Goal: Task Accomplishment & Management: Complete application form

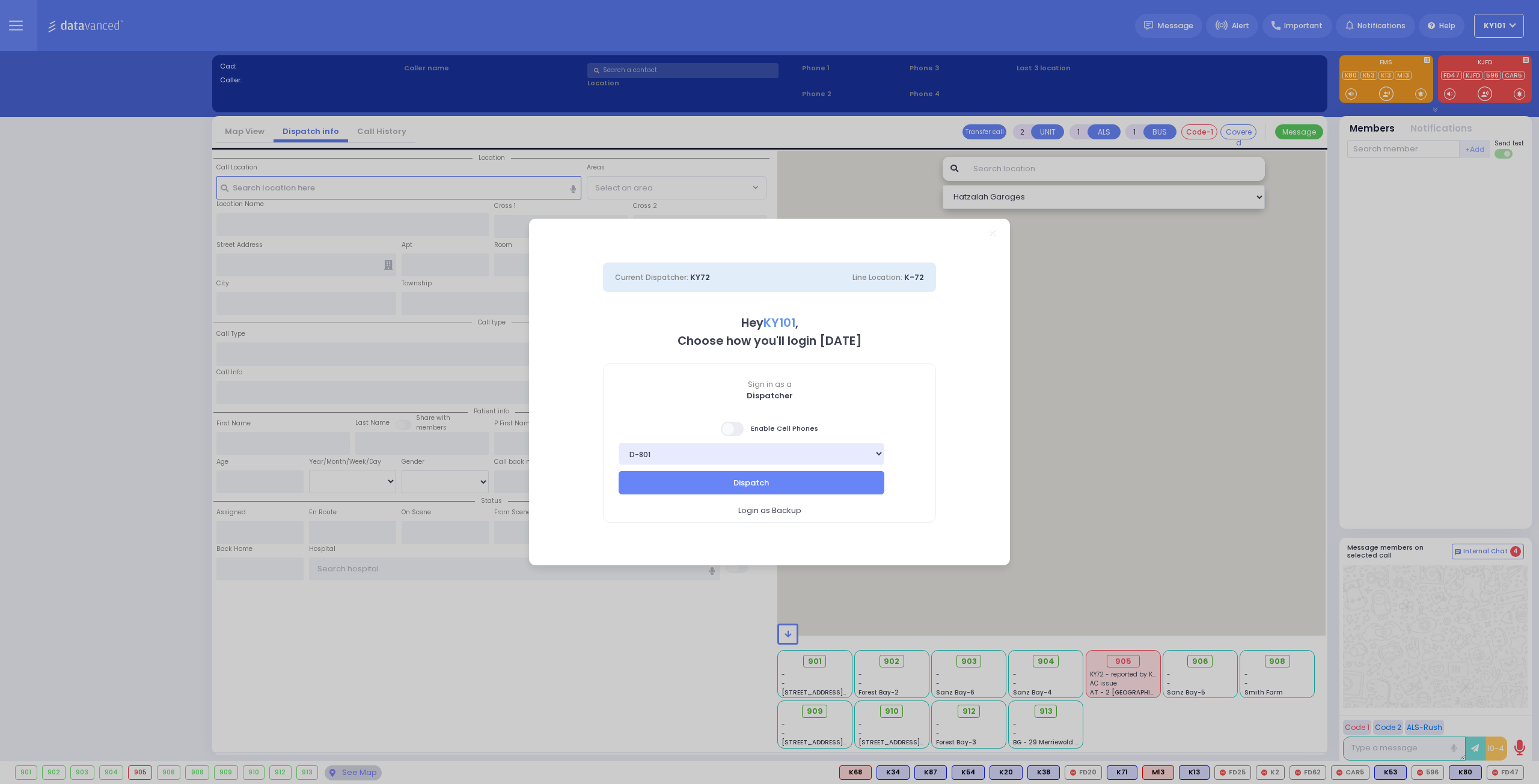
select select "14"
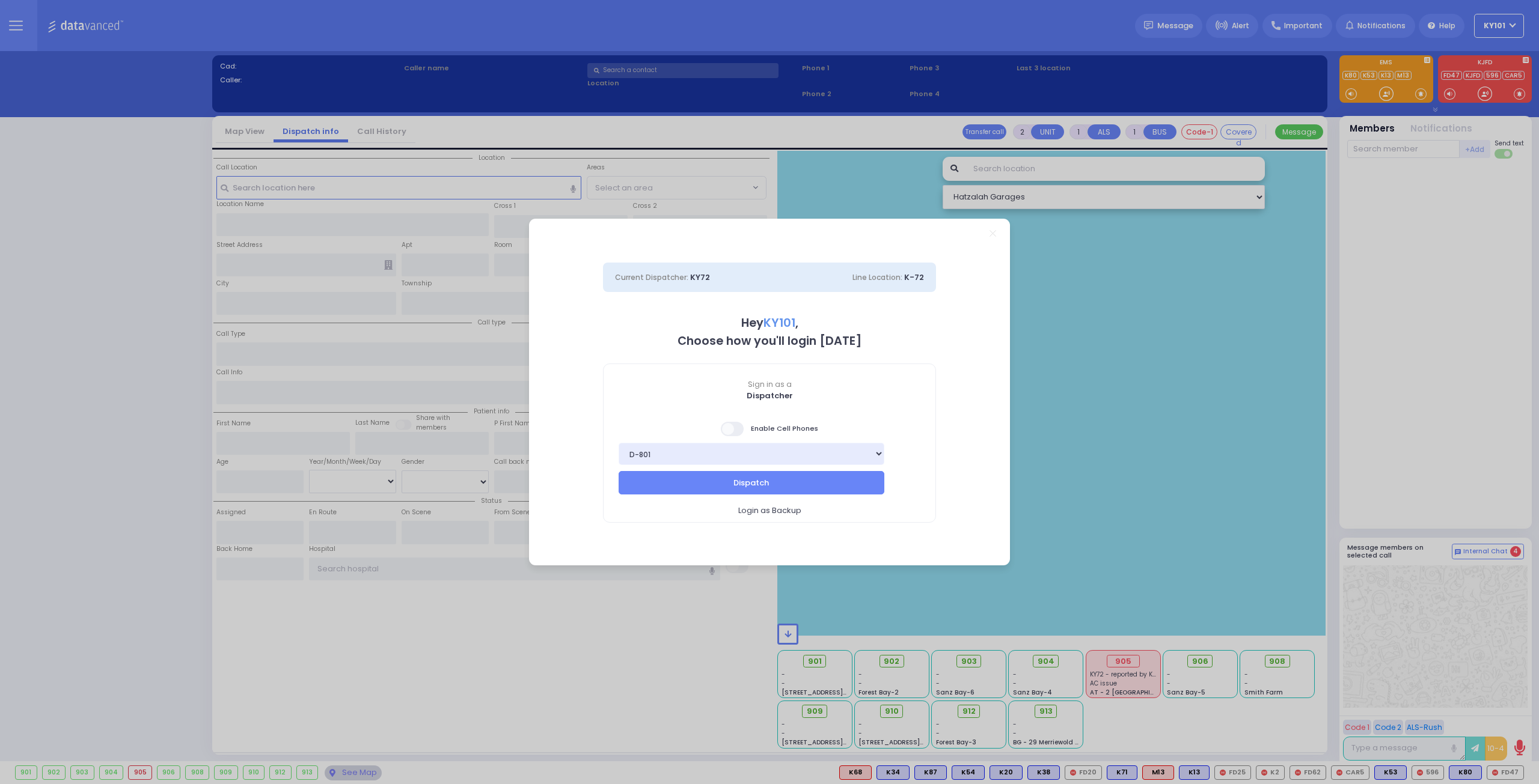
click at [732, 429] on span at bounding box center [733, 428] width 24 height 14
click at [120, 421] on input "checkbox" at bounding box center [120, 421] width 0 height 0
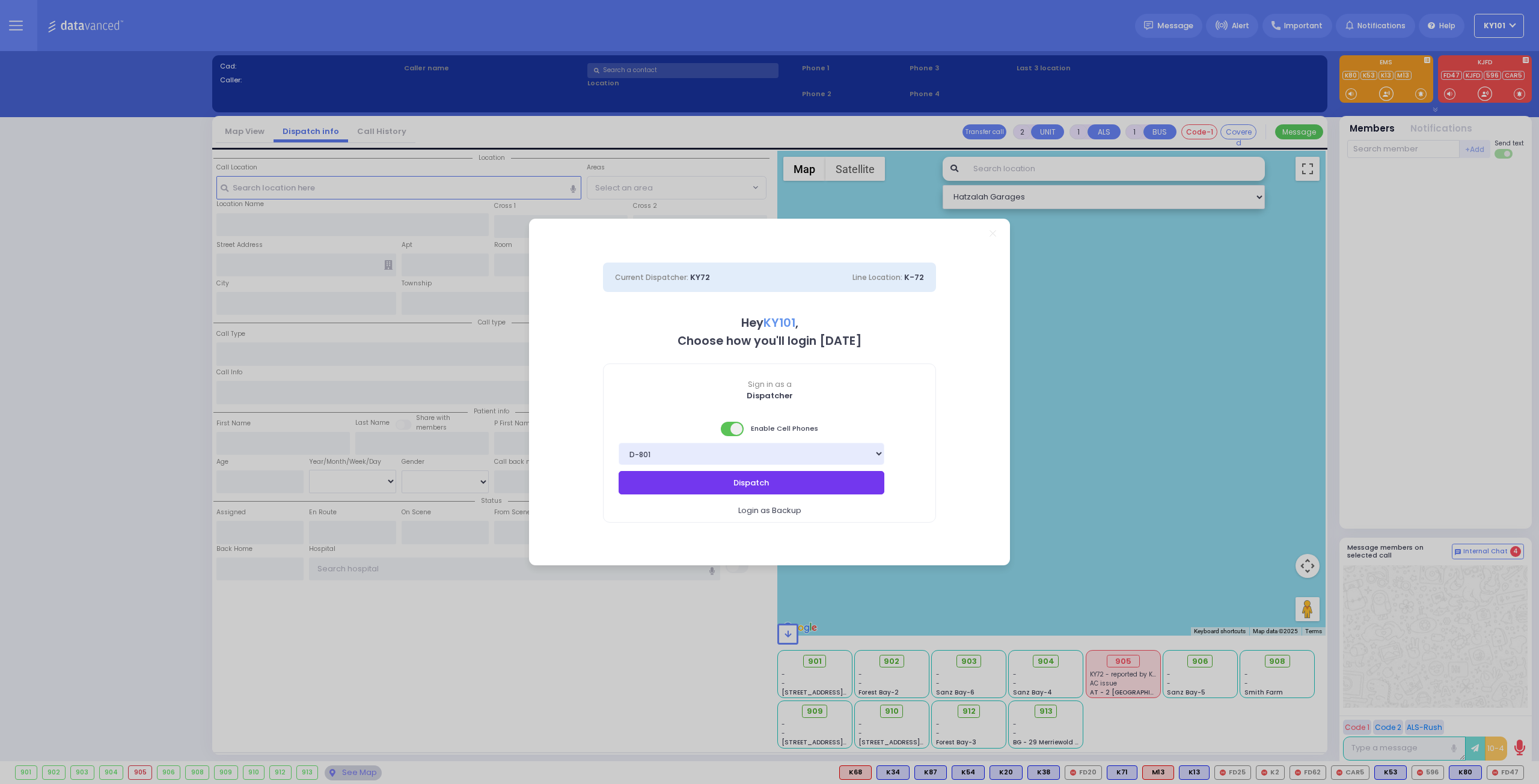
click at [765, 484] on button "Dispatch" at bounding box center [751, 482] width 265 height 22
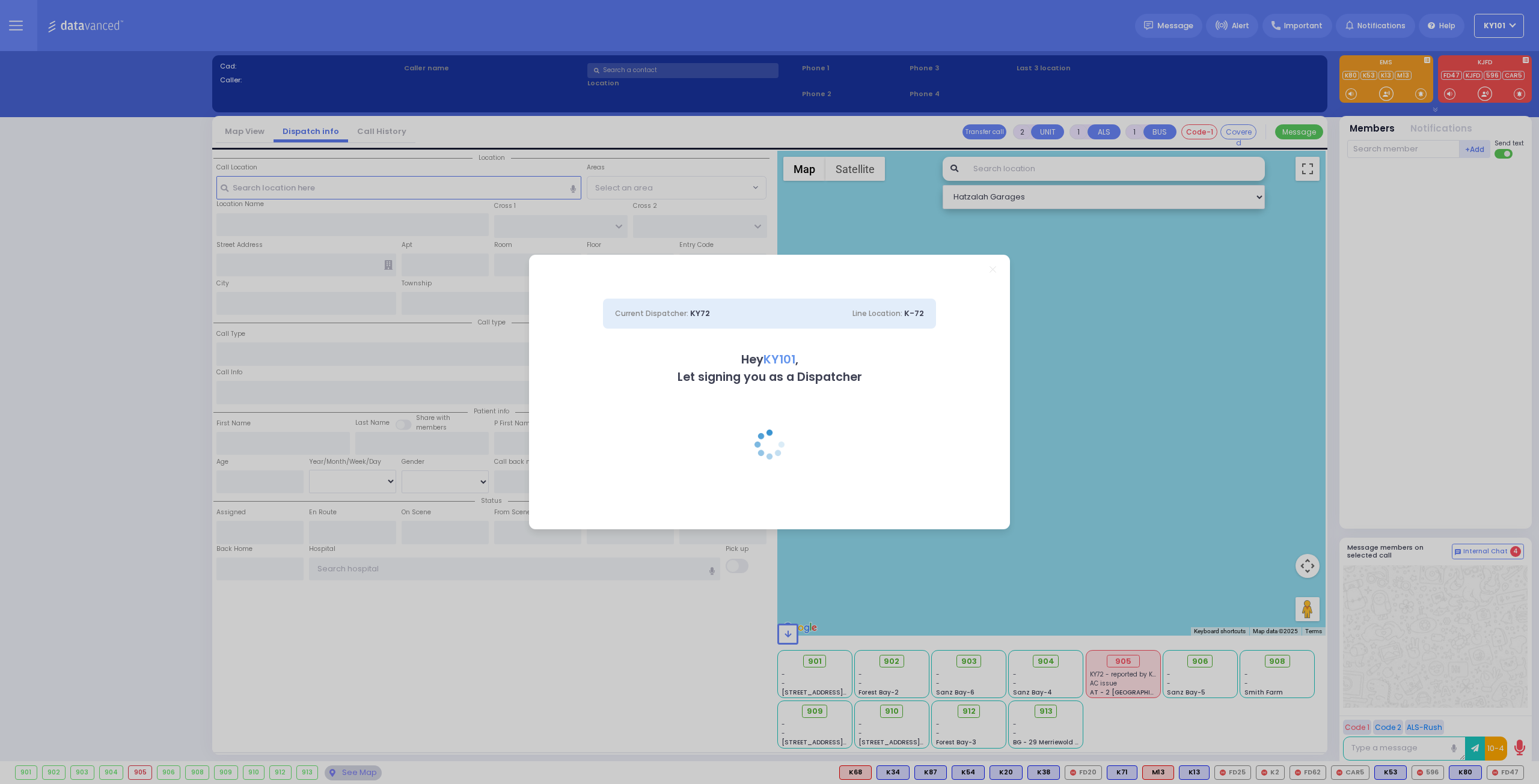
select select
radio input "true"
type input "KALMEN ELIEZER"
type input "WERTZBERGER"
select select
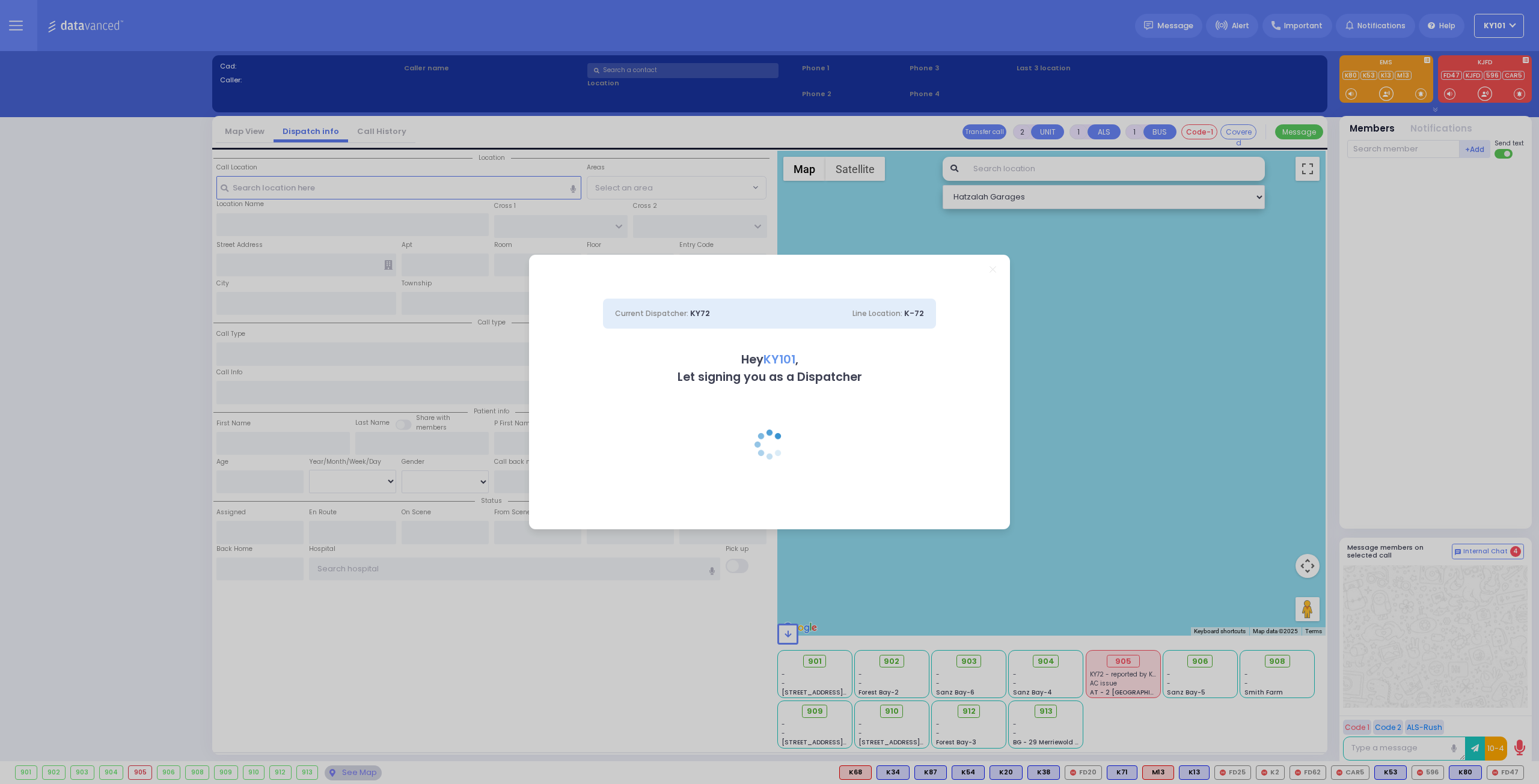
type input "11:00"
select select "Hatzalah Garages"
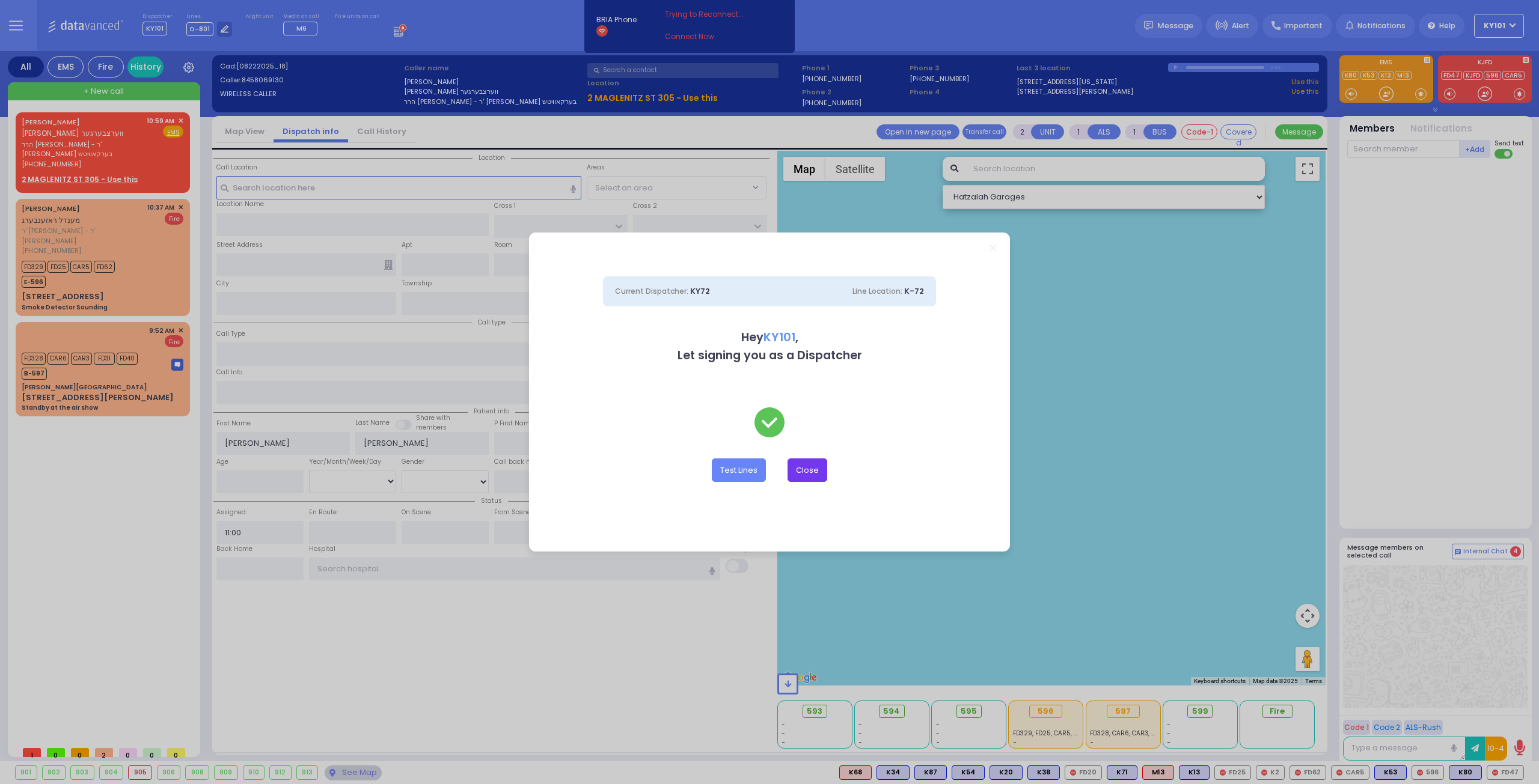
click at [807, 471] on button "Close" at bounding box center [807, 469] width 39 height 22
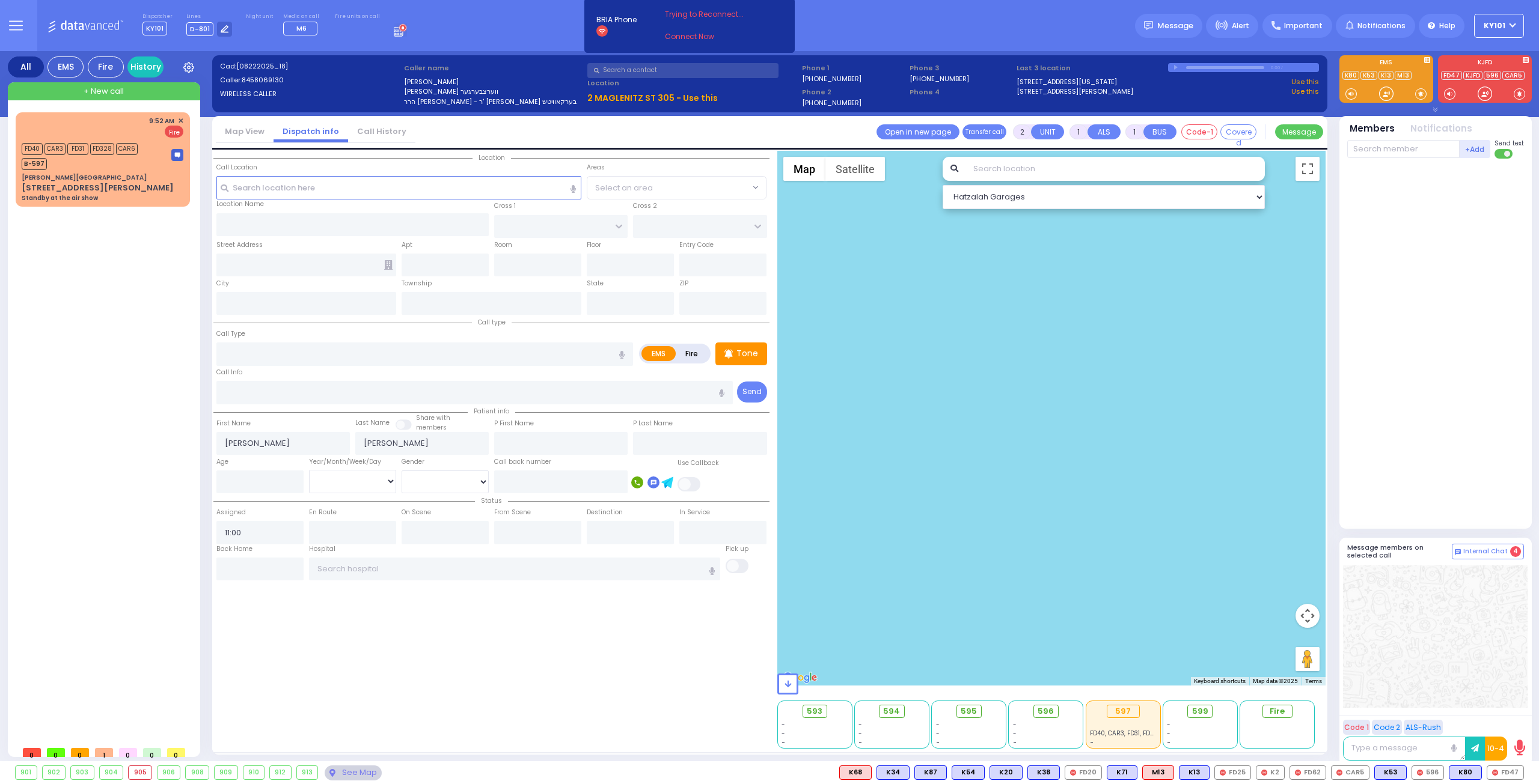
click at [394, 28] on icon at bounding box center [400, 30] width 13 height 13
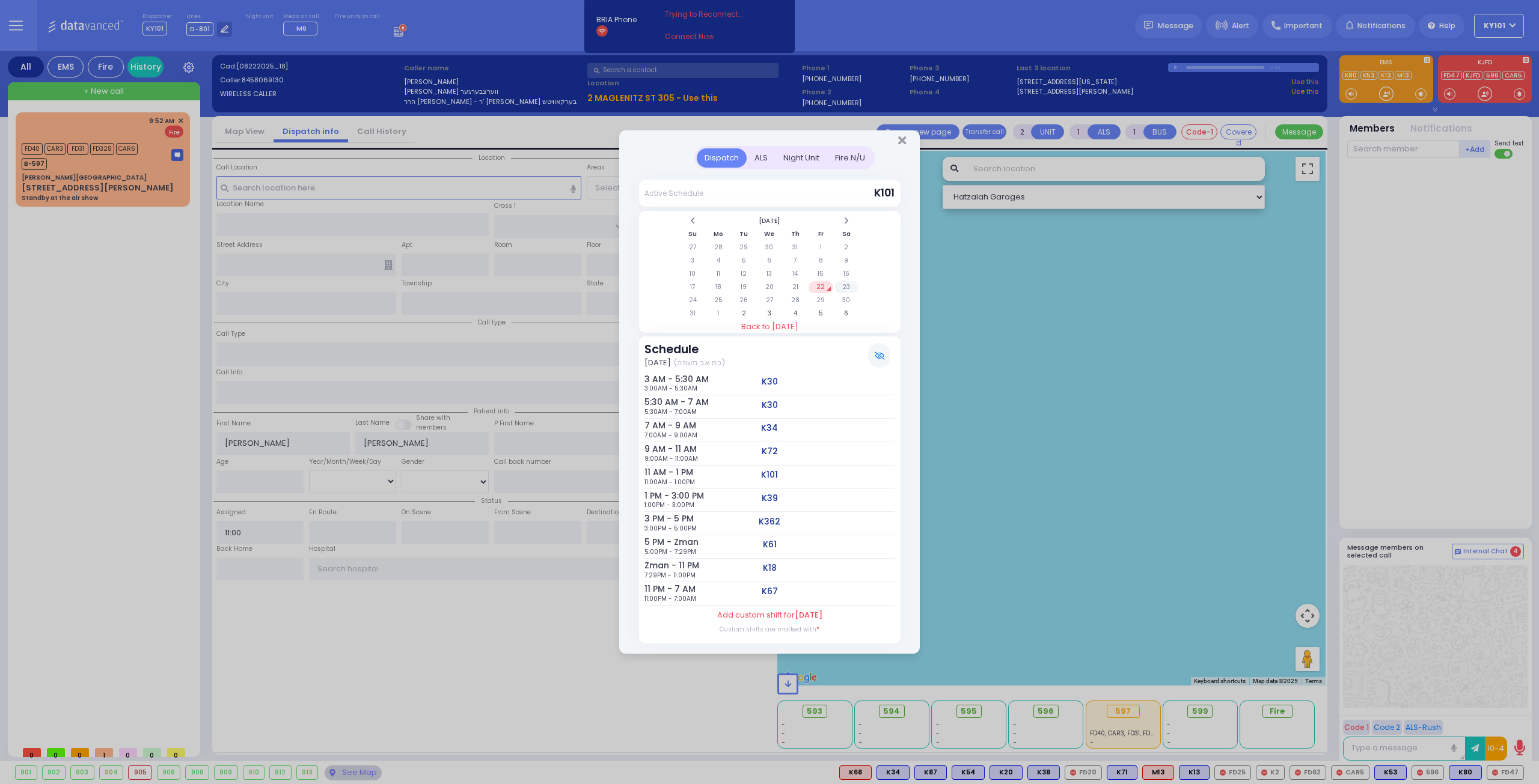
click at [850, 287] on td "23" at bounding box center [846, 287] width 24 height 12
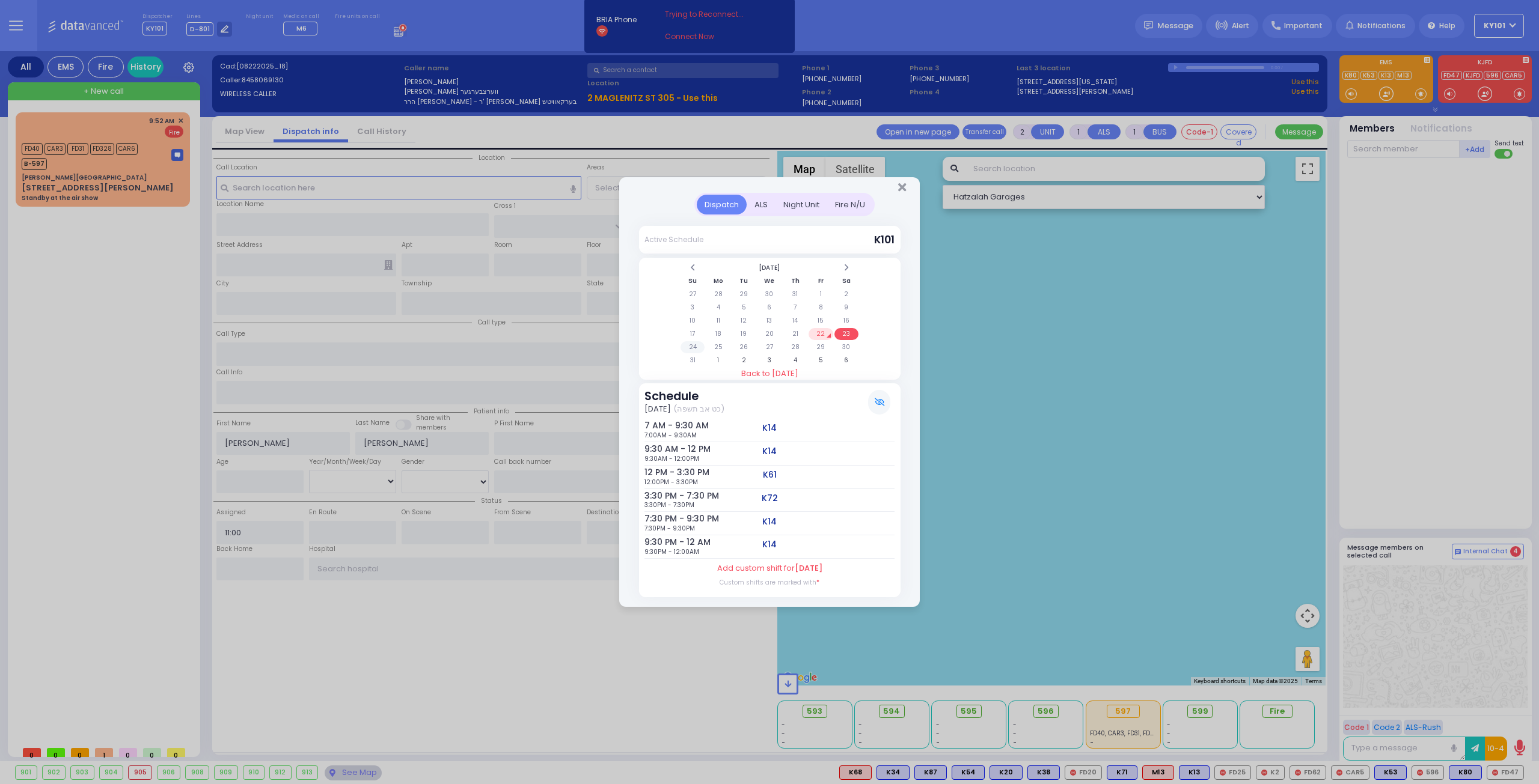
click at [689, 346] on td "24" at bounding box center [693, 347] width 24 height 12
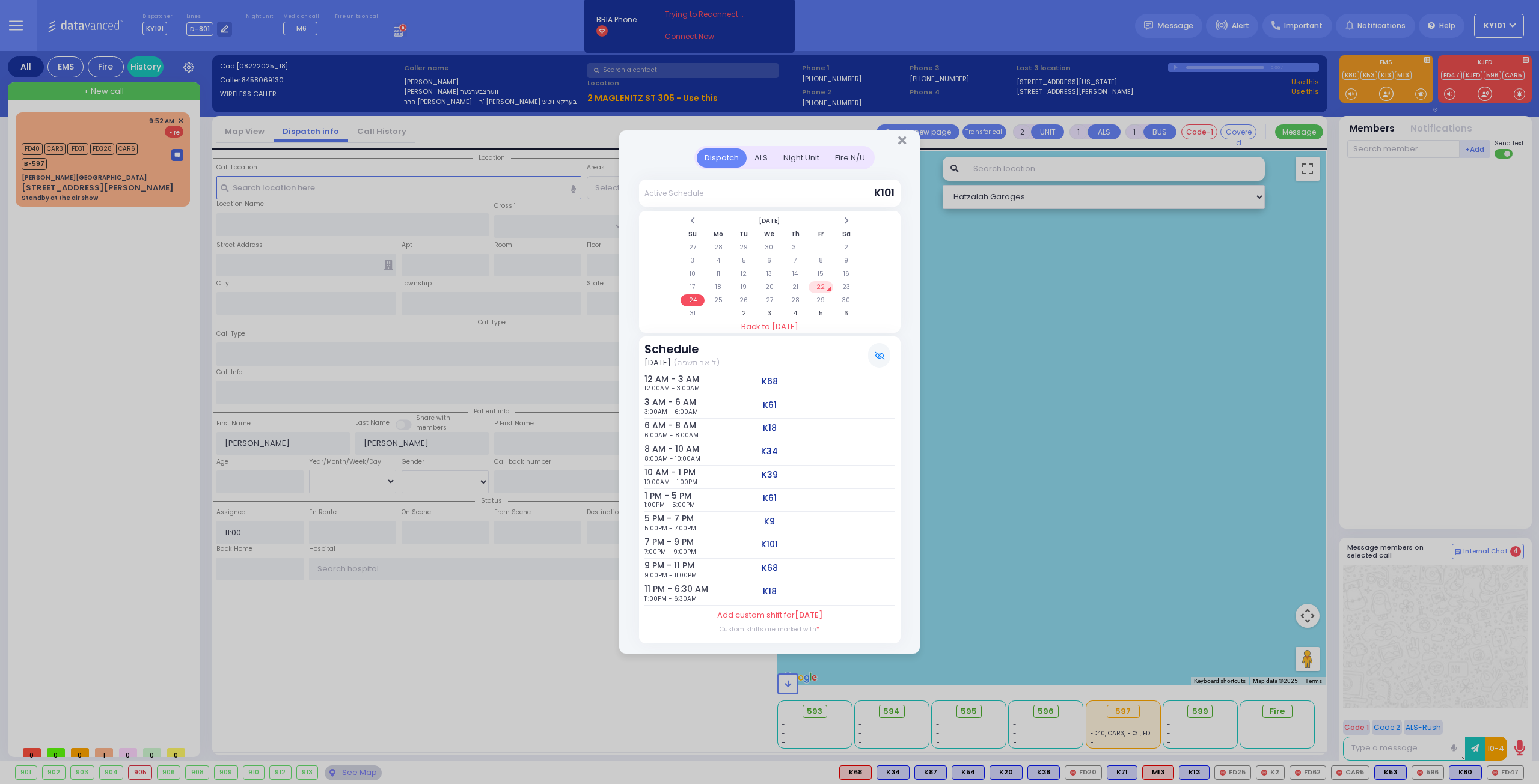
click at [815, 288] on td "22" at bounding box center [820, 287] width 24 height 12
click at [762, 161] on div "ALS" at bounding box center [760, 157] width 29 height 20
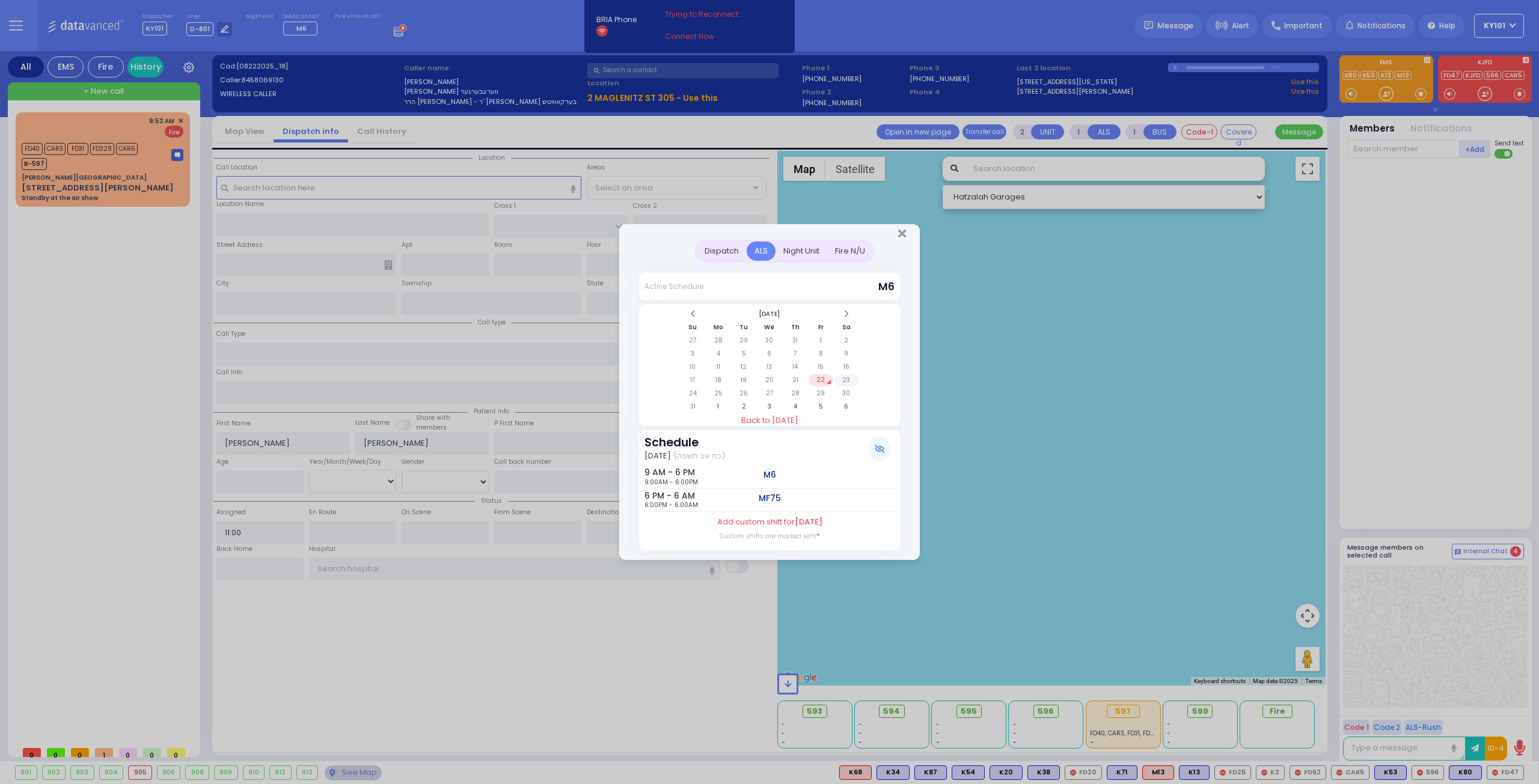
click at [840, 381] on td "23" at bounding box center [846, 379] width 24 height 12
click at [698, 392] on td "24" at bounding box center [693, 393] width 24 height 12
click at [718, 393] on td "25" at bounding box center [718, 393] width 24 height 12
click at [822, 380] on td "22" at bounding box center [820, 379] width 24 height 12
click at [801, 253] on div "Night Unit" at bounding box center [800, 251] width 52 height 20
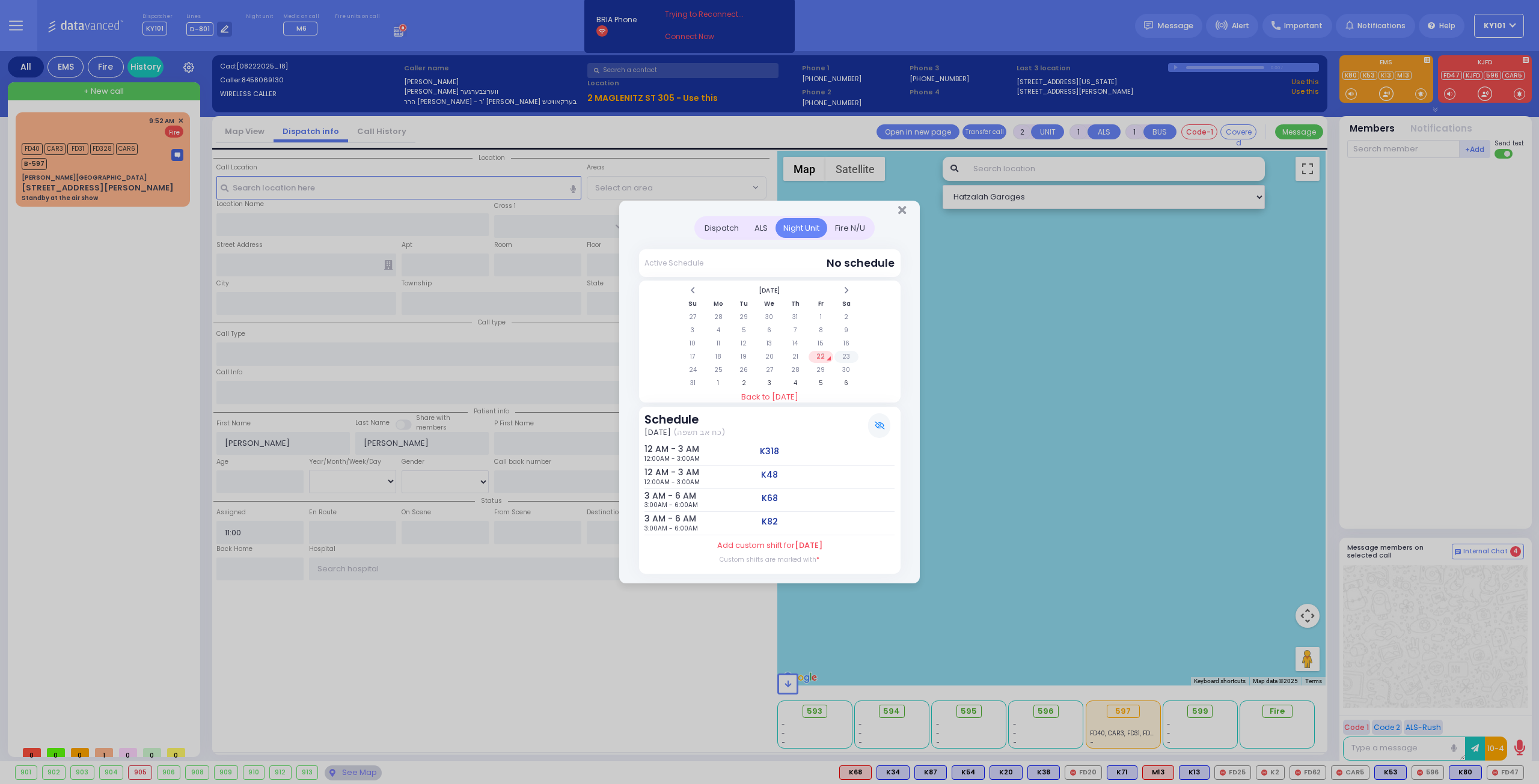
click at [845, 358] on td "23" at bounding box center [846, 356] width 24 height 12
click at [823, 356] on td "22" at bounding box center [820, 356] width 24 height 12
click at [854, 229] on div "Fire N/U" at bounding box center [849, 228] width 46 height 20
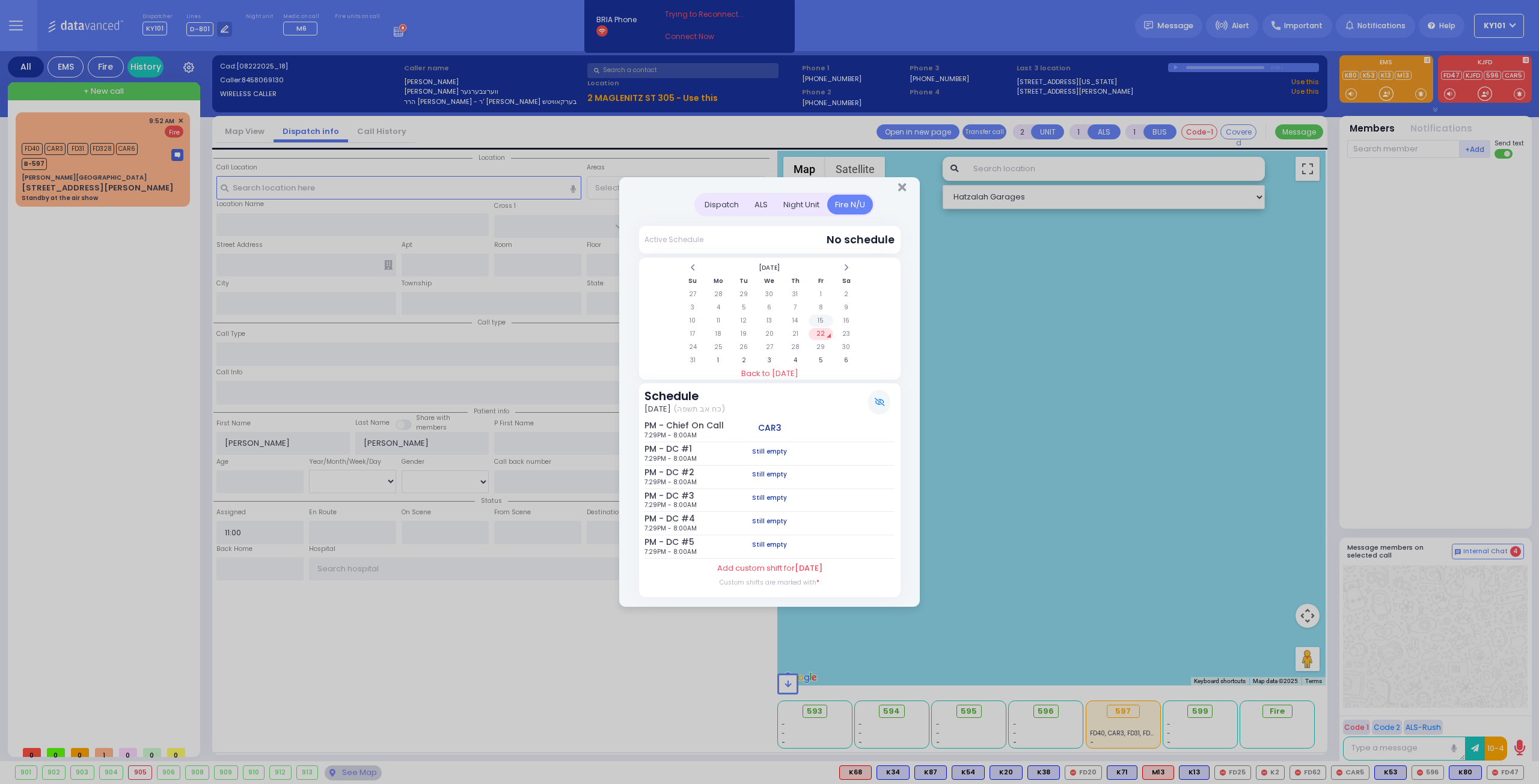
click at [822, 318] on td "15" at bounding box center [820, 320] width 24 height 12
click at [823, 308] on td "8" at bounding box center [820, 307] width 24 height 12
click at [817, 334] on td "22" at bounding box center [820, 333] width 24 height 12
click at [827, 318] on td "15" at bounding box center [820, 320] width 24 height 12
click at [825, 297] on td "1" at bounding box center [820, 294] width 24 height 12
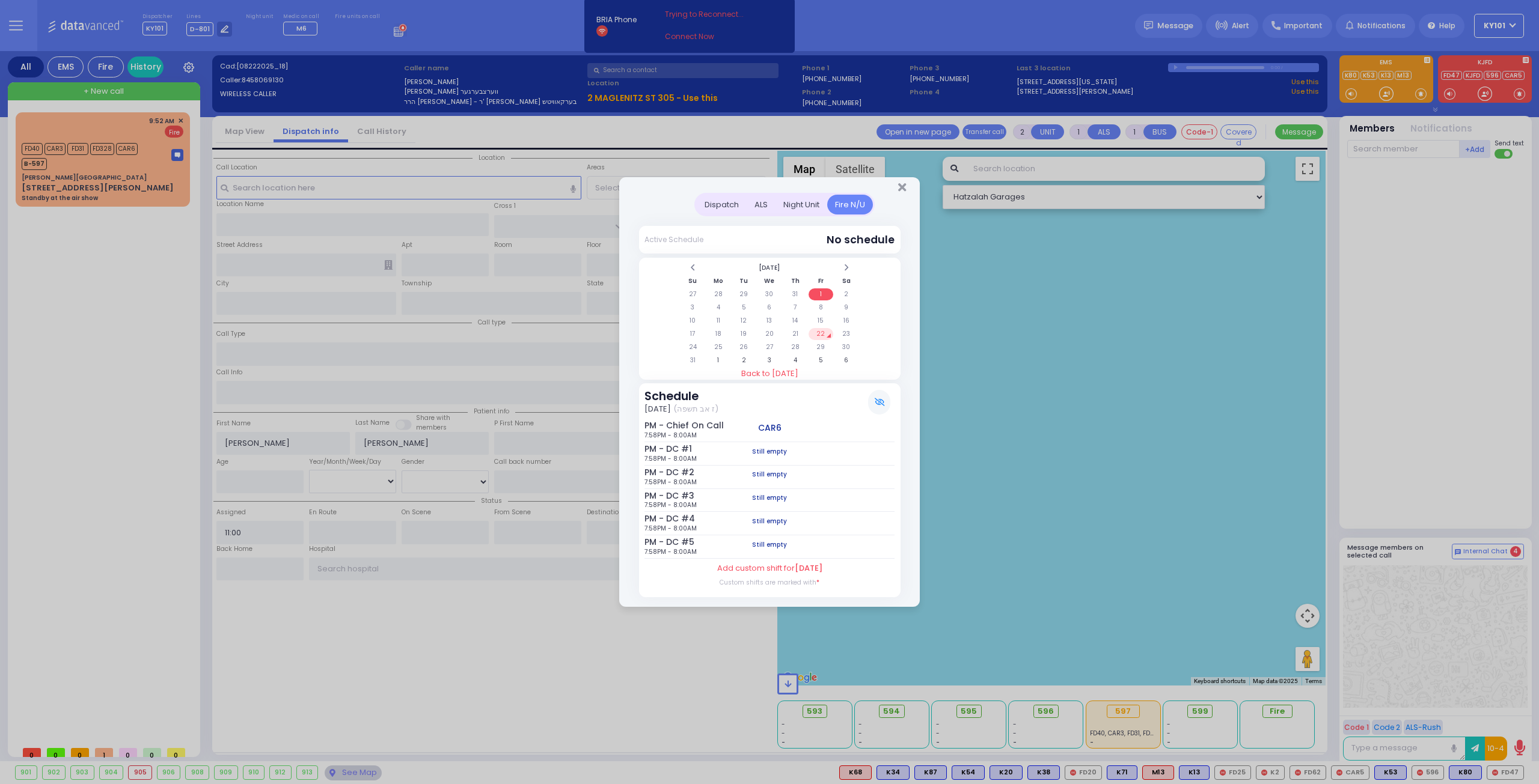
click at [822, 333] on td "22" at bounding box center [820, 333] width 24 height 12
click at [840, 333] on td "23" at bounding box center [846, 333] width 24 height 12
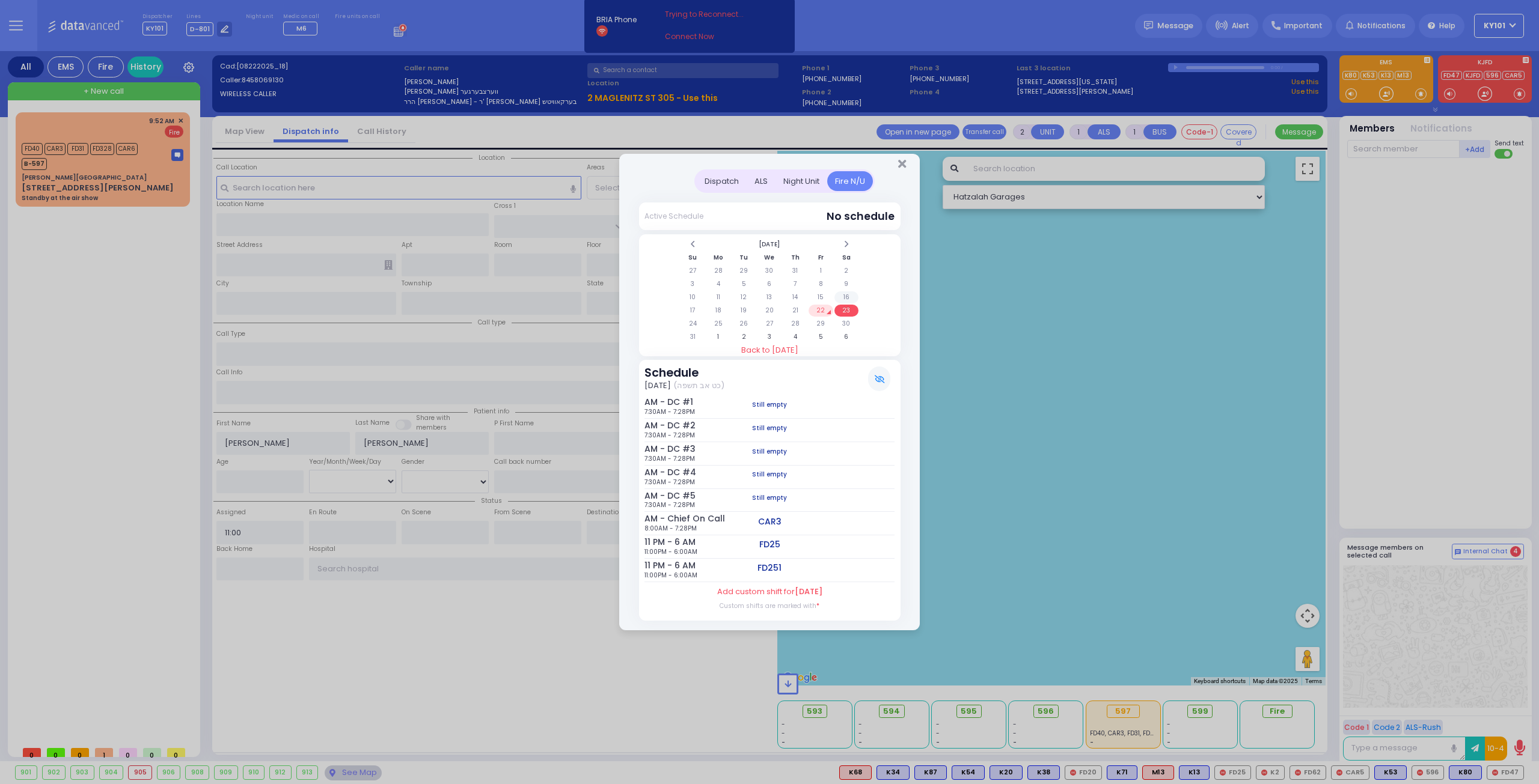
click at [845, 301] on td "16" at bounding box center [846, 297] width 24 height 12
click at [822, 300] on td "15" at bounding box center [820, 297] width 24 height 12
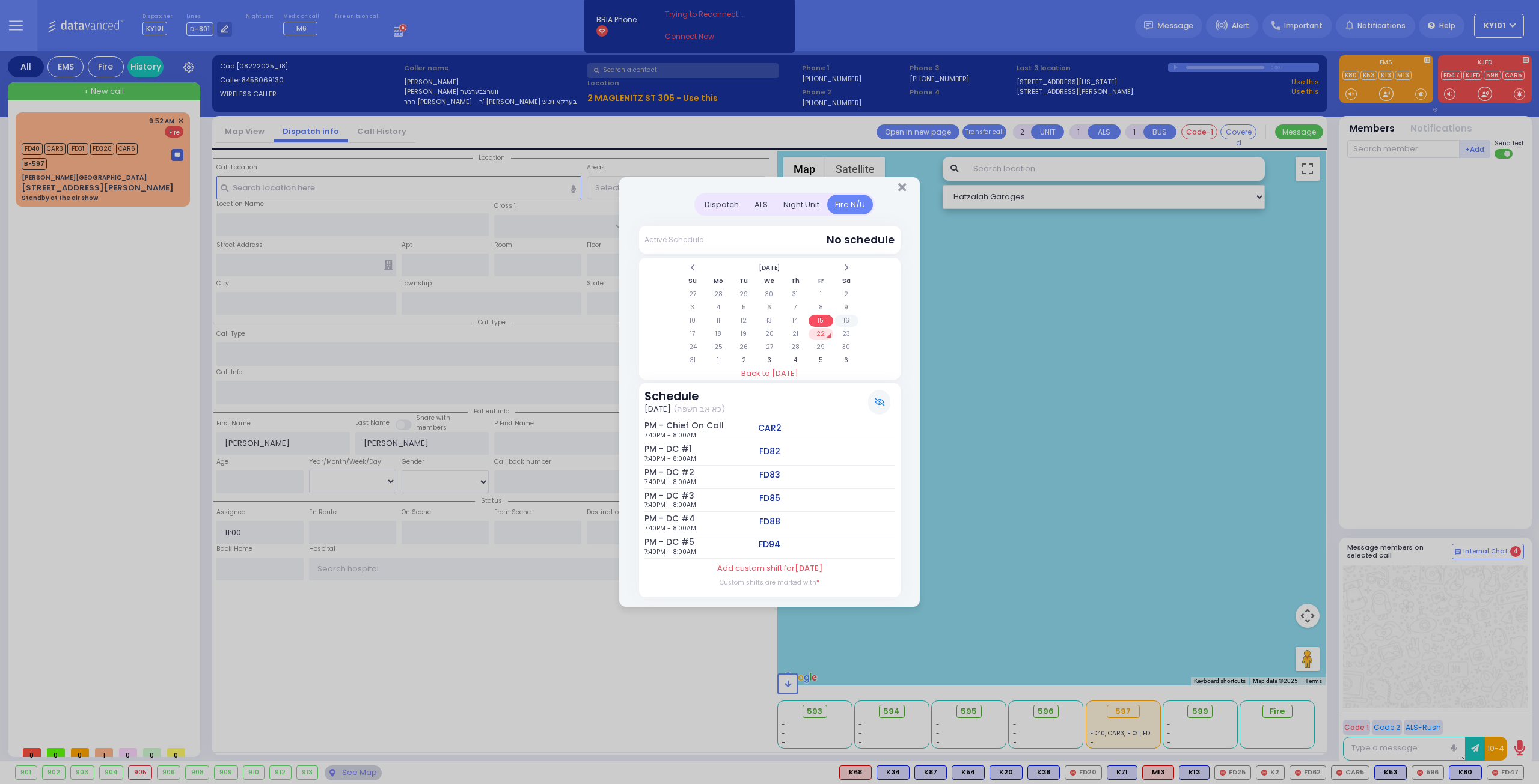
click at [845, 318] on td "16" at bounding box center [846, 320] width 24 height 12
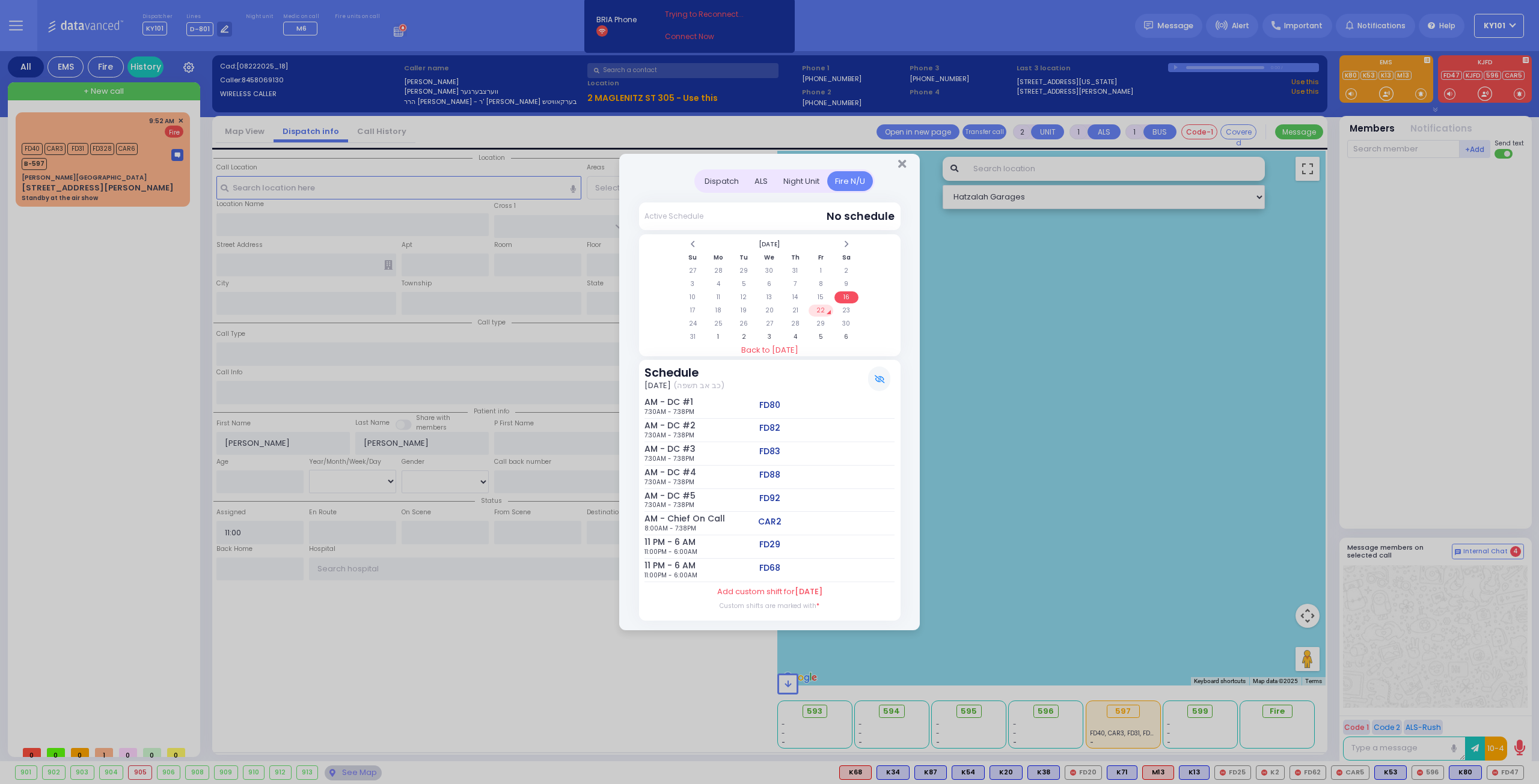
click at [825, 308] on td "22" at bounding box center [820, 310] width 24 height 12
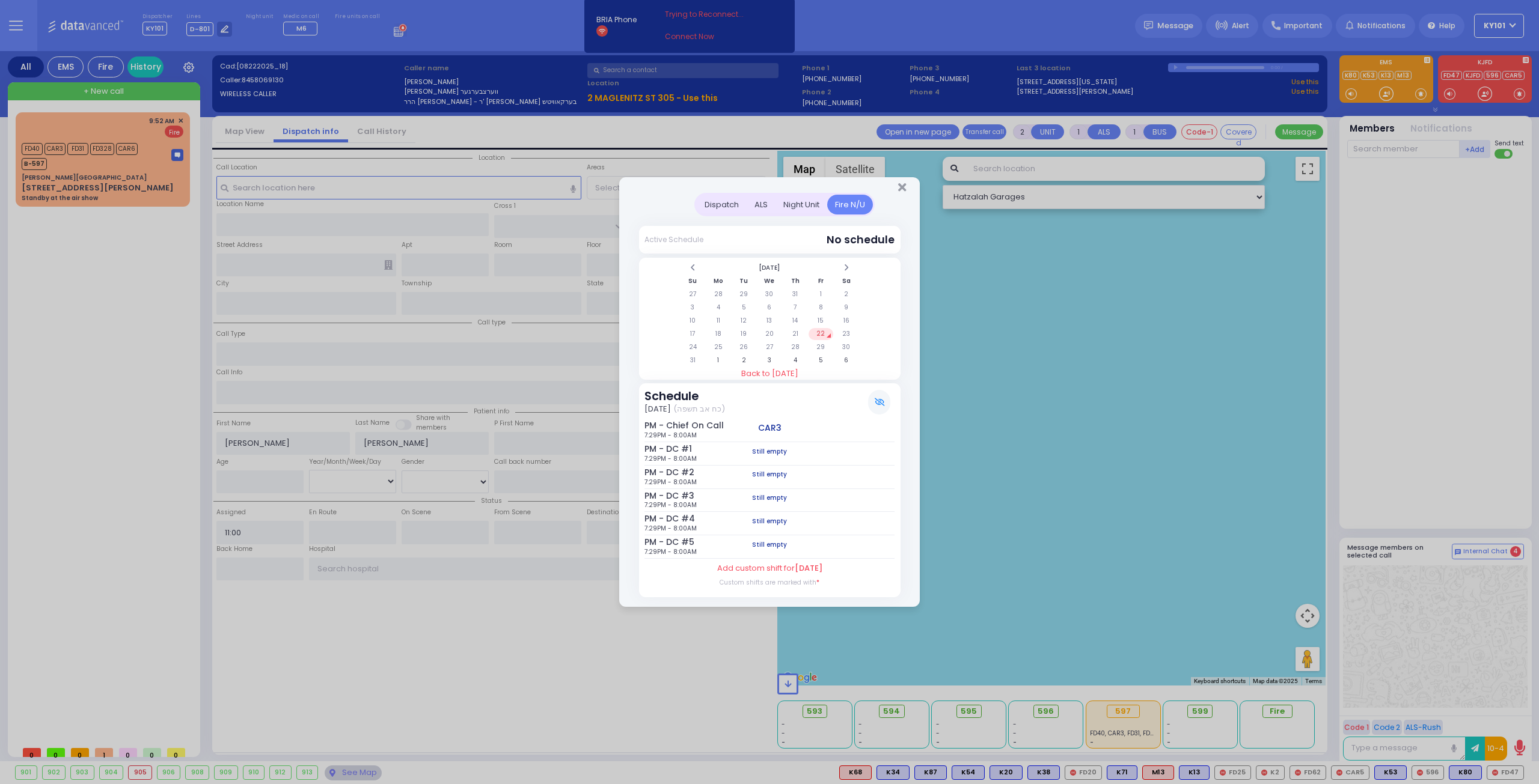
click at [706, 206] on div "Dispatch" at bounding box center [721, 204] width 50 height 20
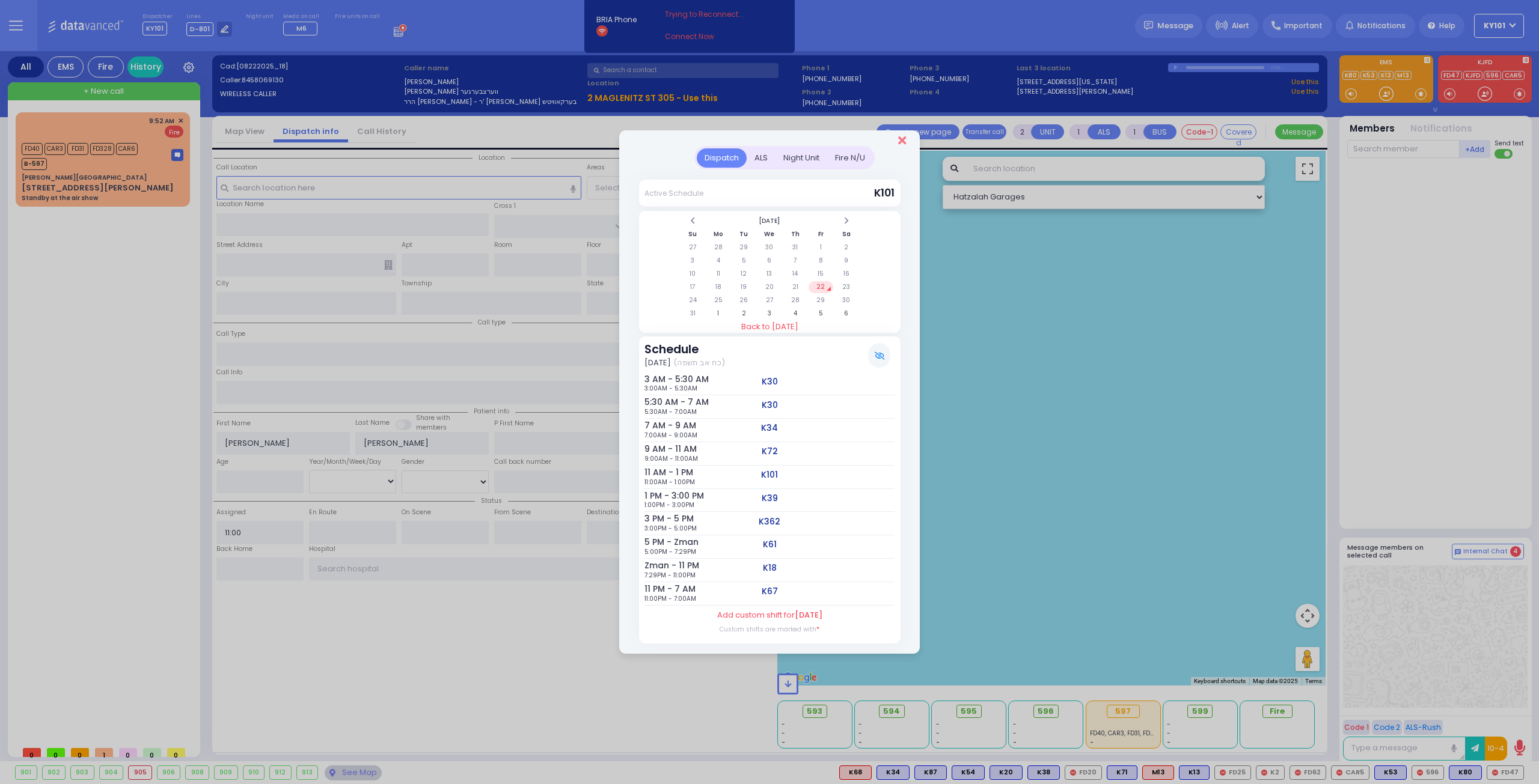
click at [904, 142] on icon "Close" at bounding box center [902, 141] width 7 height 12
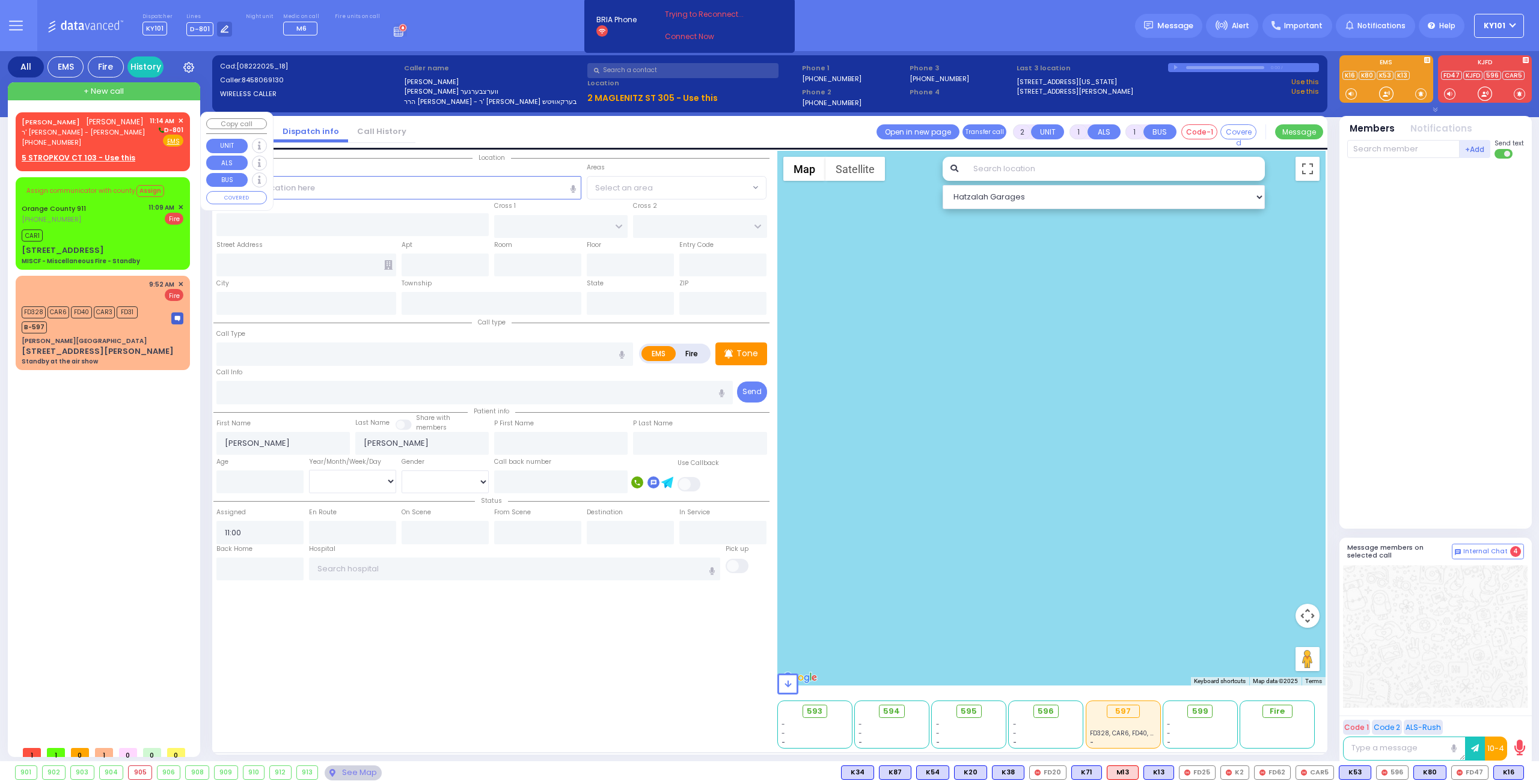
click at [73, 129] on span "ר' יוסף קדיש - הרר אלחנן האראוויץ" at bounding box center [82, 132] width 123 height 10
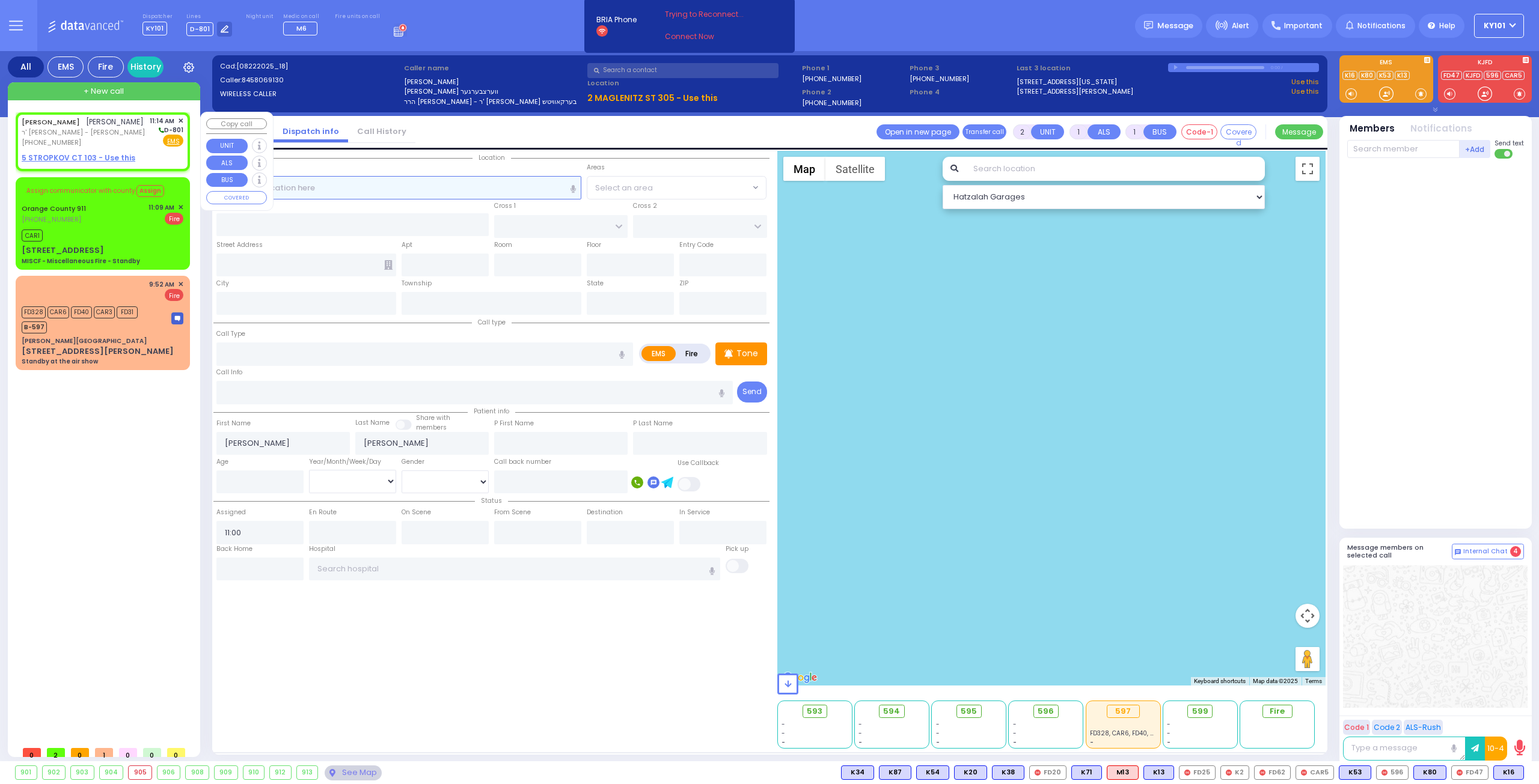
select select
radio input "true"
type input "[PERSON_NAME]"
type input "RABINOWITZ"
select select
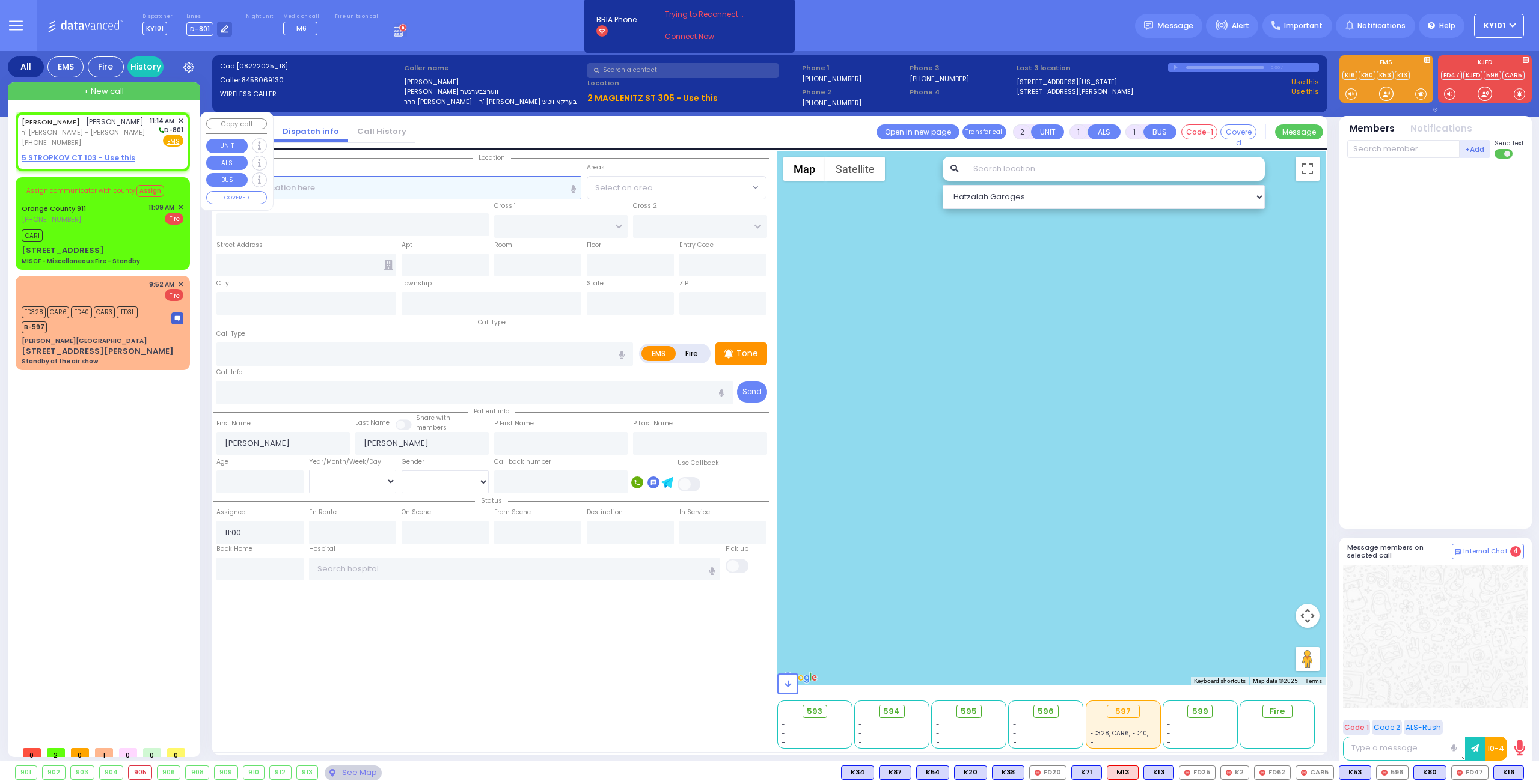
type input "11:14"
select select "Hatzalah Garages"
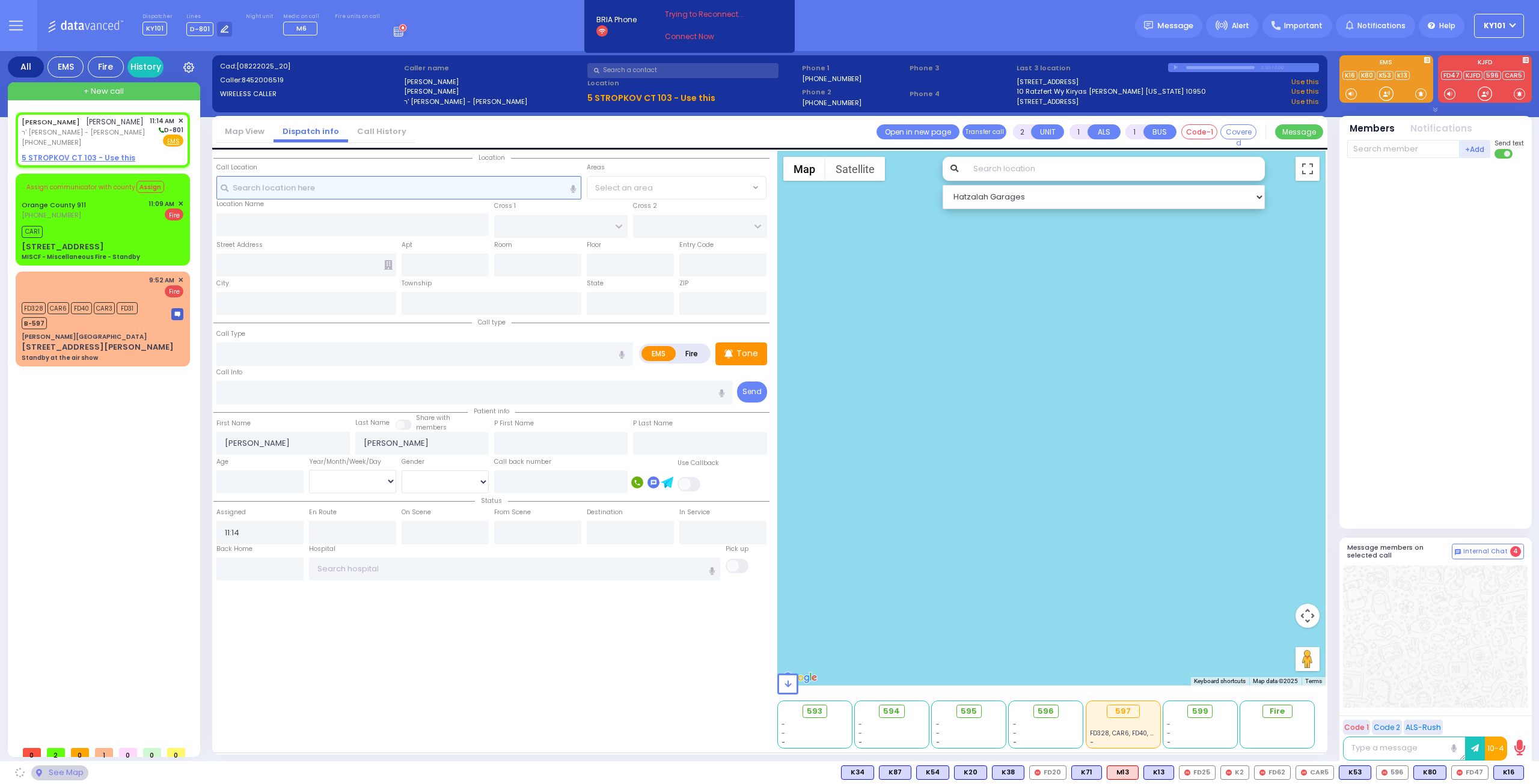
select select
radio input "true"
select select
select select "Hatzalah Garages"
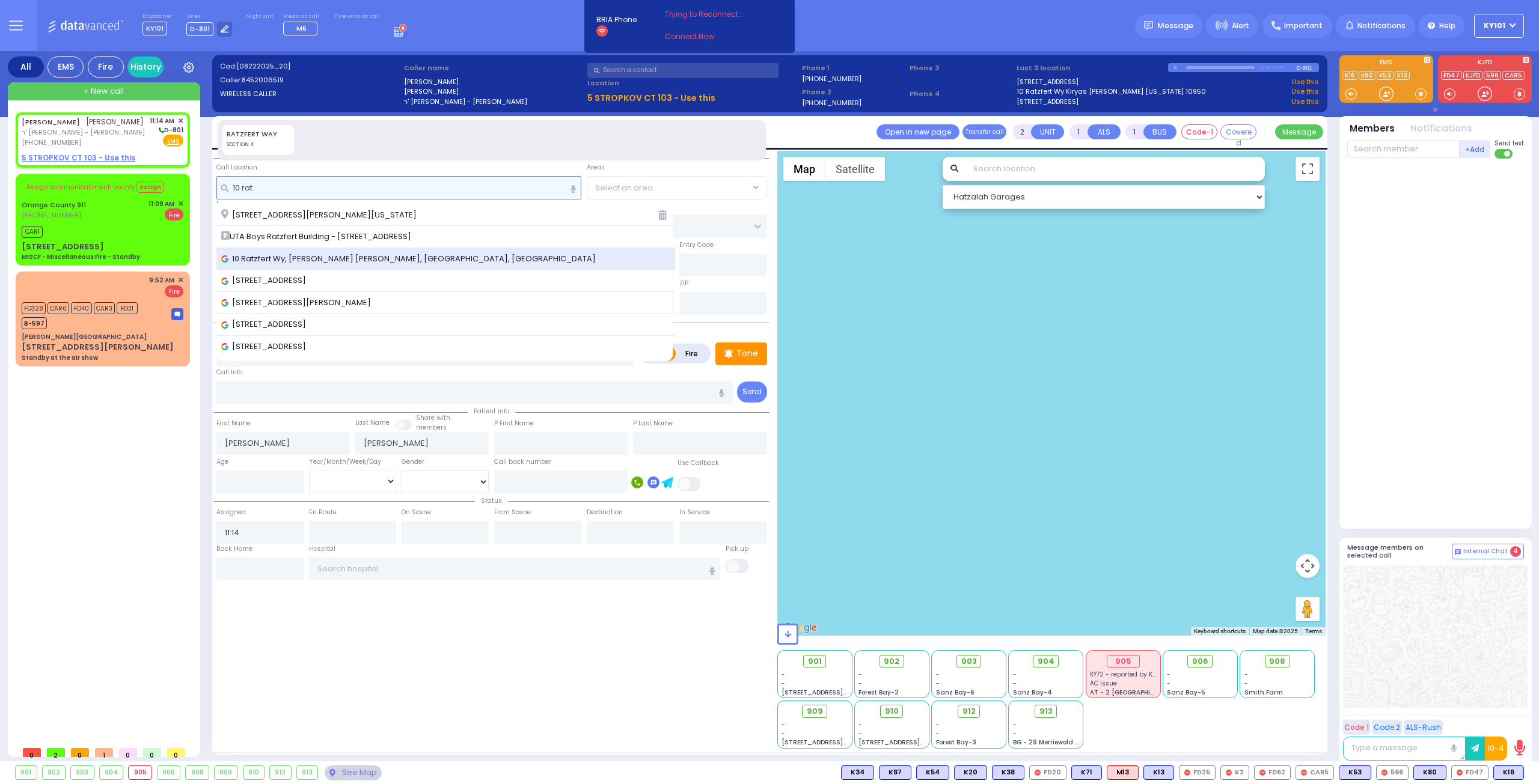
type input "10 rat"
click at [319, 253] on span "10 Ratzfert Wy, Kiryas Joel, NY, USA" at bounding box center [411, 259] width 379 height 12
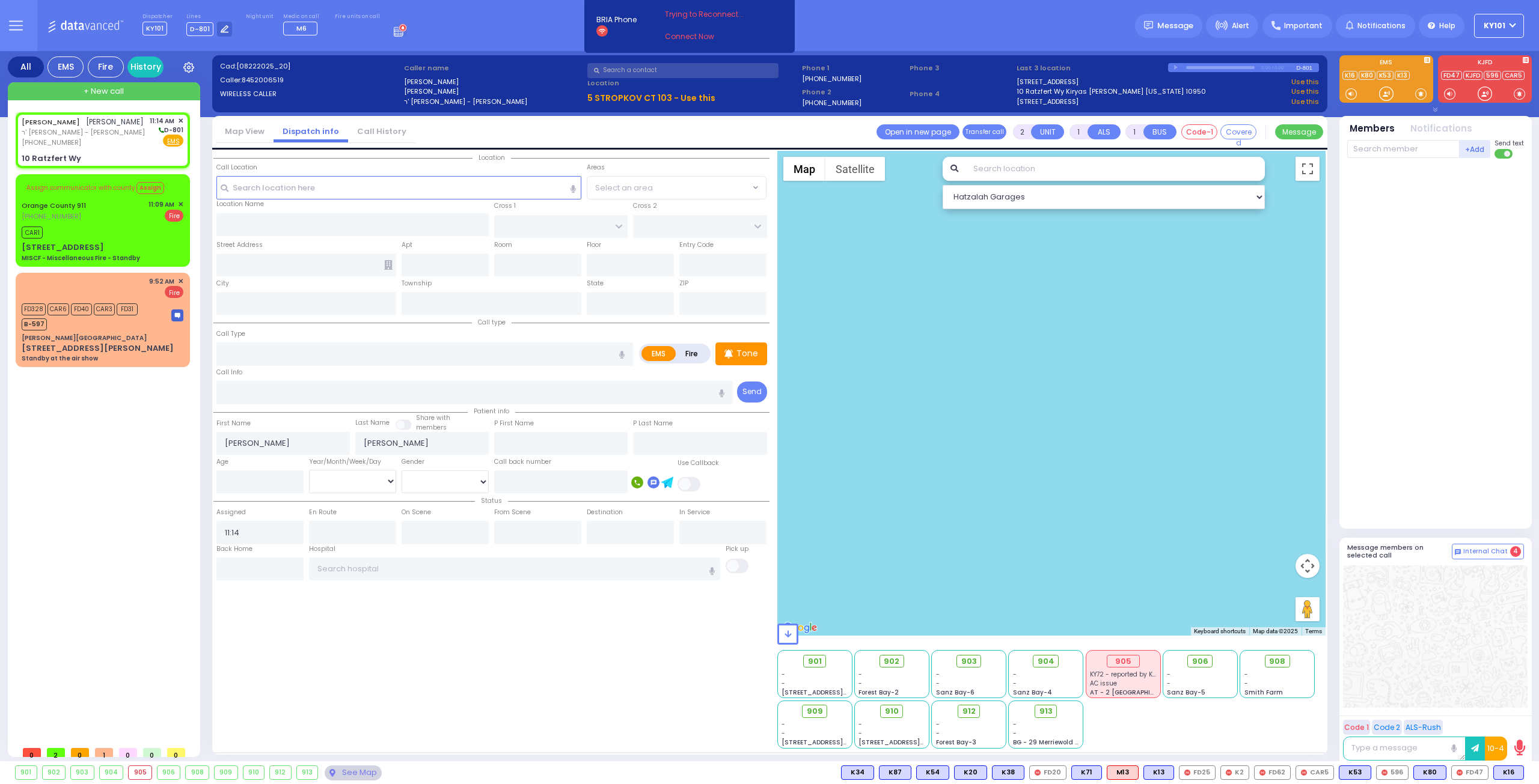
select select
radio input "true"
select select
select select "Hatzalah Garages"
type input "BAKERTOWN RD"
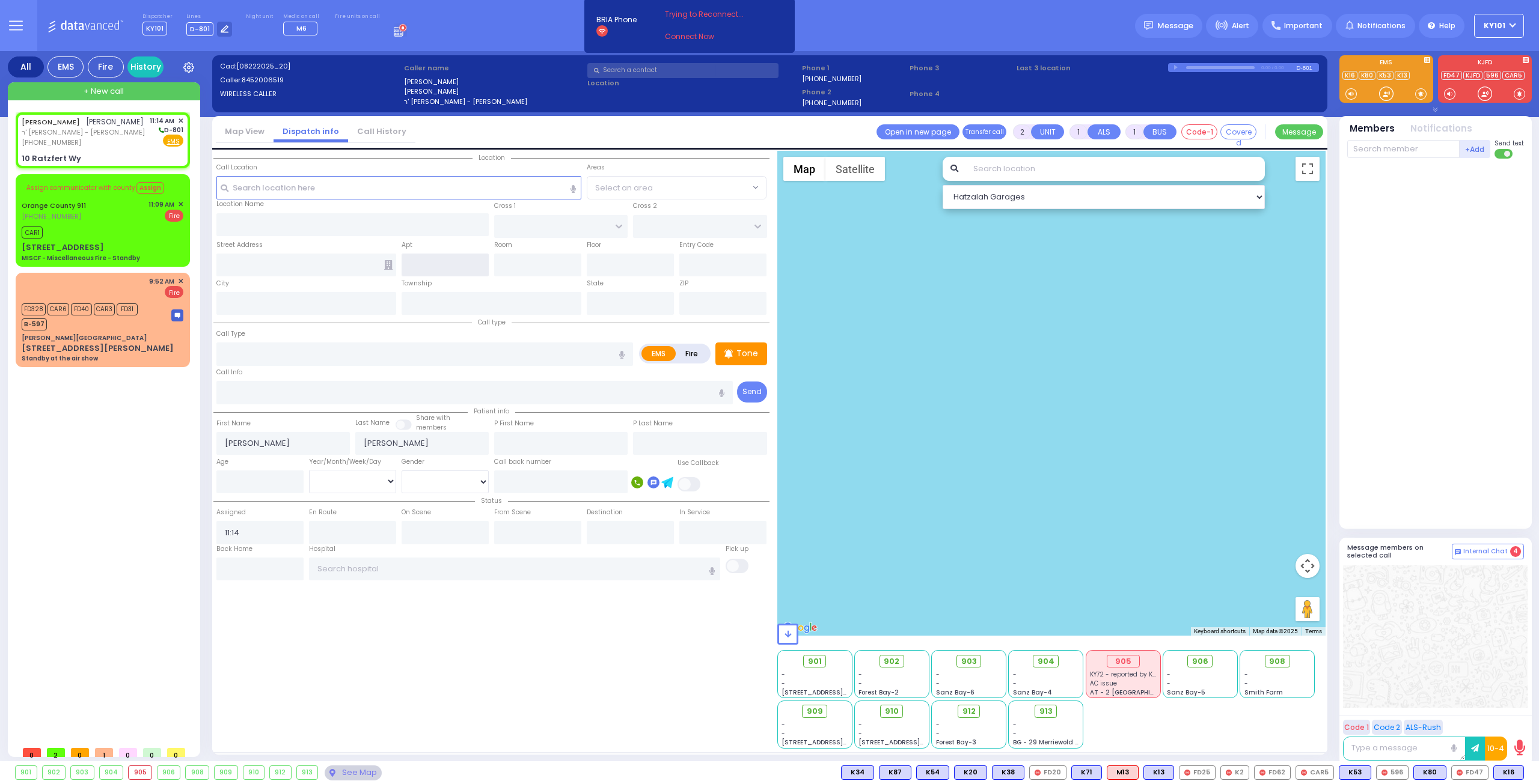
type input "10 Ratzfert Wy"
type input "[PERSON_NAME]"
type input "[US_STATE]"
type input "10950"
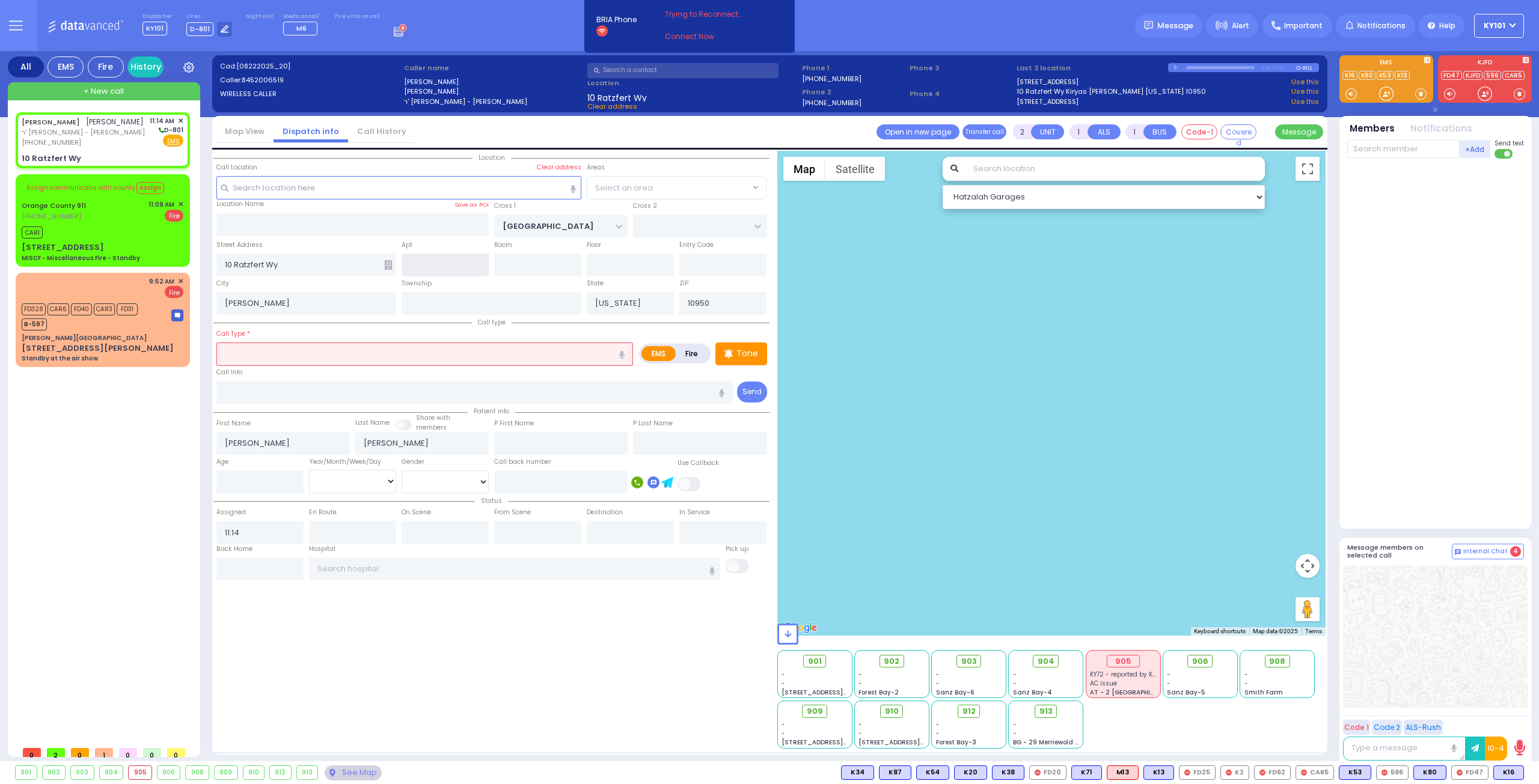
select select "SECTION 4"
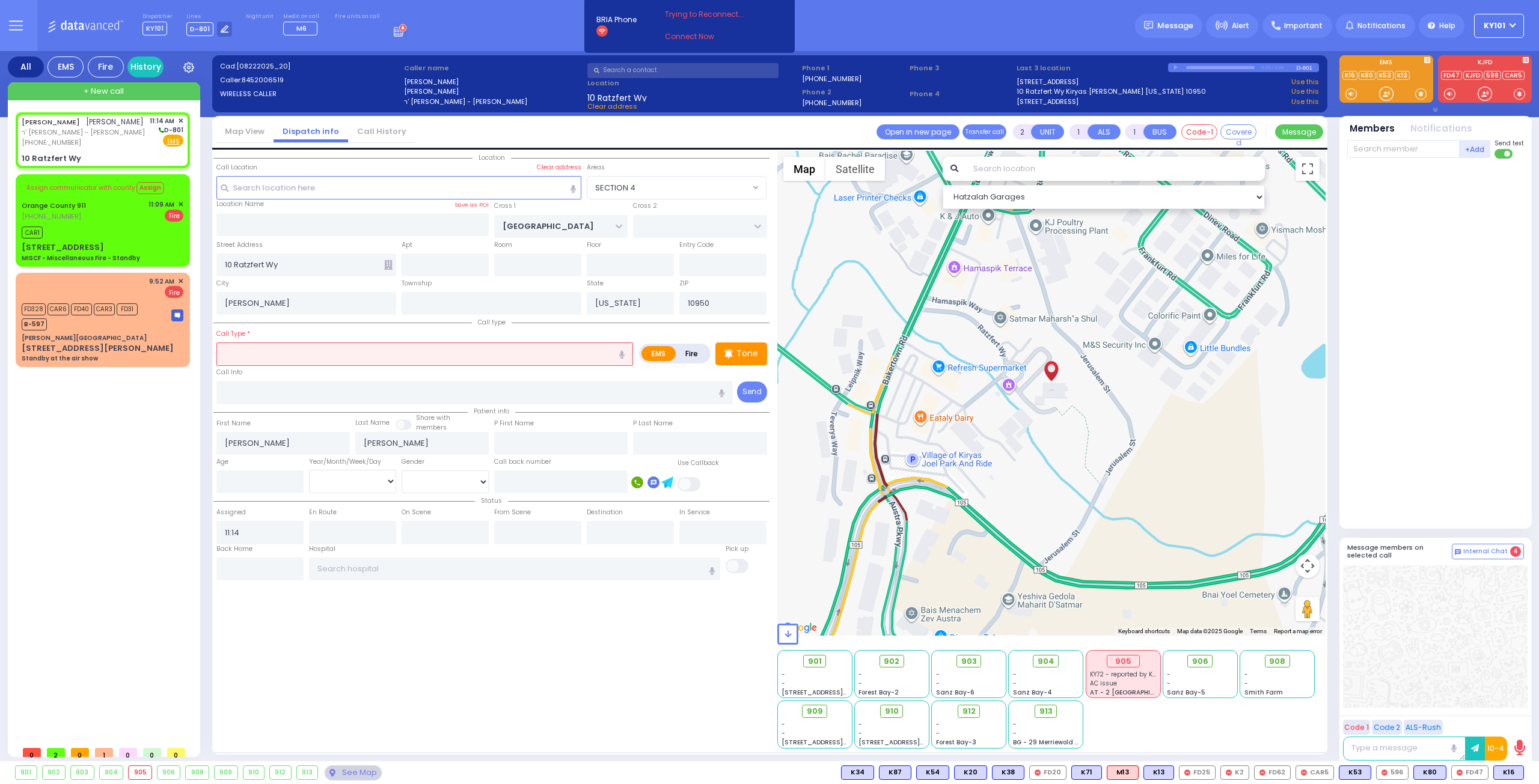
click at [350, 349] on input "text" at bounding box center [425, 353] width 416 height 22
click at [352, 384] on div "Trauma - Bleeding" at bounding box center [426, 390] width 411 height 12
type input "Trauma - Bleeding"
click at [523, 260] on input "text" at bounding box center [537, 265] width 87 height 22
click at [618, 262] on input "text" at bounding box center [630, 265] width 87 height 22
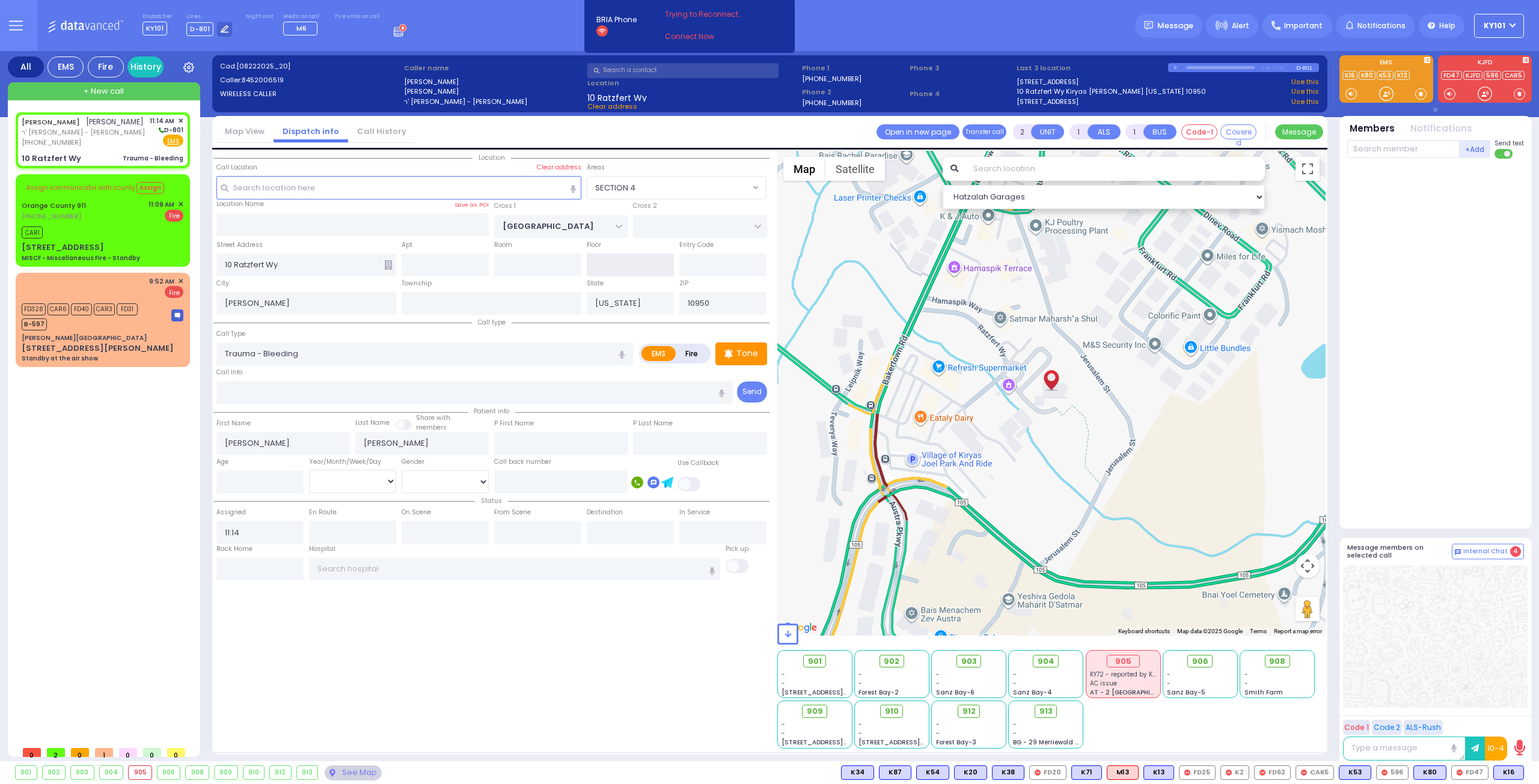
select select
radio input "true"
select select
select select "Hatzalah Garages"
select select "SECTION 4"
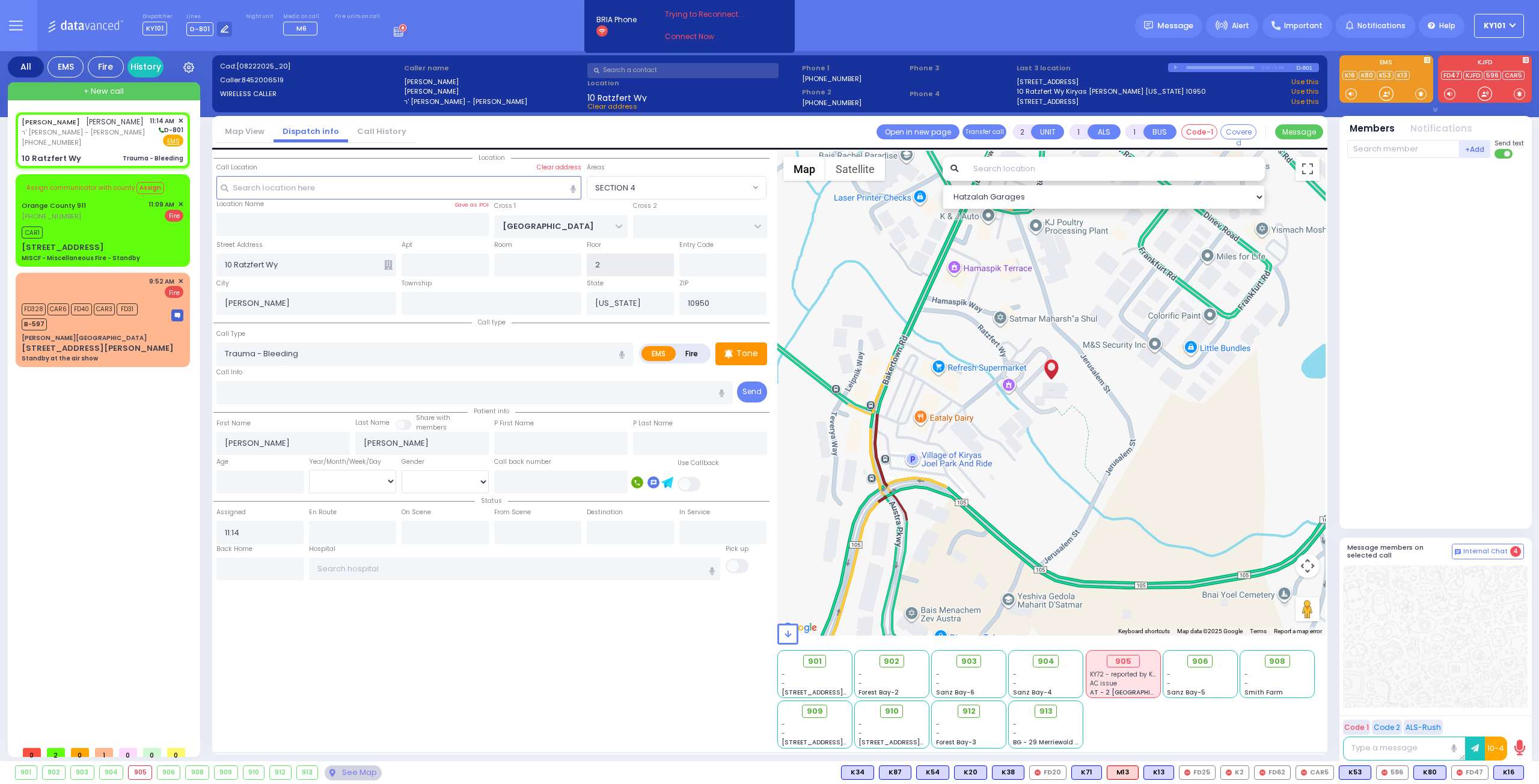
type input "2"
click at [485, 284] on div "Township" at bounding box center [490, 296] width 185 height 38
select select
radio input "true"
select select
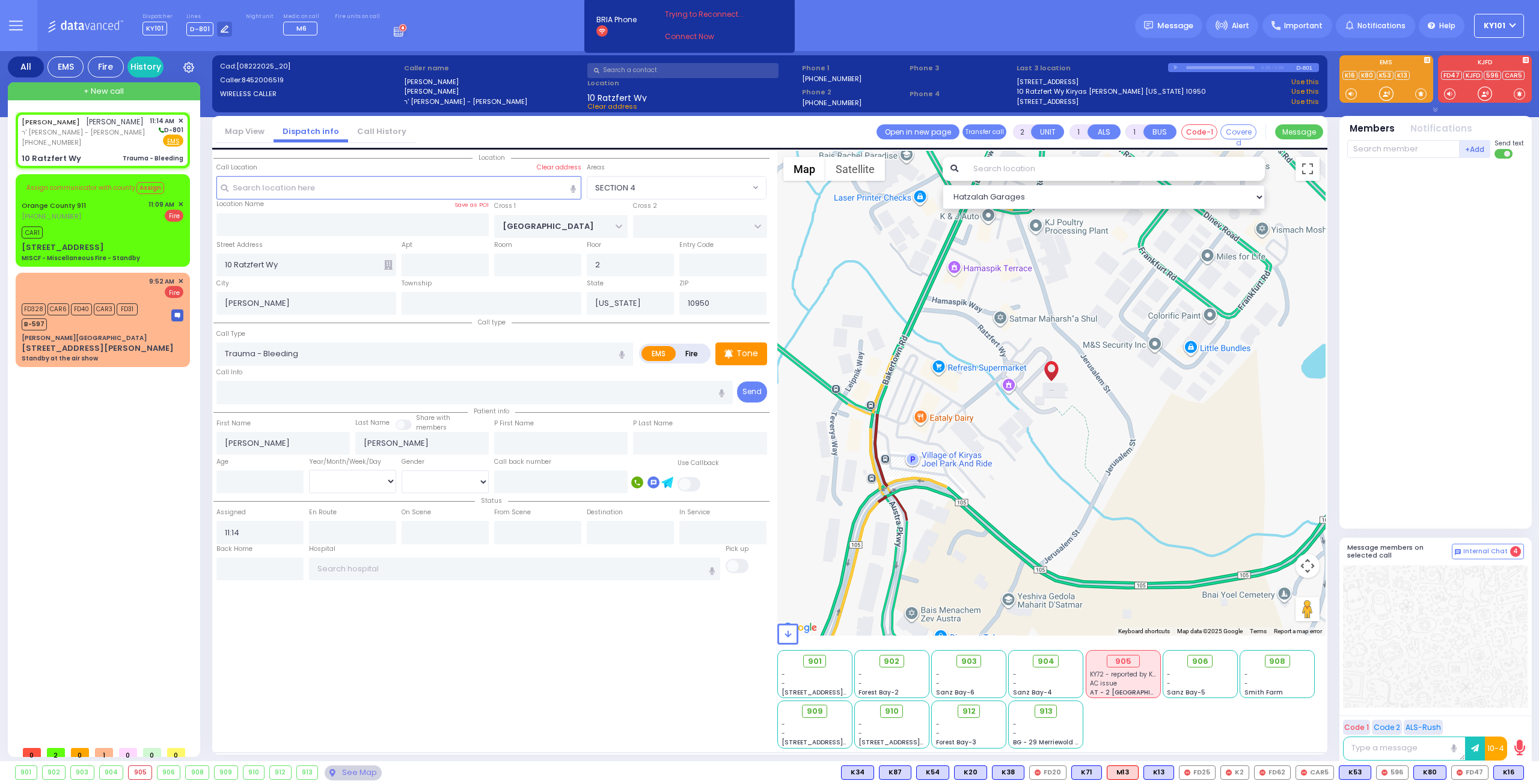
select select "Hatzalah Garages"
select select "SECTION 4"
select select
radio input "true"
select select
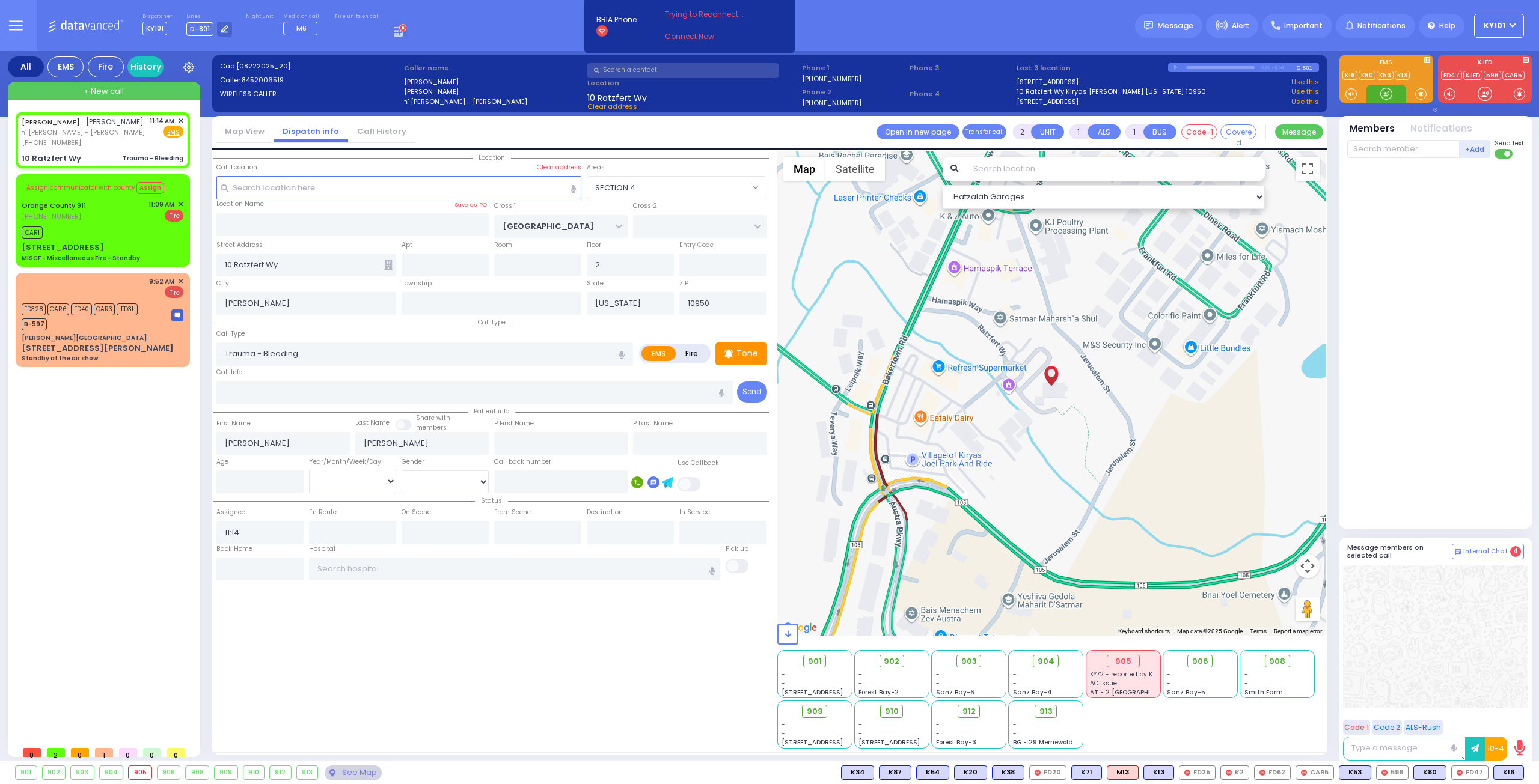
select select "Hatzalah Garages"
select select "SECTION 4"
click at [739, 345] on div "Tone" at bounding box center [740, 353] width 52 height 22
click at [1506, 771] on span "K88" at bounding box center [1507, 773] width 31 height 13
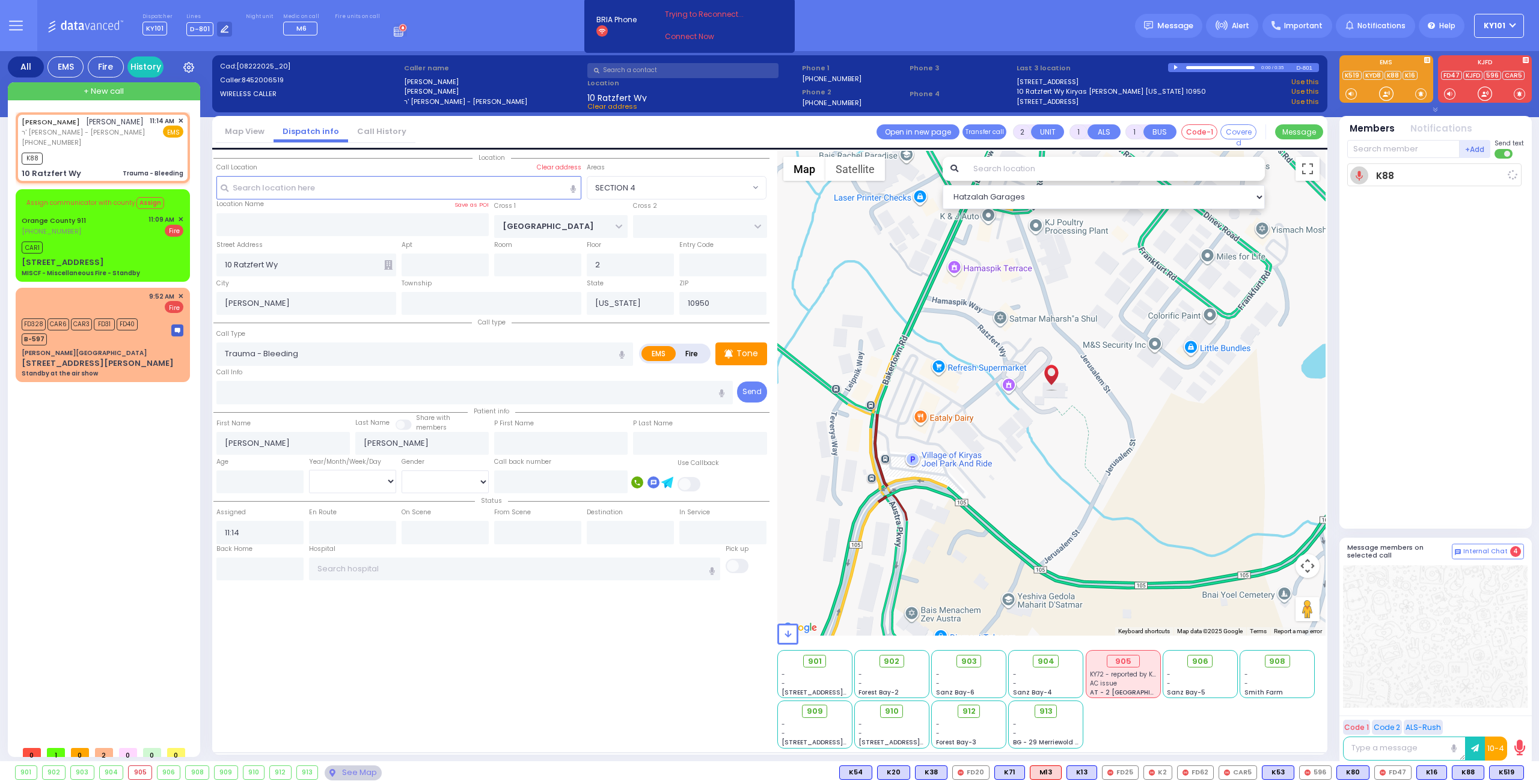
select select
radio input "true"
select select
type input "11:15"
select select "Hatzalah Garages"
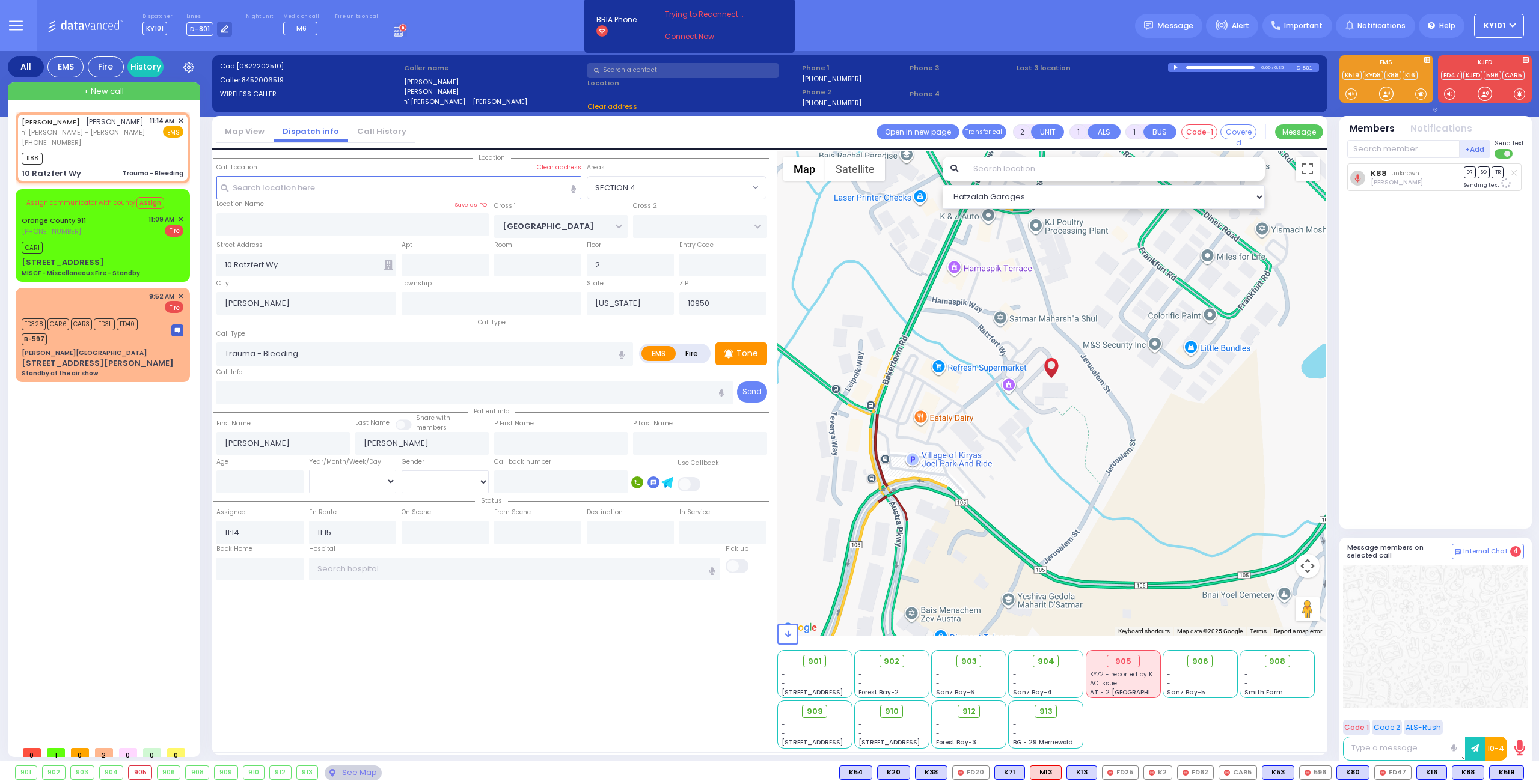
select select "SECTION 4"
click at [1500, 773] on span "K519" at bounding box center [1506, 773] width 34 height 13
select select
radio input "true"
select select
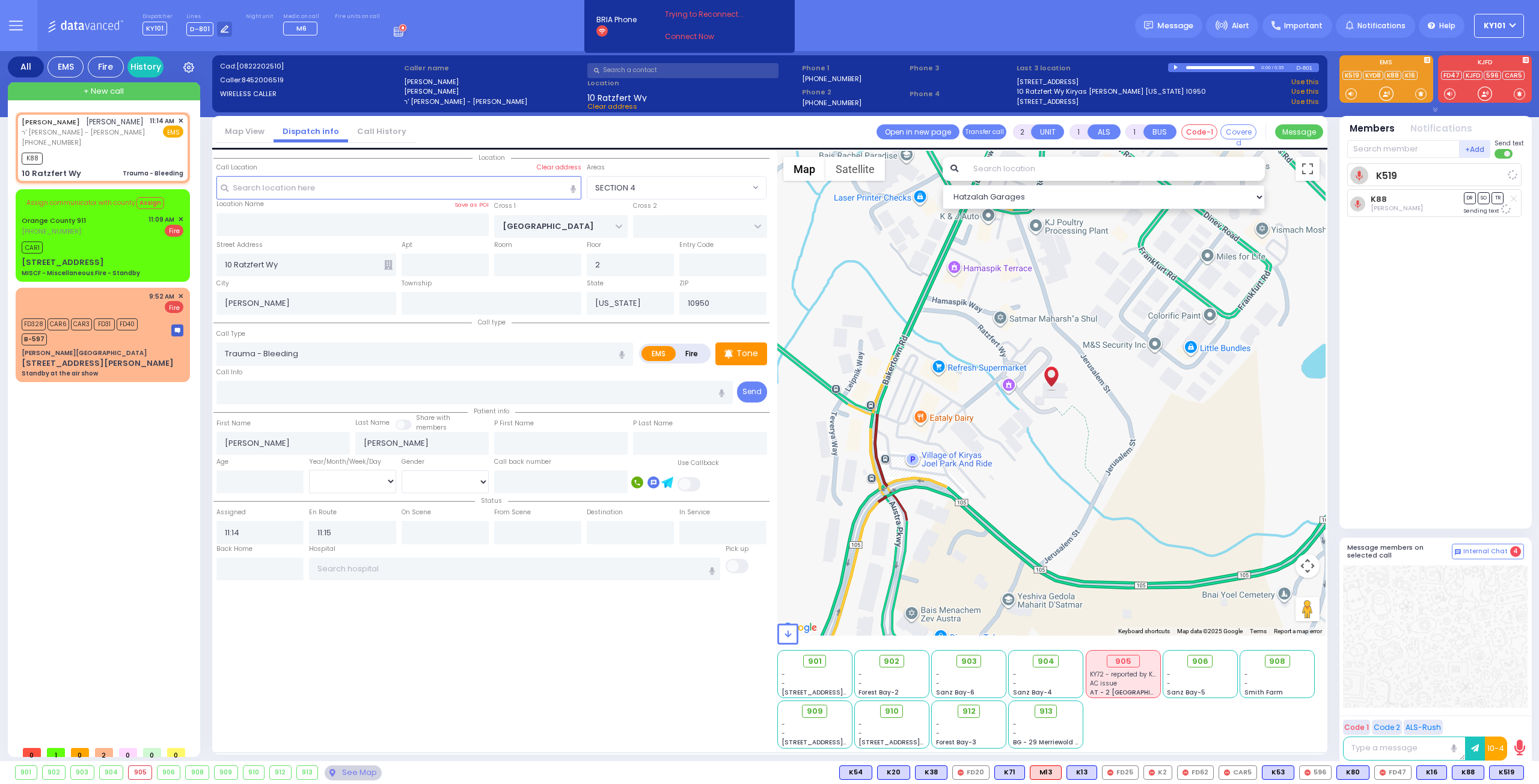
select select "Hatzalah Garages"
select select "SECTION 4"
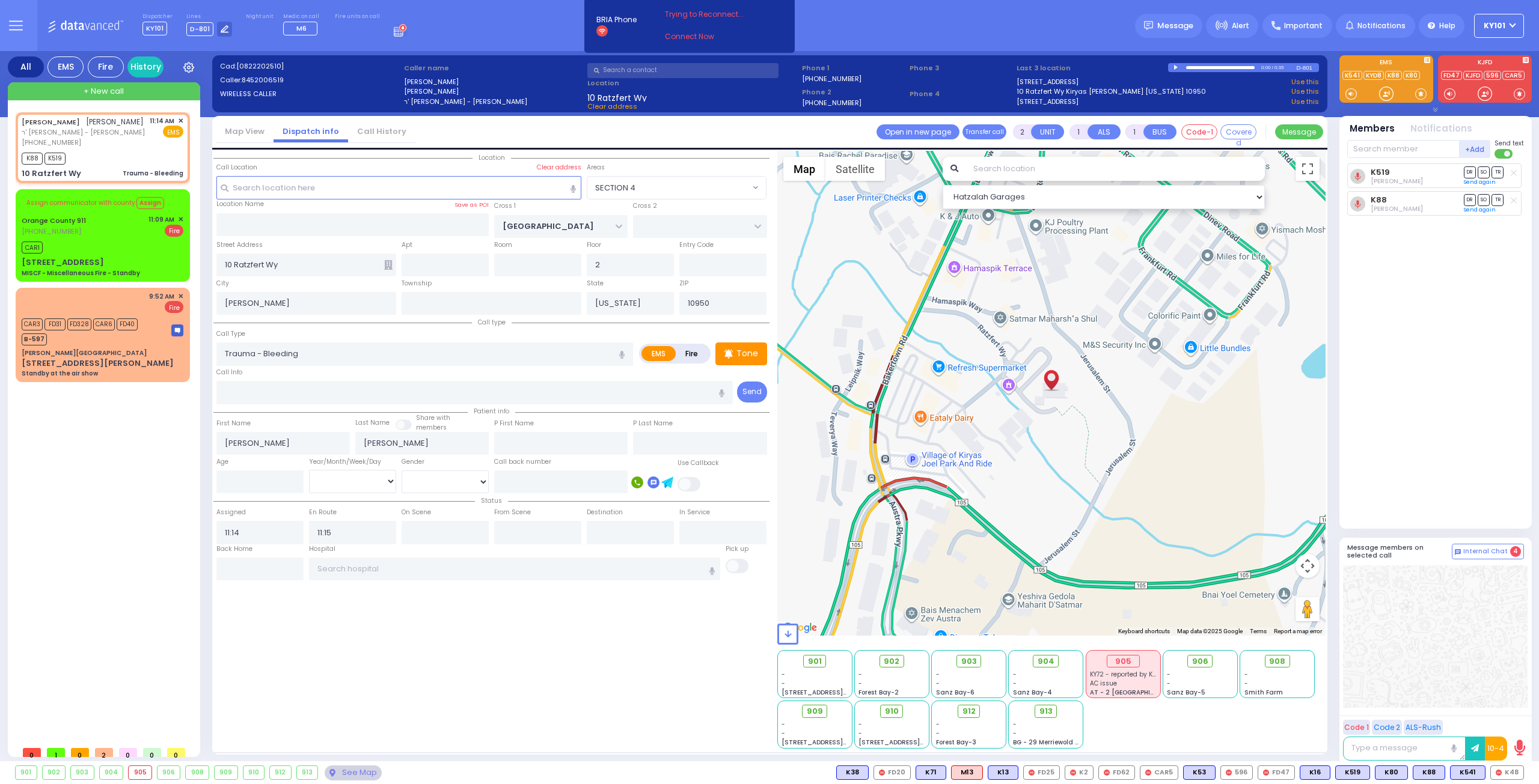
select select "SECTION 4"
select select
type input "6"
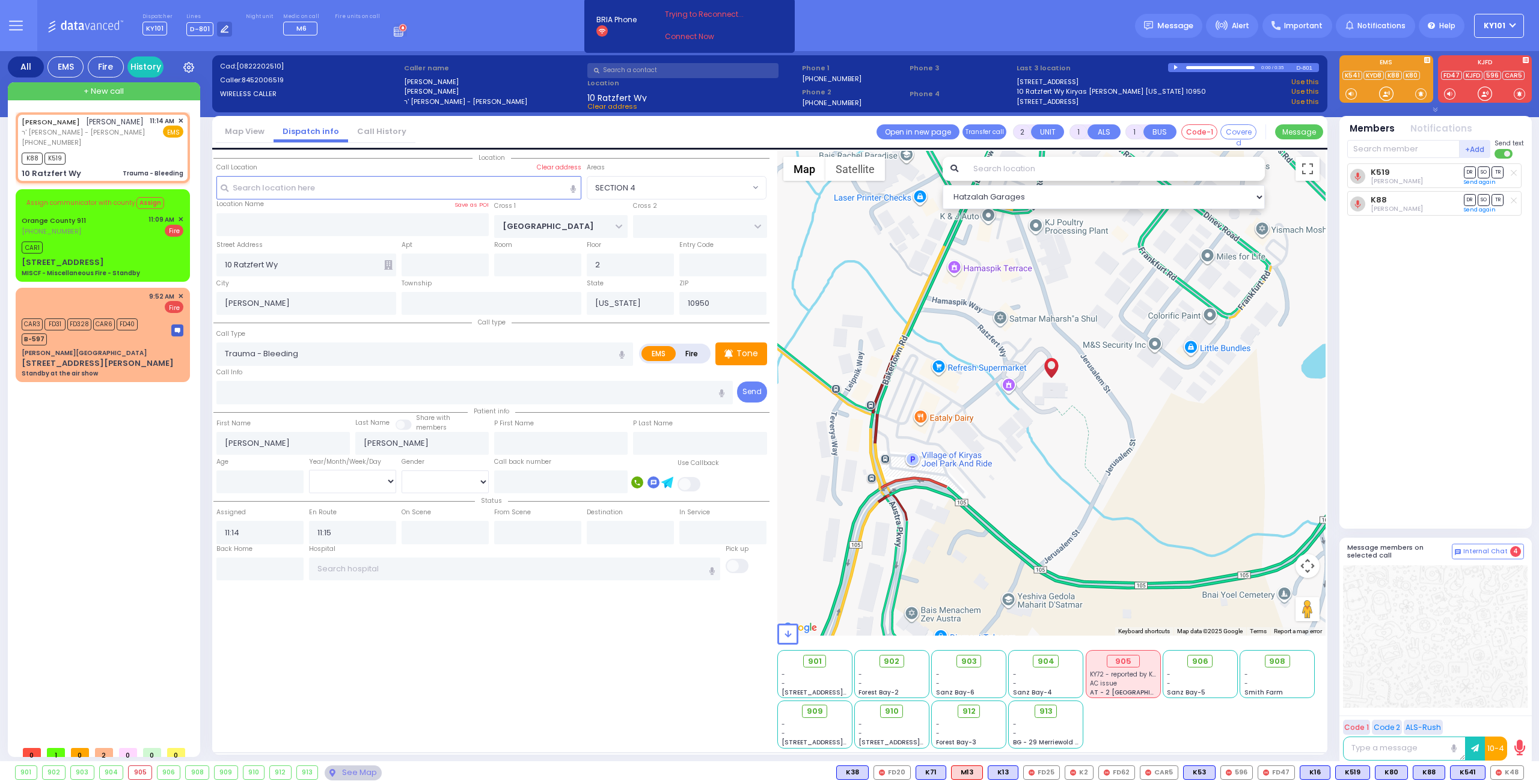
select select
radio input "true"
select select
select select "Hatzalah Garages"
select select "SECTION 4"
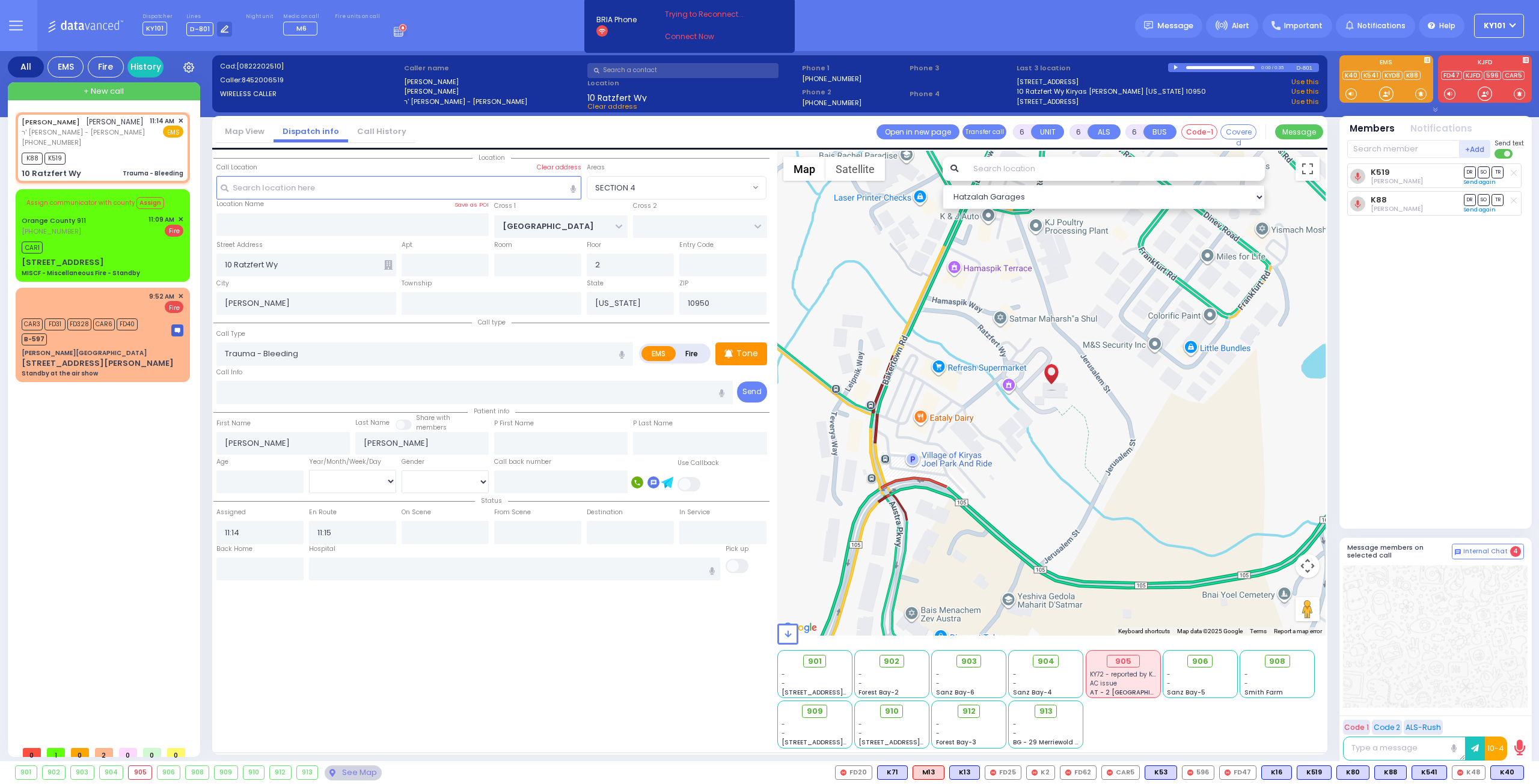
select select
radio input "true"
select select
select select "Hatzalah Garages"
select select "SECTION 4"
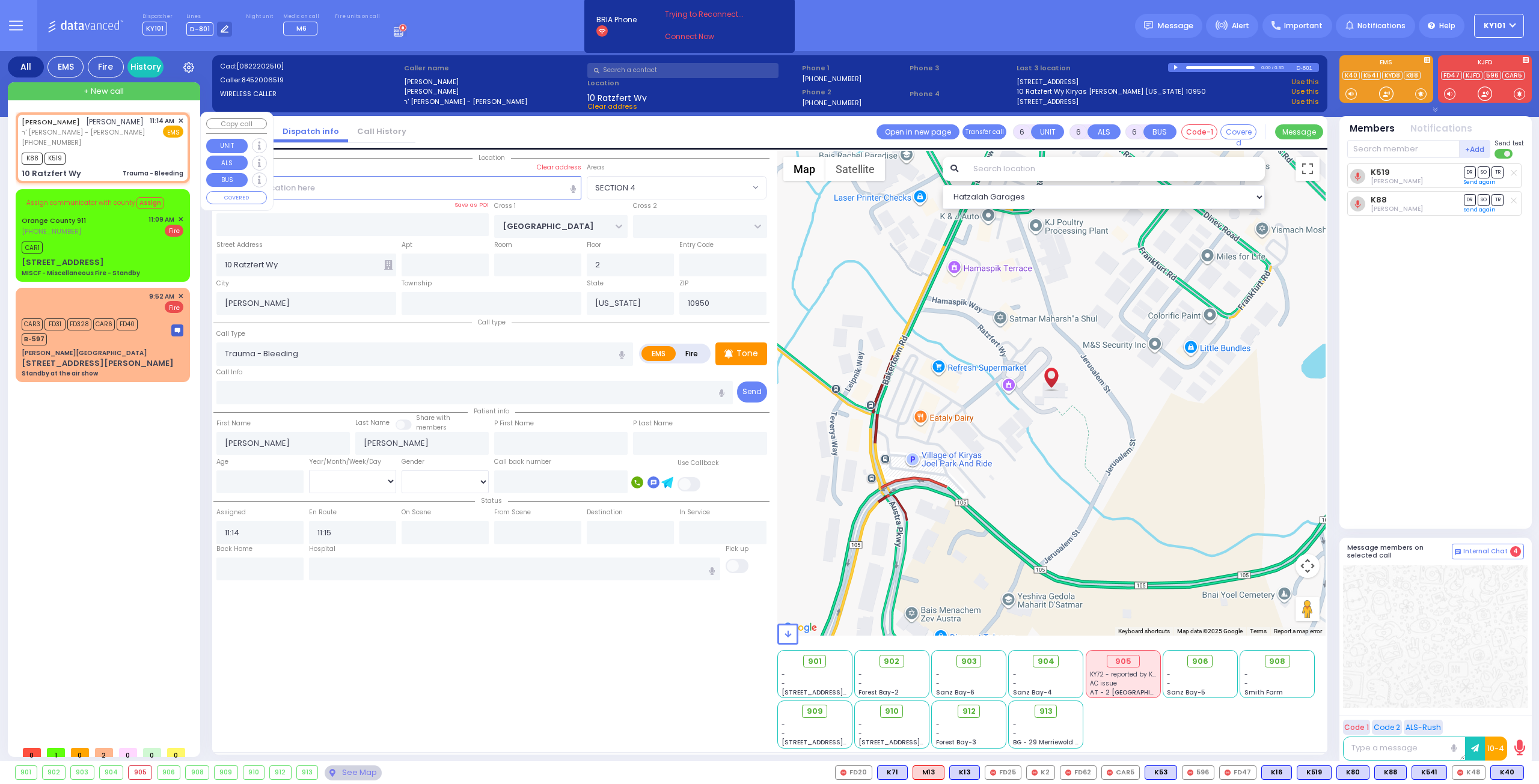
click at [180, 121] on span "✕" at bounding box center [181, 121] width 6 height 10
click at [132, 468] on div "JOEL RABINOWITZ יואל ראבינאוויטש ר' יוסף קדיש - הרר אלחנן האראוויץ (845) 200-65…" at bounding box center [105, 426] width 179 height 628
click at [182, 117] on span "✕" at bounding box center [181, 121] width 6 height 10
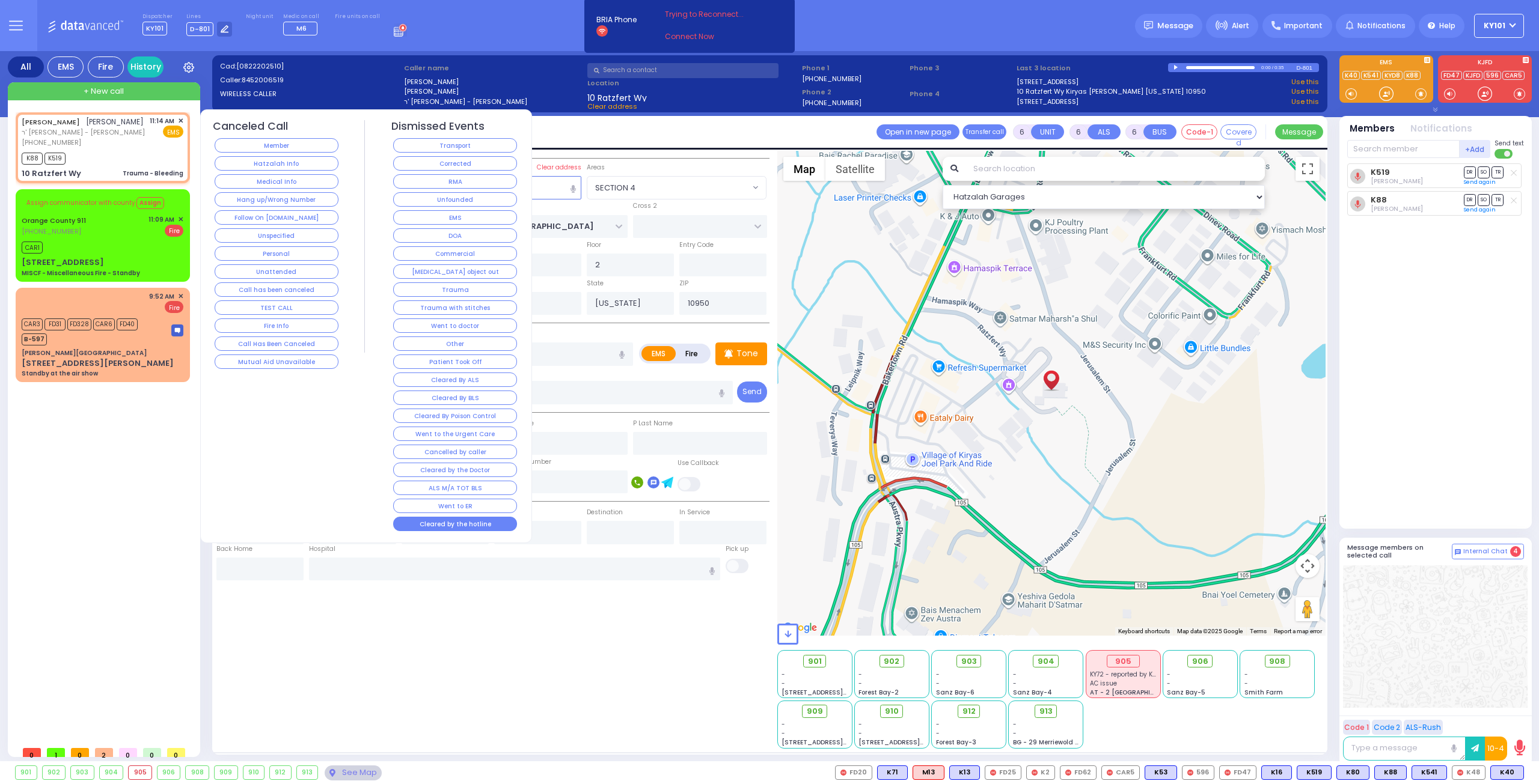
click at [441, 516] on button "Cleared by the hotline" at bounding box center [455, 523] width 124 height 14
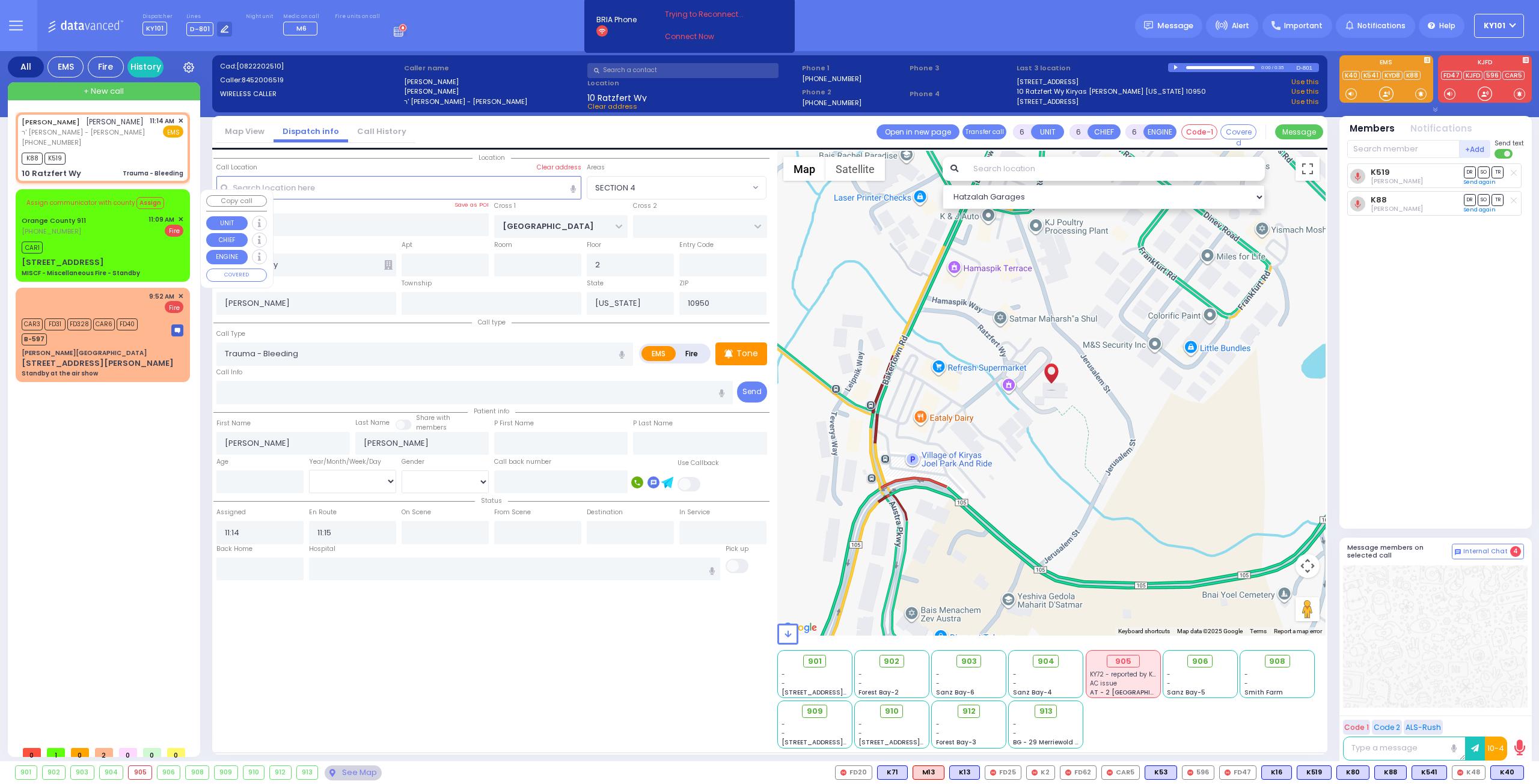
select select
radio input "true"
select select
click at [100, 216] on div "Orange County 911 (845) 469-0911 11:09 AM ✕ Fire" at bounding box center [102, 226] width 161 height 22
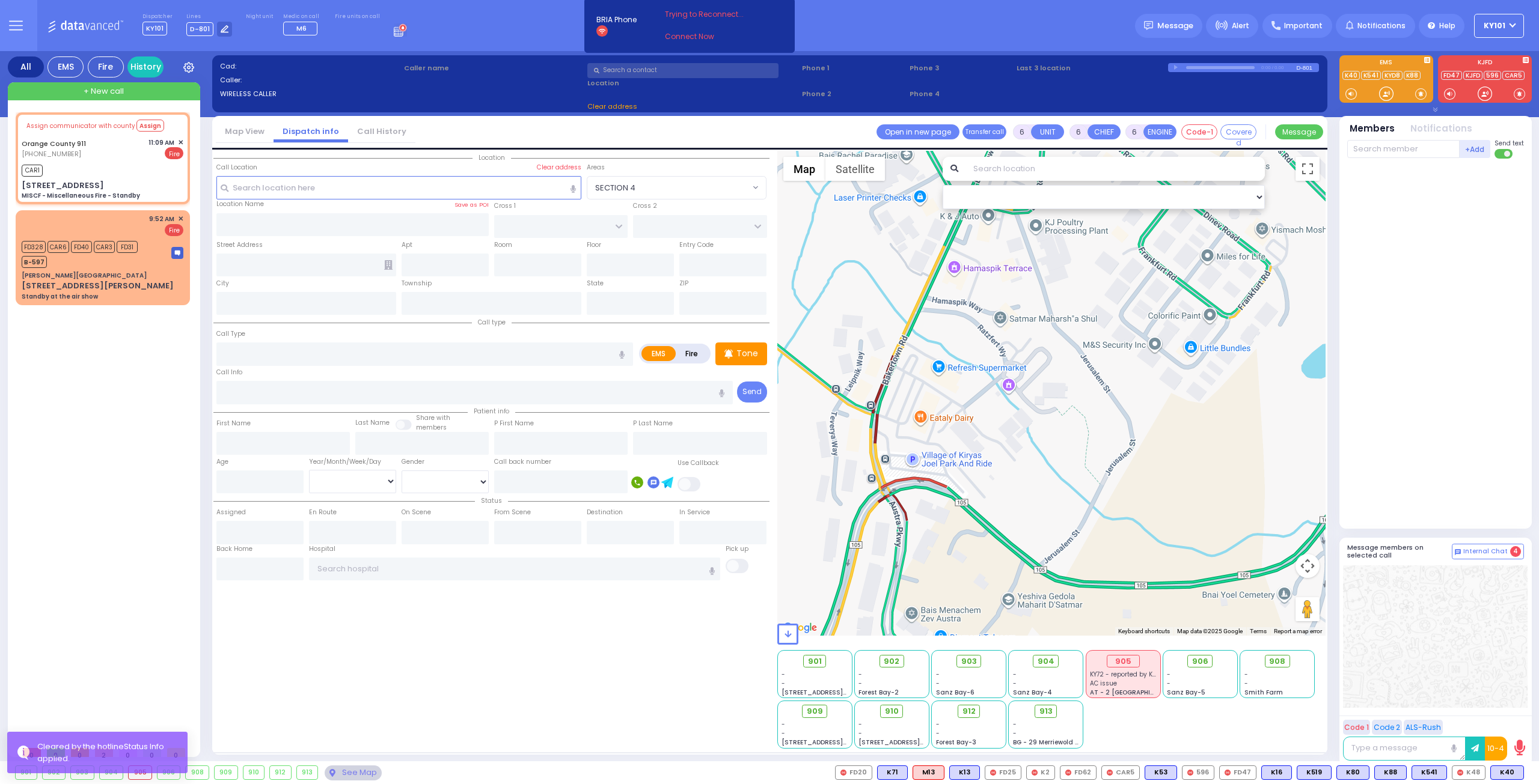
select select
type input "MISCF - Miscellaneous Fire - Standby"
radio input "false"
radio input "true"
type input "Nature: : MISCF - Miscellaneous Fire - Standby Address: : 40 Hangar Rd, 12549 C…"
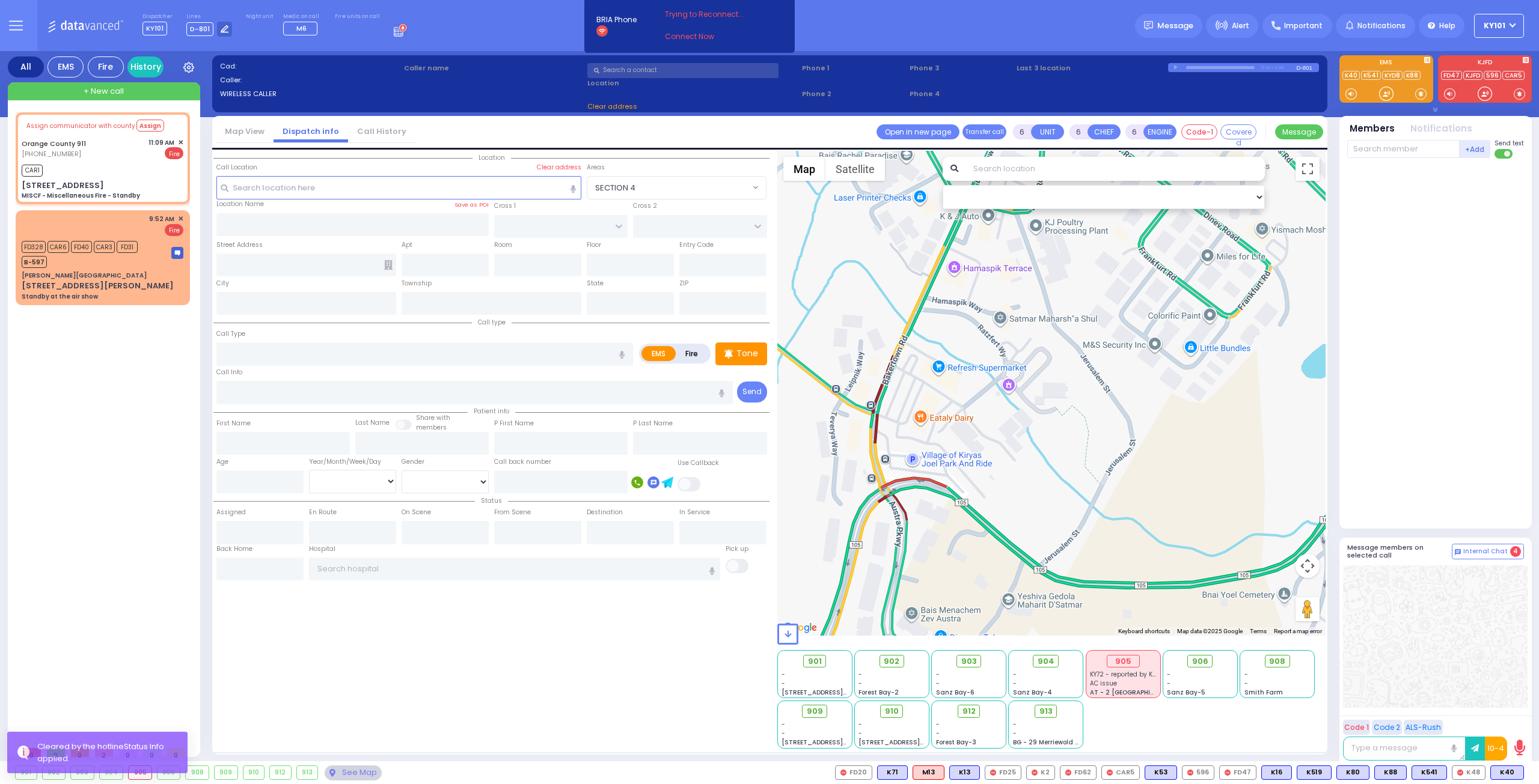
select select
type input "11:09"
select select "Hatzalah Garages"
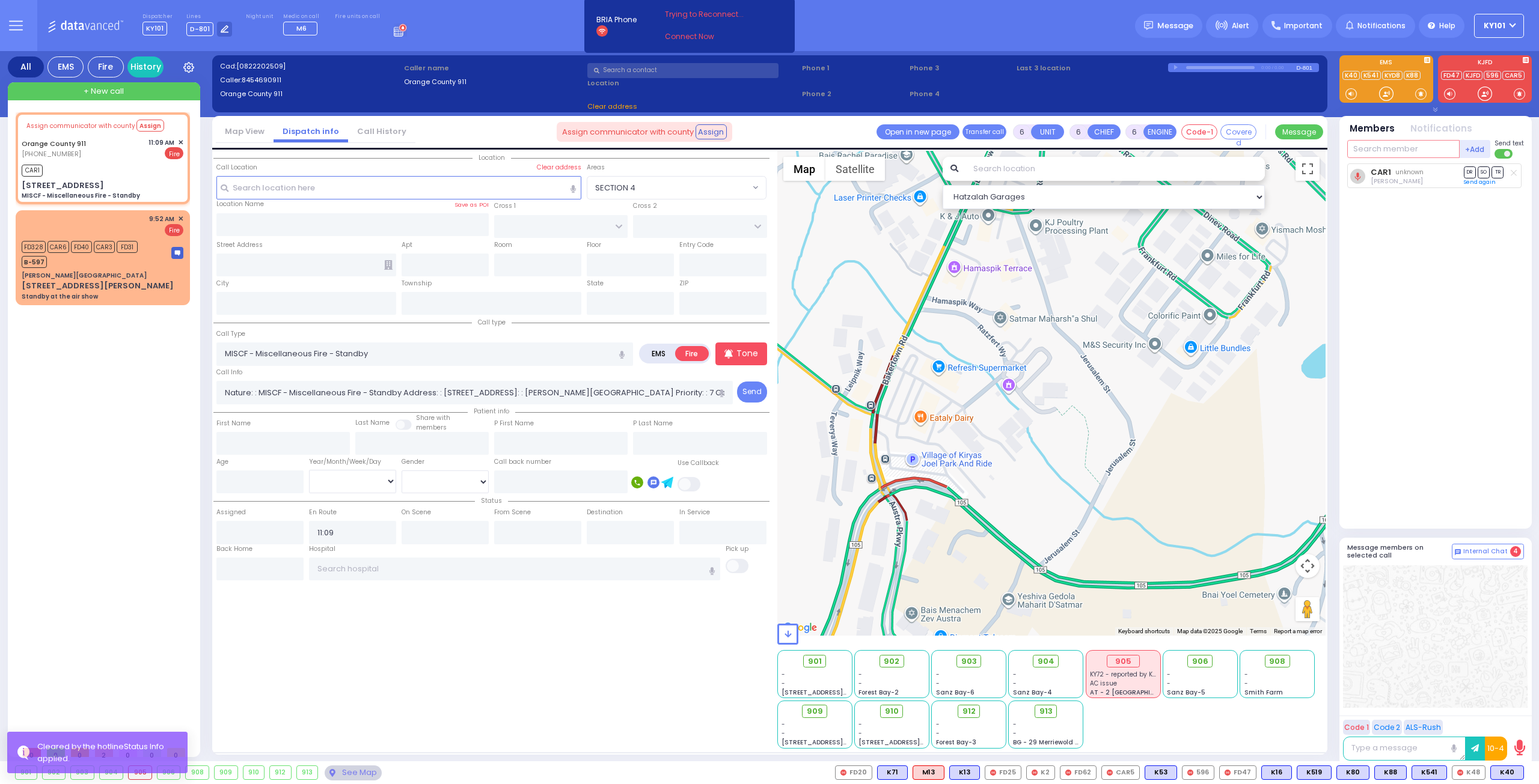
click at [1371, 148] on input "text" at bounding box center [1403, 148] width 112 height 18
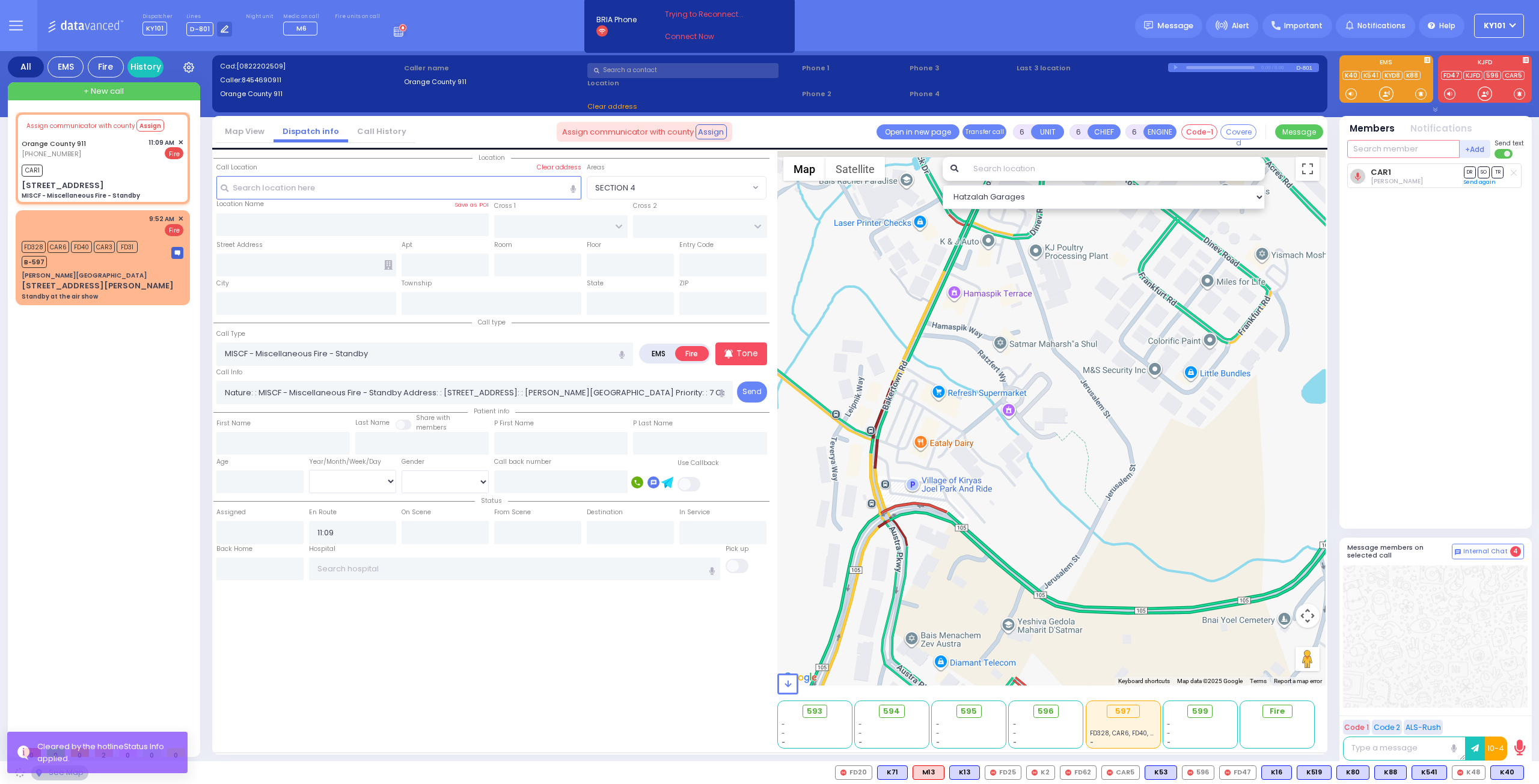
select select
radio input "true"
select select
select select "Hatzalah Garages"
type input "40 Hangar Rd"
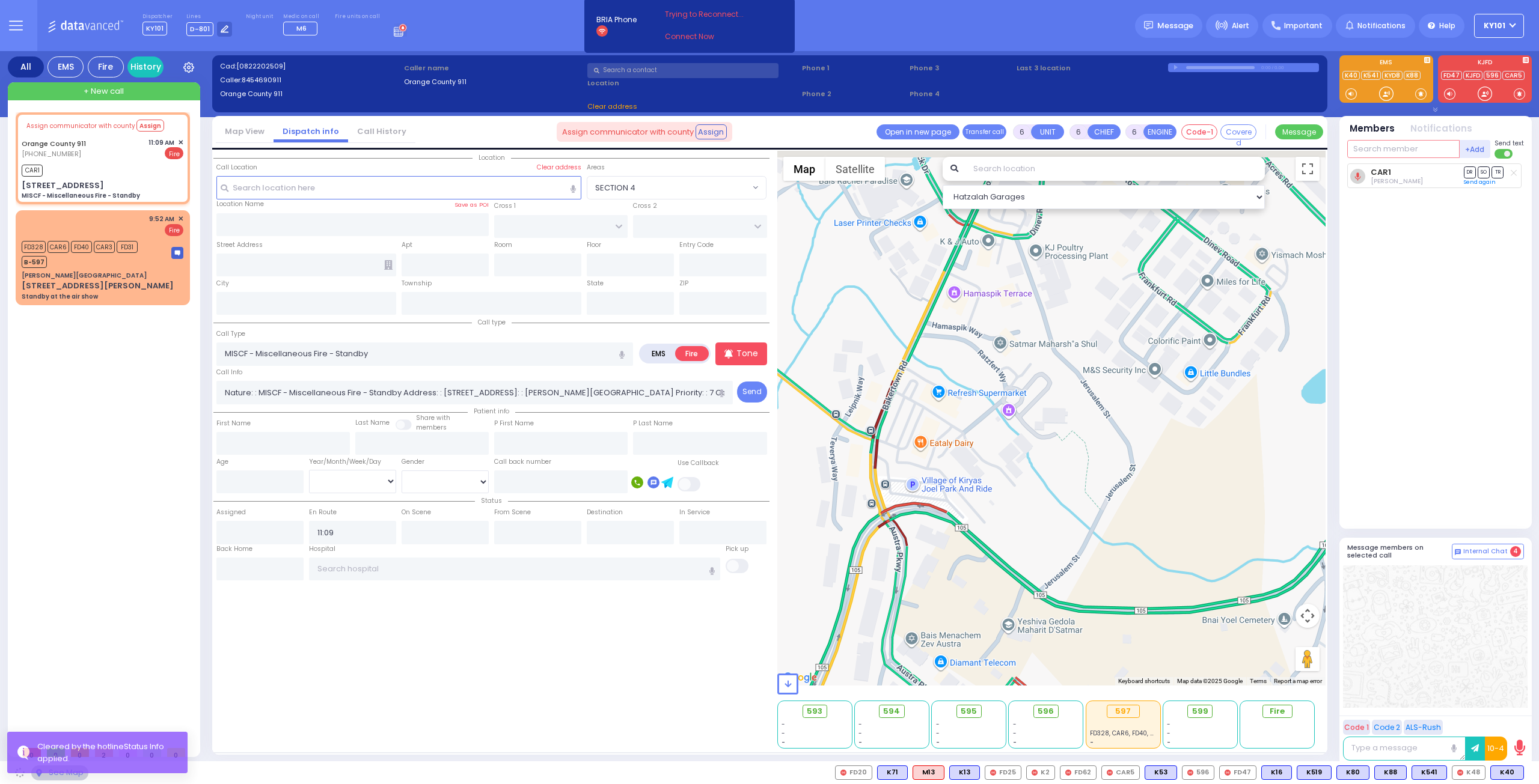
type input "Monroe"
type input "[US_STATE]"
type input "12549"
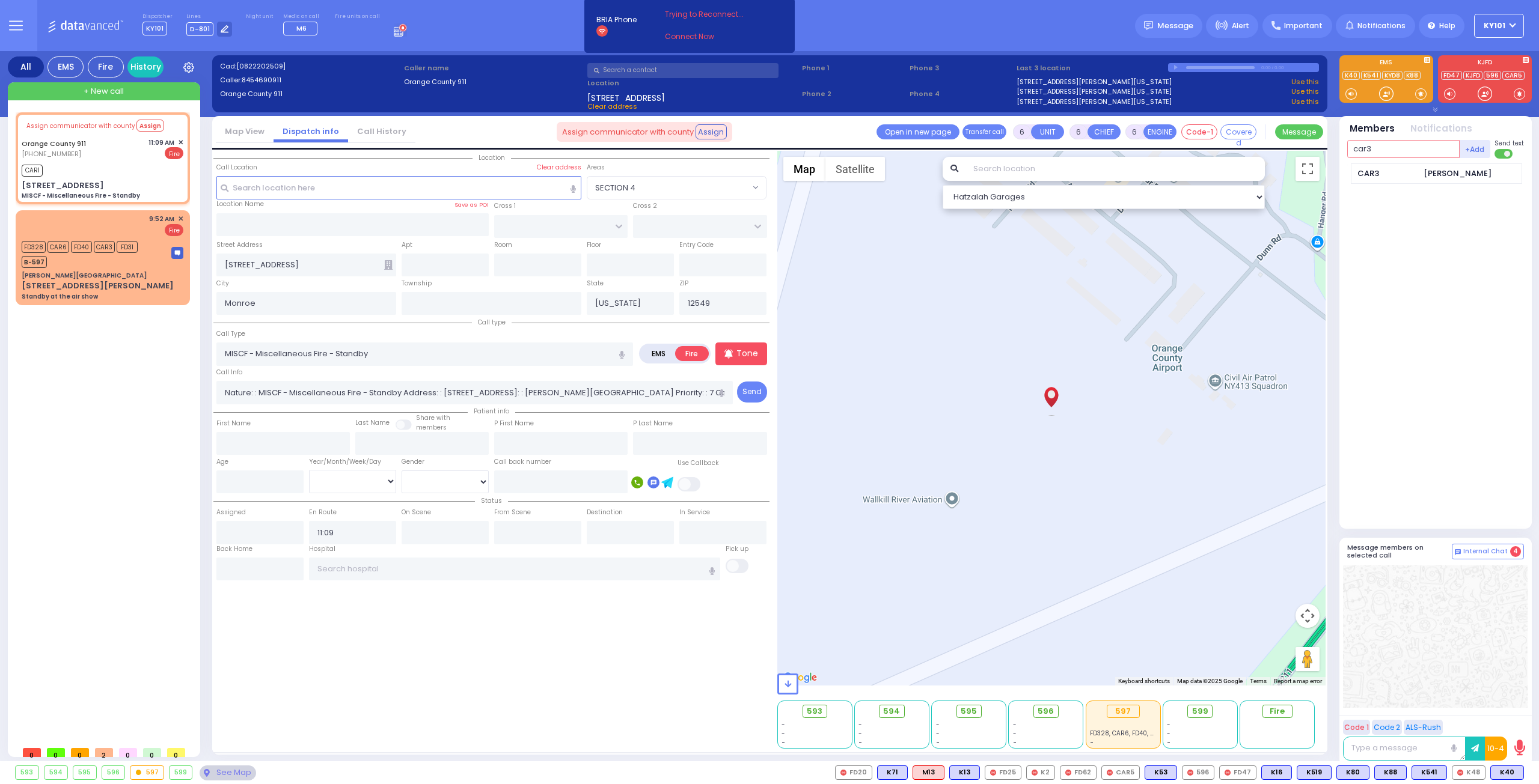
type input "car3"
select select
radio input "true"
select select
select select "Hatzalah Garages"
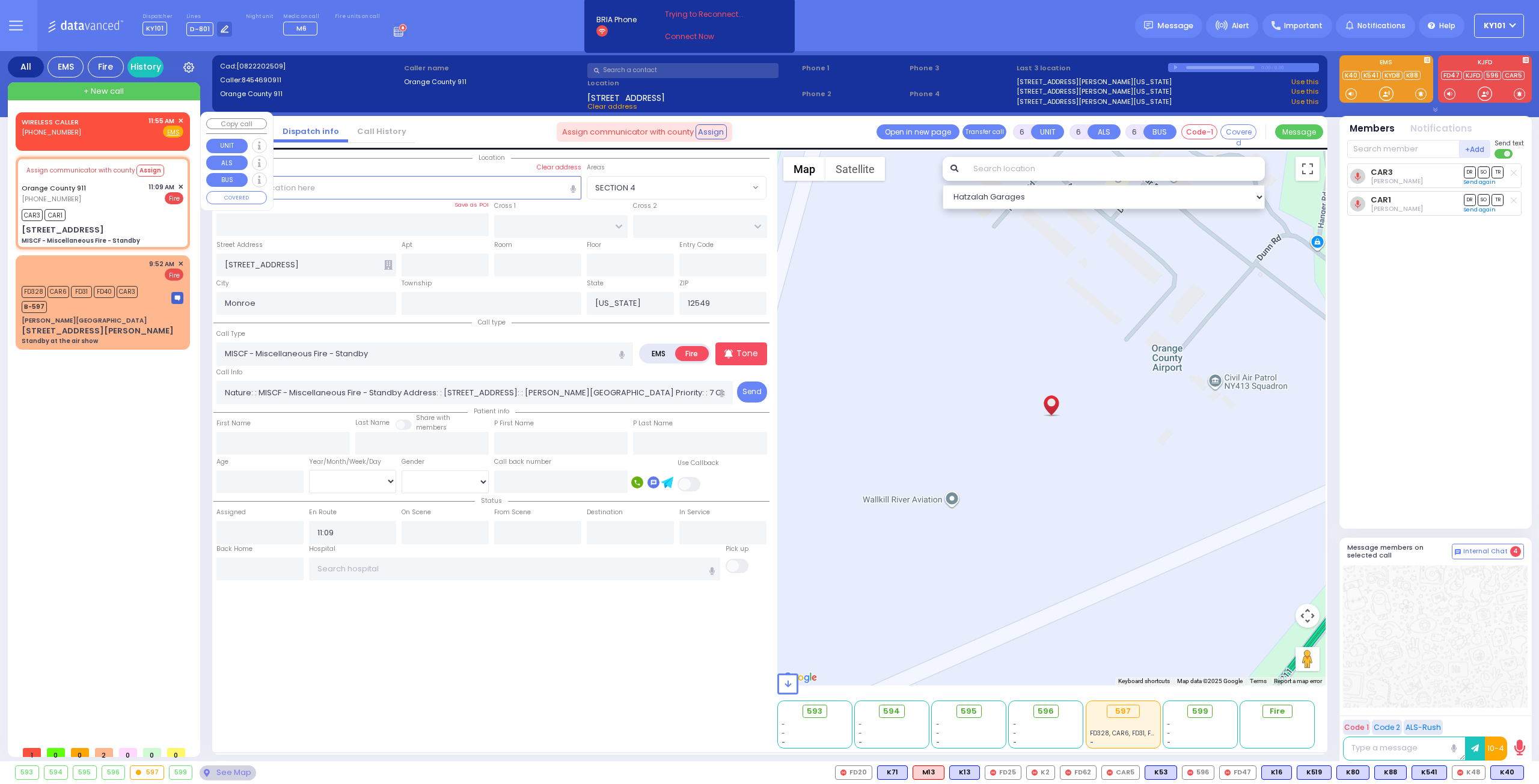
click at [54, 126] on link "WIRELESS CALLER" at bounding box center [50, 122] width 57 height 9
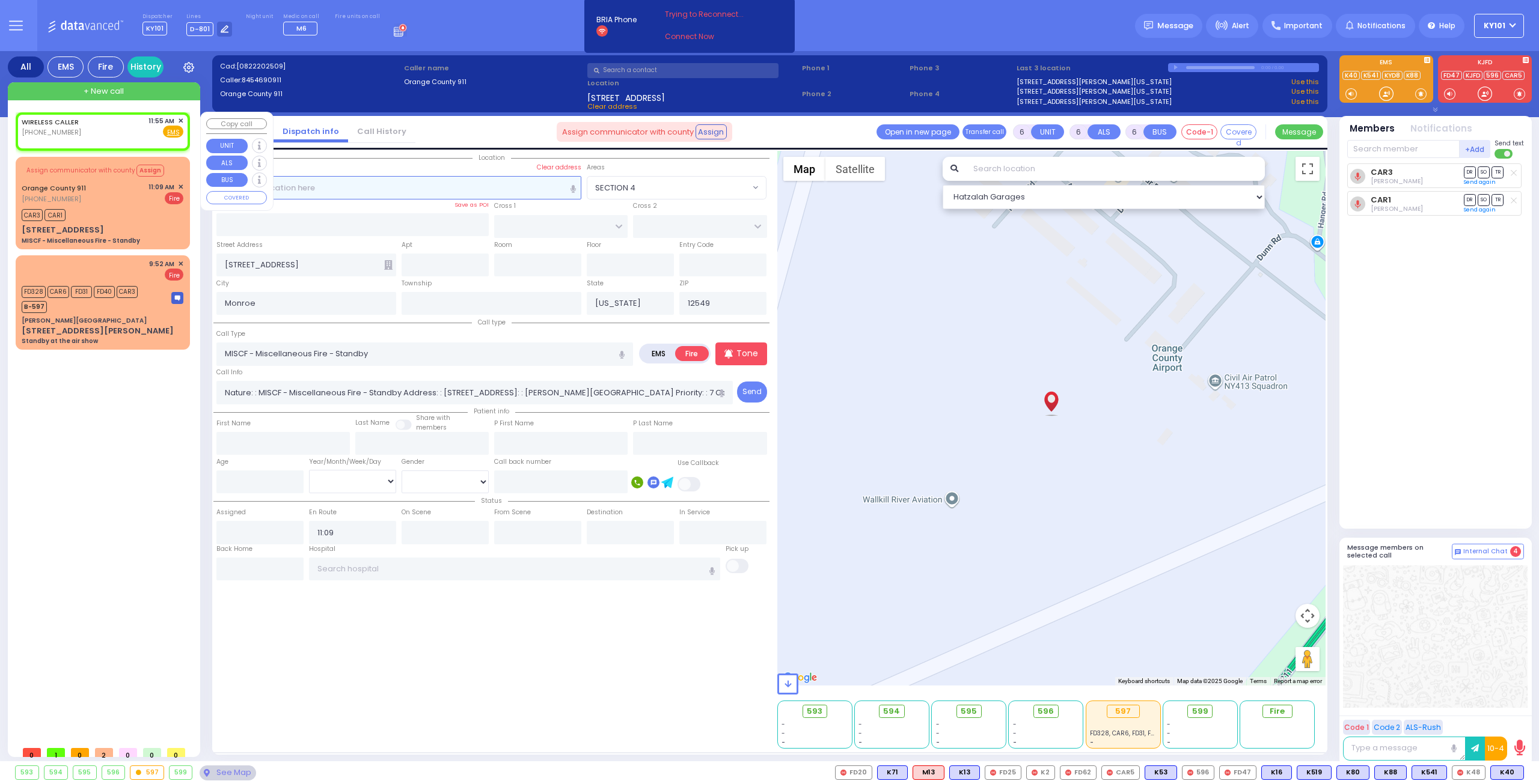
type input "2"
type input "1"
select select
radio input "true"
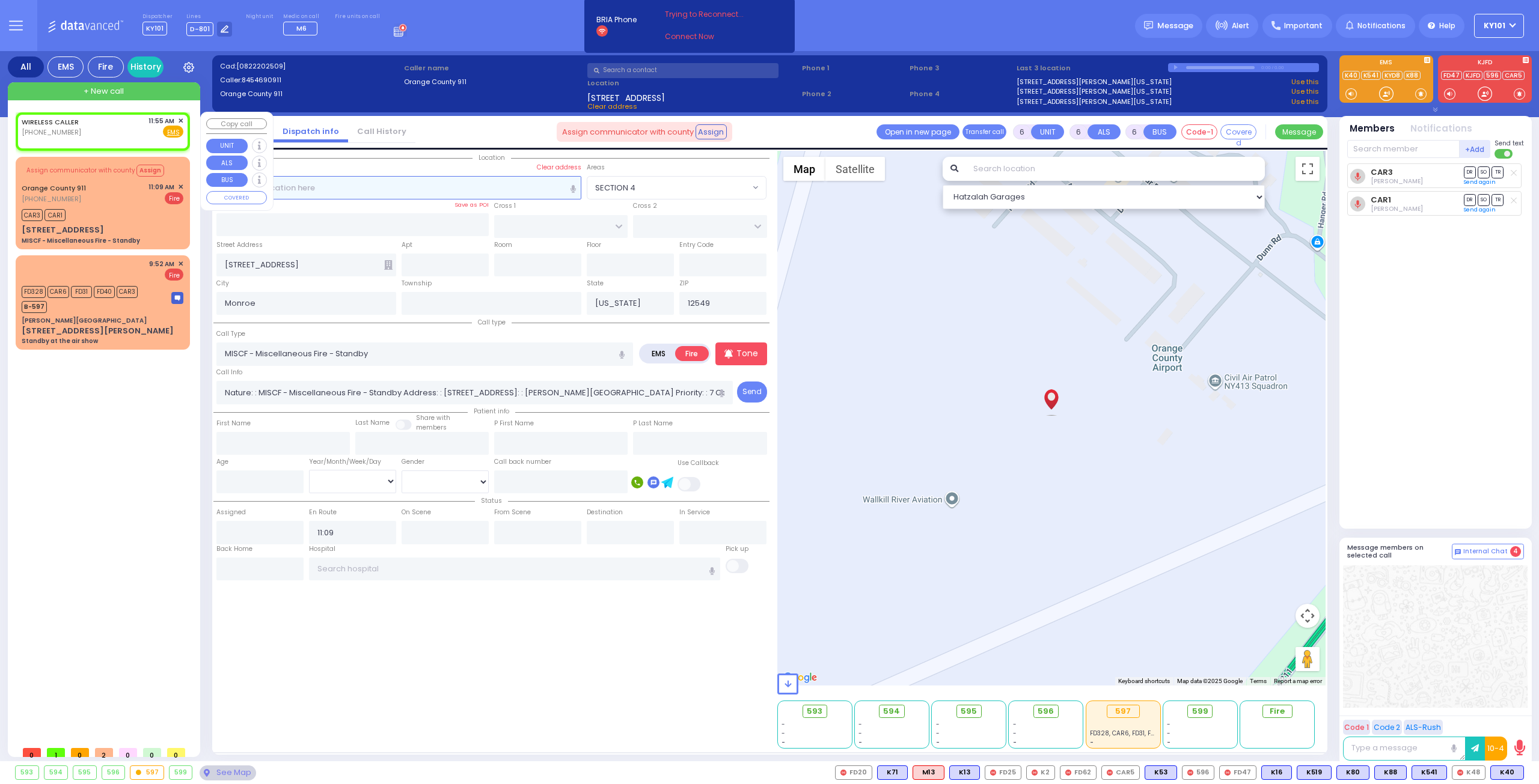
select select
type input "11:55"
select select "Hatzalah Garages"
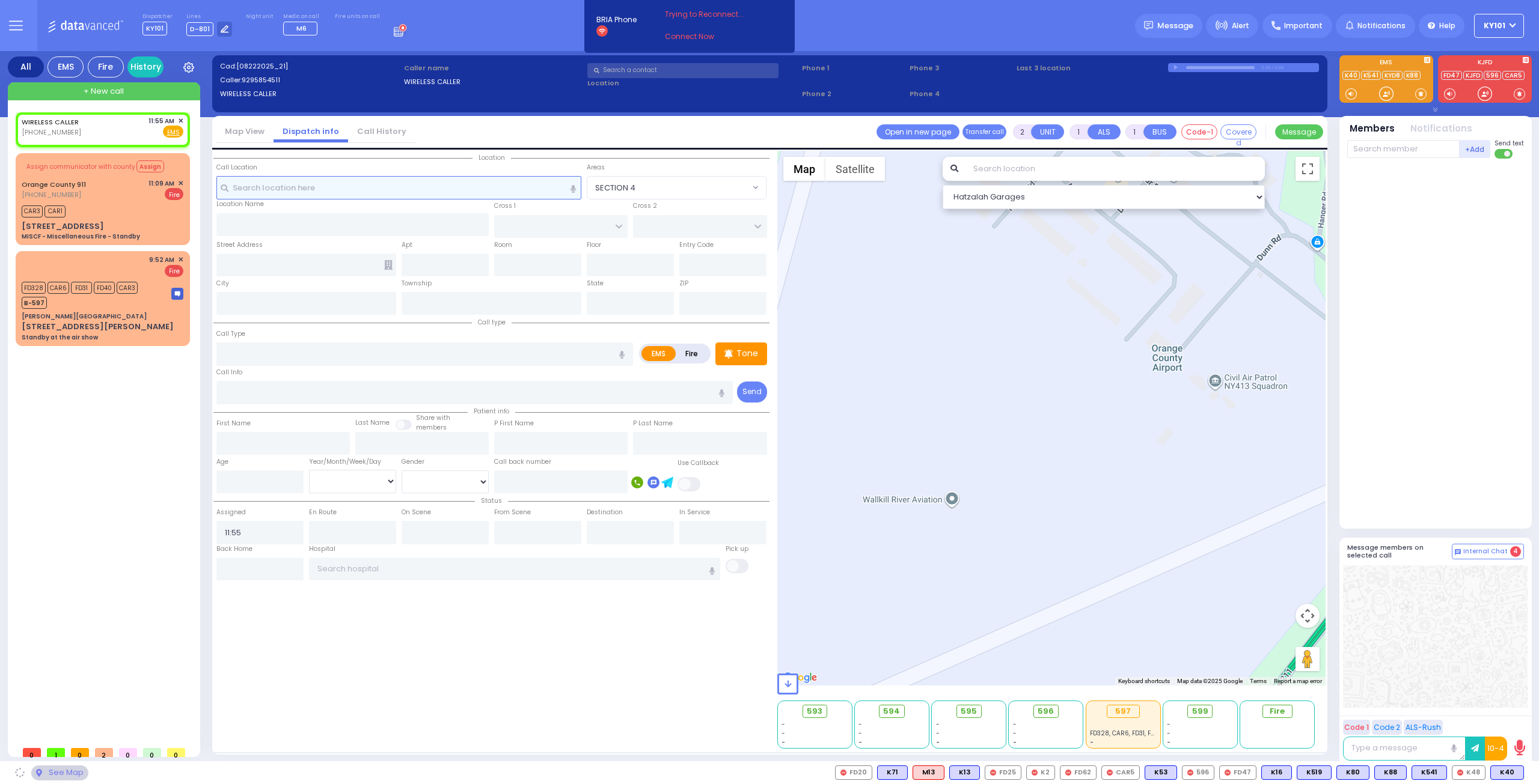
select select
radio input "true"
select select
select select "Hatzalah Garages"
click at [385, 131] on link "Call History" at bounding box center [381, 131] width 67 height 11
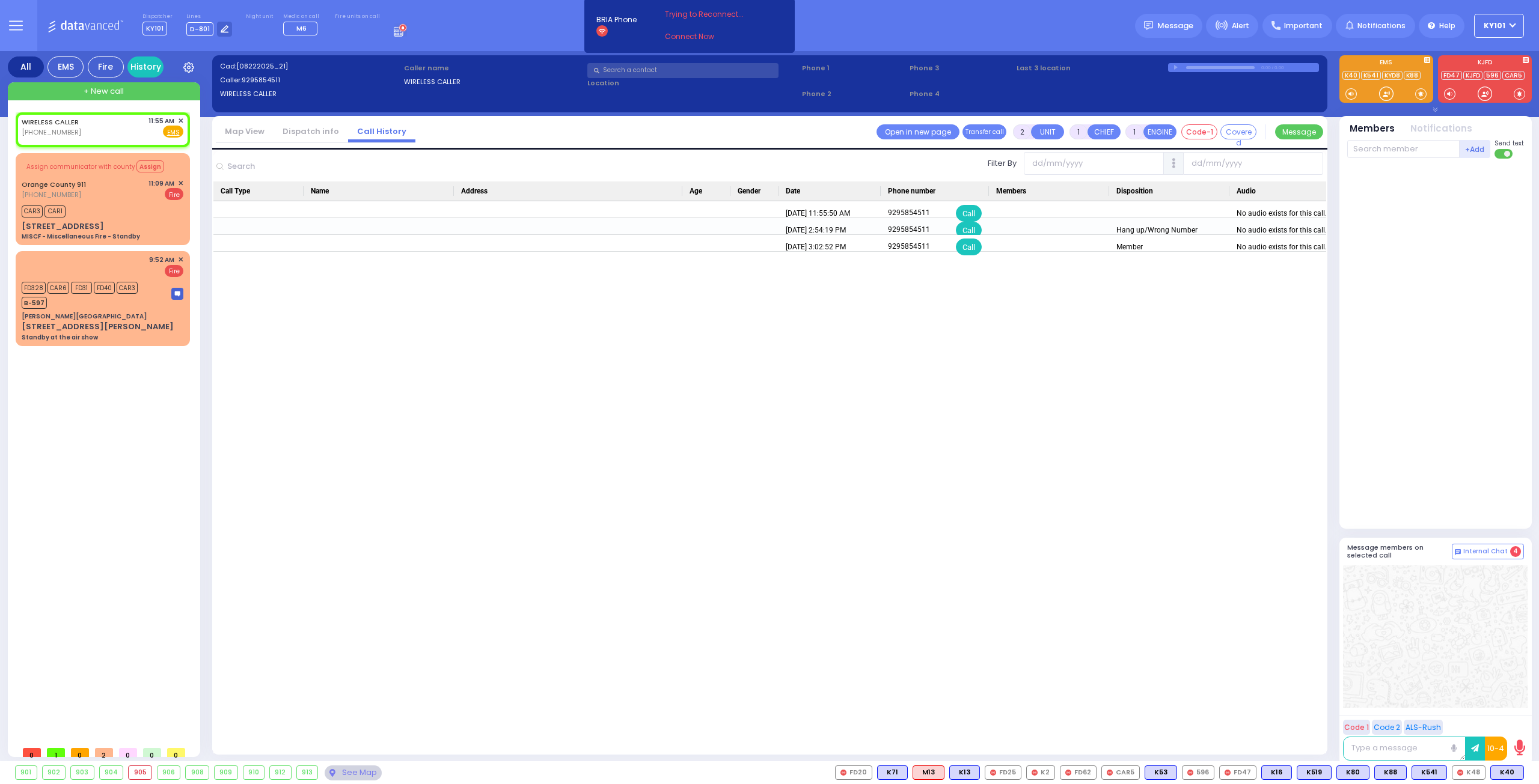
click at [292, 131] on link "Dispatch info" at bounding box center [311, 131] width 75 height 11
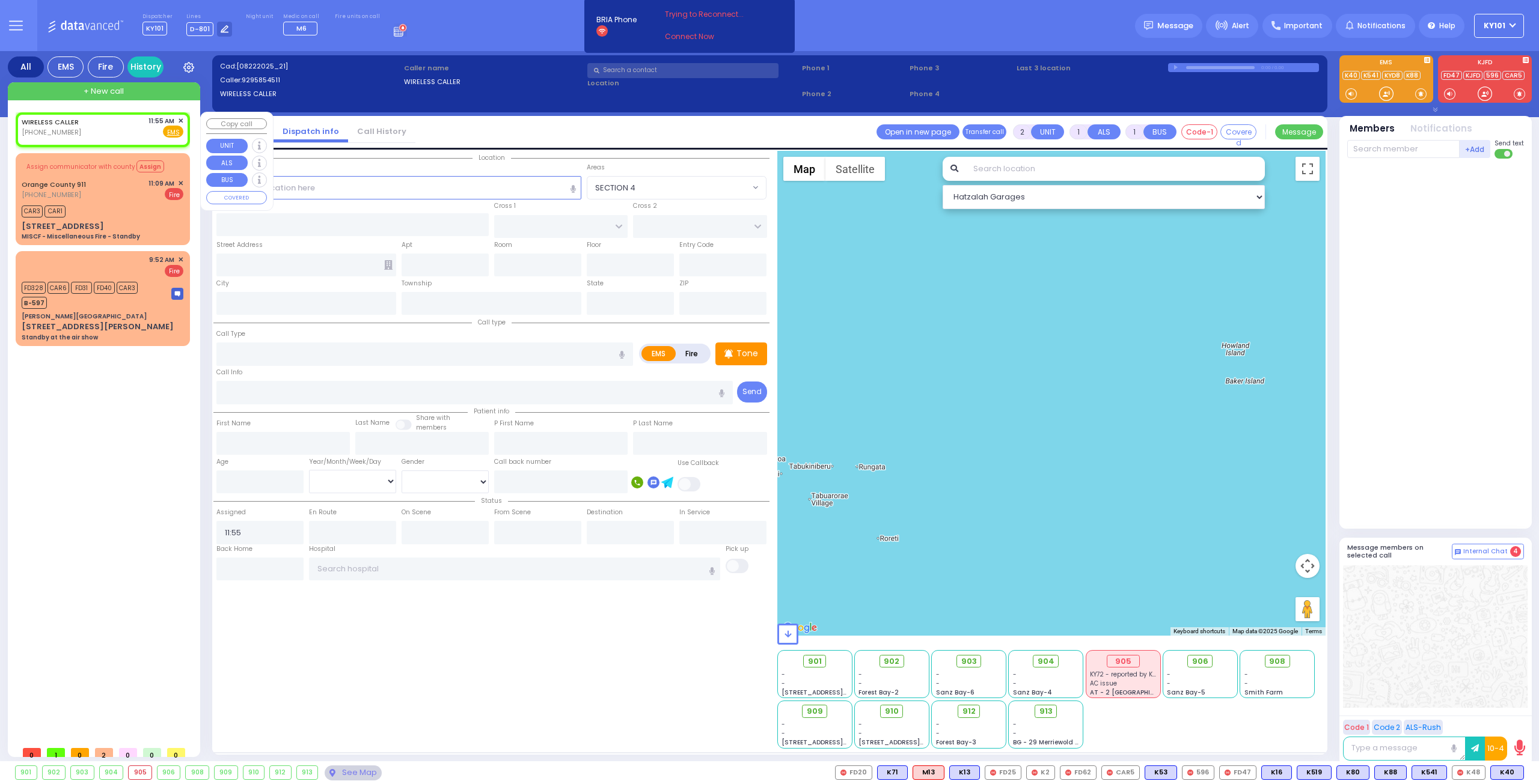
click at [180, 121] on span "✕" at bounding box center [181, 121] width 6 height 10
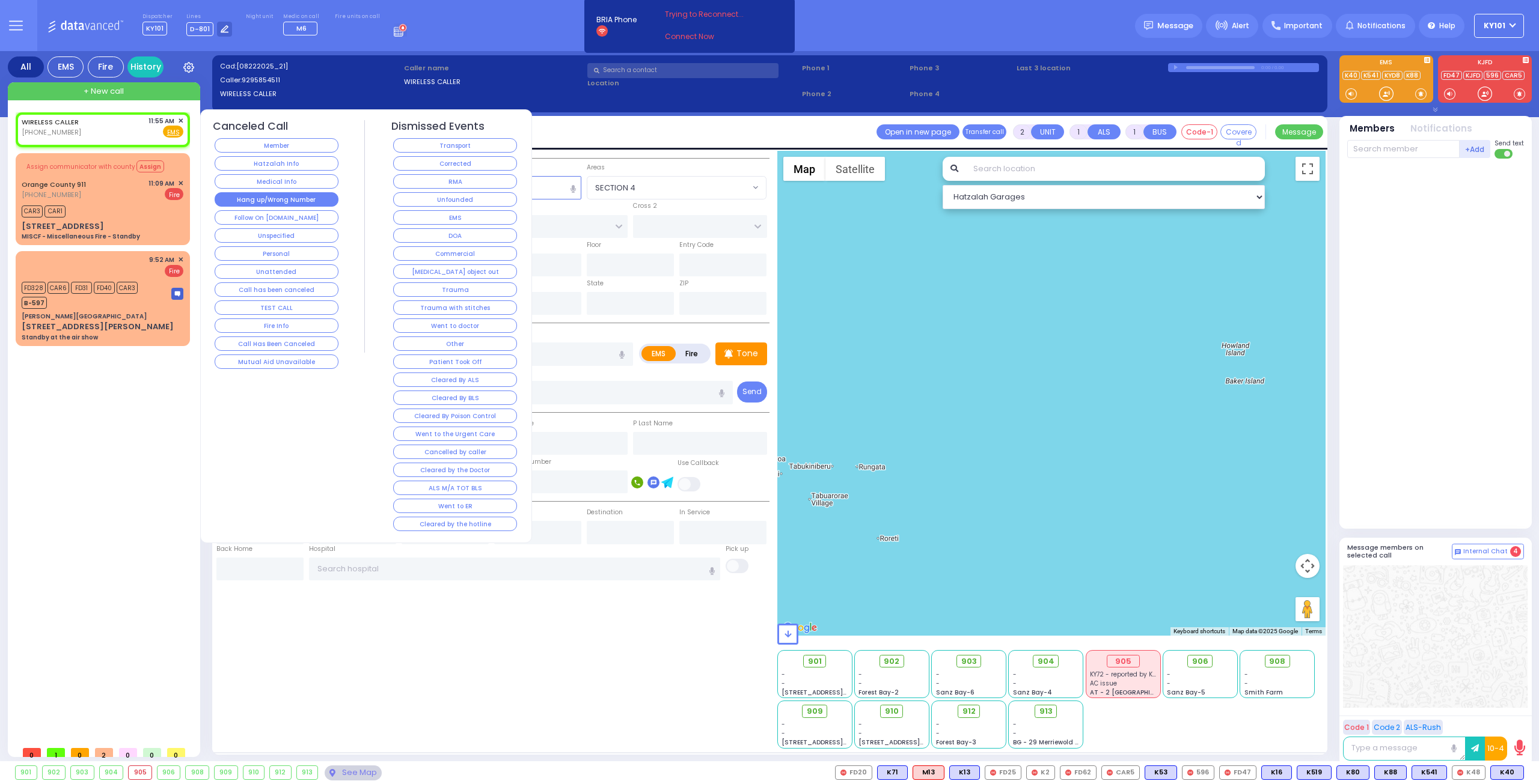
click at [312, 200] on button "Hang up/Wrong Number" at bounding box center [276, 199] width 124 height 14
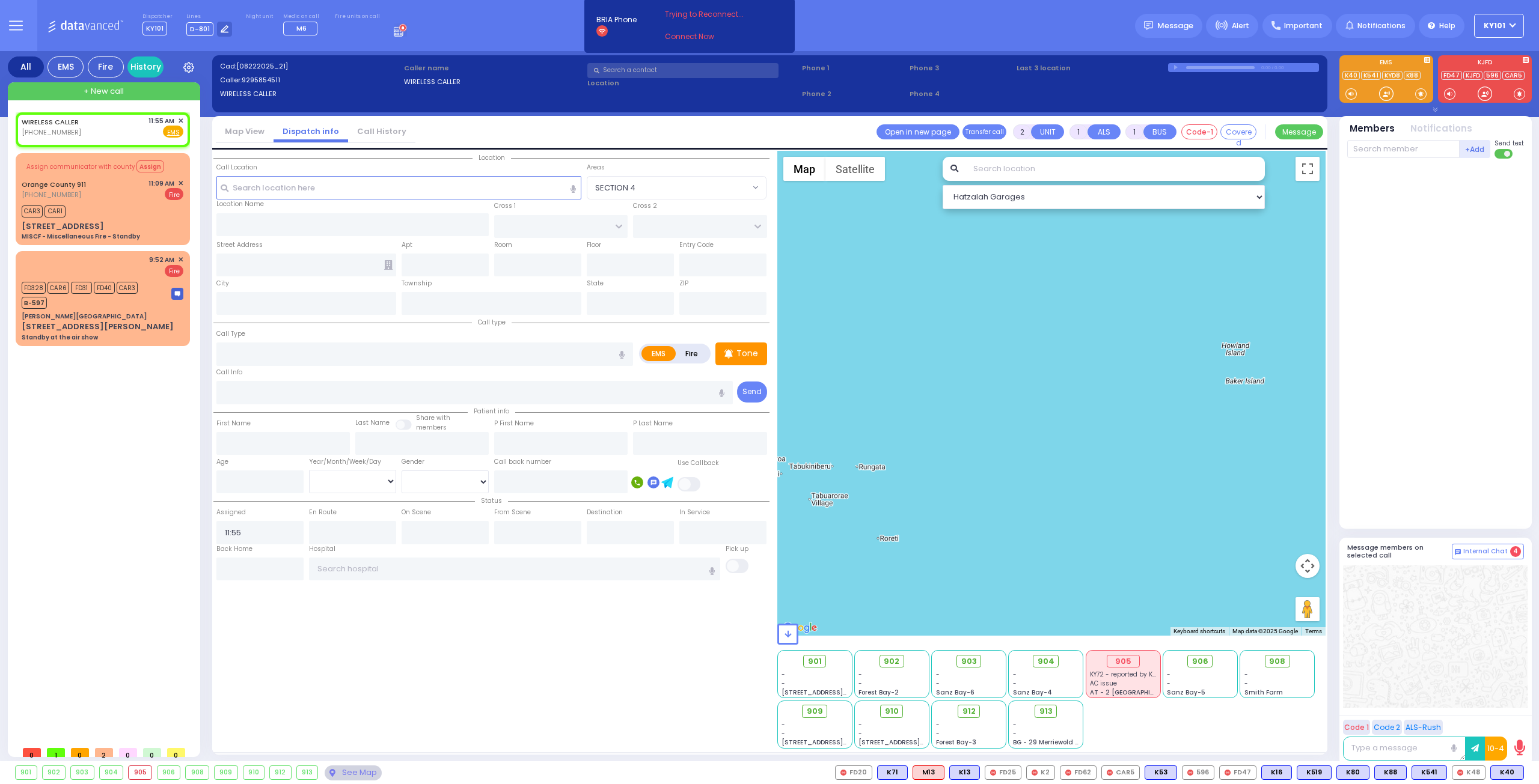
select select
radio input "true"
select select
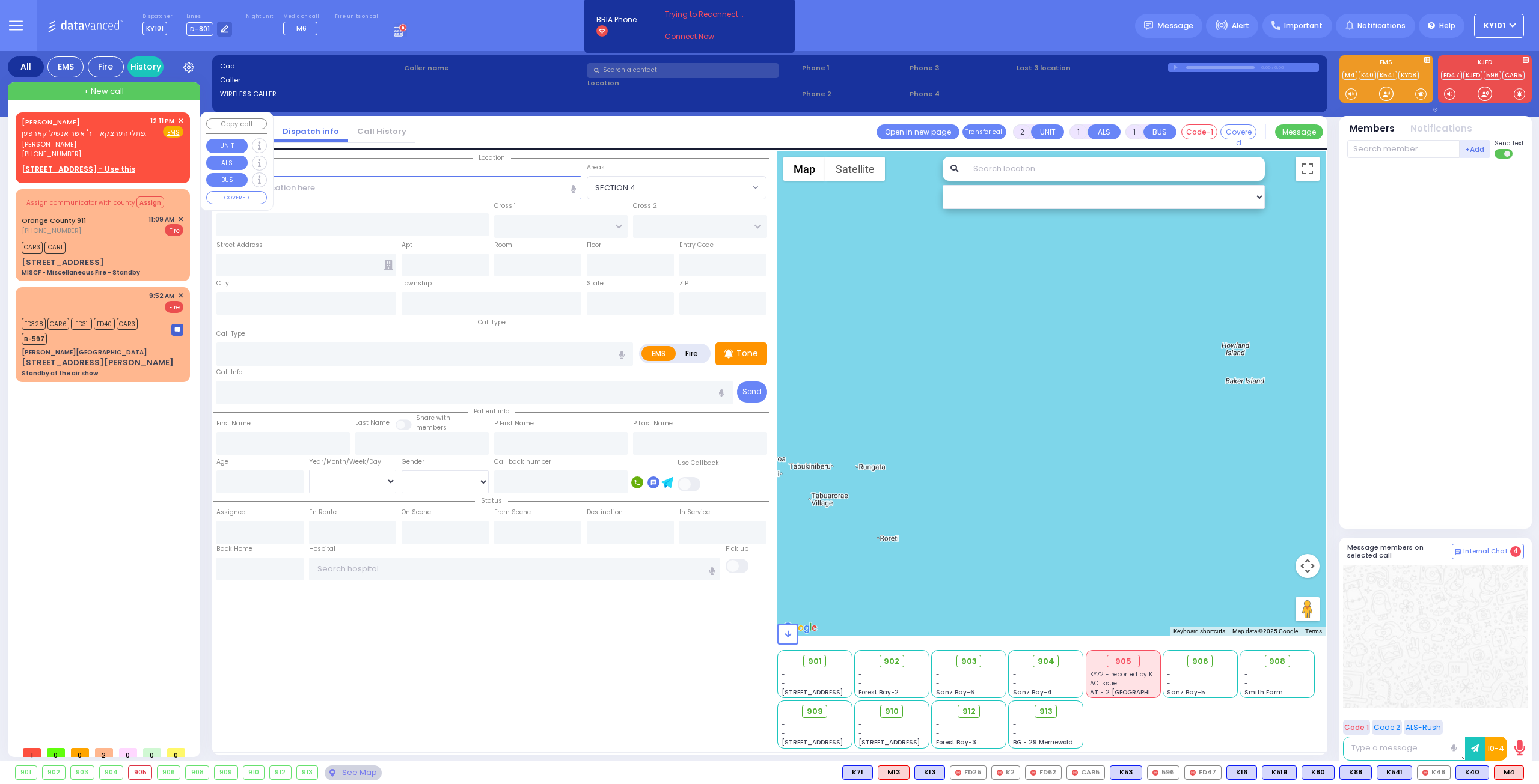
click at [104, 141] on span "שמעון פריעדמאן" at bounding box center [83, 144] width 125 height 10
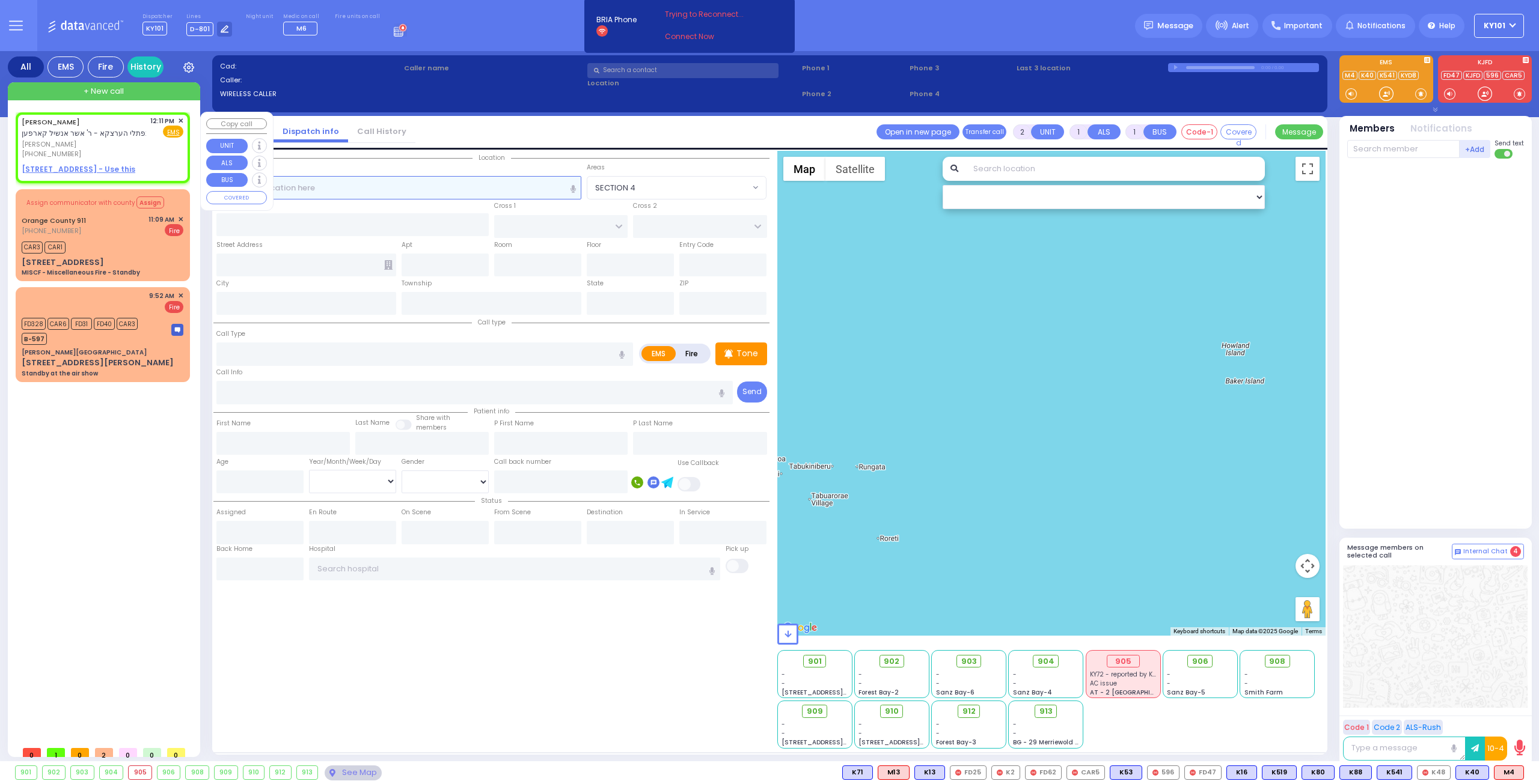
select select
radio input "true"
type input "SHIMON"
type input "FRIEDMAN"
select select
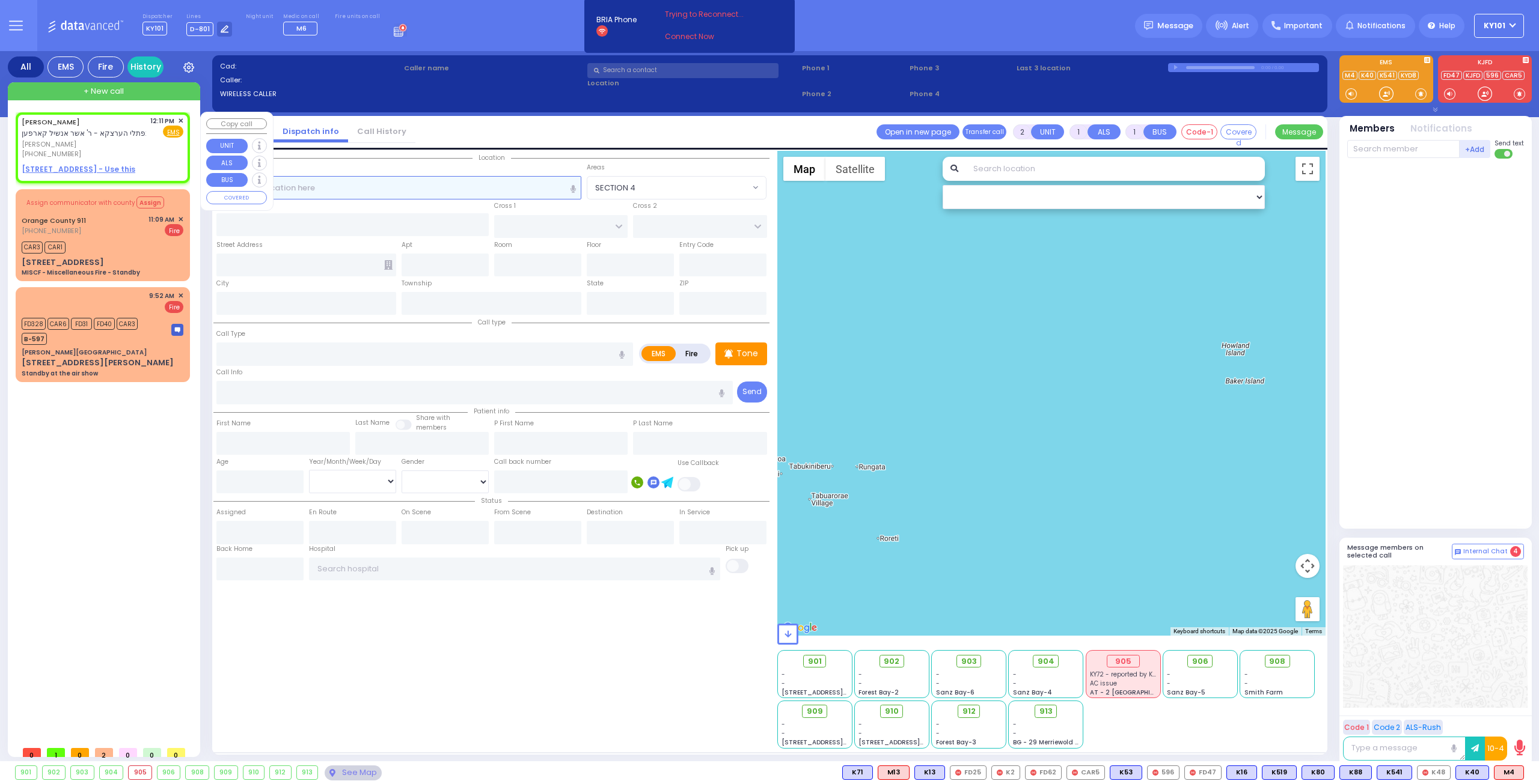
type input "12:11"
select select "Hatzalah Garages"
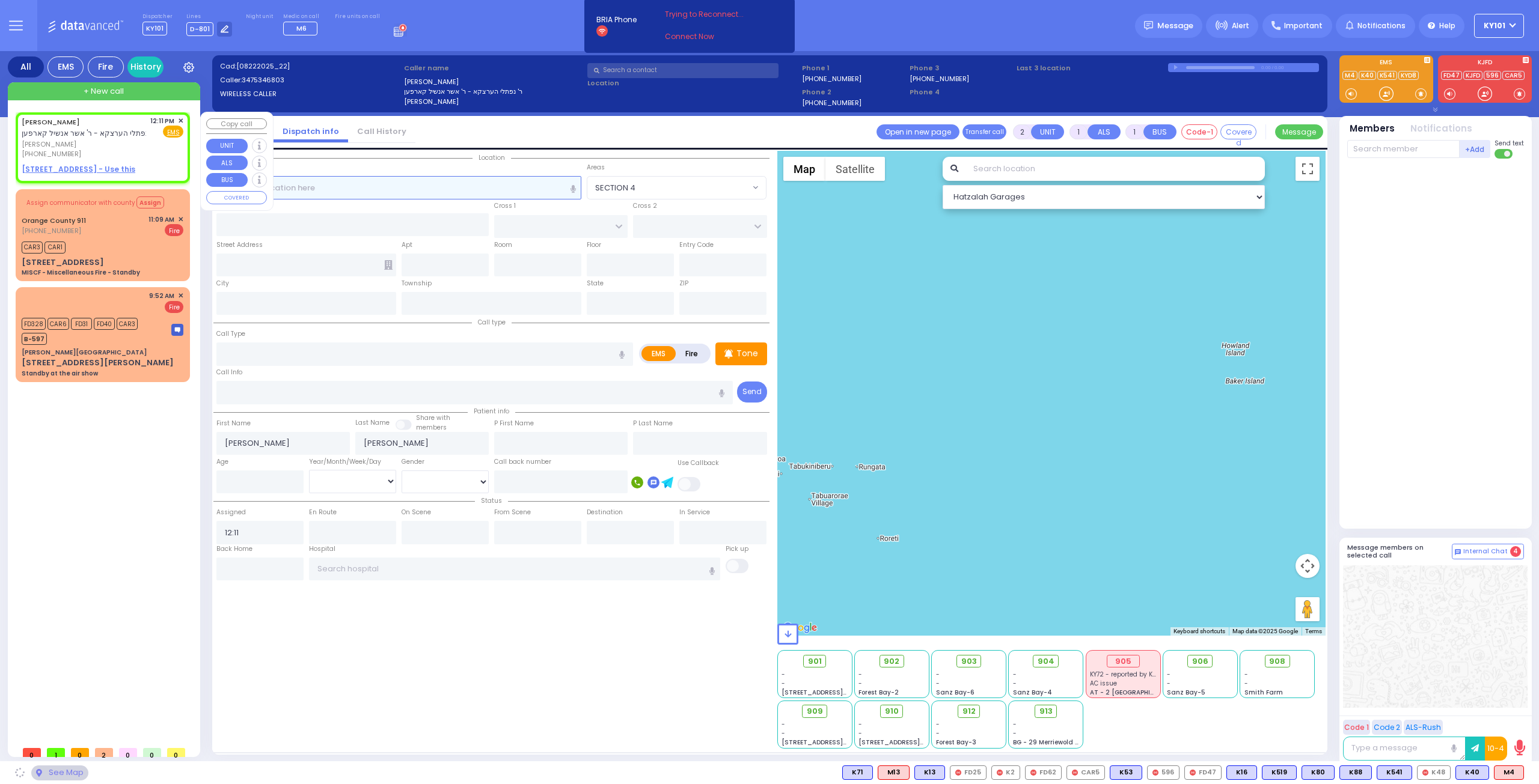
select select
radio input "true"
select select
select select "Hatzalah Garages"
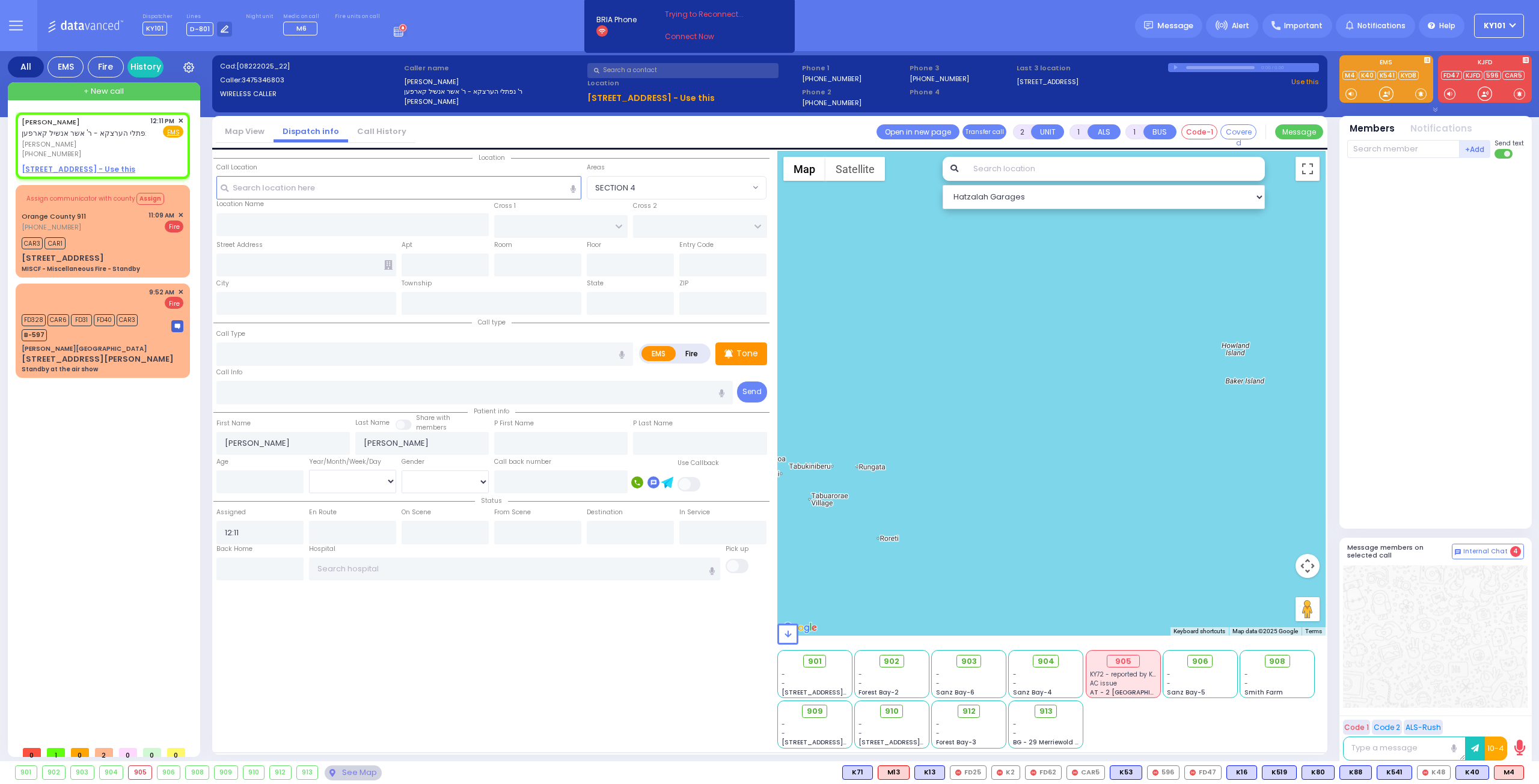
click at [373, 126] on link "Call History" at bounding box center [381, 131] width 67 height 11
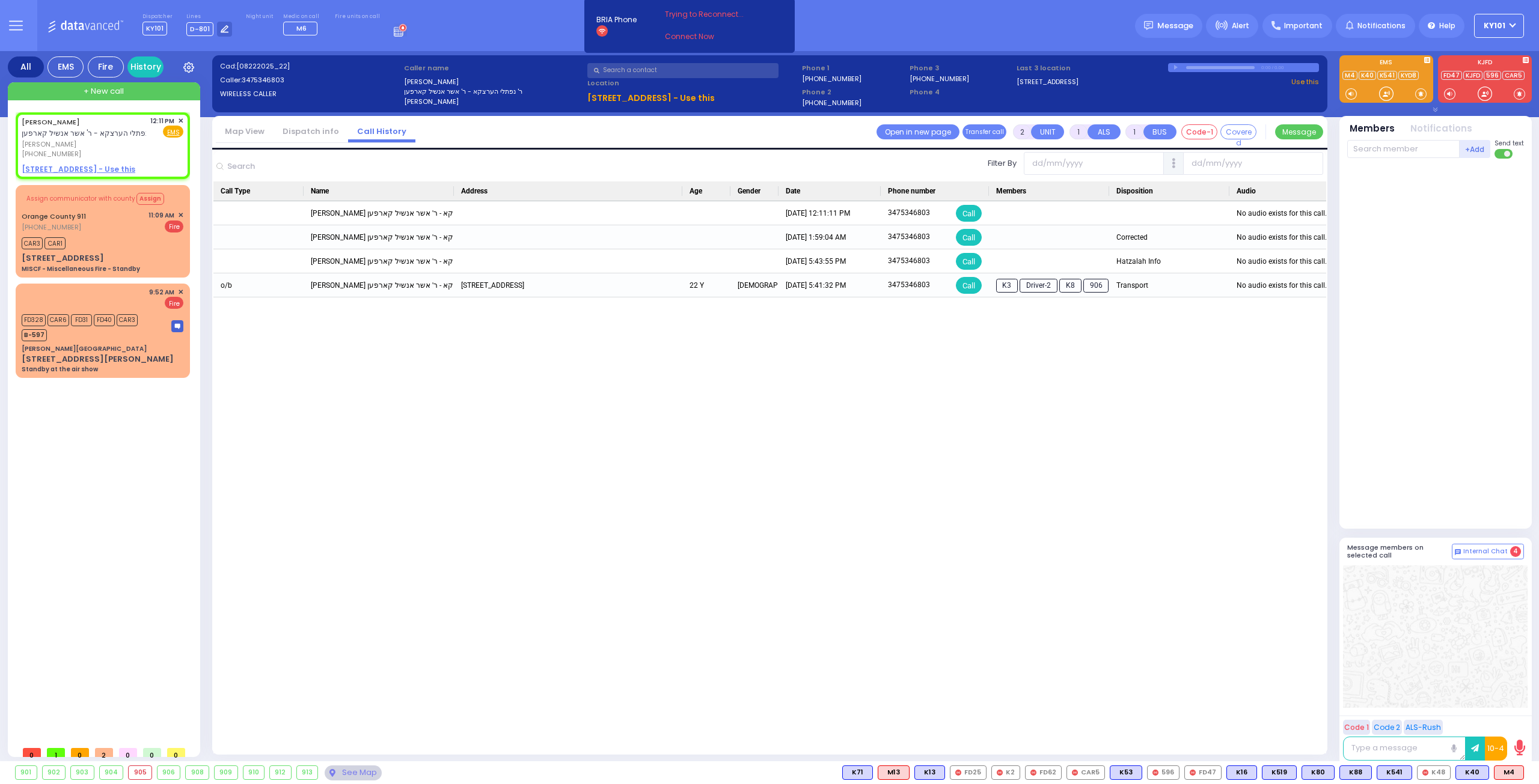
drag, startPoint x: 311, startPoint y: 138, endPoint x: 305, endPoint y: 140, distance: 6.3
click at [310, 139] on li "Dispatch info" at bounding box center [311, 132] width 75 height 21
click at [305, 132] on link "Dispatch info" at bounding box center [311, 131] width 75 height 11
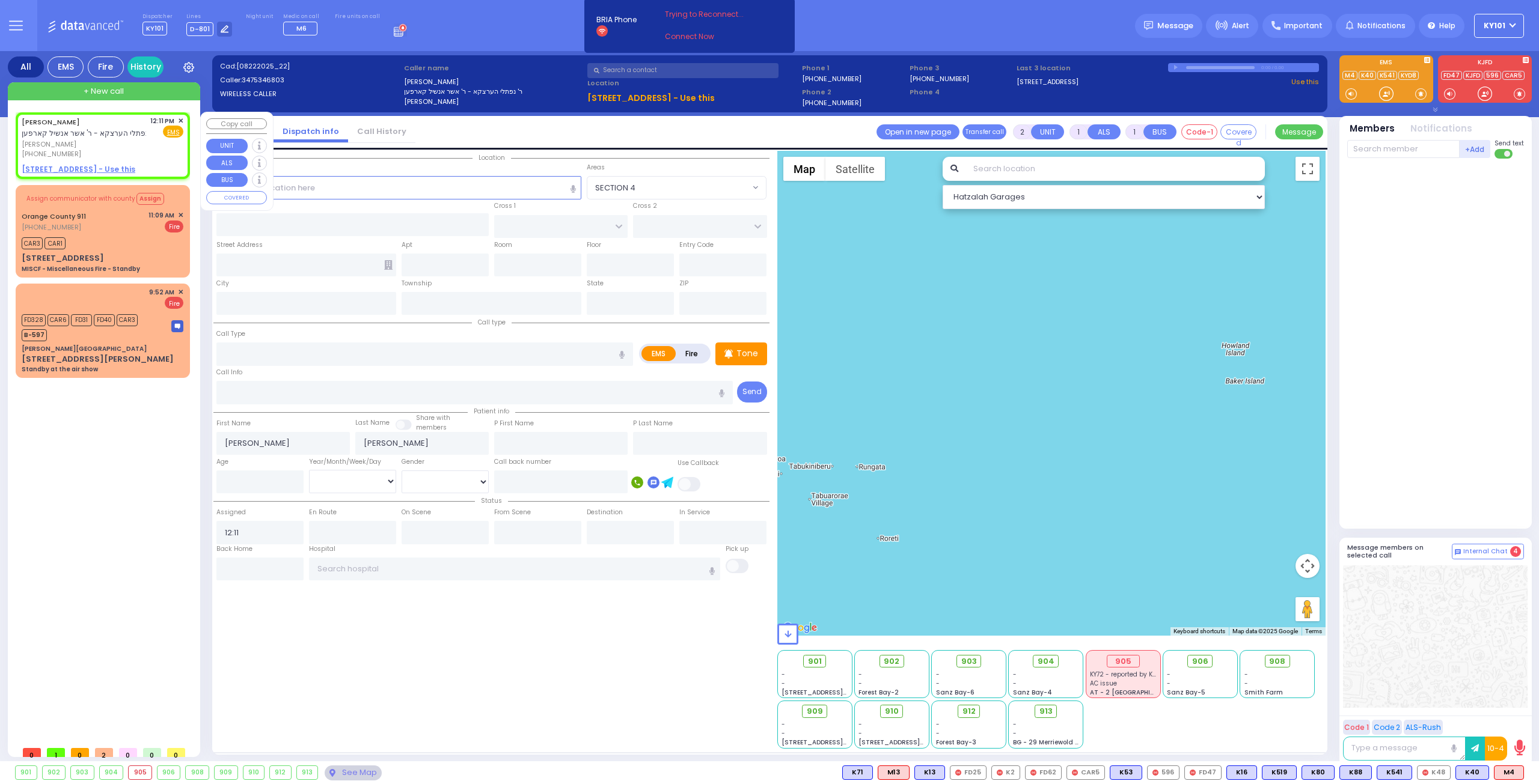
click at [180, 119] on span "✕" at bounding box center [181, 121] width 6 height 10
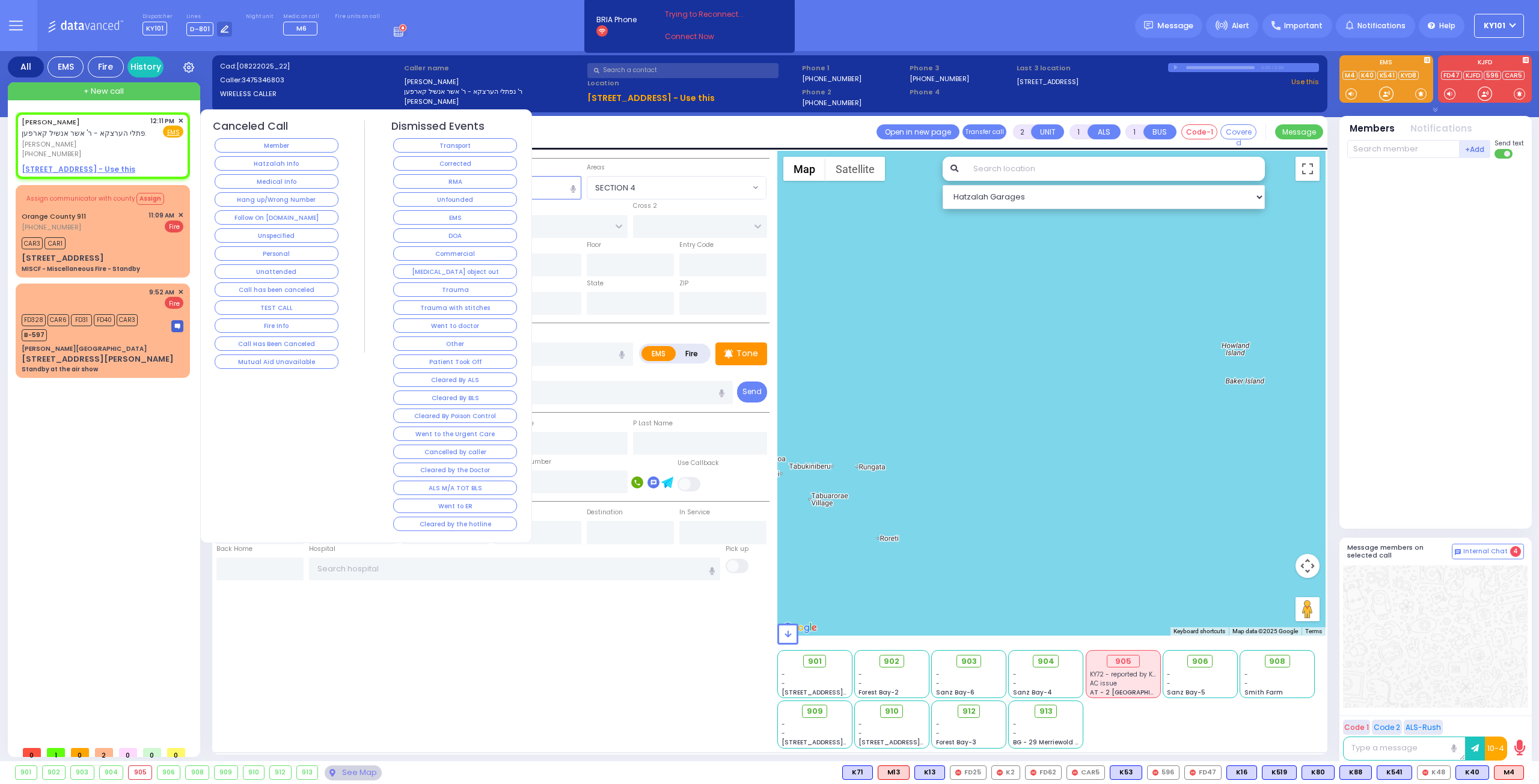
click at [309, 200] on button "Hang up/Wrong Number" at bounding box center [276, 199] width 124 height 14
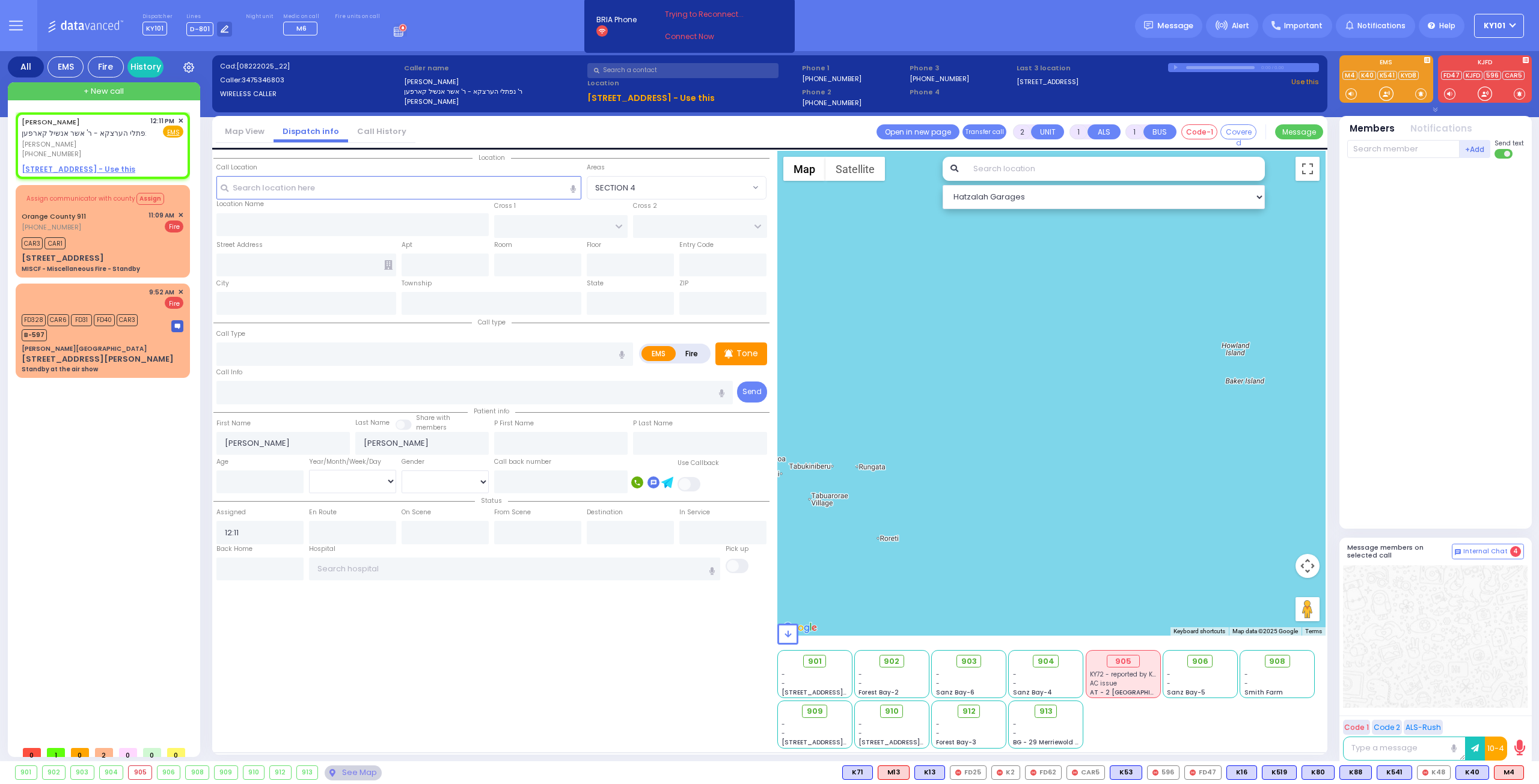
select select
radio input "true"
select select
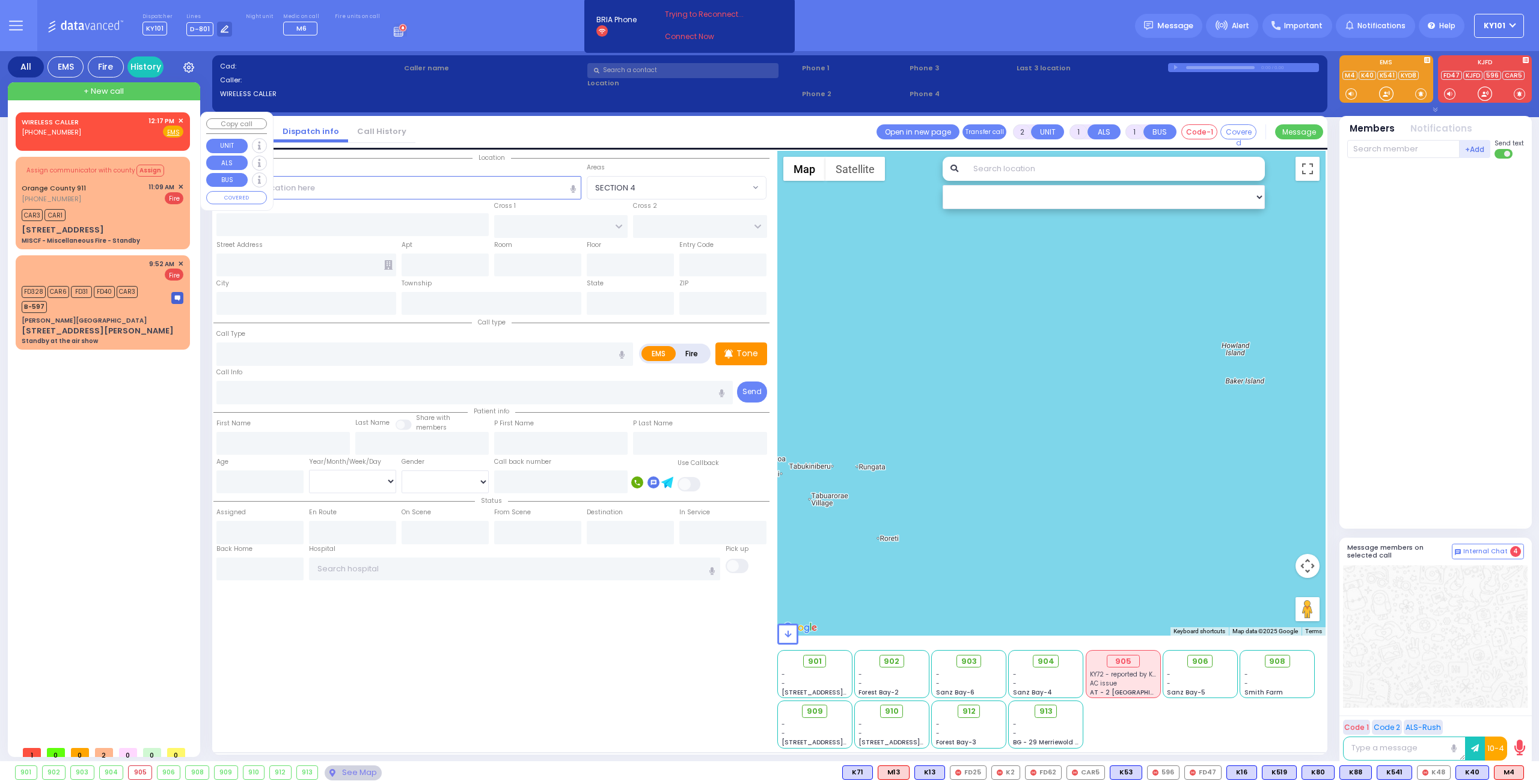
click at [99, 124] on div "WIRELESS CALLER (845) 238-0824 12:17 PM ✕ Fire EMS" at bounding box center [102, 127] width 161 height 22
select select
radio input "true"
select select
type input "12:17"
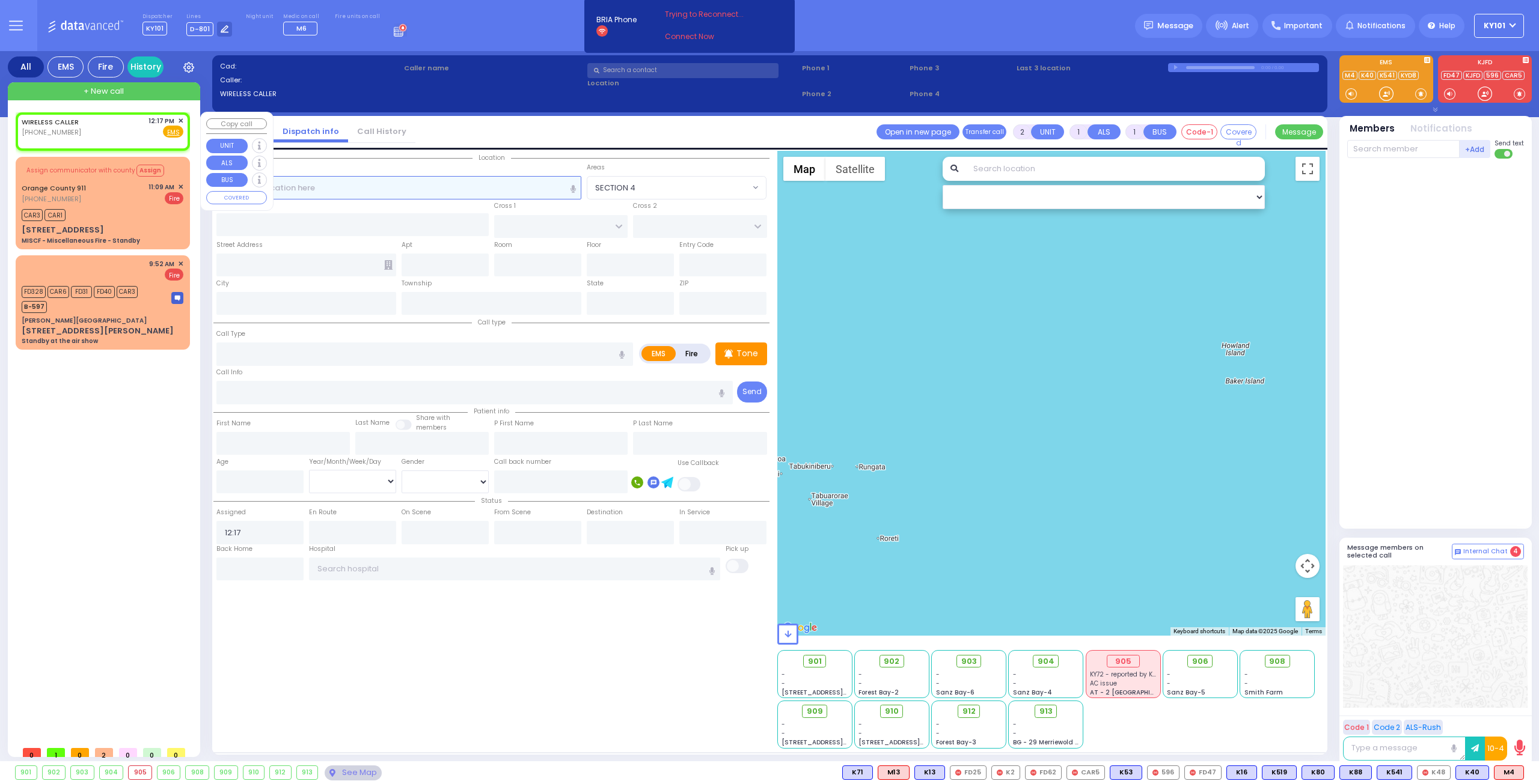
select select "Hatzalah Garages"
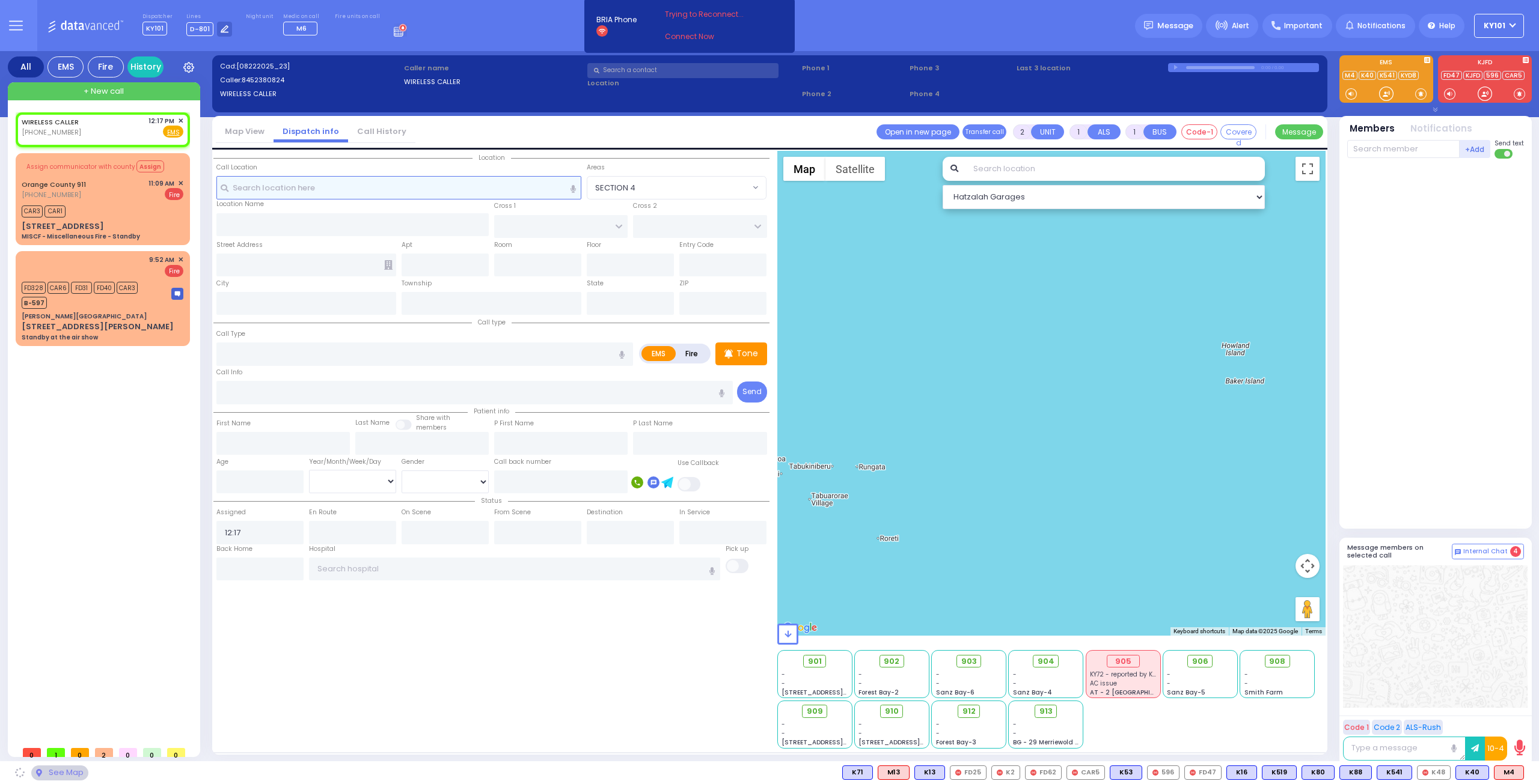
select select
radio input "true"
select select
select select "Hatzalah Garages"
click at [388, 133] on link "Call History" at bounding box center [381, 131] width 67 height 11
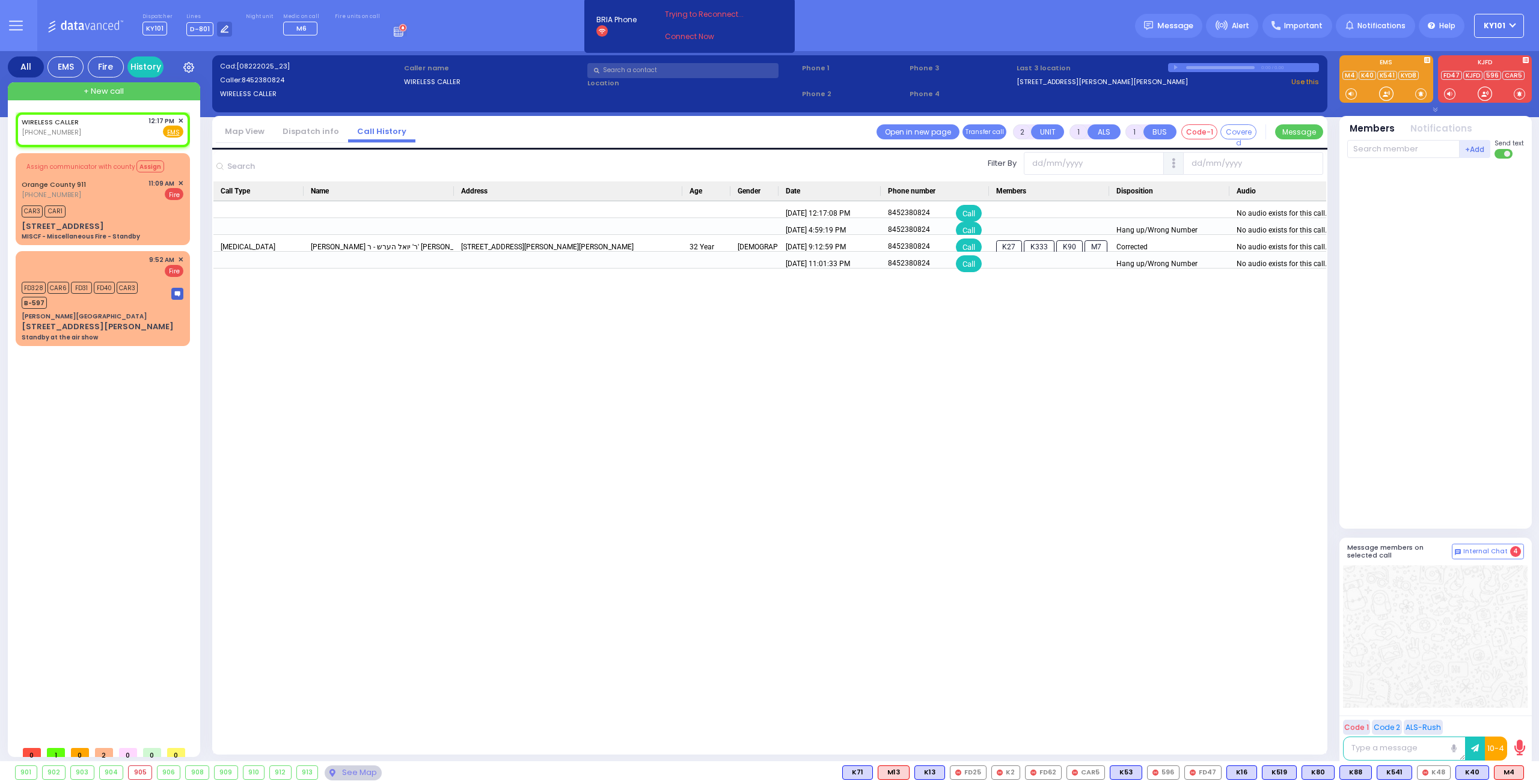
click at [315, 129] on link "Dispatch info" at bounding box center [311, 131] width 75 height 11
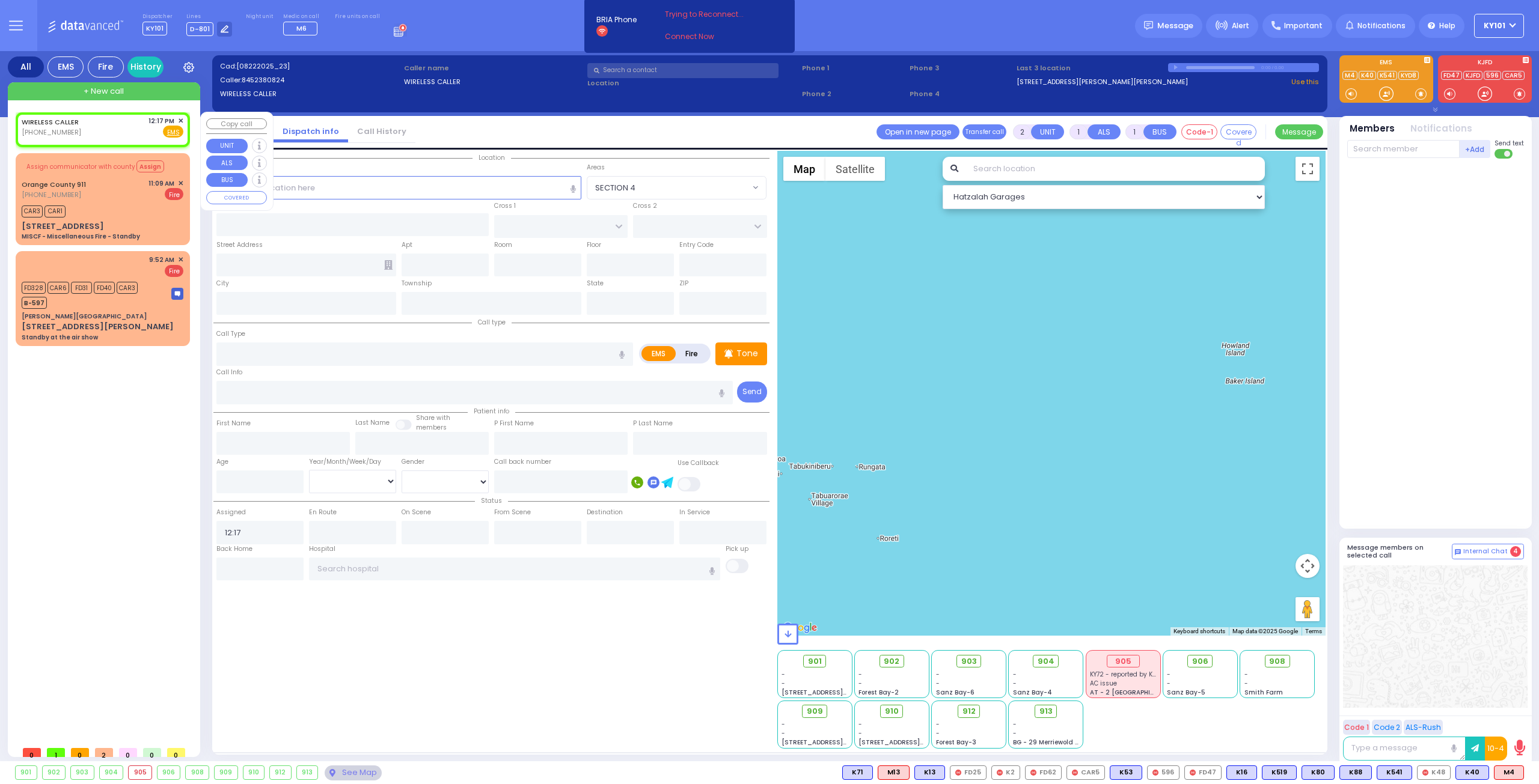
click at [177, 120] on div "12:17 PM ✕" at bounding box center [166, 121] width 36 height 10
select select
radio input "true"
select select
select select "Hatzalah Garages"
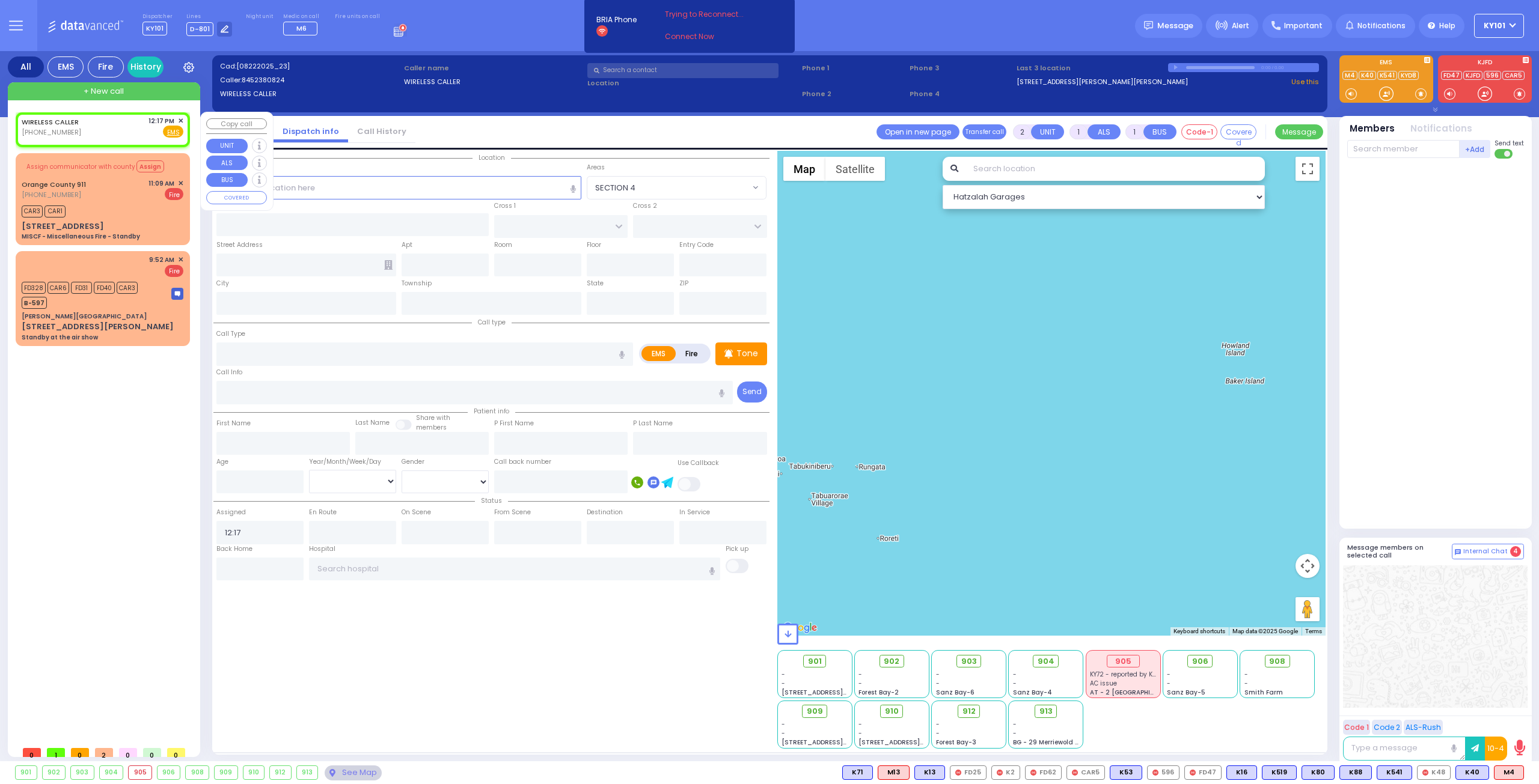
click at [179, 122] on span "✕" at bounding box center [181, 121] width 6 height 10
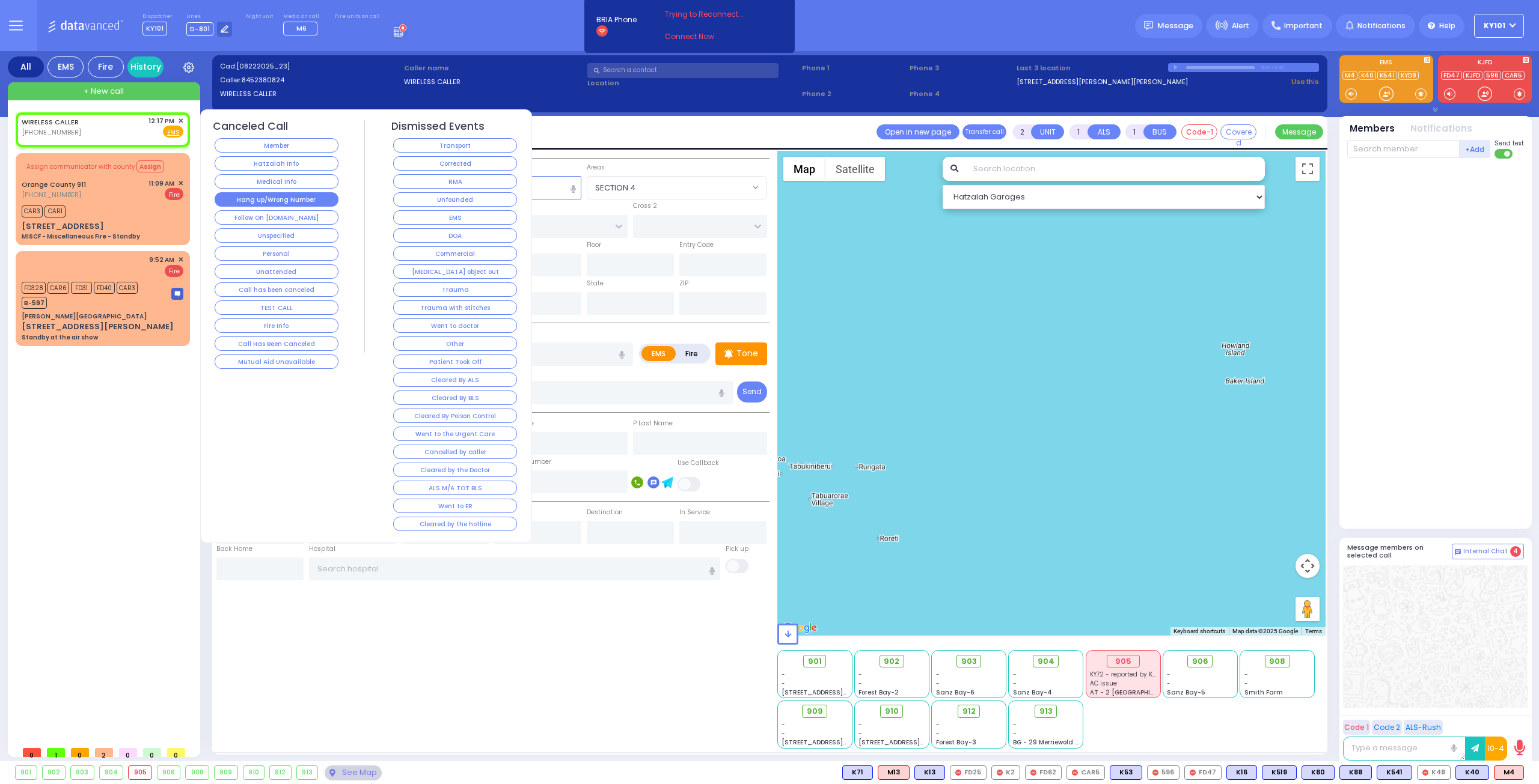
click at [297, 200] on button "Hang up/Wrong Number" at bounding box center [276, 199] width 124 height 14
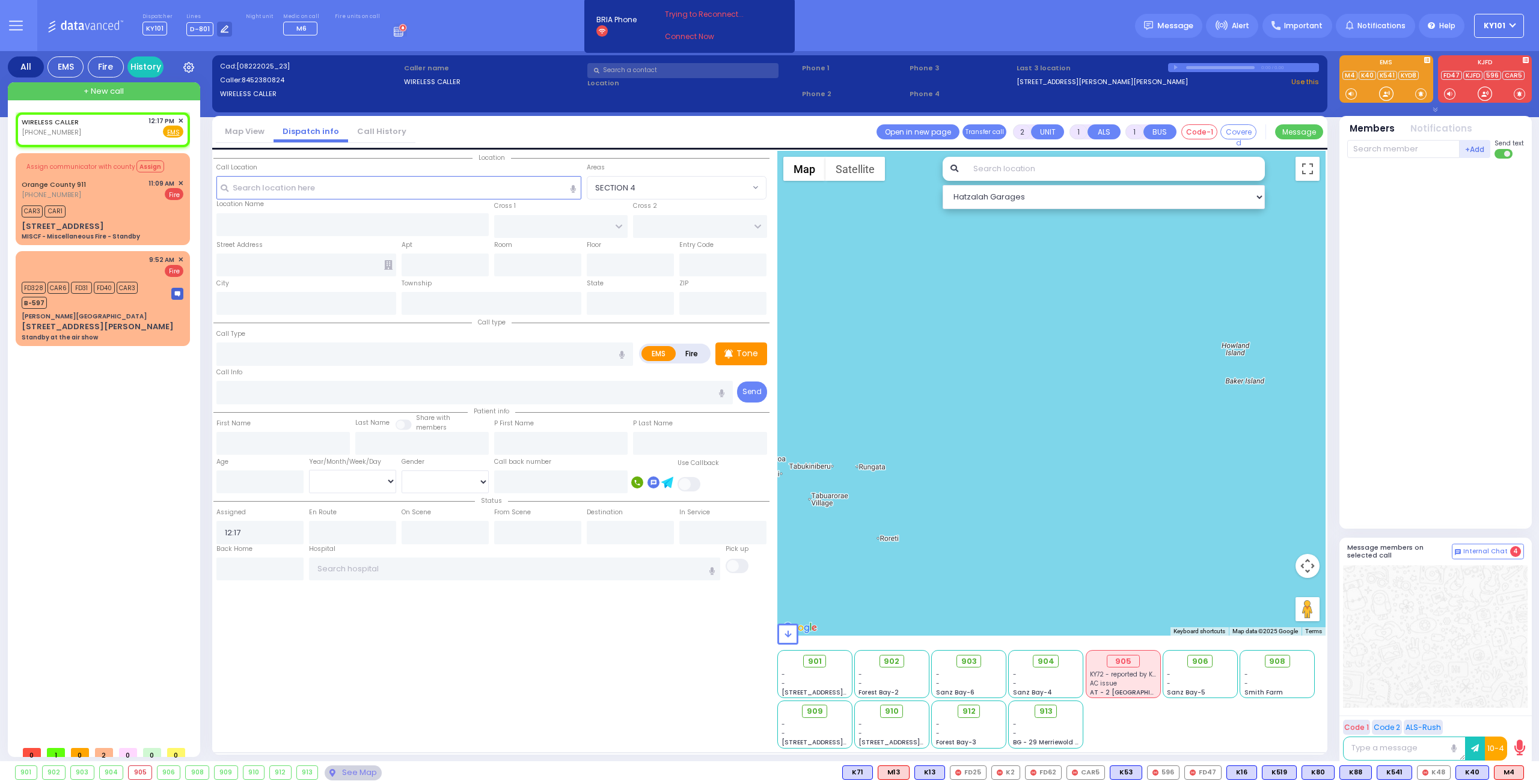
select select
radio input "true"
select select
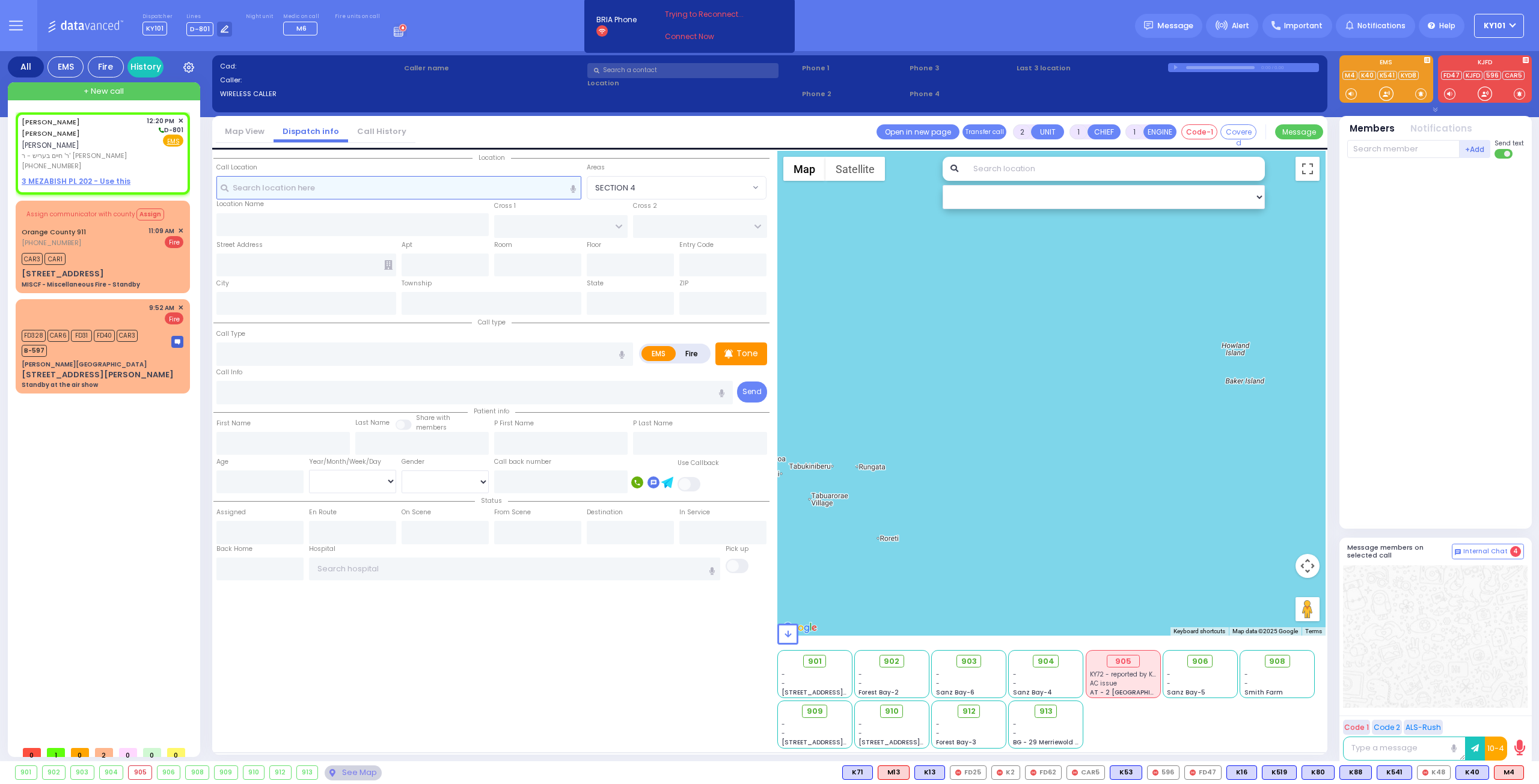
select select
radio input "true"
type input "JACOB JOSEPH"
type input "FULOP"
select select
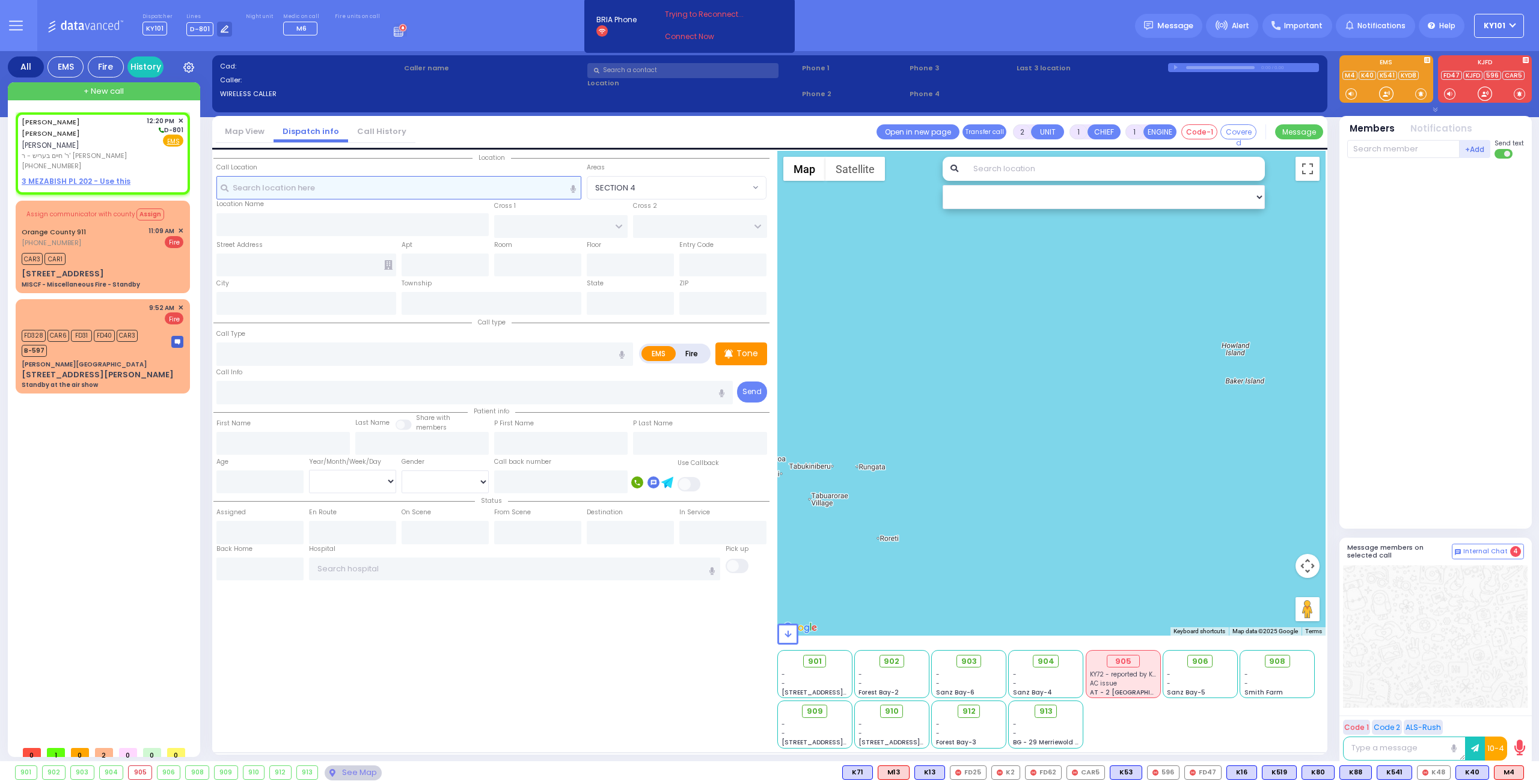
type input "12:20"
select select "Hatzalah Garages"
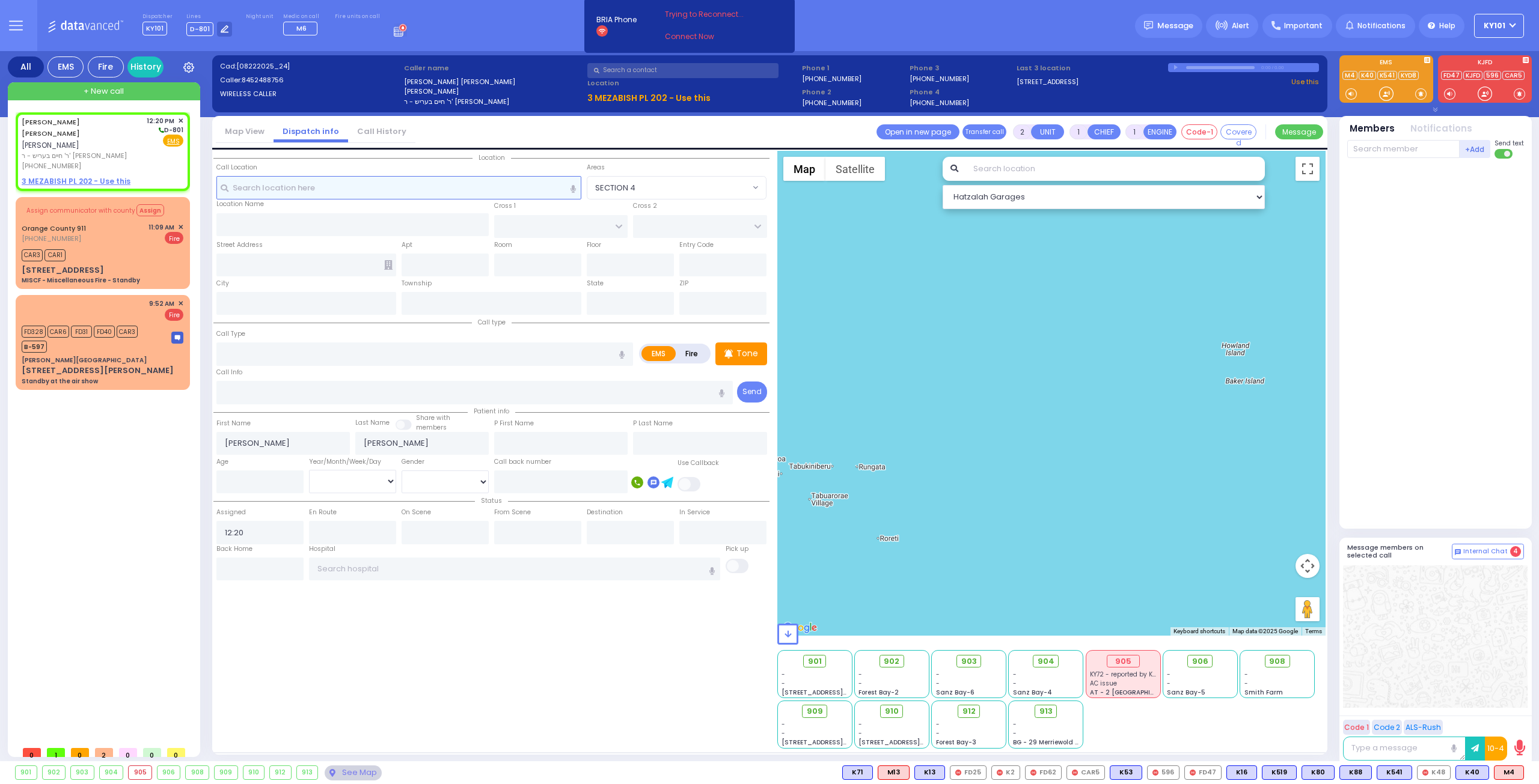
select select
radio input "true"
select select
select select "Hatzalah Garages"
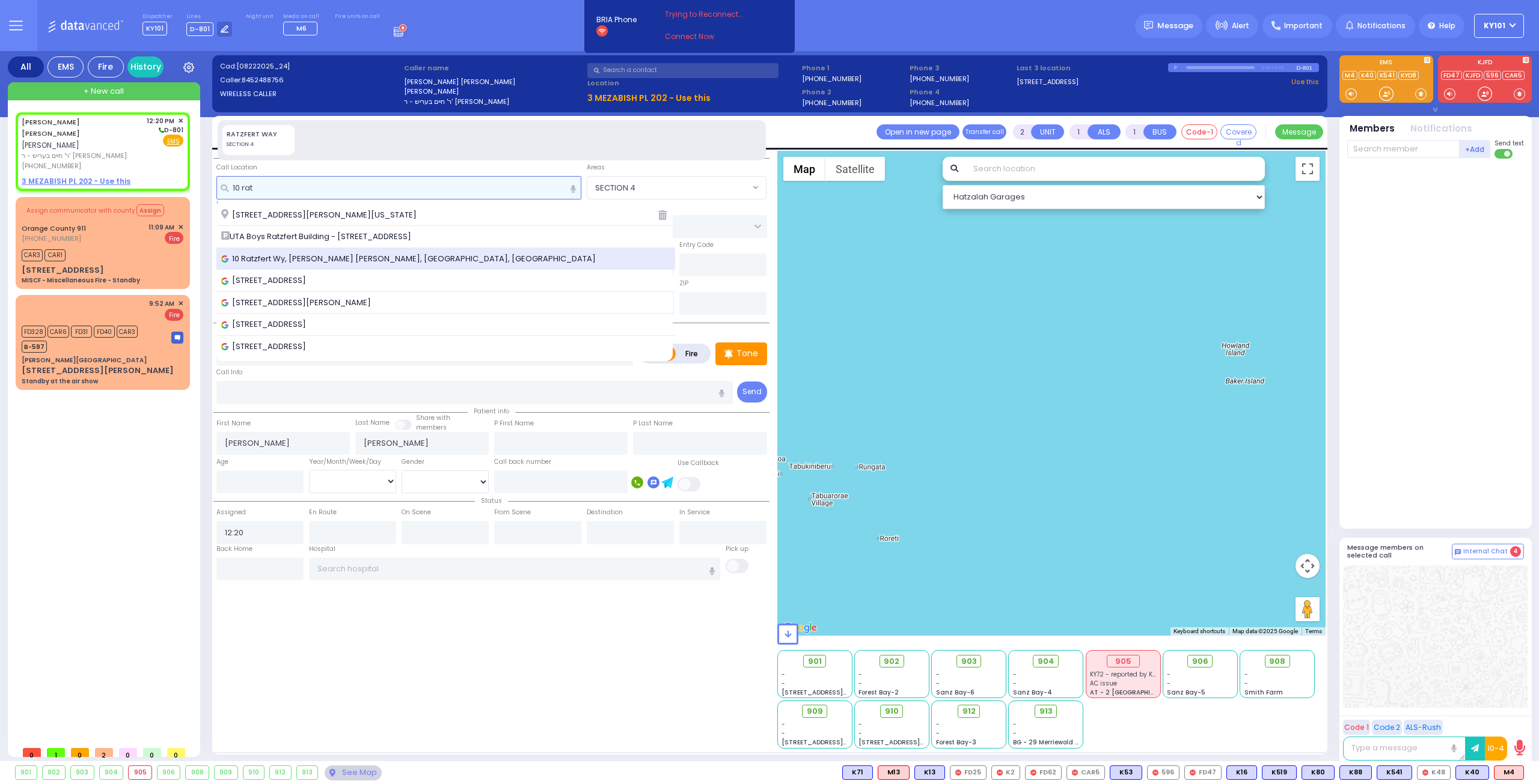
type input "10 rat"
click at [329, 254] on span "10 Ratzfert Wy, Kiryas Joel, NY, USA" at bounding box center [411, 259] width 379 height 12
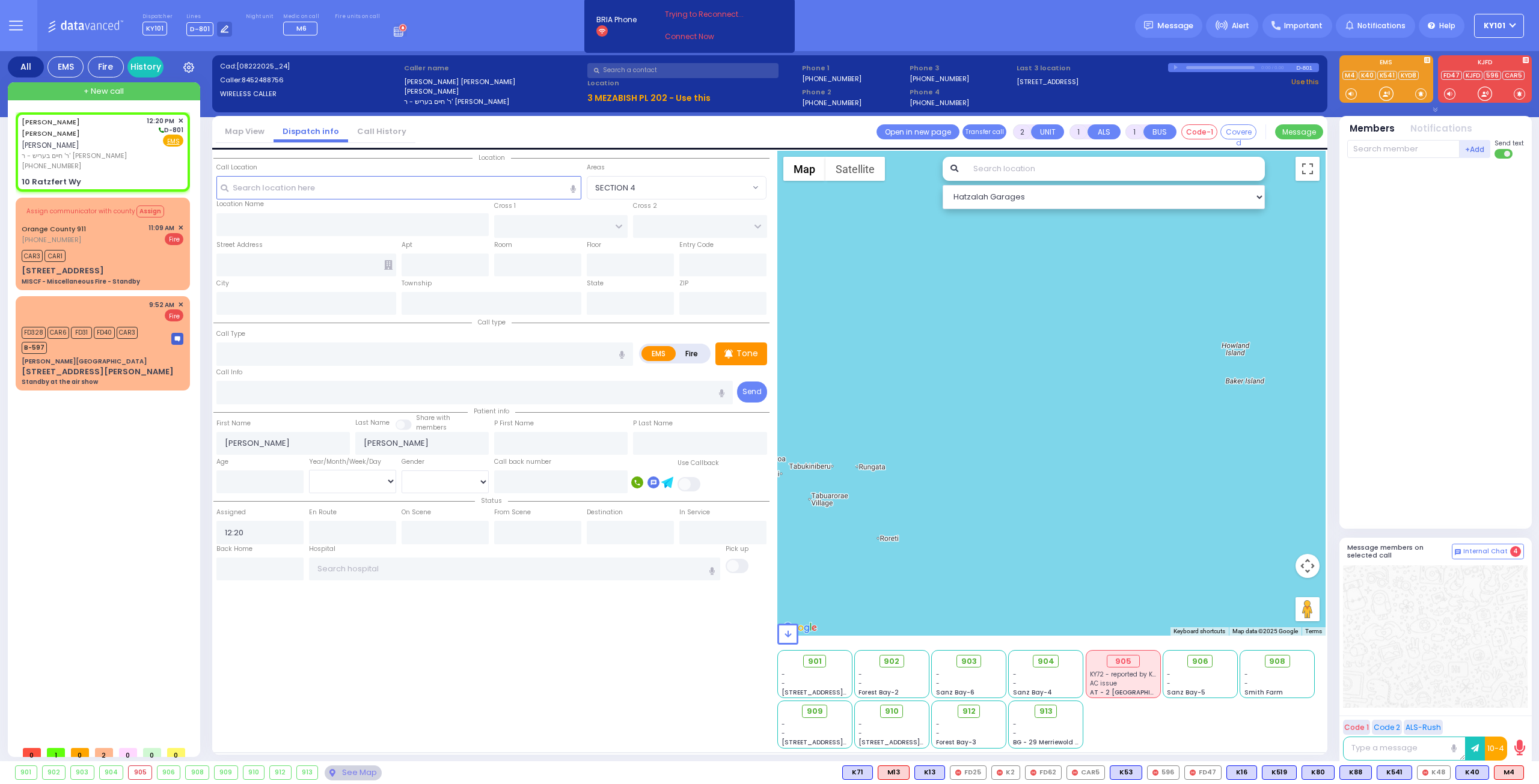
select select
radio input "true"
select select
select select "Hatzalah Garages"
type input "BAKERTOWN RD"
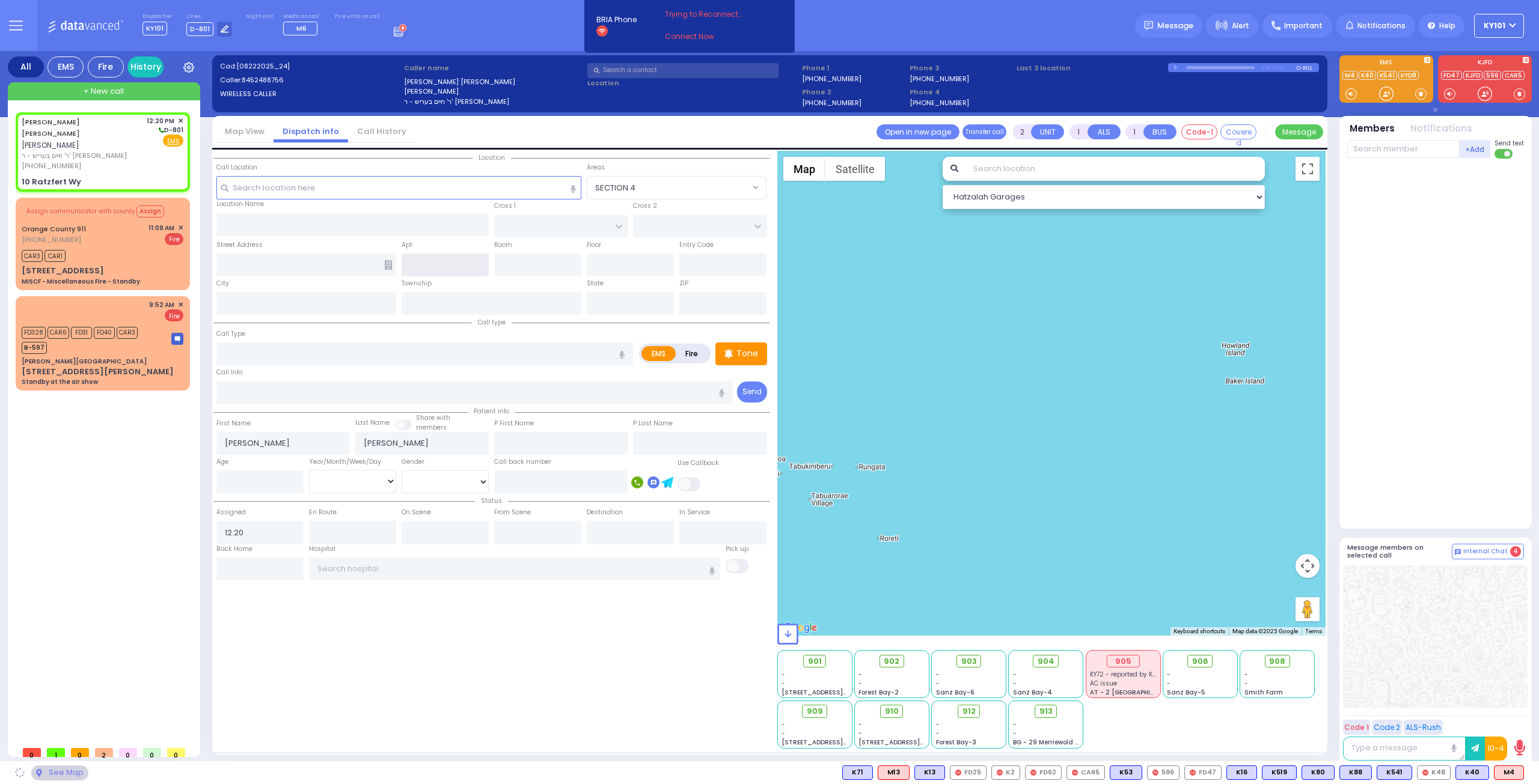
type input "10 Ratzfert Wy"
type input "[PERSON_NAME]"
type input "[US_STATE]"
type input "10950"
select select "SECTION 4"
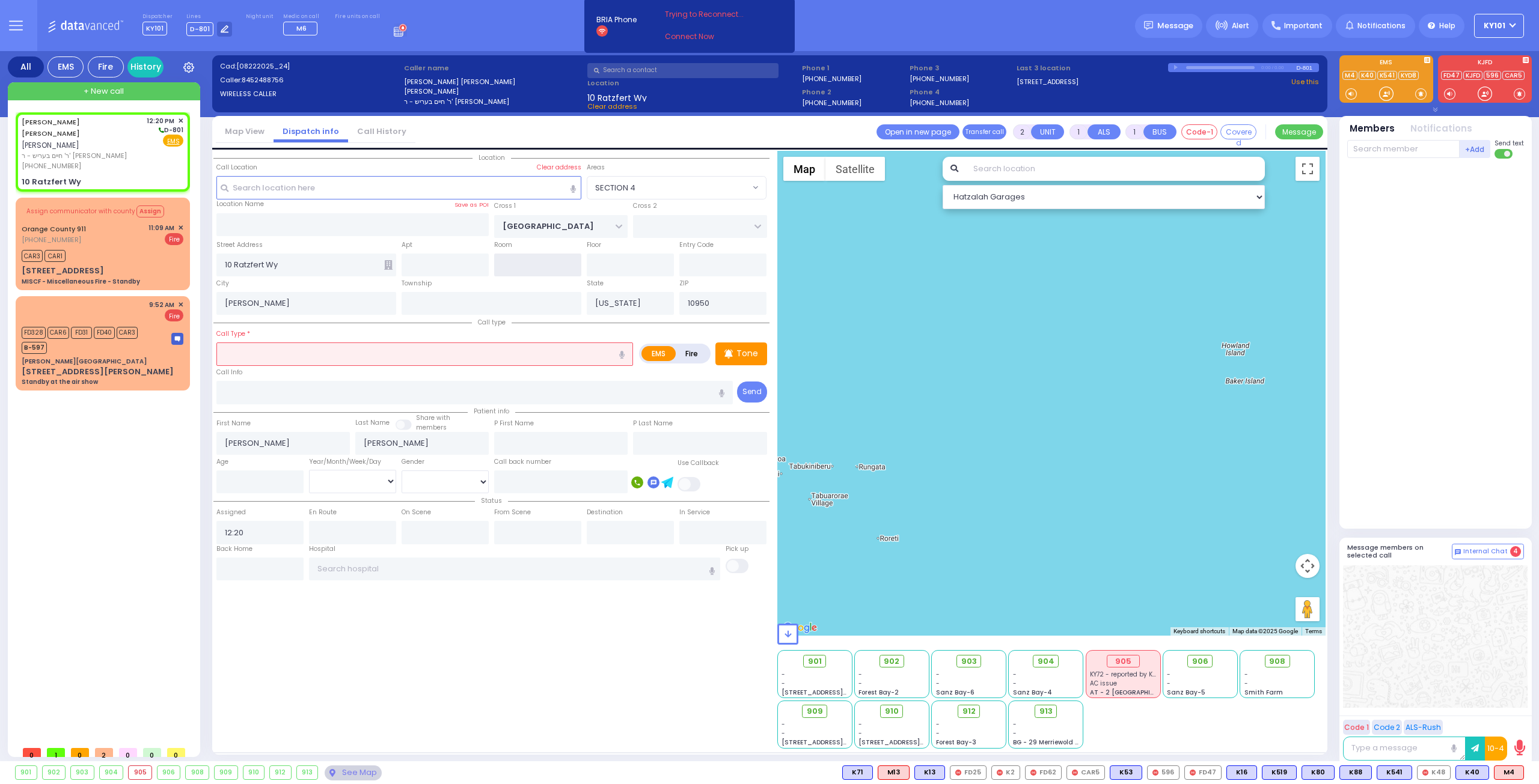
click at [510, 260] on input "text" at bounding box center [537, 265] width 87 height 22
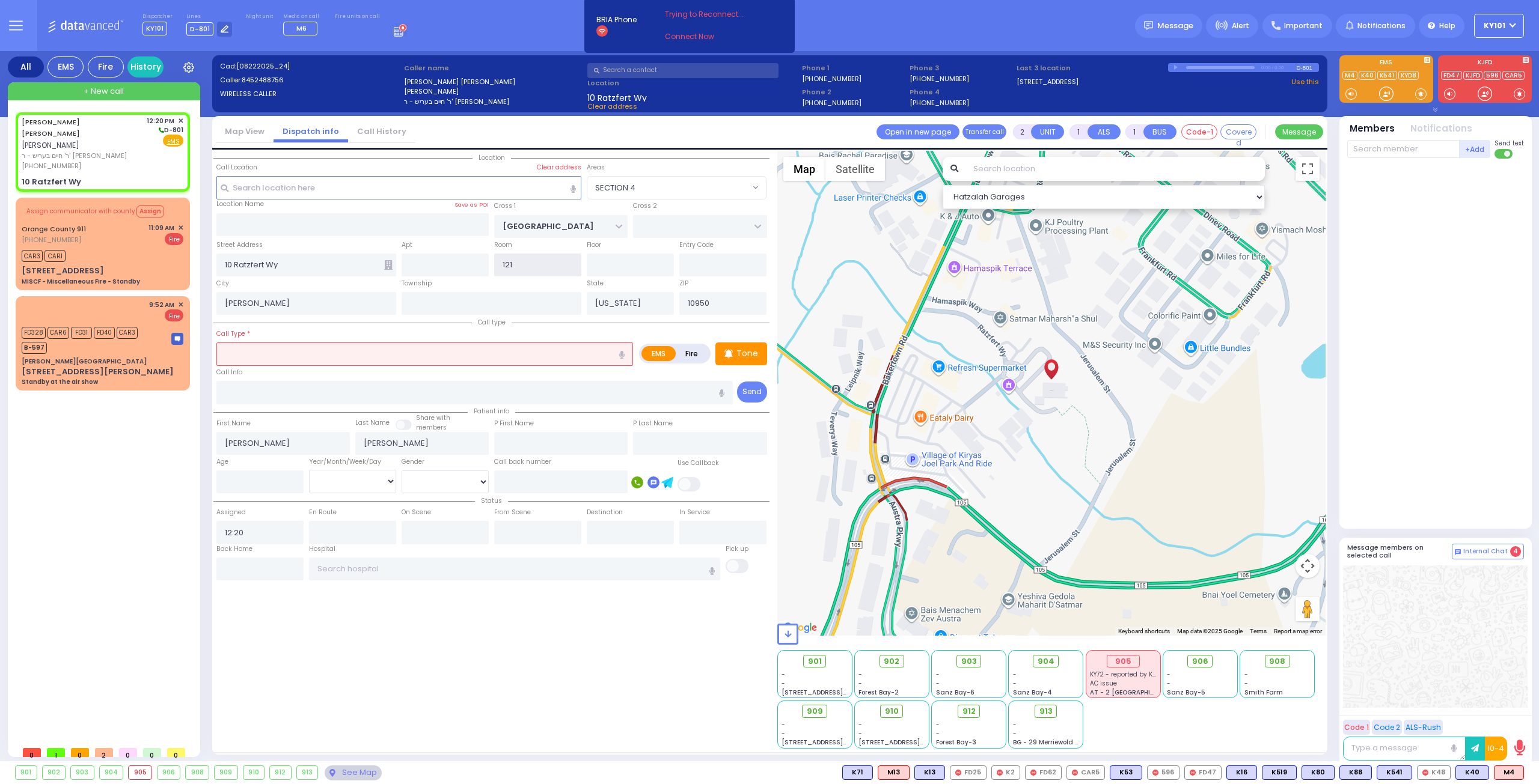
type input "121"
click at [429, 343] on input "text" at bounding box center [425, 353] width 416 height 22
type input "bl"
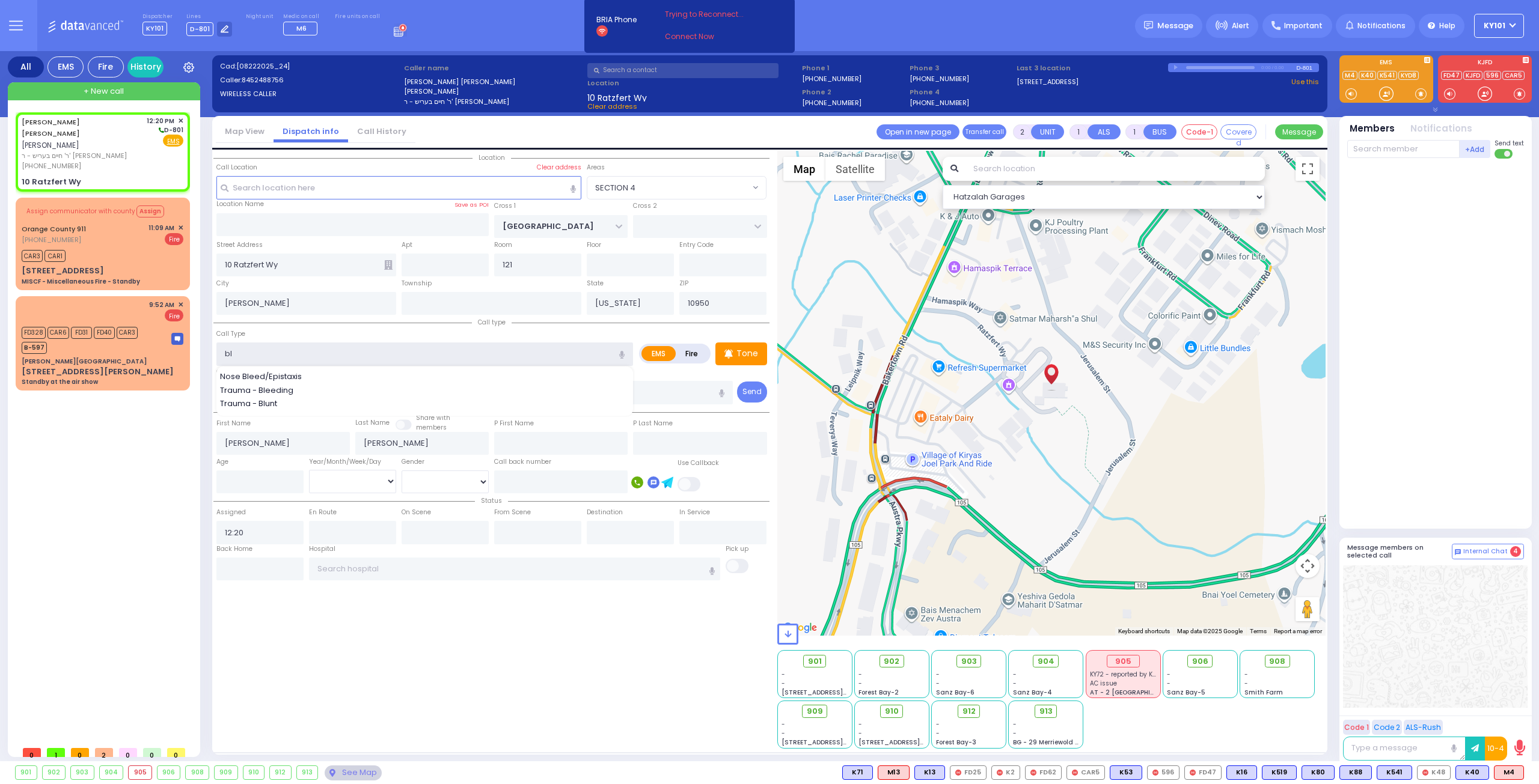
select select
radio input "true"
select select
select select "Hatzalah Garages"
select select "SECTION 4"
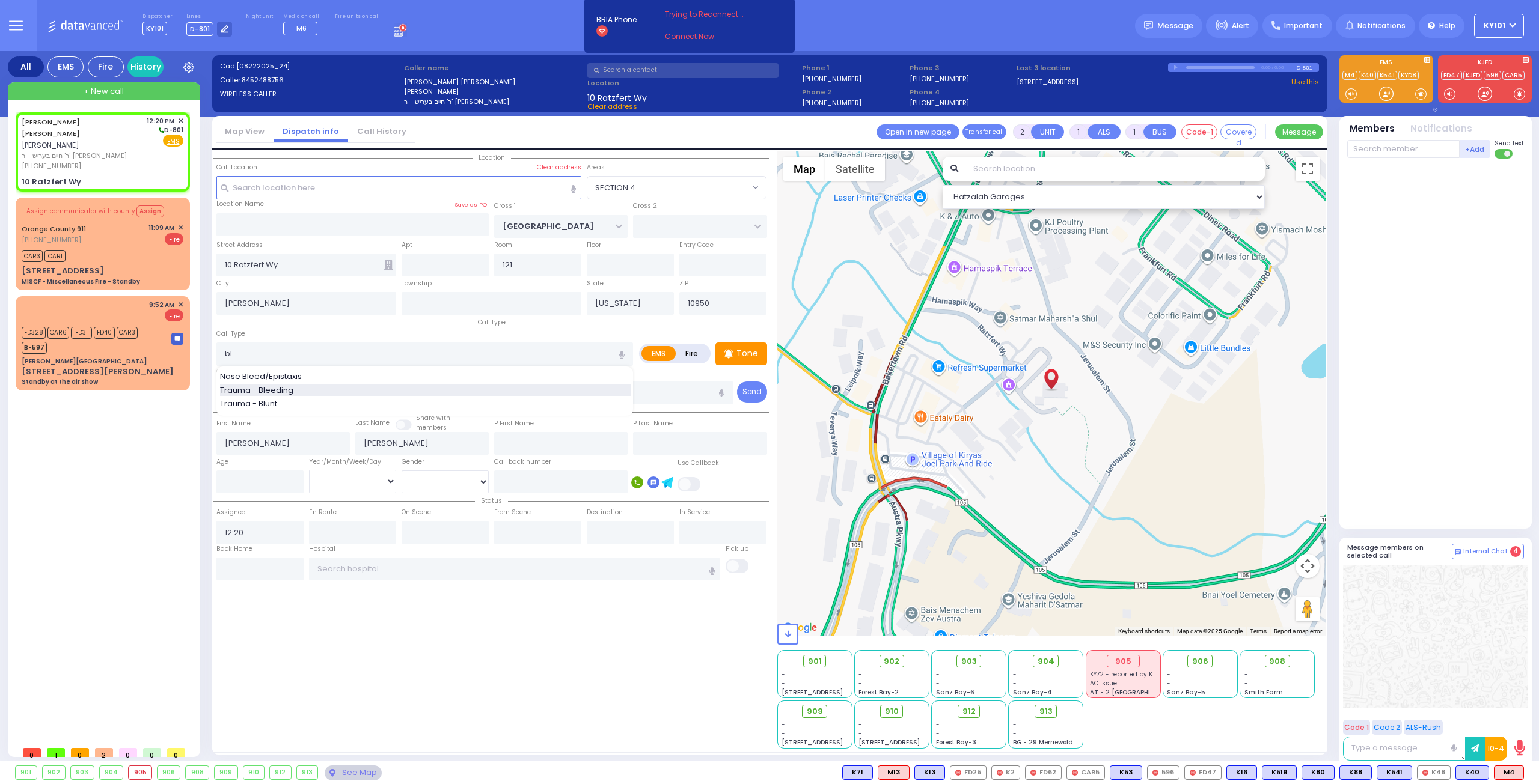
click at [345, 390] on div "Trauma - Bleeding" at bounding box center [426, 390] width 411 height 12
type input "Trauma - Bleeding"
click at [735, 347] on div "Tone" at bounding box center [740, 353] width 52 height 22
select select
radio input "true"
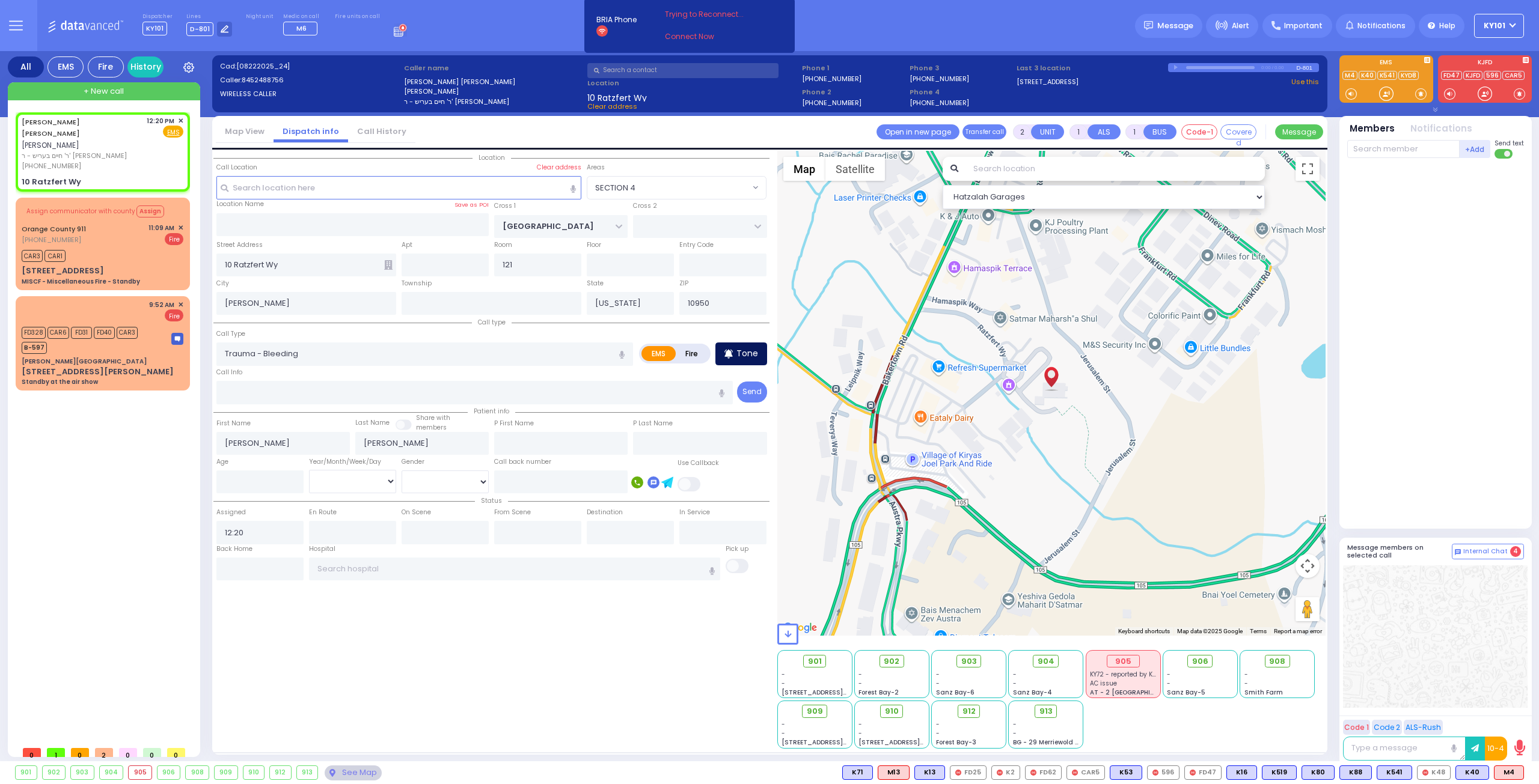
select select
select select "Hatzalah Garages"
select select
type input "Trauma - Bleeding"
radio input "true"
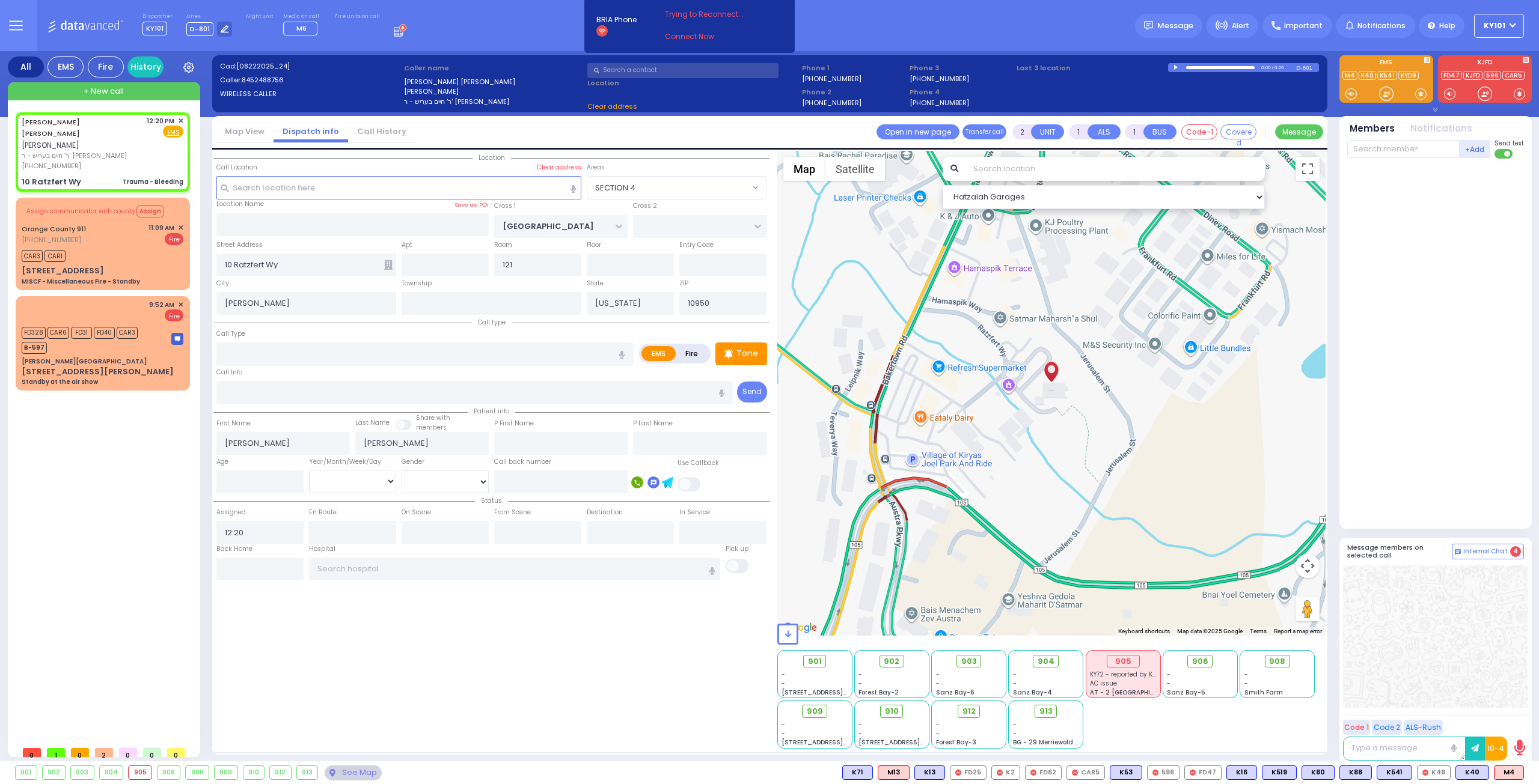
select select
select select "Hatzalah Garages"
select select "SECTION 4"
click at [1502, 775] on span "K362" at bounding box center [1505, 773] width 36 height 13
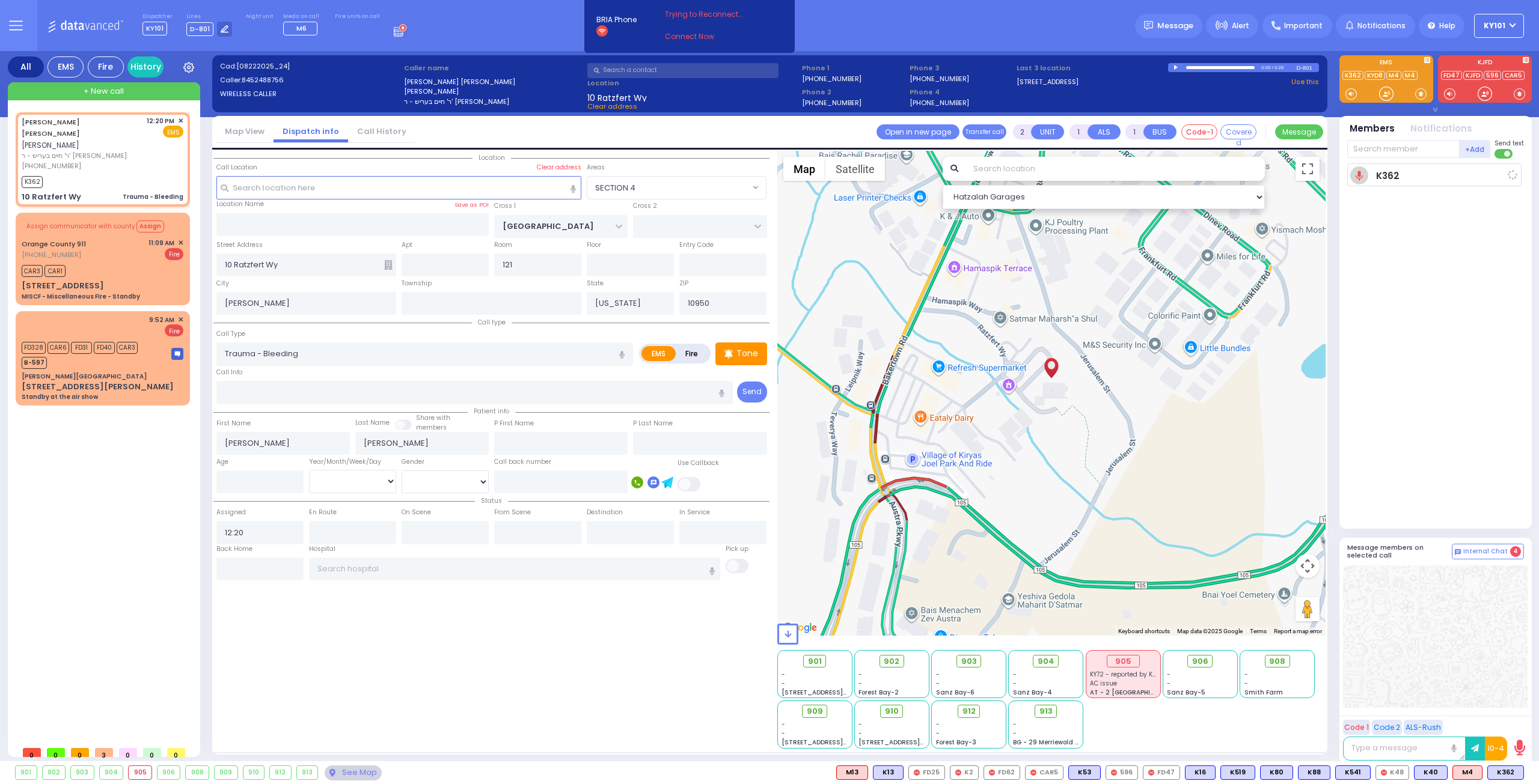
select select
radio input "true"
select select
type input "12:21"
select select "Hatzalah Garages"
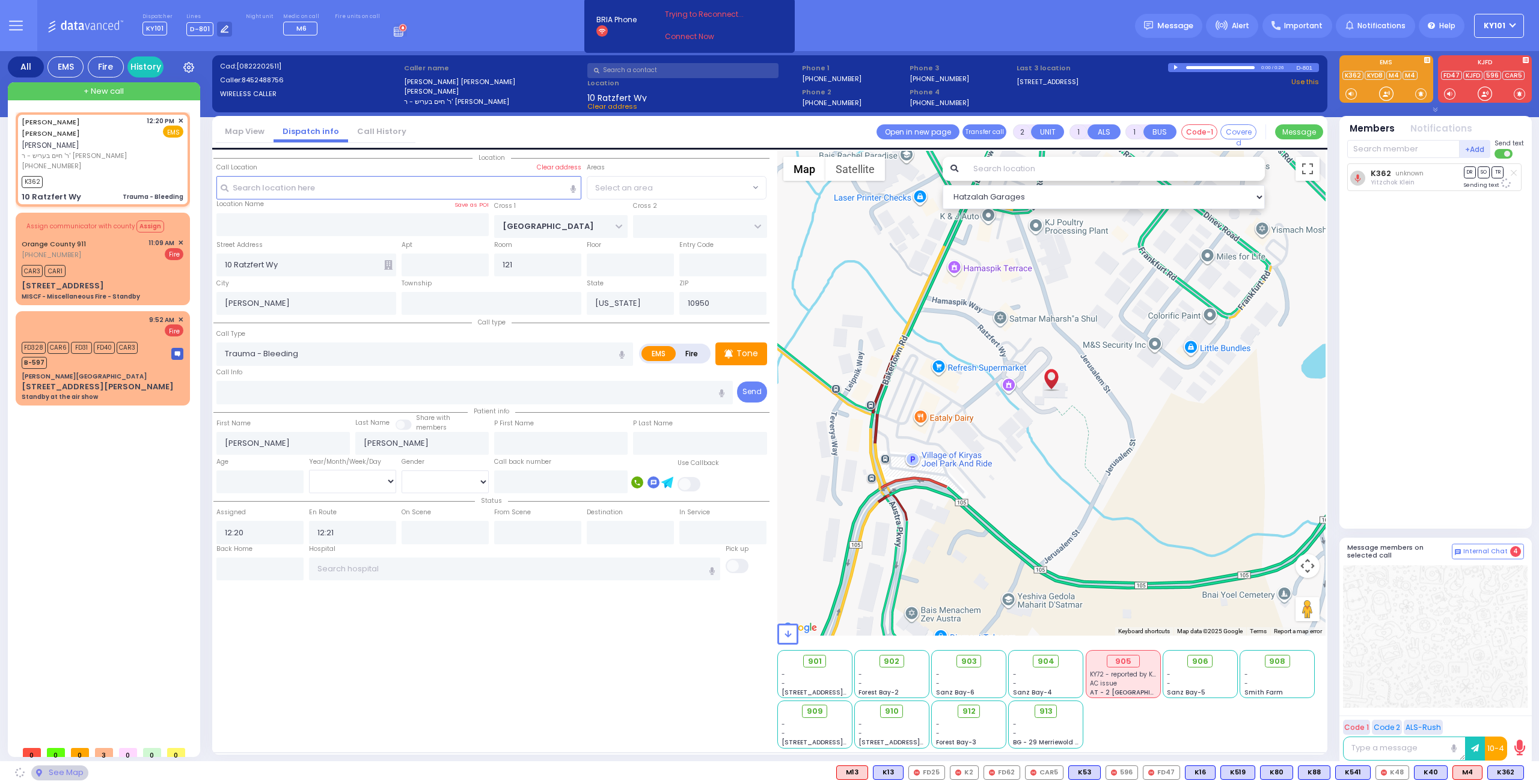
select select "SECTION 4"
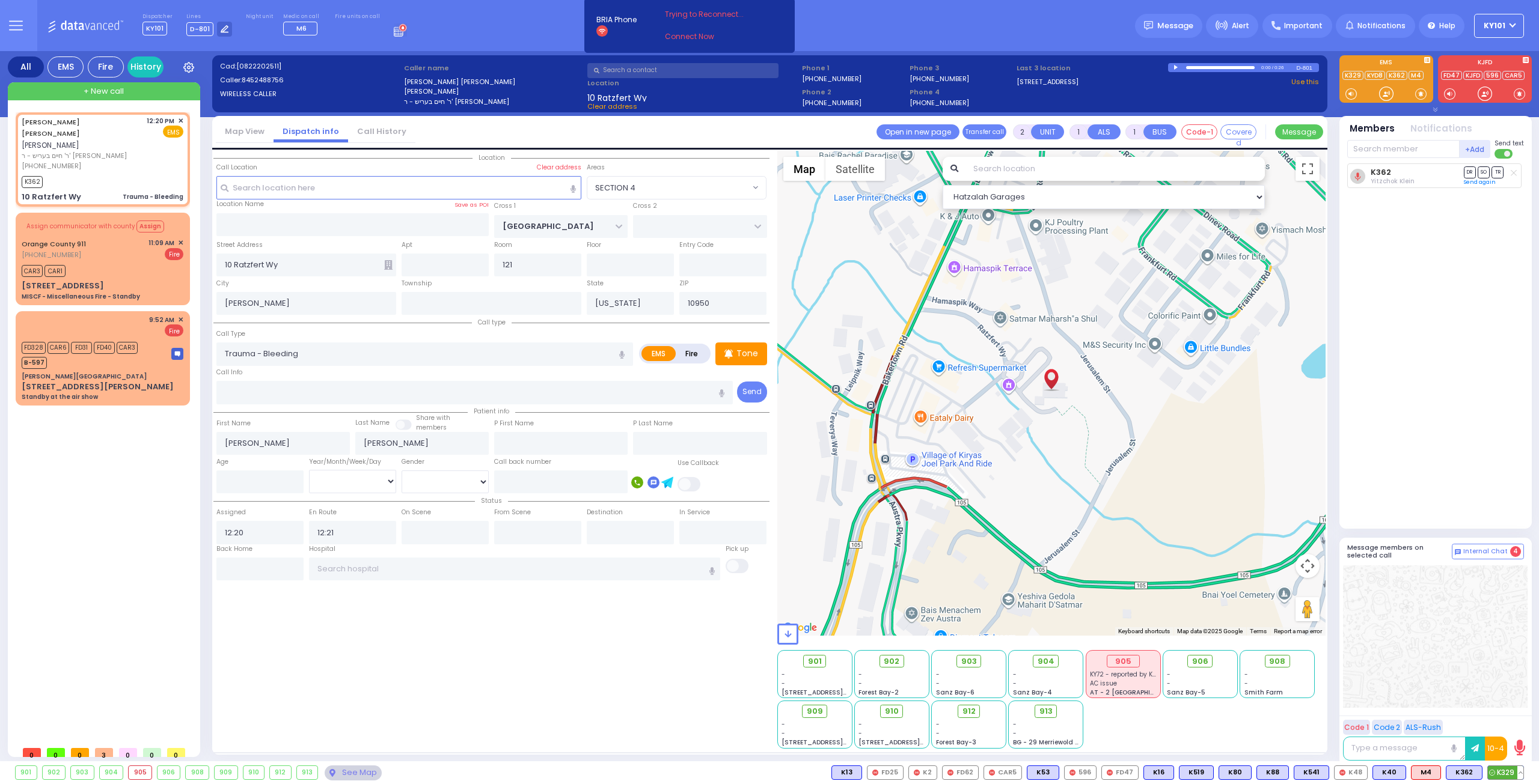
click at [1501, 771] on span "K329" at bounding box center [1505, 773] width 36 height 13
select select
radio input "true"
select select
select select "Hatzalah Garages"
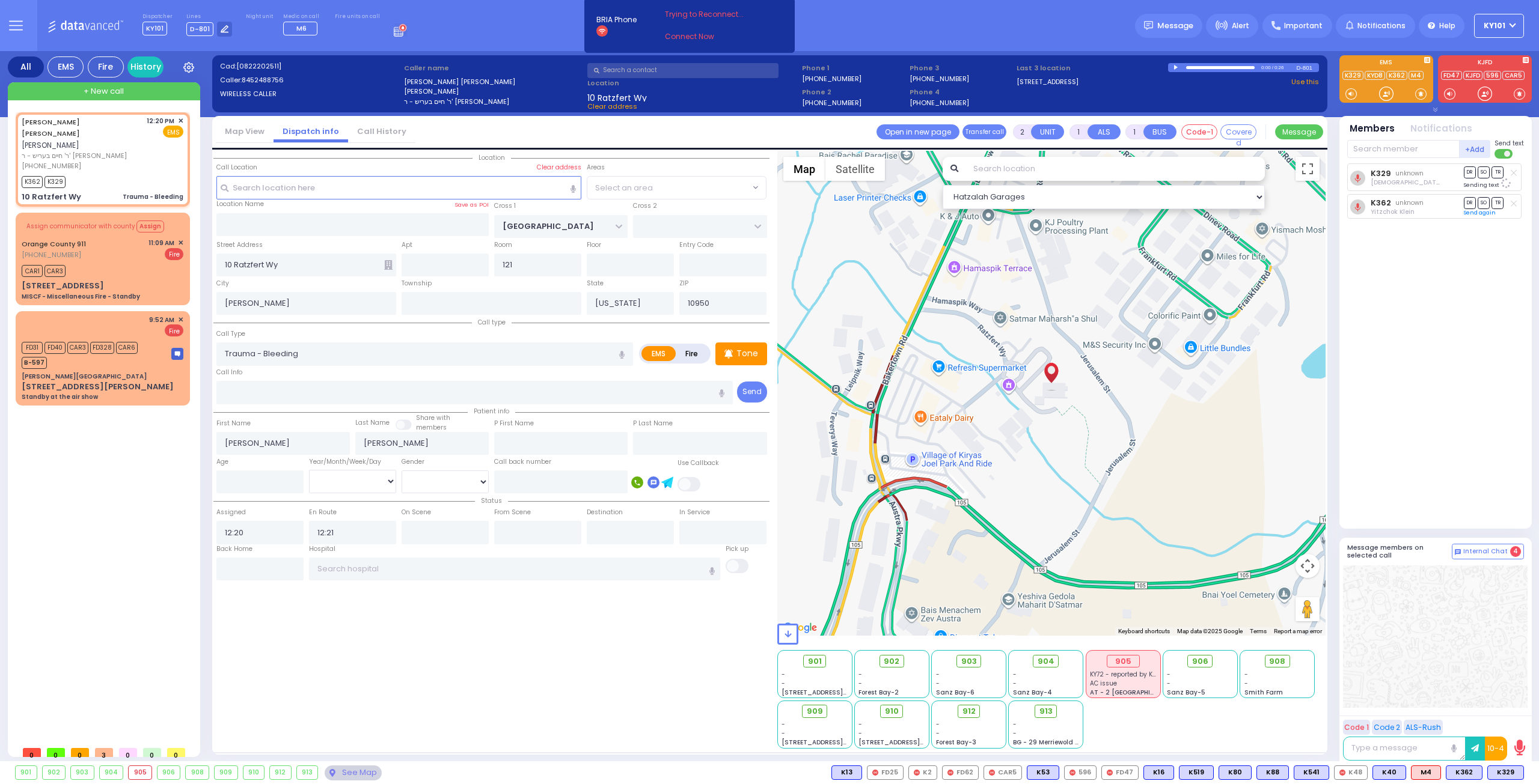
select select "SECTION 4"
click at [271, 557] on input "text" at bounding box center [260, 569] width 87 height 22
type input "12:23"
select select
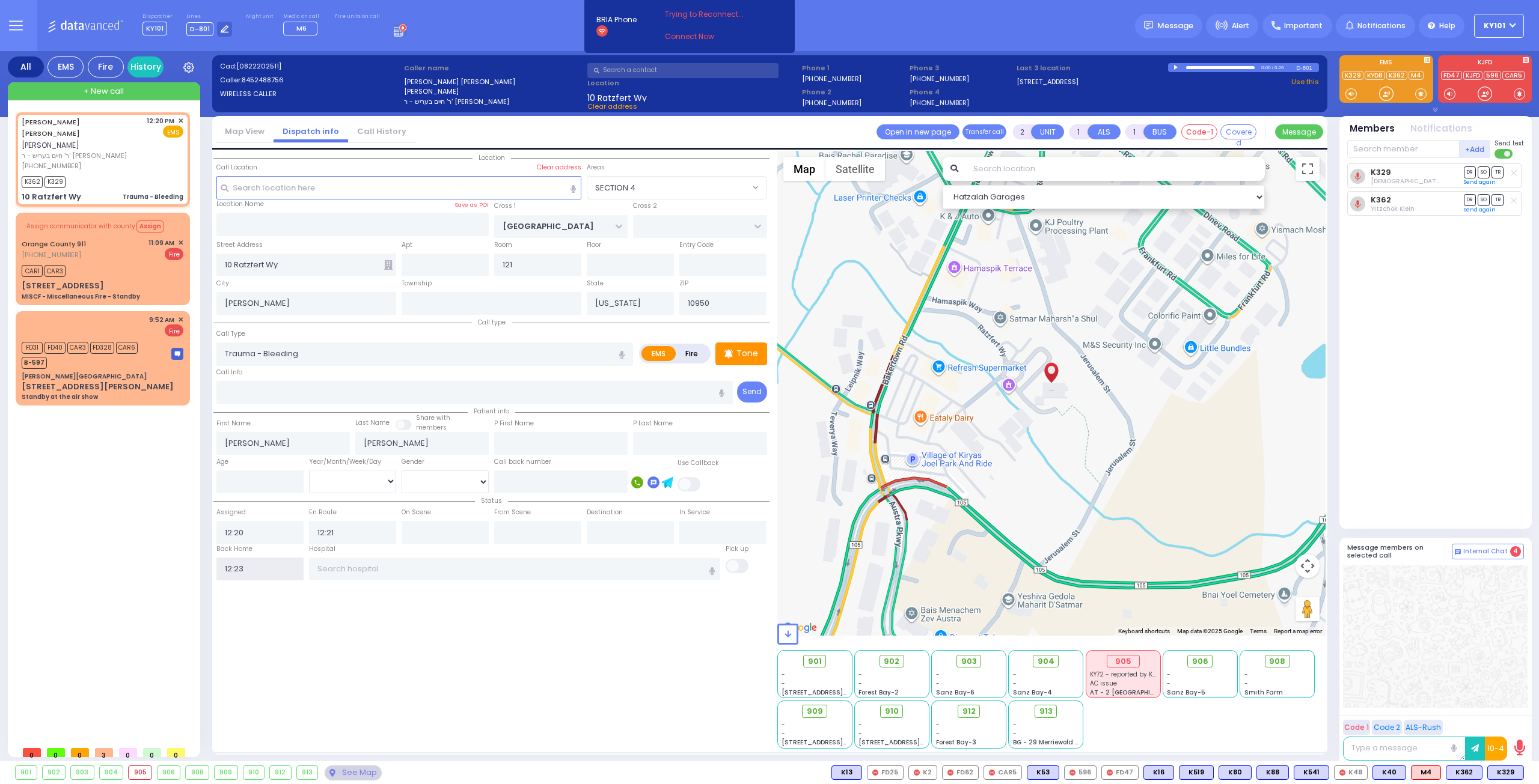
radio input "true"
select select
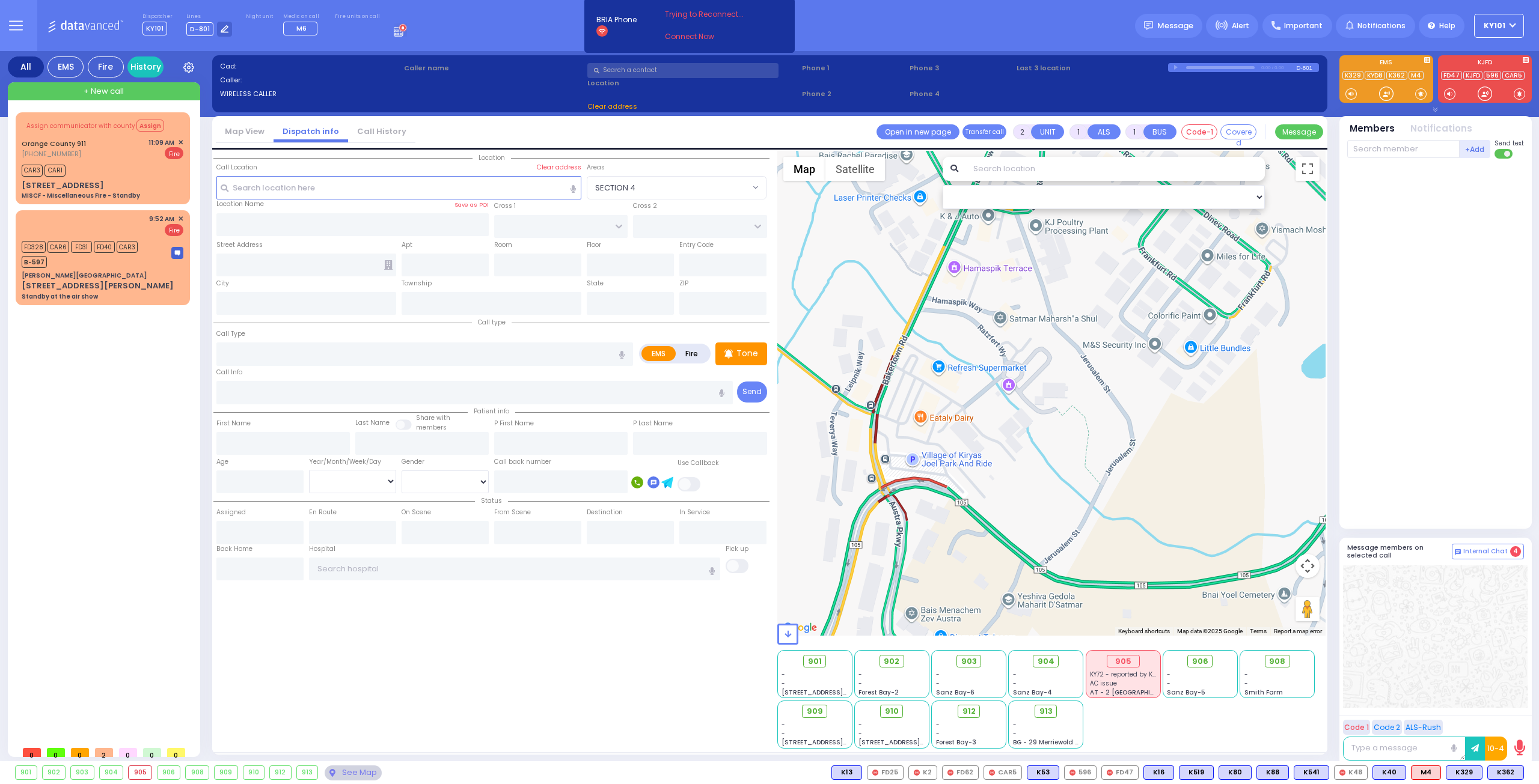
select select
type input "Trauma - Bleeding"
radio input "true"
type input "JACOB JOSEPH"
type input "FULOP"
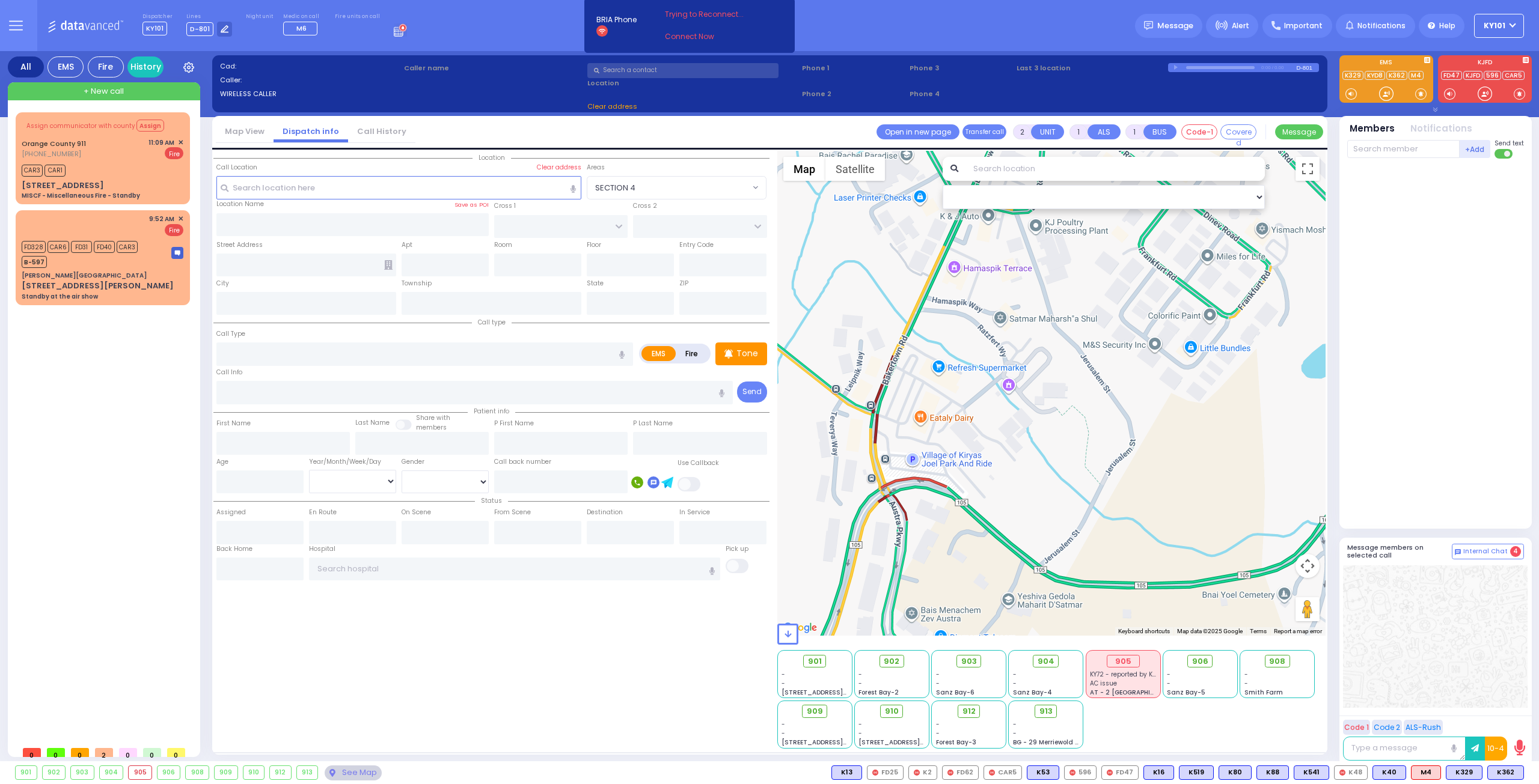
select select
type input "12:20"
type input "12:21"
select select "Hatzalah Garages"
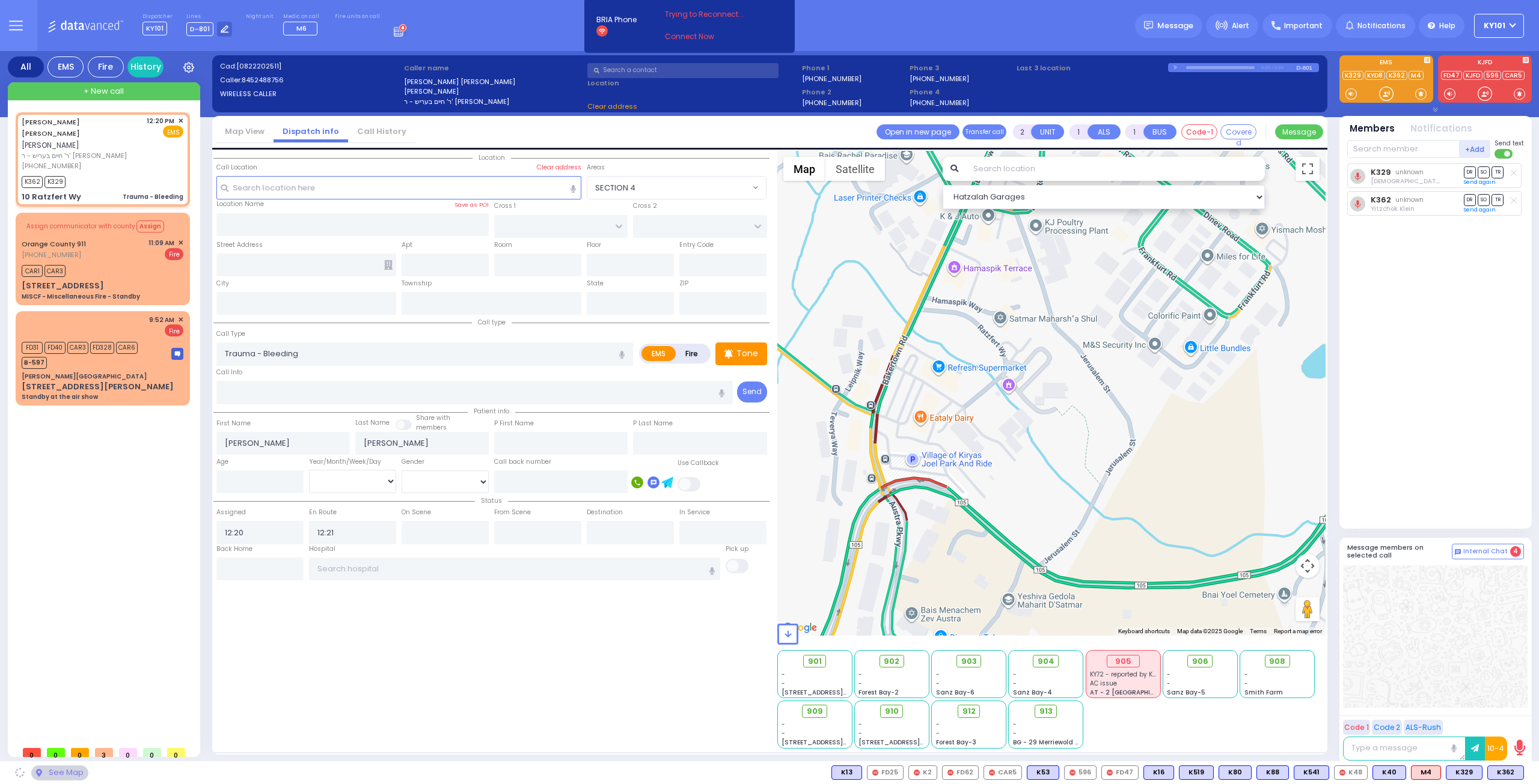
type input "BAKERTOWN RD"
type input "10 Ratzfert Wy"
type input "121"
type input "[PERSON_NAME]"
type input "[US_STATE]"
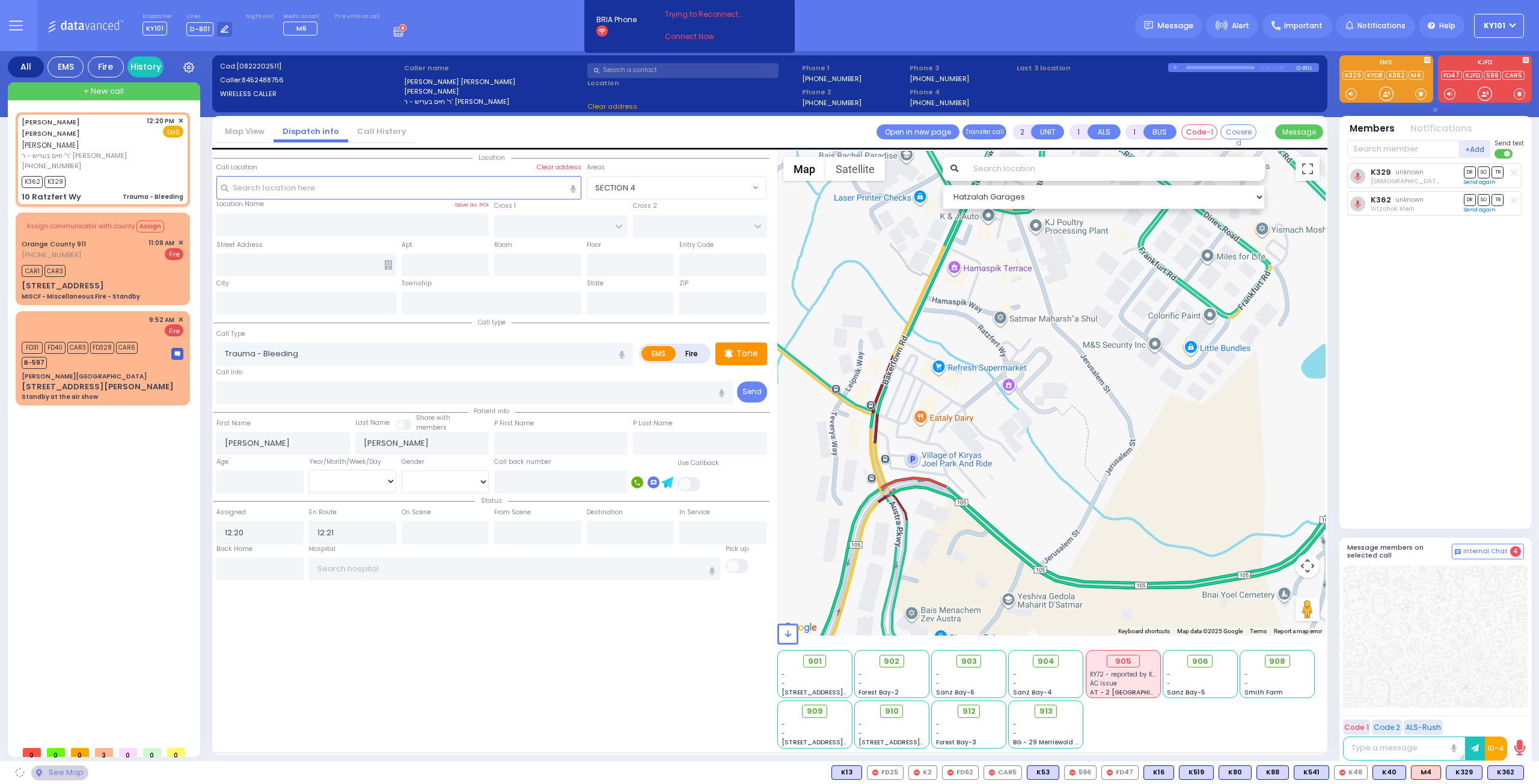
type input "10950"
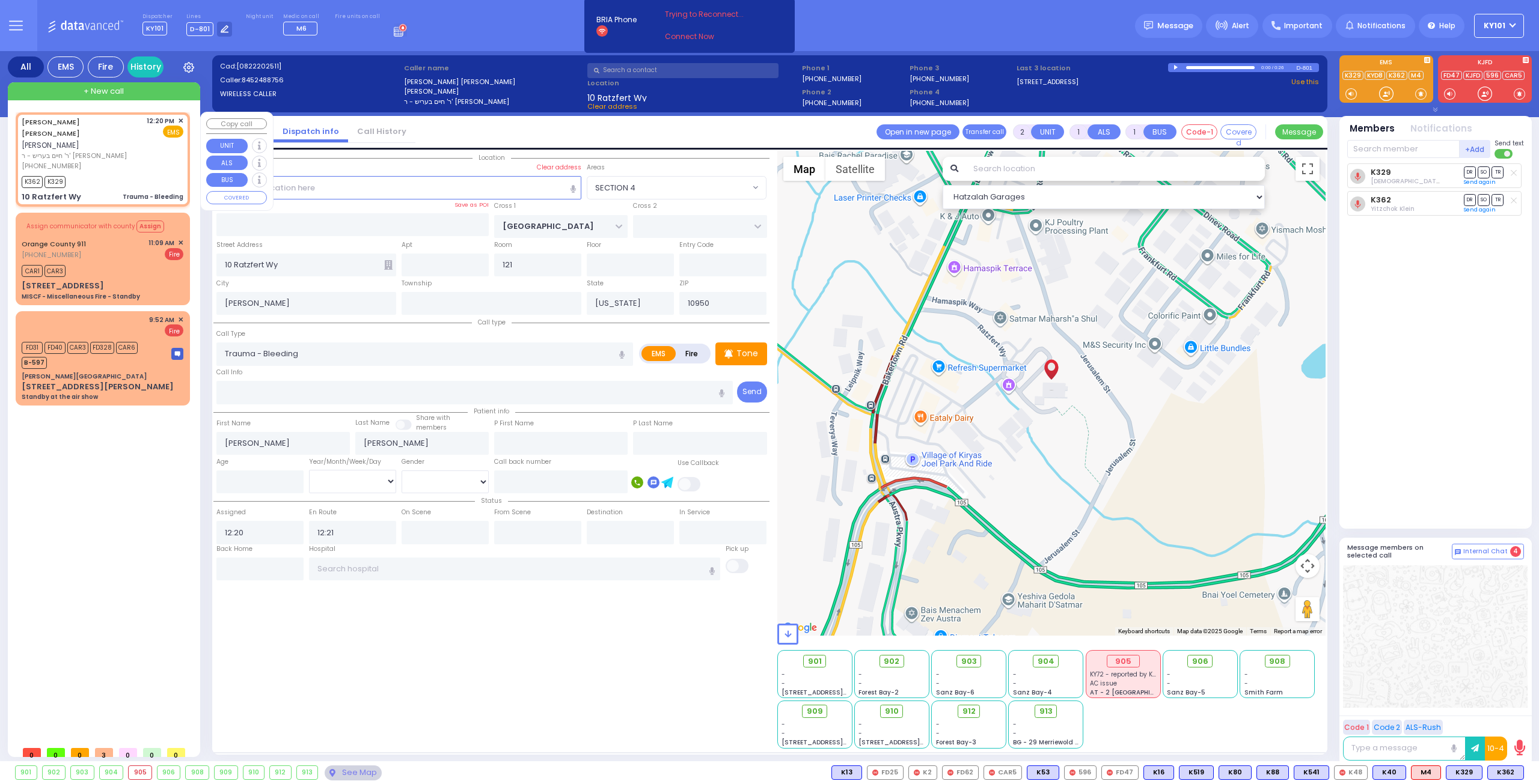
click at [182, 119] on span "✕" at bounding box center [181, 121] width 6 height 10
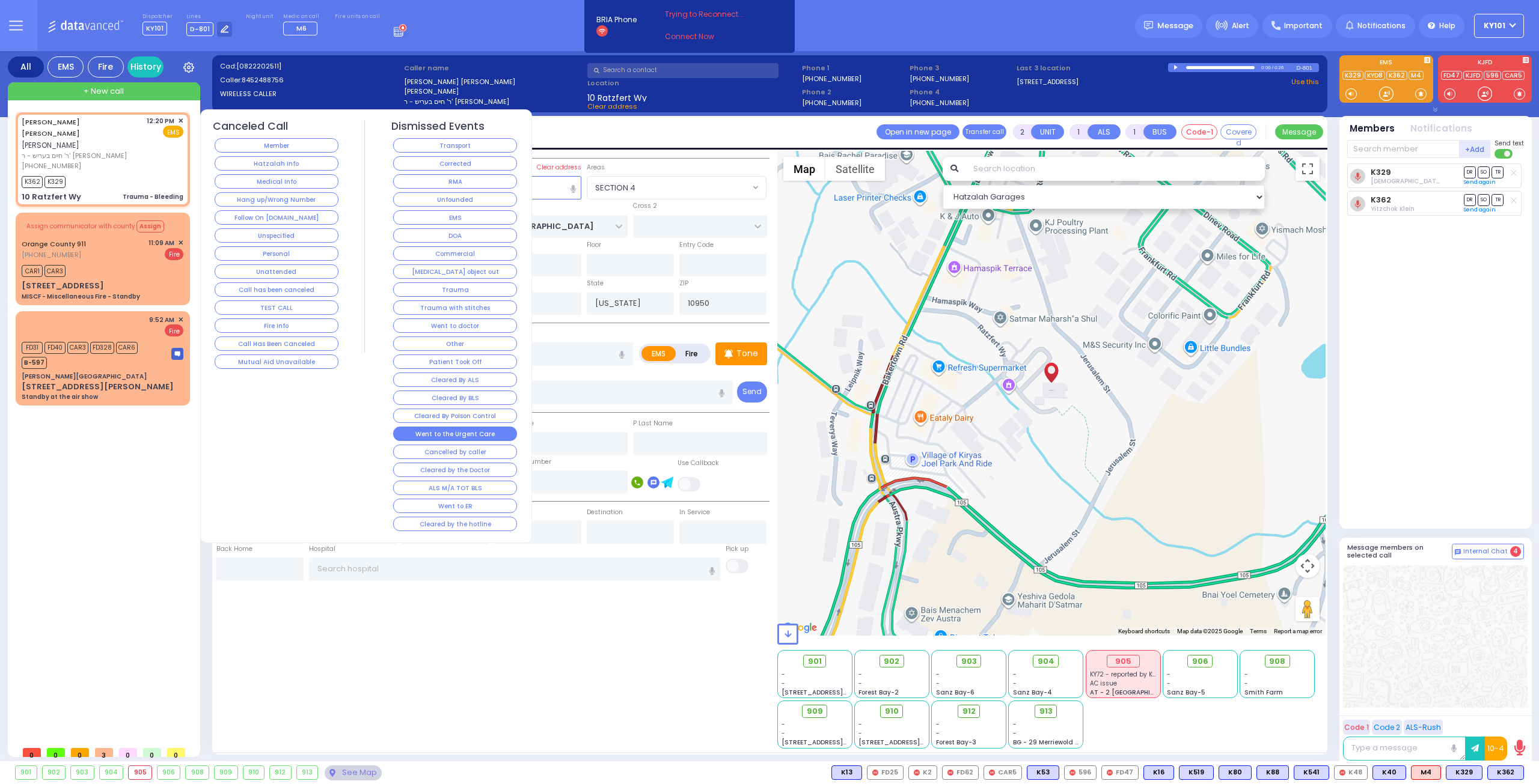
click at [481, 426] on button "Went to the Urgent Care" at bounding box center [455, 433] width 124 height 14
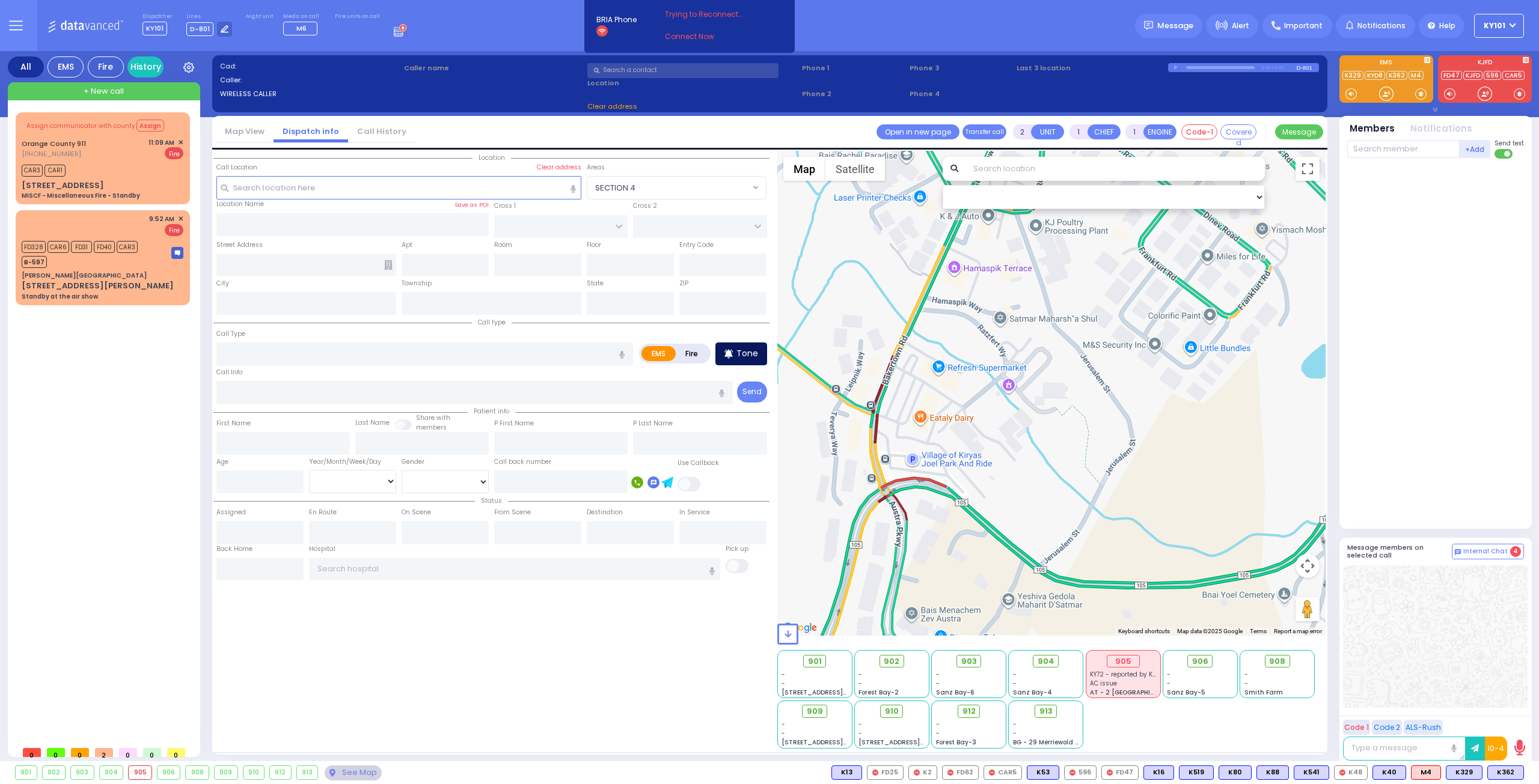
click at [740, 350] on p "Tone" at bounding box center [747, 353] width 22 height 12
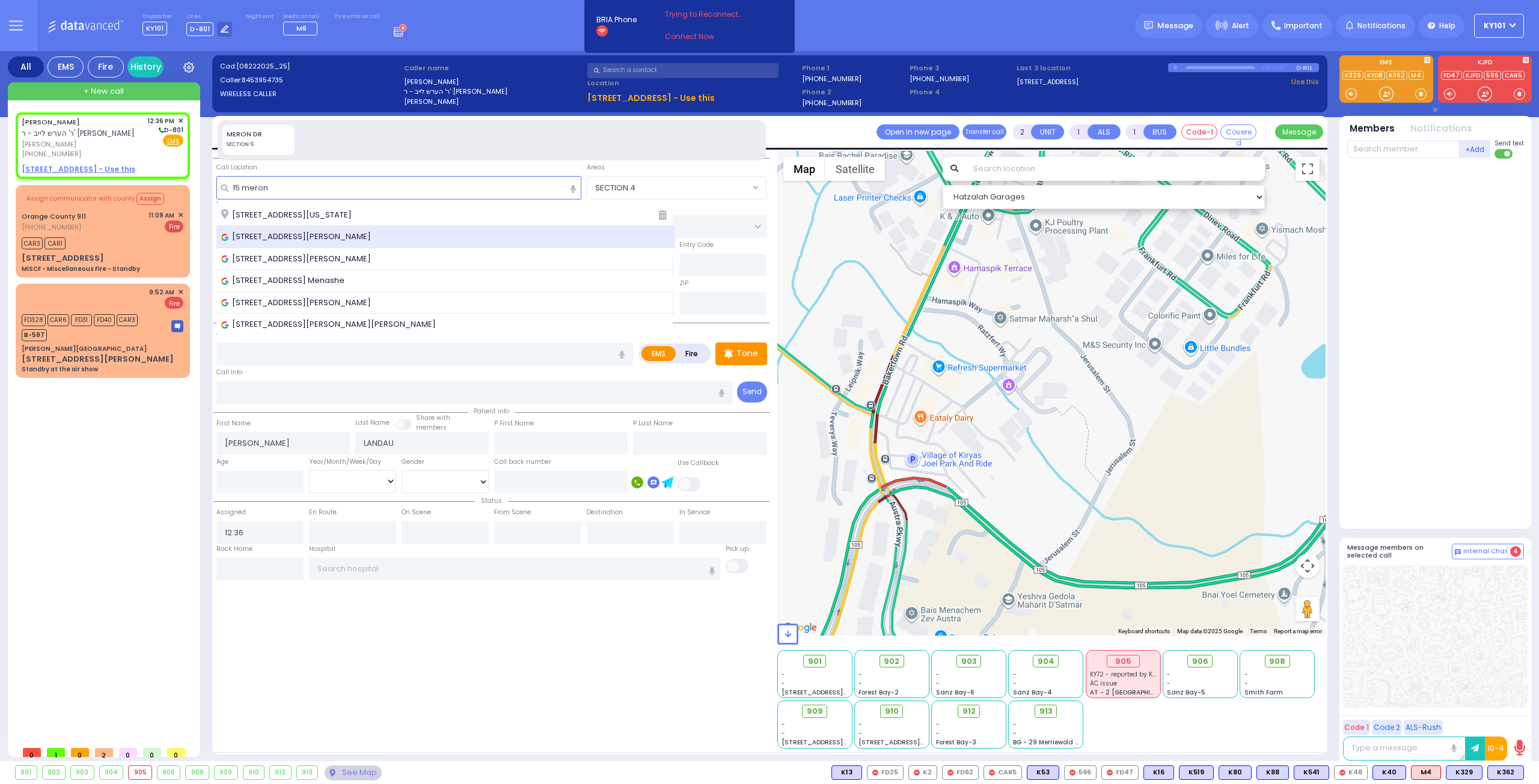
click at [411, 232] on div "15 Meron Drive, Kiryas Joel, NY, USA" at bounding box center [446, 236] width 450 height 12
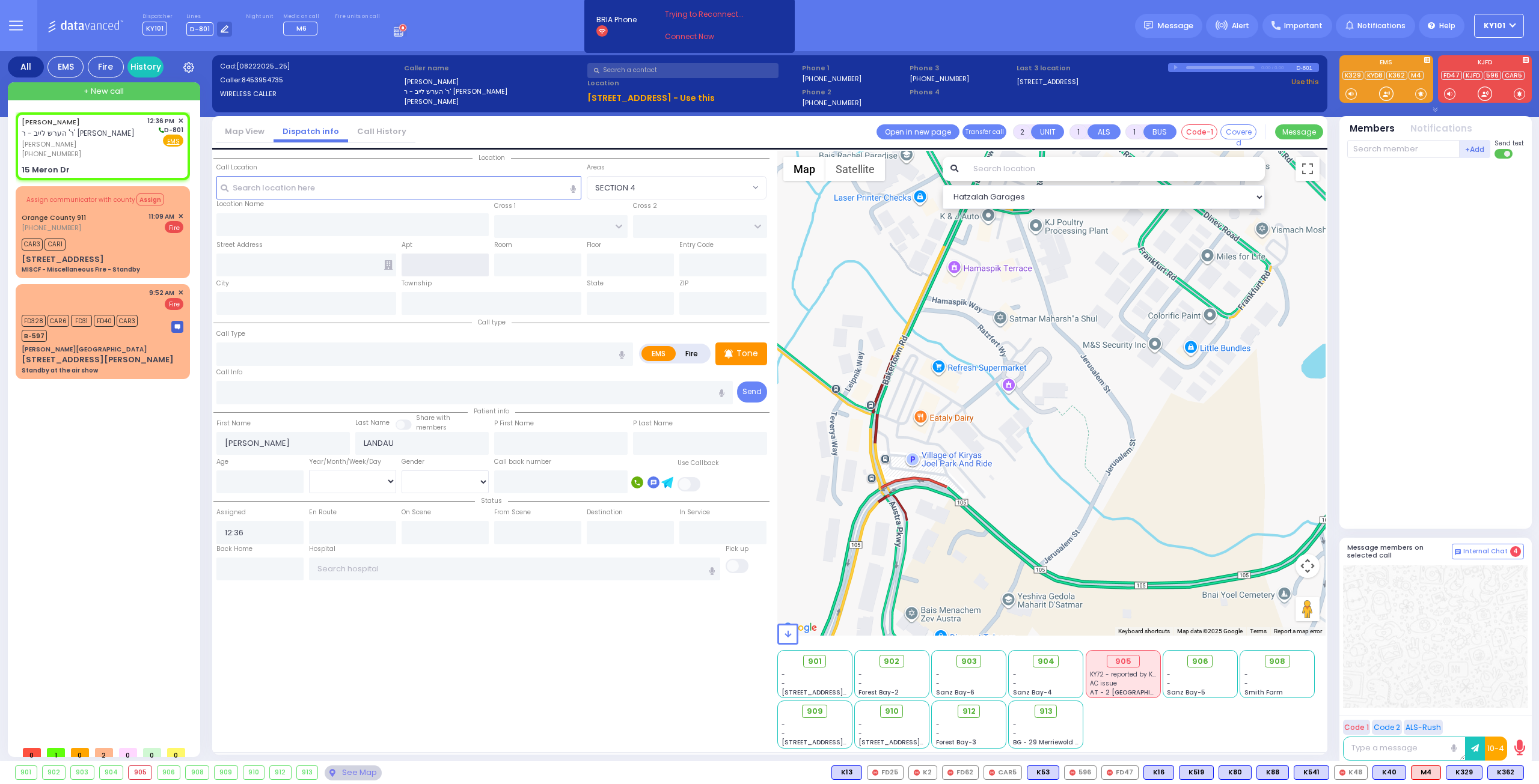
click at [434, 263] on input "text" at bounding box center [444, 265] width 87 height 22
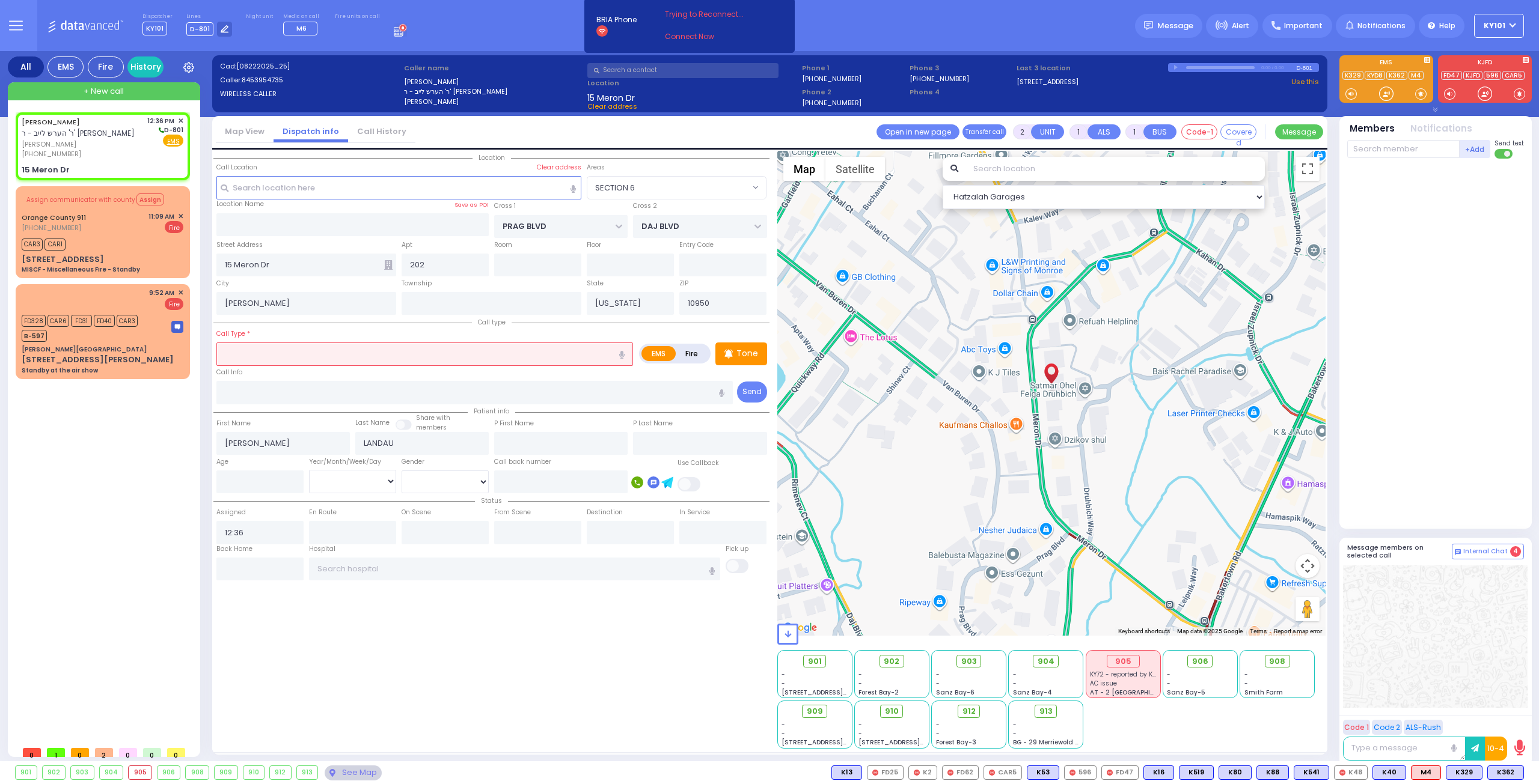
click at [681, 353] on label "Fire" at bounding box center [692, 353] width 34 height 15
click at [473, 354] on input "text" at bounding box center [425, 353] width 416 height 22
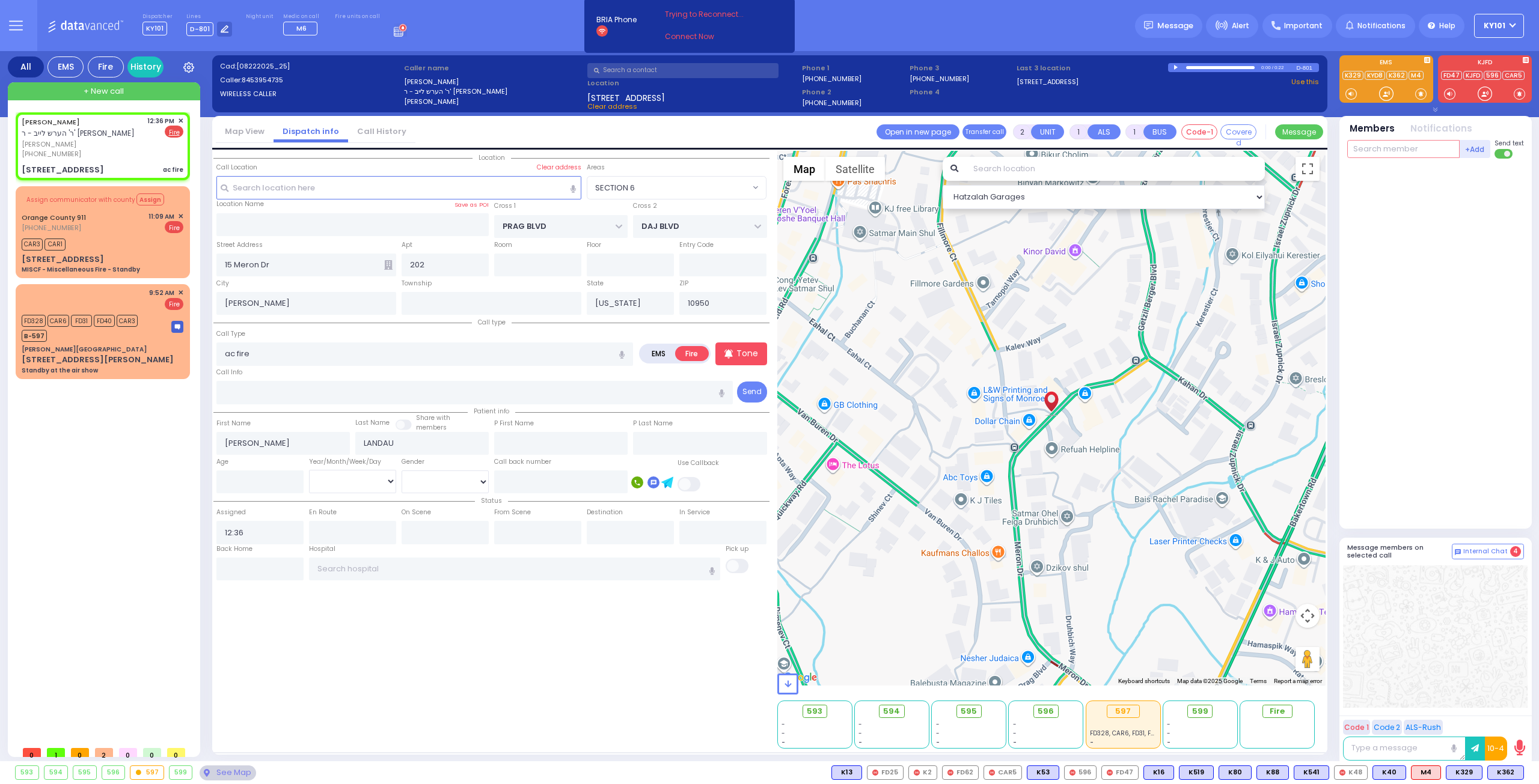
click at [1380, 153] on input "text" at bounding box center [1403, 148] width 112 height 18
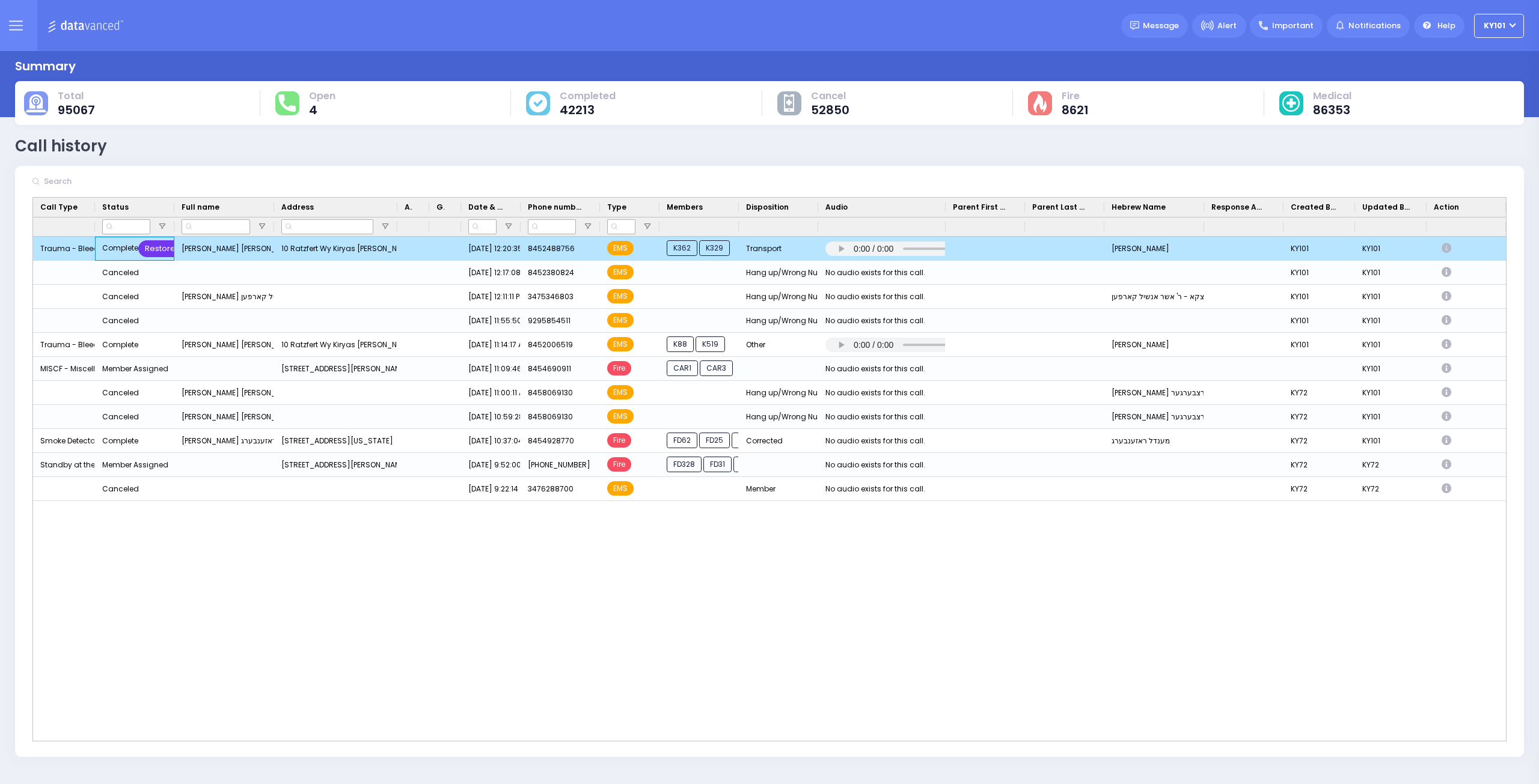
click at [154, 244] on div "Restore" at bounding box center [159, 248] width 44 height 17
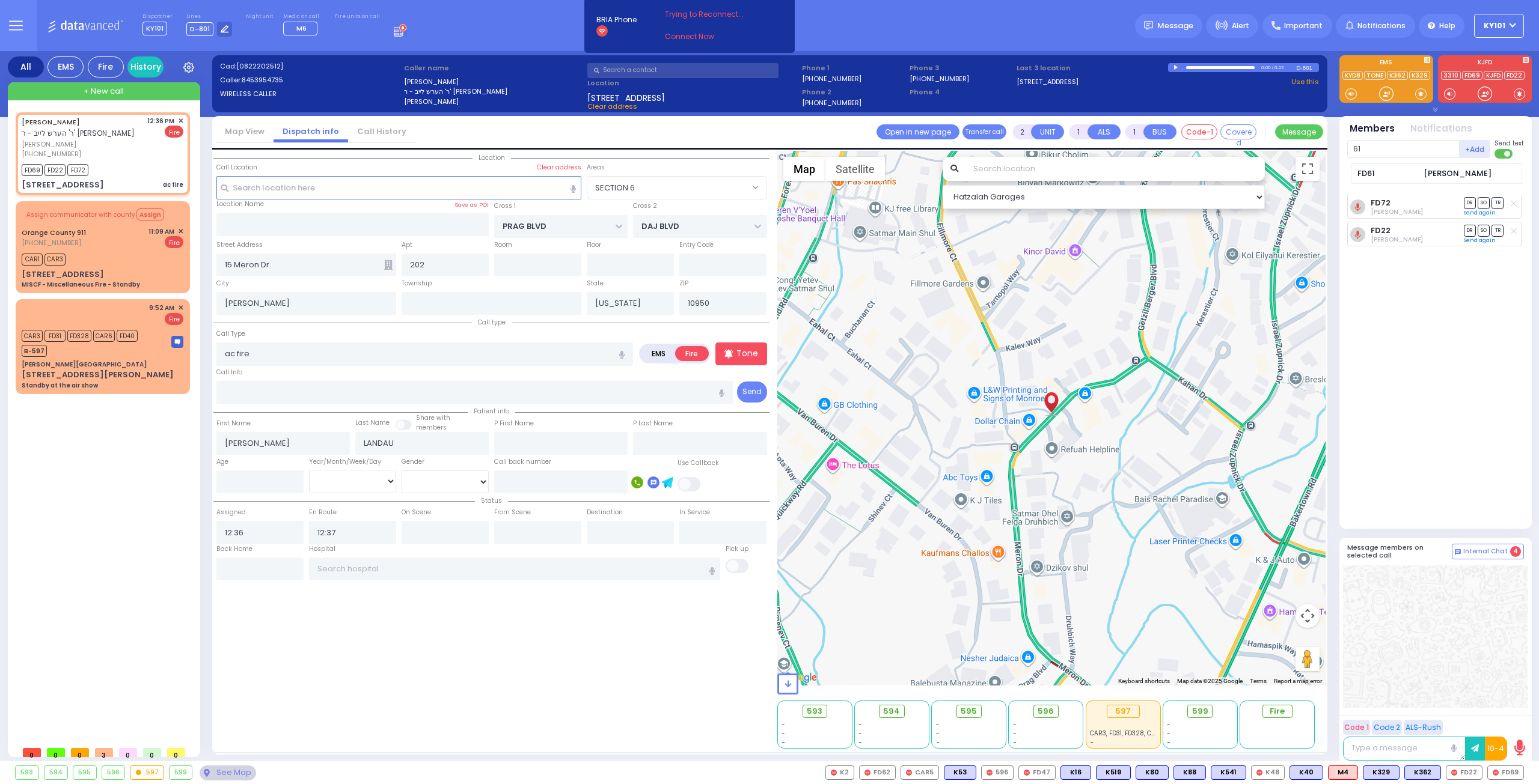
select select "SECTION 6"
select select
type input "61"
select select
radio input "true"
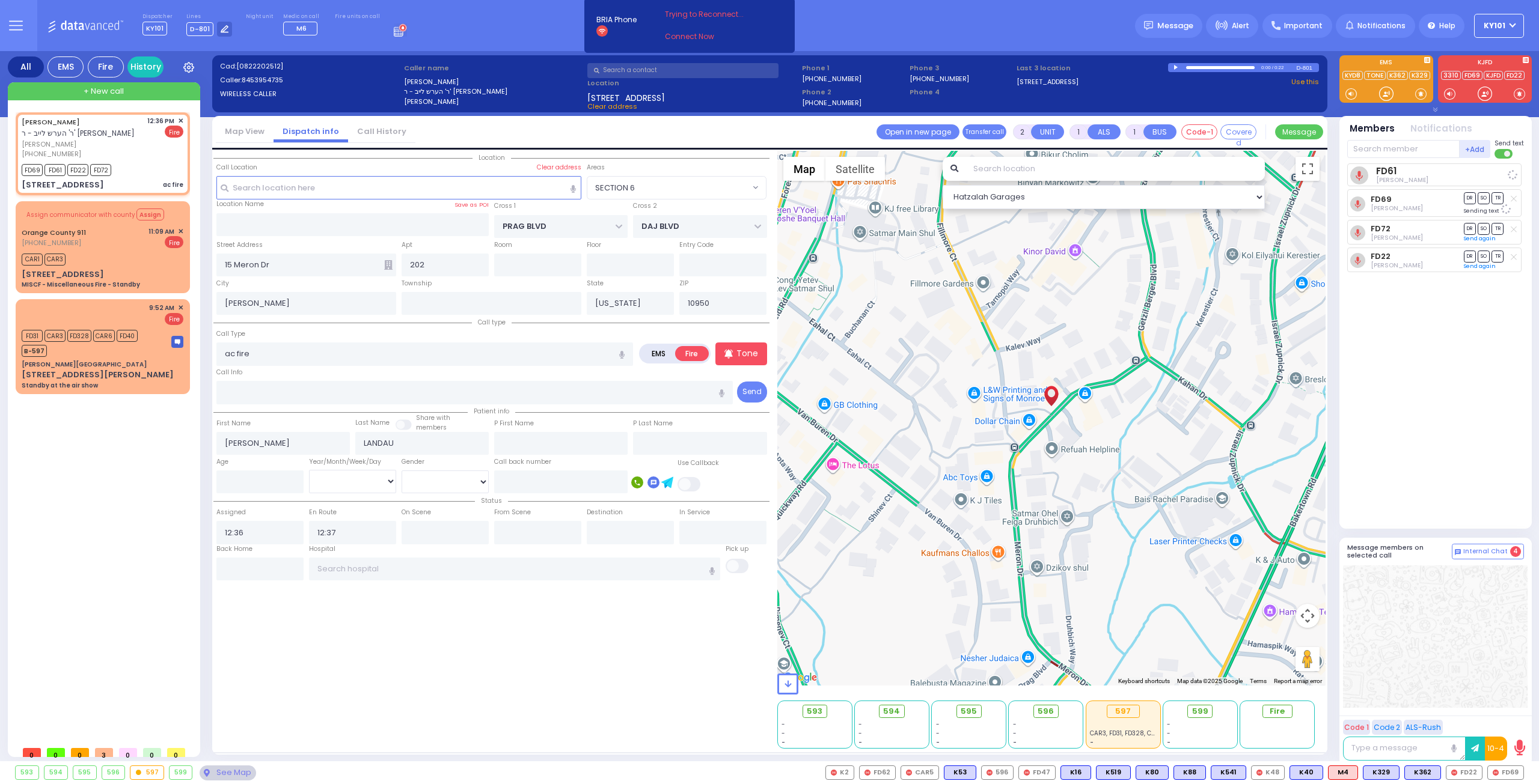
select select
select select "Hatzalah Garages"
select select "SECTION 6"
type input "car2"
select select
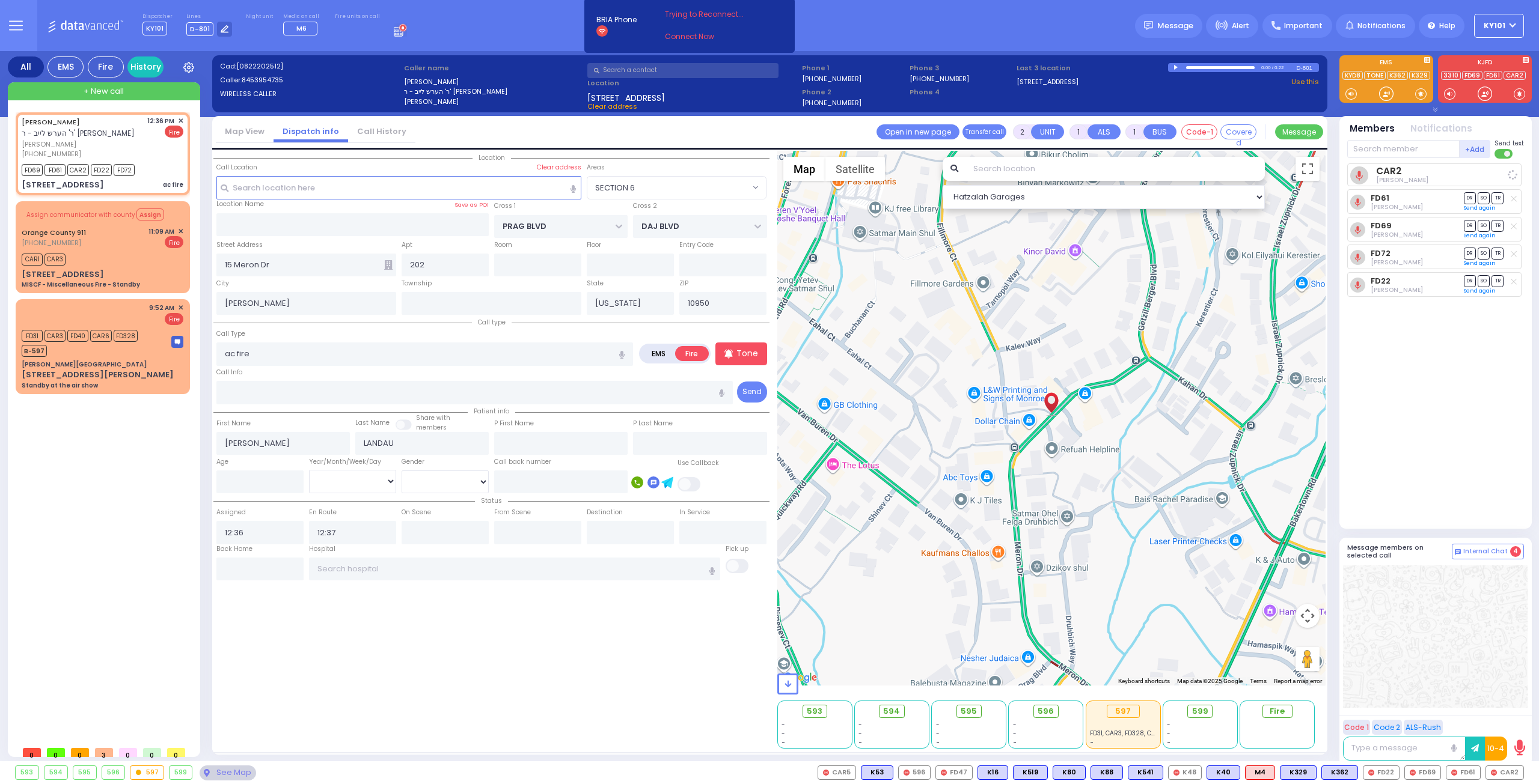
radio input "true"
select select
select select "Hatzalah Garages"
select select "SECTION 6"
type input "596"
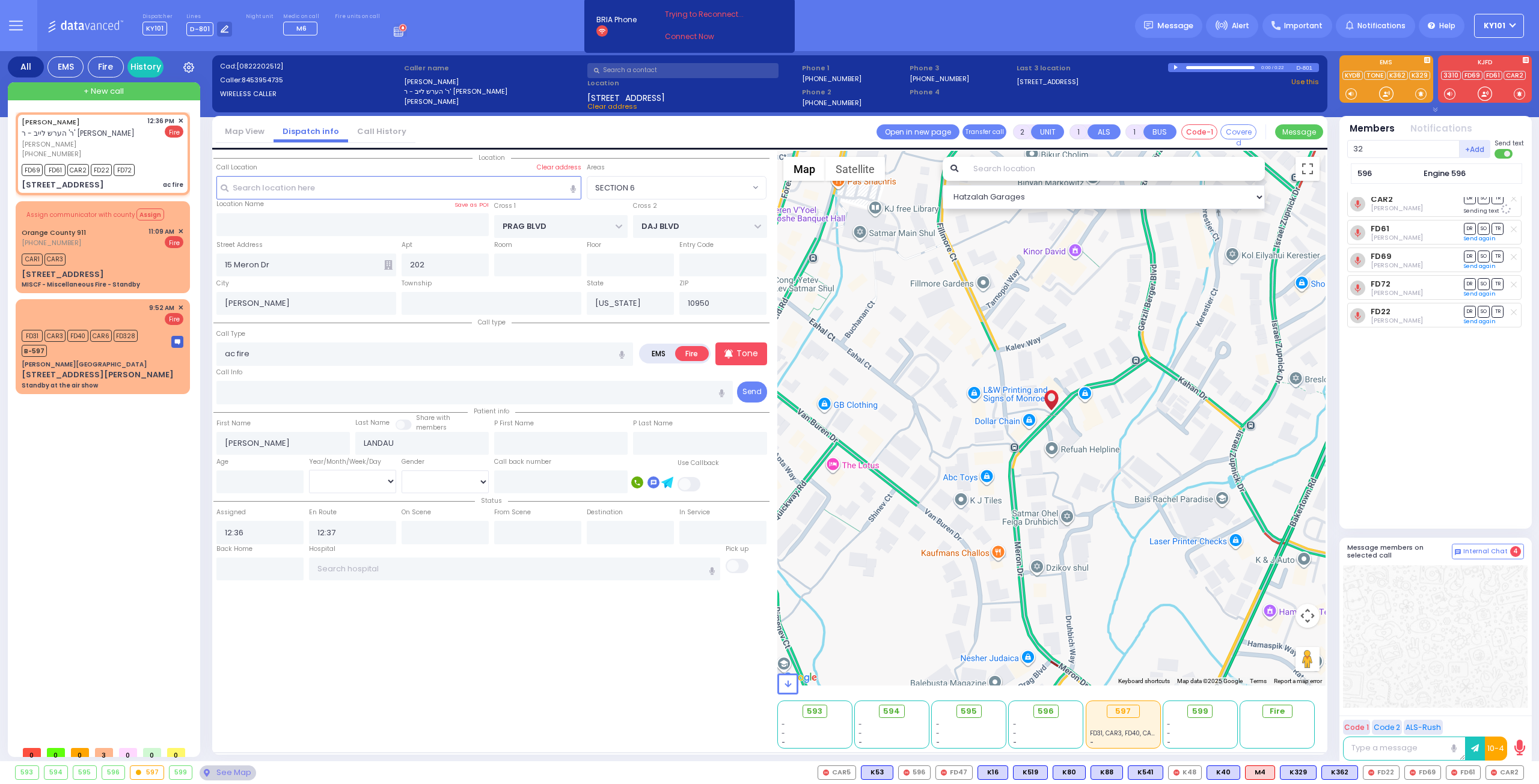
type input "325"
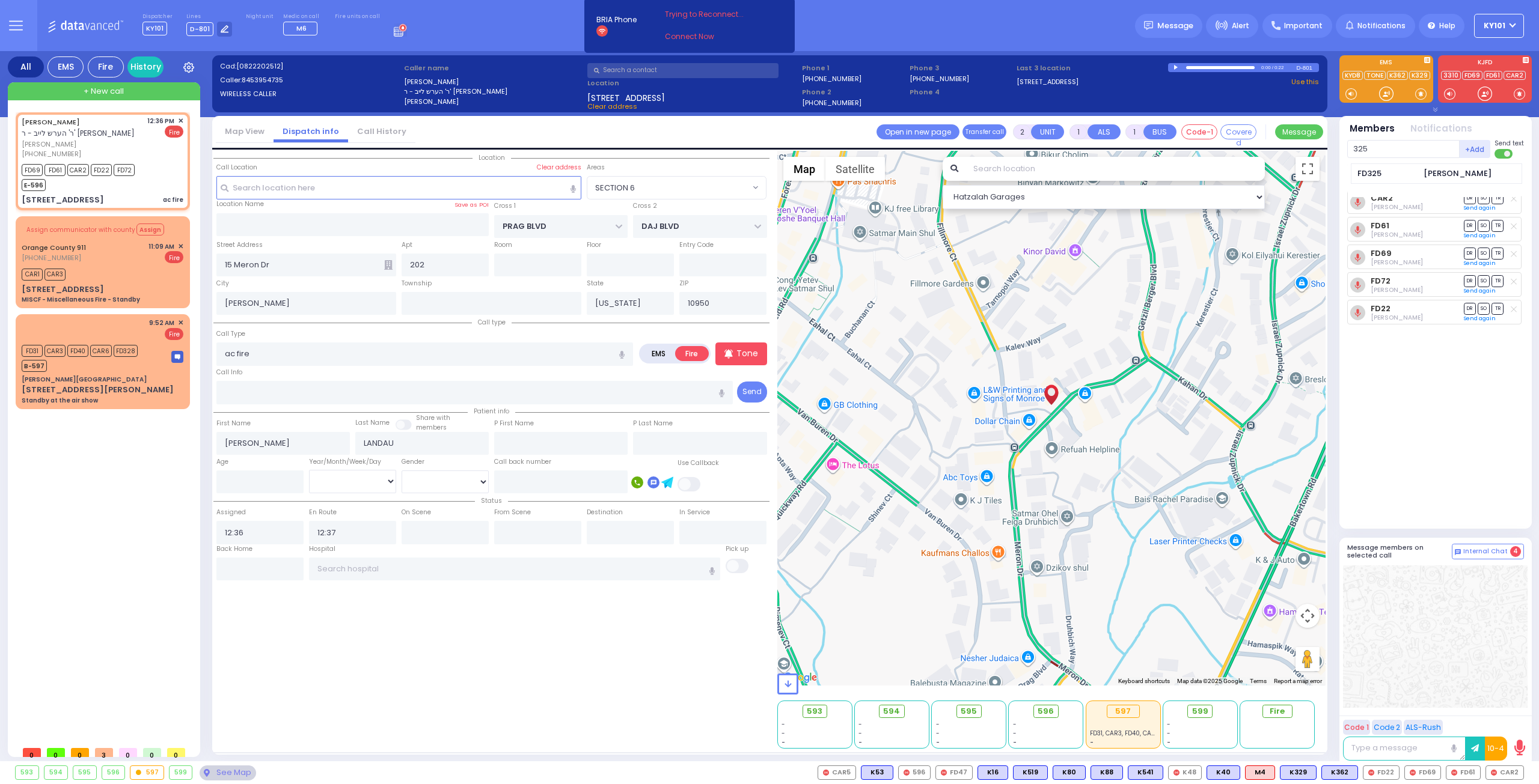
select select
radio input "true"
select select
type input "325"
select select "Hatzalah Garages"
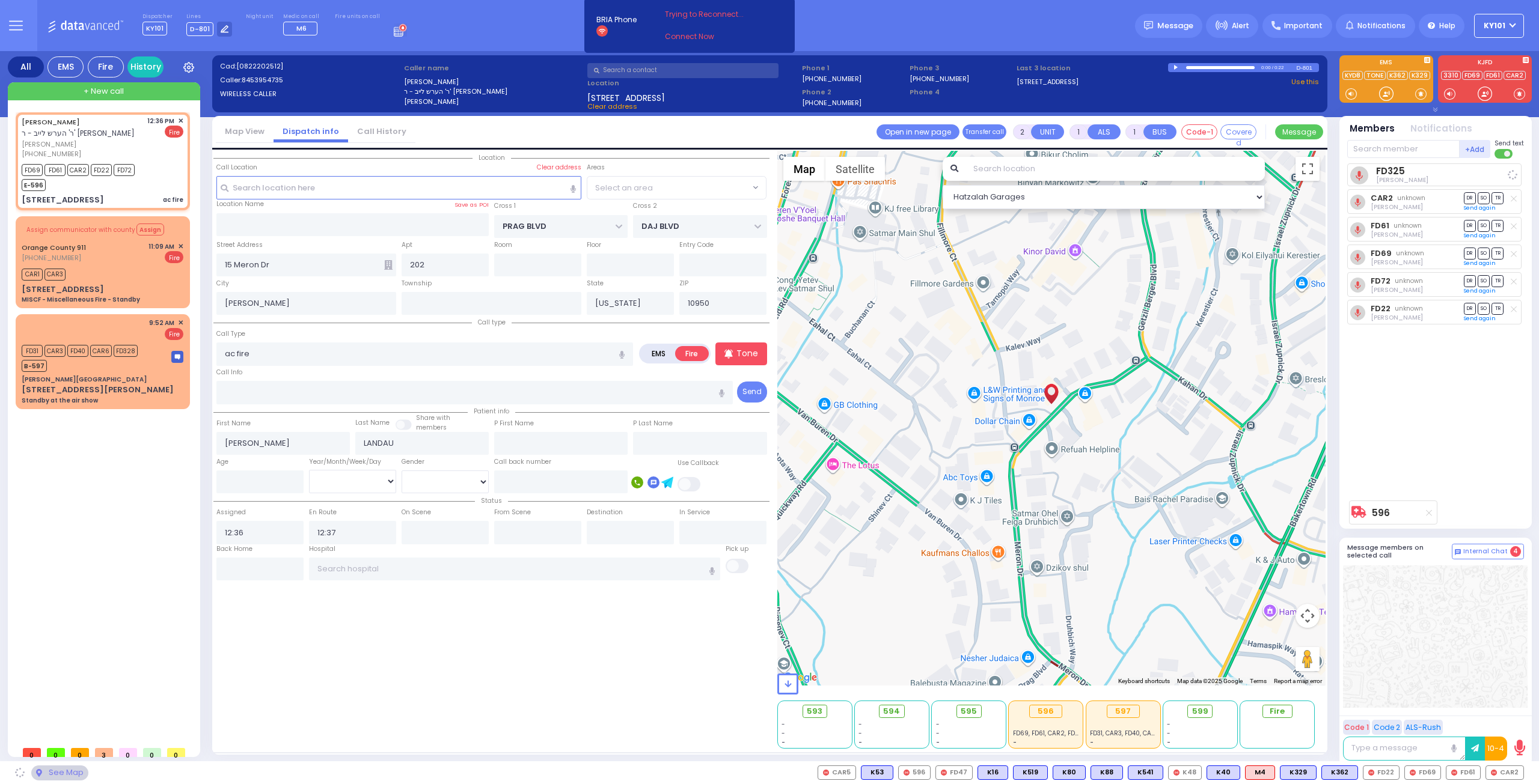
select select "SECTION 6"
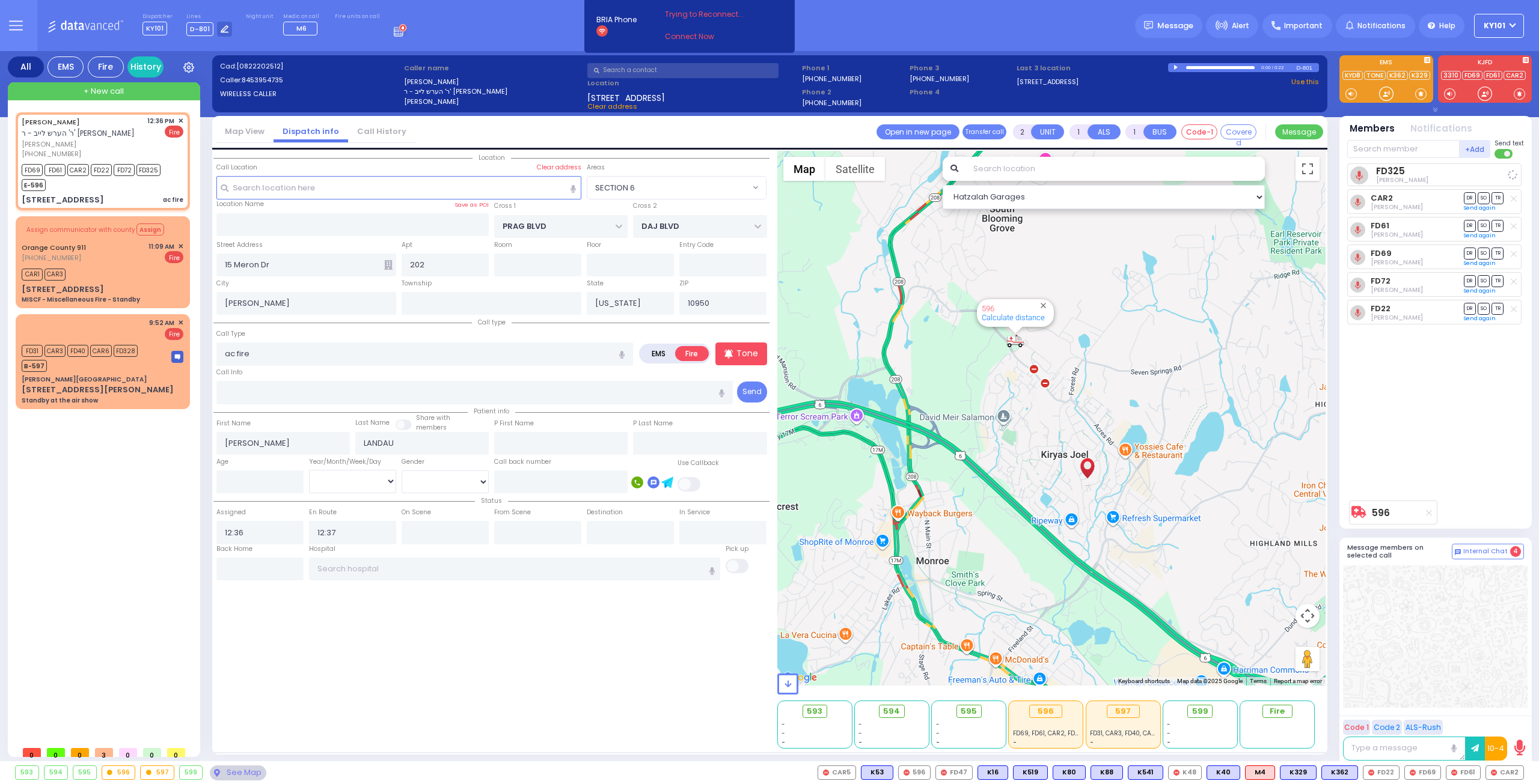
select select
radio input "true"
select select
select select "Hatzalah Garages"
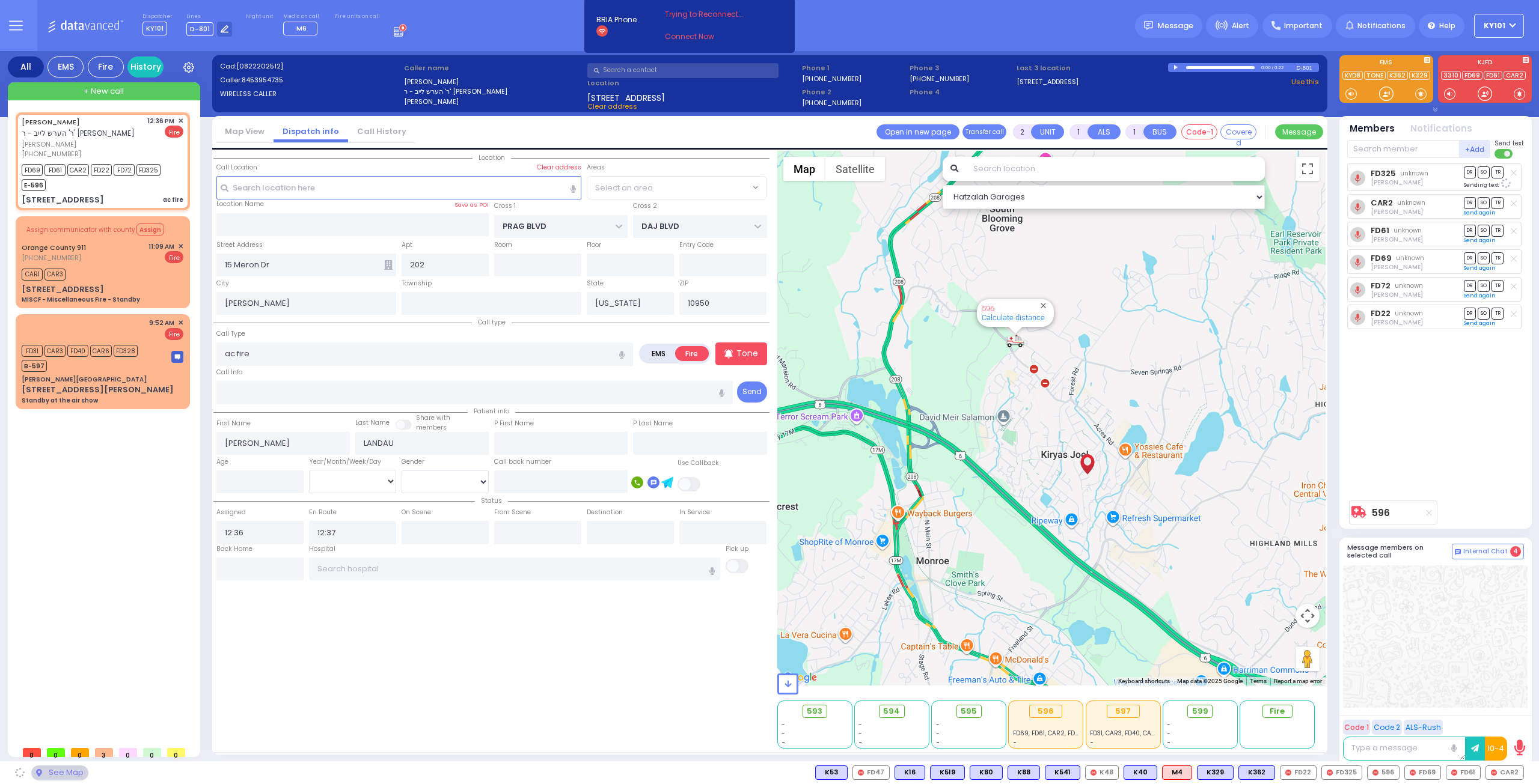
select select "SECTION 6"
type input "79"
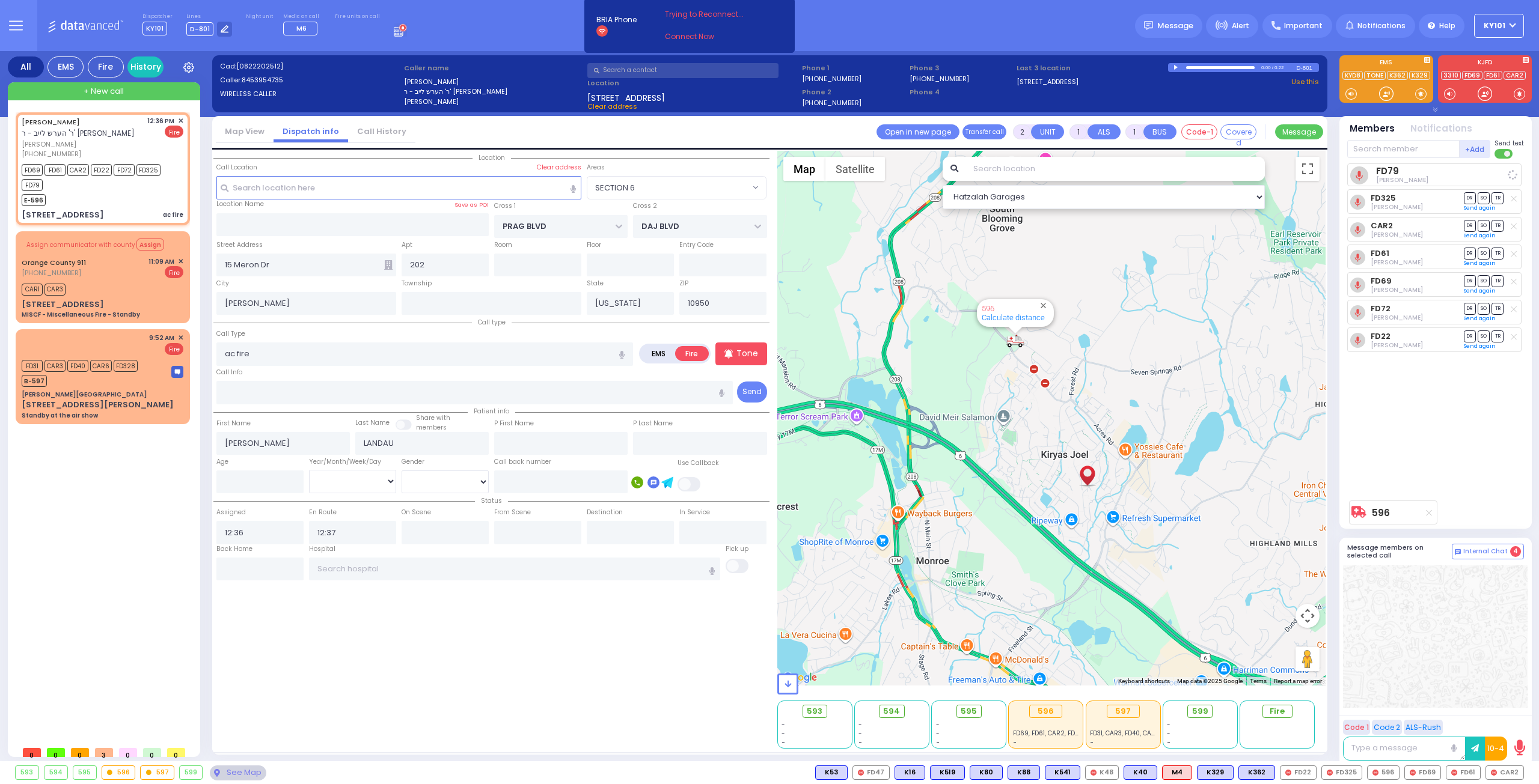
select select
radio input "true"
select select
select select "Hatzalah Garages"
select select "SECTION 6"
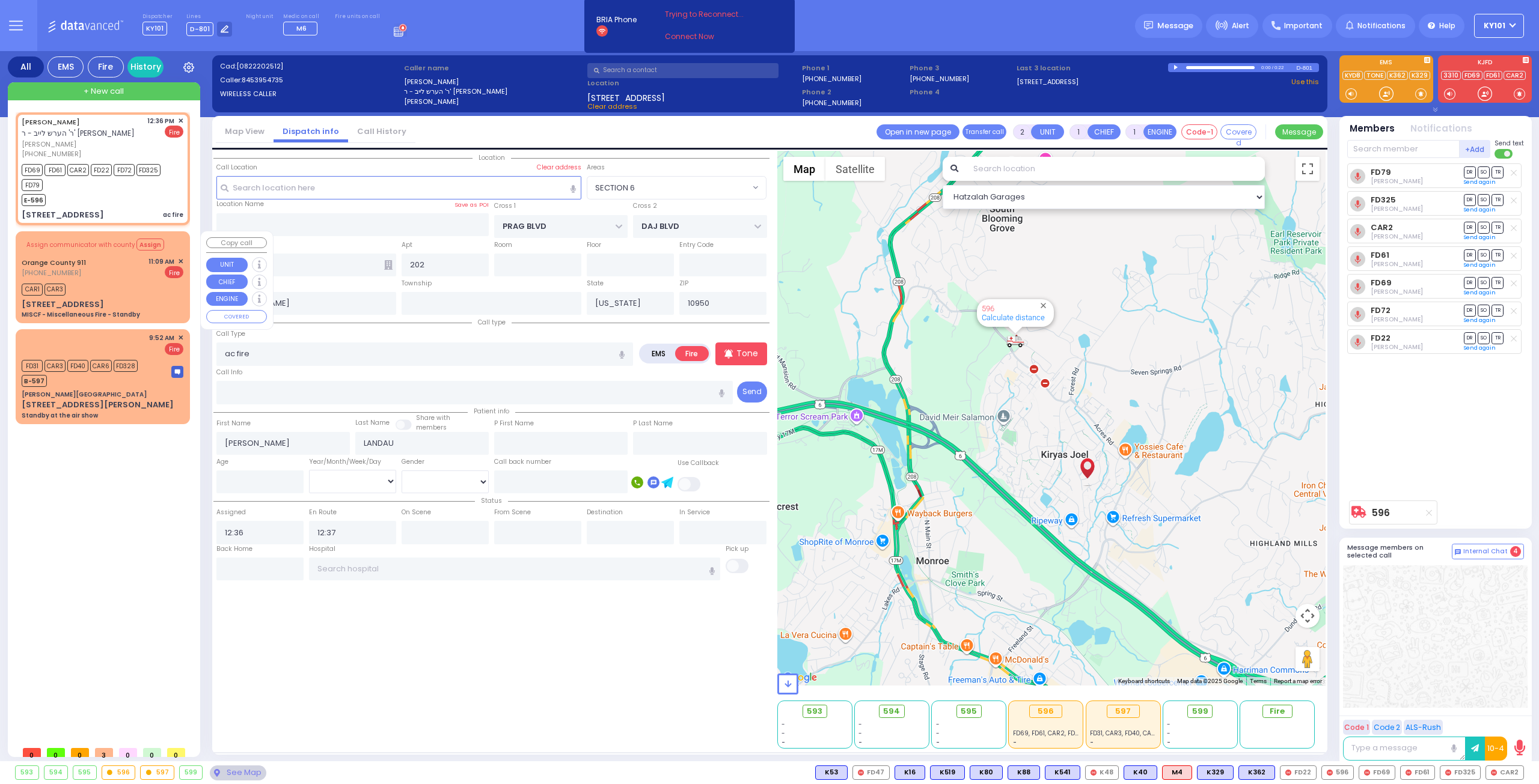
click at [101, 288] on div "CAR1 CAR3" at bounding box center [102, 288] width 161 height 15
type input "6"
select select
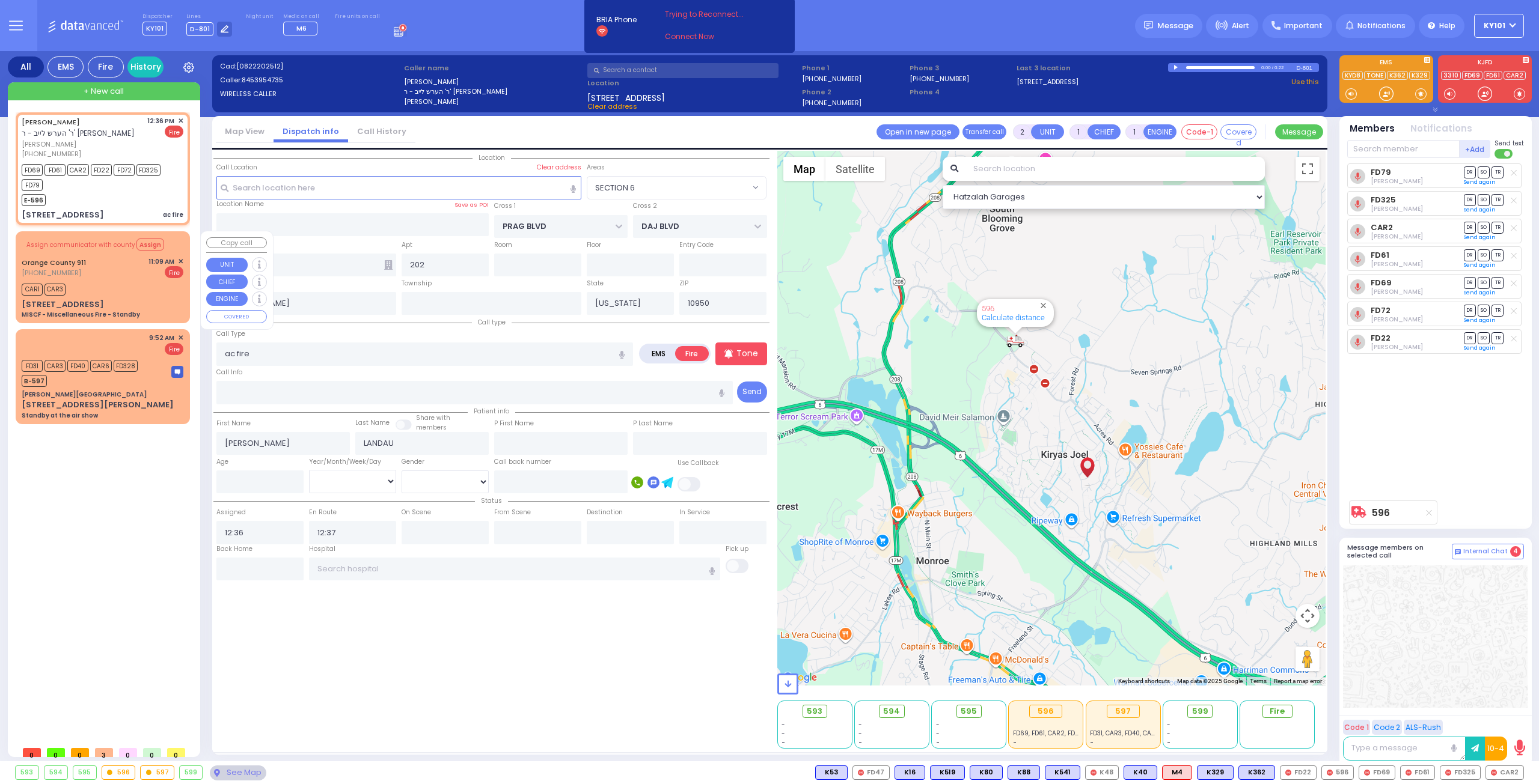
type input "MISCF - Miscellaneous Fire - Standby"
radio input "true"
type input "Nature: : MISCF - Miscellaneous Fire - Standby Address: : 40 Hangar Rd, 12549 C…"
select select
type input "11:09"
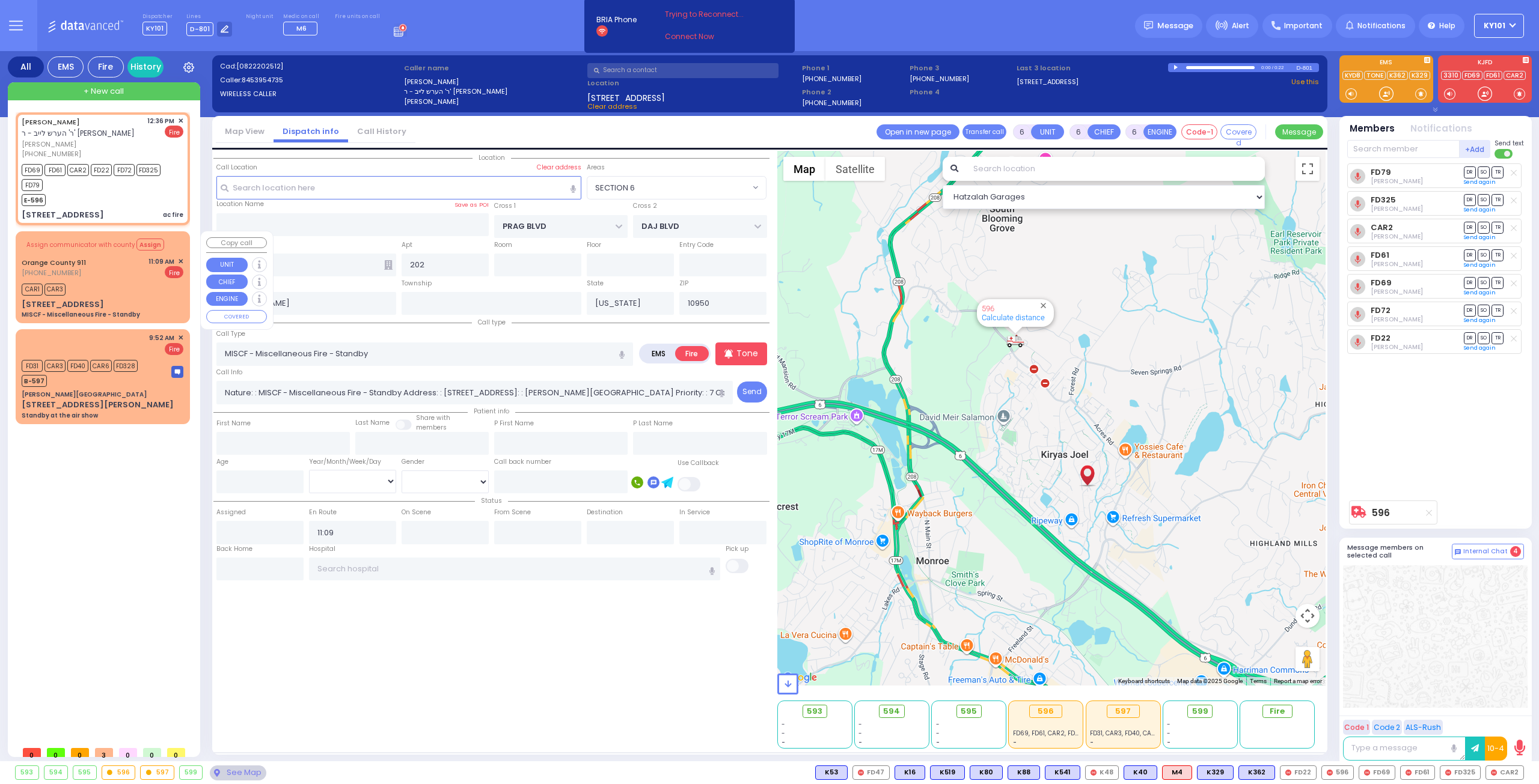
select select "Hatzalah Garages"
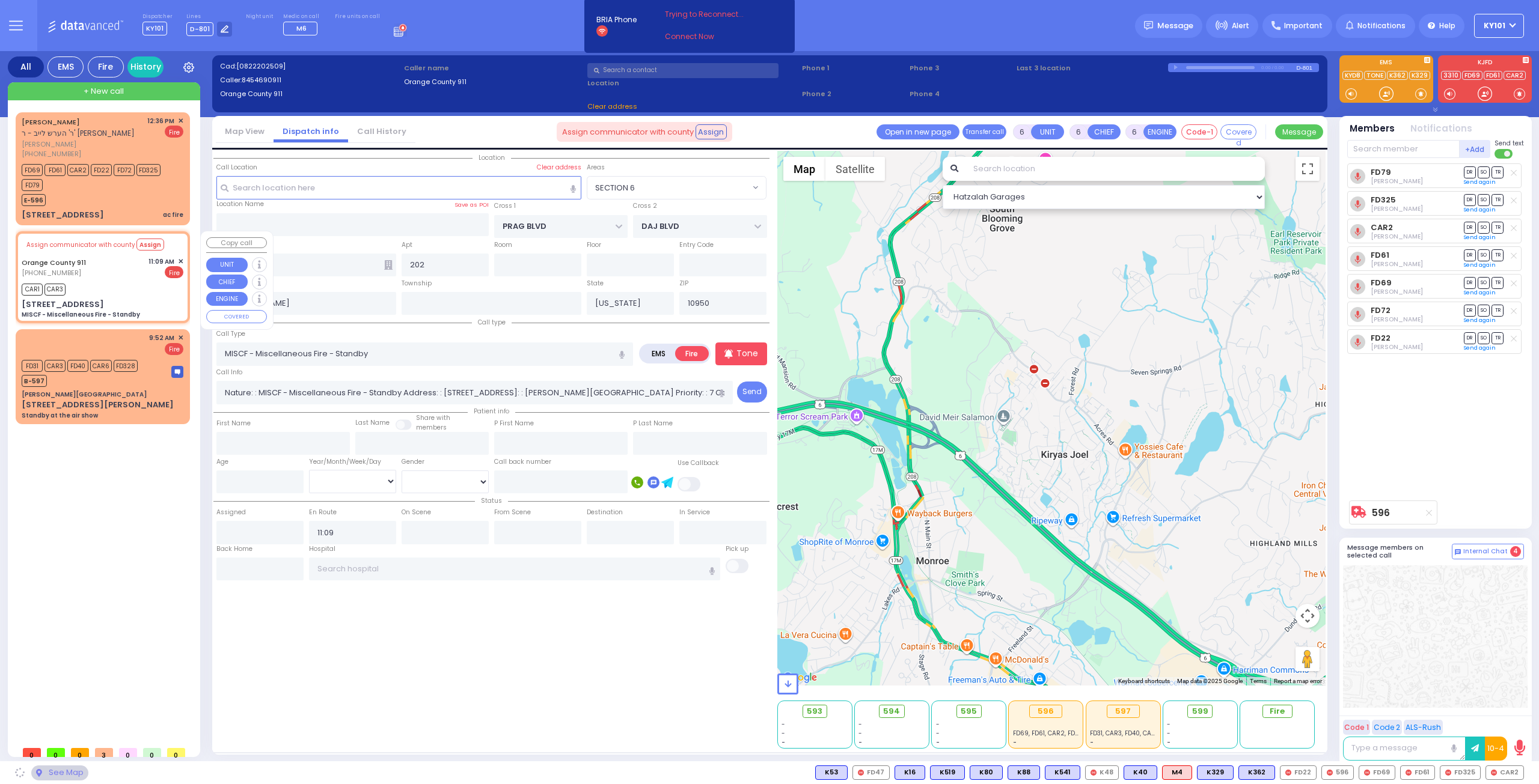
type input "40 Hangar Rd"
type input "Monroe"
type input "12549"
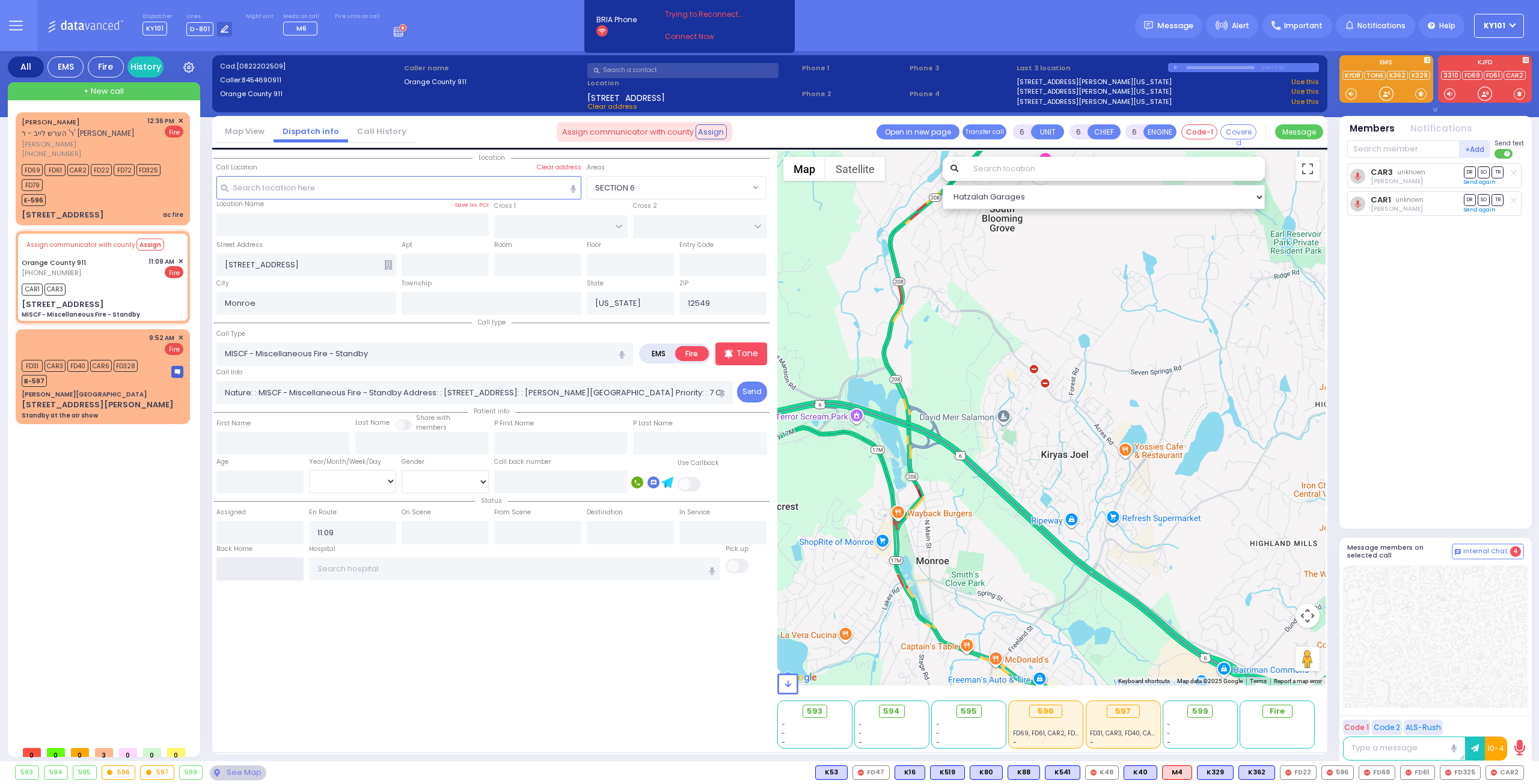
click at [256, 562] on input "text" at bounding box center [260, 569] width 87 height 22
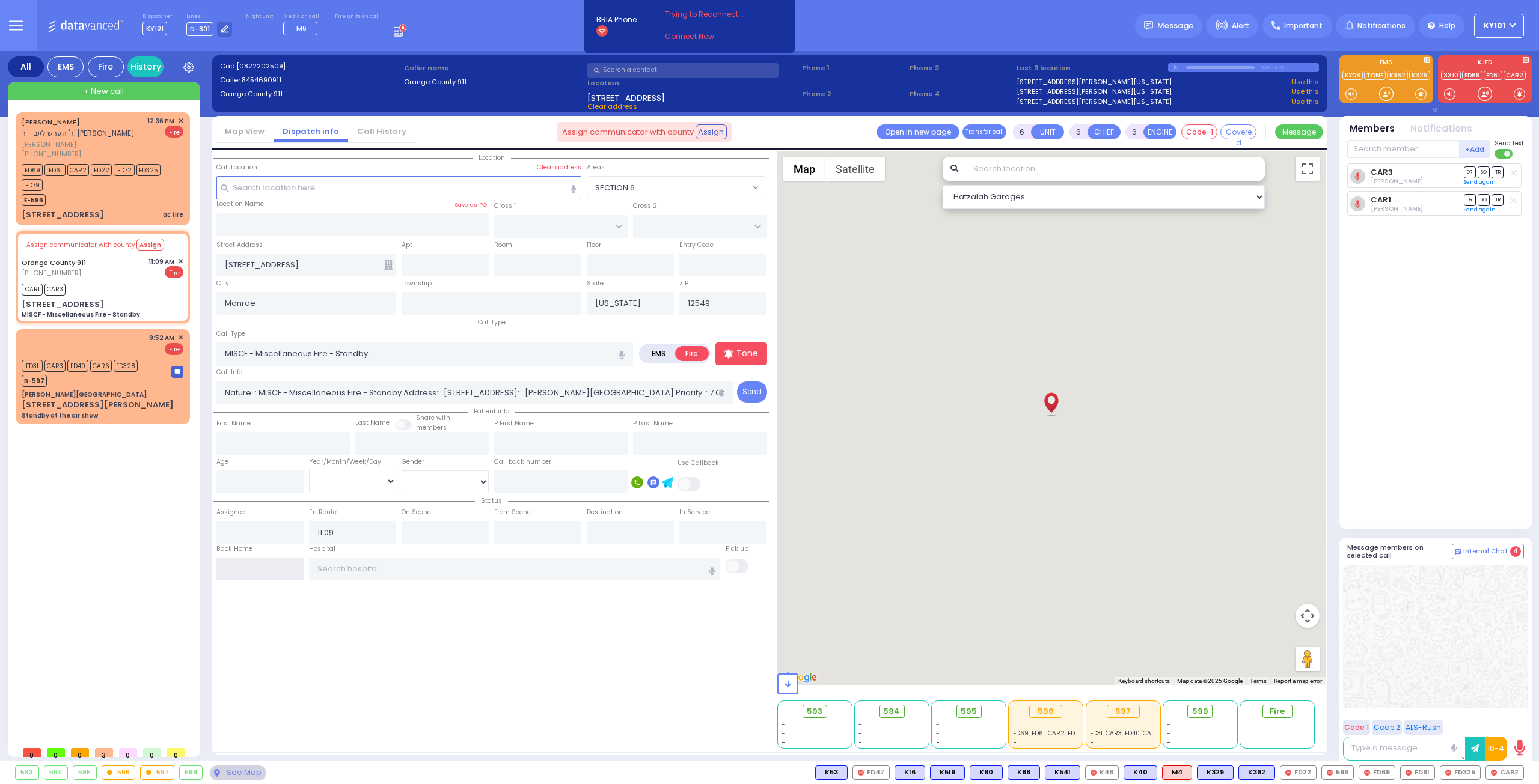
type input "12:38"
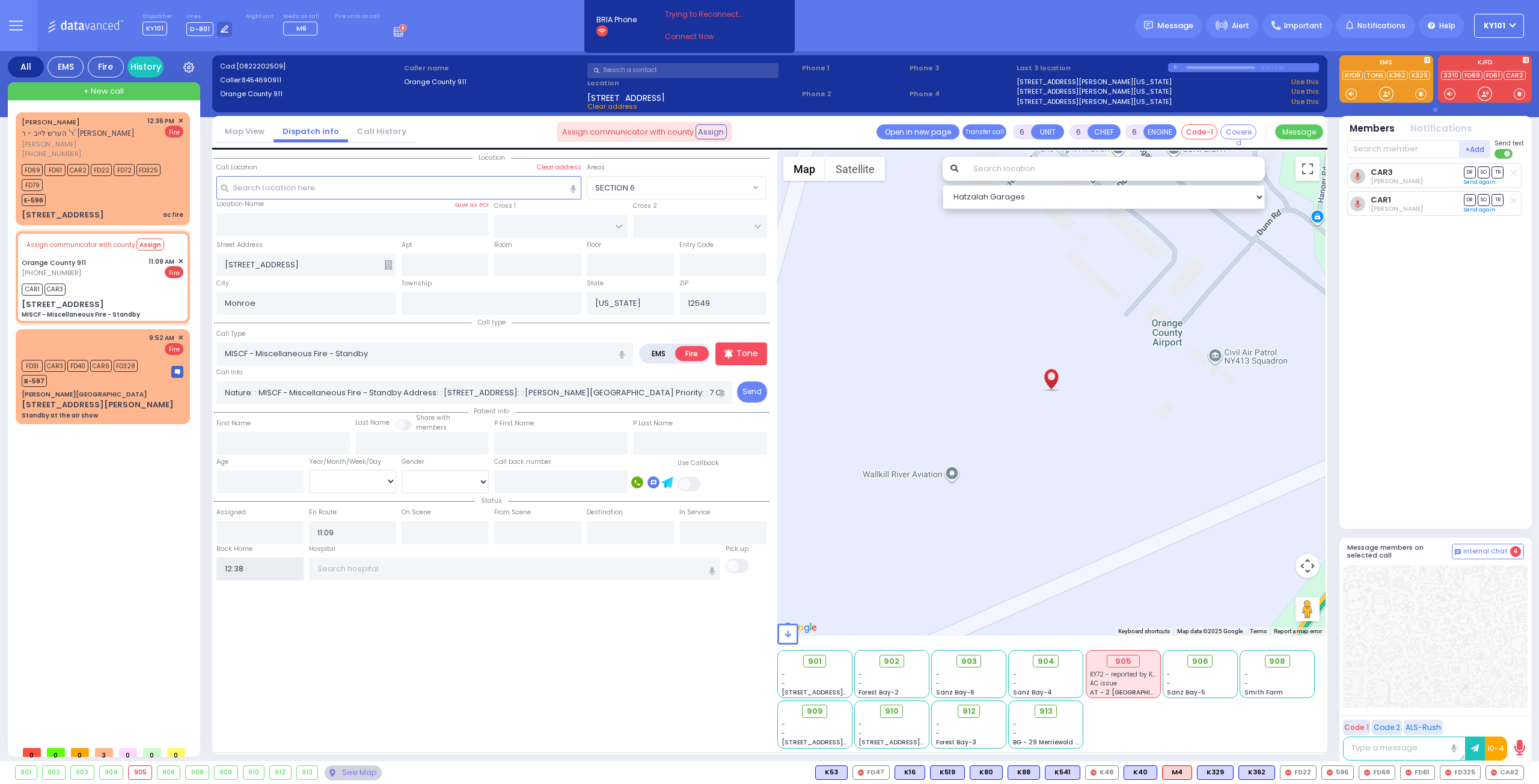
select select
radio input "true"
select select
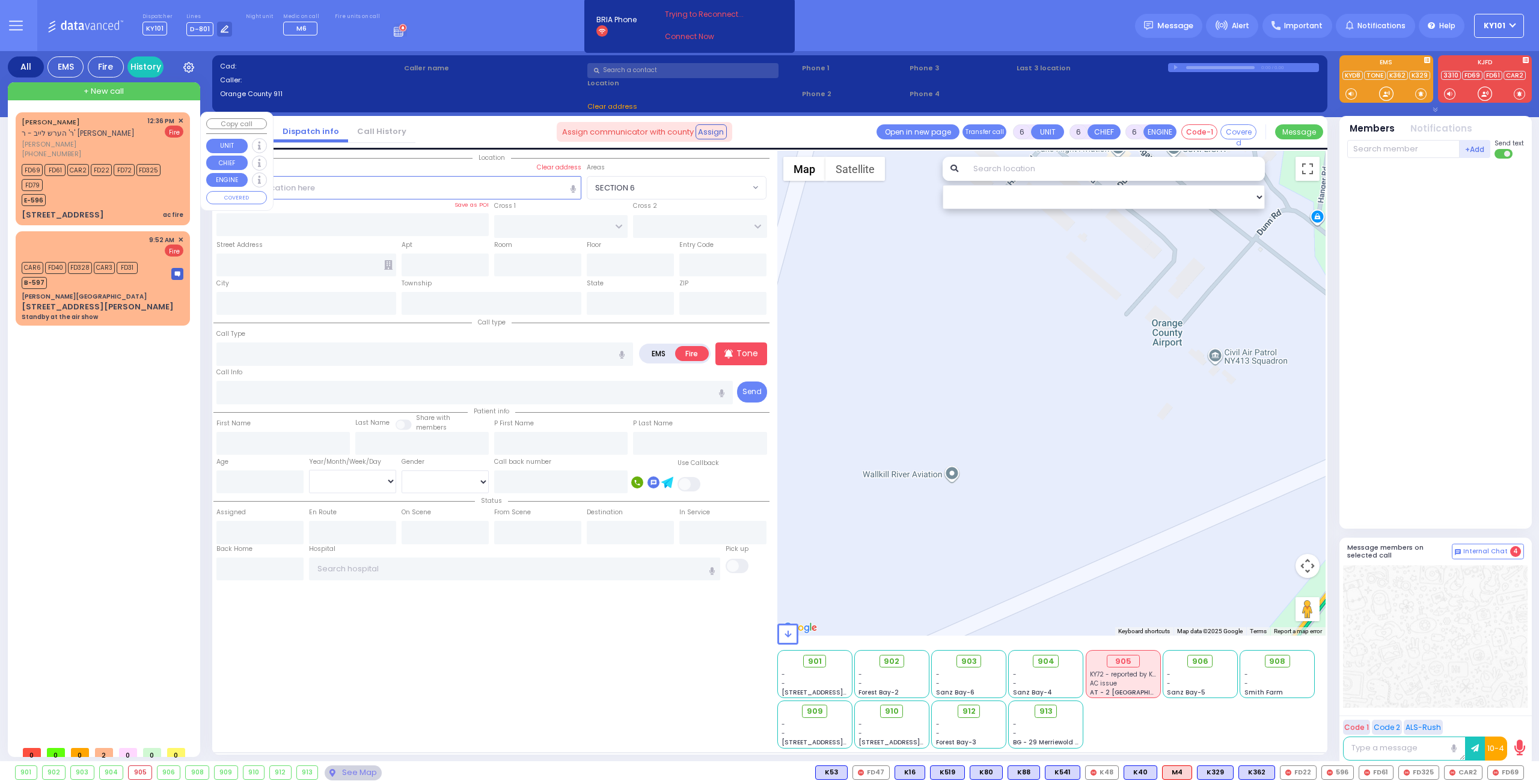
click at [142, 189] on div "FD69 FD61 CAR2 FD22 FD72 FD325 FD79" at bounding box center [97, 176] width 150 height 30
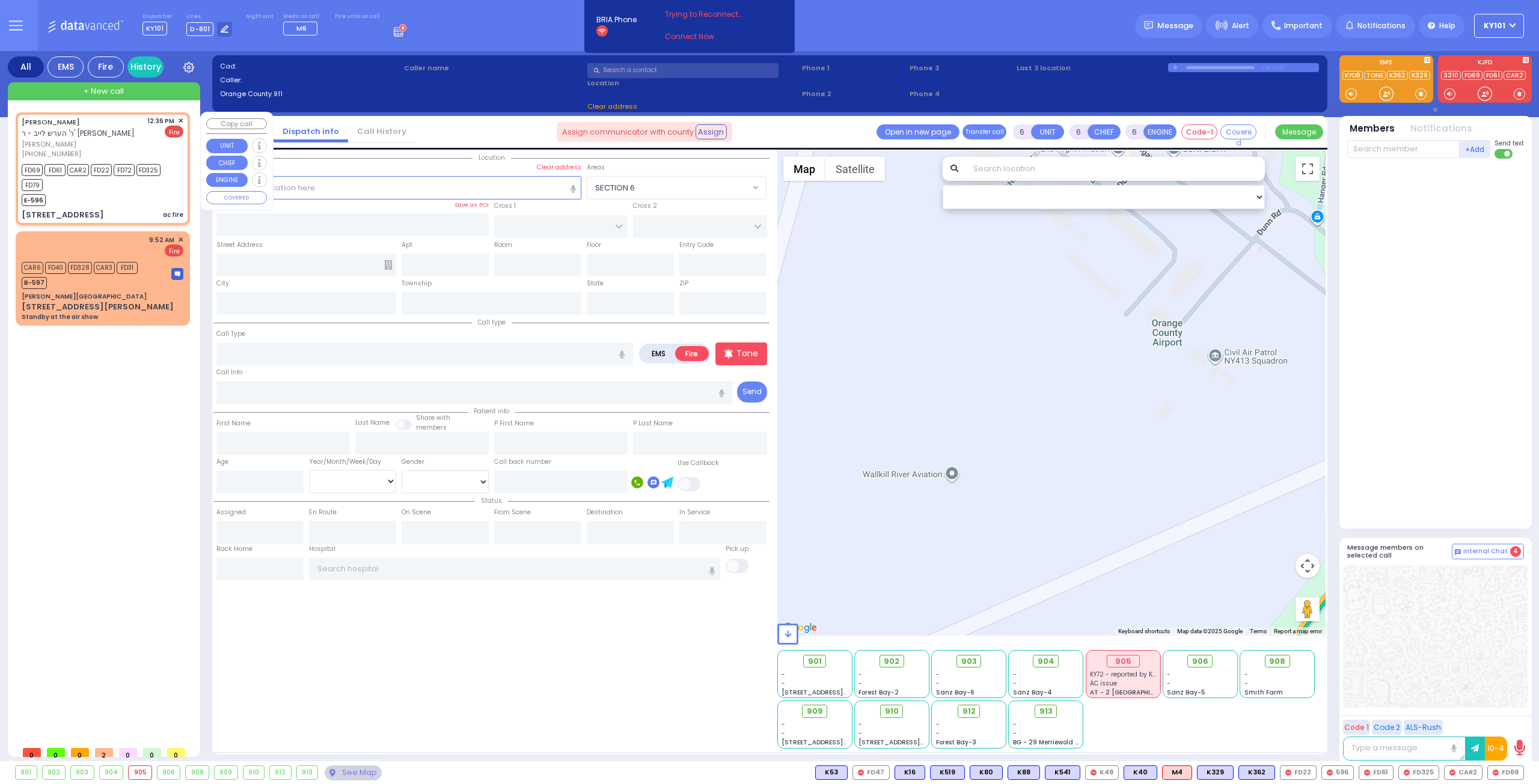
type input "2"
type input "1"
select select
type input "ac fire"
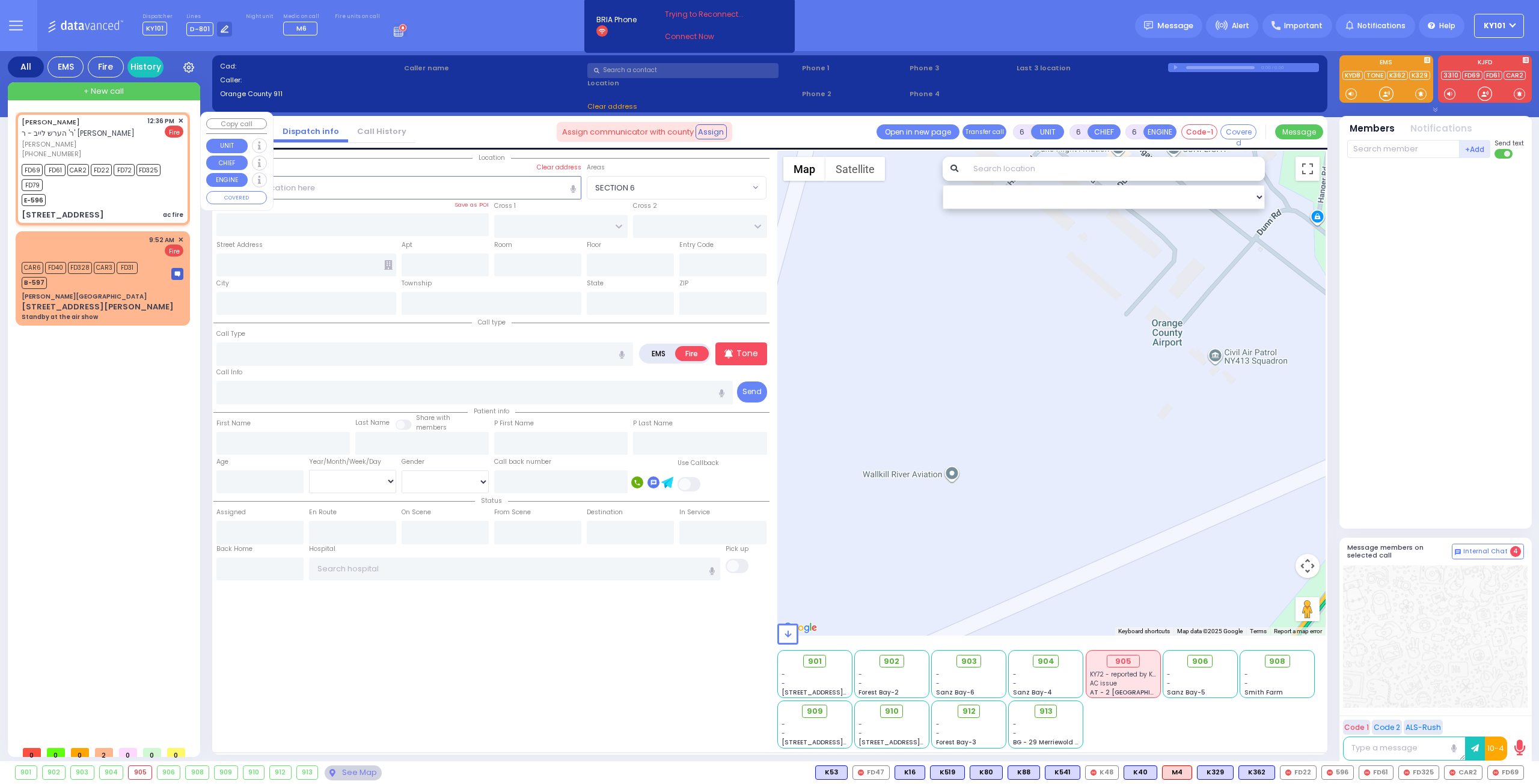
radio input "true"
type input "SHMIEL"
type input "LANDAU"
select select
type input "12:36"
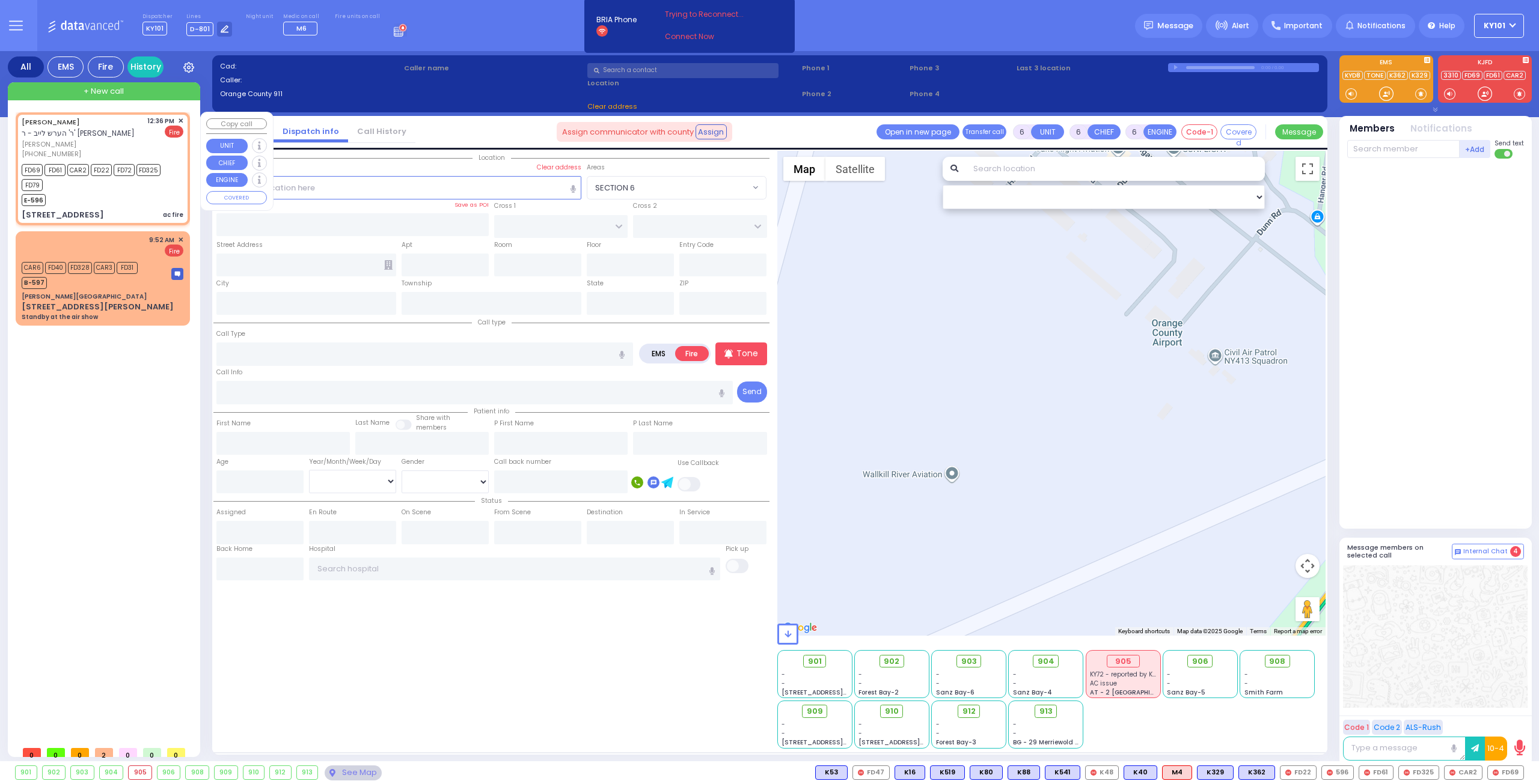
type input "12:37"
type input "PRAG BLVD"
type input "DAJ BLVD"
type input "15 Meron Dr"
type input "202"
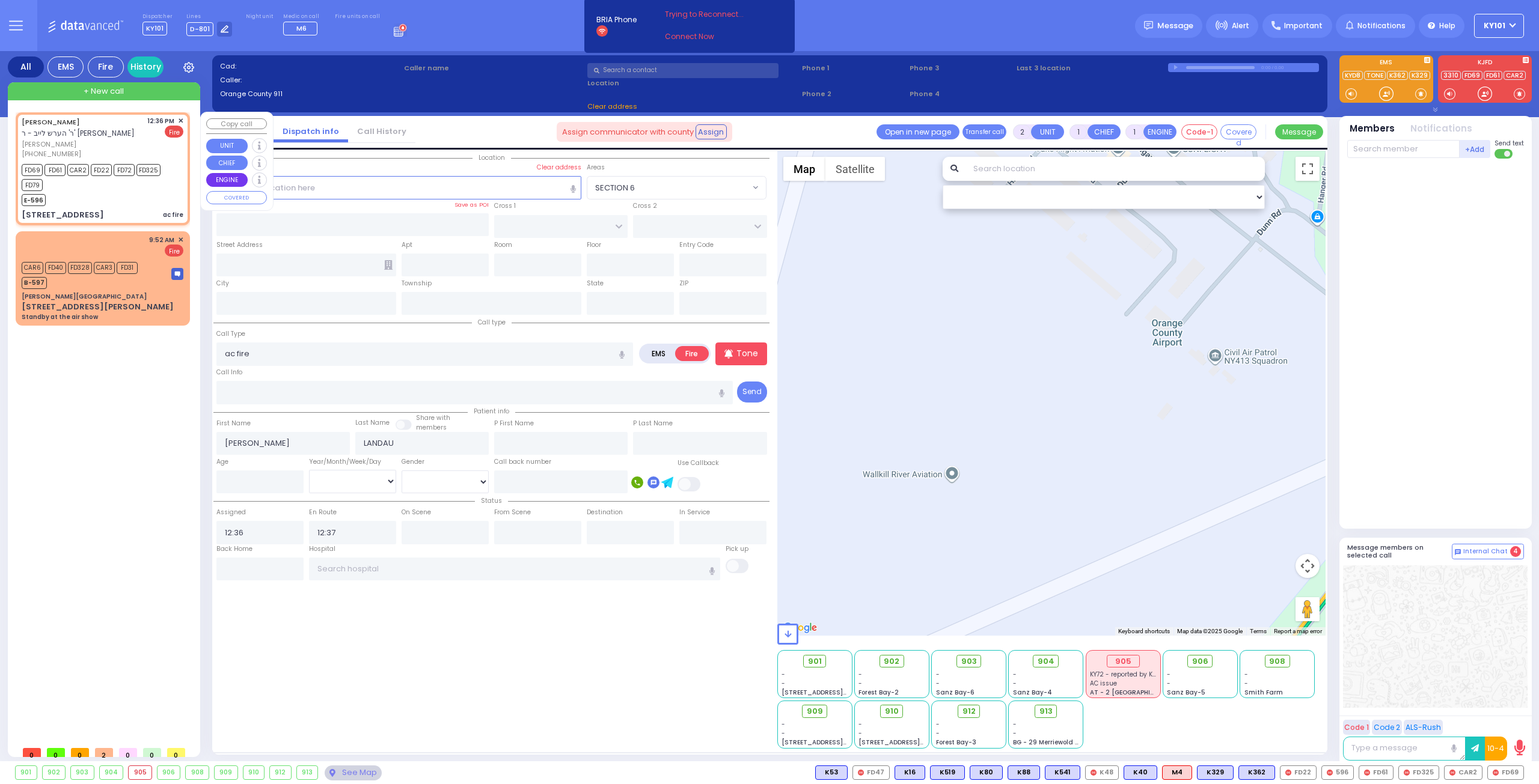
type input "[PERSON_NAME]"
type input "[US_STATE]"
type input "10950"
select select "Hatzalah Garages"
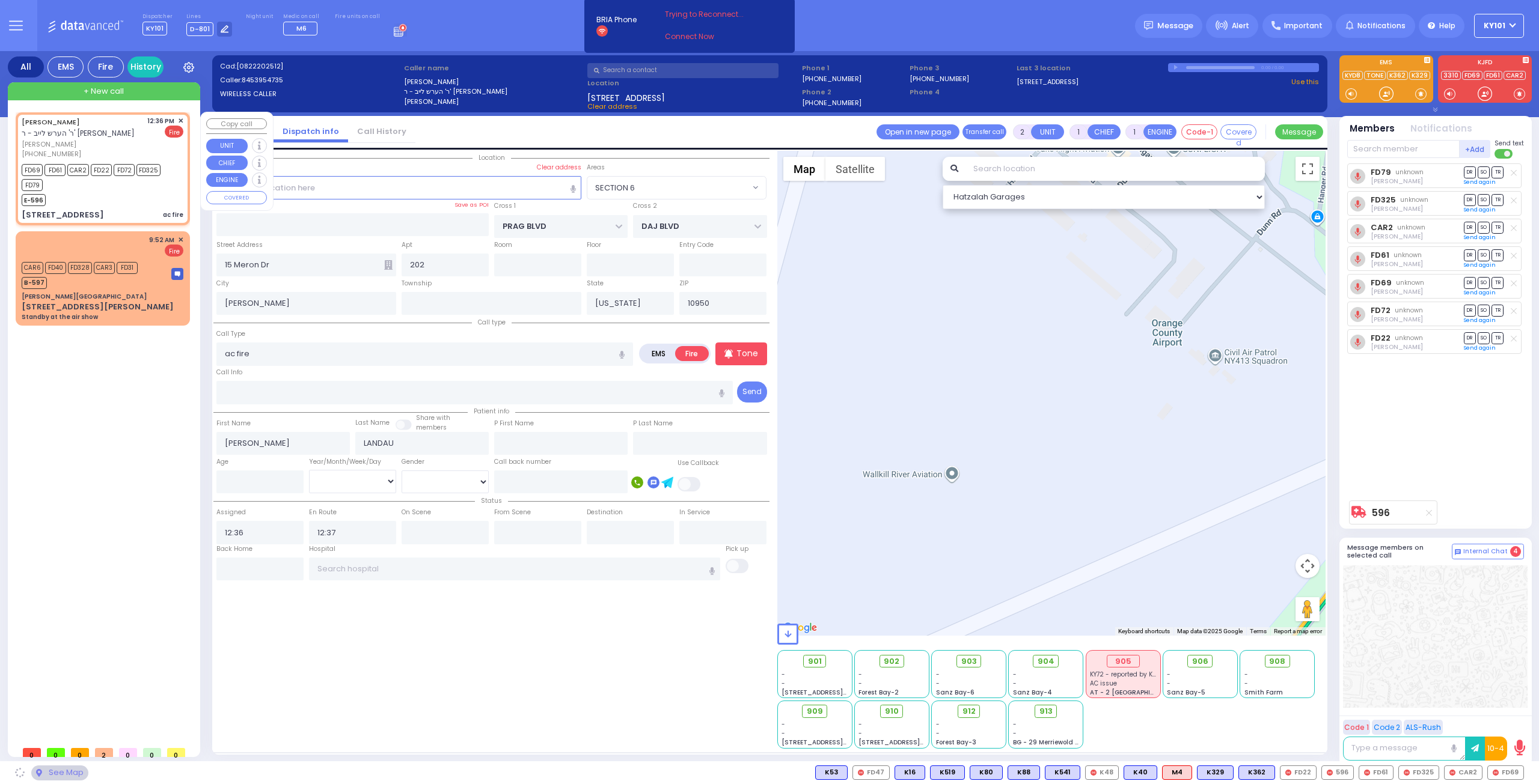
select select "SECTION 6"
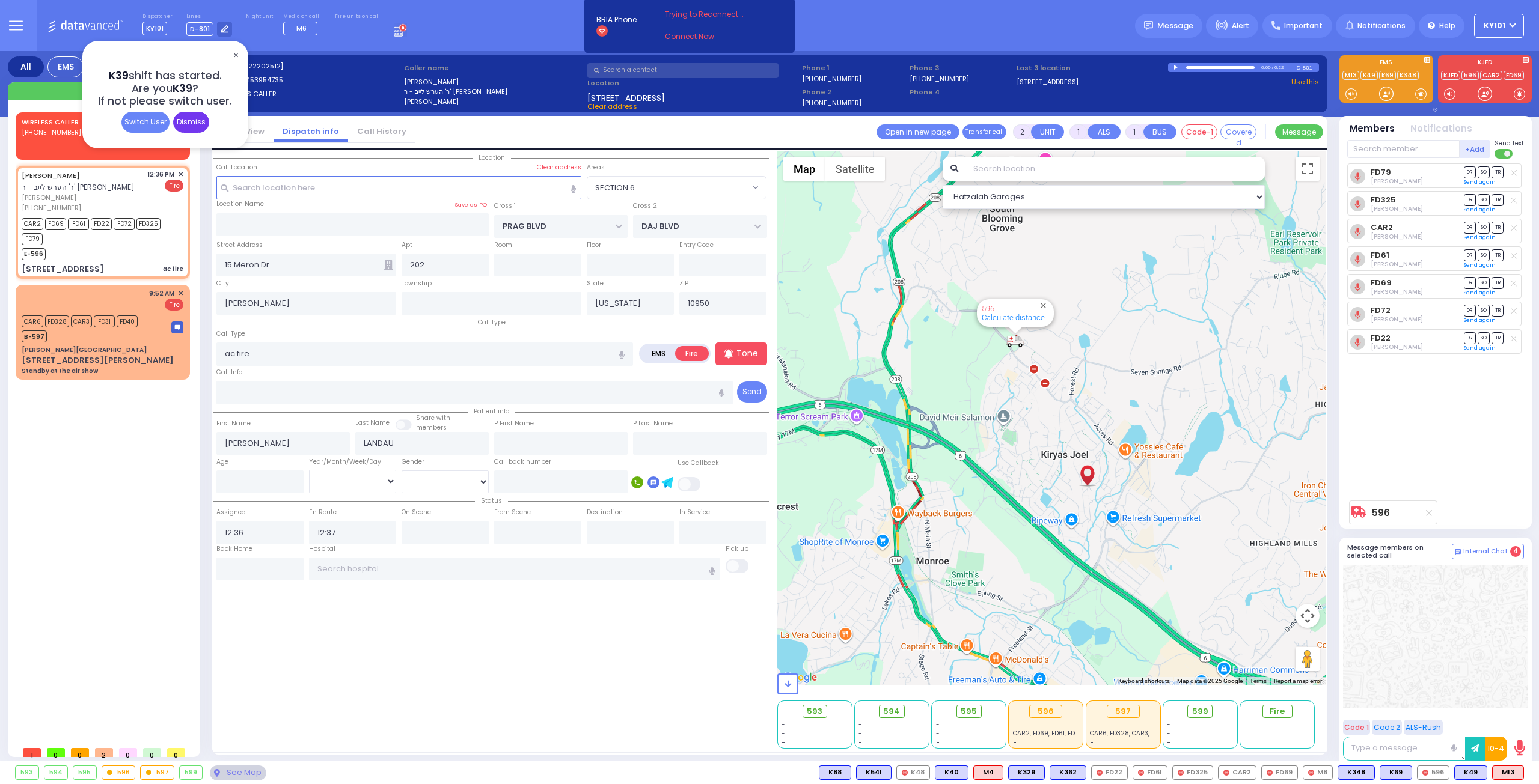
click at [188, 122] on div "Dismiss" at bounding box center [191, 122] width 36 height 21
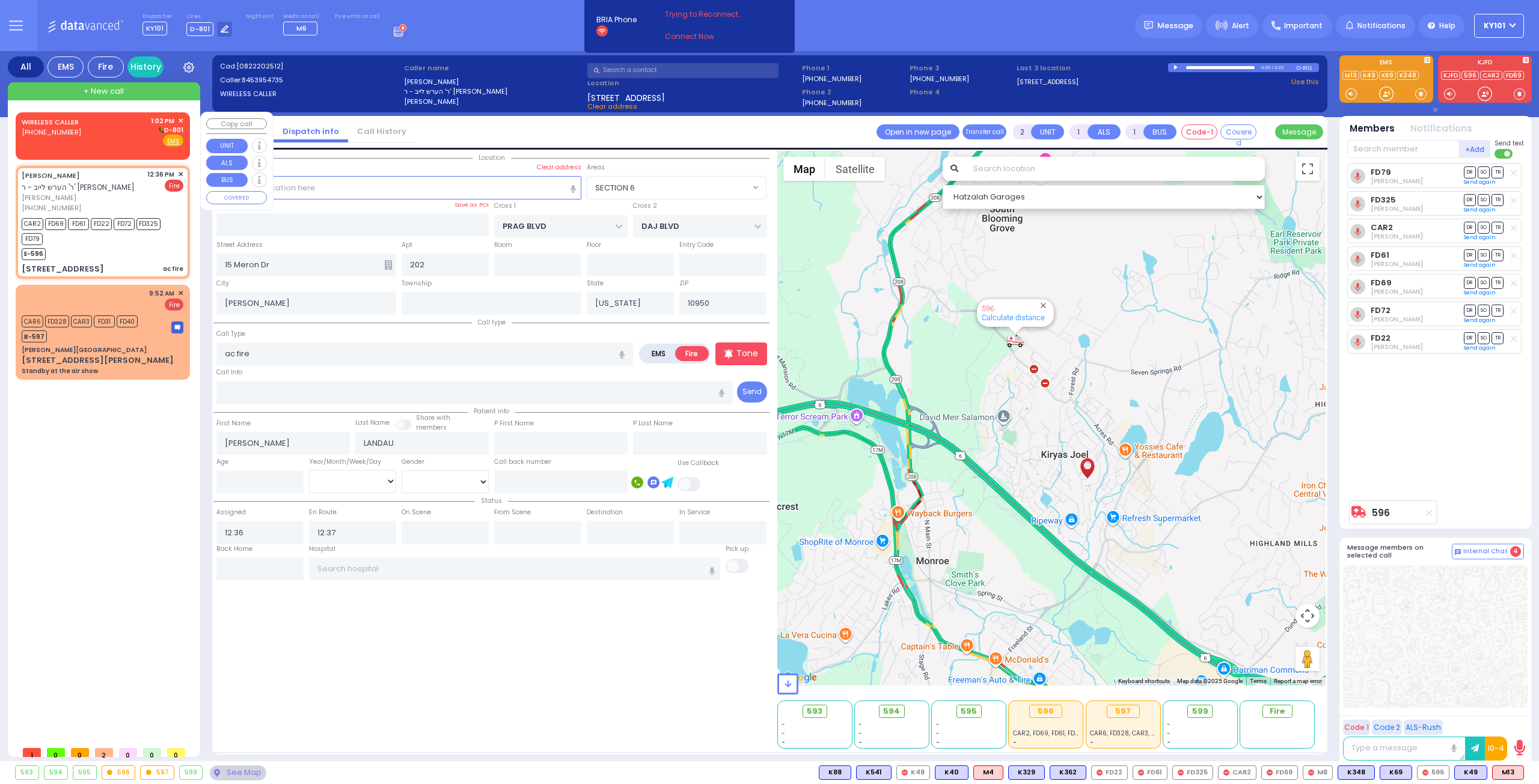
click at [82, 126] on div "WIRELESS CALLER (845) 637-1088 1:02 PM ✕ D-801" at bounding box center [102, 131] width 161 height 31
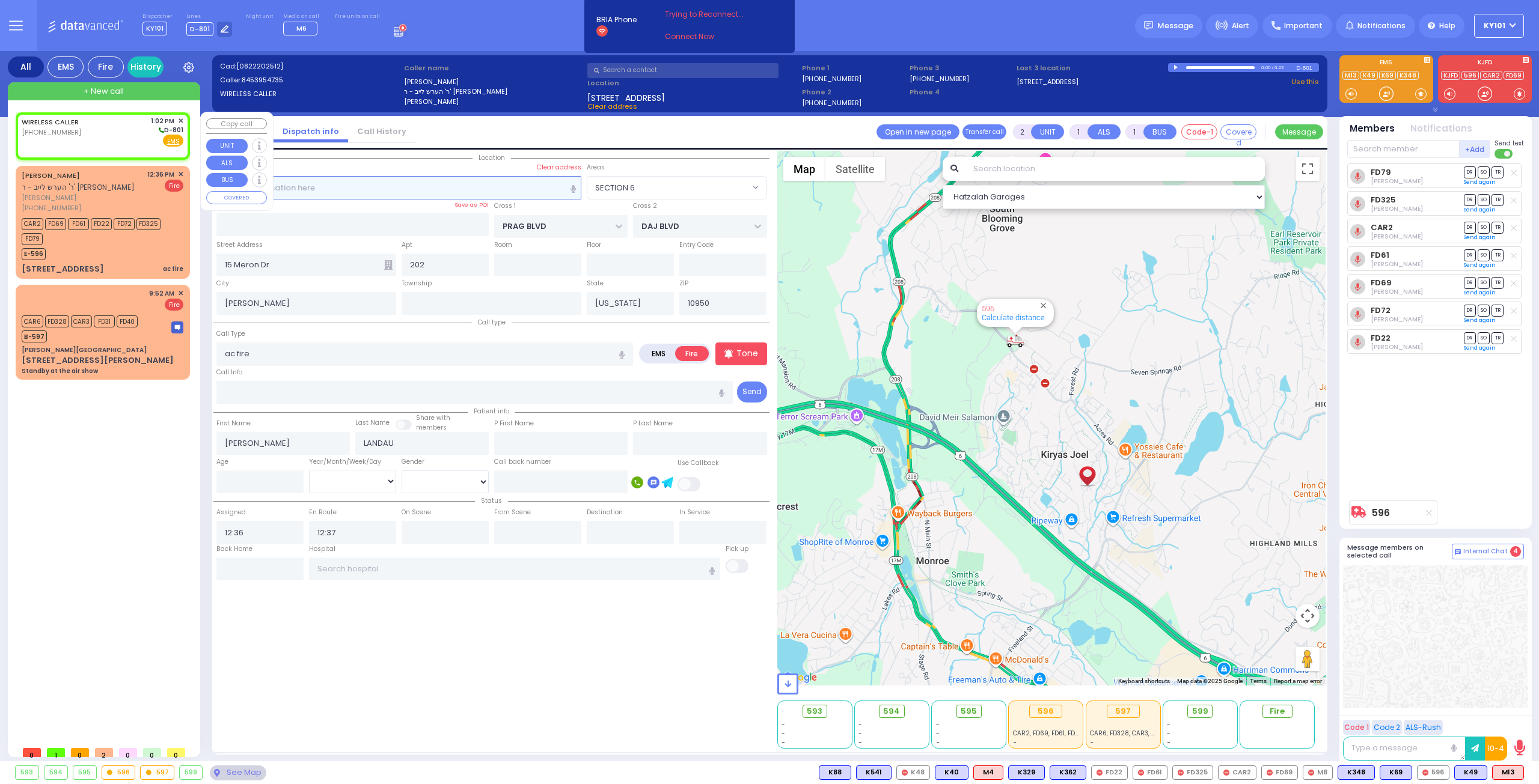
select select
radio input "true"
select select
type input "13:02"
select select "Hatzalah Garages"
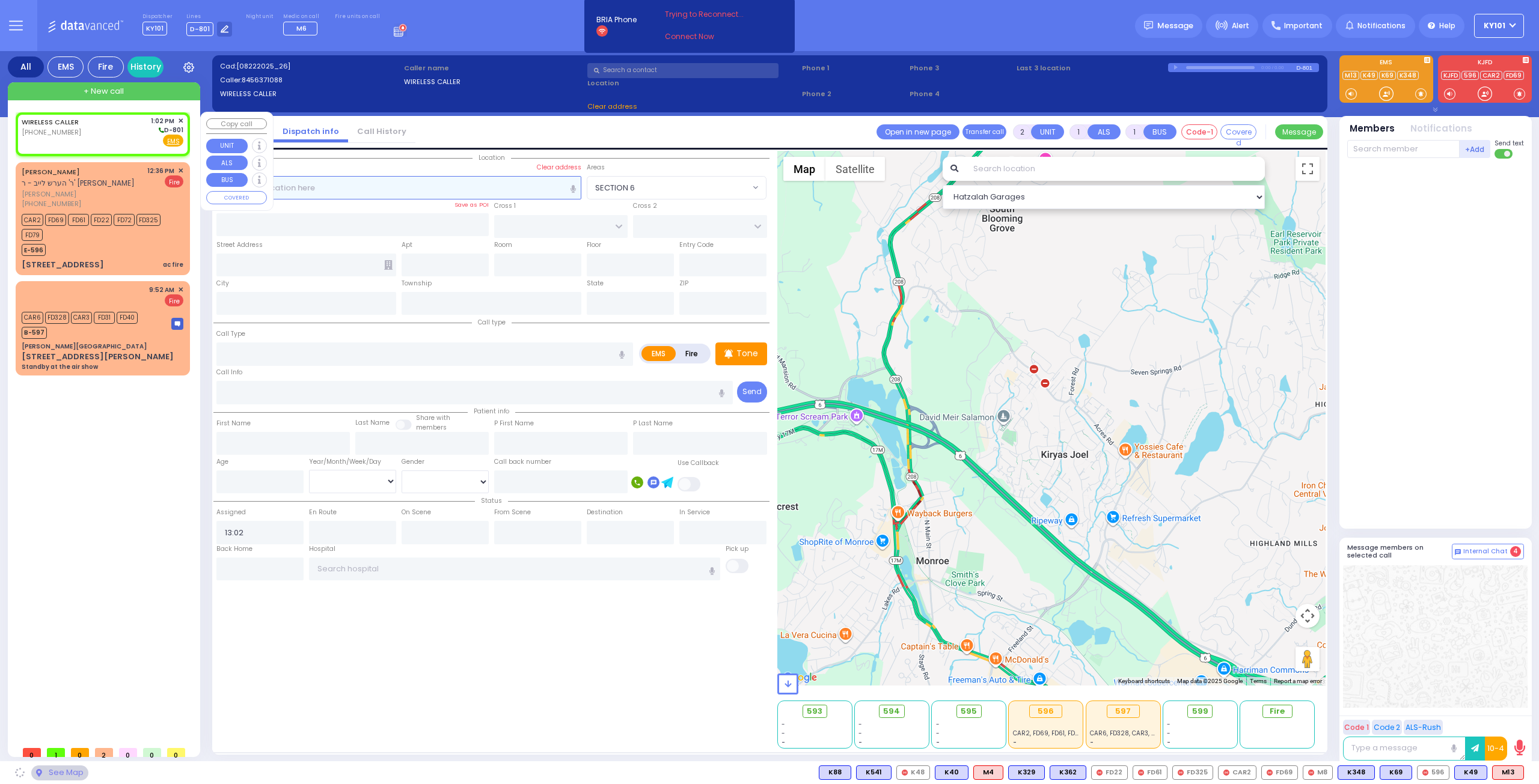
select select
radio input "true"
select select
select select "Hatzalah Garages"
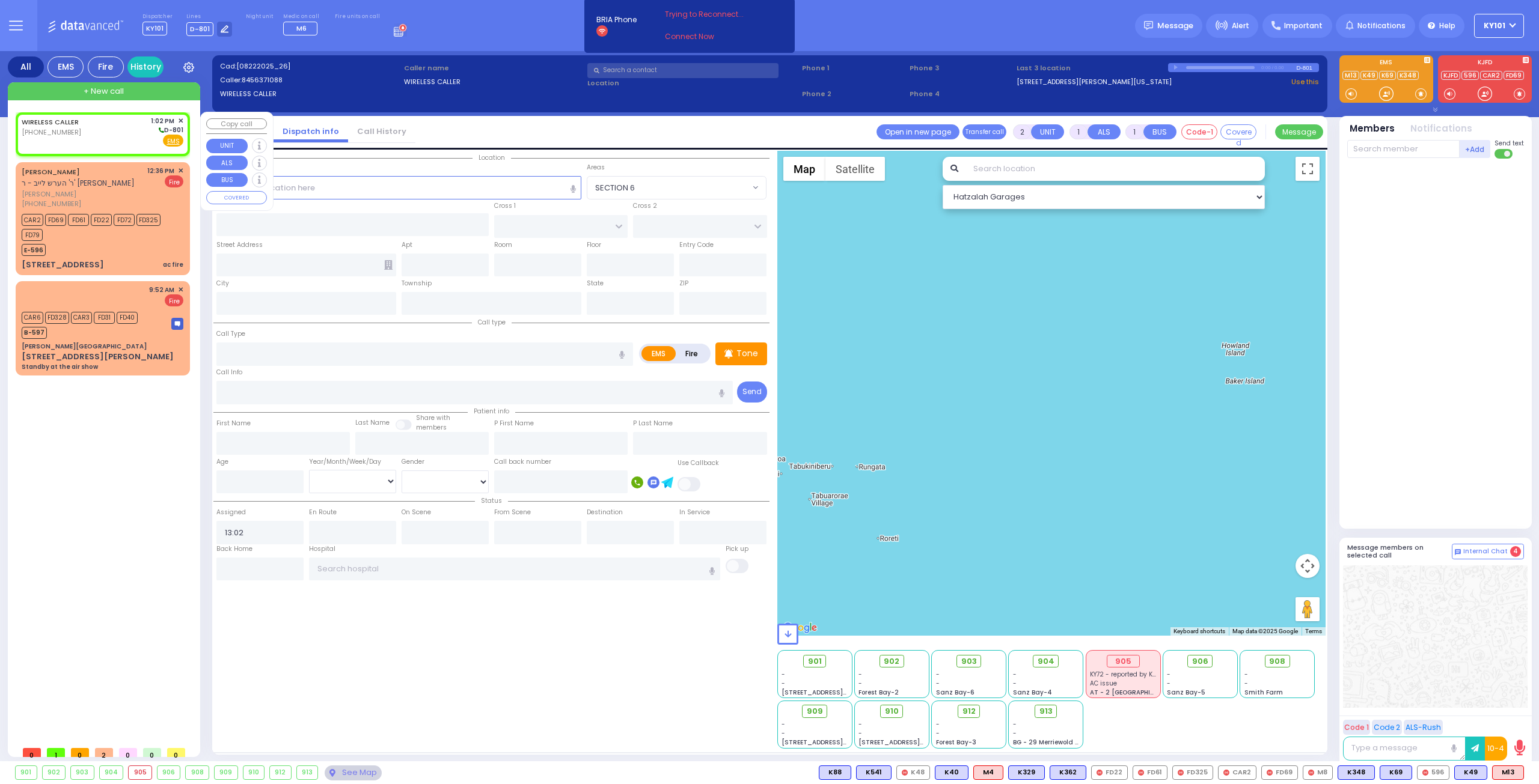
click at [181, 119] on span "✕" at bounding box center [181, 121] width 6 height 10
click at [181, 122] on span "✕" at bounding box center [181, 121] width 6 height 10
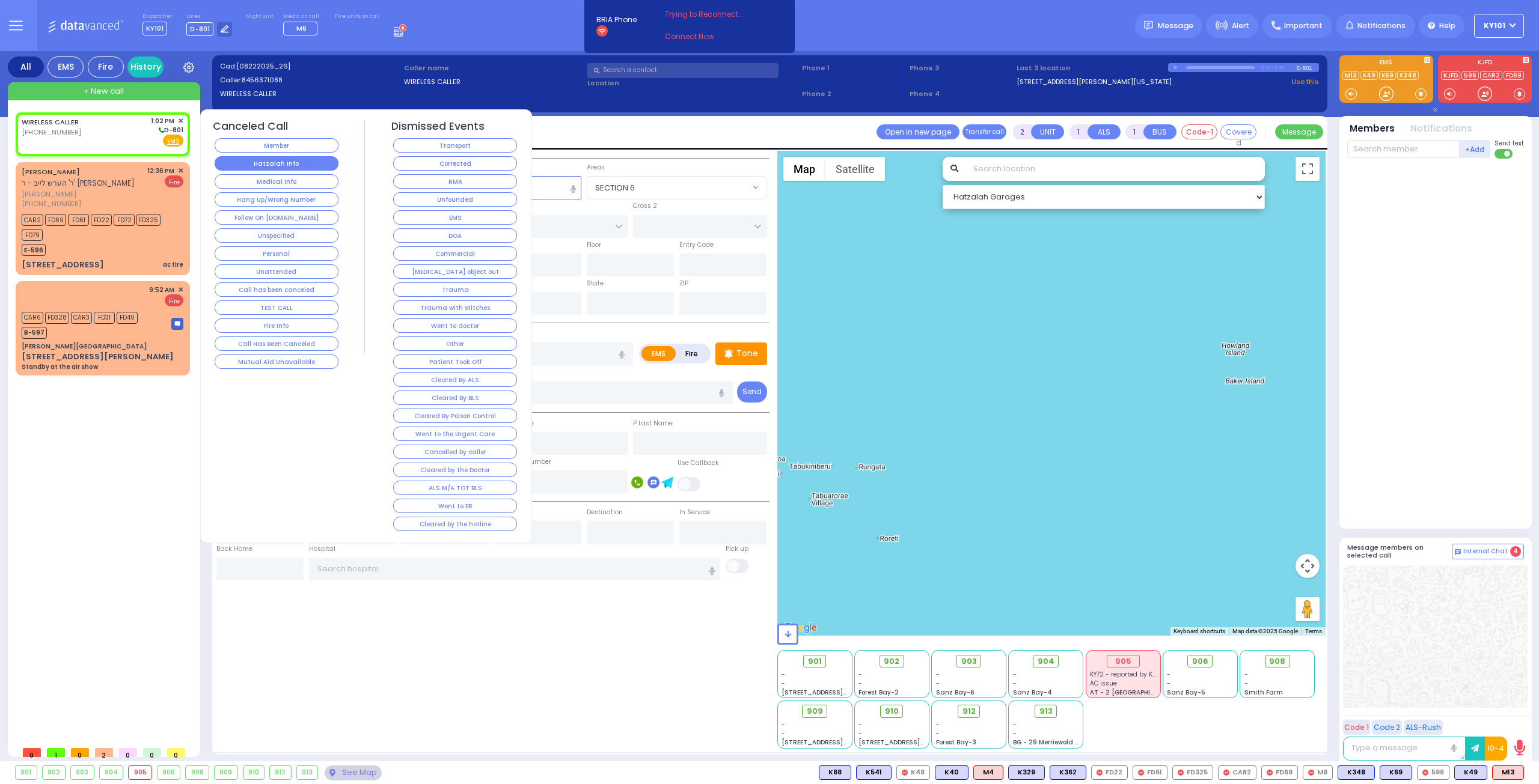
click at [286, 163] on button "Hatzalah Info" at bounding box center [276, 163] width 124 height 14
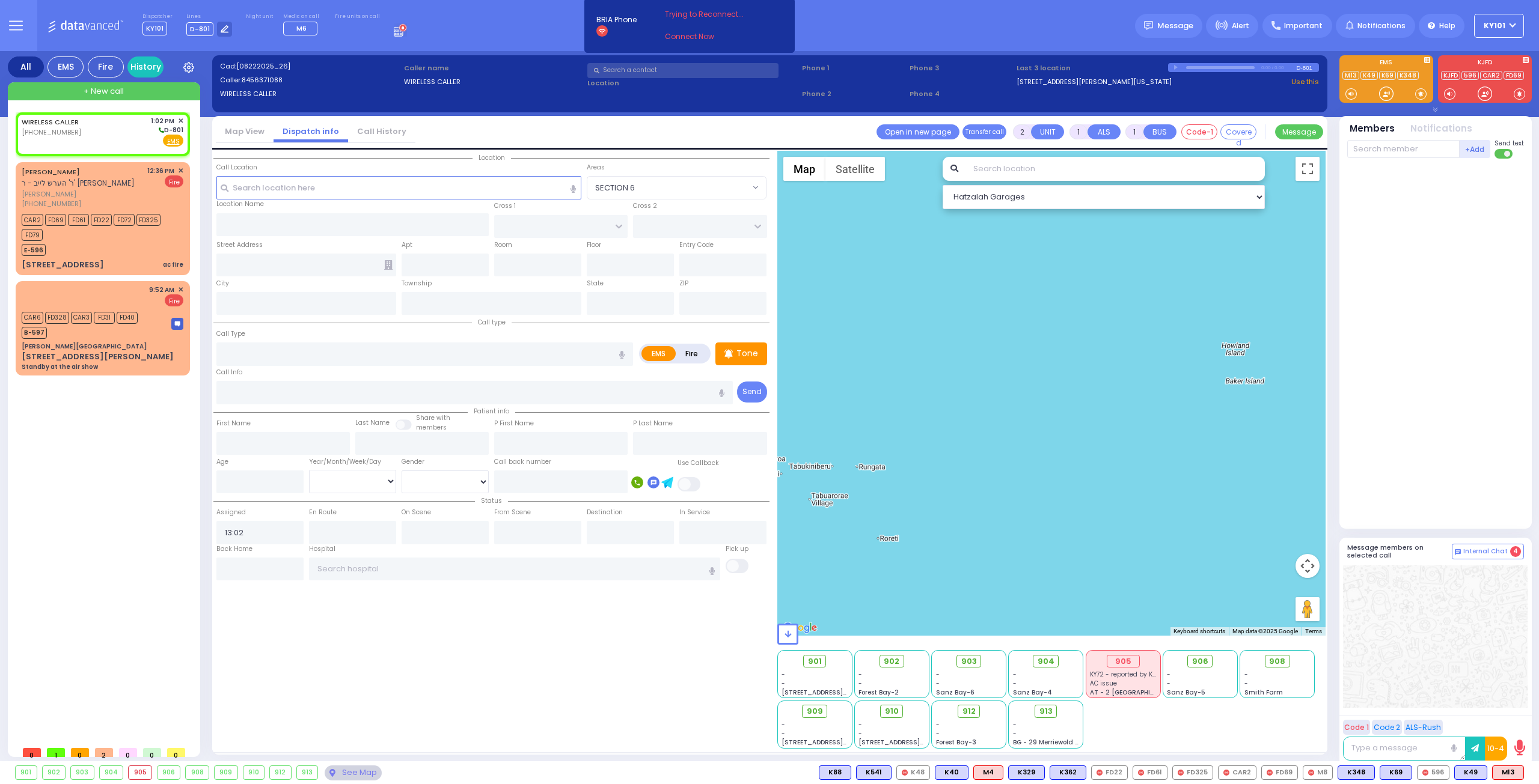
select select
radio input "true"
select select
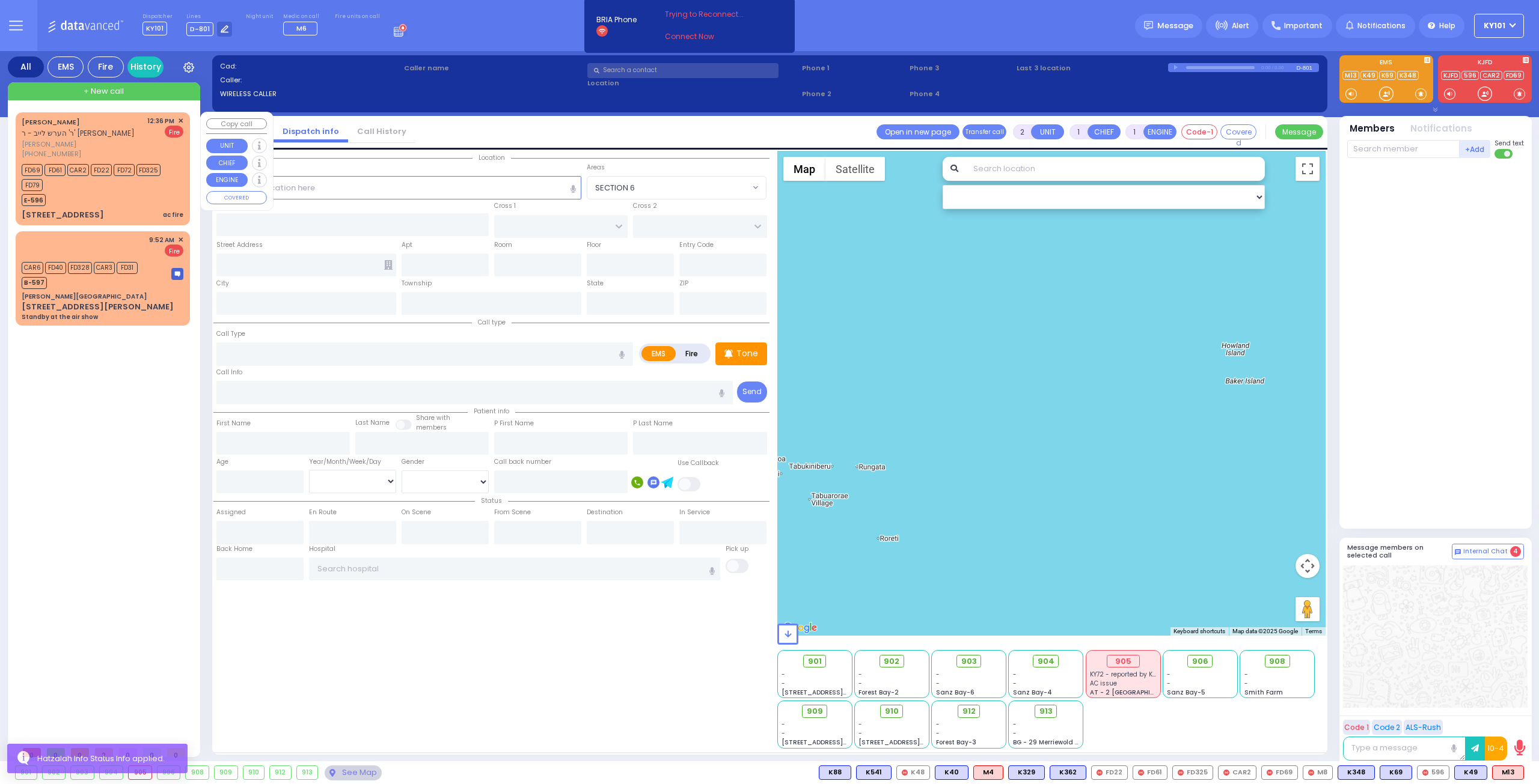
click at [116, 200] on div "E-596" at bounding box center [97, 199] width 150 height 15
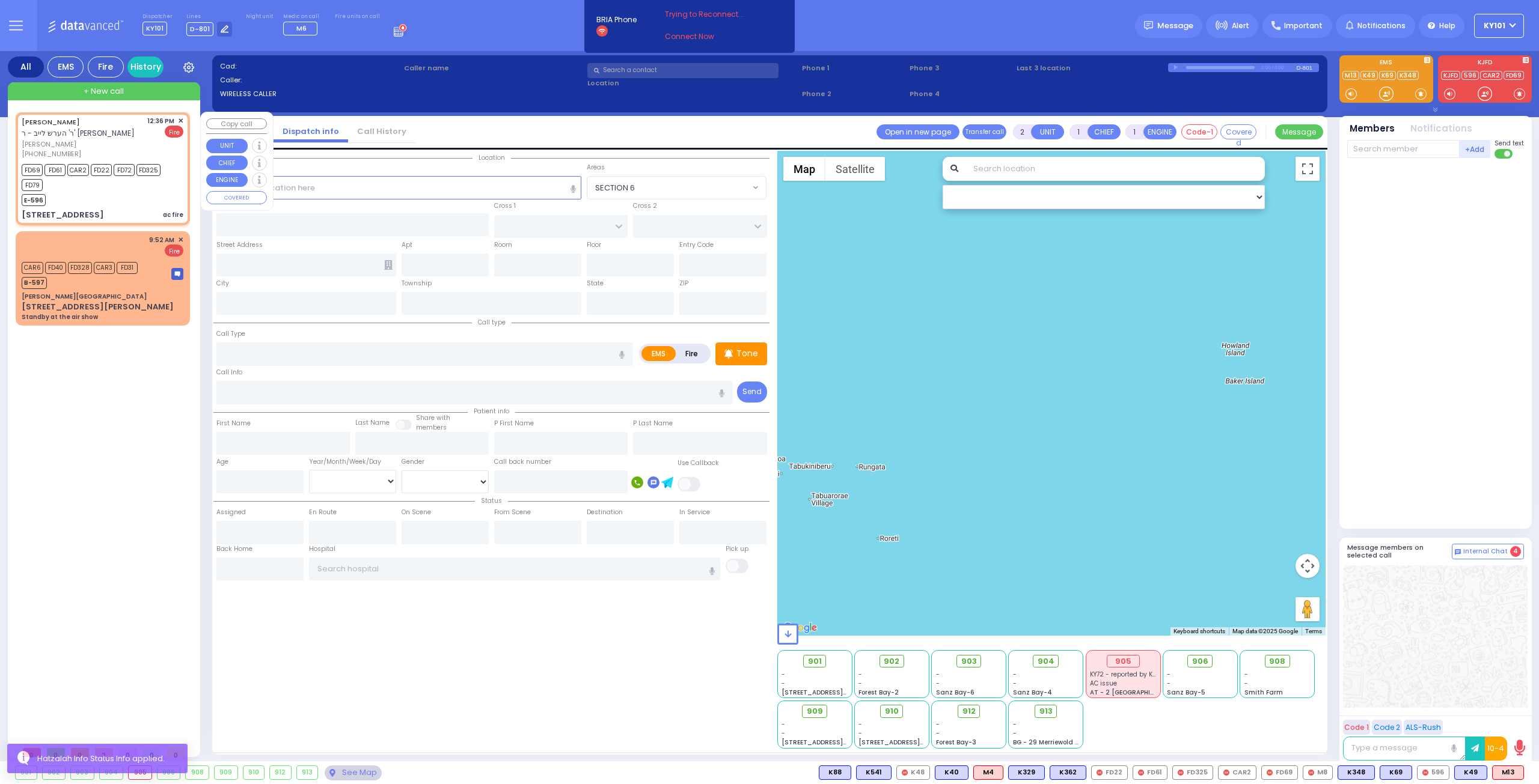
select select
type input "ac fire"
radio input "false"
radio input "true"
type input "SHMIEL"
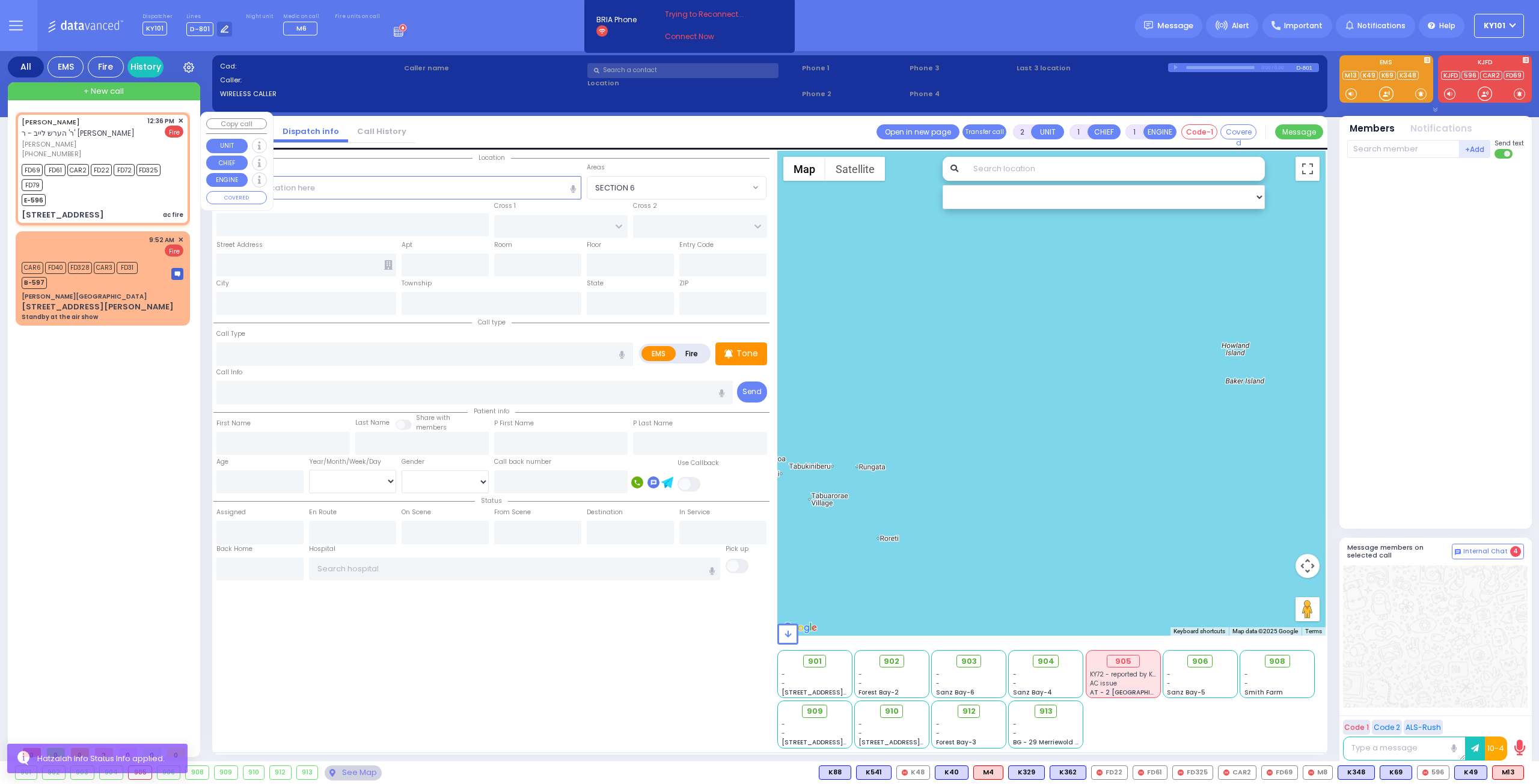
type input "LANDAU"
select select
type input "12:36"
type input "12:37"
type input "PRAG BLVD"
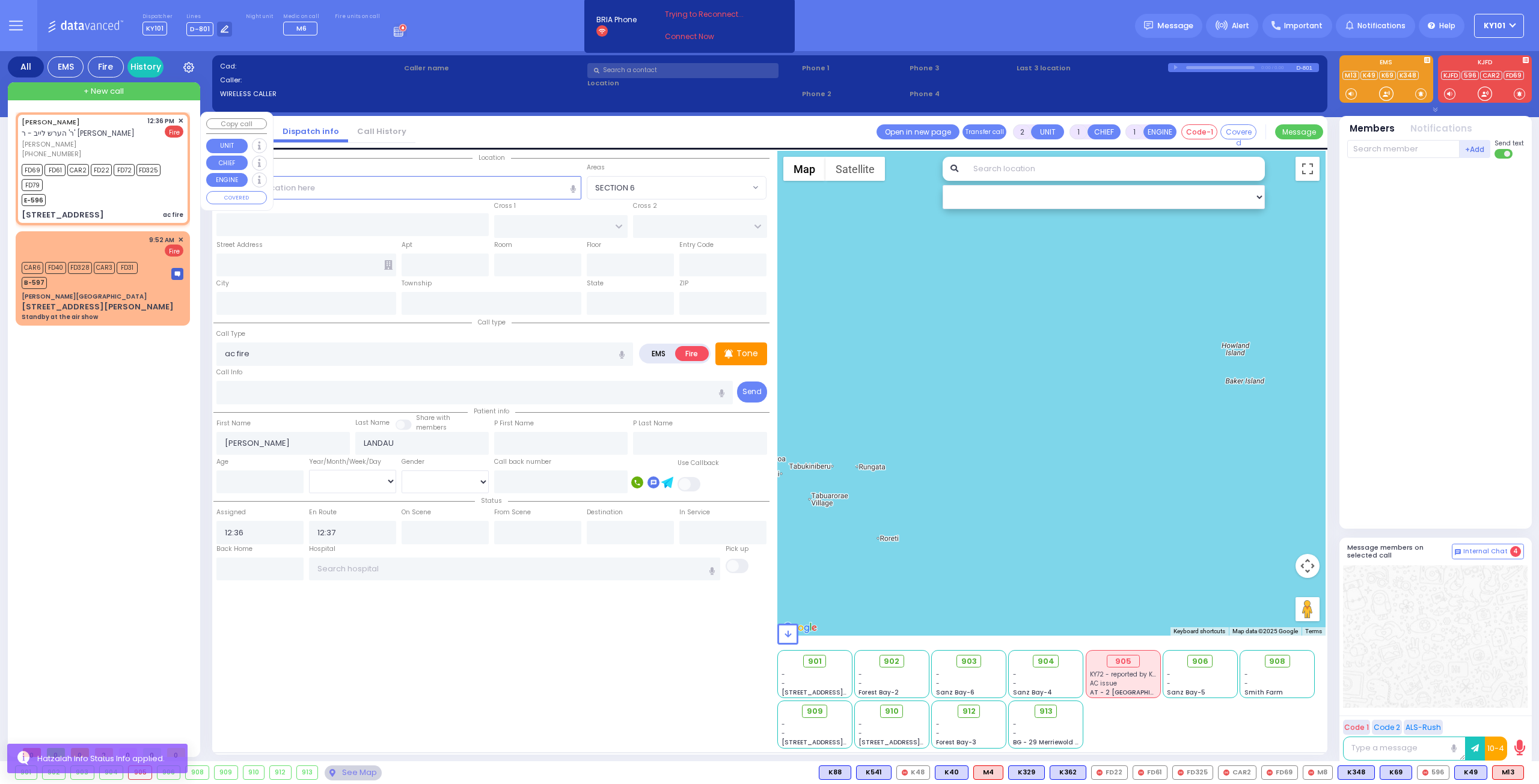
type input "DAJ BLVD"
type input "15 Meron Dr"
type input "202"
type input "[PERSON_NAME]"
type input "[US_STATE]"
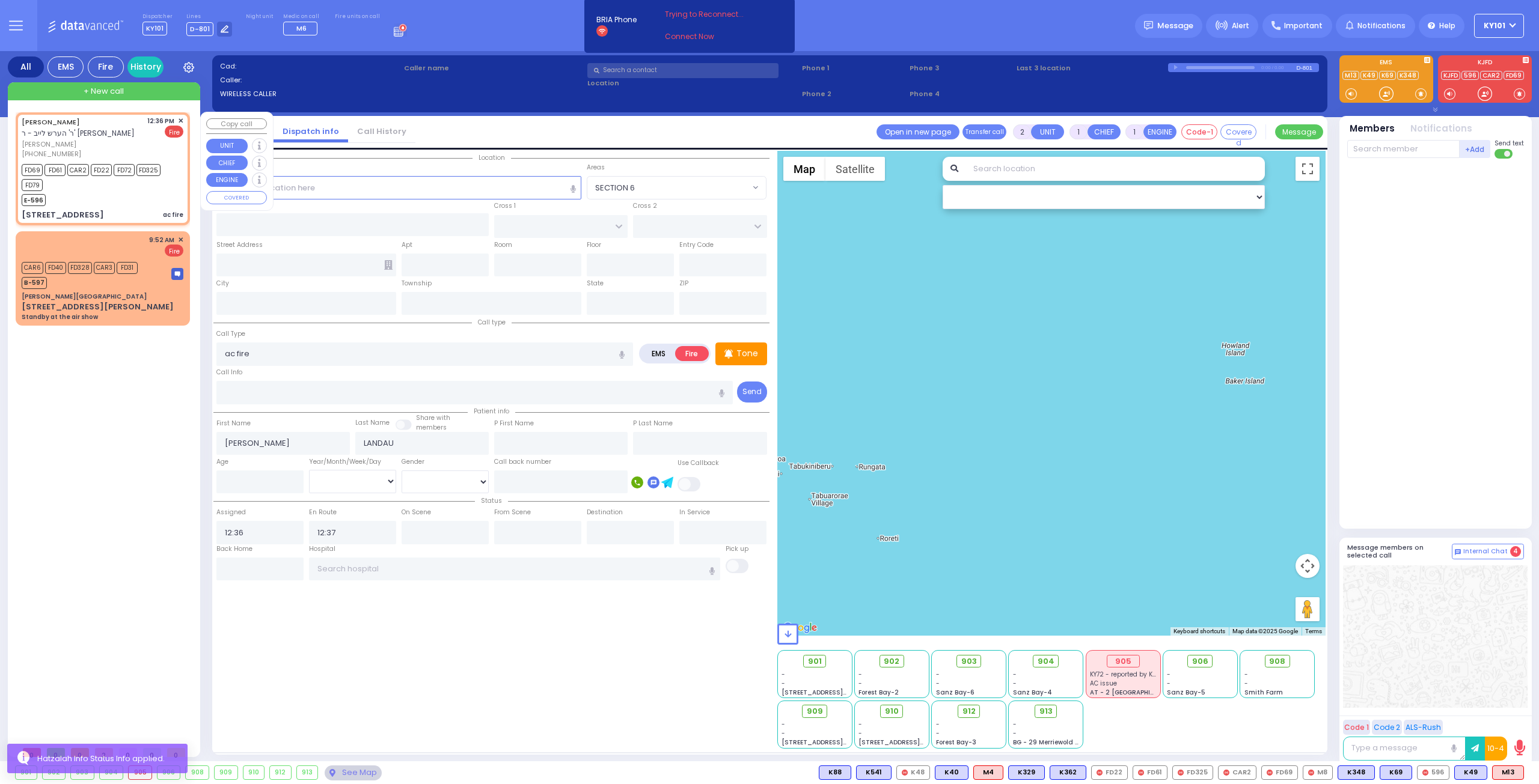
type input "10950"
select select "Hatzalah Garages"
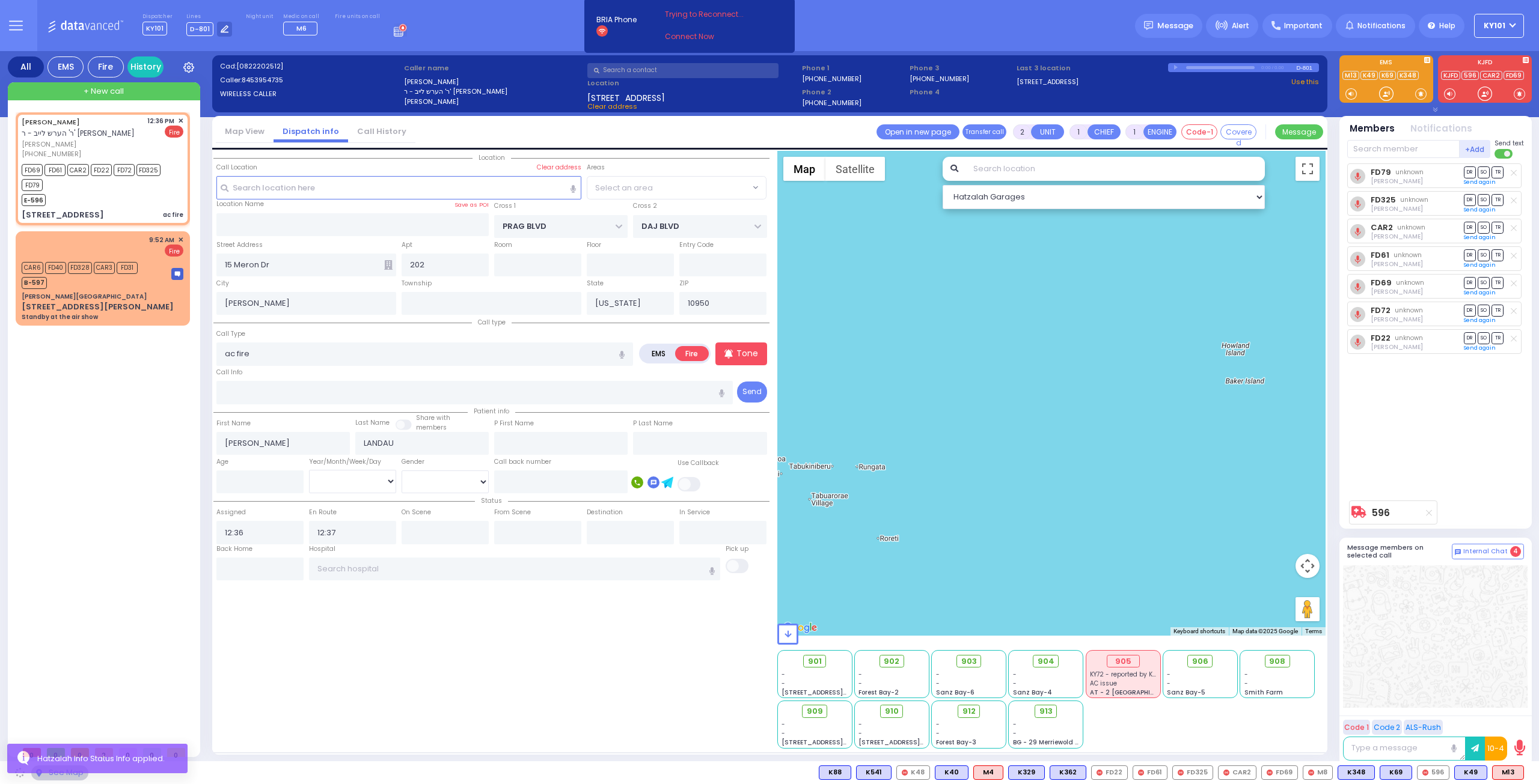
select select "SECTION 6"
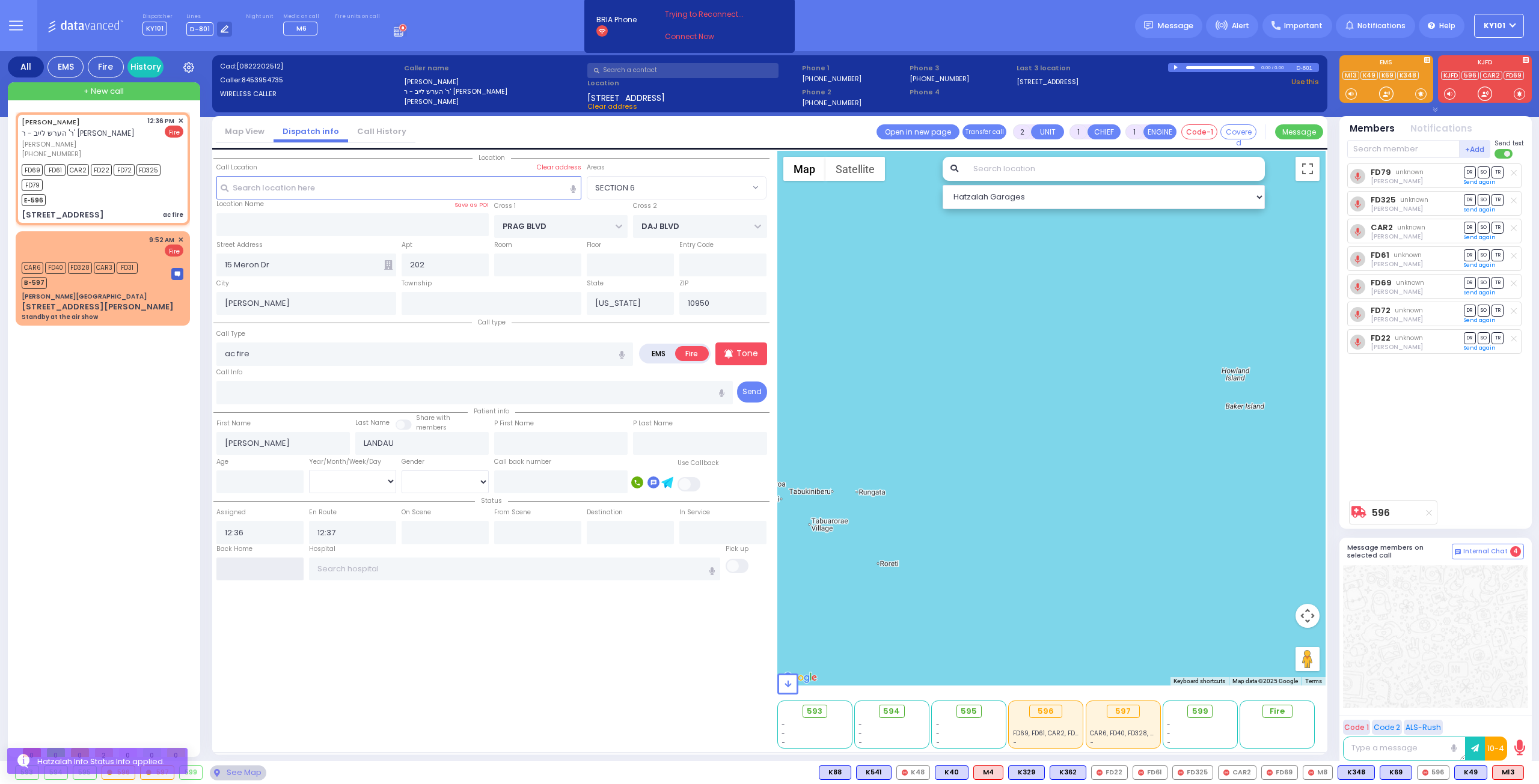
click at [259, 566] on input "text" at bounding box center [260, 569] width 87 height 22
type input "13:03"
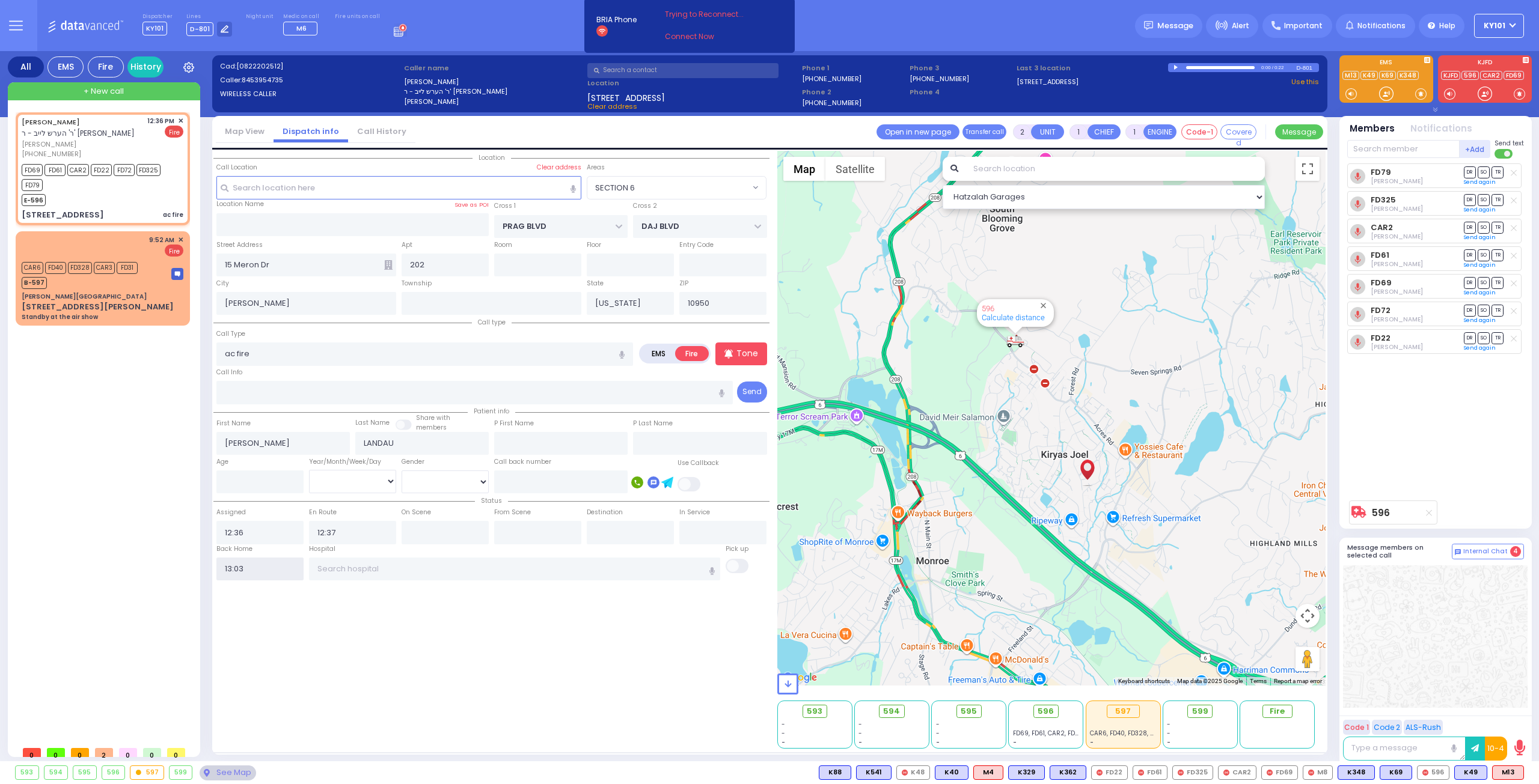
select select
radio input "true"
select select
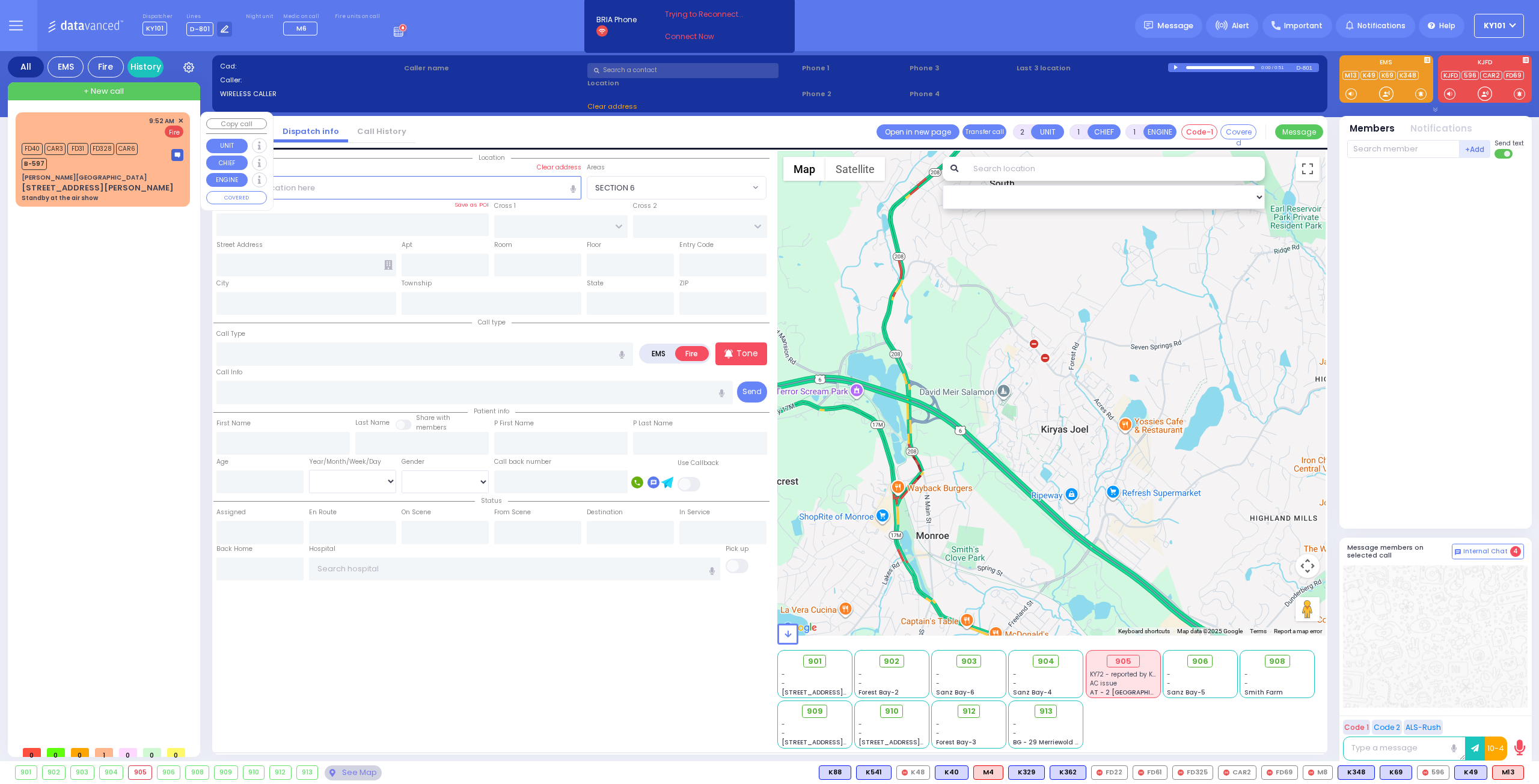
click at [114, 90] on span "+ New call" at bounding box center [103, 91] width 40 height 12
select select
radio input "true"
select select
type input "13:08"
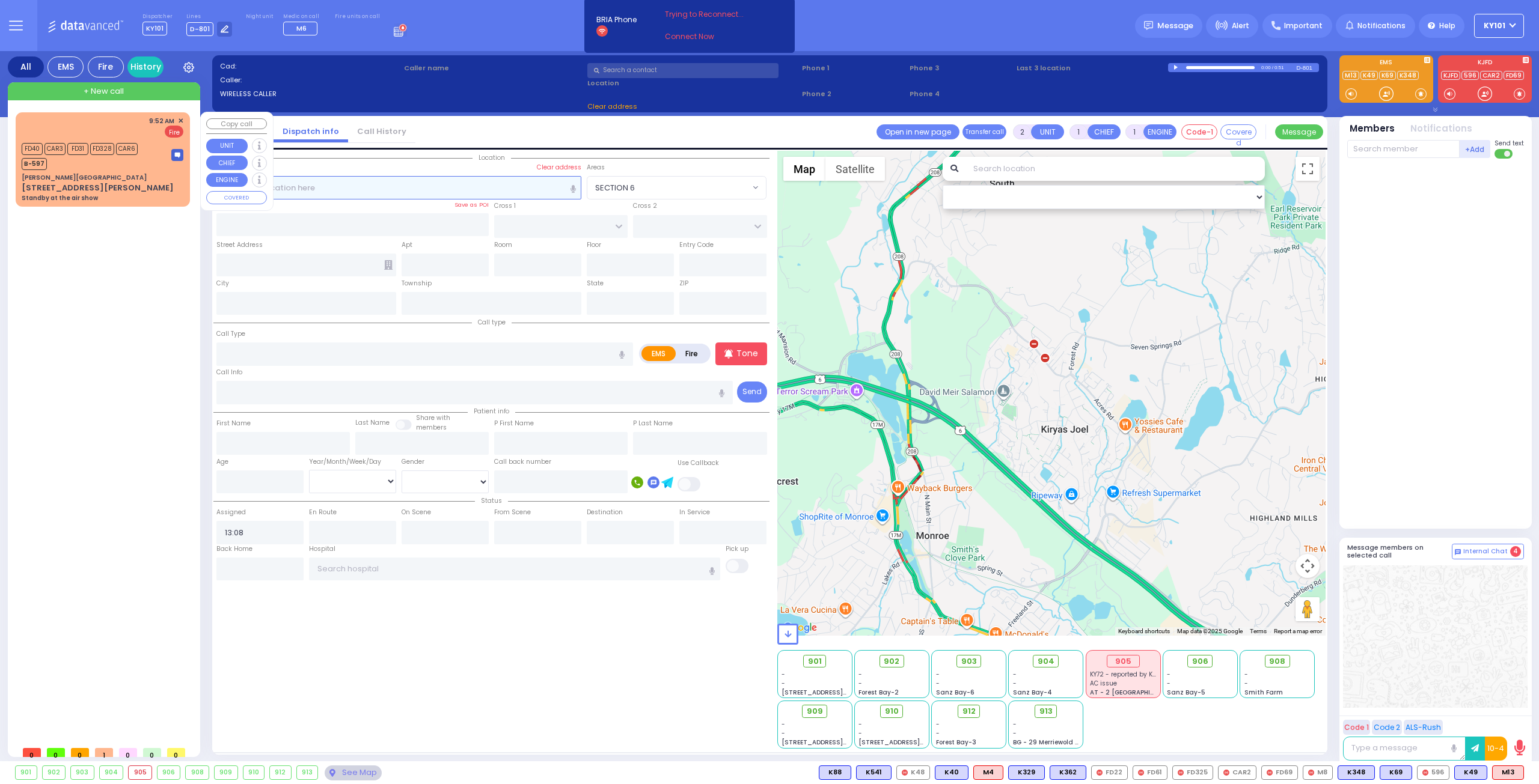
select select "Hatzalah Garages"
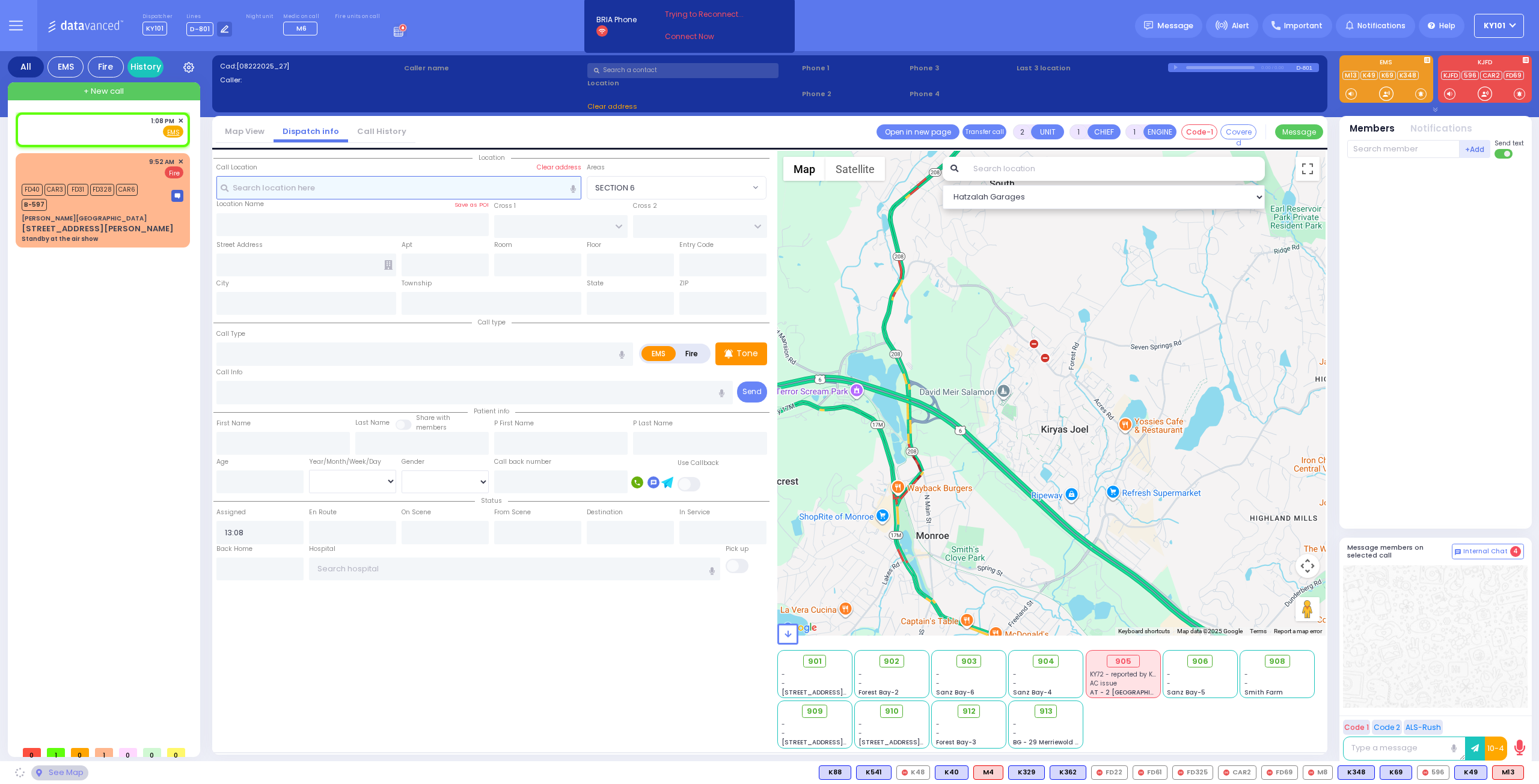
select select
radio input "true"
select select
select select "Hatzalah Garages"
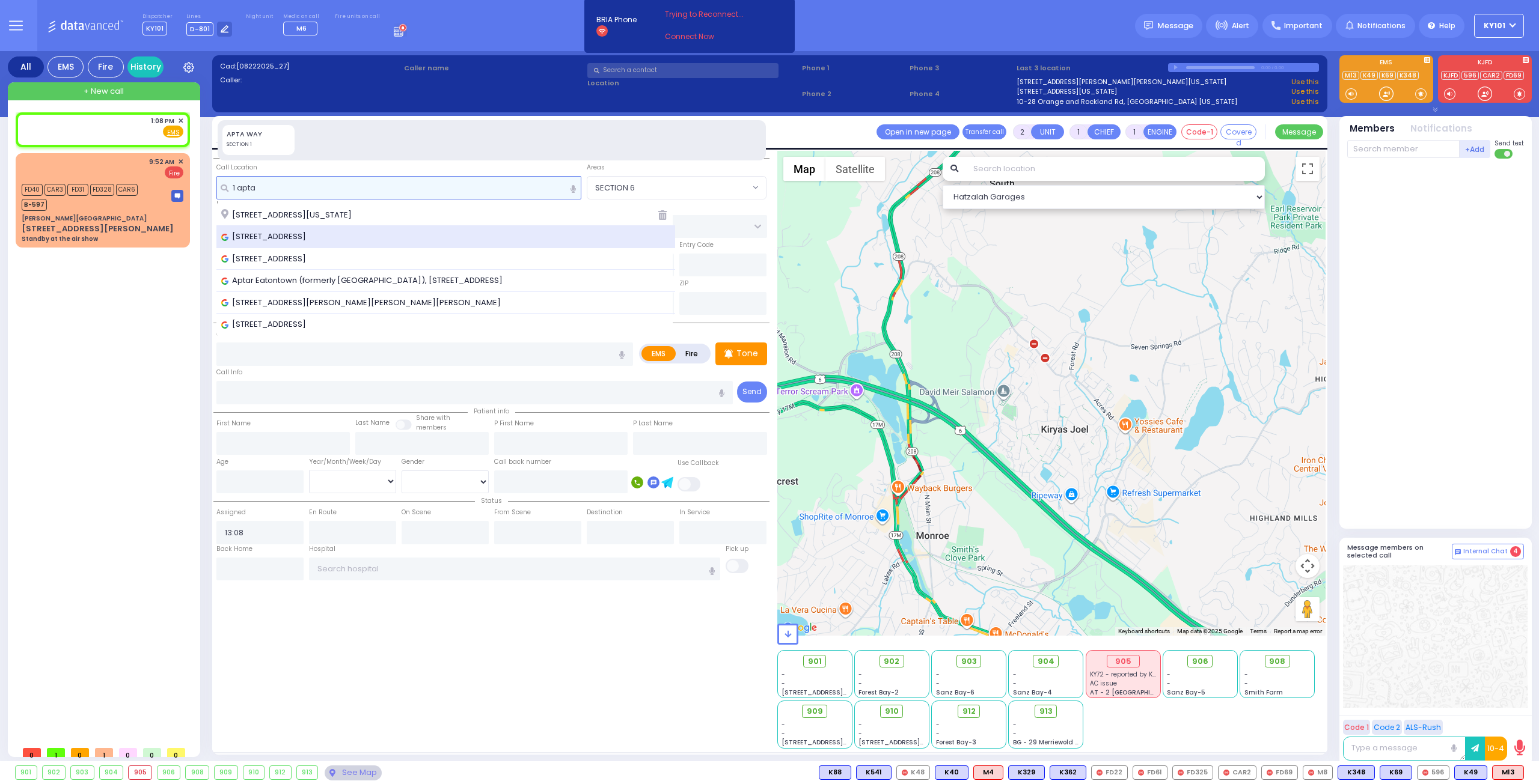
type input "1 apta"
click at [310, 235] on span "1 Apta Way, Monroe, NY, USA" at bounding box center [265, 236] width 89 height 12
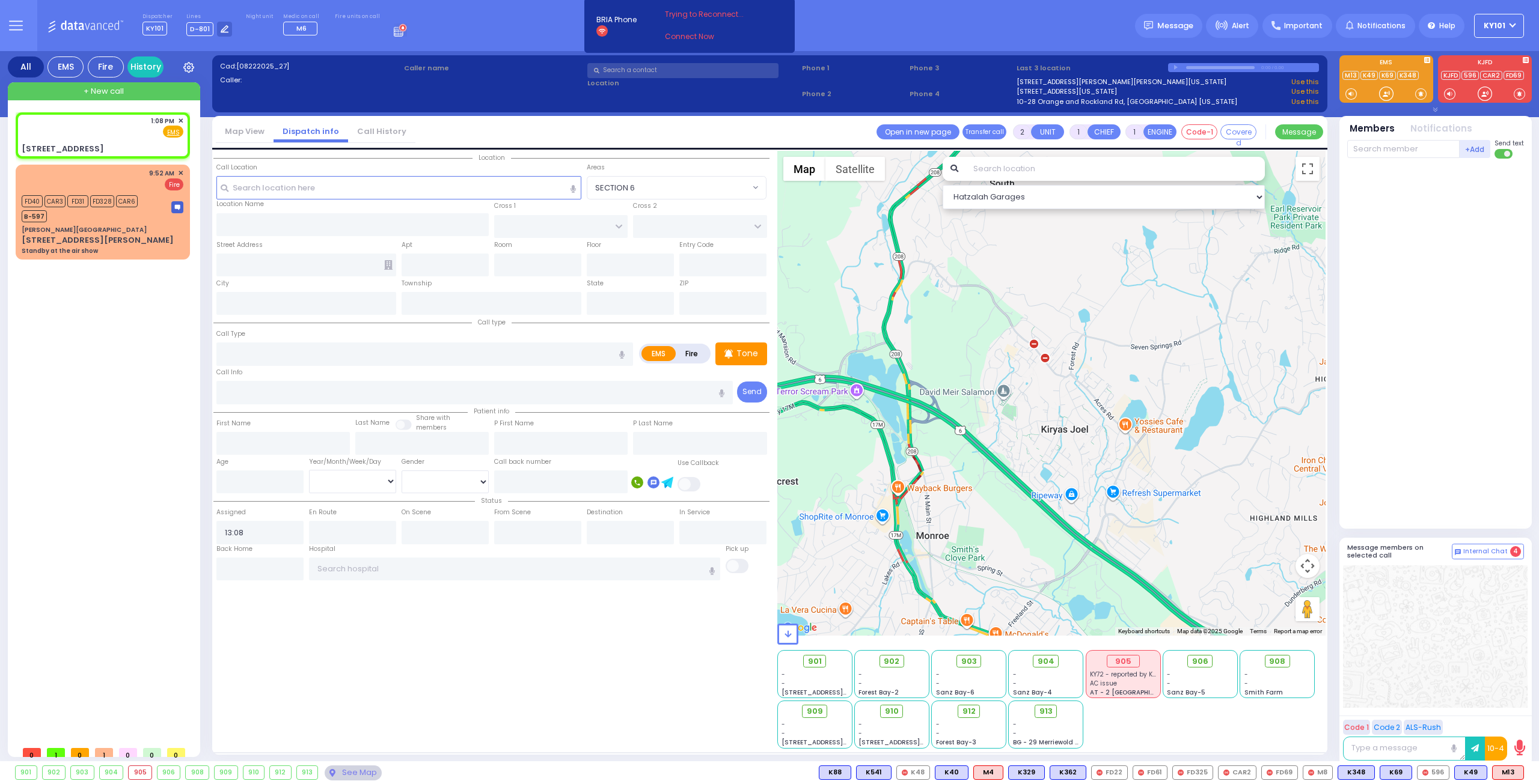
select select
radio input "true"
select select
select select "Hatzalah Garages"
type input "QUICKWAY RD"
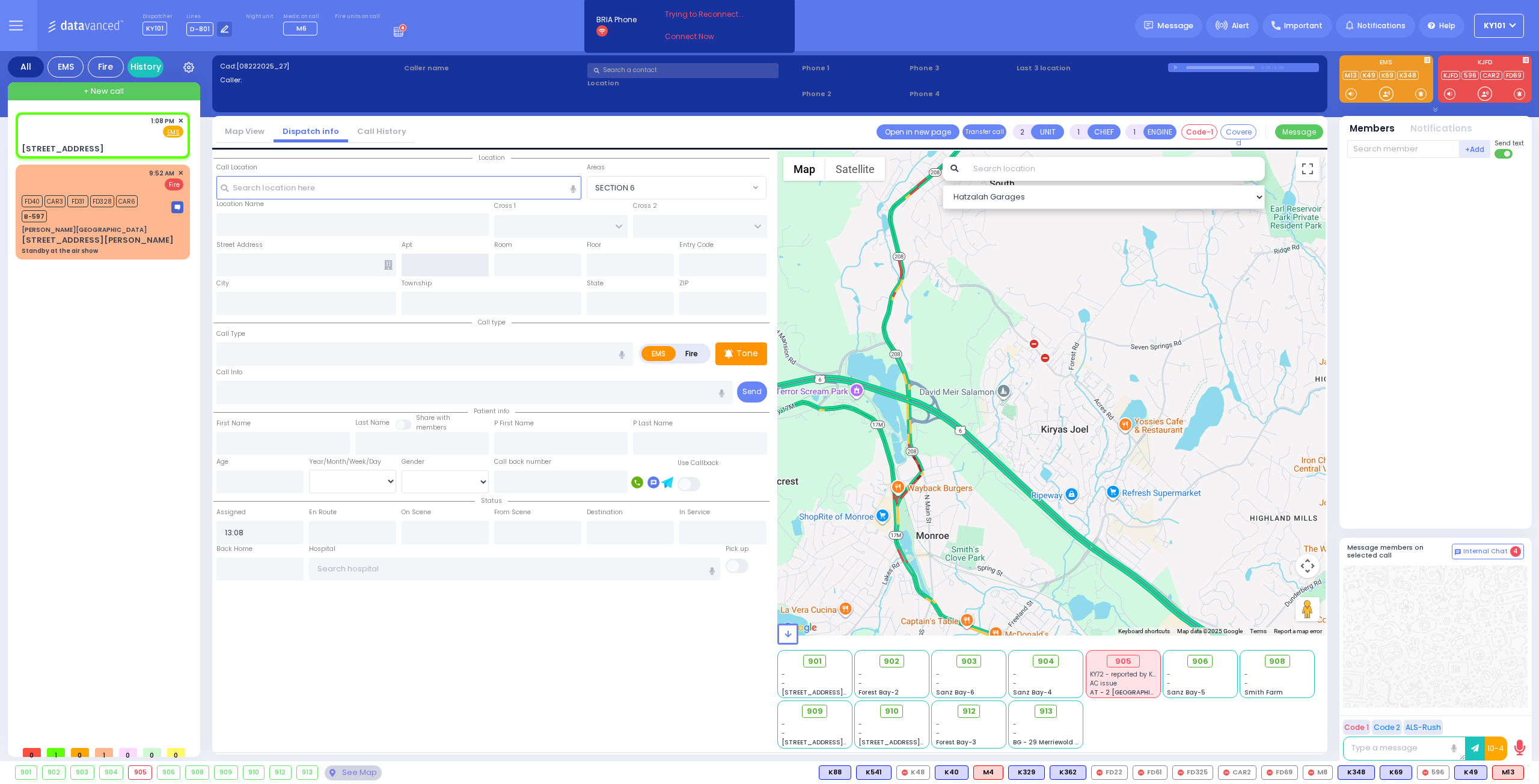
type input "1 Apta Way"
type input "Monroe"
type input "[US_STATE]"
type input "10950"
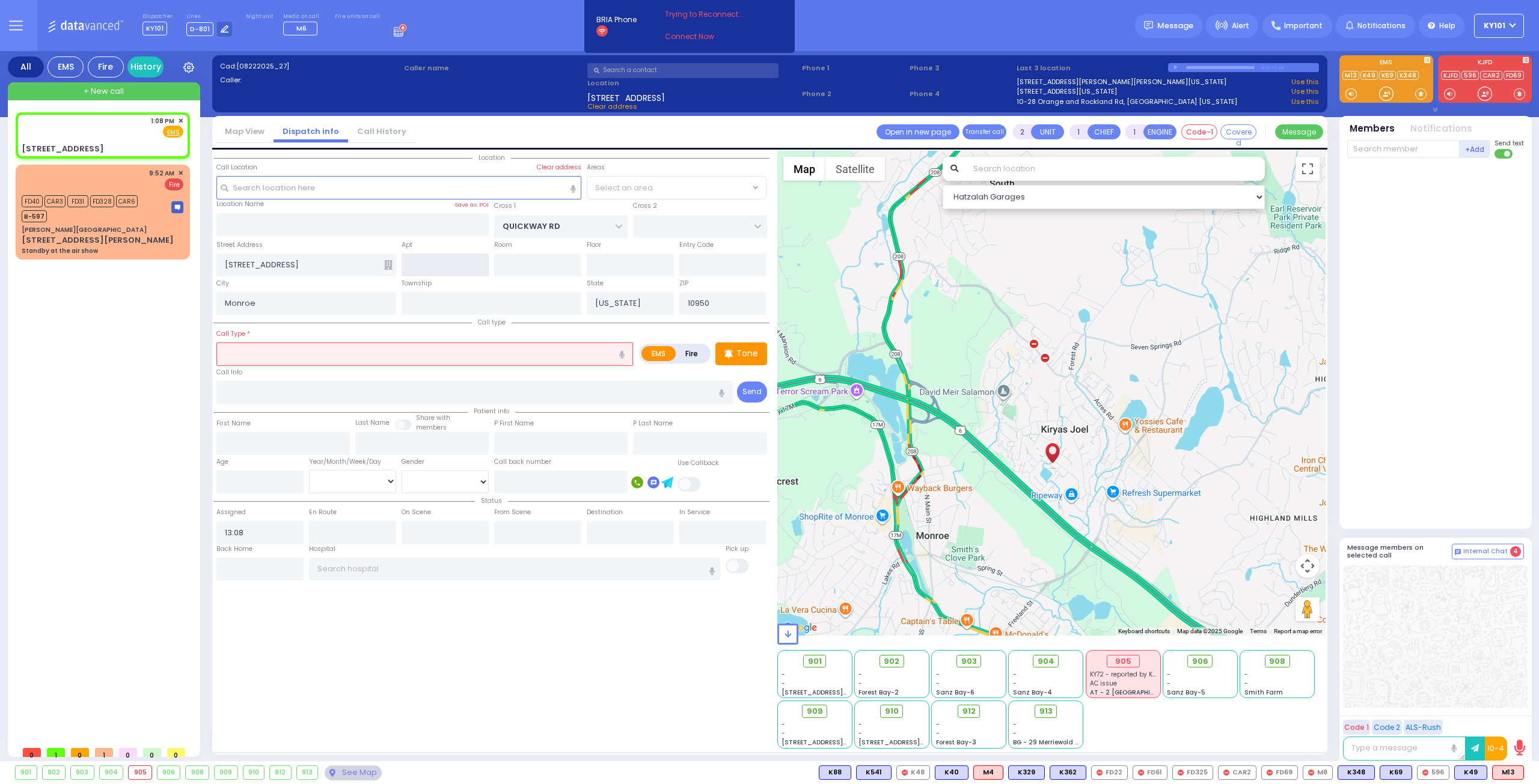
select select "SECTION 1"
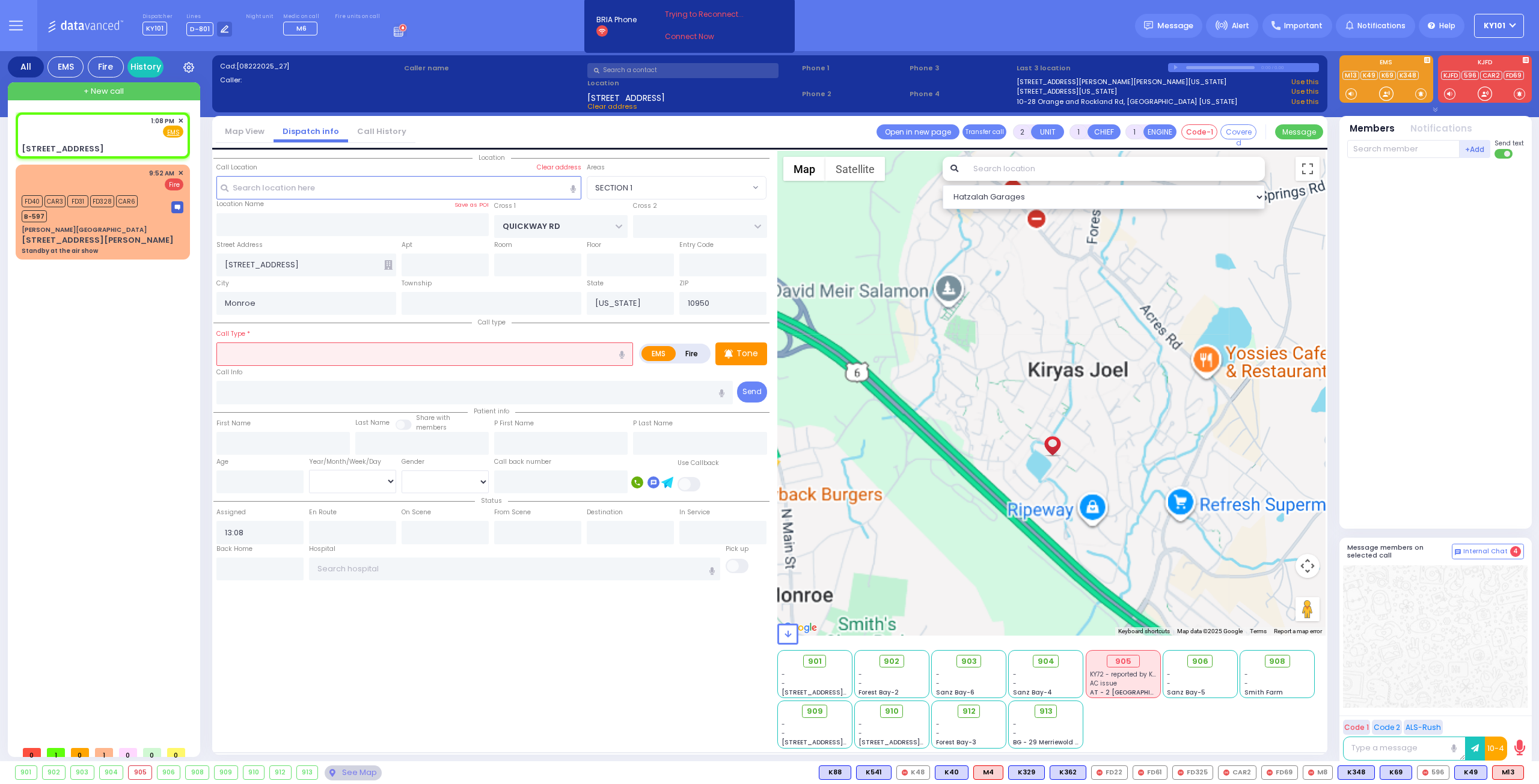
click at [386, 261] on icon at bounding box center [388, 265] width 8 height 9
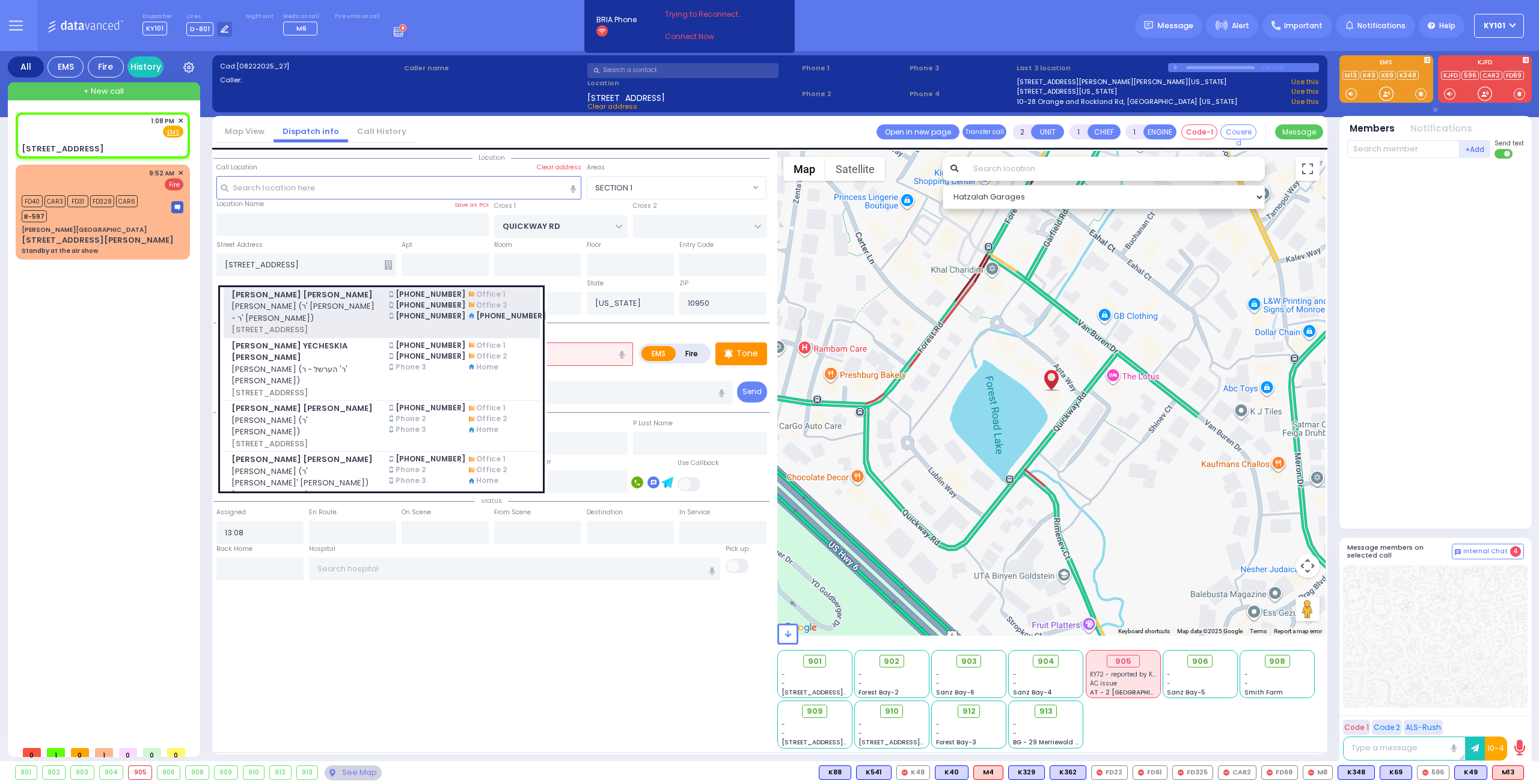
click at [342, 304] on span "אשר ניימאן (ר' ישראל יודא - ר' דוד האראוויץ)" at bounding box center [303, 312] width 143 height 23
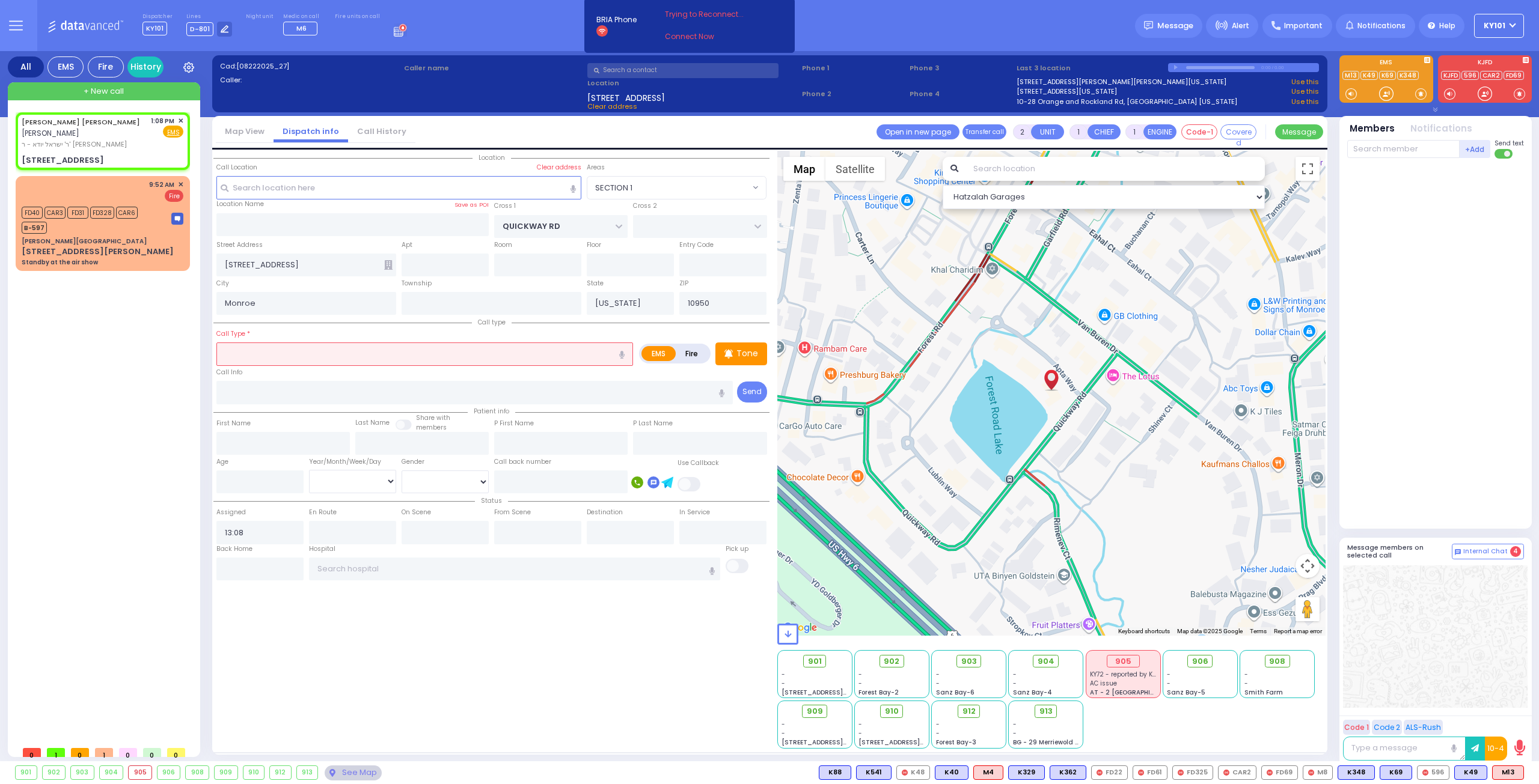
select select
radio input "true"
type input "USHER"
type input "NEUMAN"
select select
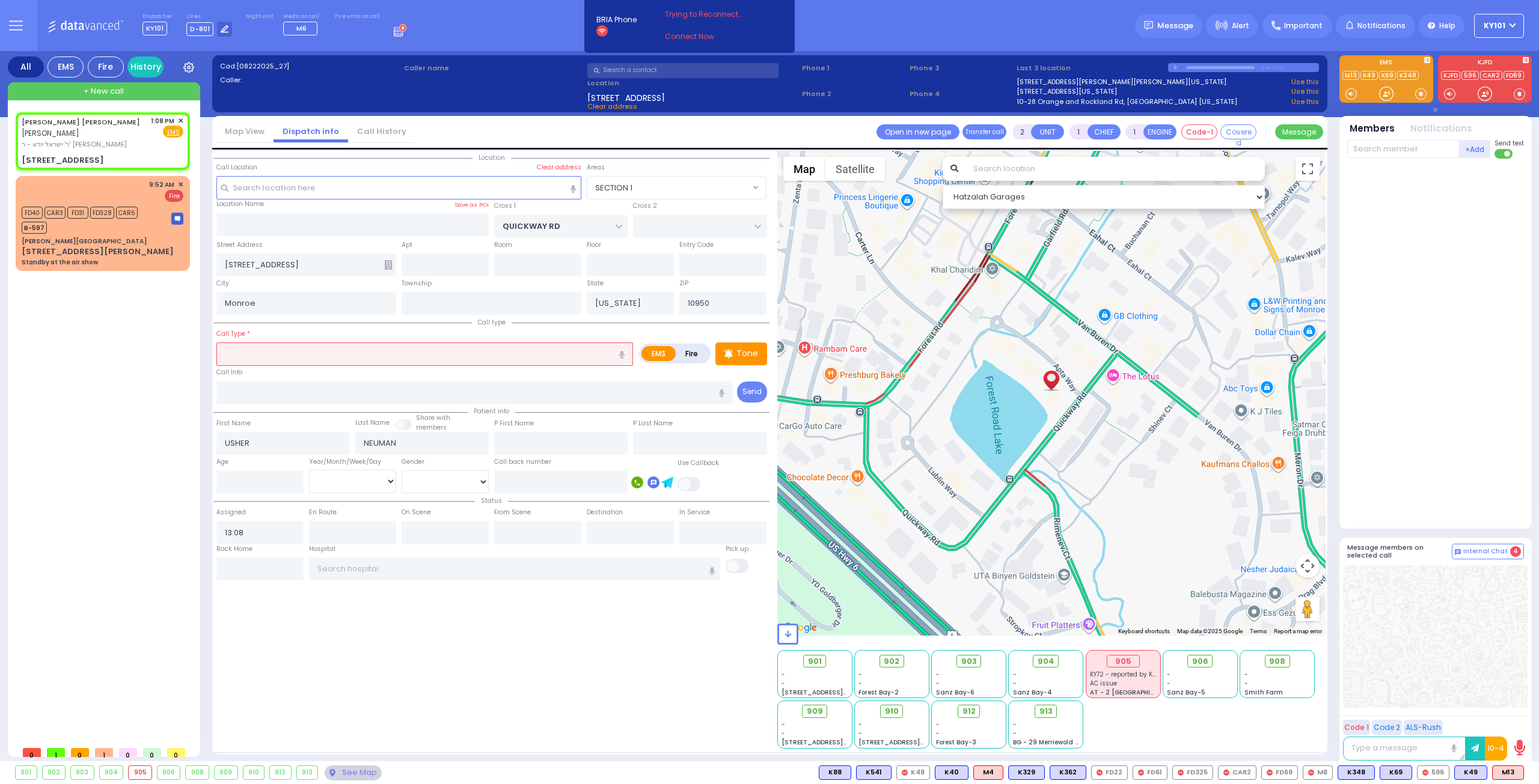
select select "Hatzalah Garages"
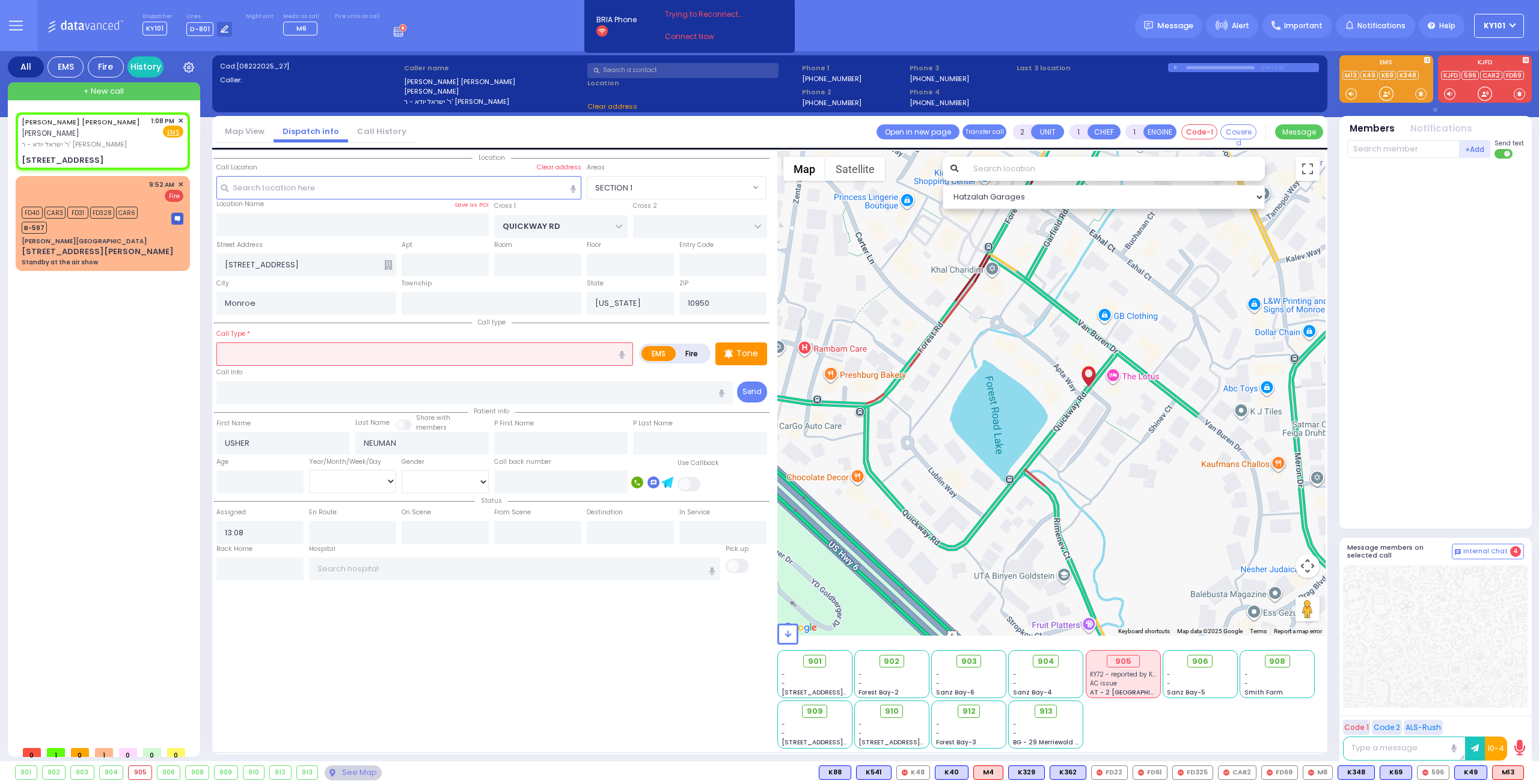
type input "APTA WAY"
type input "VAN BUREN DR"
type input "1 APTA WAY"
type input "301"
select select "SECTION 1"
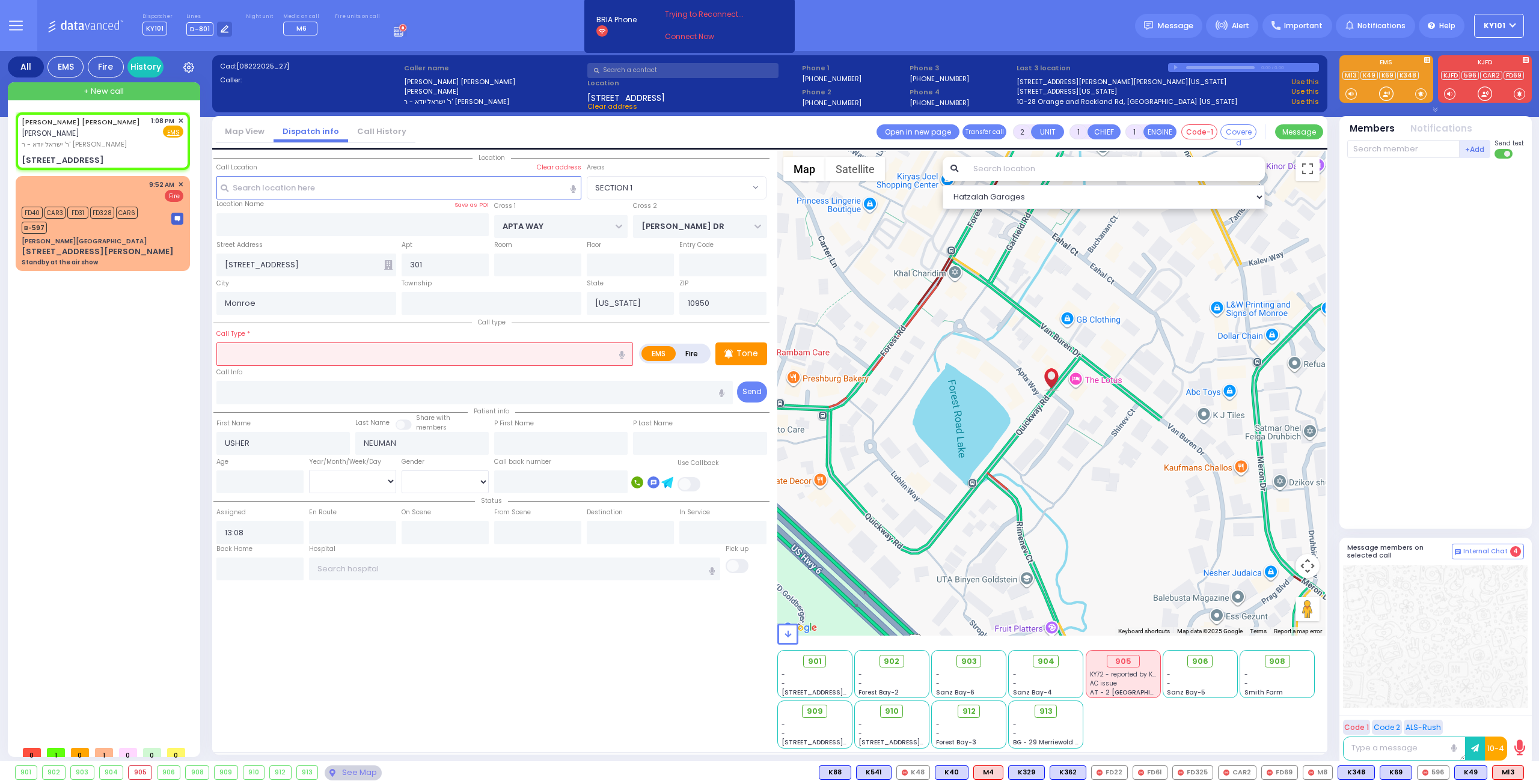
click at [387, 265] on icon at bounding box center [388, 265] width 8 height 9
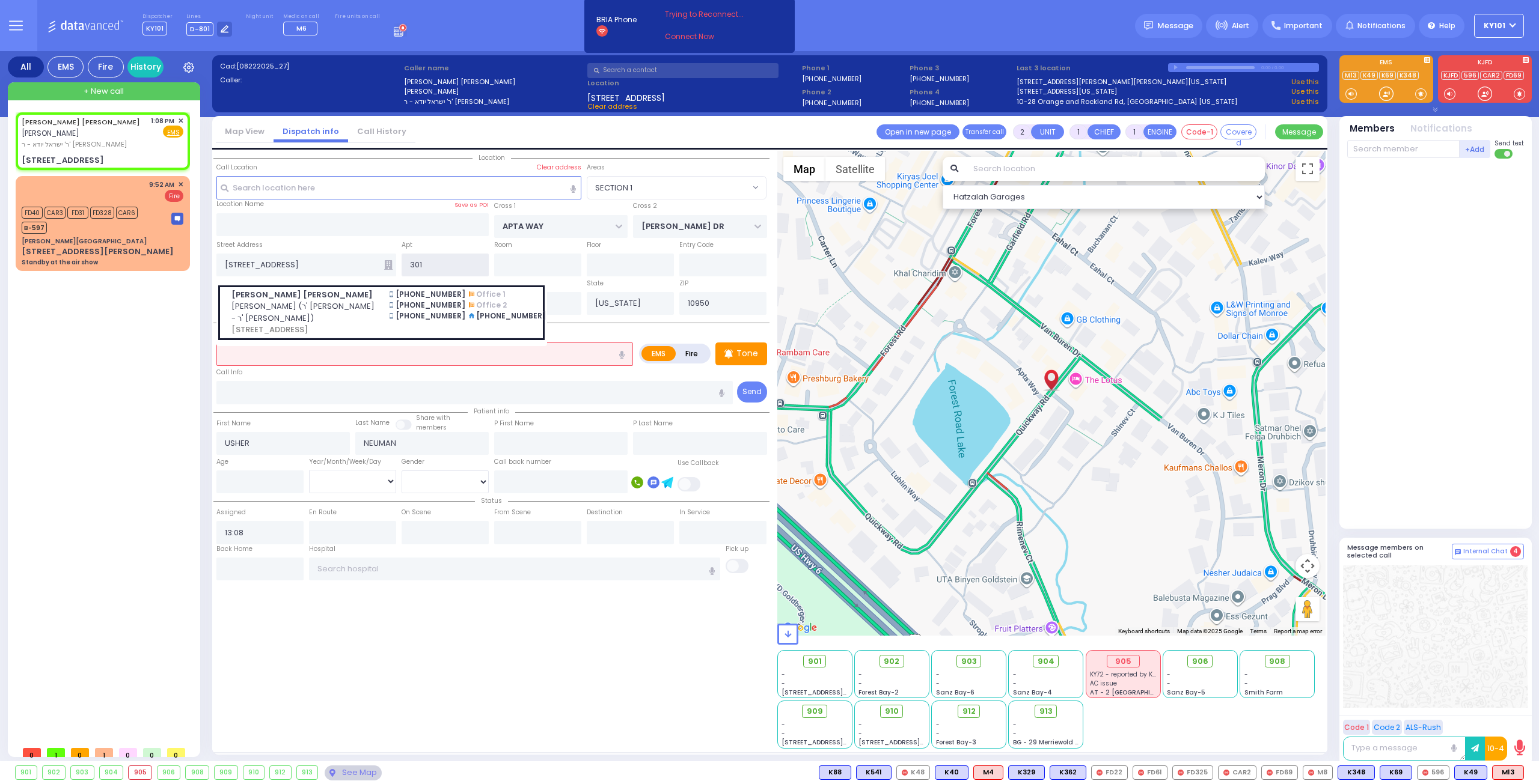
drag, startPoint x: 429, startPoint y: 267, endPoint x: 388, endPoint y: 268, distance: 41.0
click at [388, 268] on div "Street Address 1 APTA WAY USHER NEUMAN אשר ניימאן (ר' ישראל יודא - ר' דוד האראו…" at bounding box center [491, 258] width 556 height 38
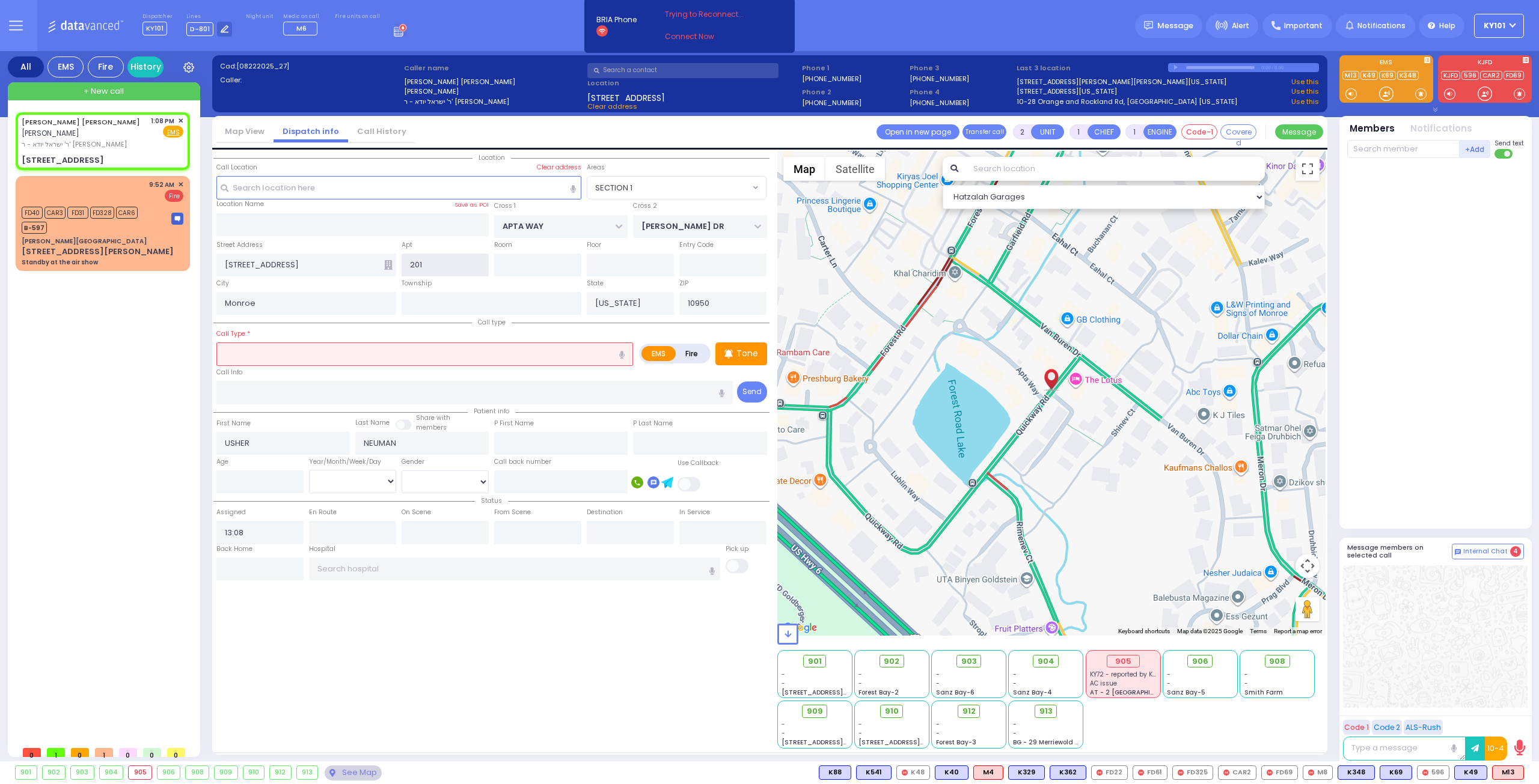
type input "201"
click at [389, 264] on icon at bounding box center [388, 265] width 8 height 9
select select
radio input "true"
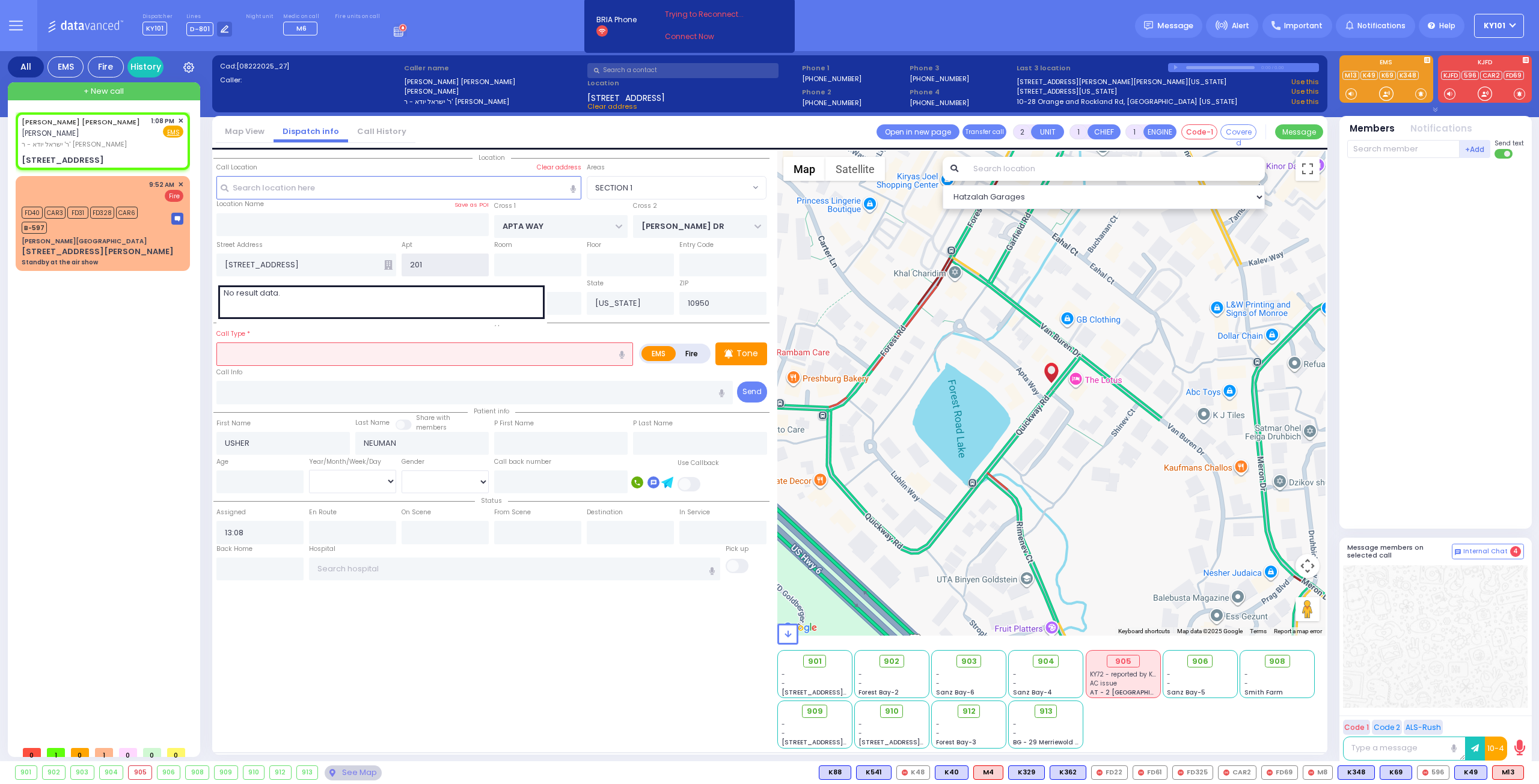
select select
select select "Hatzalah Garages"
drag, startPoint x: 437, startPoint y: 263, endPoint x: 397, endPoint y: 272, distance: 41.0
click at [397, 271] on div "Street Address 1 APTA WAY No result data. 201 301 Entry Code" at bounding box center [491, 258] width 556 height 38
select select "SECTION 1"
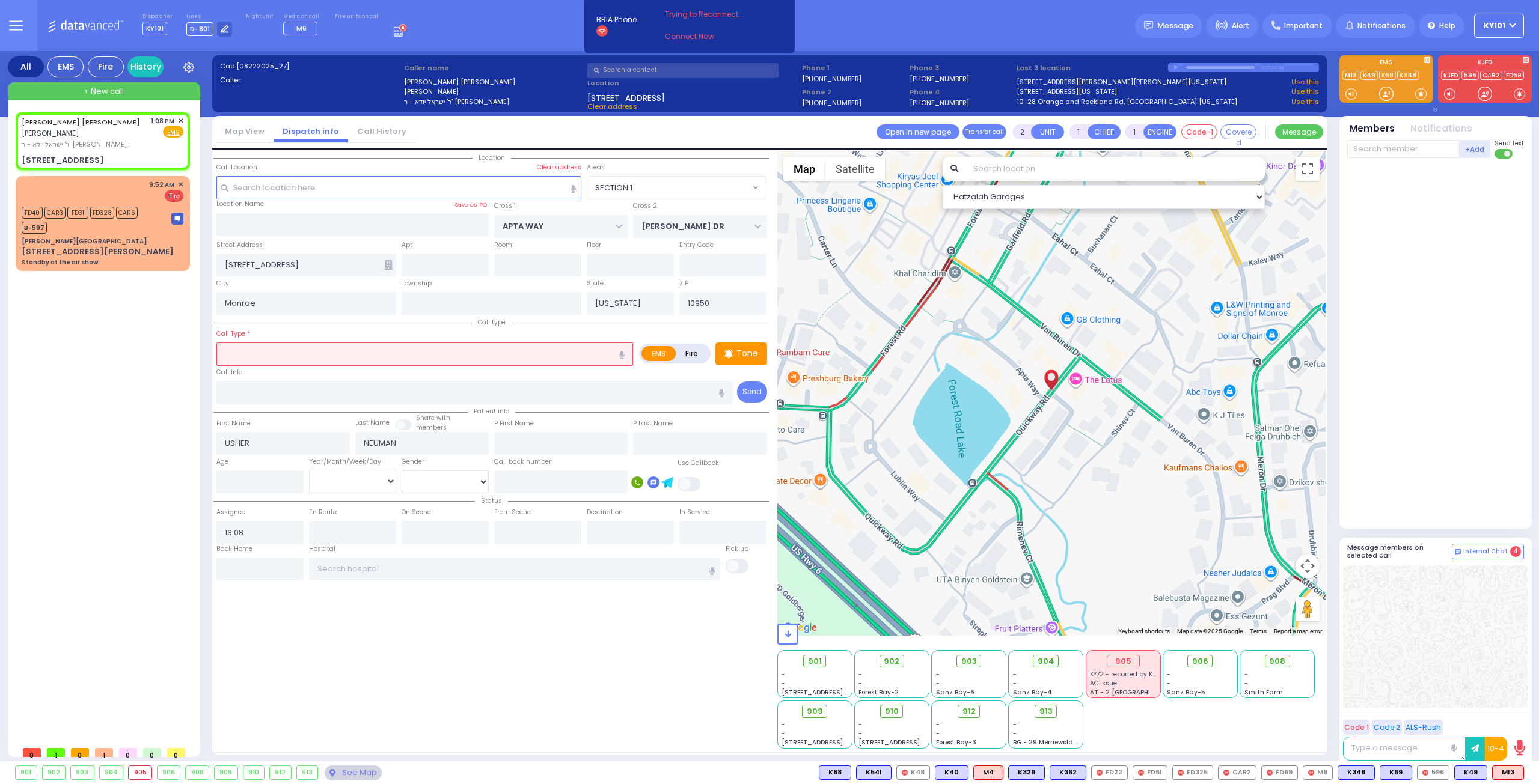
click at [384, 262] on icon at bounding box center [388, 265] width 8 height 9
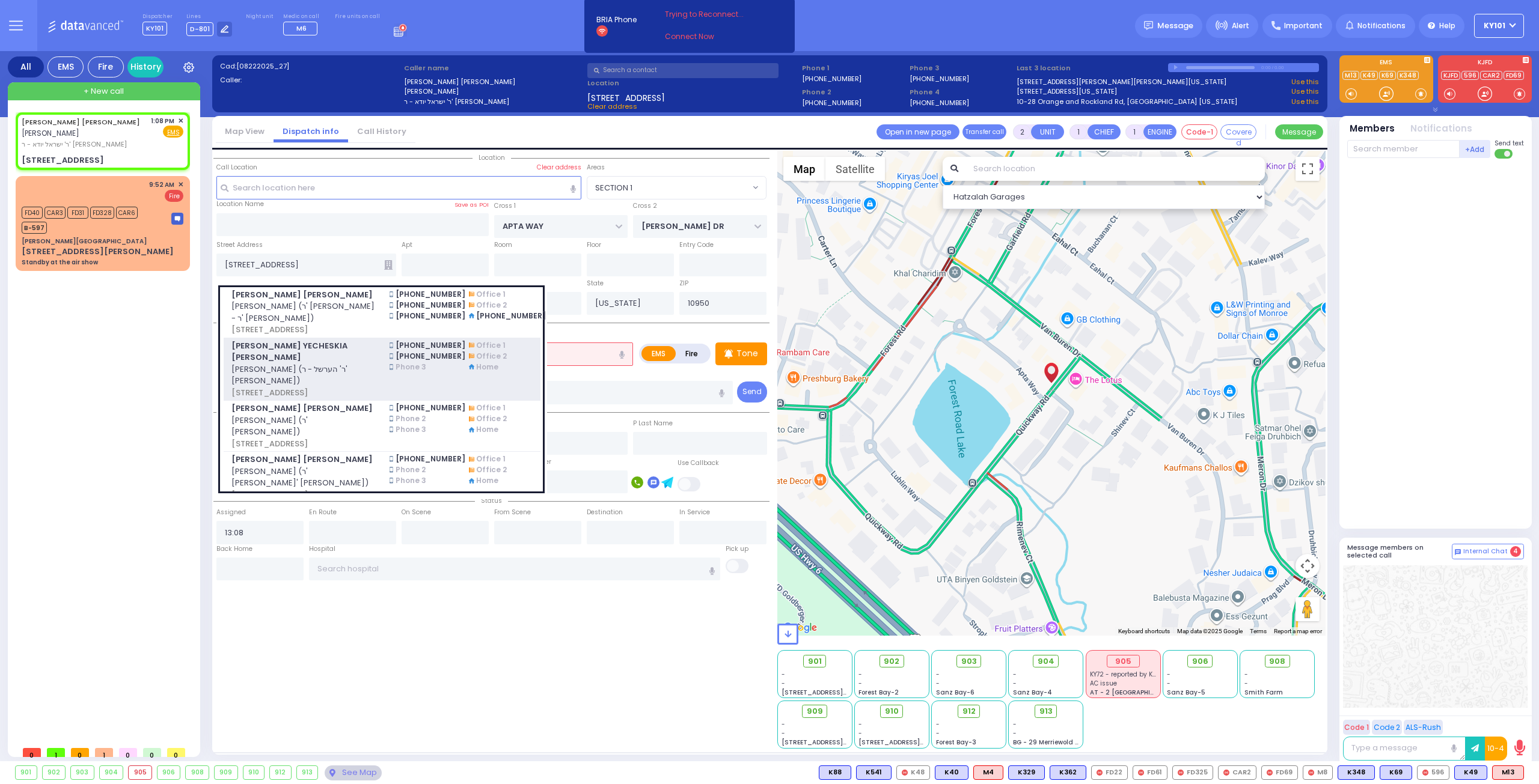
select select
radio input "true"
select select
select select "Hatzalah Garages"
select select "SECTION 1"
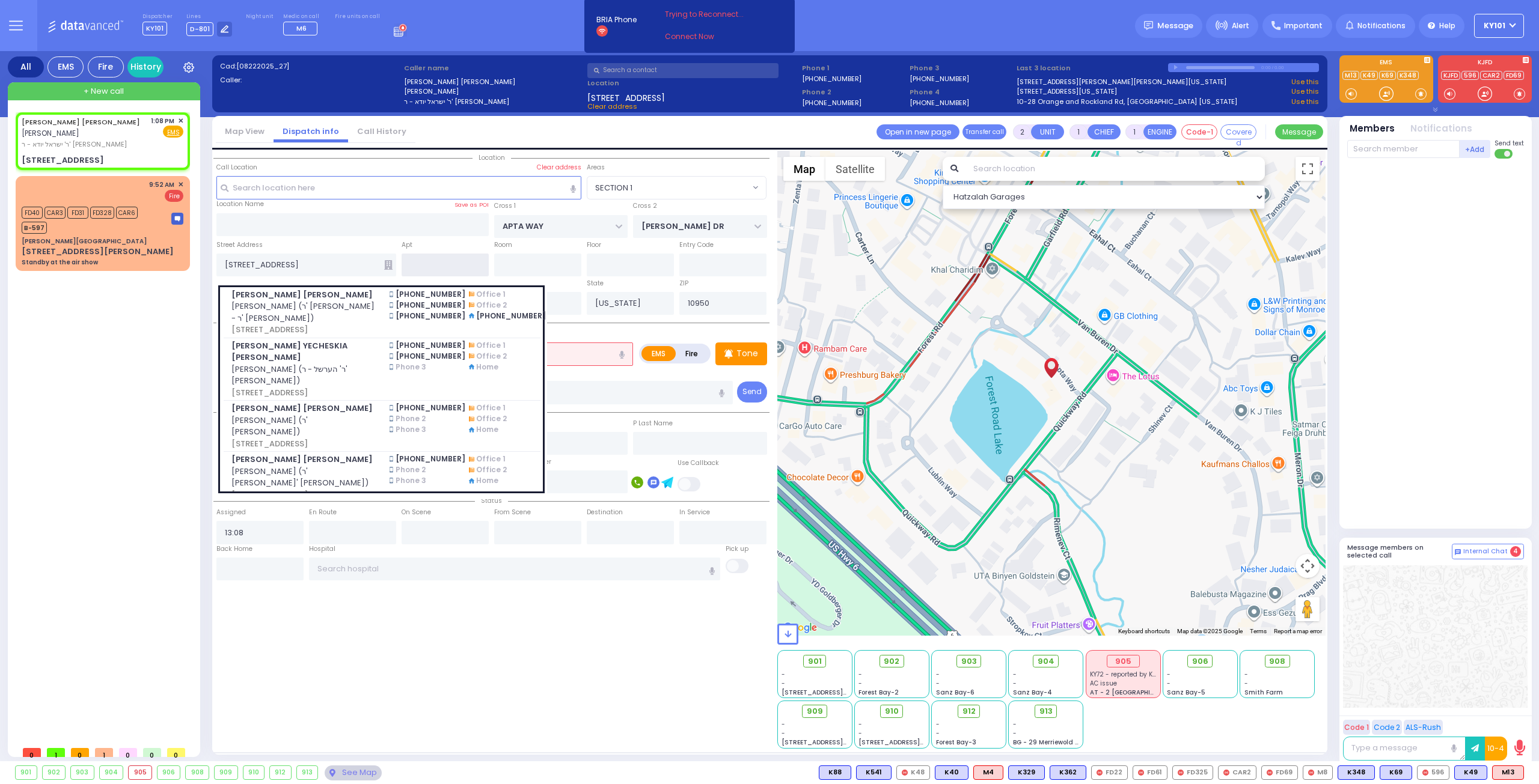
click at [434, 266] on input "text" at bounding box center [444, 265] width 87 height 22
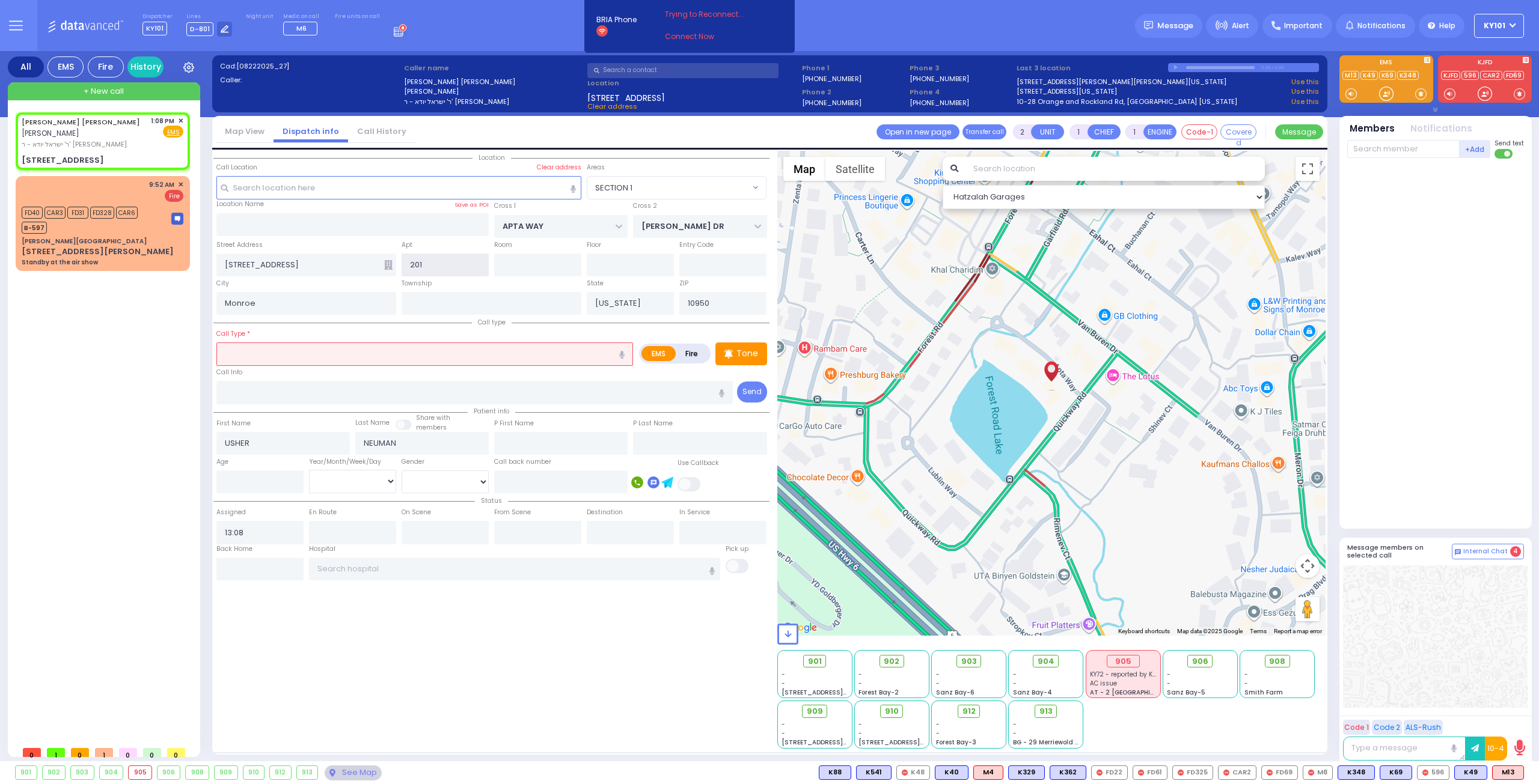
type input "201"
click at [382, 350] on input "text" at bounding box center [425, 353] width 416 height 22
type input "pt"
select select
radio input "true"
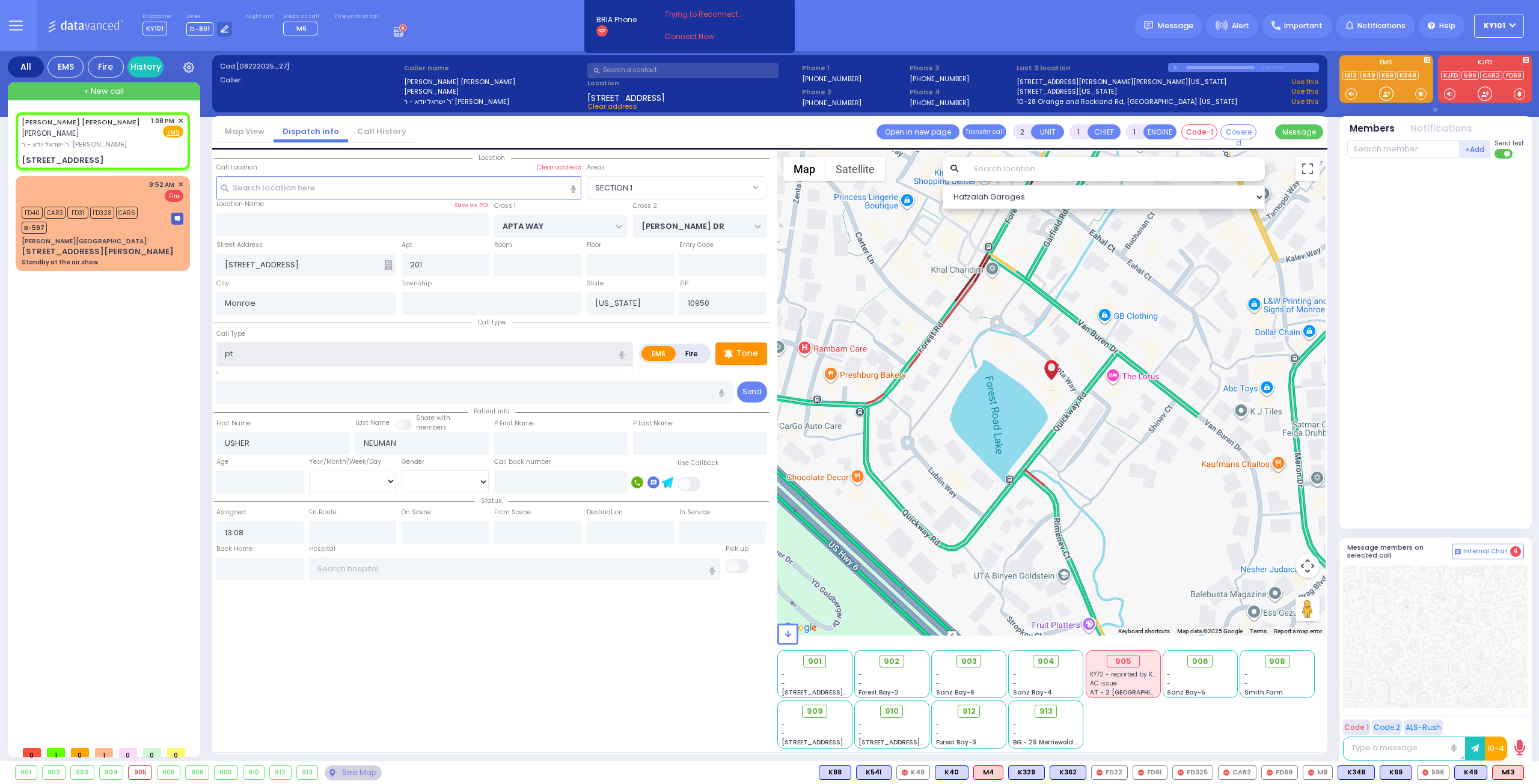
select select
select select "Hatzalah Garages"
click at [333, 374] on div "Pt not feeling well" at bounding box center [426, 377] width 411 height 12
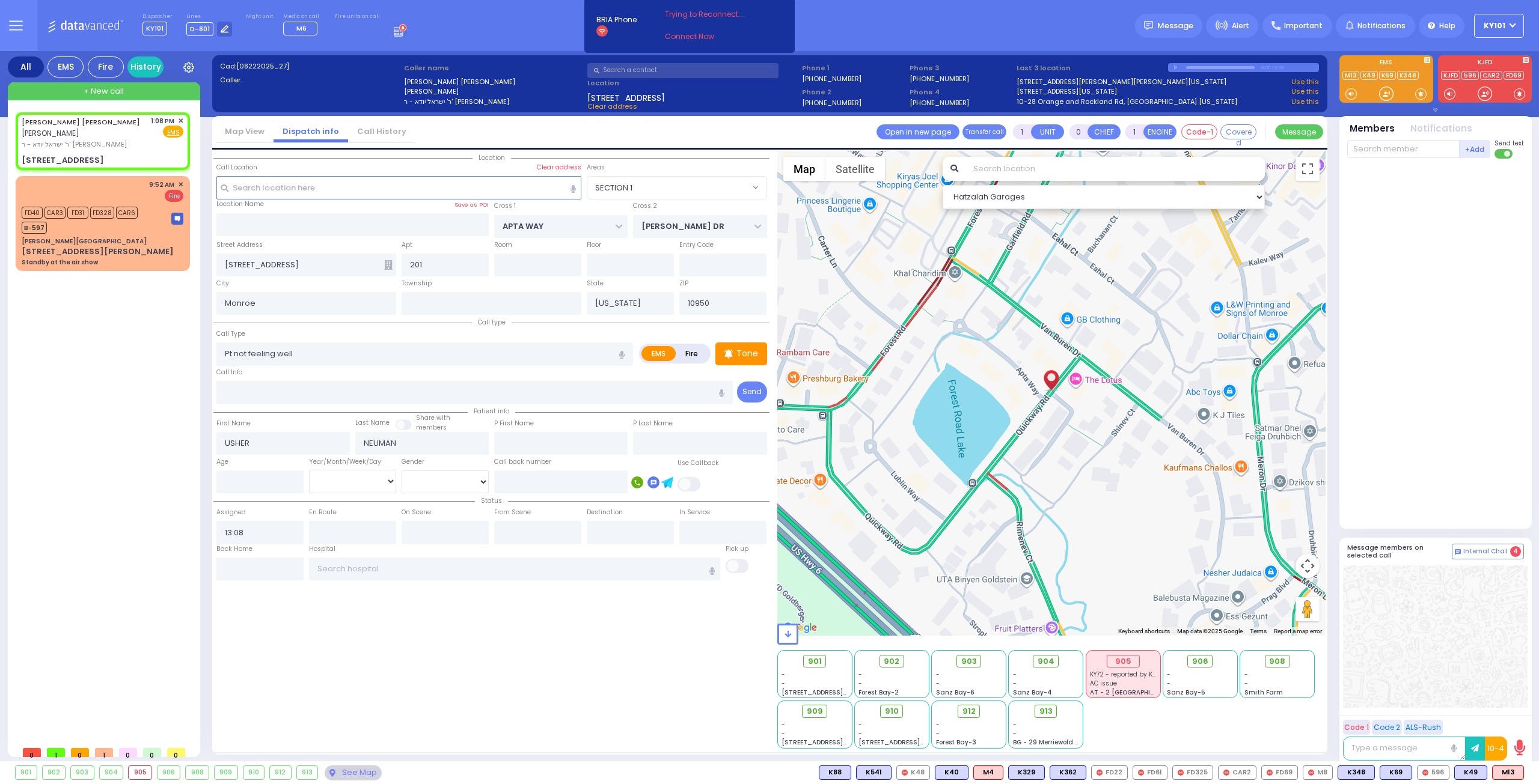
click at [693, 482] on span at bounding box center [690, 483] width 24 height 14
click at [77, 476] on input "checkbox" at bounding box center [77, 476] width 0 height 0
click at [603, 480] on input "text" at bounding box center [560, 481] width 133 height 22
click at [497, 622] on div "Location 201" at bounding box center [491, 450] width 556 height 598
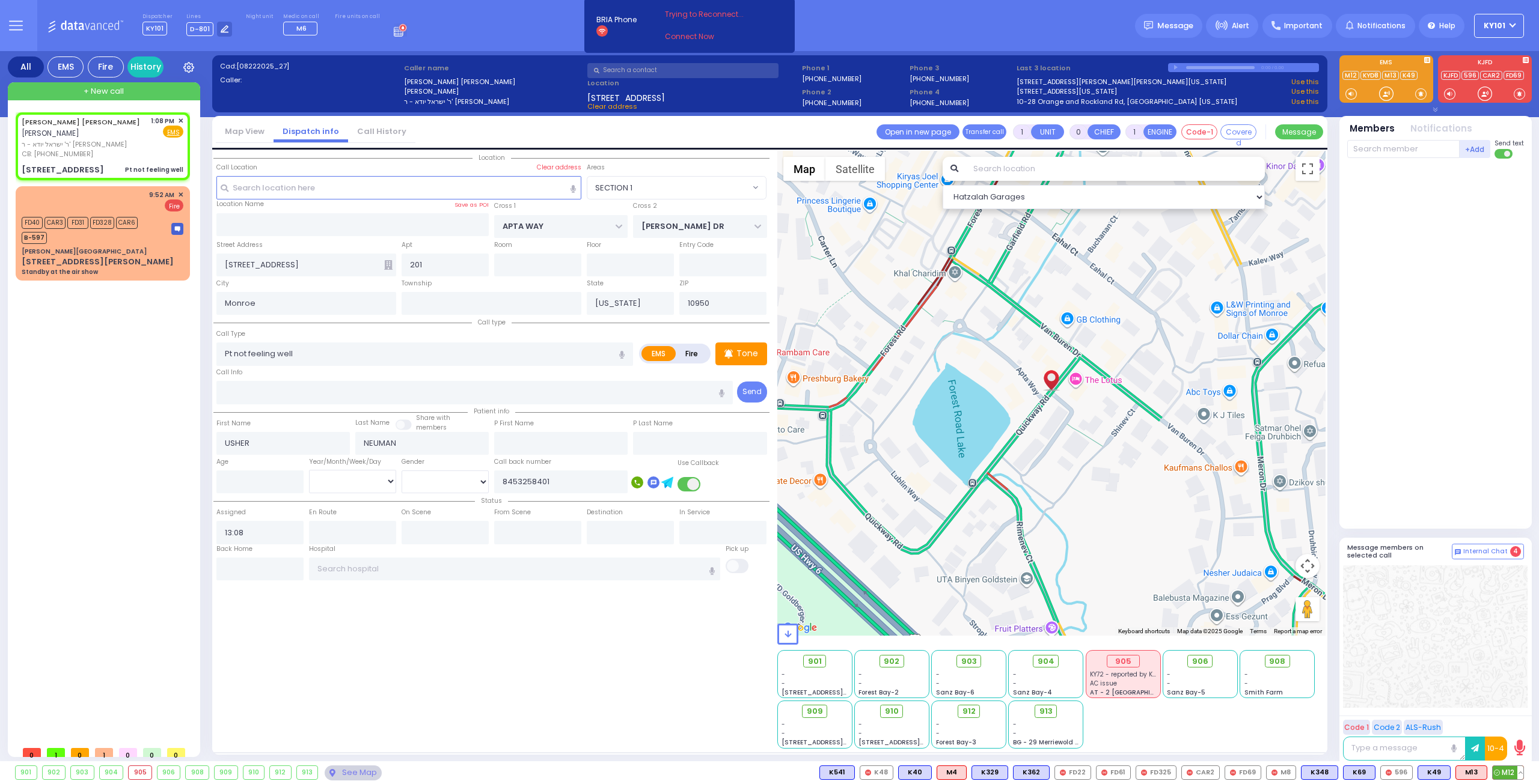
click at [1502, 773] on span "M12" at bounding box center [1507, 773] width 31 height 13
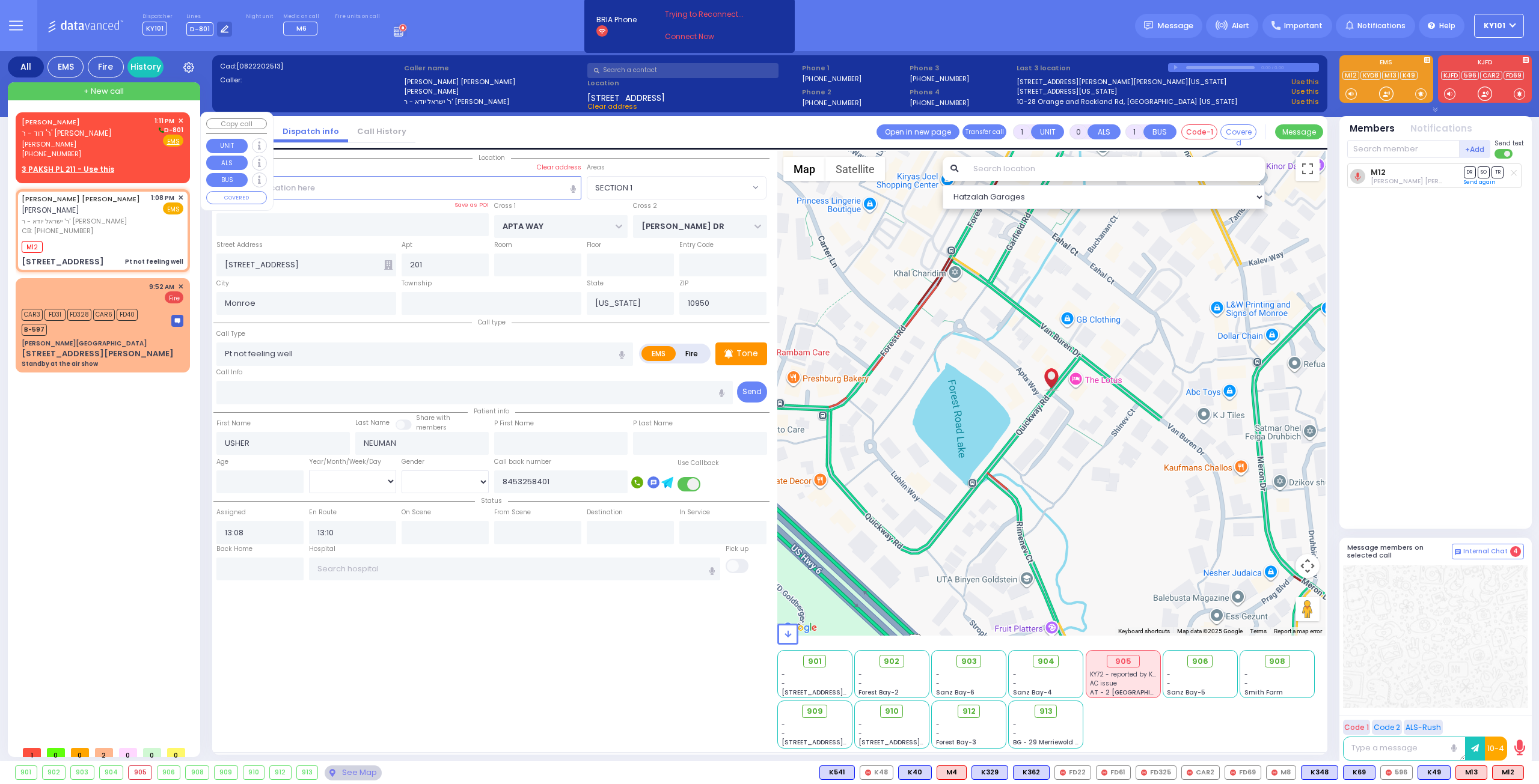
click at [57, 125] on link "[PERSON_NAME]" at bounding box center [51, 122] width 58 height 9
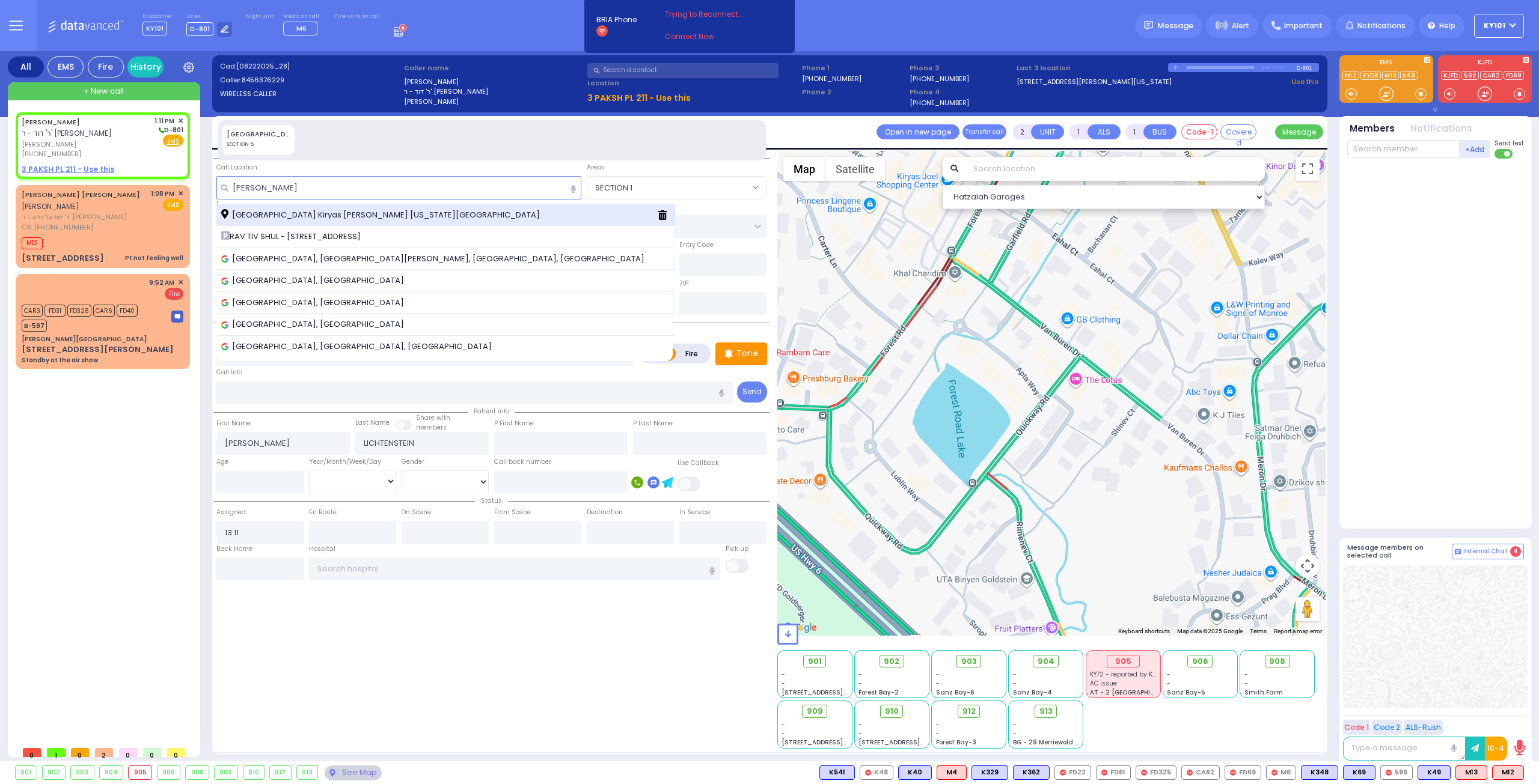
click at [326, 210] on span "[GEOGRAPHIC_DATA] Kiryas [PERSON_NAME] [US_STATE][GEOGRAPHIC_DATA]" at bounding box center [382, 214] width 322 height 12
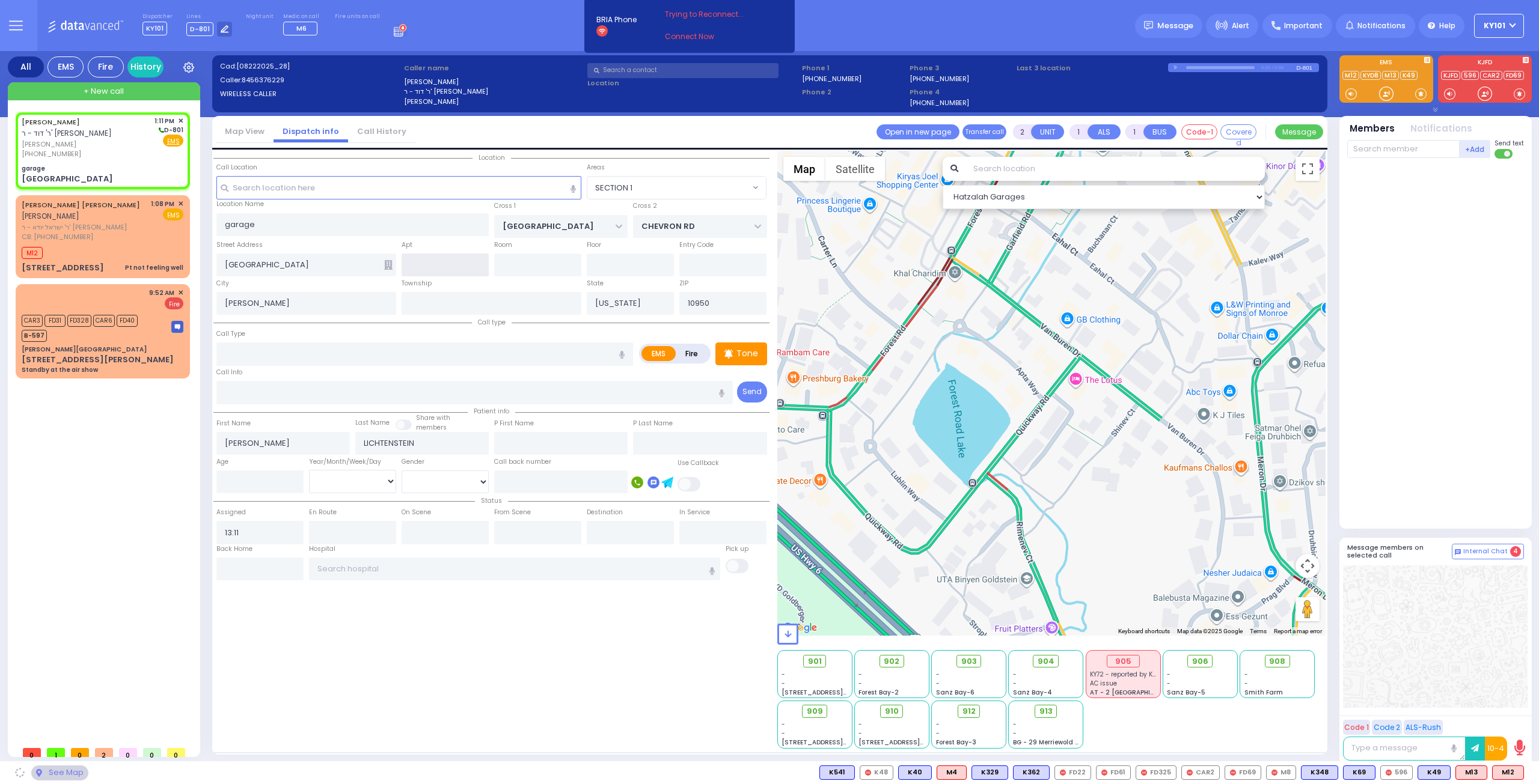
click at [288, 182] on input "text" at bounding box center [399, 187] width 366 height 22
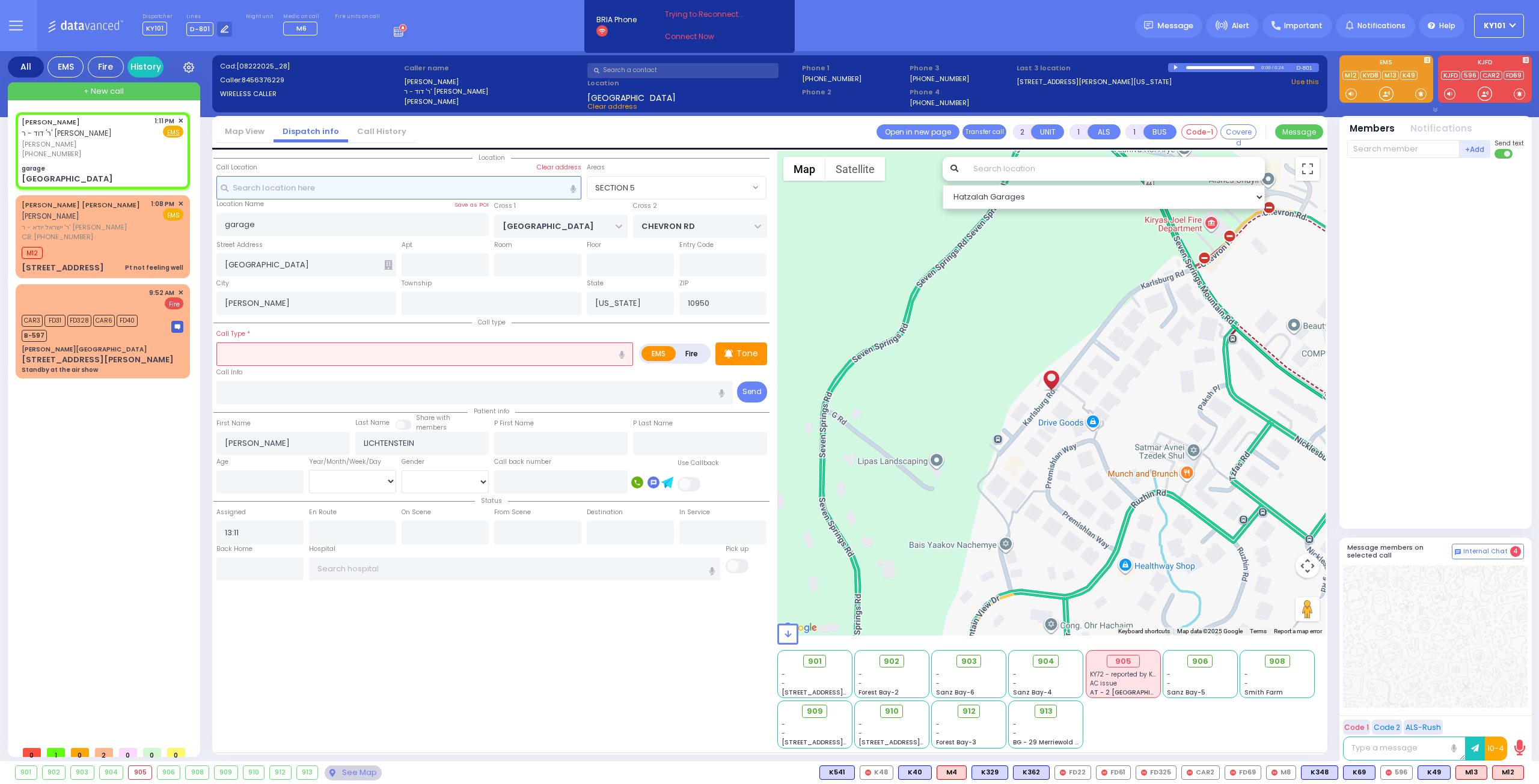
click at [289, 184] on input "text" at bounding box center [399, 187] width 366 height 22
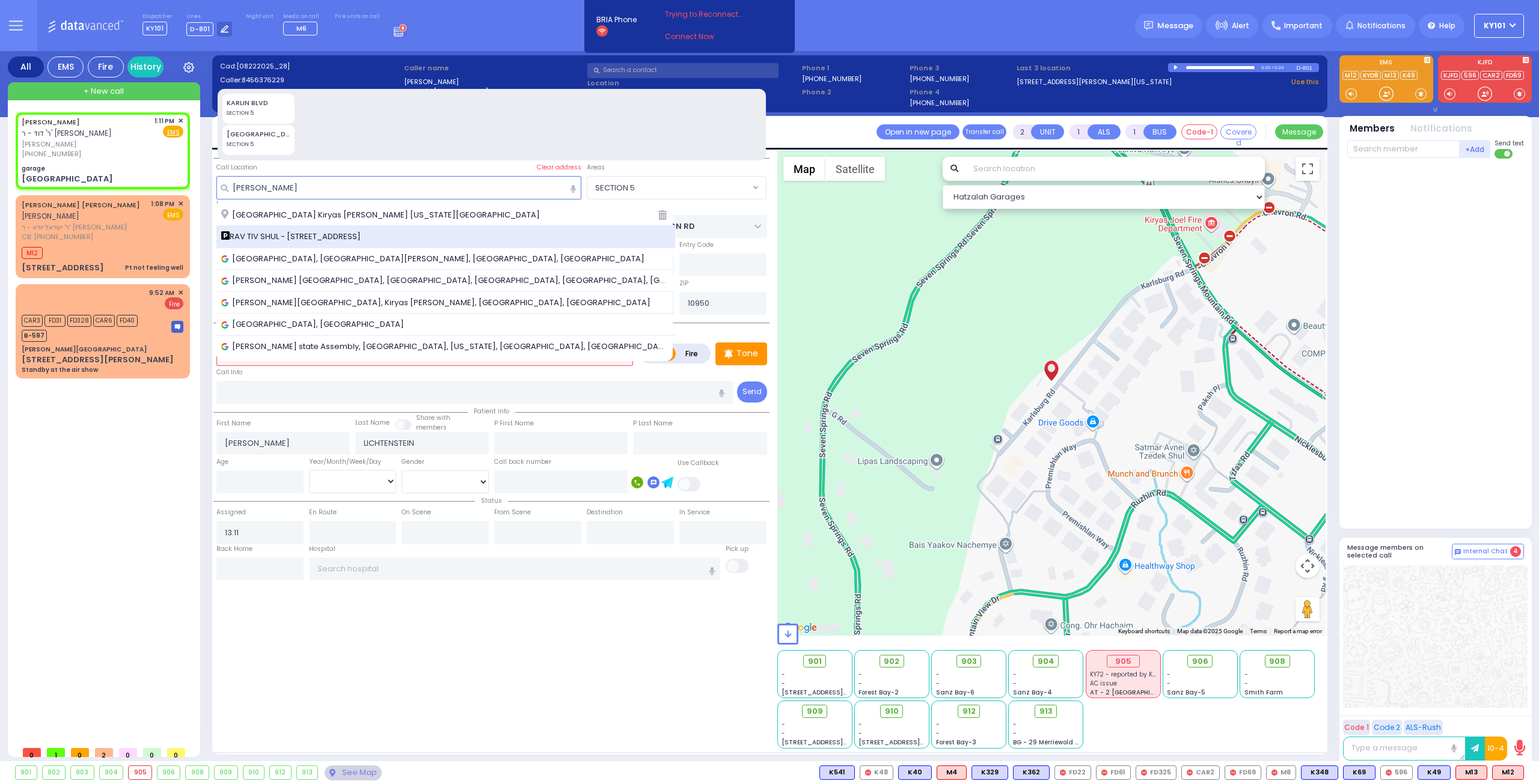
click at [321, 234] on span "RAV TIV SHUL - [STREET_ADDRESS]" at bounding box center [292, 236] width 143 height 12
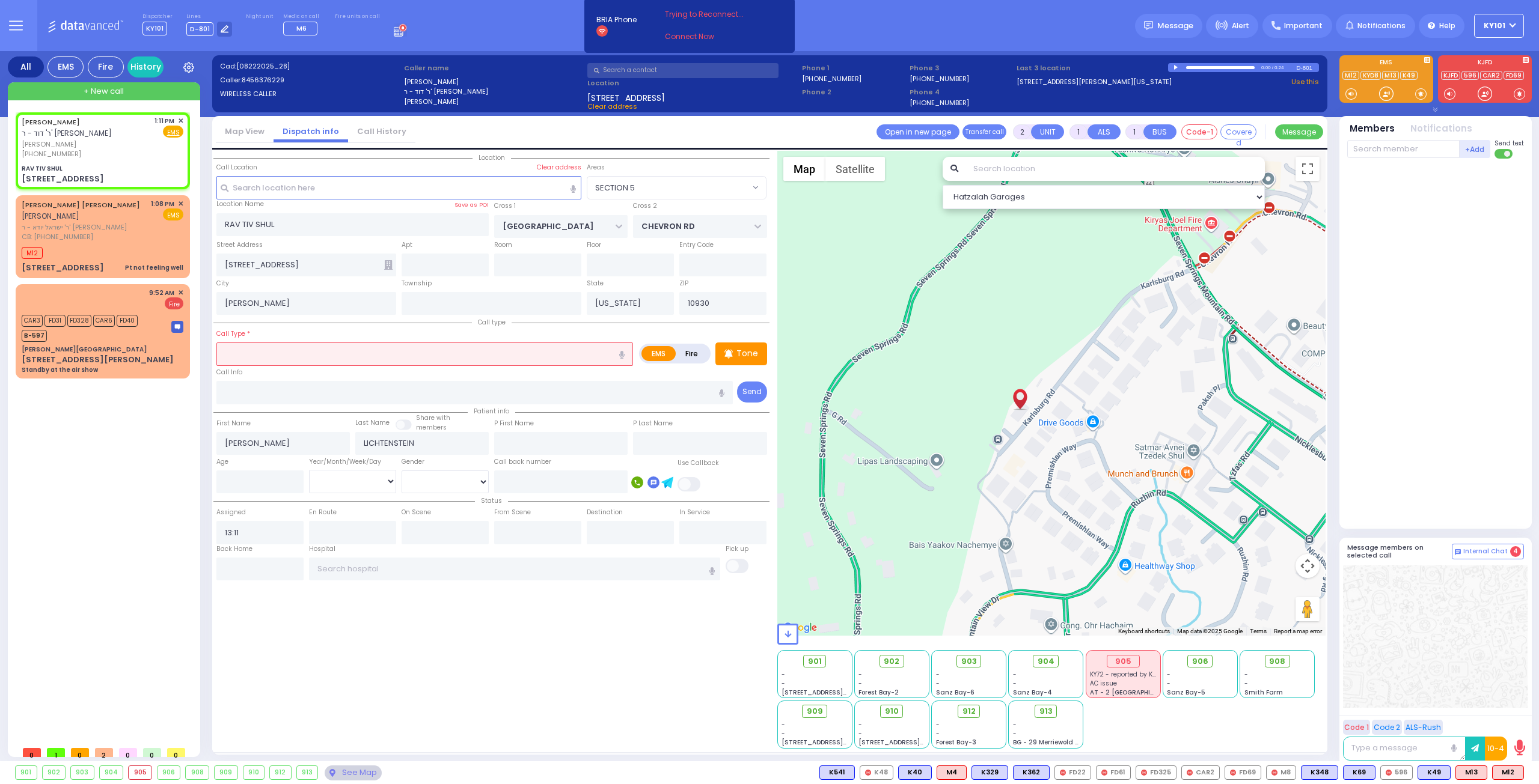
click at [481, 349] on input "text" at bounding box center [425, 353] width 416 height 22
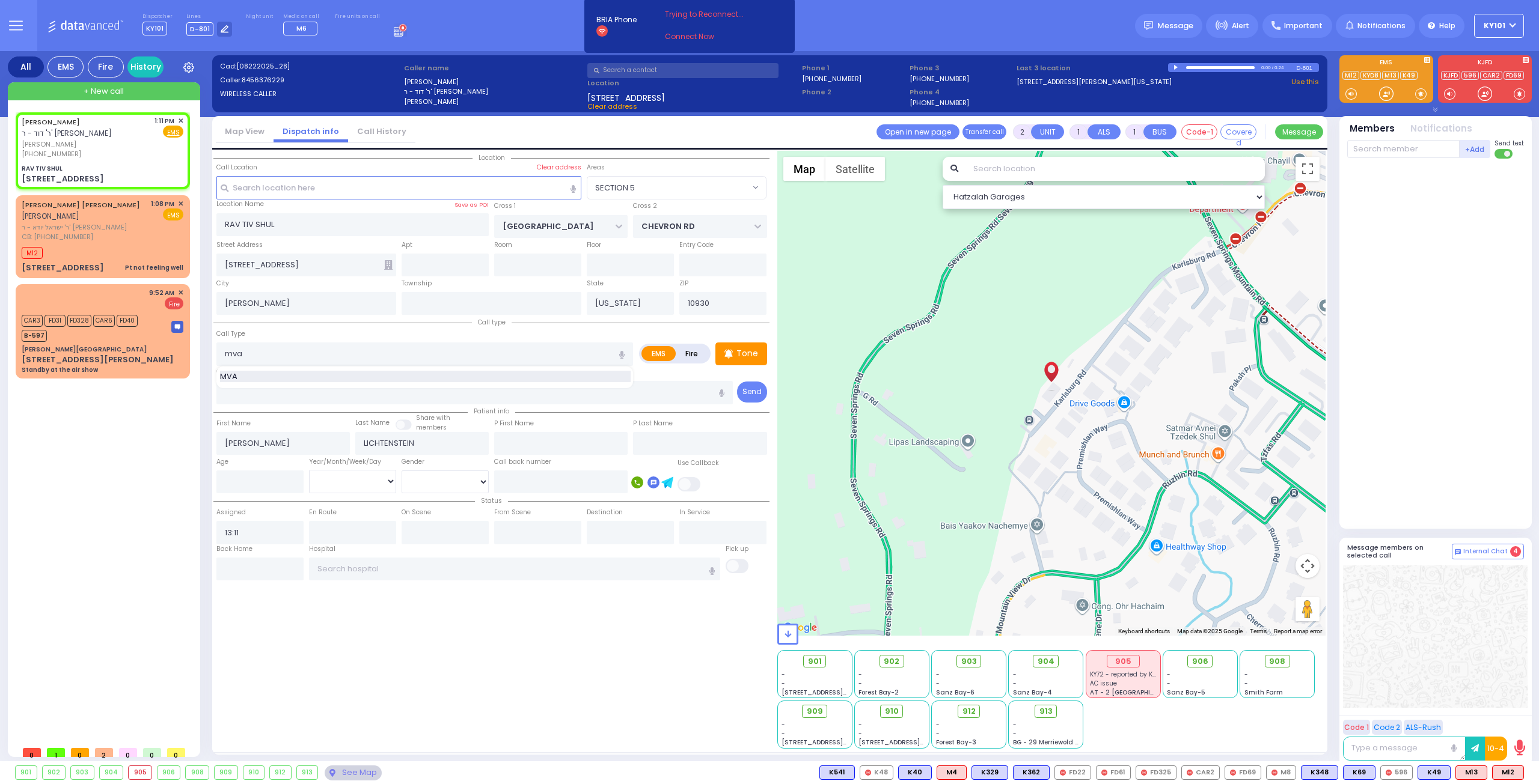
click at [420, 372] on div "MVA" at bounding box center [426, 377] width 411 height 12
click at [743, 344] on div "Tone" at bounding box center [740, 353] width 52 height 22
select select "SECTION 5"
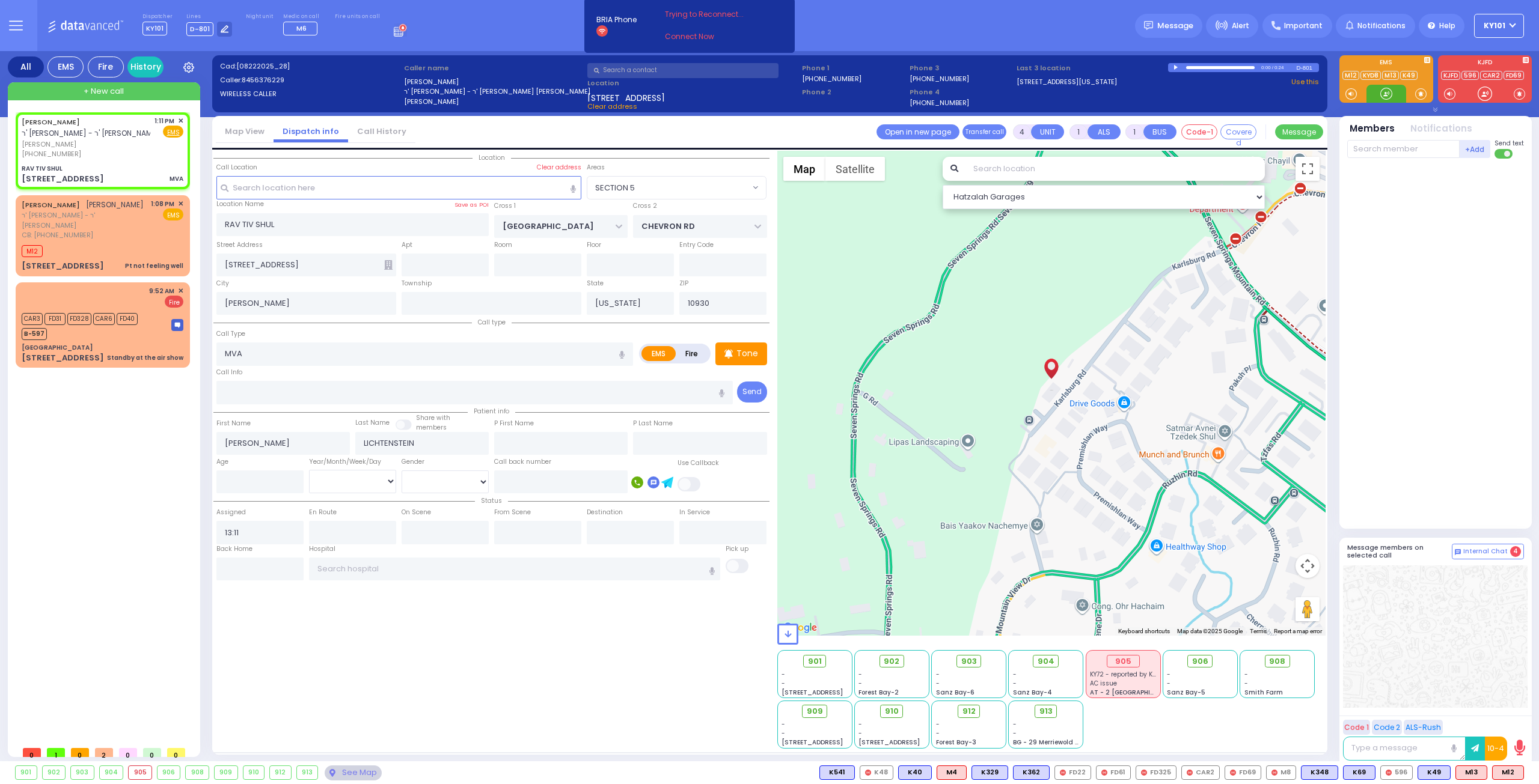
select select
click at [1469, 766] on span "M8" at bounding box center [1468, 773] width 29 height 13
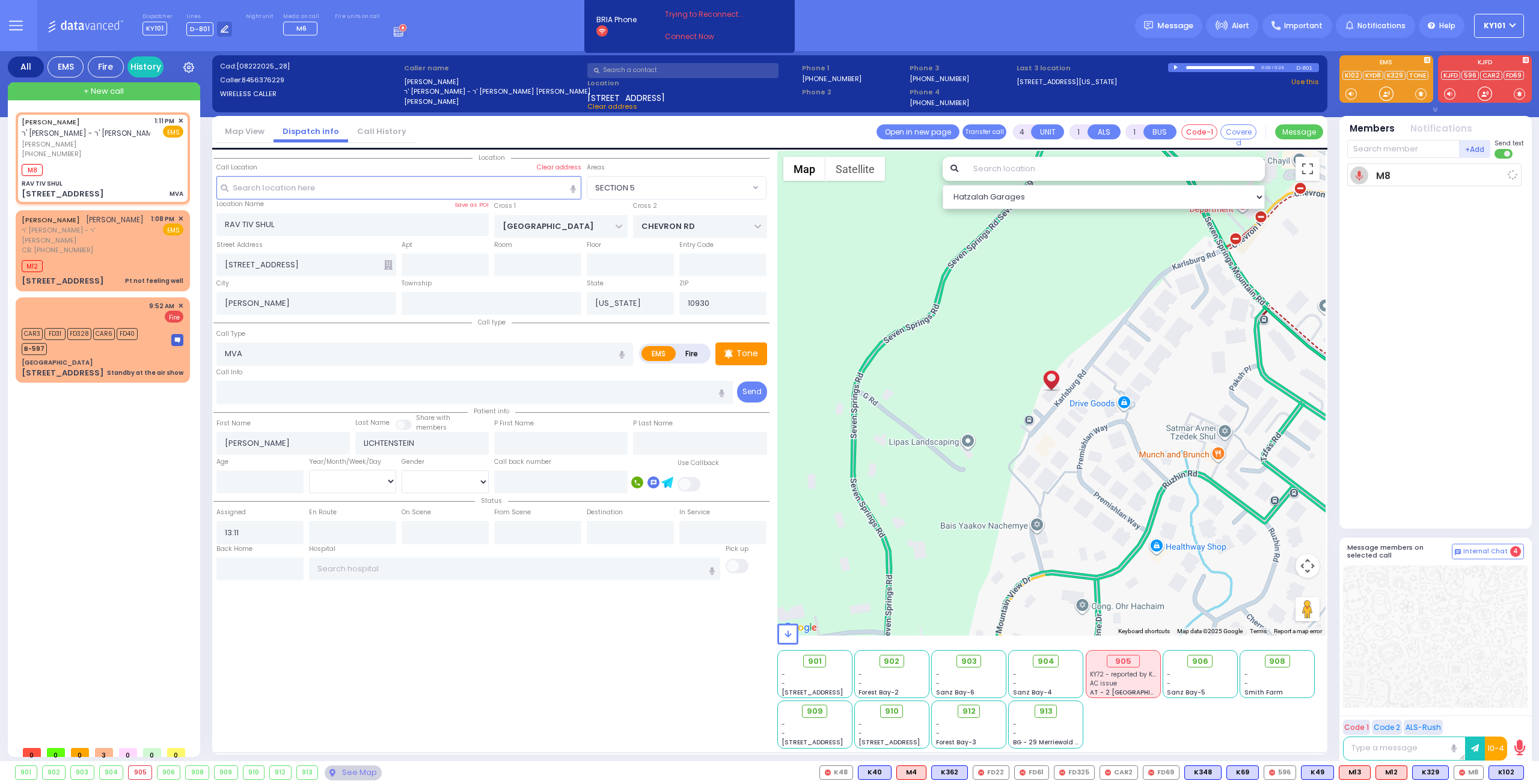
select select
radio input "true"
select select
type input "13:12"
select select "Hatzalah Garages"
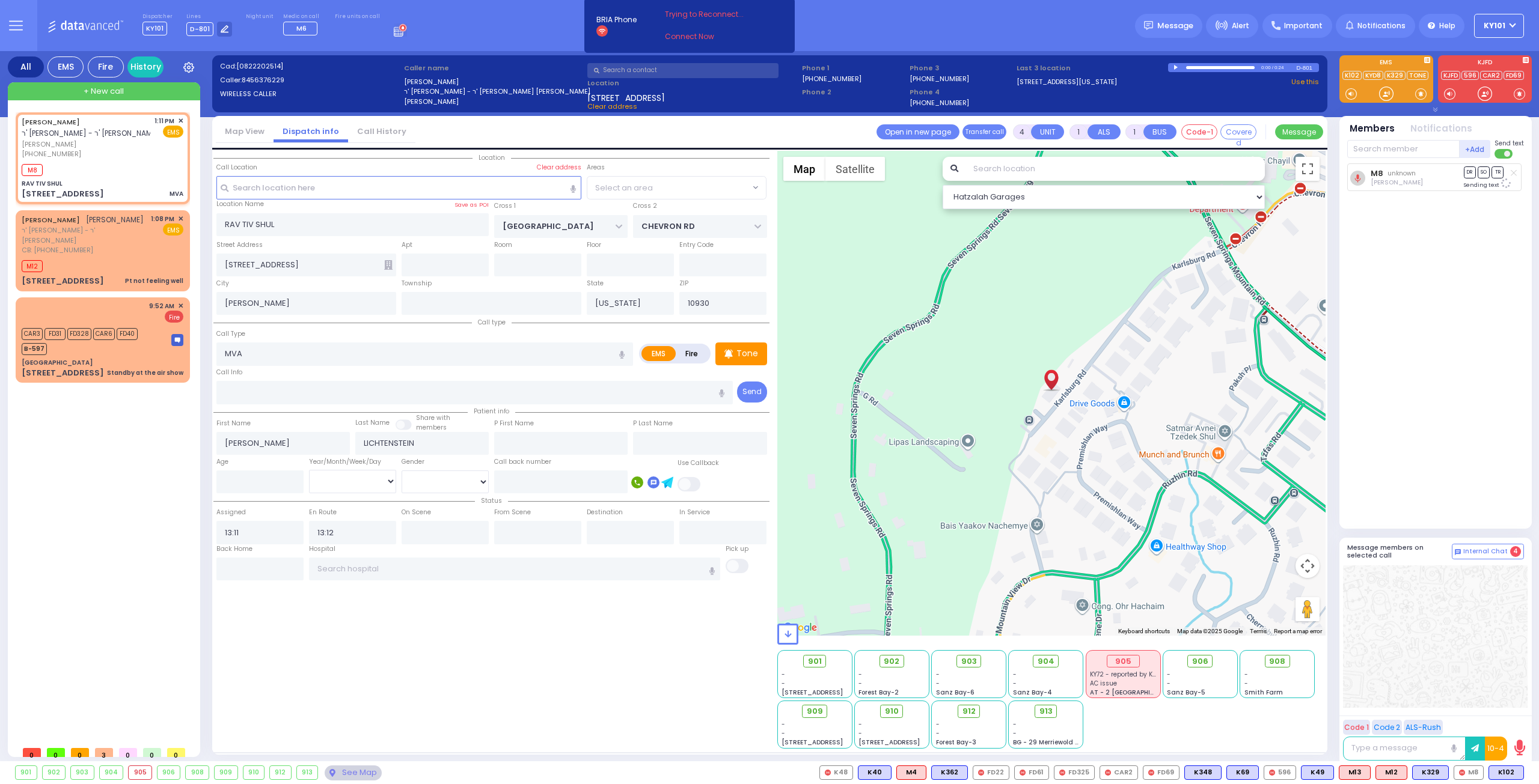
select select "SECTION 5"
click at [1394, 150] on input "text" at bounding box center [1403, 148] width 112 height 18
type input "74"
select select
radio input "true"
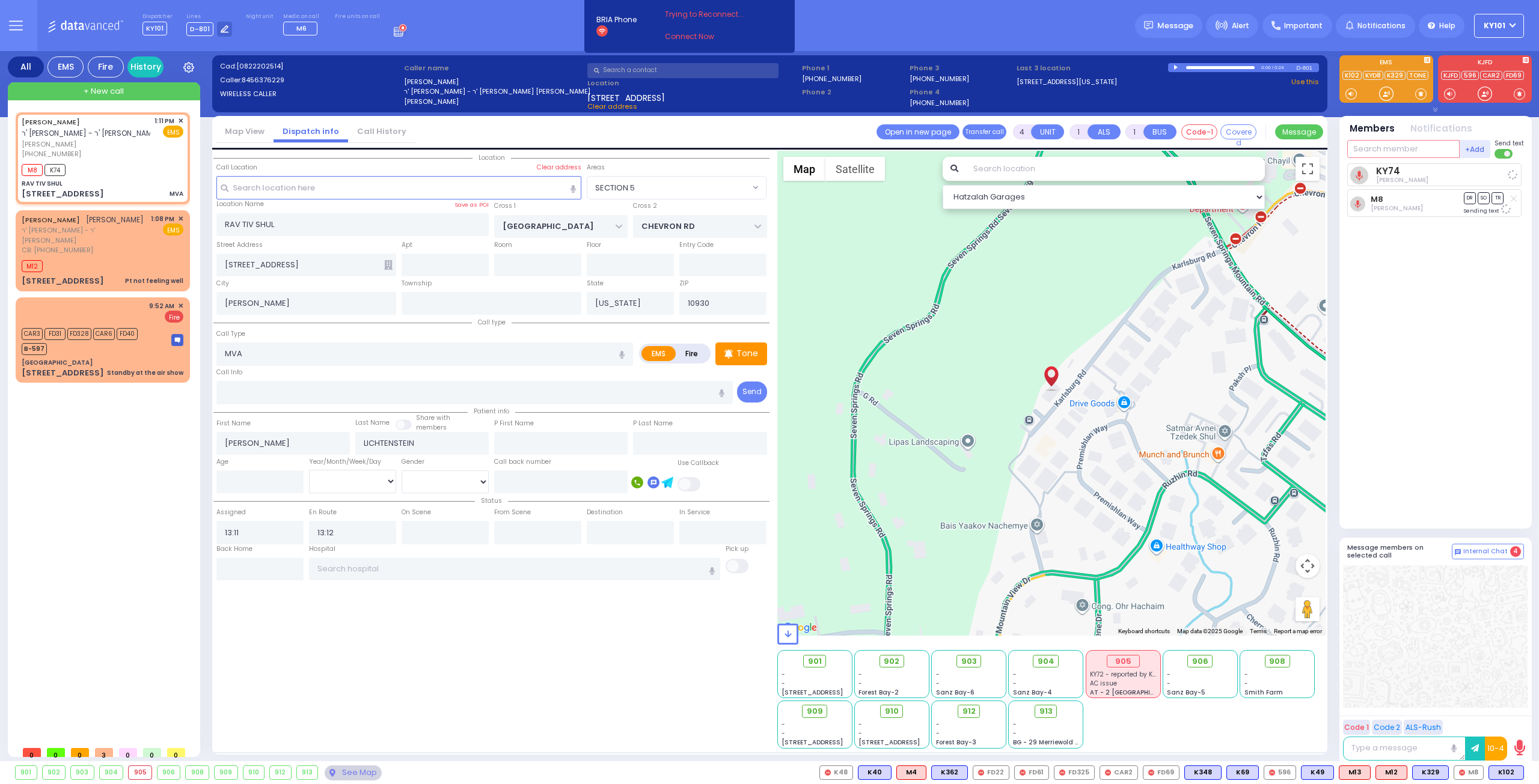
select select
select select "Hatzalah Garages"
select select "SECTION 5"
click at [230, 122] on button "Copy call" at bounding box center [236, 124] width 61 height 11
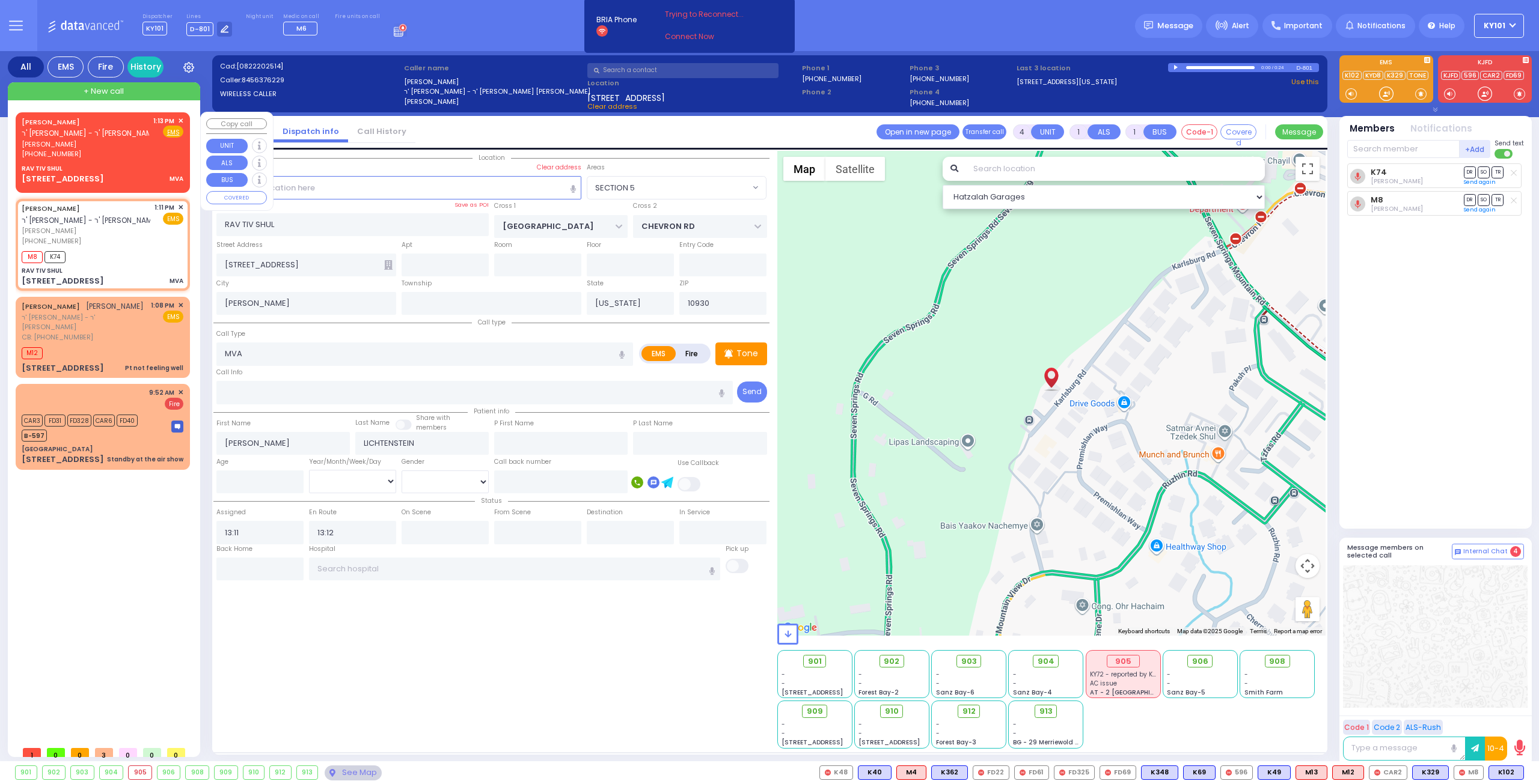
click at [105, 159] on div "[PERSON_NAME] ר' [PERSON_NAME] - ר' [PERSON_NAME] [PERSON_NAME] [PERSON_NAME] […" at bounding box center [102, 151] width 170 height 73
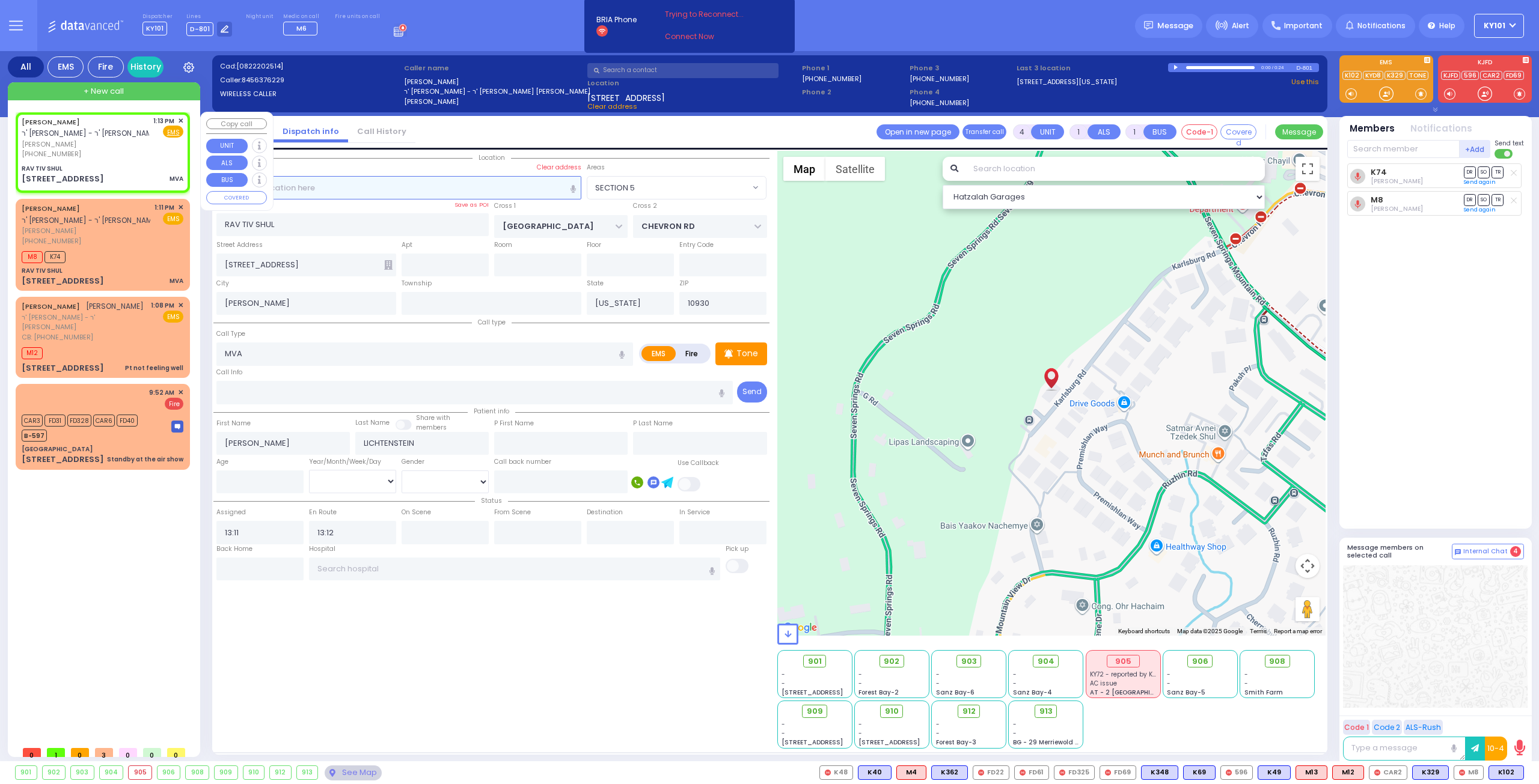
select select
radio input "true"
select select
type input "13:13"
select select "Hatzalah Garages"
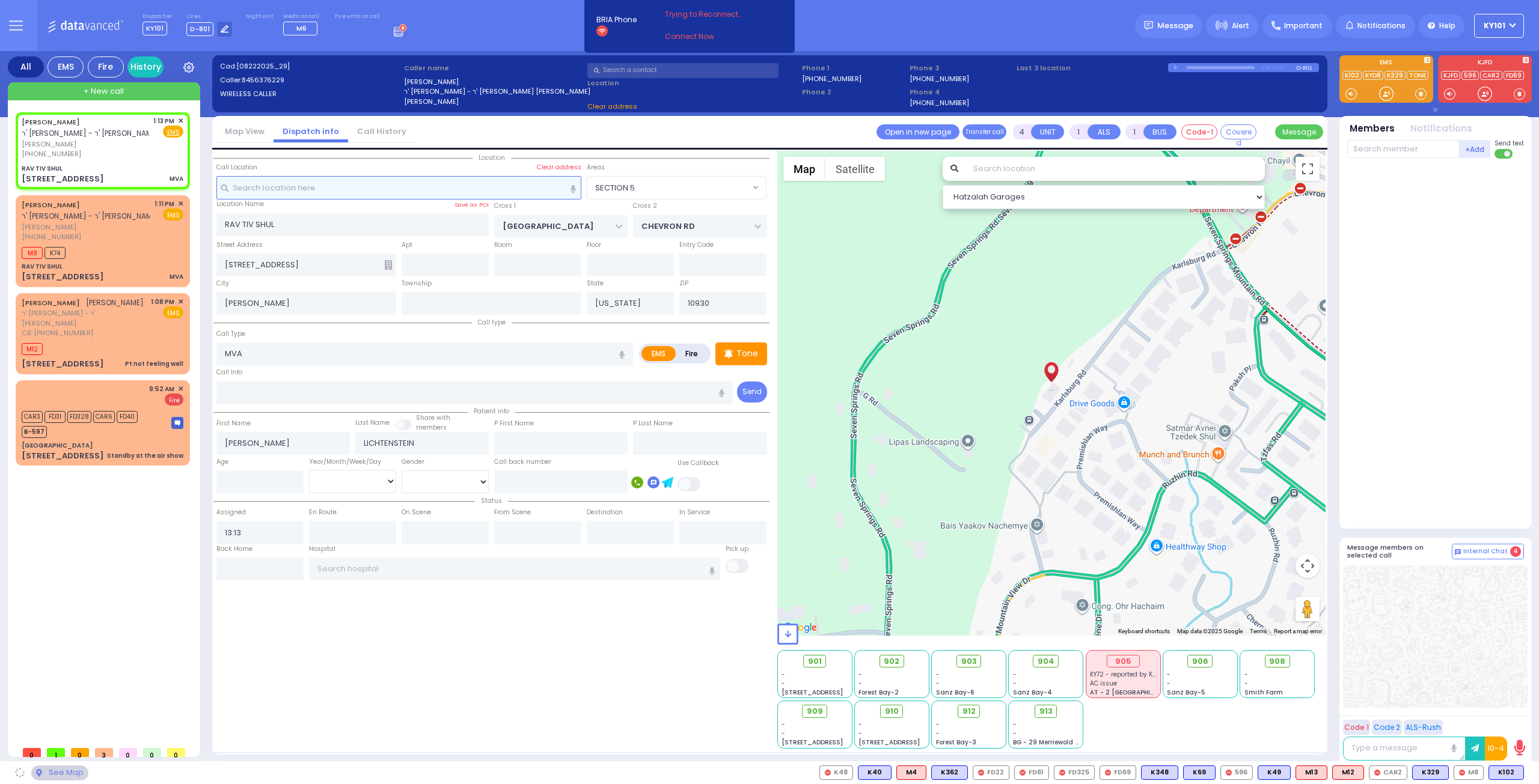
select select
radio input "true"
select select
select select "Hatzalah Garages"
select select "SECTION 5"
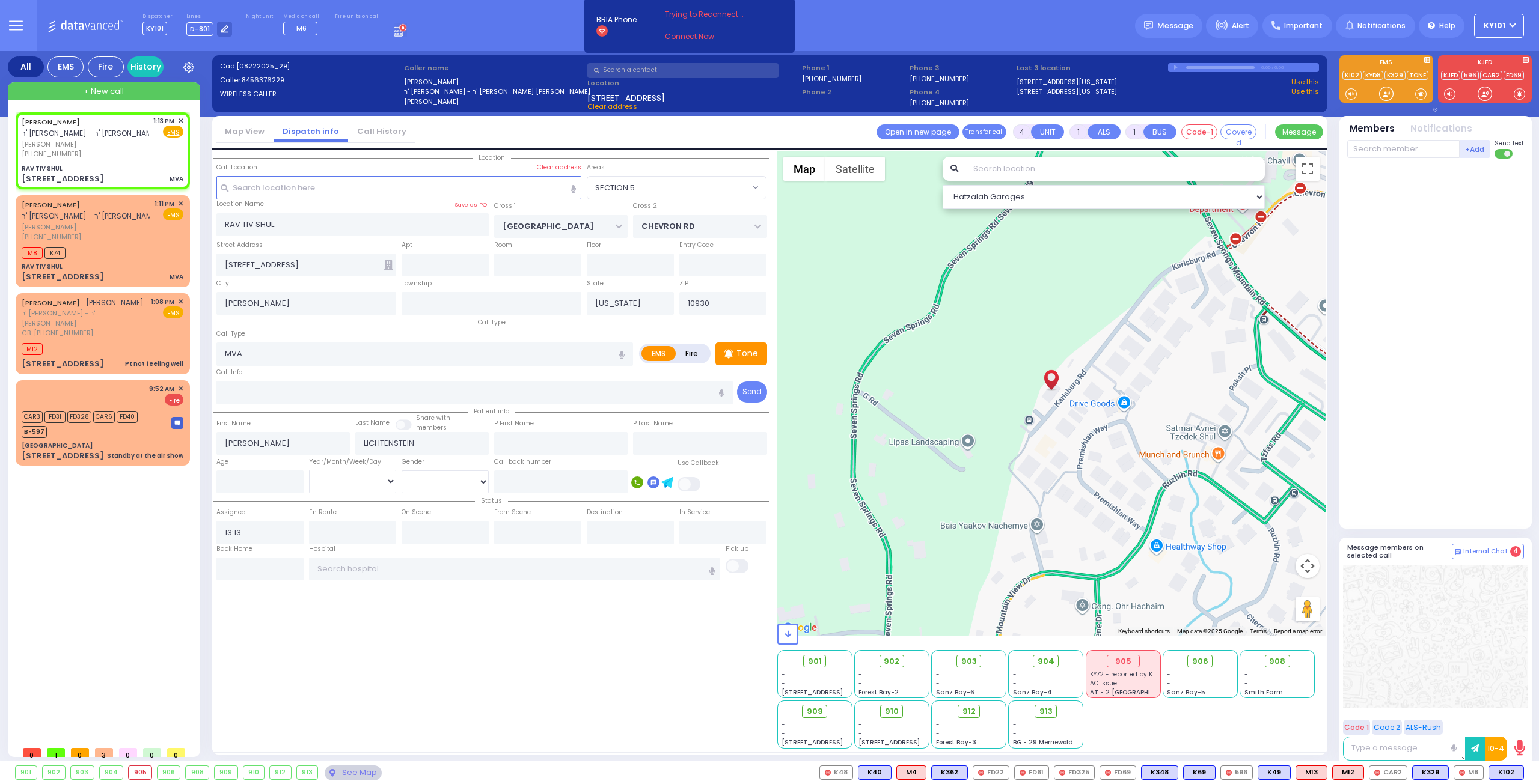
click at [699, 349] on label "Fire" at bounding box center [692, 353] width 34 height 15
radio input "true"
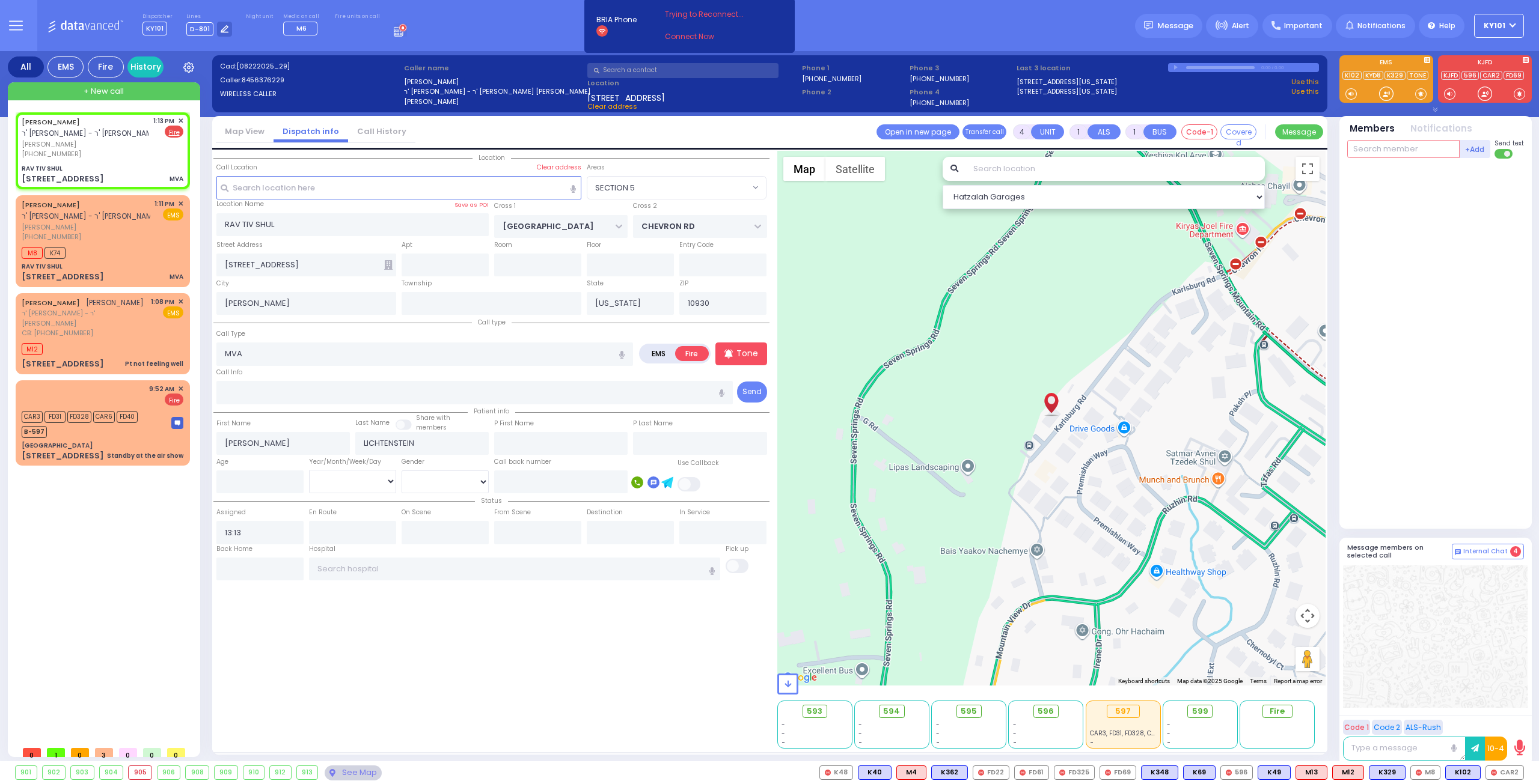
click at [1408, 146] on input "text" at bounding box center [1403, 148] width 112 height 18
type input "car2"
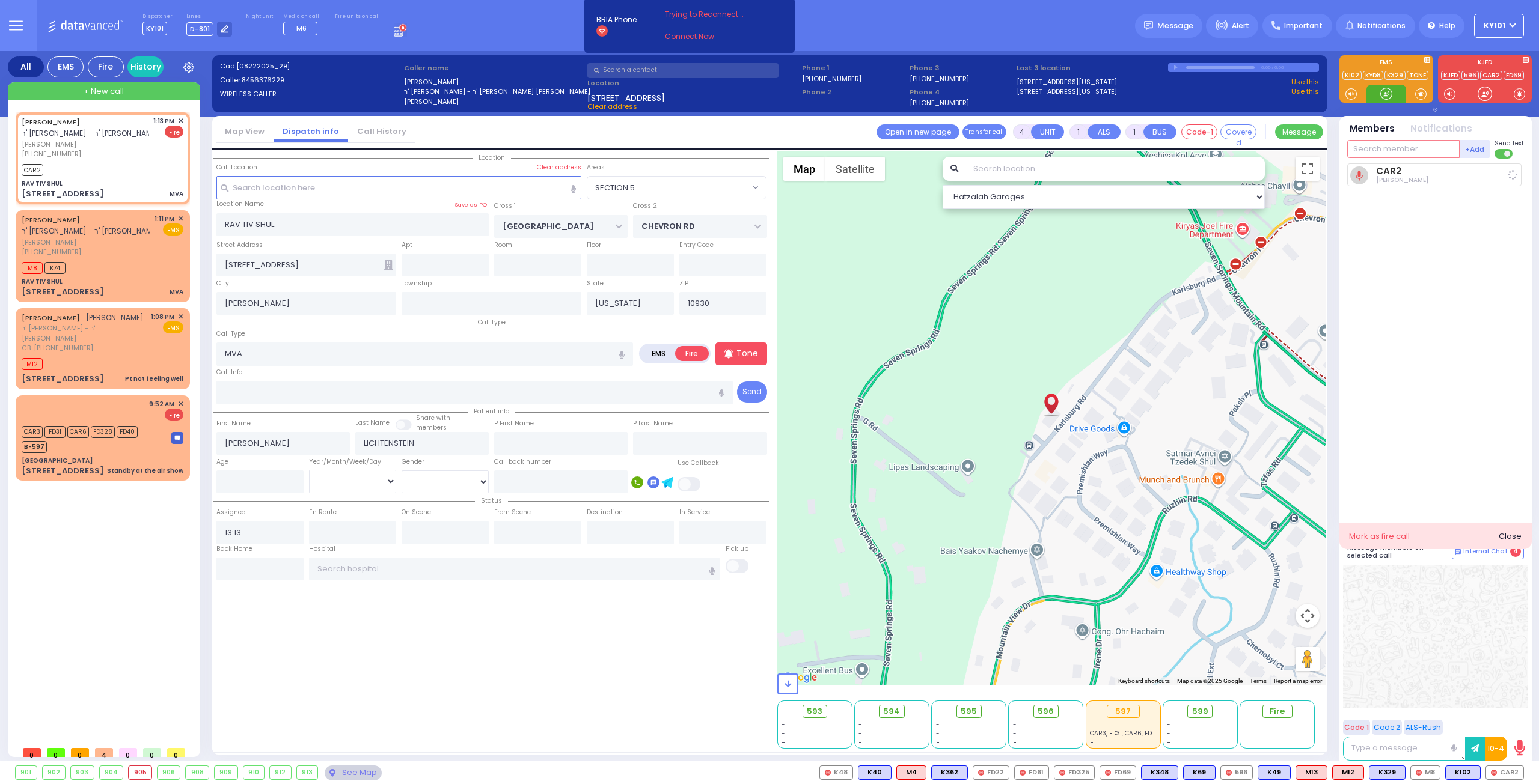
select select
radio input "true"
select select
type input "13:13"
select select "Hatzalah Garages"
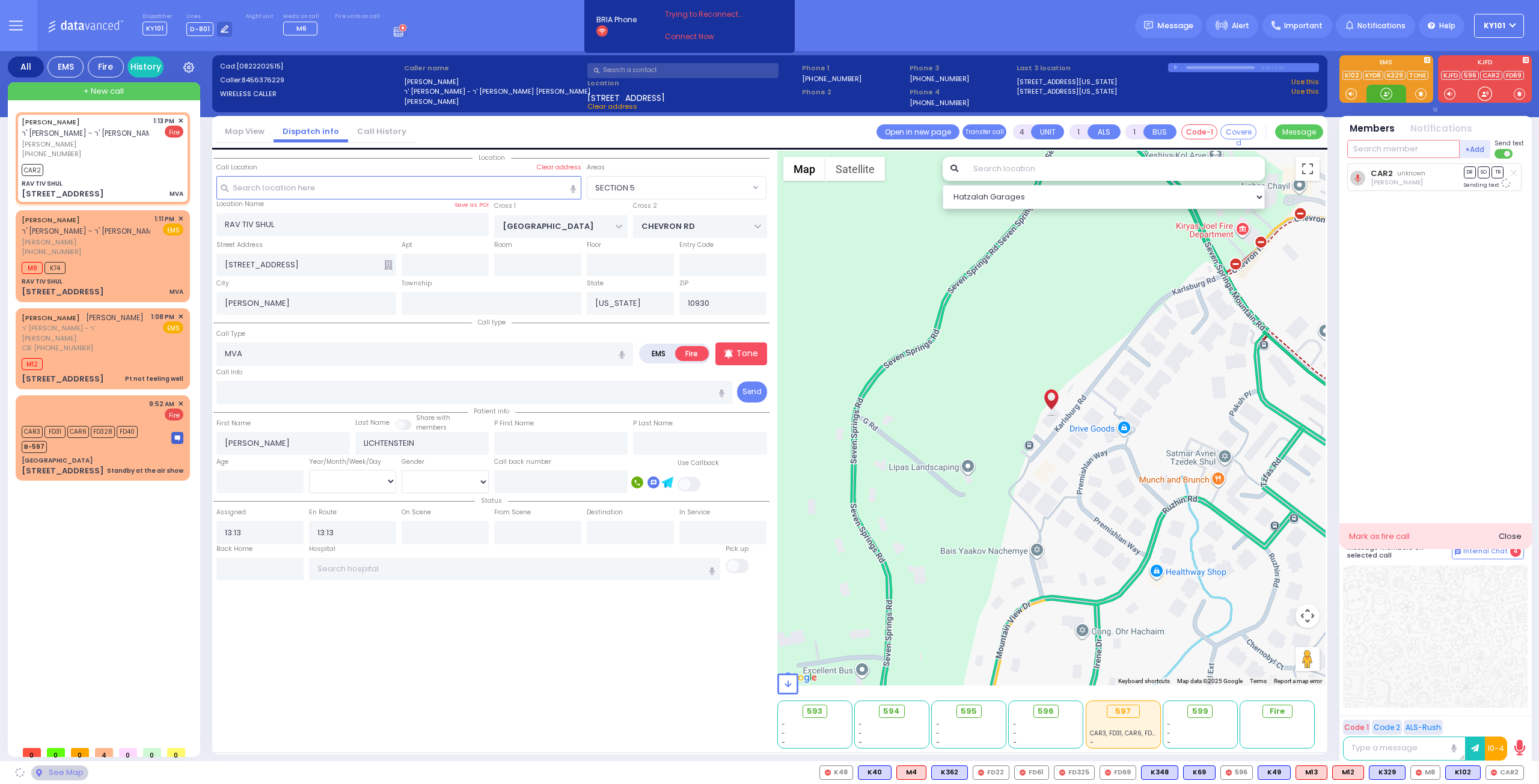
select select "SECTION 5"
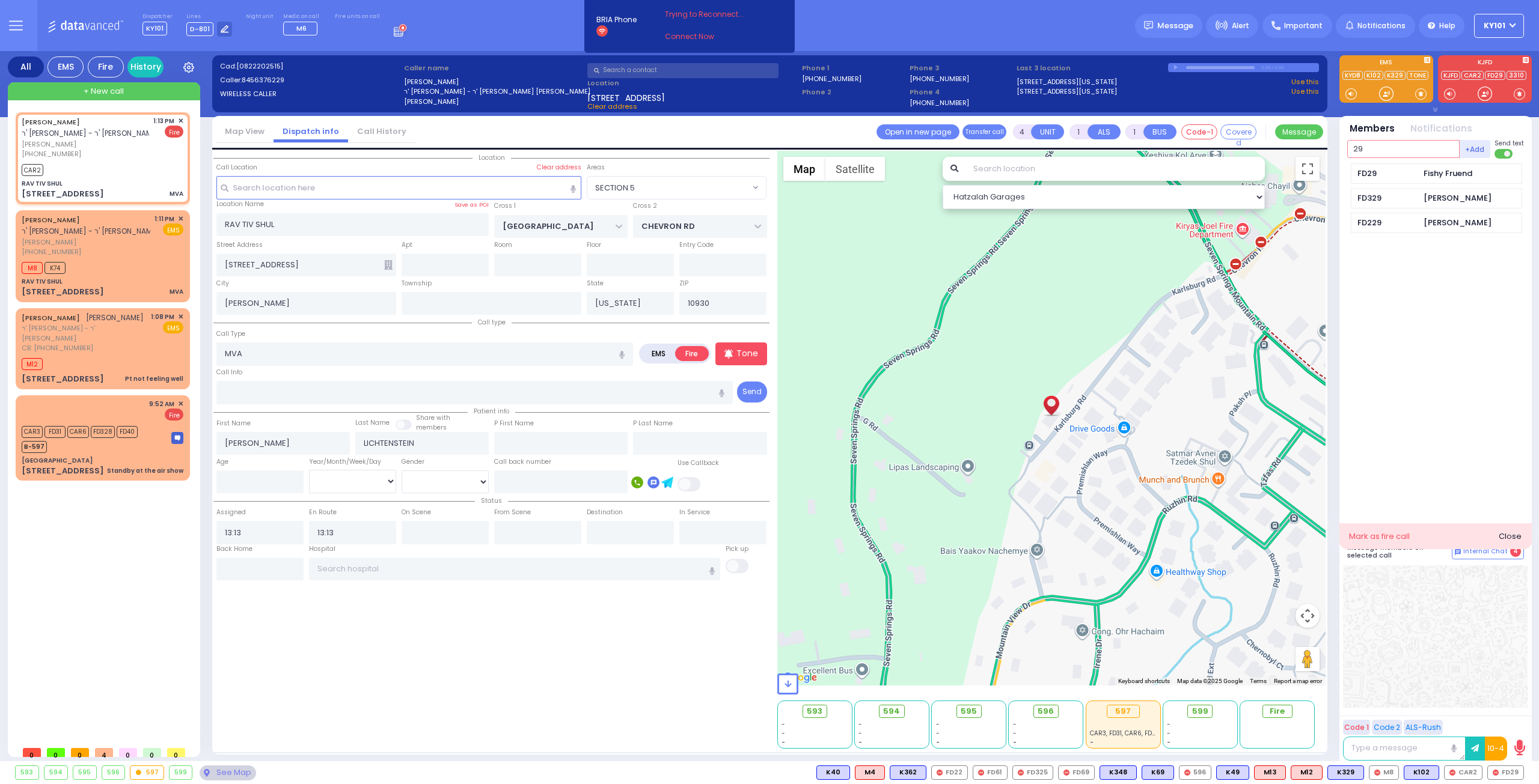
type input "29"
select select
radio input "true"
select select
select select "Hatzalah Garages"
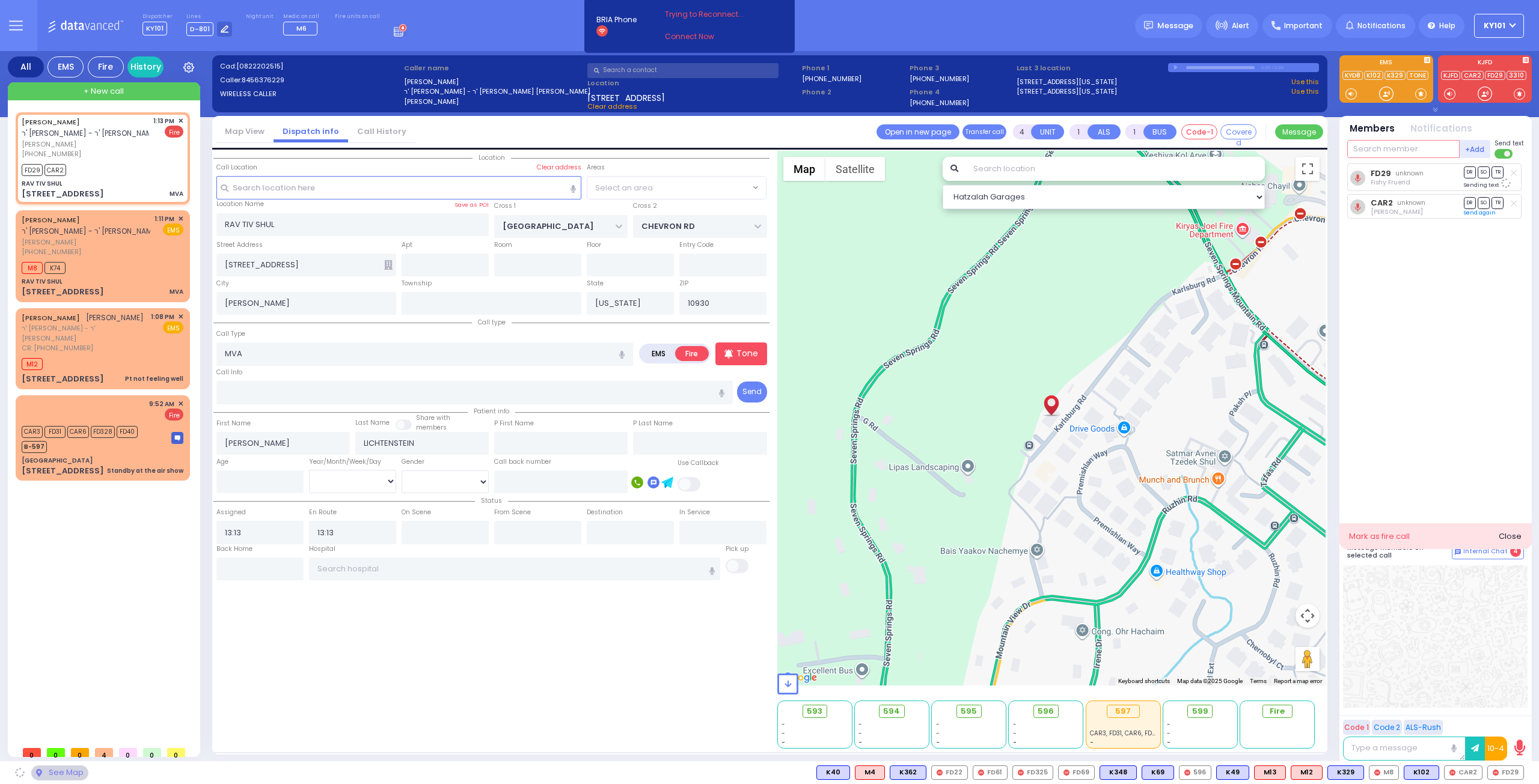
select select "SECTION 5"
click at [1437, 774] on button at bounding box center [1435, 773] width 6 height 13
click at [1433, 719] on icon at bounding box center [1426, 718] width 12 height 12
click at [1481, 640] on div at bounding box center [1435, 636] width 185 height 142
click at [755, 350] on p "Tone" at bounding box center [747, 353] width 22 height 12
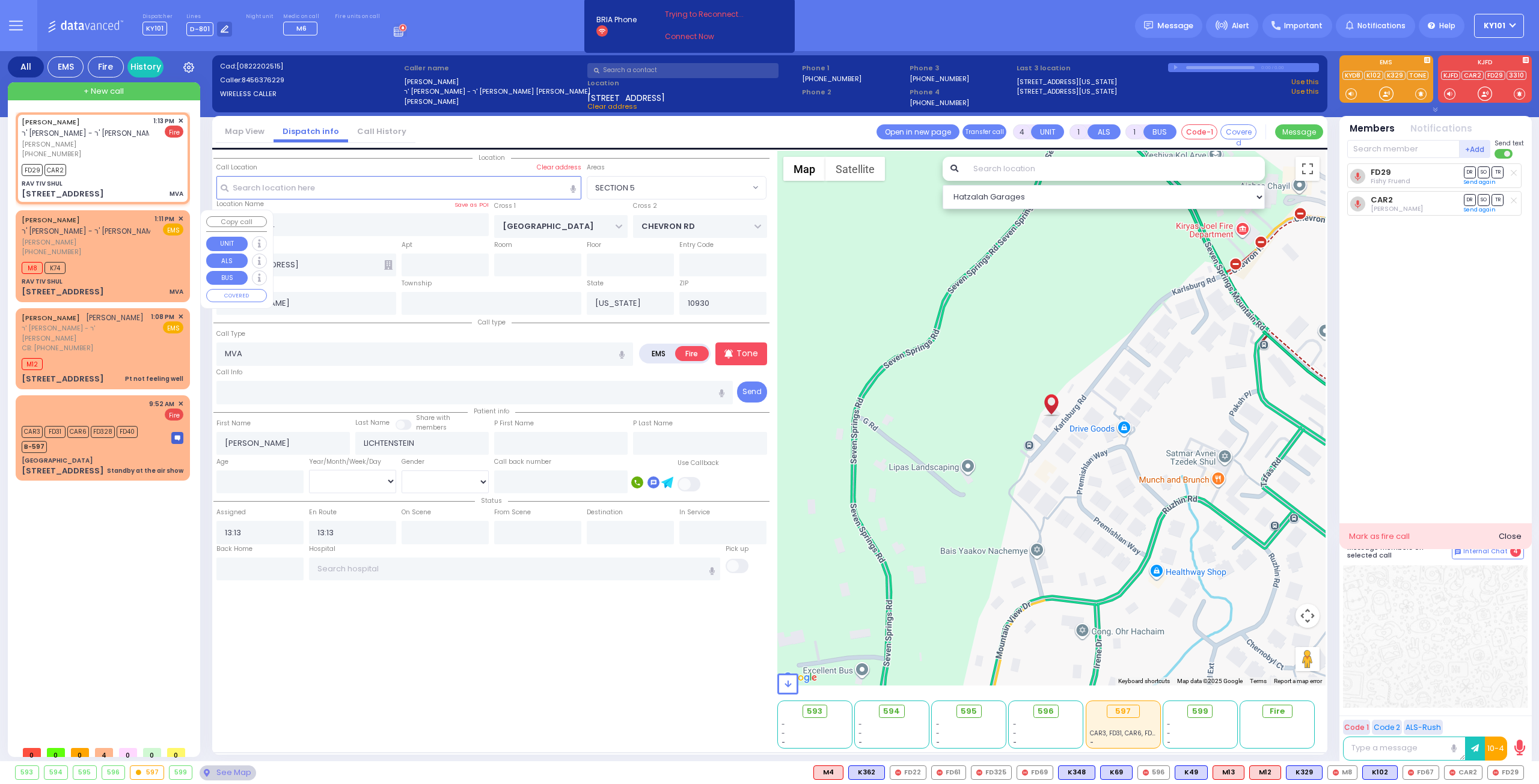
click at [127, 238] on span "[PERSON_NAME]" at bounding box center [85, 242] width 128 height 10
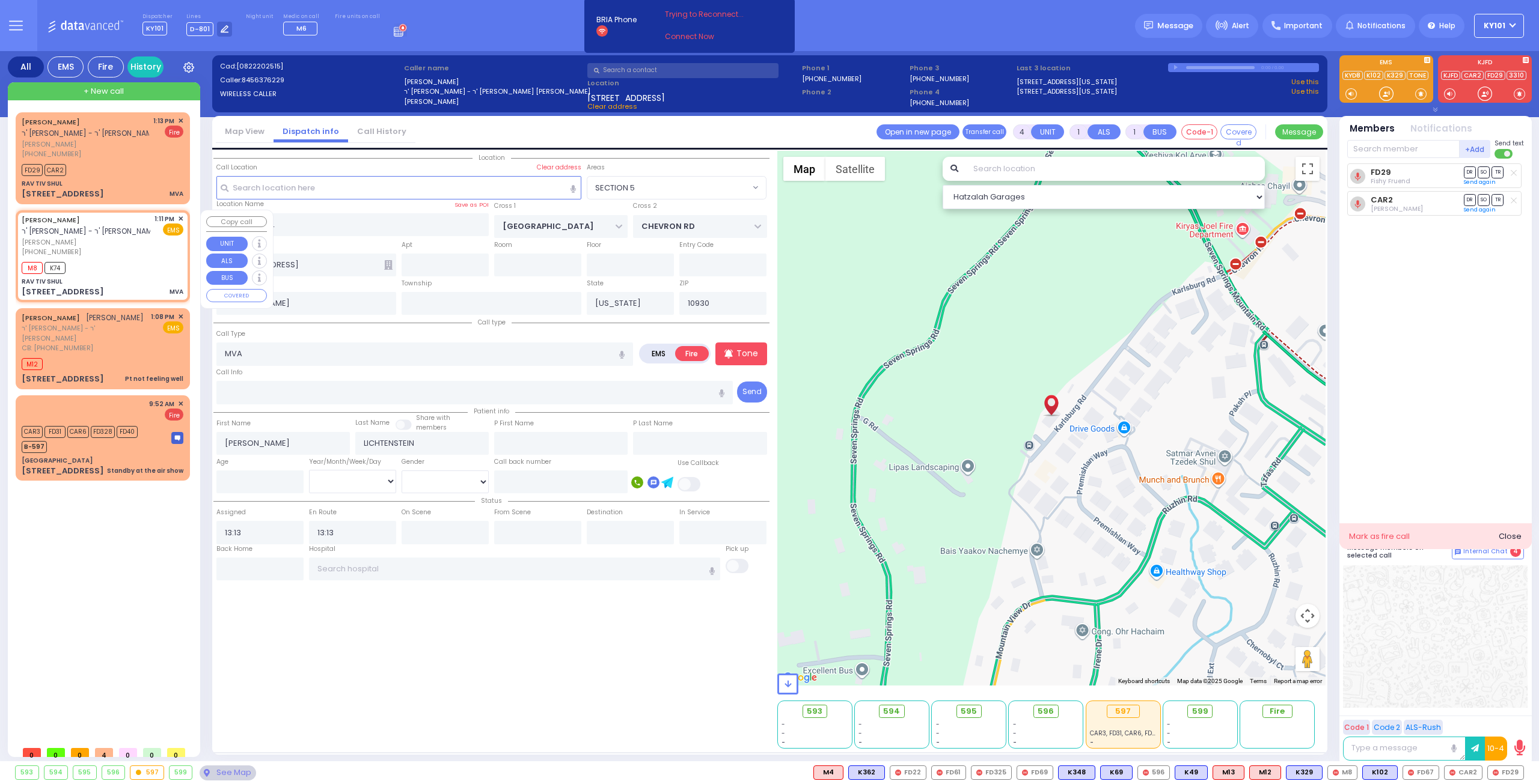
select select
radio input "true"
select select
type input "13:11"
type input "13:12"
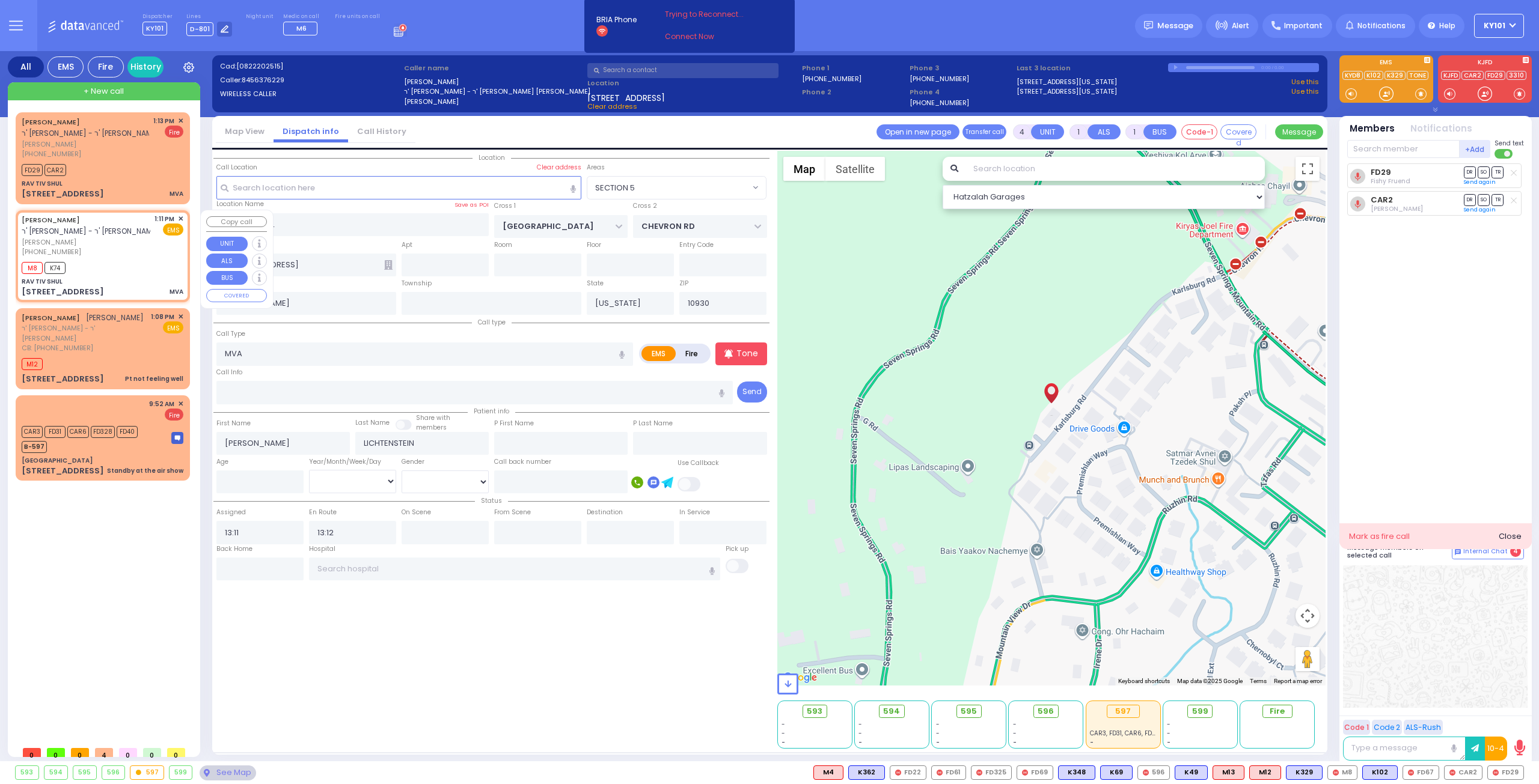
select select "Hatzalah Garages"
select select "SECTION 5"
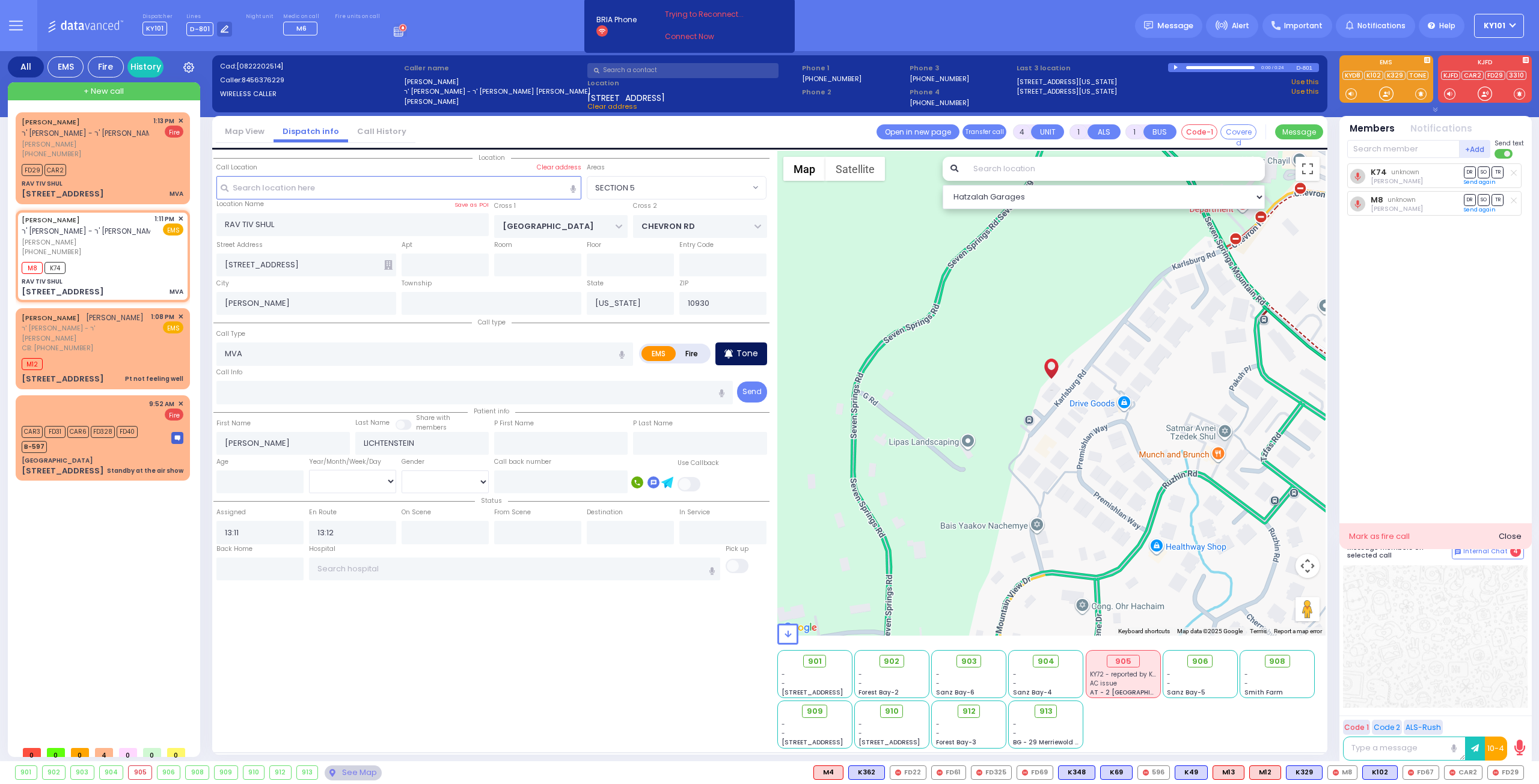
click at [748, 354] on p "Tone" at bounding box center [747, 353] width 22 height 12
click at [1403, 349] on div "K74 [PERSON_NAME] DR SO TR Sending text" at bounding box center [1436, 340] width 179 height 355
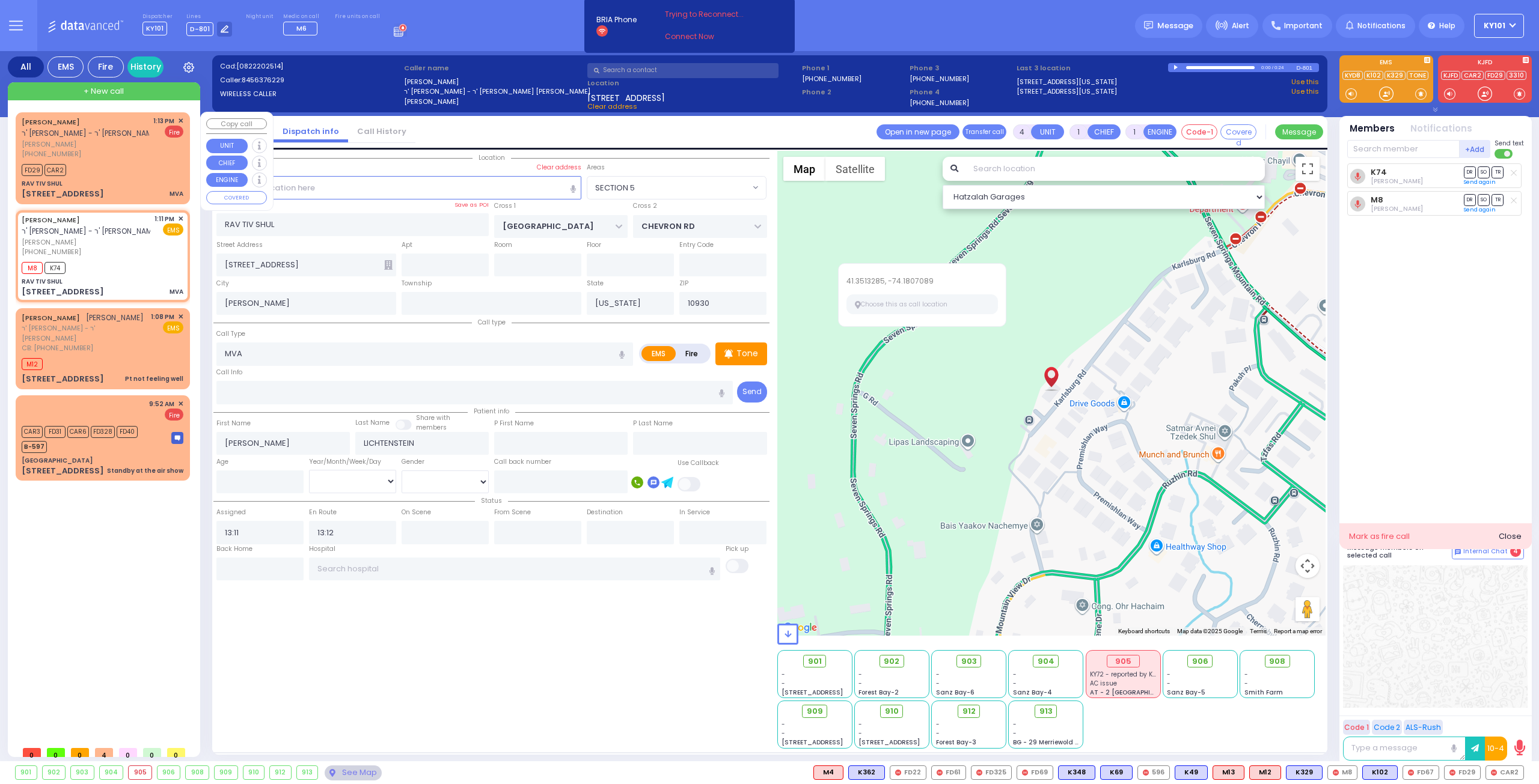
click at [117, 186] on div "RAV TIV SHUL" at bounding box center [102, 184] width 161 height 9
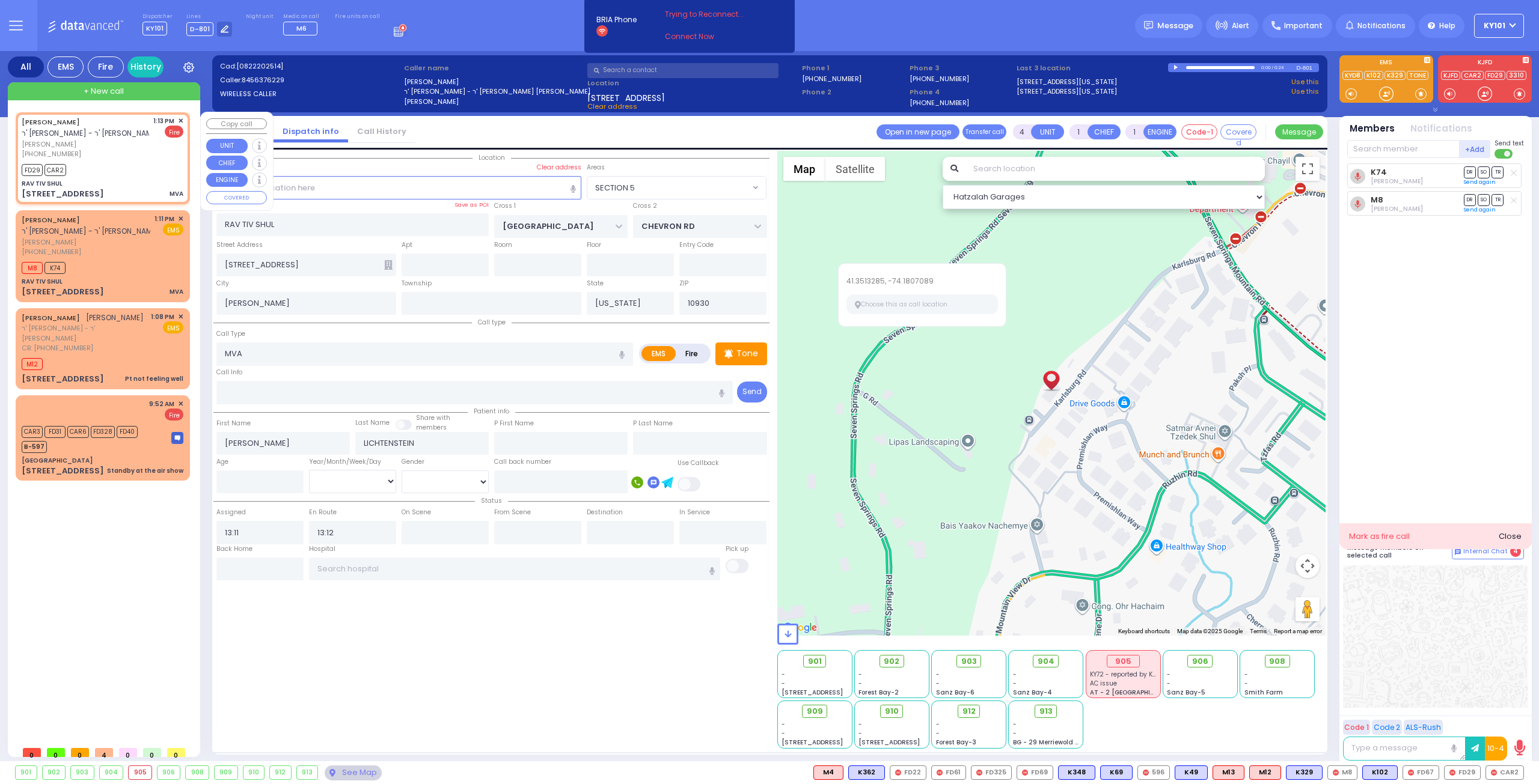
select select
radio input "false"
radio input "true"
select select
type input "13:13"
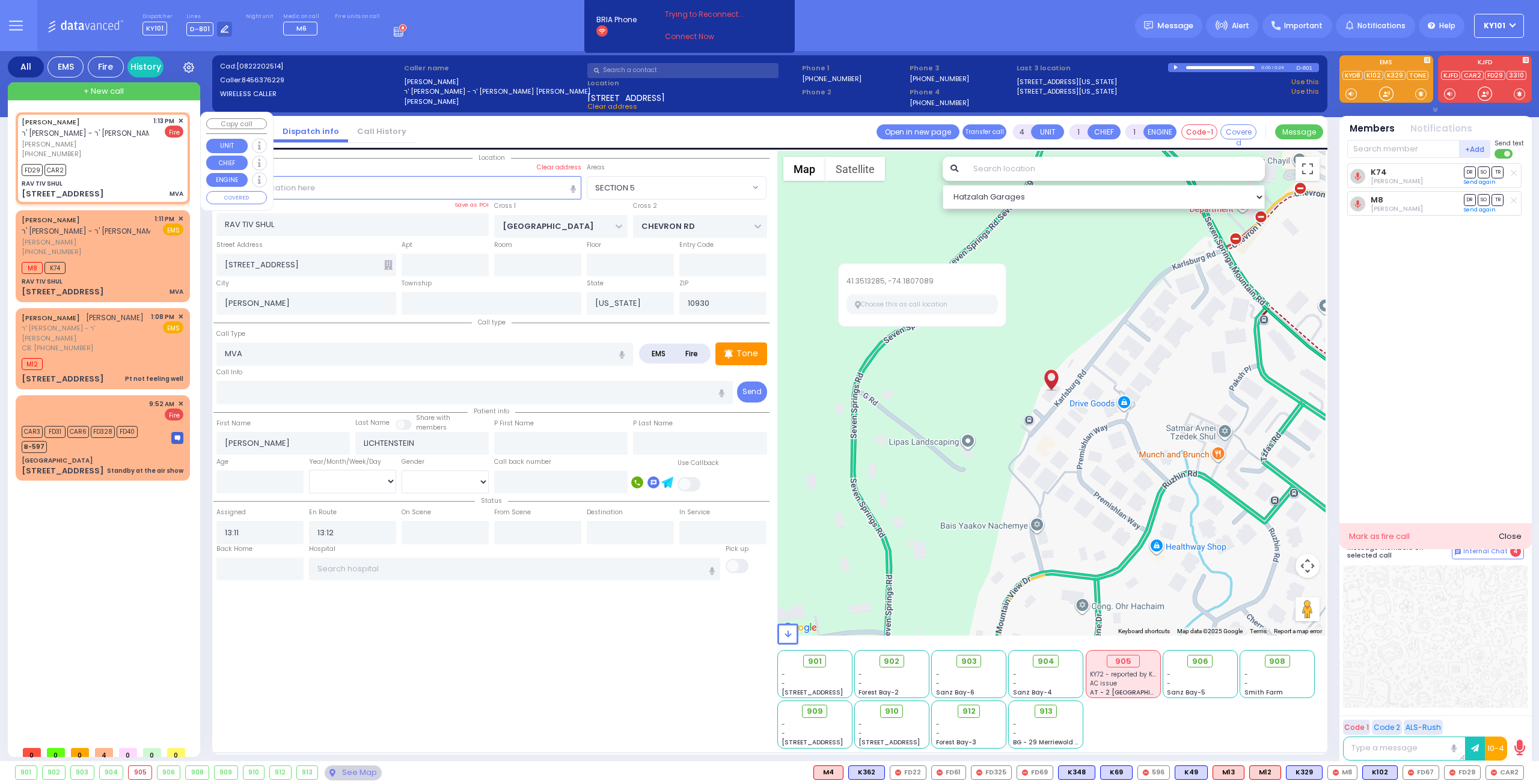
type input "13:13"
select select "Hatzalah Garages"
select select "SECTION 5"
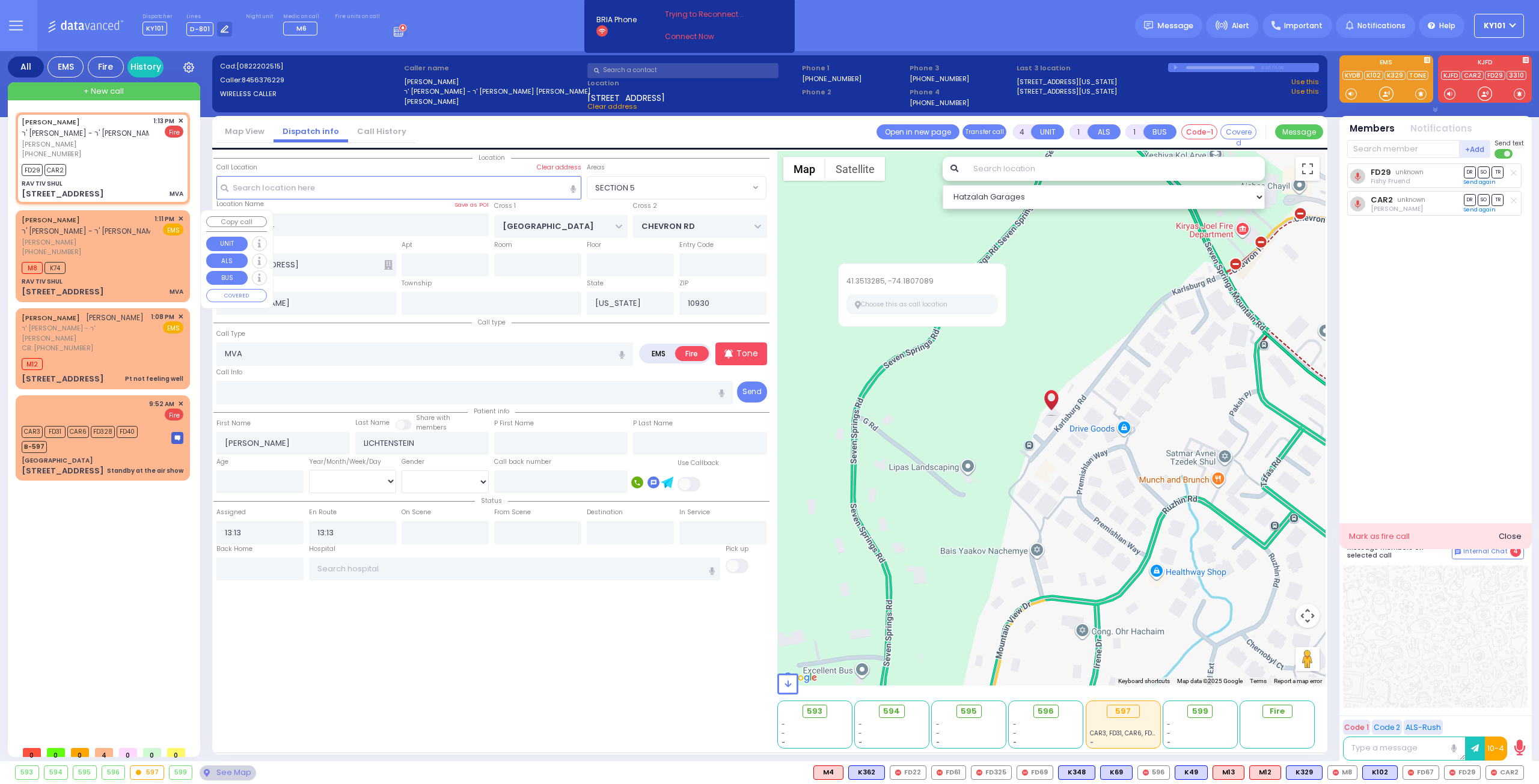
click at [105, 244] on span "[PERSON_NAME]" at bounding box center [85, 242] width 128 height 10
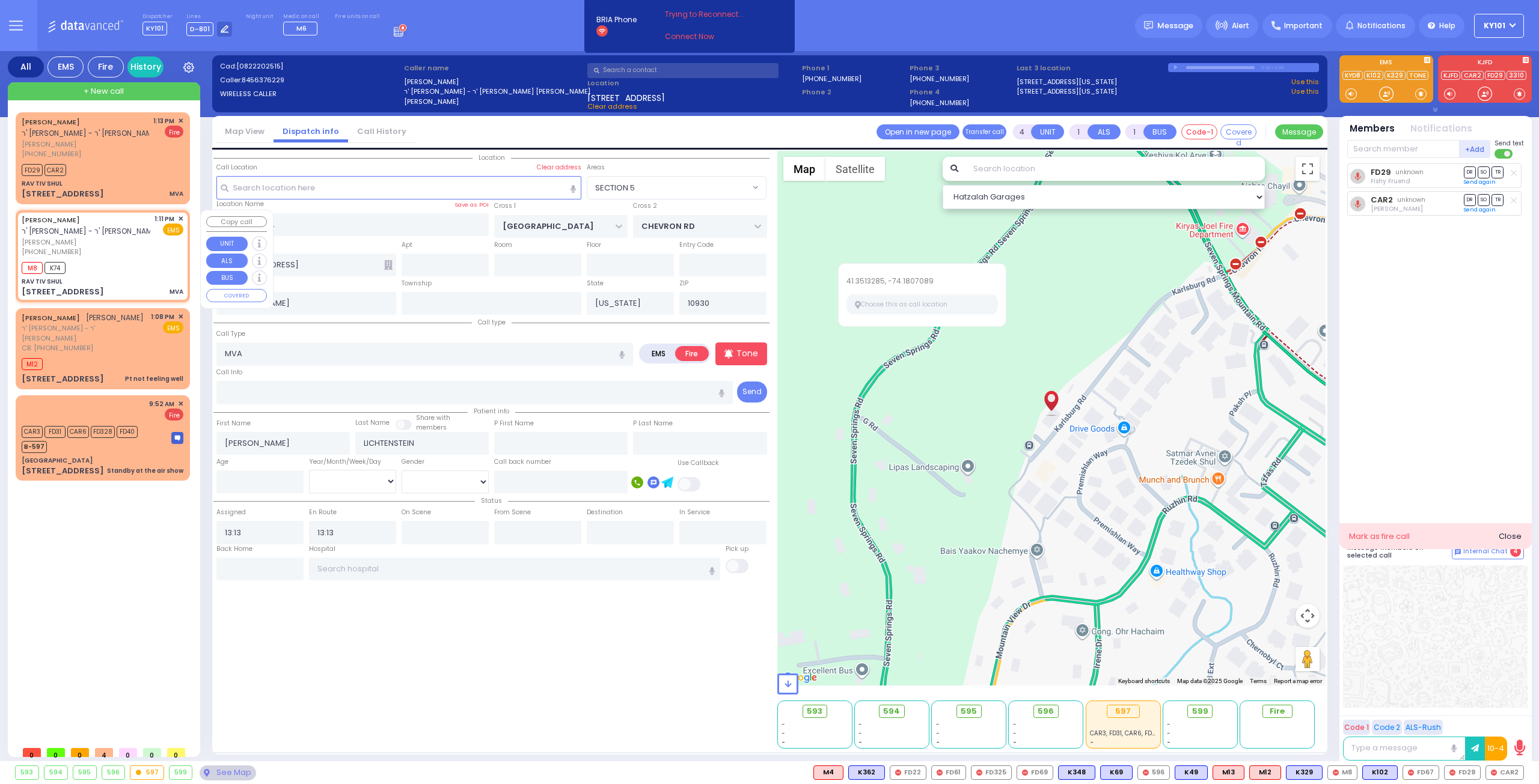
select select
radio input "true"
select select
type input "13:11"
type input "13:12"
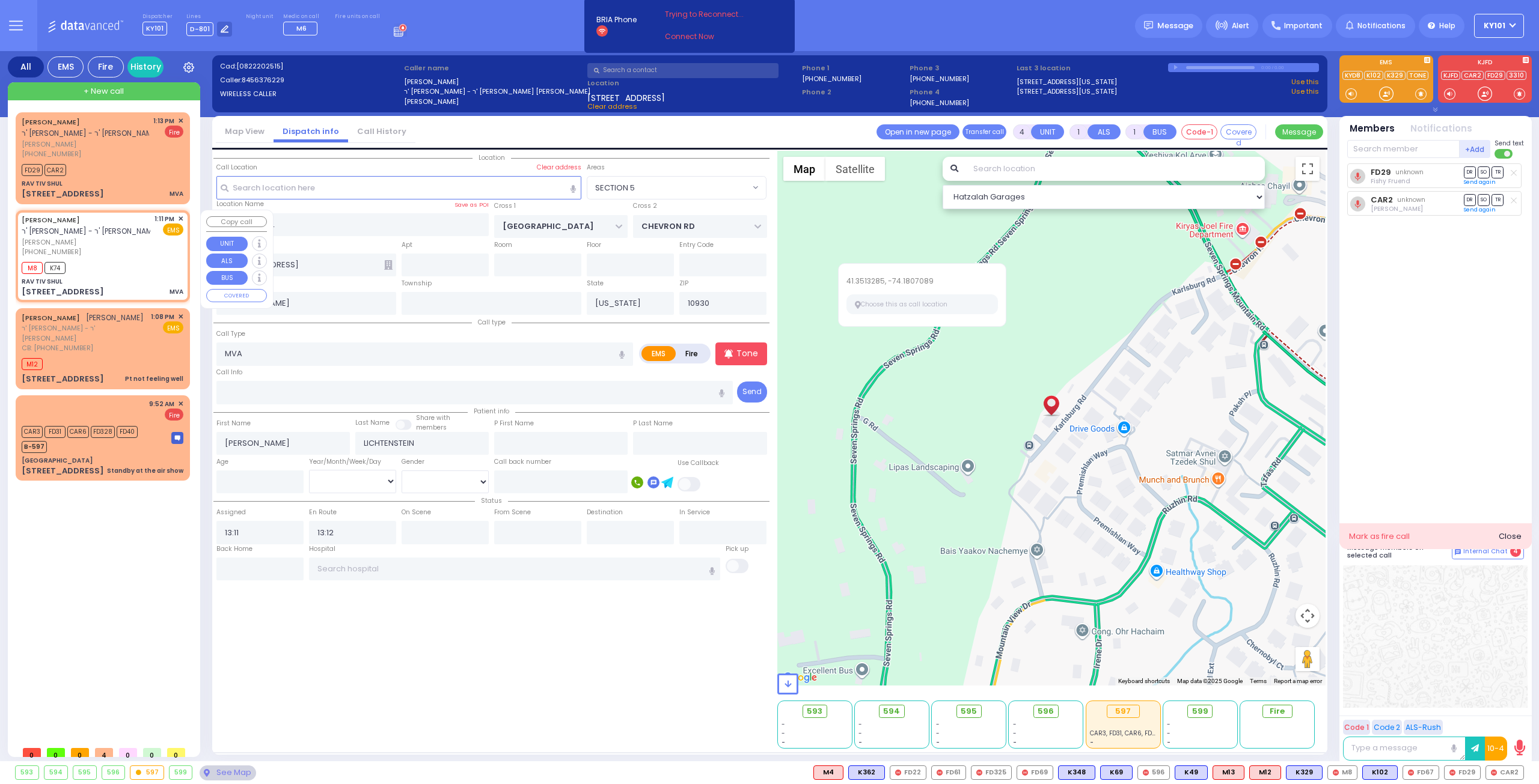
select select "Hatzalah Garages"
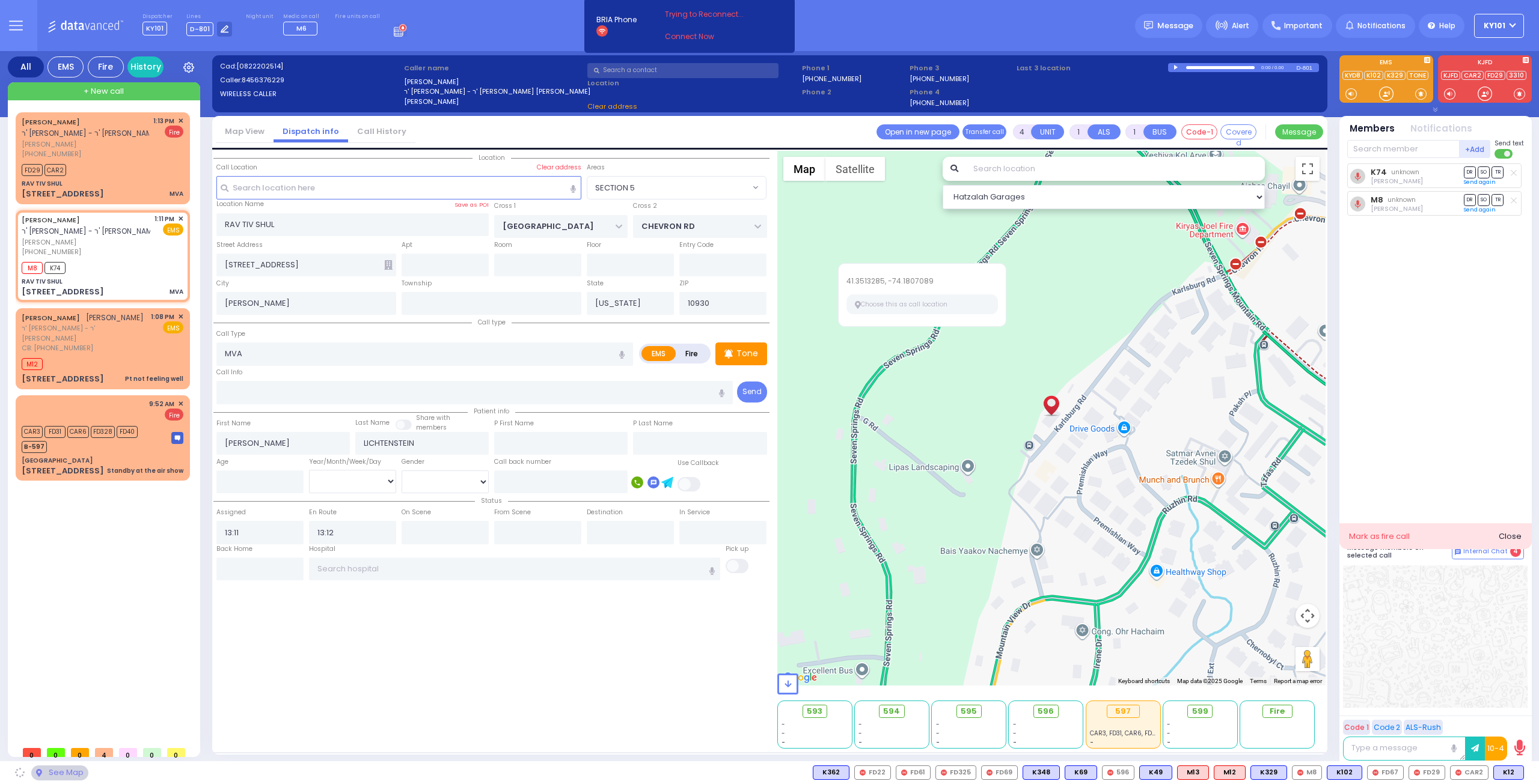
select select "SECTION 5"
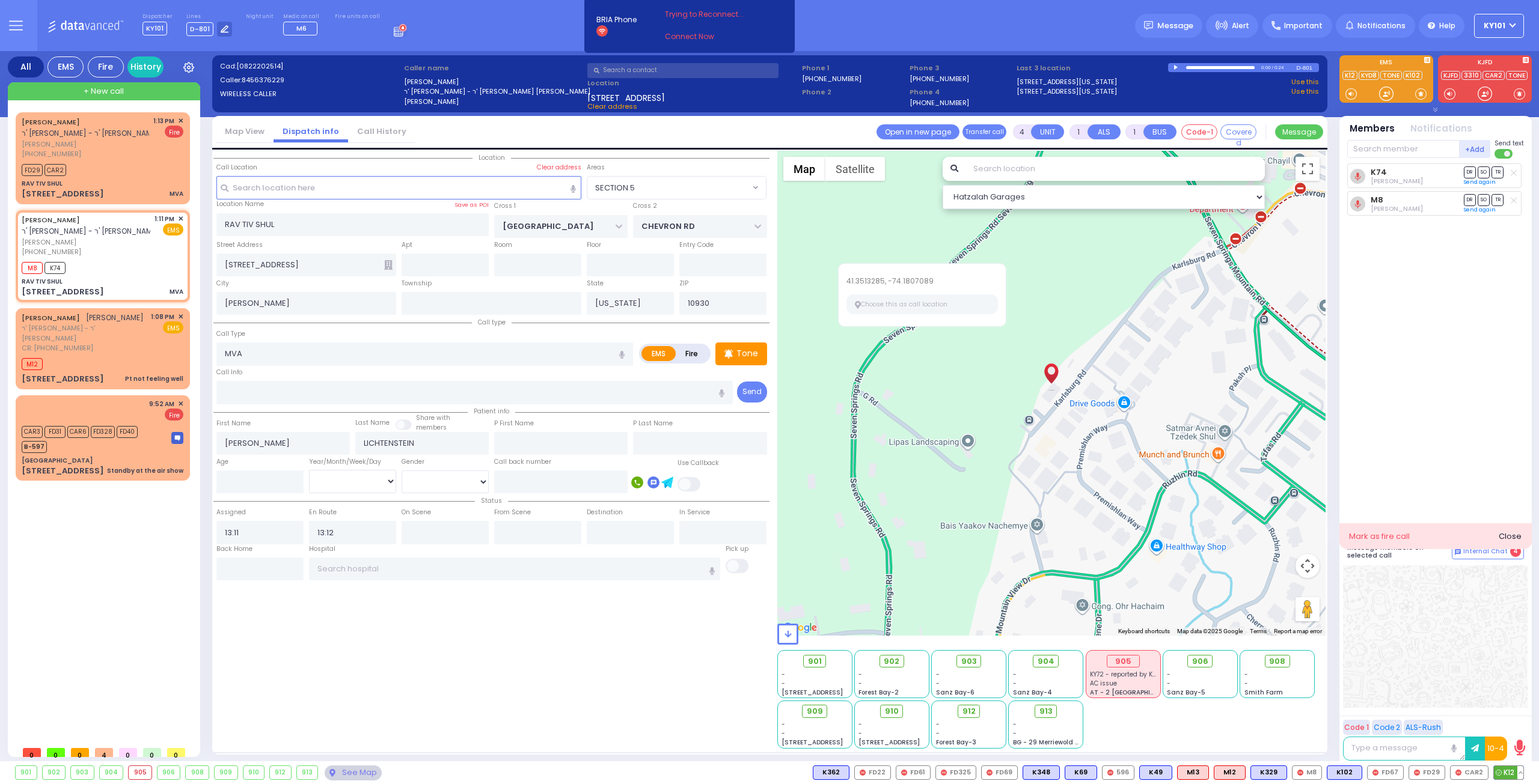
click at [1504, 772] on span "K12" at bounding box center [1507, 773] width 29 height 13
select select
radio input "true"
select select
select select "Hatzalah Garages"
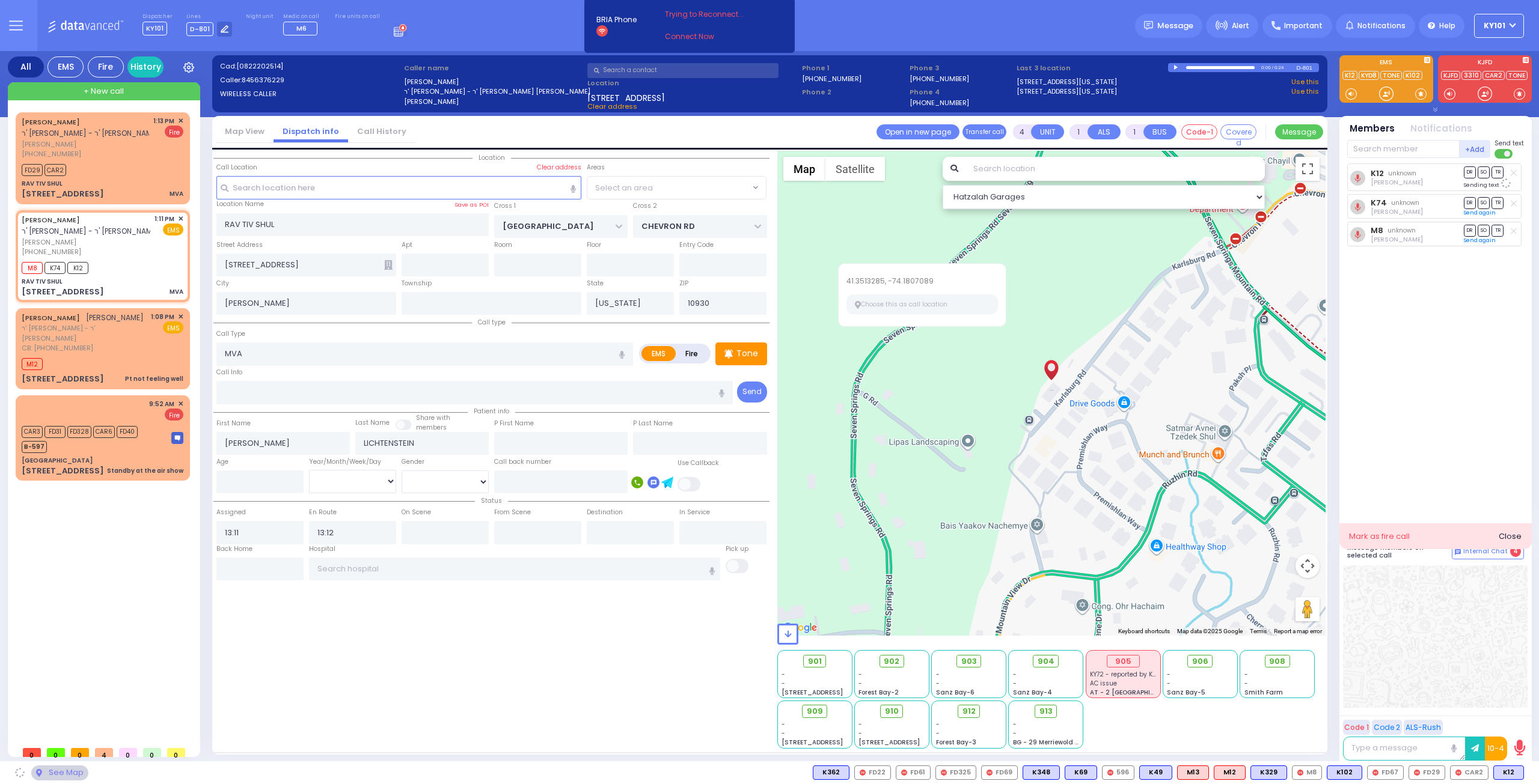
select select "SECTION 5"
click at [121, 154] on div "[PHONE_NUMBER]" at bounding box center [85, 154] width 127 height 10
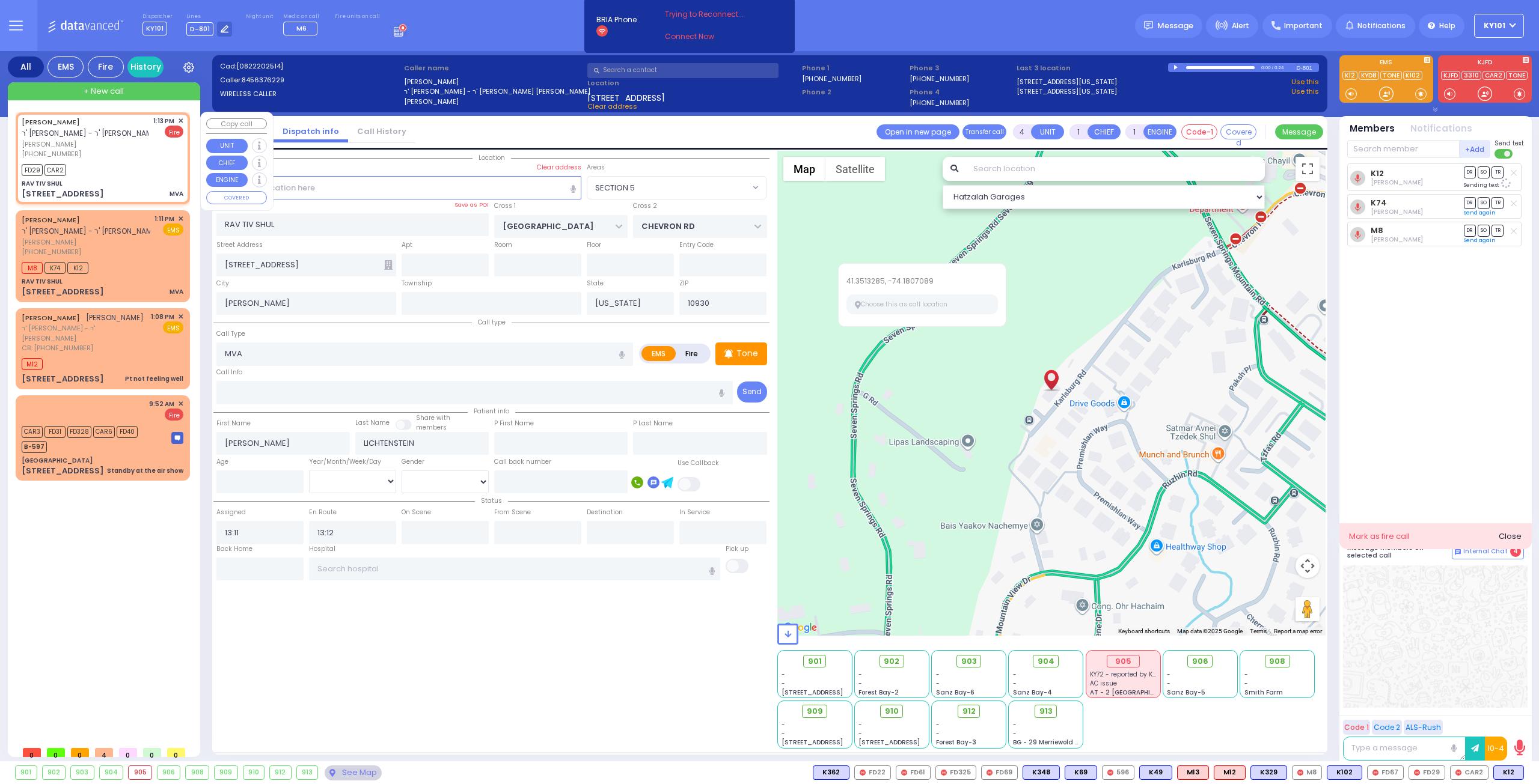
select select
radio input "false"
radio input "true"
select select
type input "13:13"
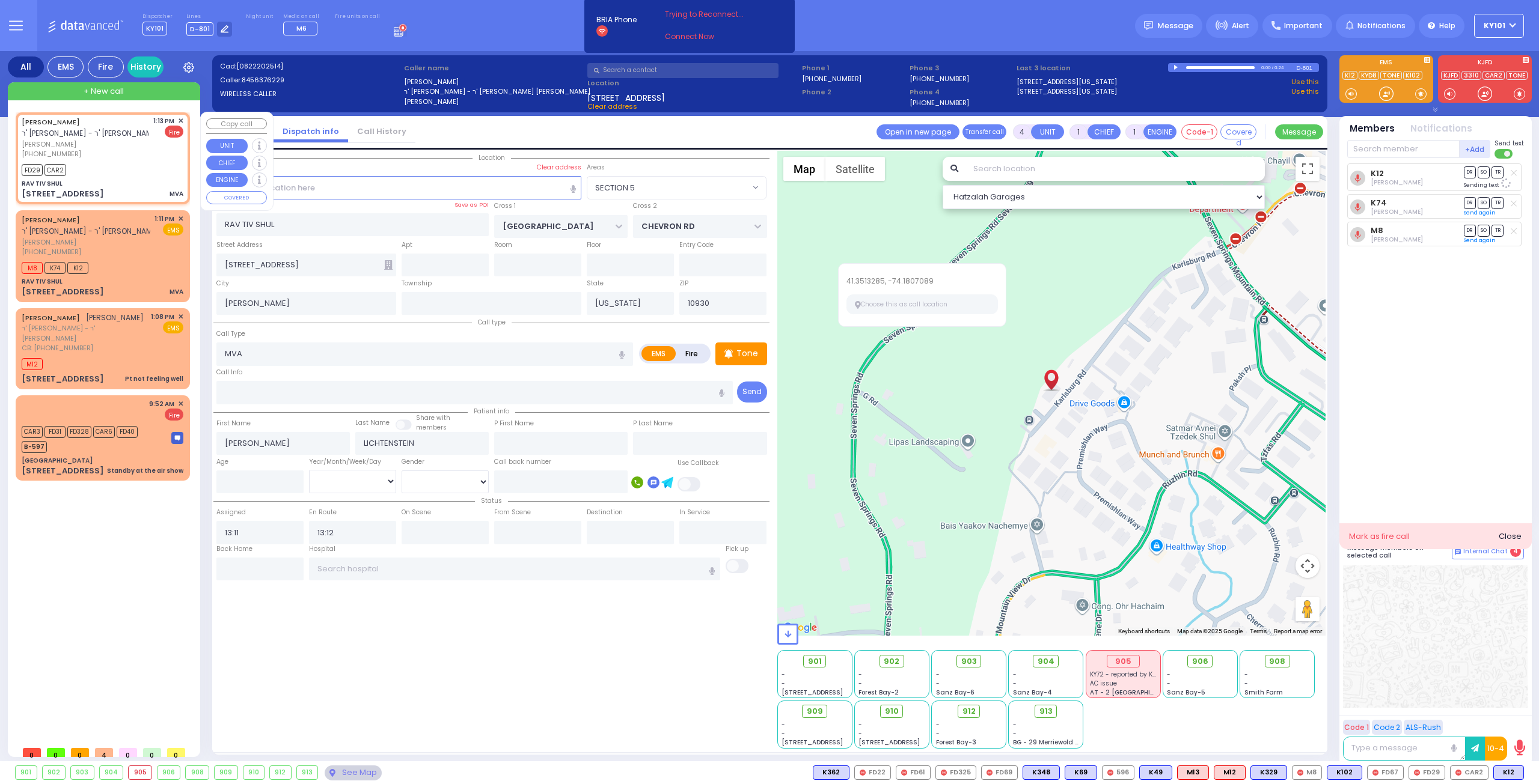
type input "13:13"
select select "Hatzalah Garages"
select select "SECTION 5"
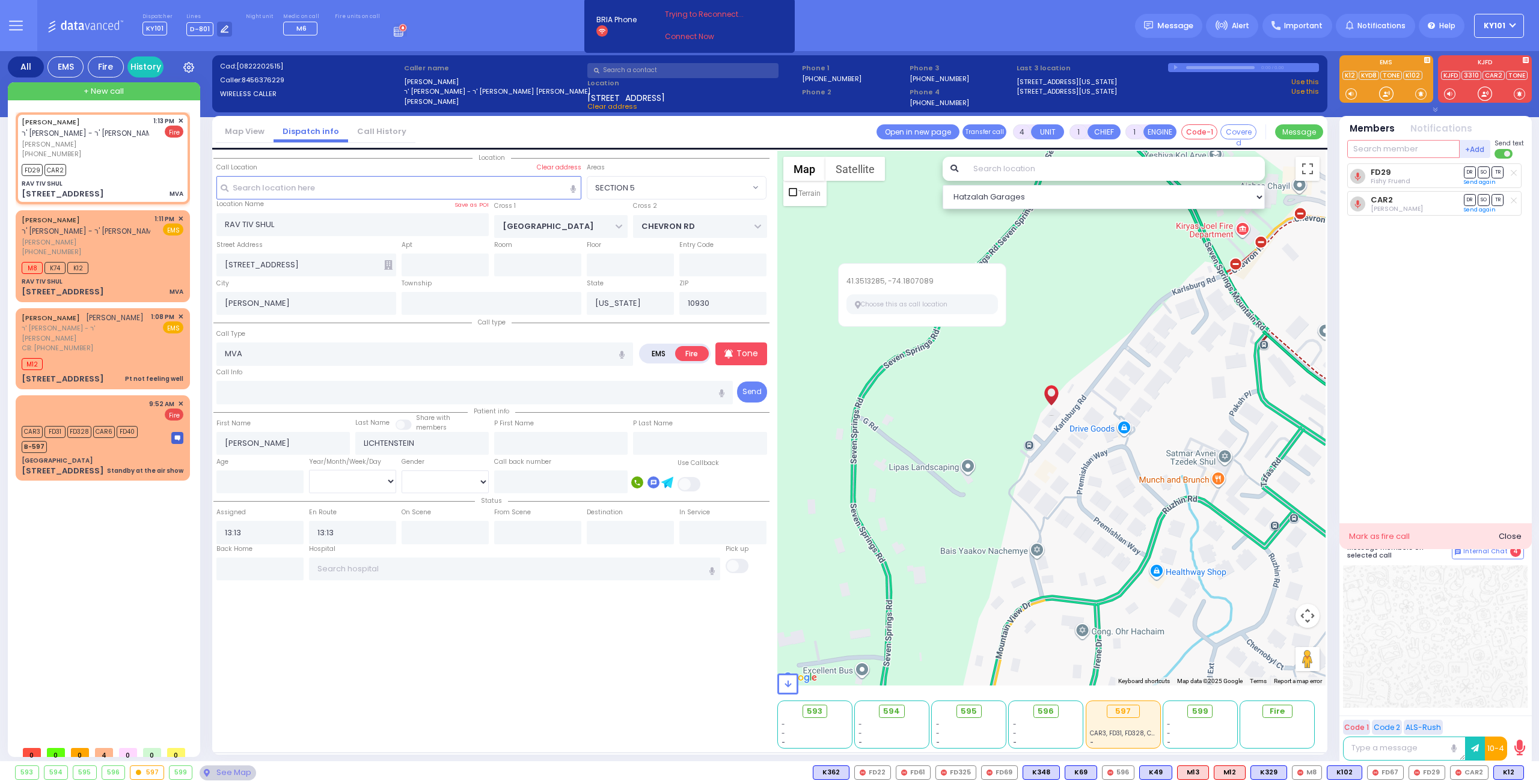
click at [1397, 148] on input "text" at bounding box center [1403, 148] width 112 height 18
type input "67"
select select
radio input "true"
select select
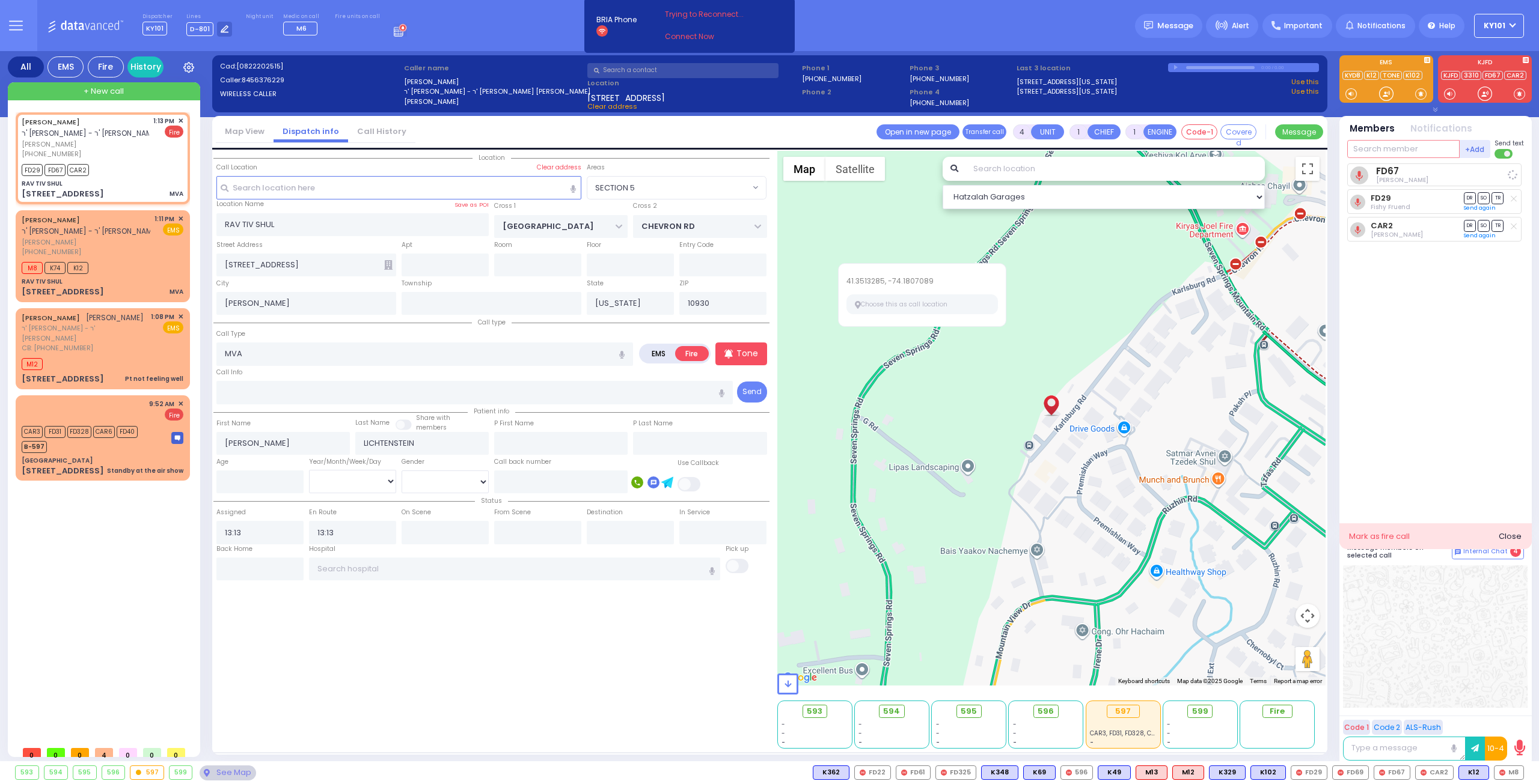
select select "Hatzalah Garages"
select select "SECTION 5"
type input "69"
select select
radio input "true"
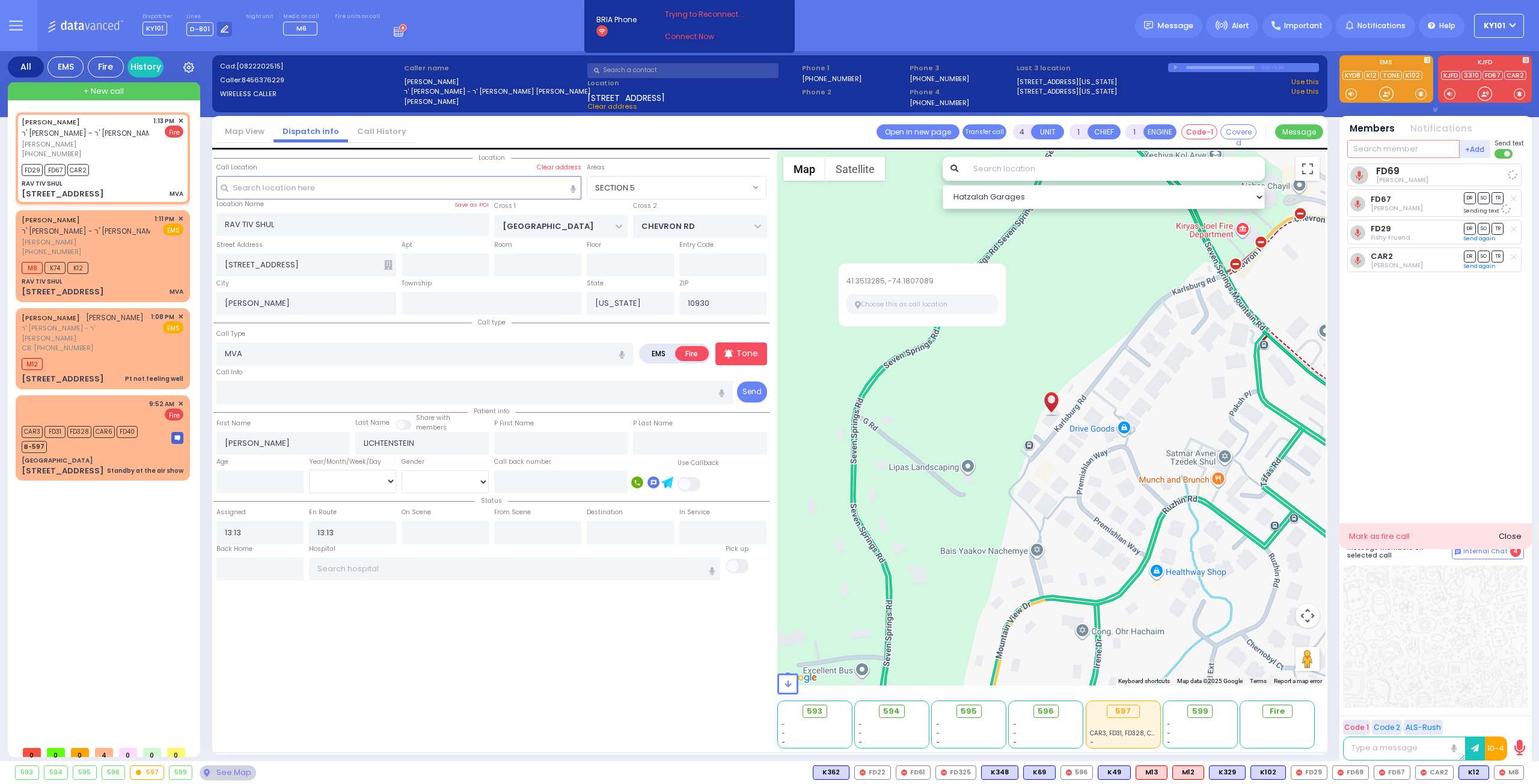
select select
select select "Hatzalah Garages"
select select "SECTION 5"
click at [1504, 773] on span "K81" at bounding box center [1507, 773] width 29 height 13
select select
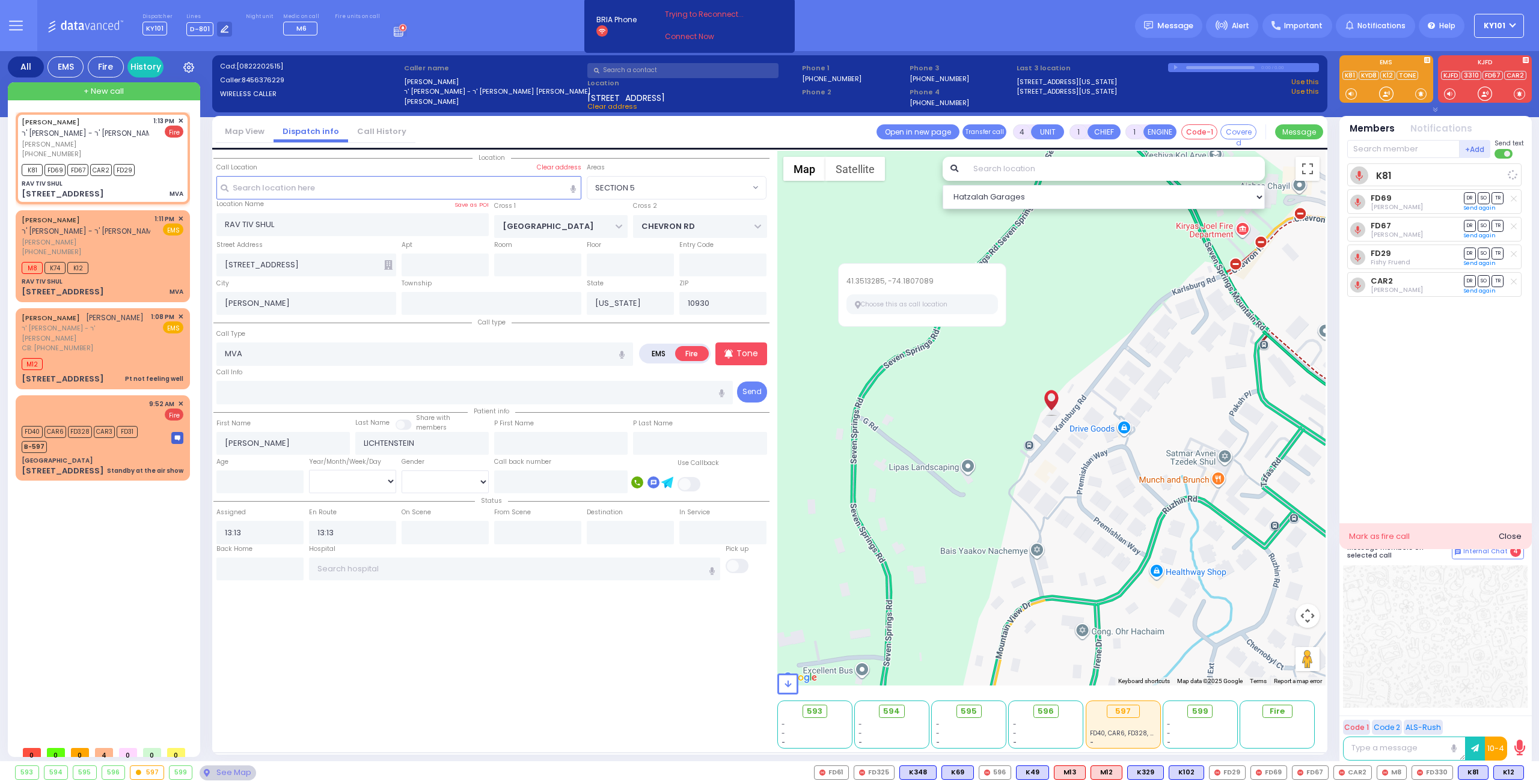
radio input "true"
select select
select select "Hatzalah Garages"
select select "SECTION 5"
click at [1512, 173] on icon at bounding box center [1513, 172] width 6 height 7
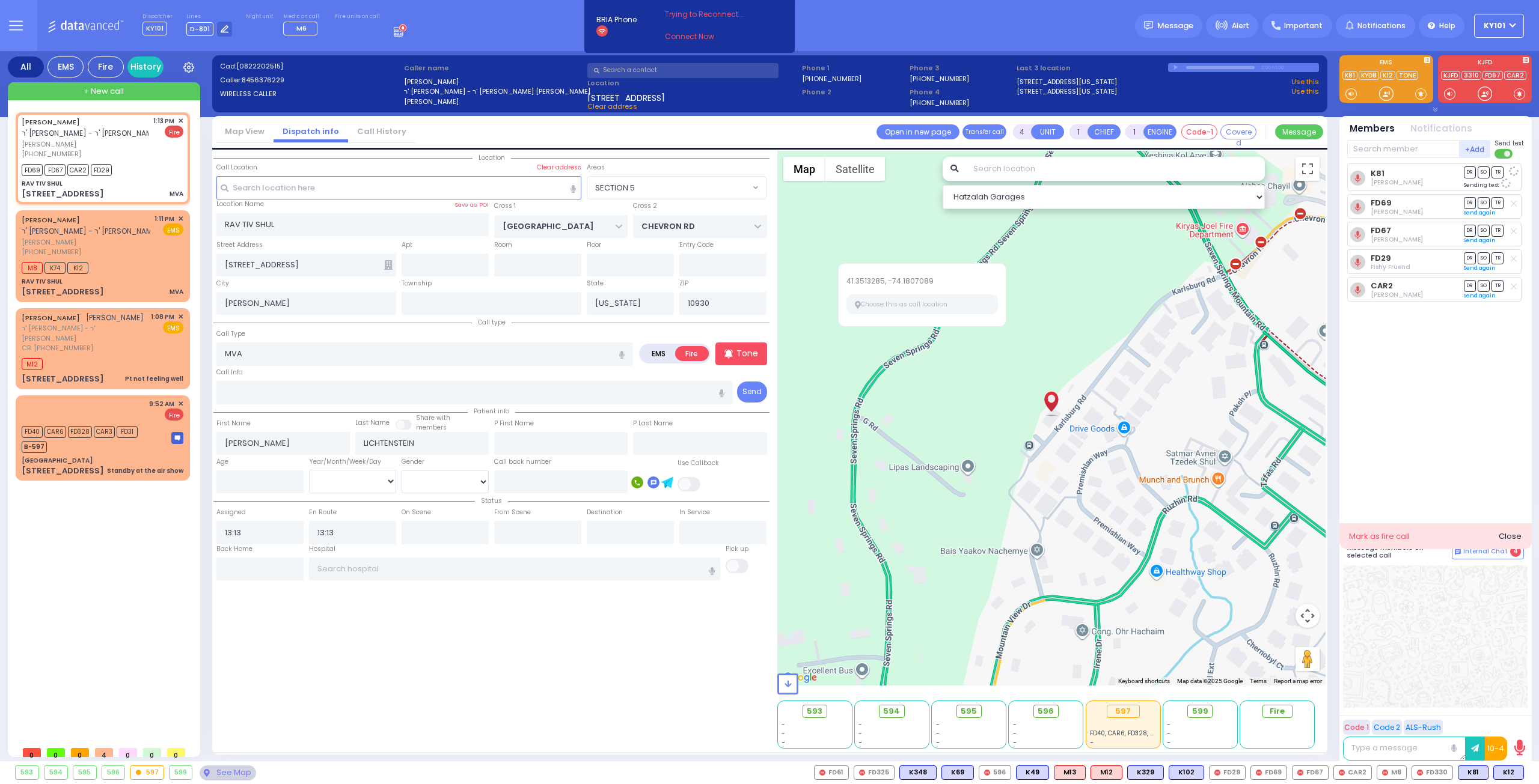
select select
radio input "true"
select select
select select "Hatzalah Garages"
select select "SECTION 5"
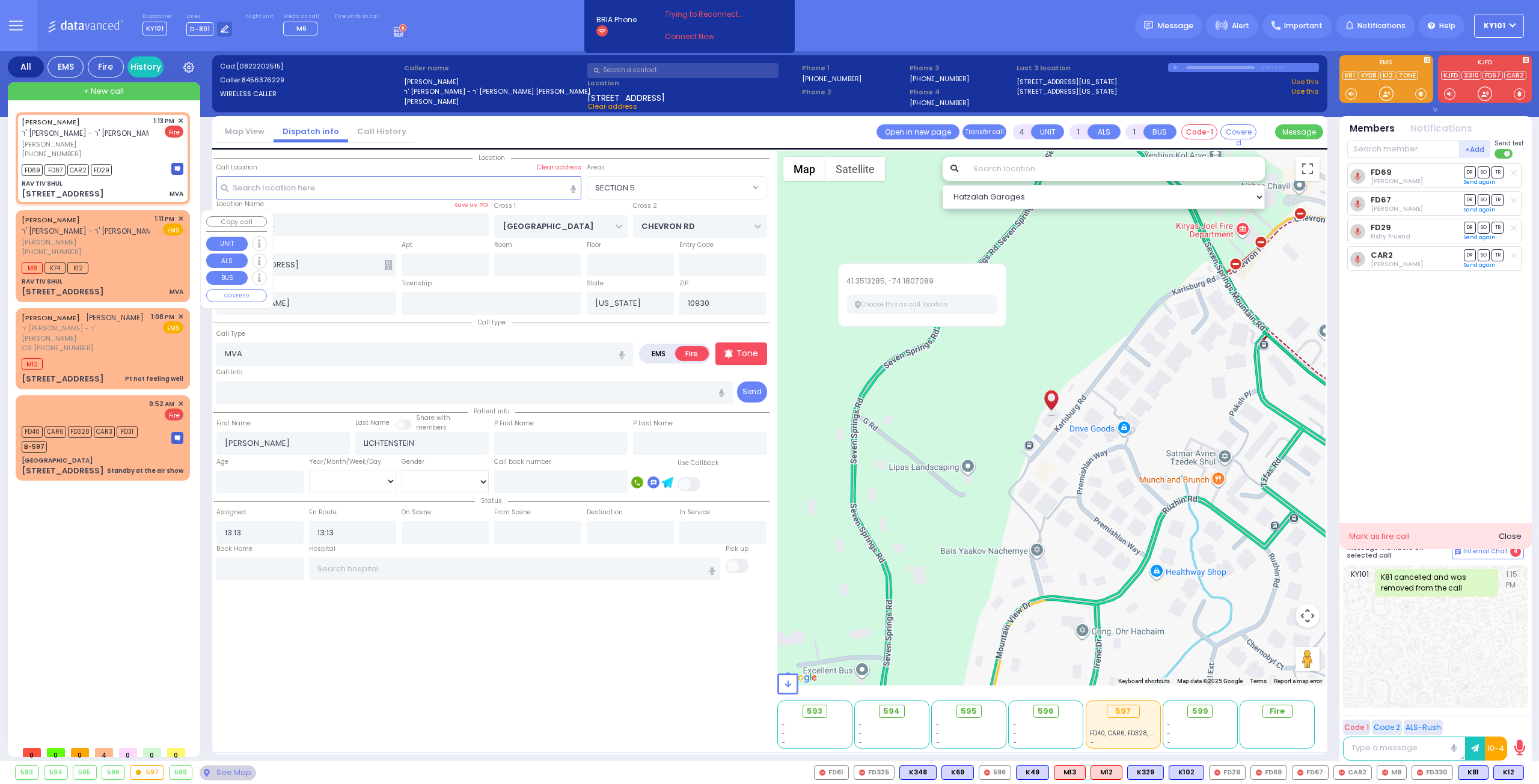
click at [97, 257] on div "JOEL LICHTENSTEIN ר' דוד - ר' משה יקותיאל שווארץ יואל ליכטענשטיין (845) 637-622…" at bounding box center [102, 256] width 170 height 88
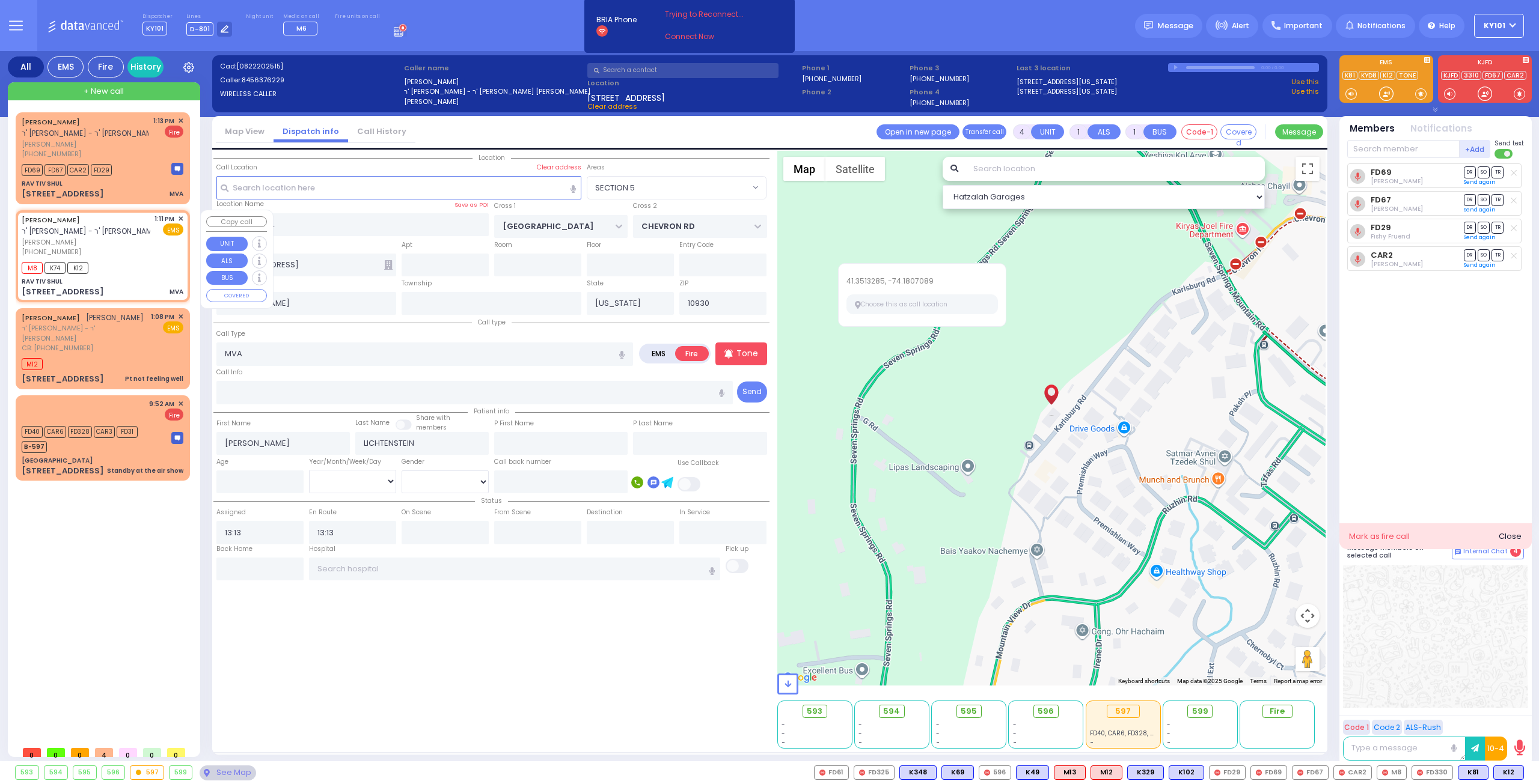
select select
radio input "true"
select select
type input "13:11"
type input "13:12"
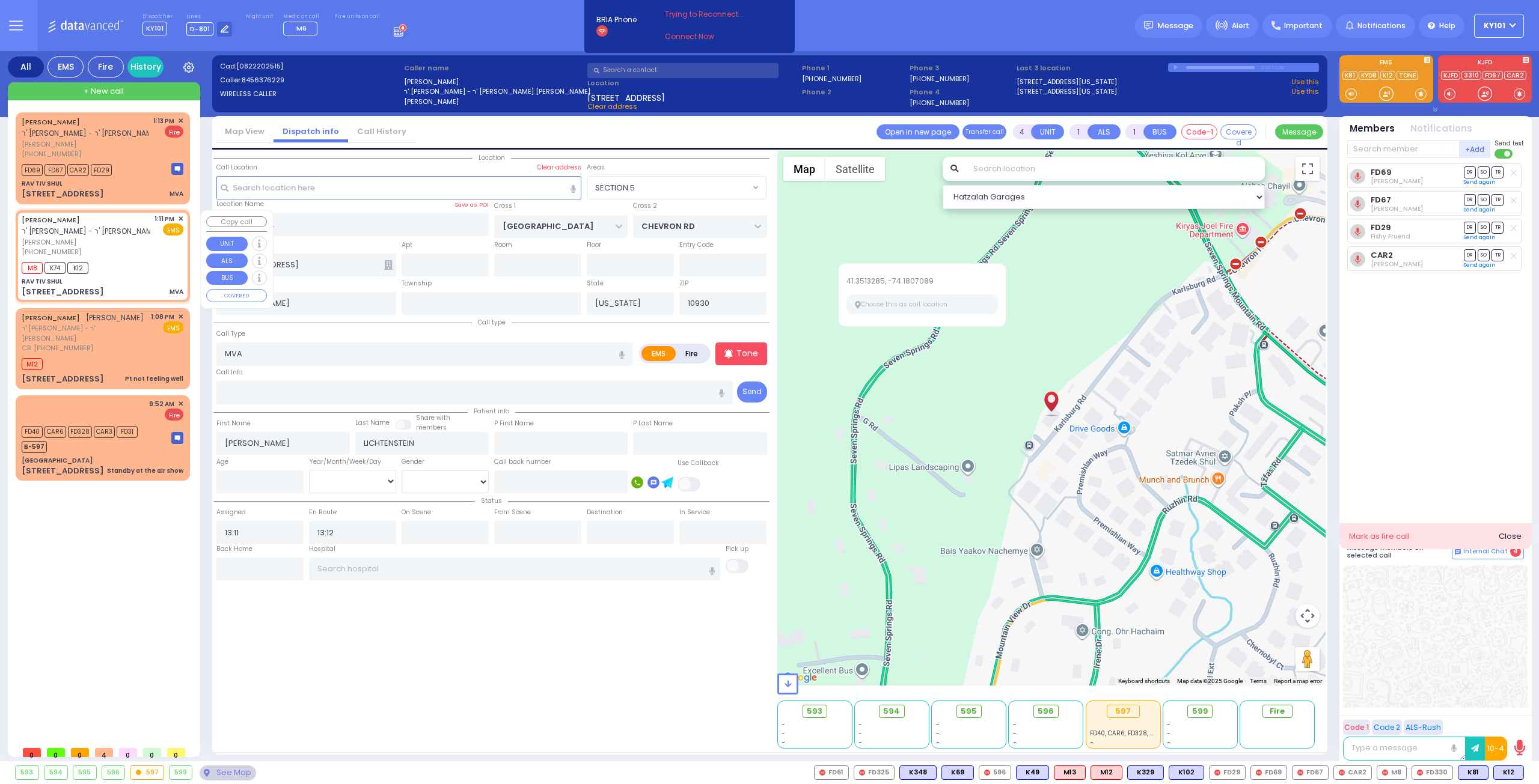
select select "Hatzalah Garages"
select select "SECTION 5"
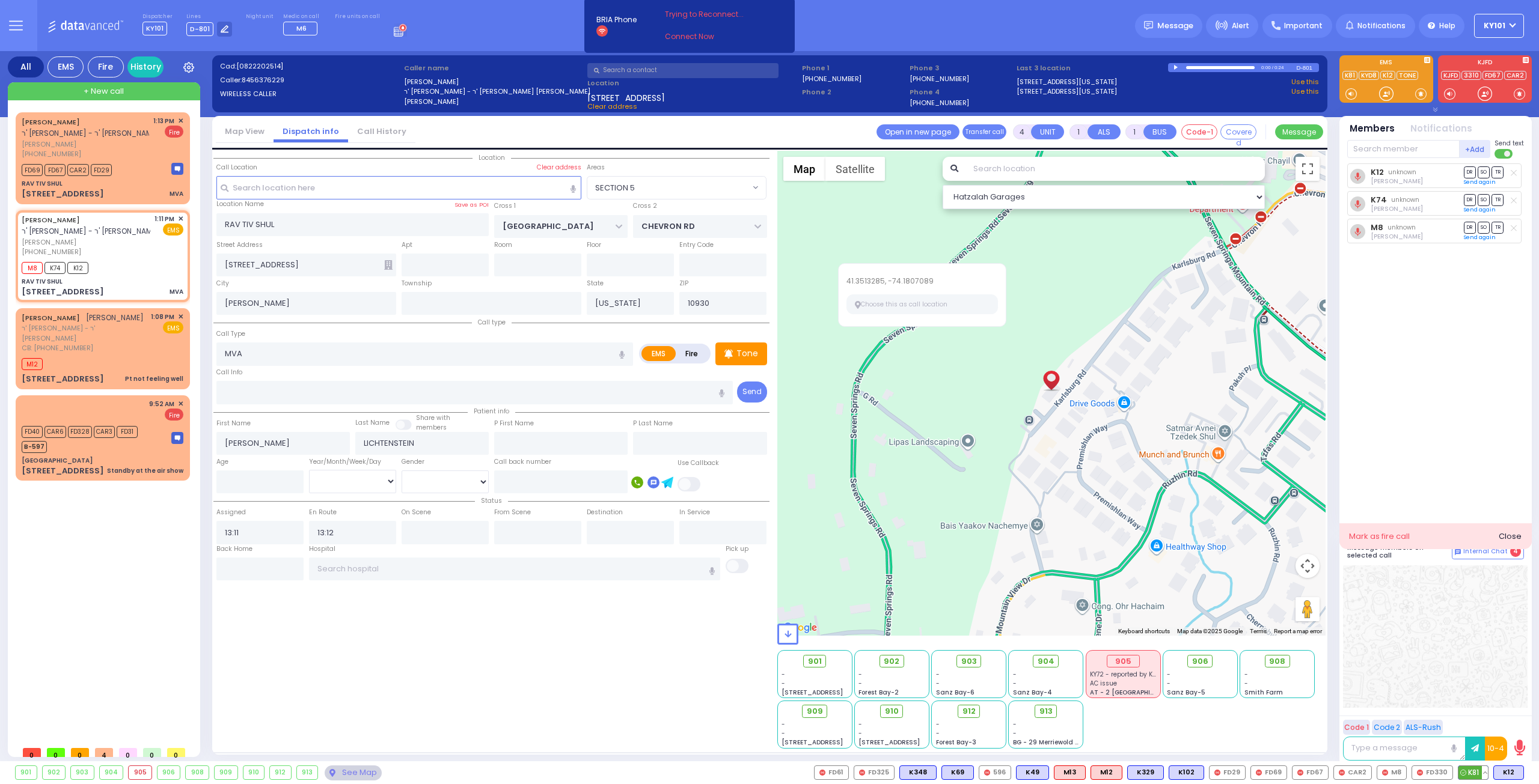
click at [1469, 771] on span "K81" at bounding box center [1472, 773] width 29 height 13
select select
radio input "true"
select select
select select "Hatzalah Garages"
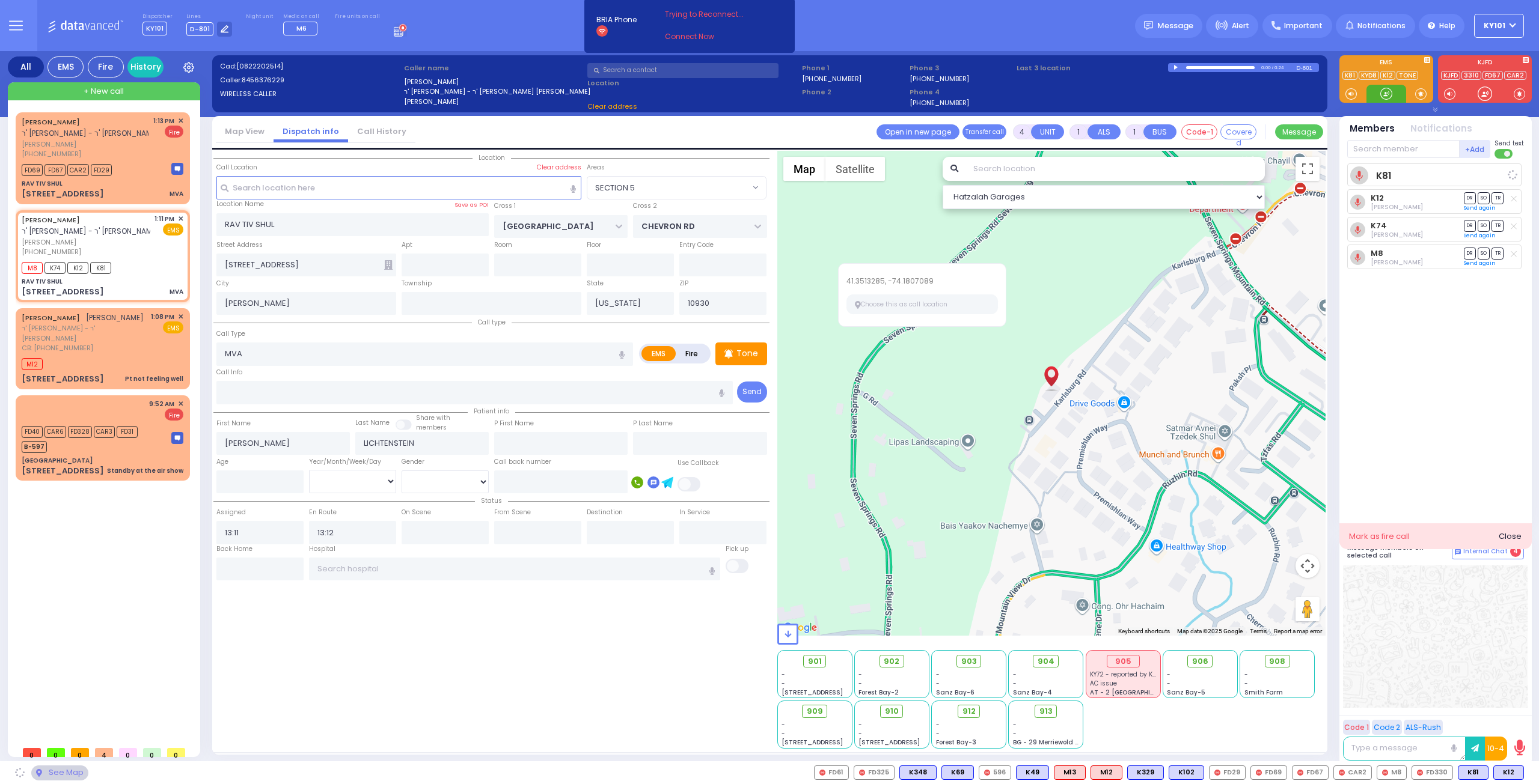
select select "SECTION 5"
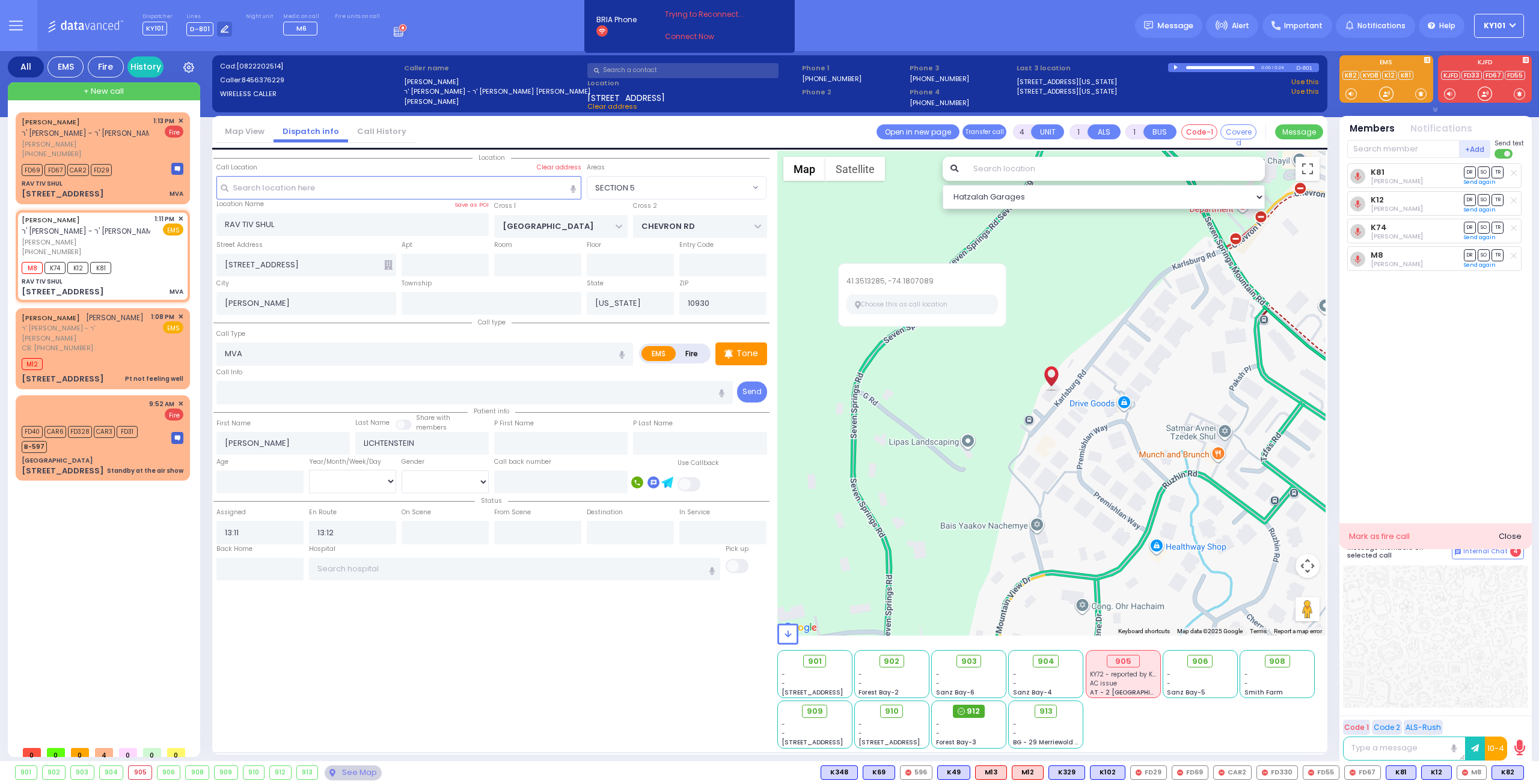
click at [960, 713] on icon at bounding box center [961, 711] width 7 height 7
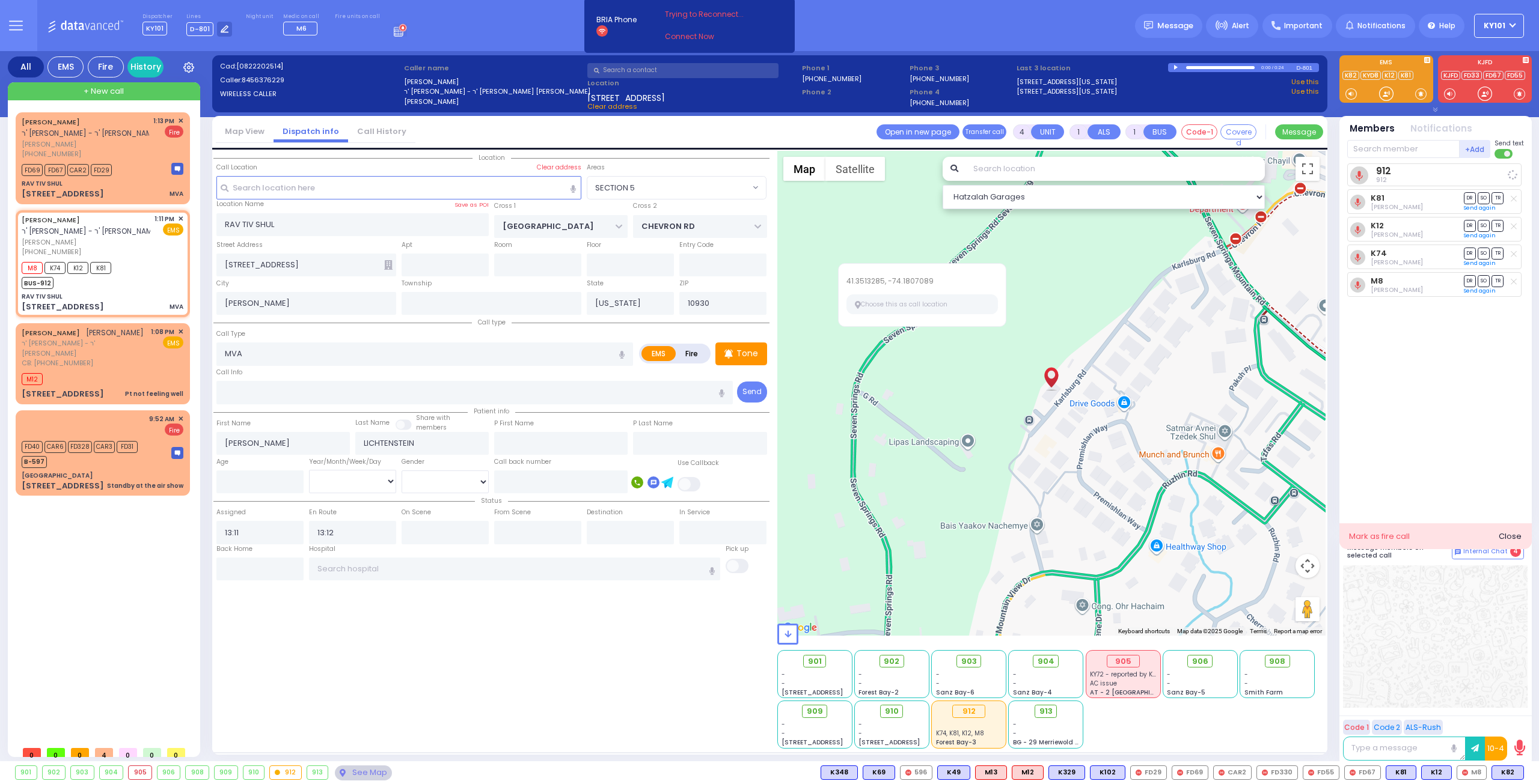
select select
radio input "true"
select select
select select "Hatzalah Garages"
select select "SECTION 5"
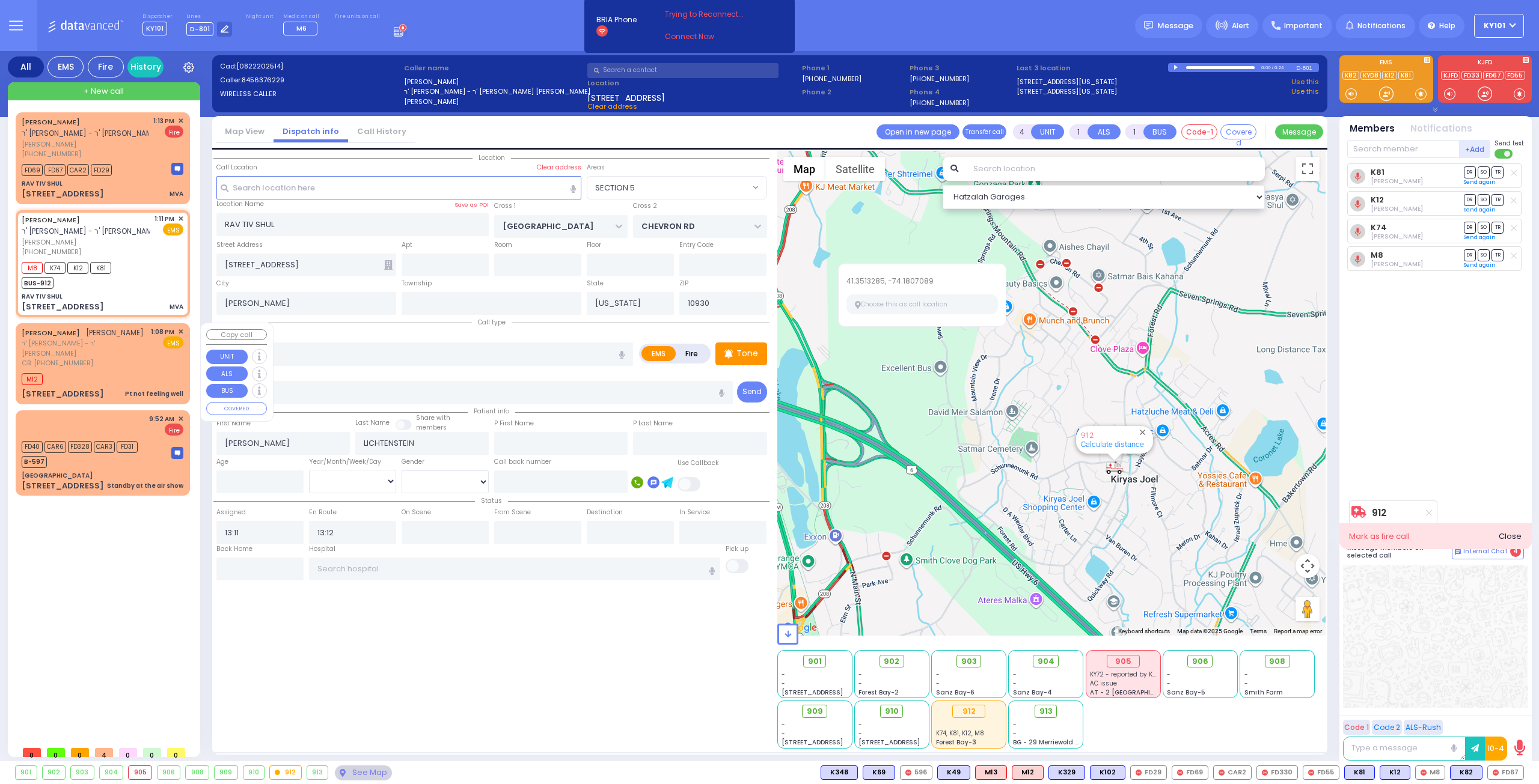
click at [121, 370] on div "M12" at bounding box center [102, 377] width 161 height 15
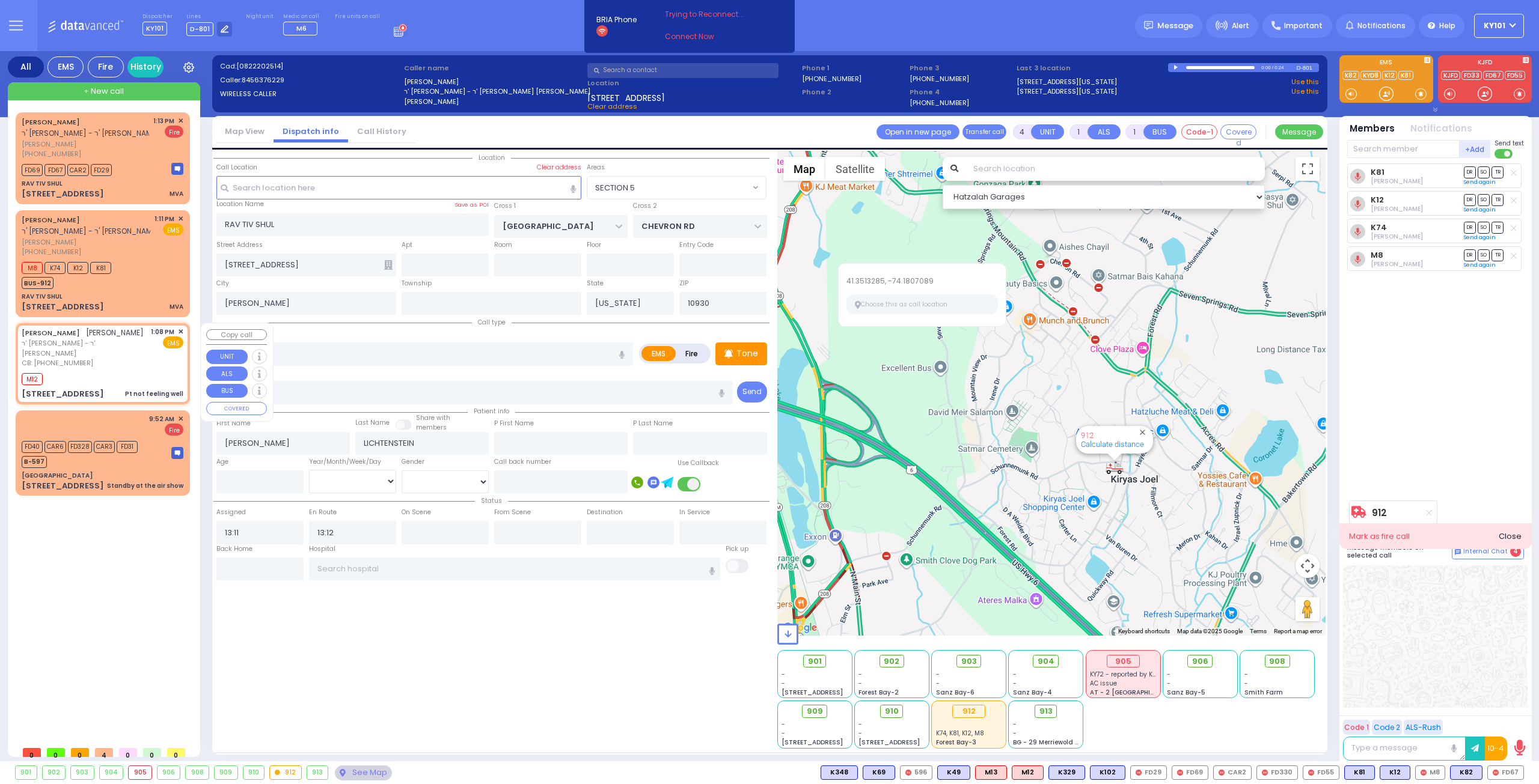
type input "1"
type input "0"
select select
type input "Pt not feeling well"
radio input "true"
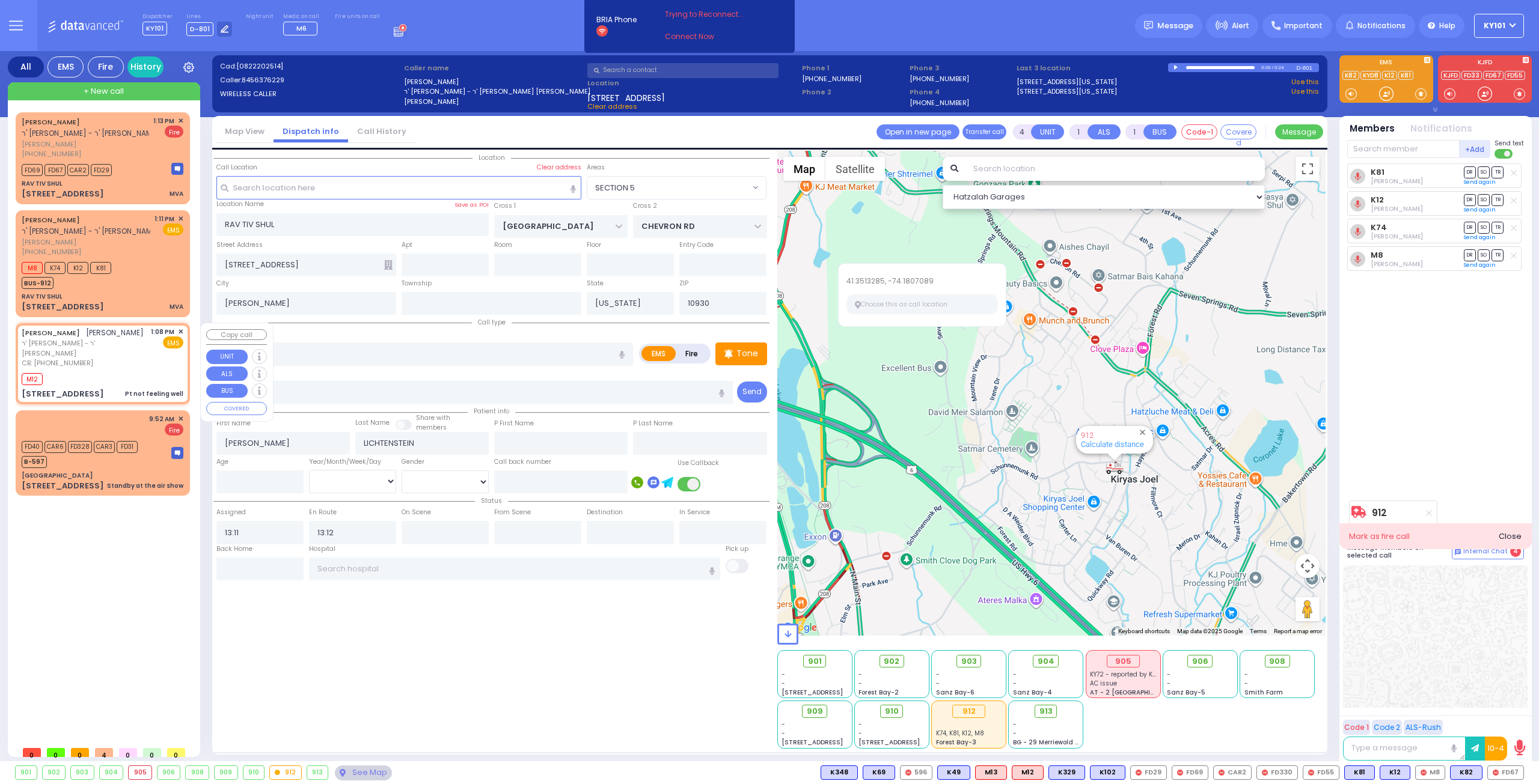
type input "USHER"
type input "NEUMAN"
select select
type input "8453258401"
type input "13:08"
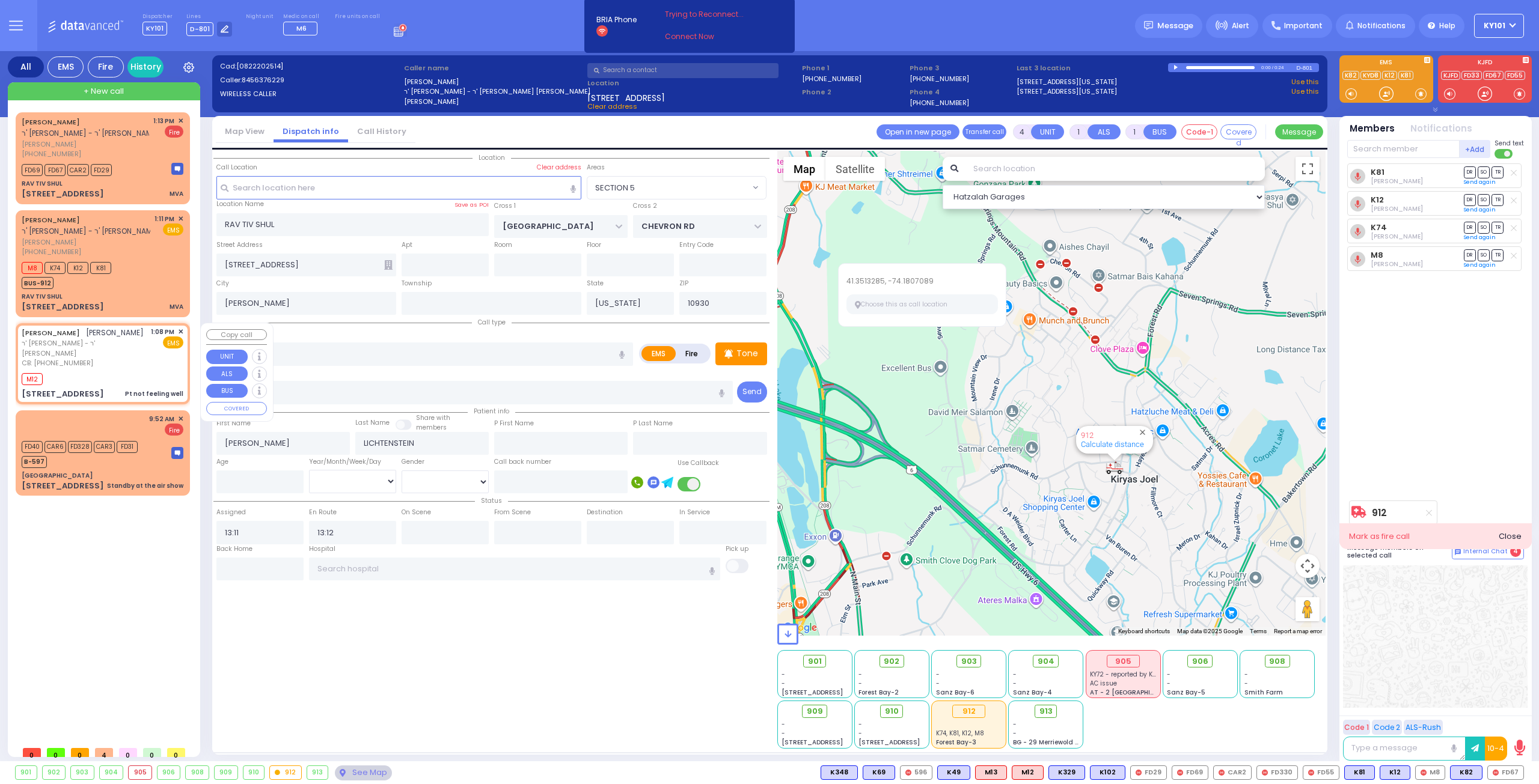
type input "13:10"
select select "Hatzalah Garages"
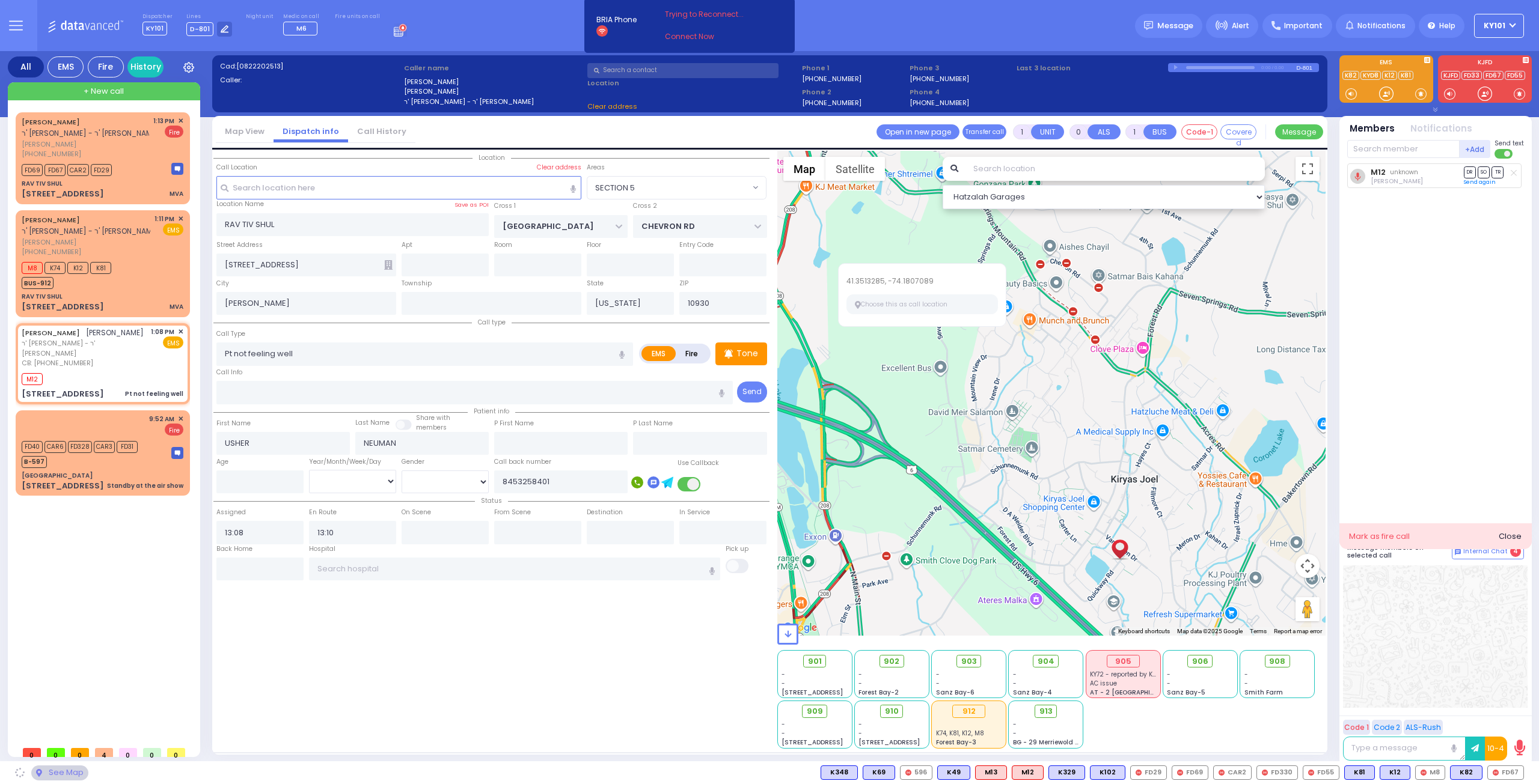
type input "APTA WAY"
type input "VAN BUREN DR"
type input "1 APTA WAY"
type input "201"
type input "Monroe"
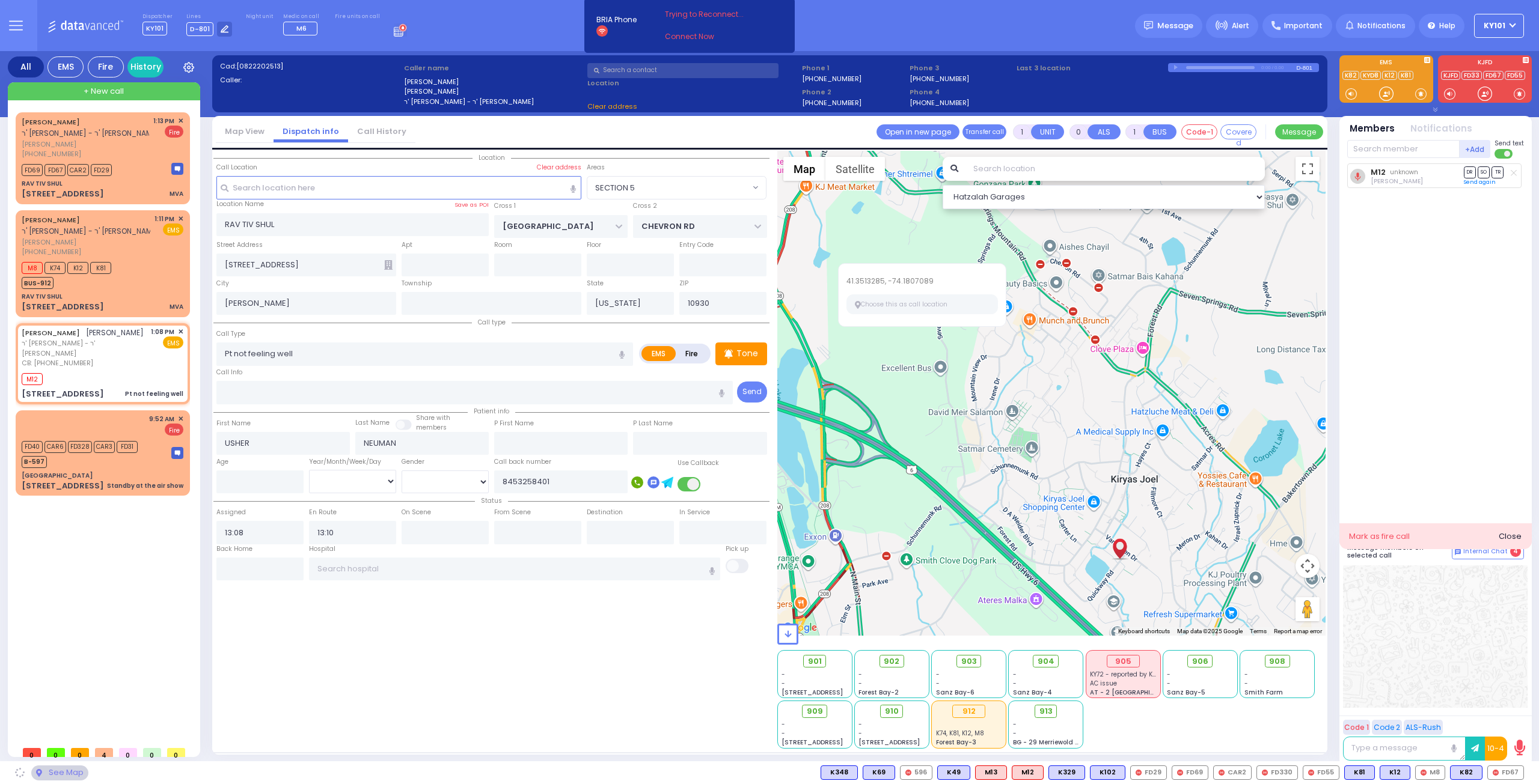
type input "10950"
select select "SECTION 1"
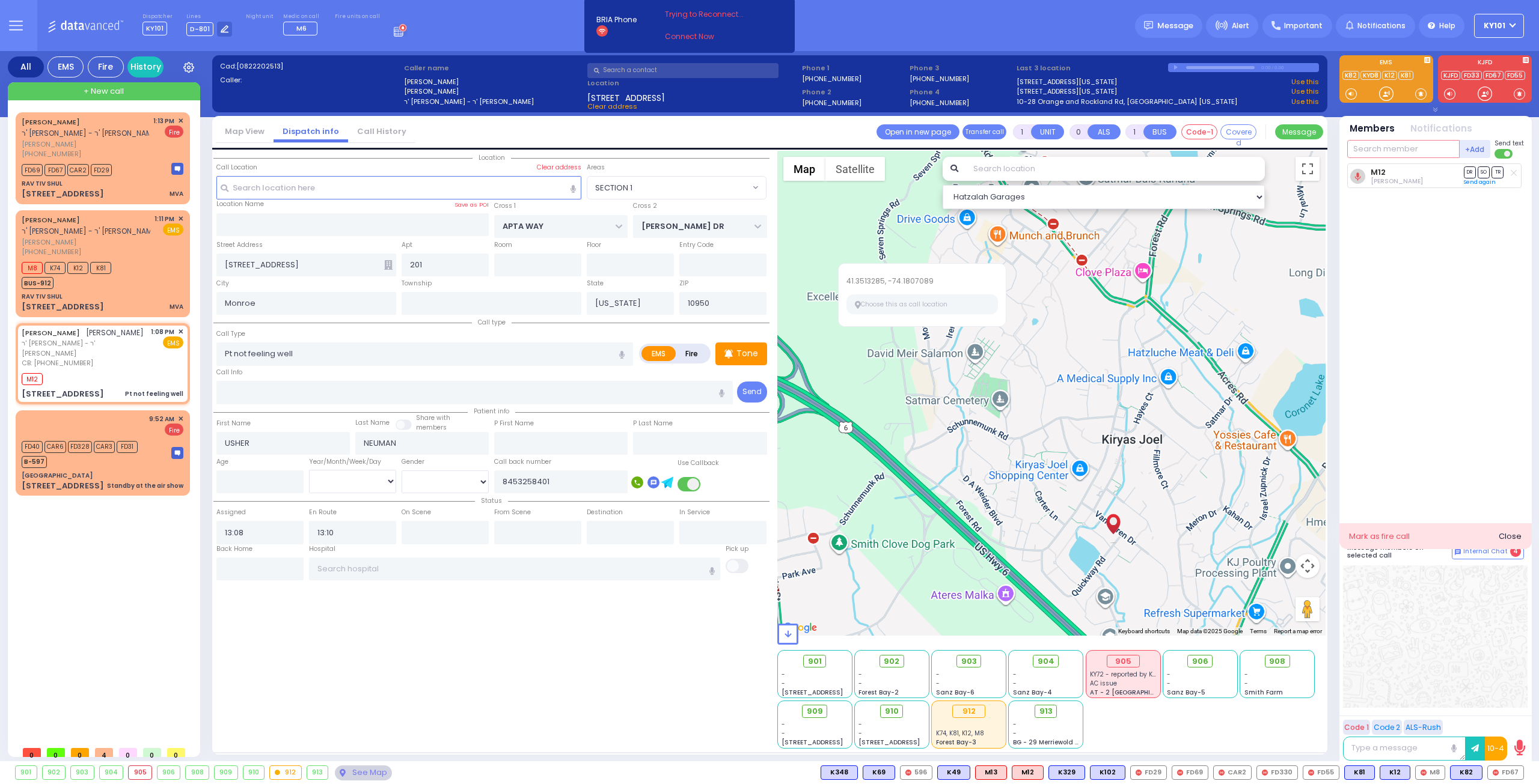
click at [1397, 148] on input "text" at bounding box center [1403, 148] width 112 height 18
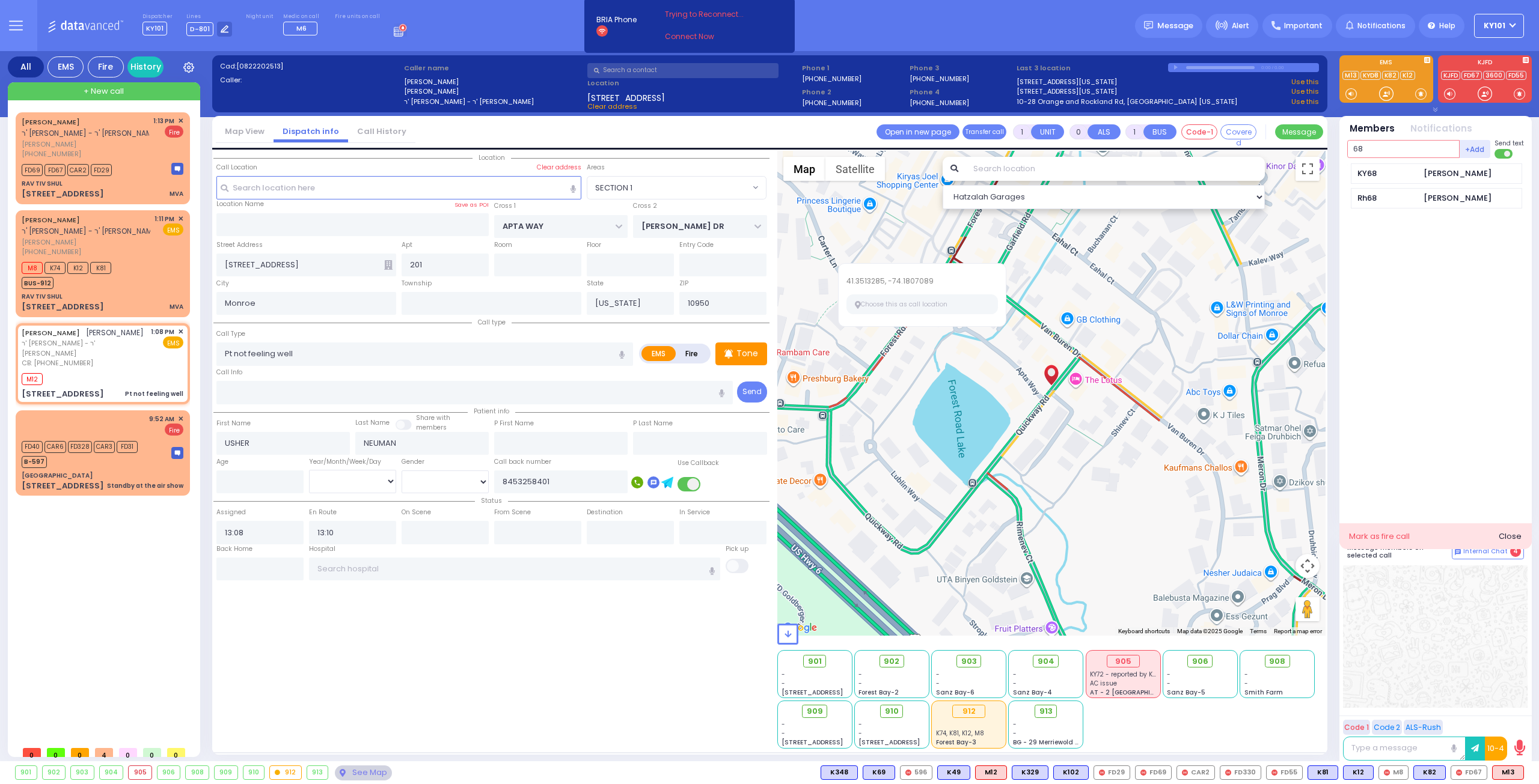
type input "68"
select select
radio input "true"
select select
select select "Hatzalah Garages"
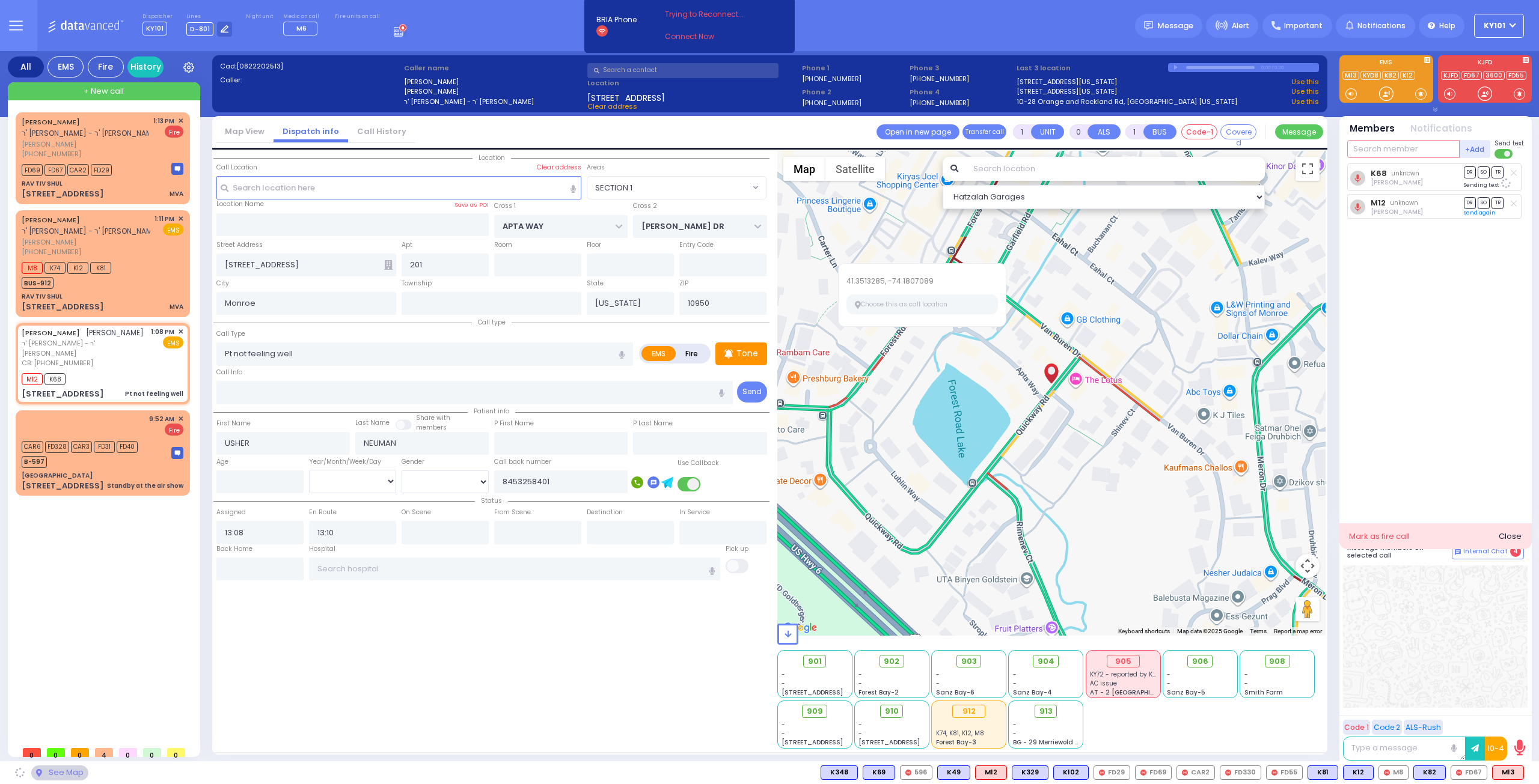
select select "SECTION 1"
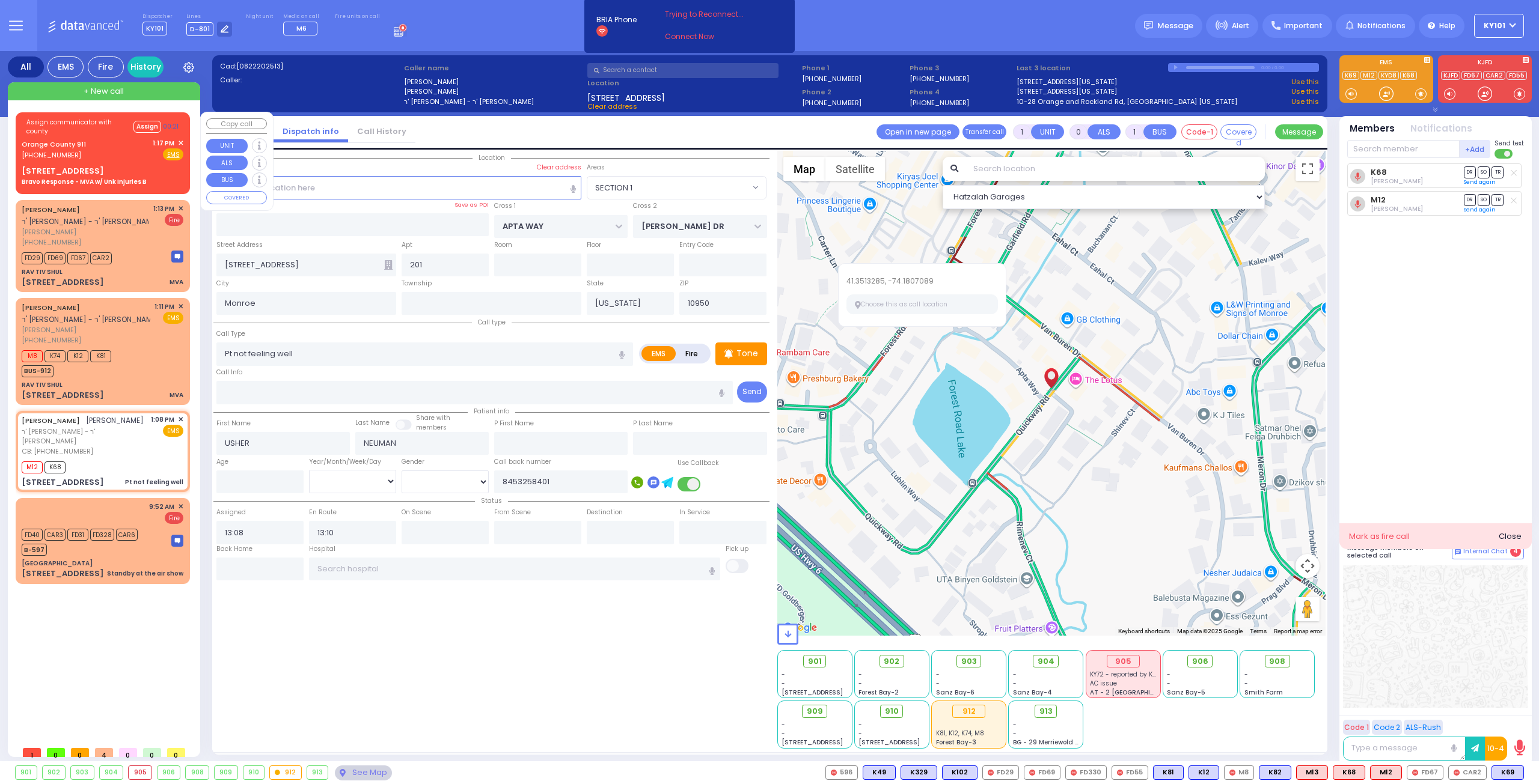
click at [180, 139] on span "✕" at bounding box center [181, 142] width 6 height 10
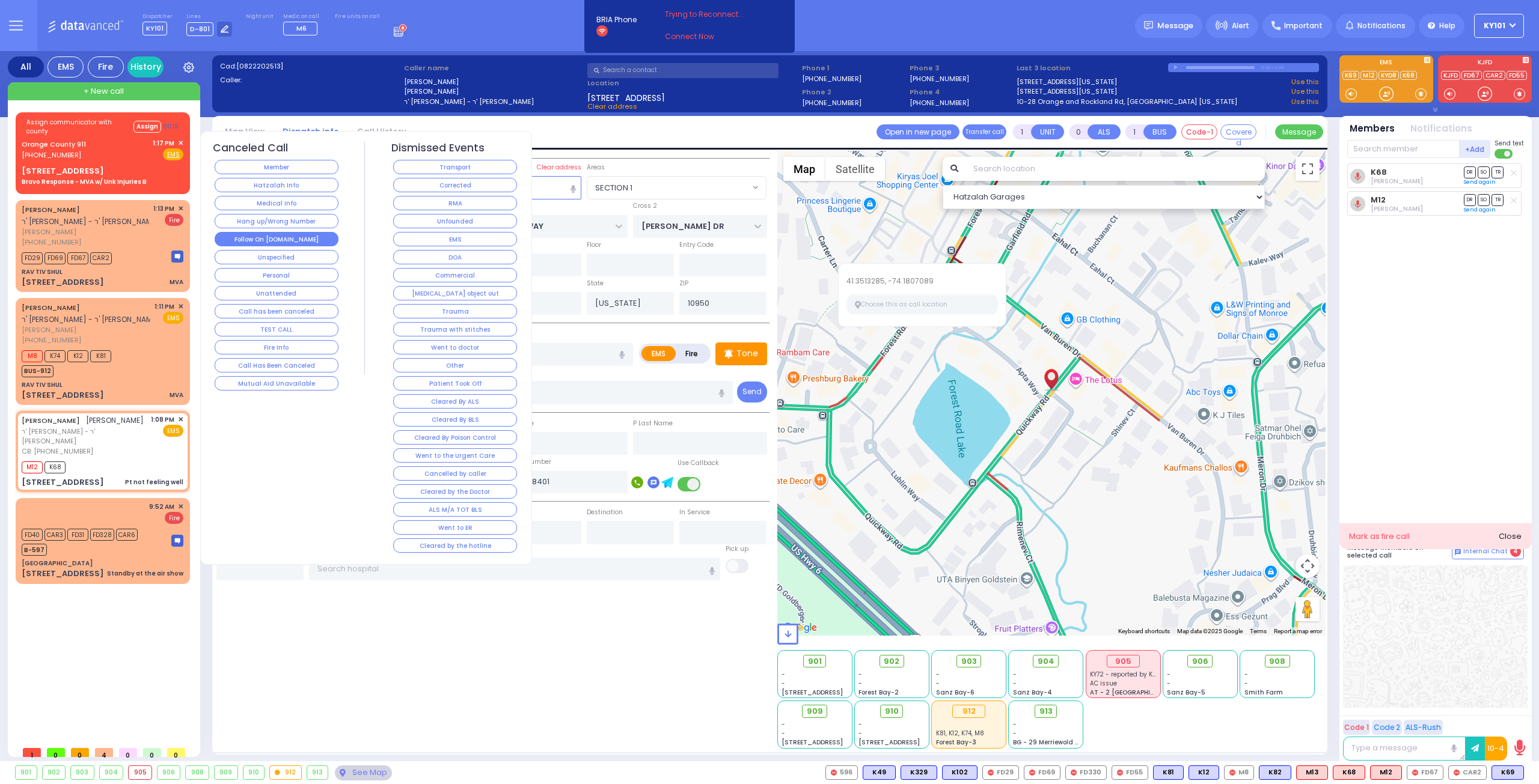
click at [291, 239] on button "Follow On [DOMAIN_NAME]" at bounding box center [276, 239] width 124 height 14
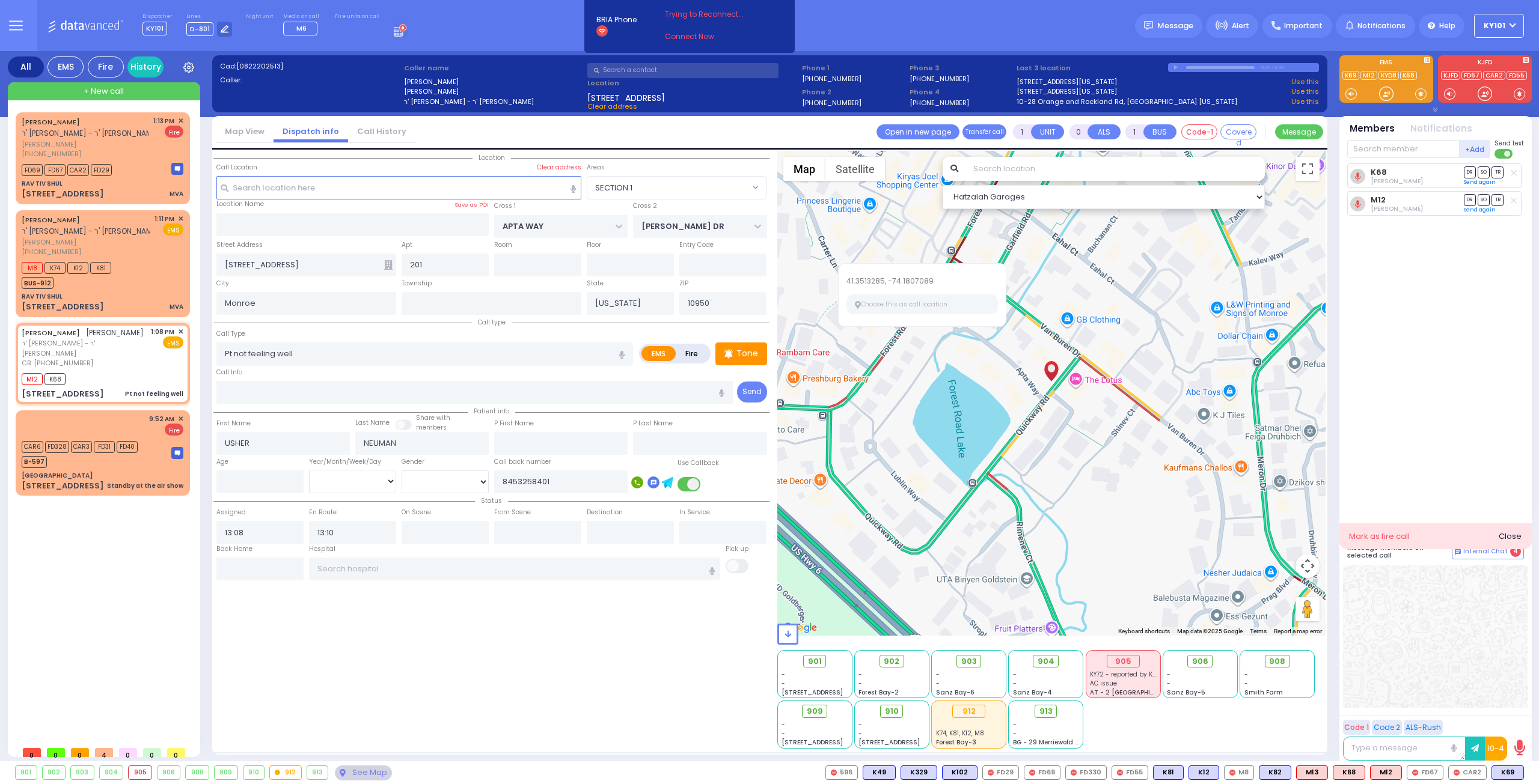
click at [375, 334] on div "Call Type Pt not feeling well MVA" at bounding box center [425, 346] width 416 height 38
click at [1053, 397] on div at bounding box center [1051, 392] width 548 height 484
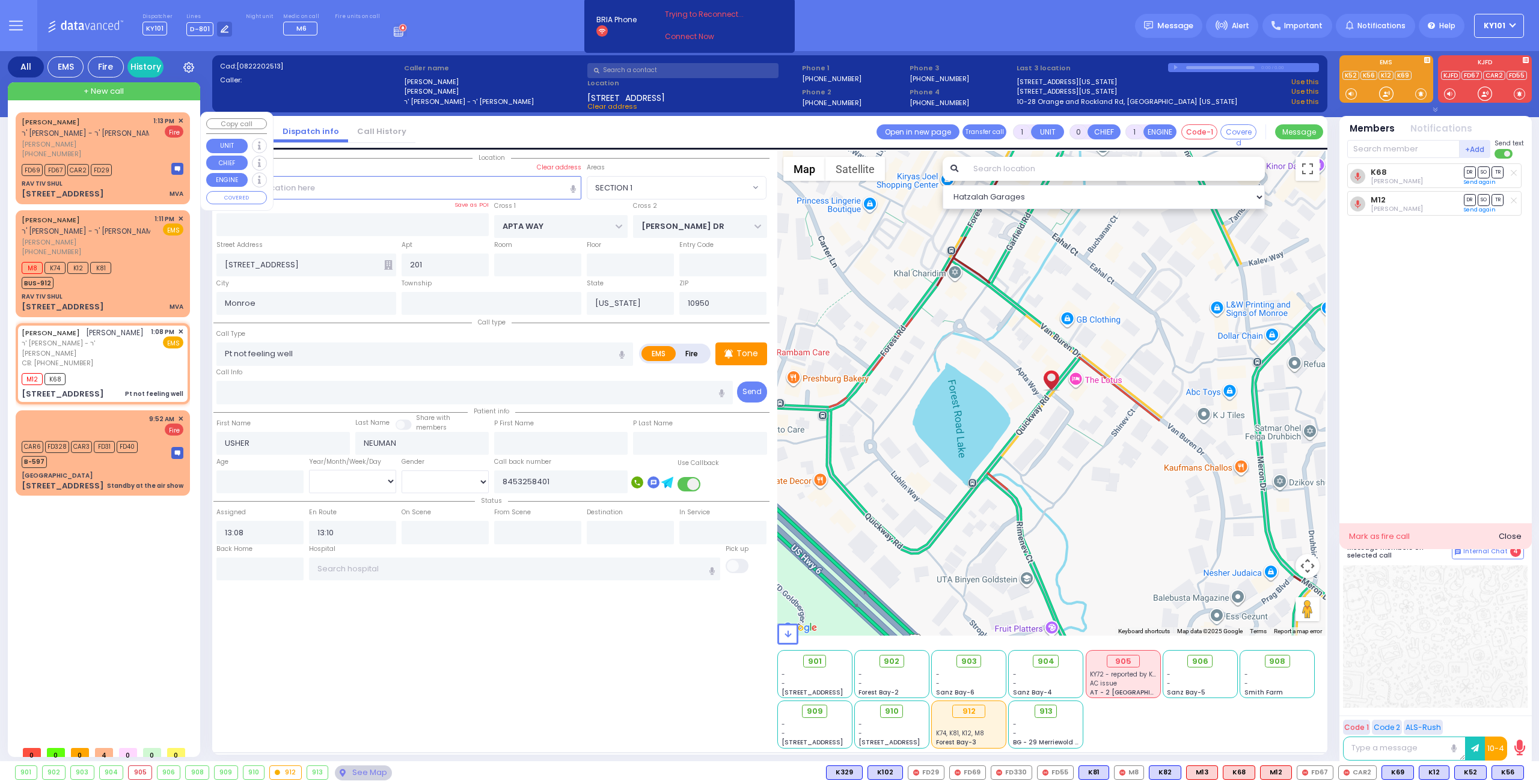
click at [123, 155] on div "[PHONE_NUMBER]" at bounding box center [85, 154] width 127 height 10
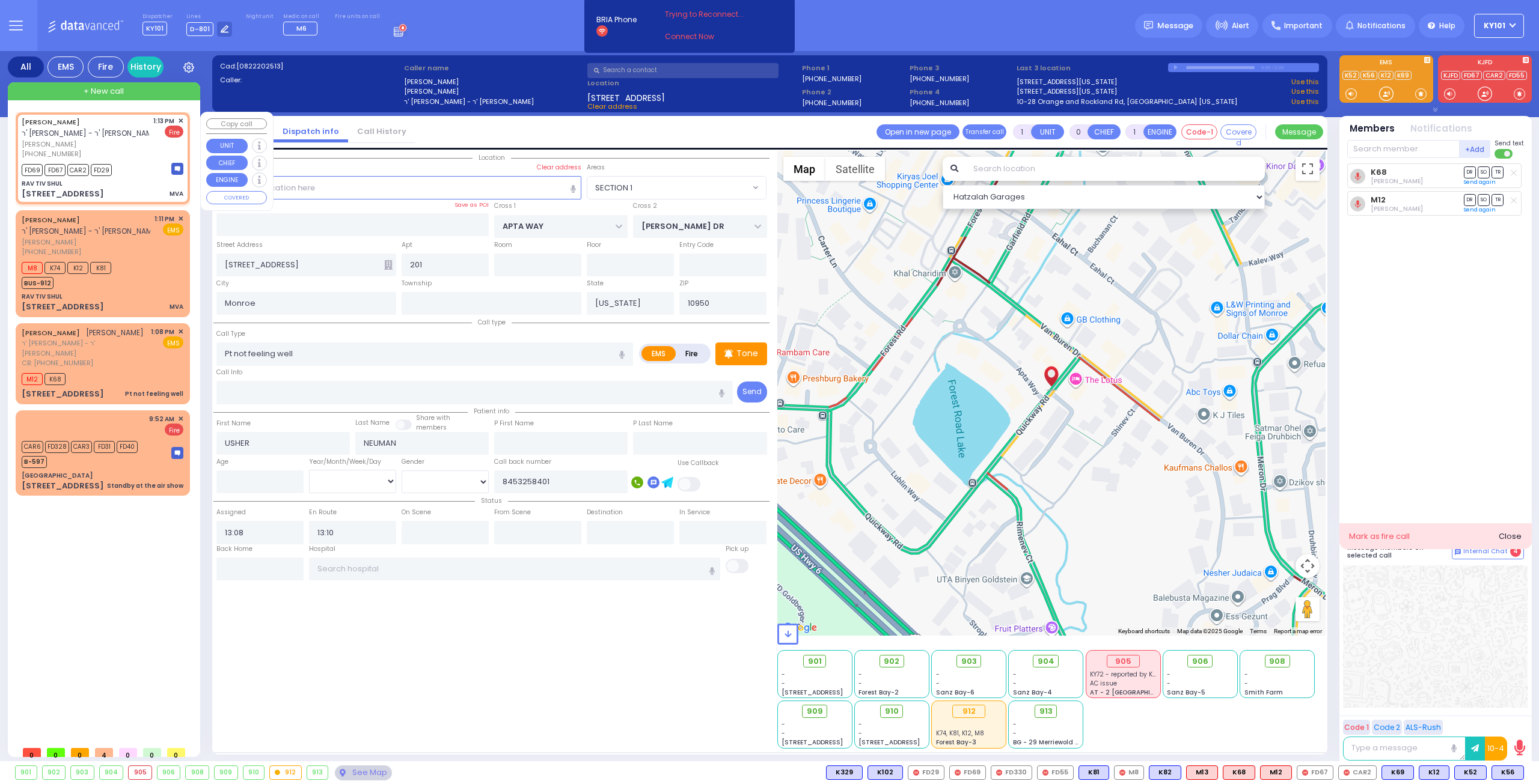
type input "4"
type input "1"
select select
type input "MVA"
radio input "false"
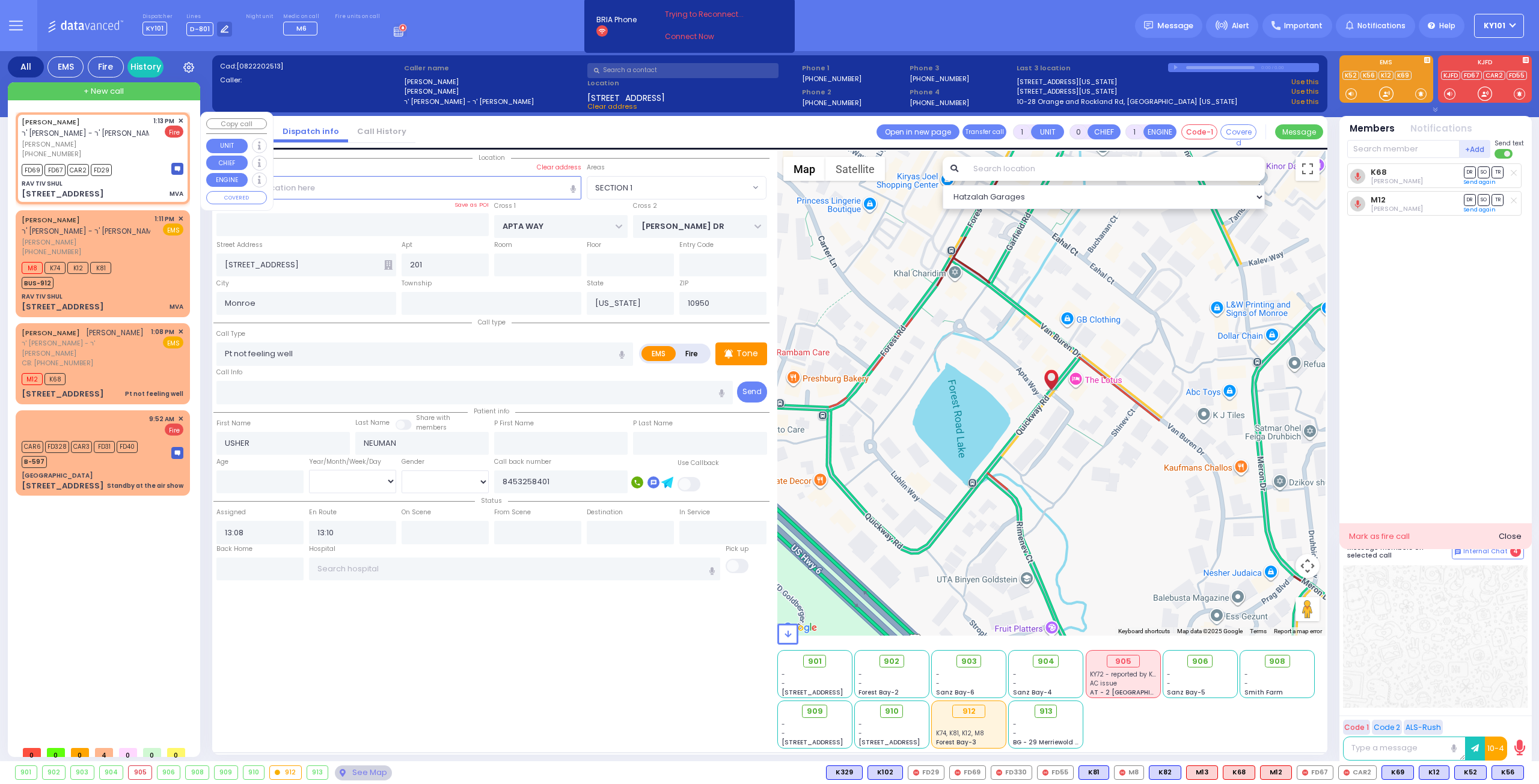
radio input "true"
type input "[PERSON_NAME]"
type input "LICHTENSTEIN"
select select
type input "13:13"
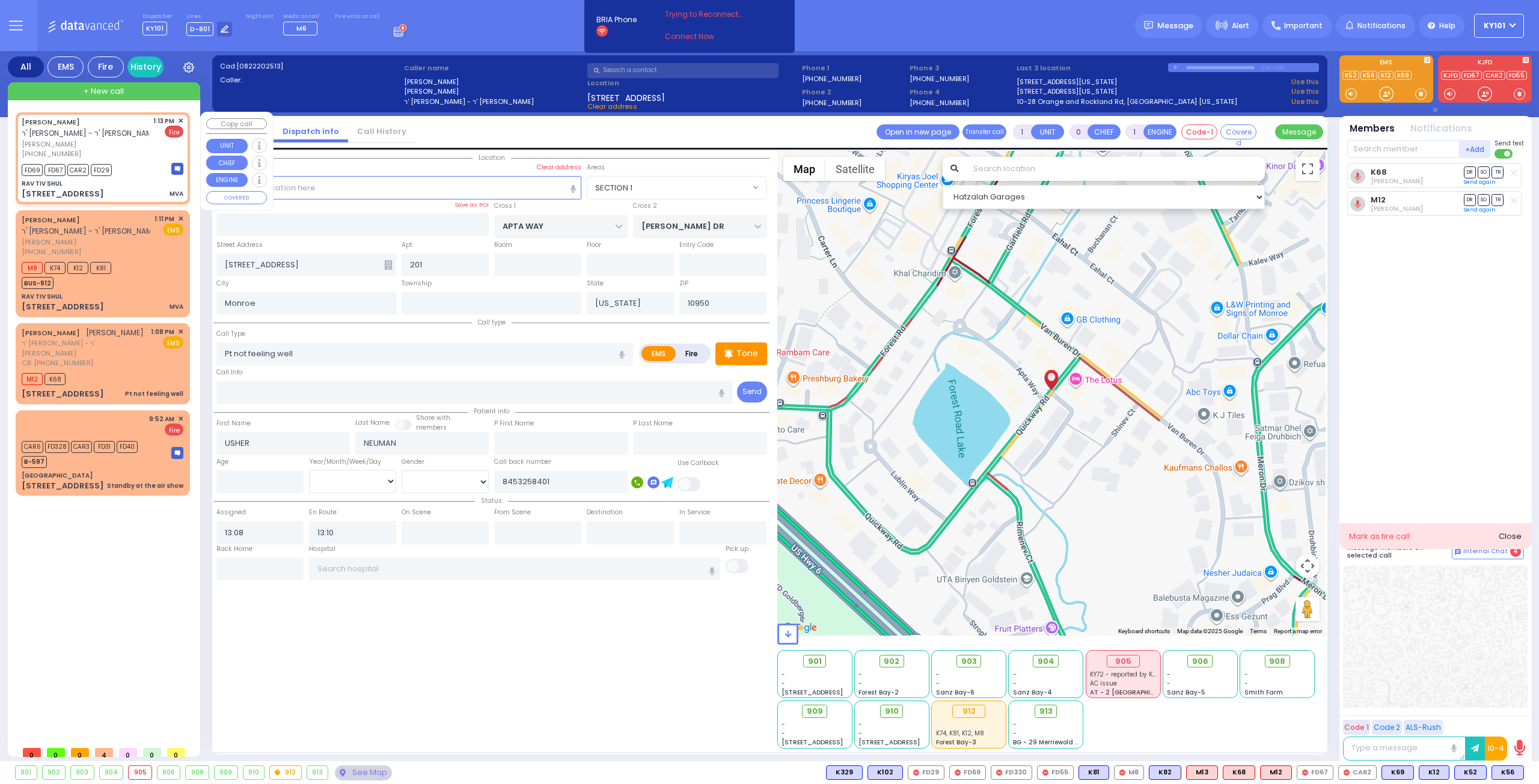
type input "13:13"
select select "Hatzalah Garages"
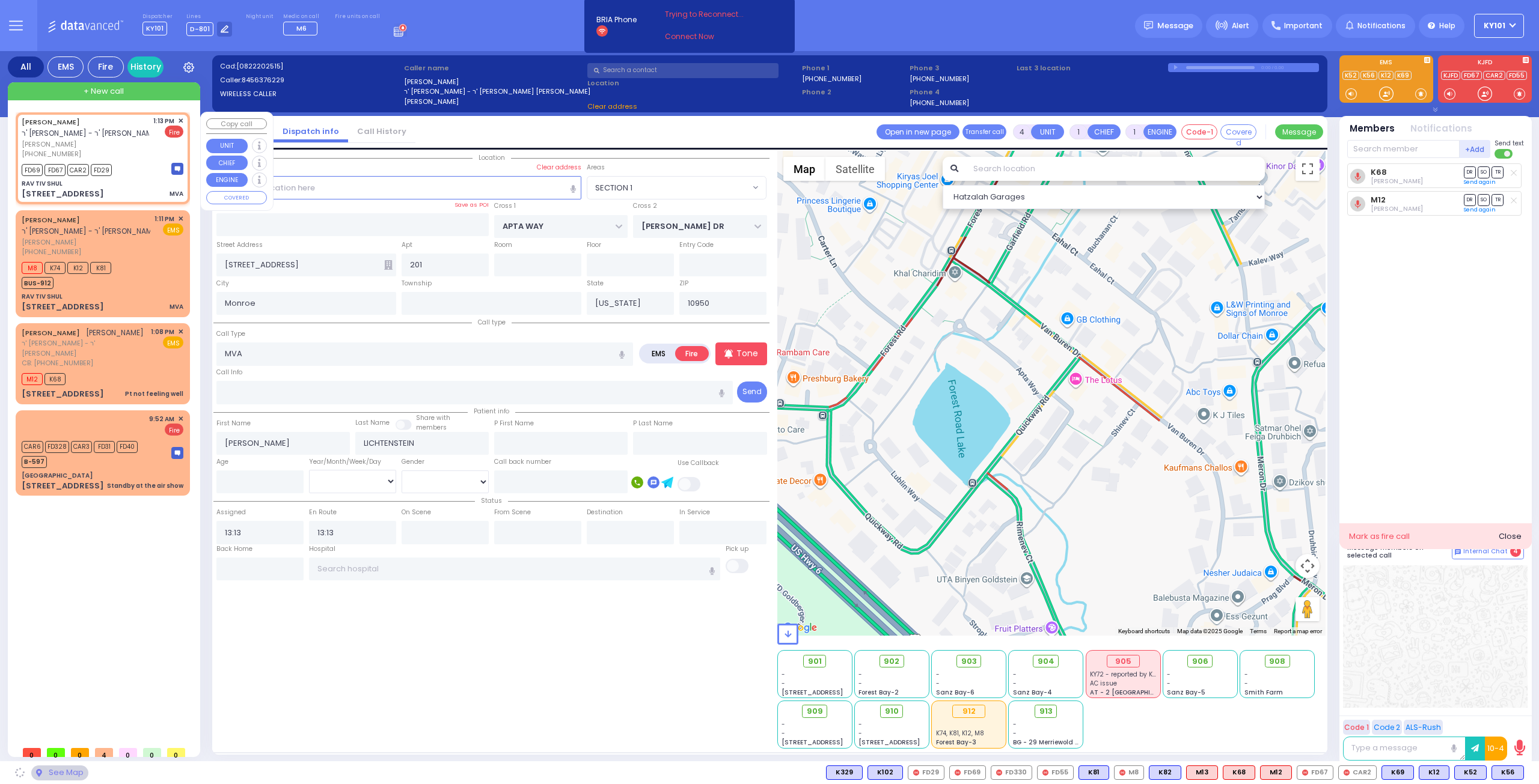
type input "RAV TIV SHUL"
type input "[GEOGRAPHIC_DATA]"
type input "CHEVRON RD"
type input "[STREET_ADDRESS]"
type input "[PERSON_NAME]"
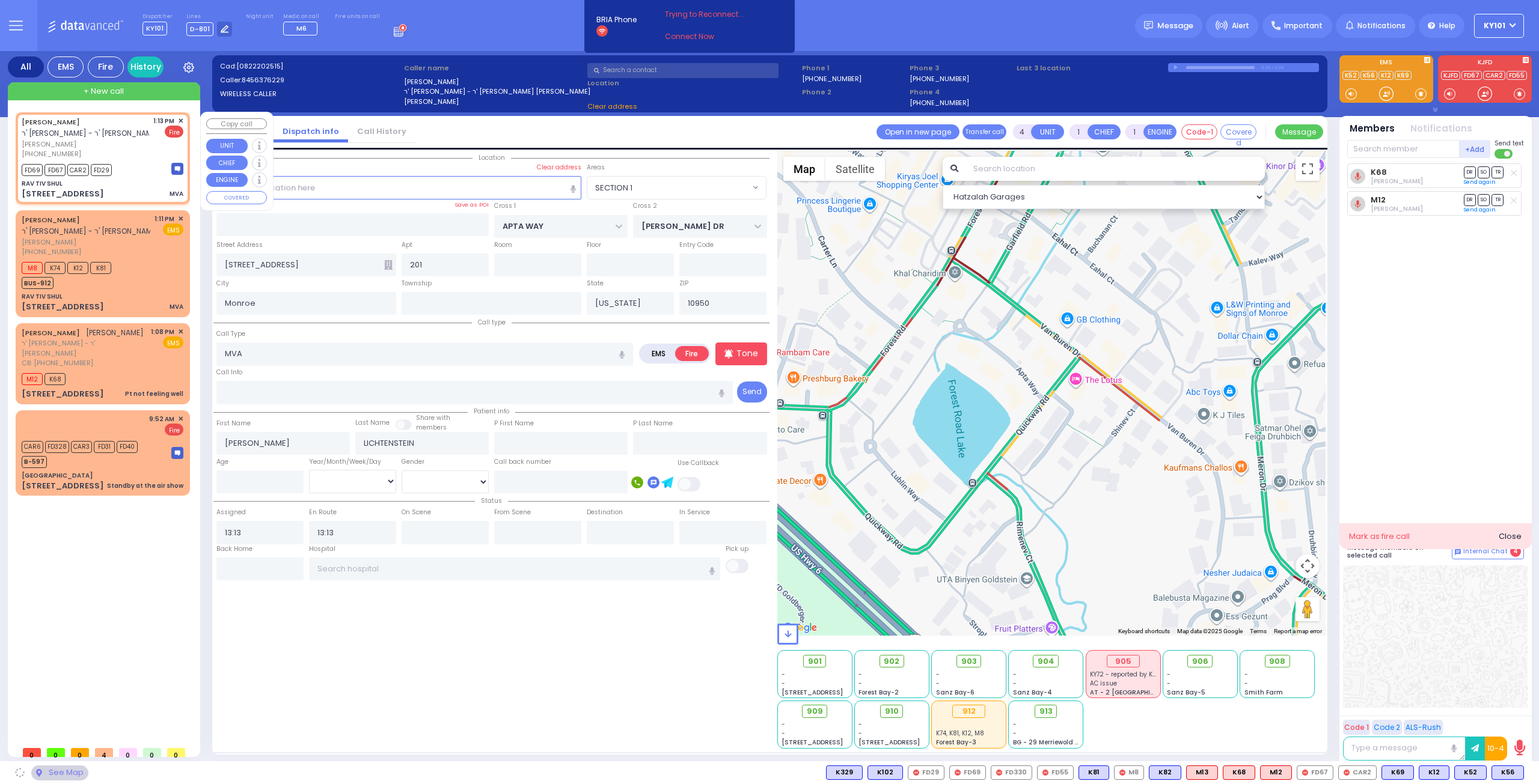
type input "10930"
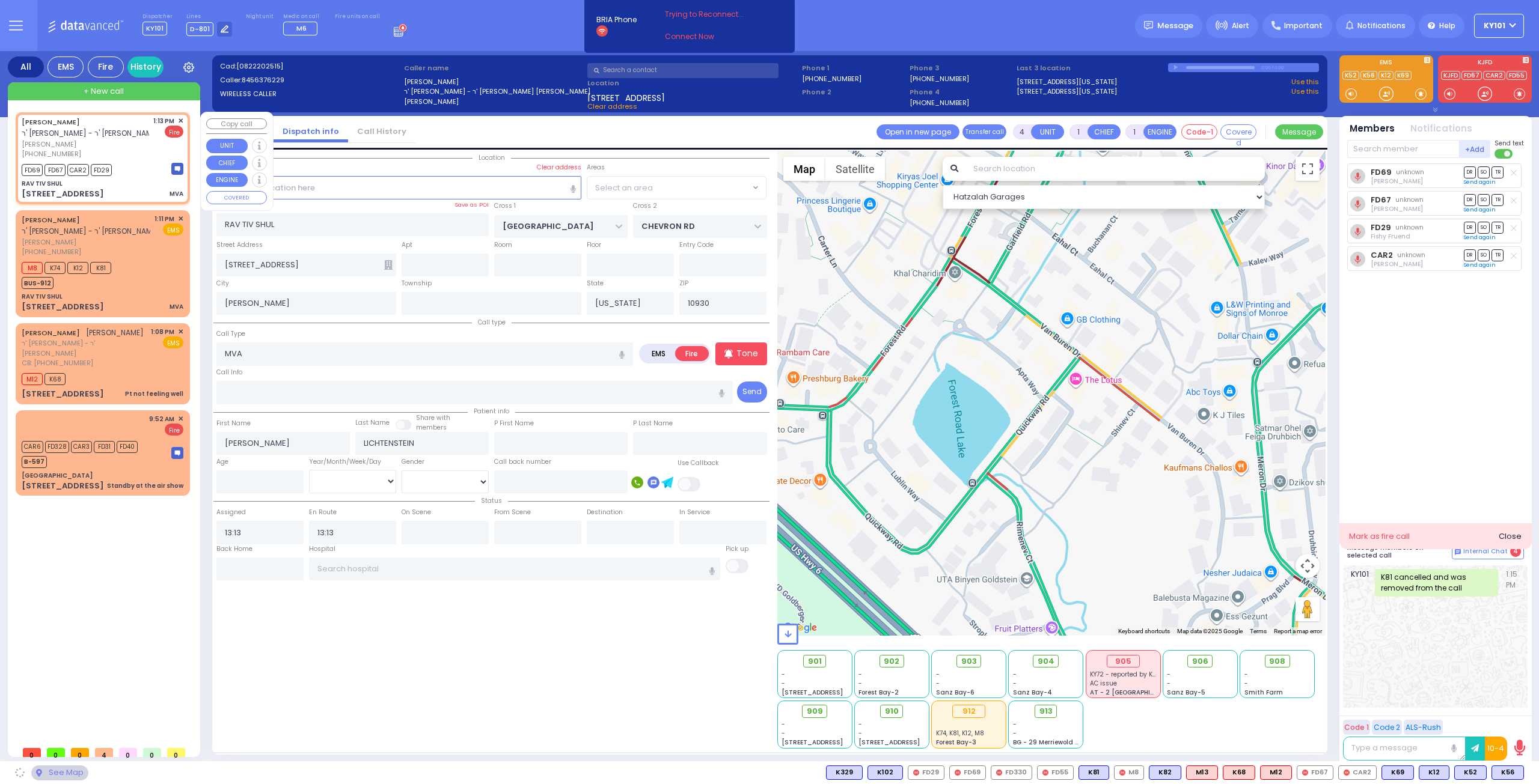
select select "SECTION 5"
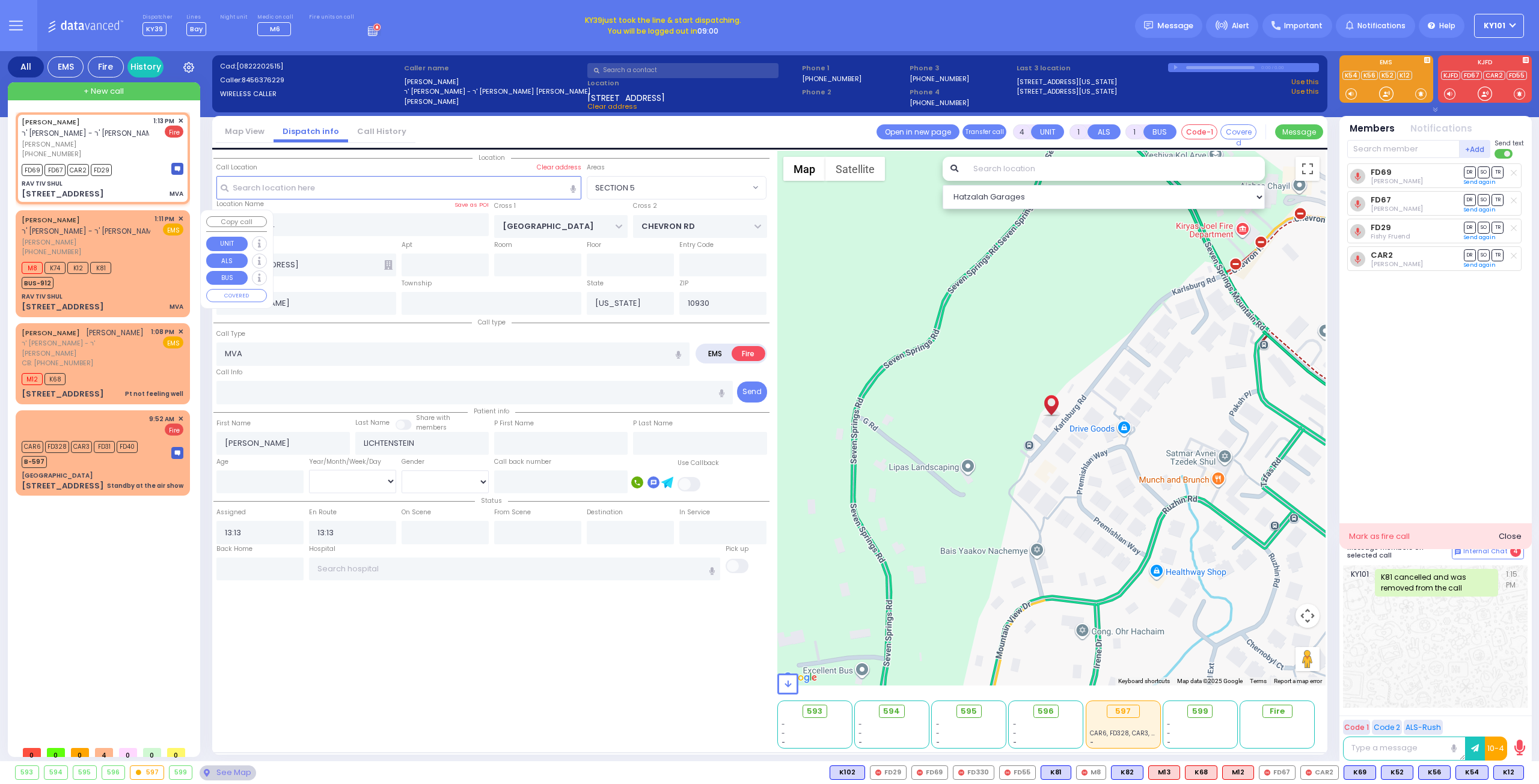
click at [143, 274] on div "M8 K74 K12 K81 BUS-912" at bounding box center [102, 274] width 161 height 30
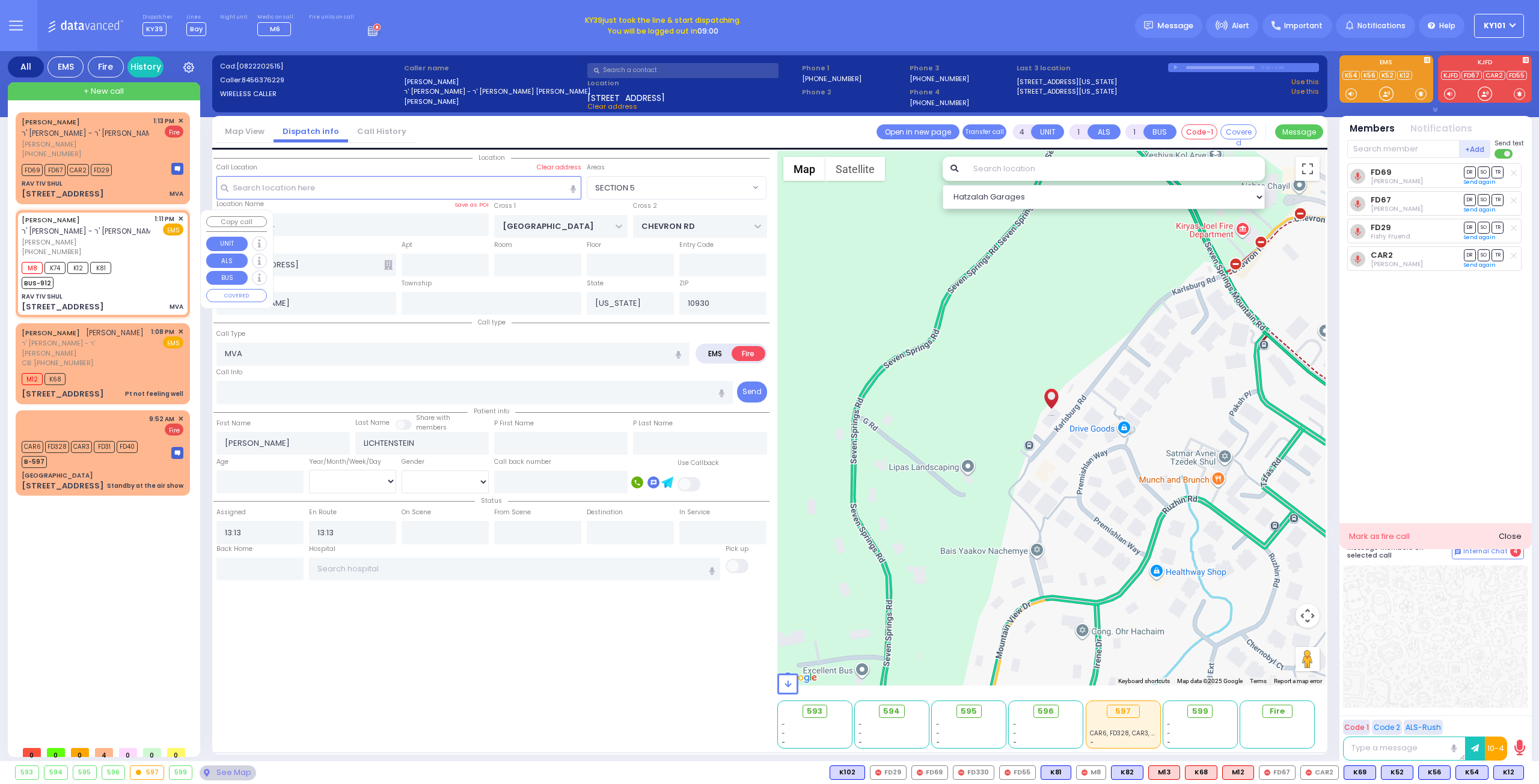
type input "6"
select select
radio input "true"
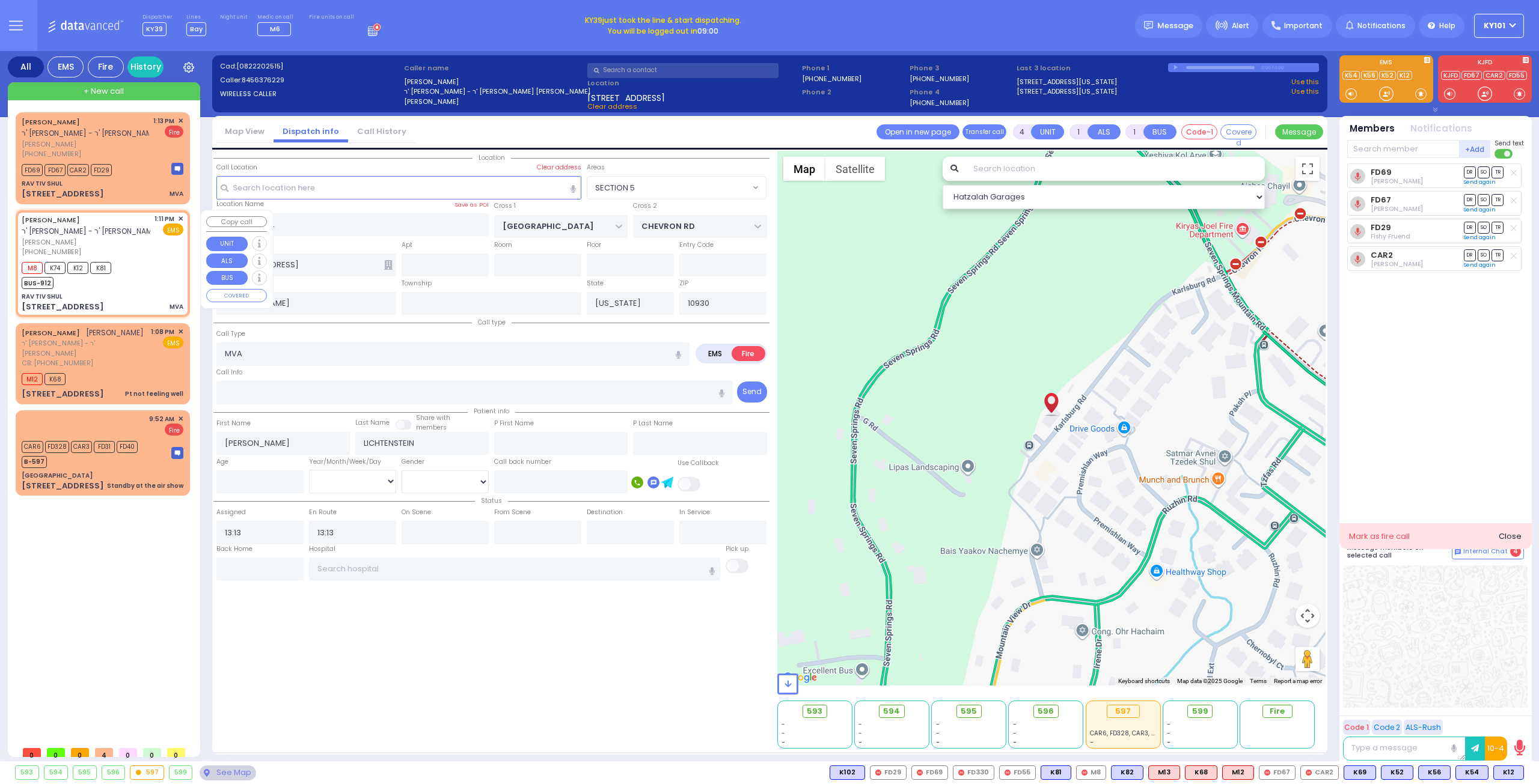
type input "Wolf"
type input "Unknown"
select select "Year"
type input "13:11"
type input "13:12"
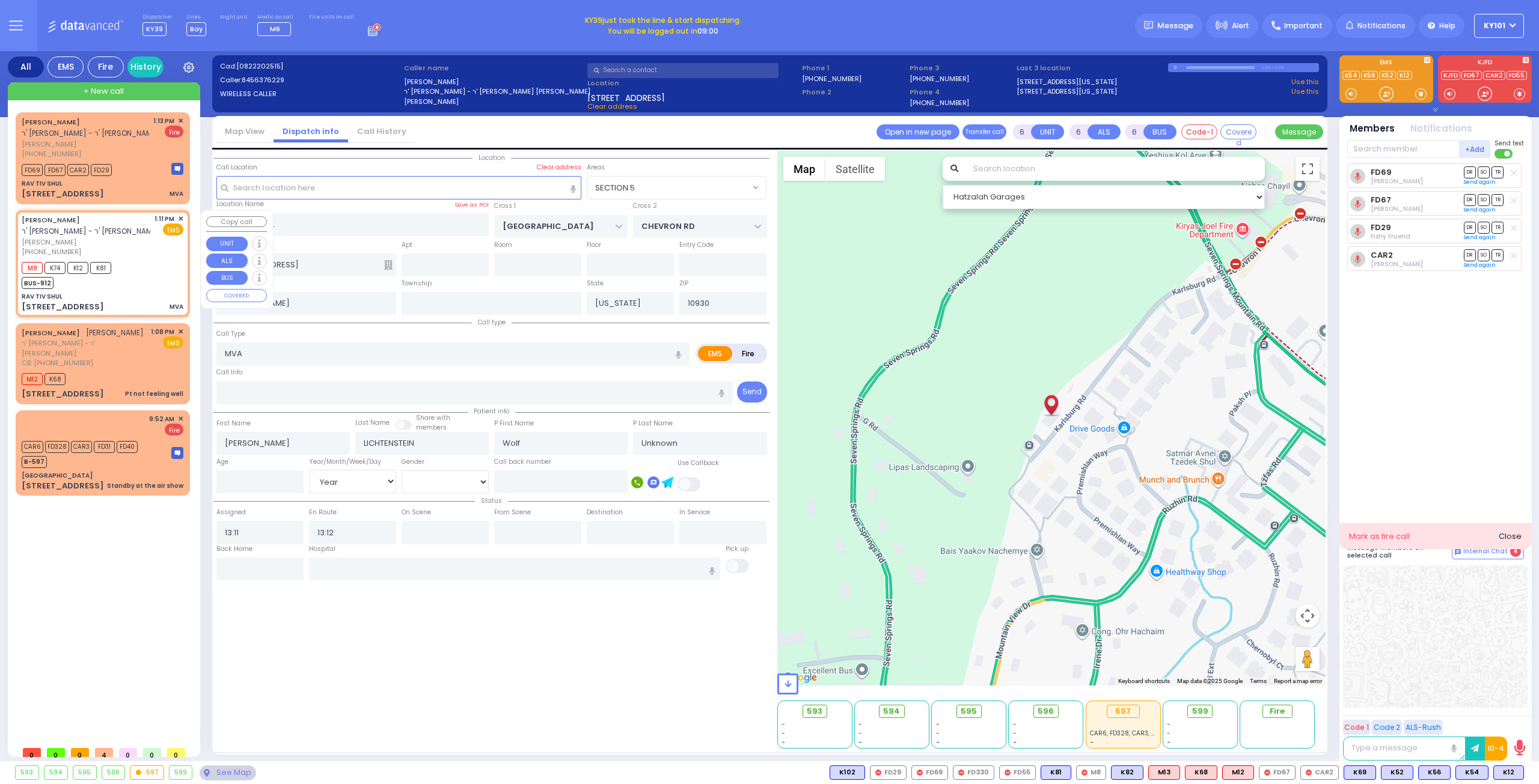
select select "Hatzalah Garages"
select select "SECTION 5"
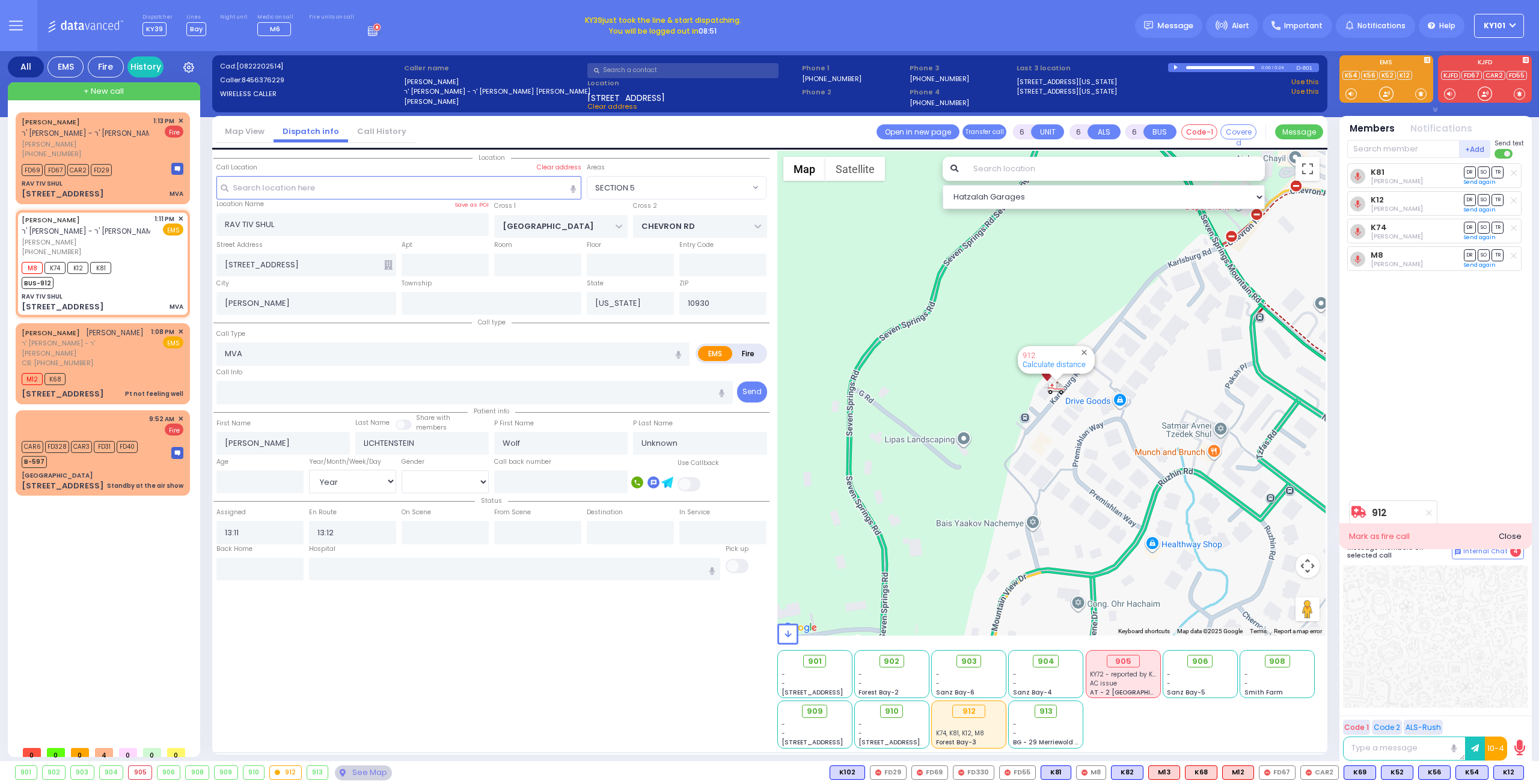
select select
radio input "true"
select select "Year"
select select "Hatzalah Garages"
select select "SECTION 5"
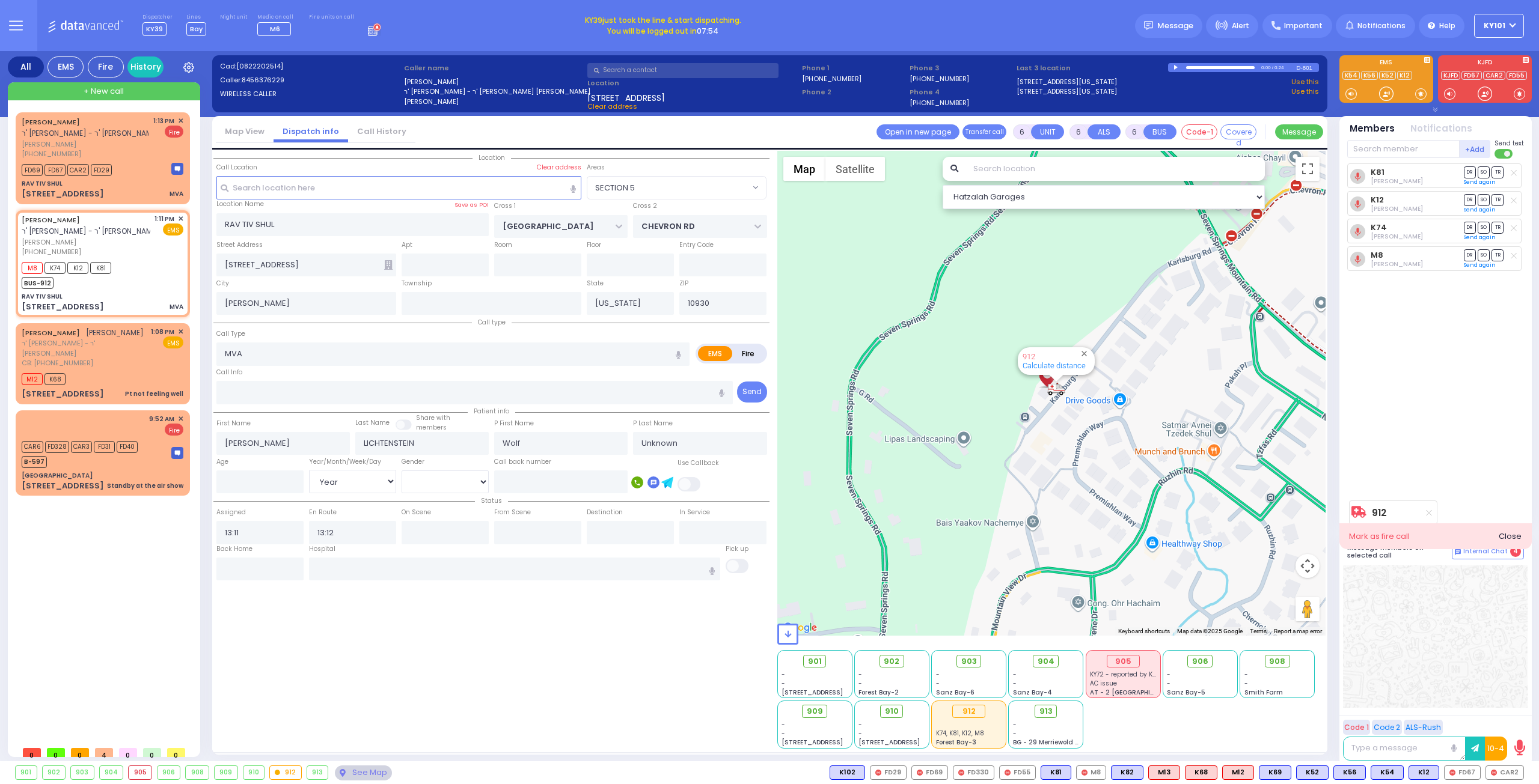
click at [367, 29] on icon at bounding box center [372, 33] width 9 height 7
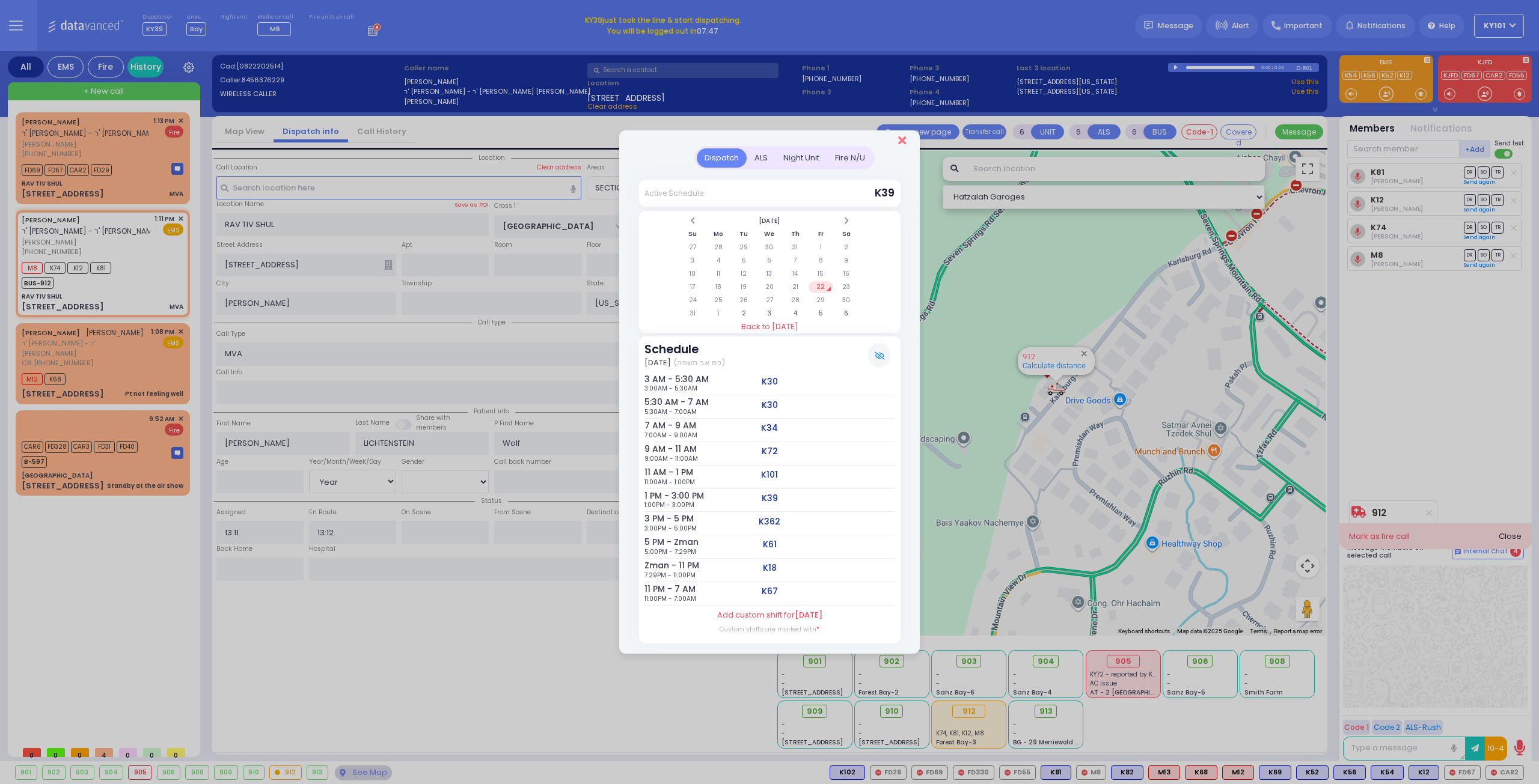
click at [904, 140] on icon "Close" at bounding box center [902, 141] width 7 height 12
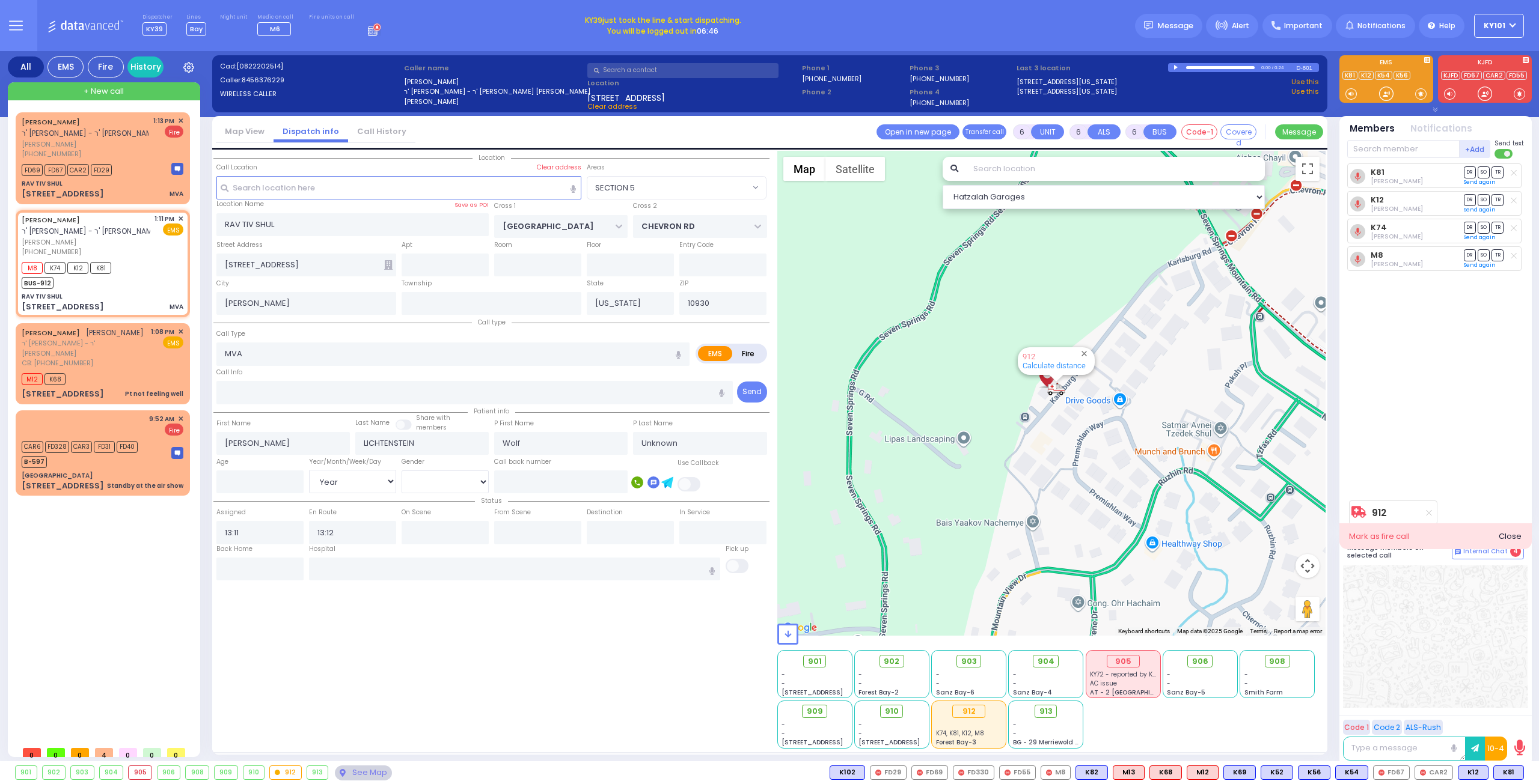
select select
radio input "true"
type input "[PERSON_NAME]"
type input "27"
select select "Year"
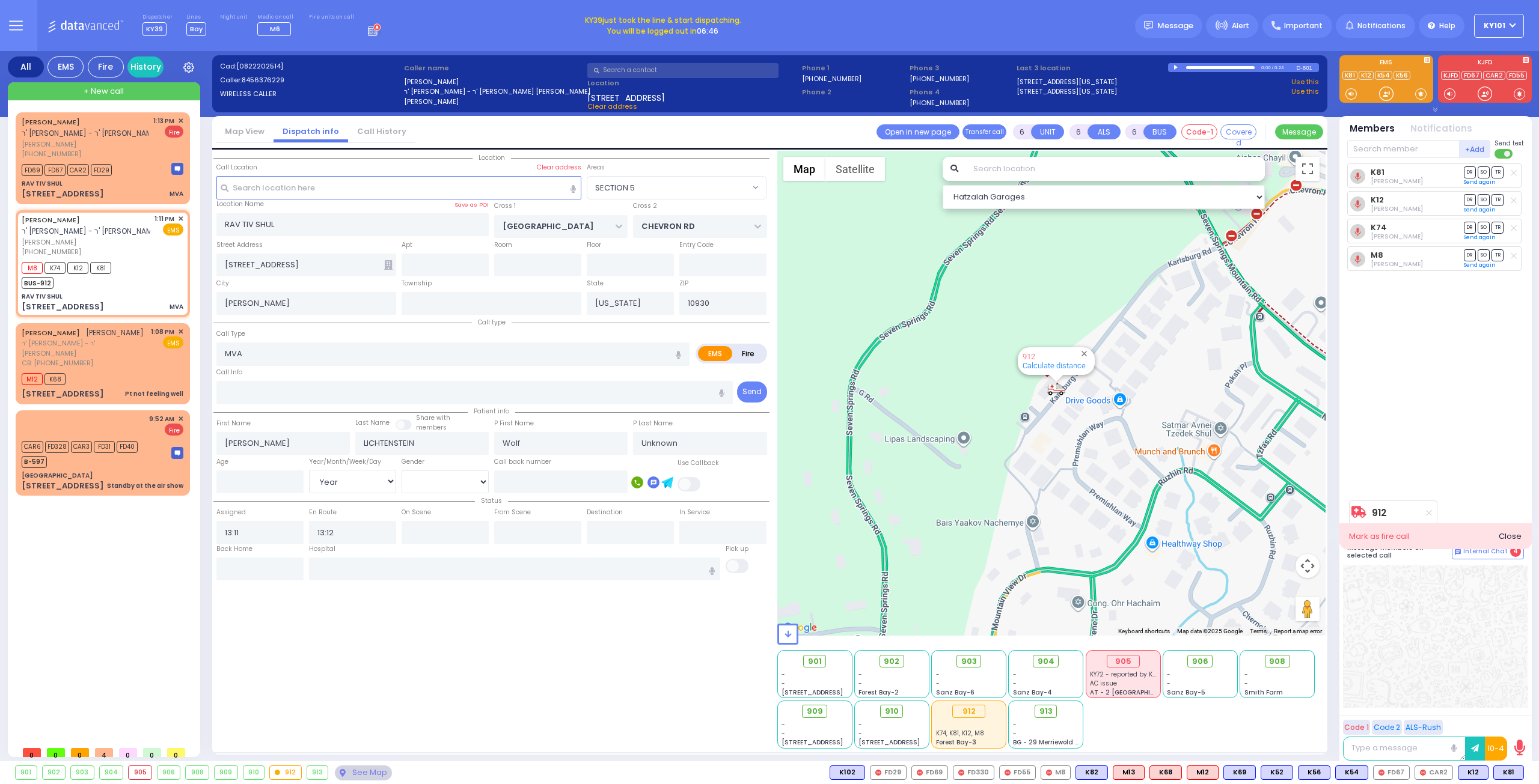
select select "[DEMOGRAPHIC_DATA]"
select select "SECTION 5"
select select "Hatzalah Garages"
select select
radio input "true"
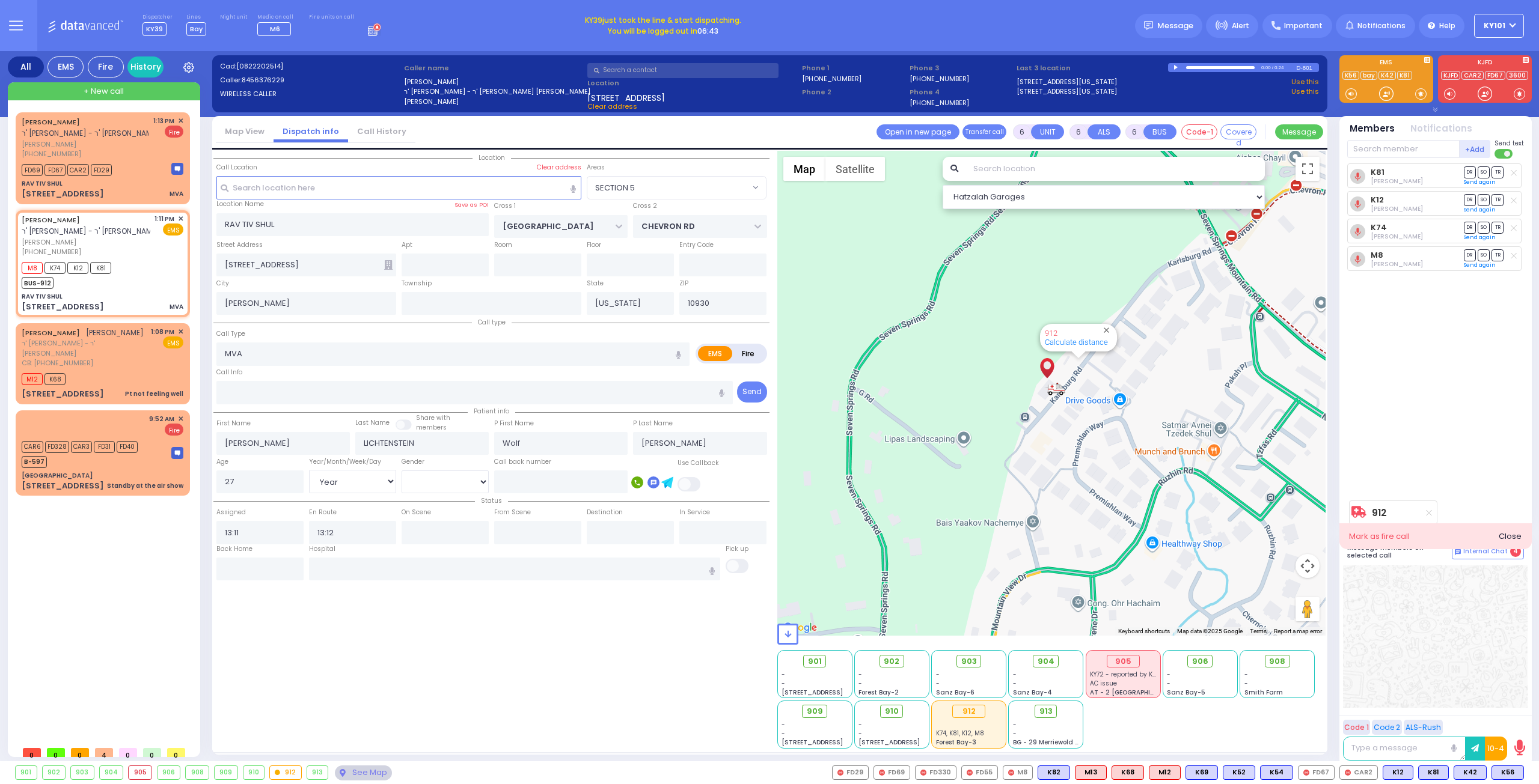
select select "Year"
select select "[DEMOGRAPHIC_DATA]"
select select "SECTION 5"
select select "Hatzalah Garages"
select select
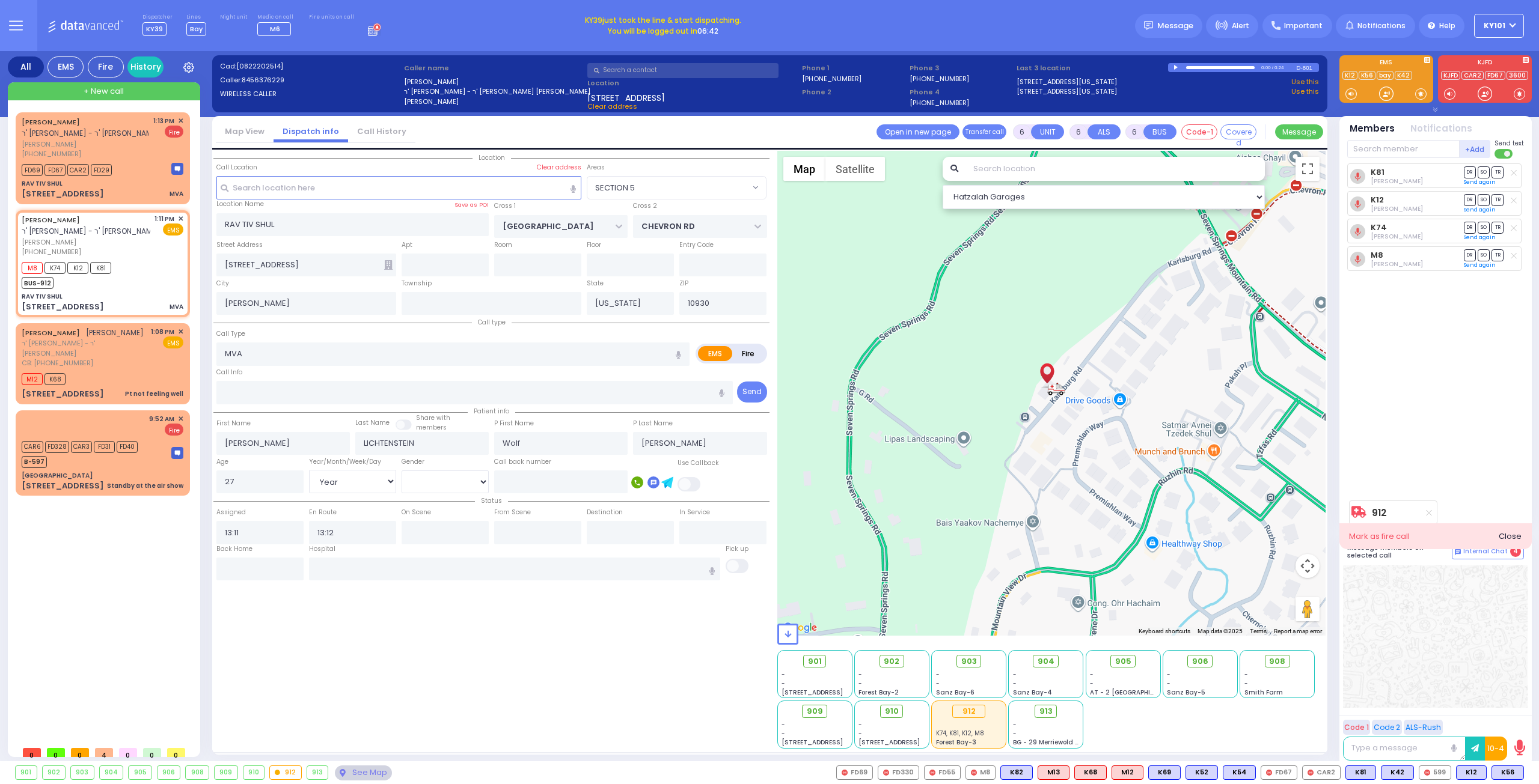
radio input "true"
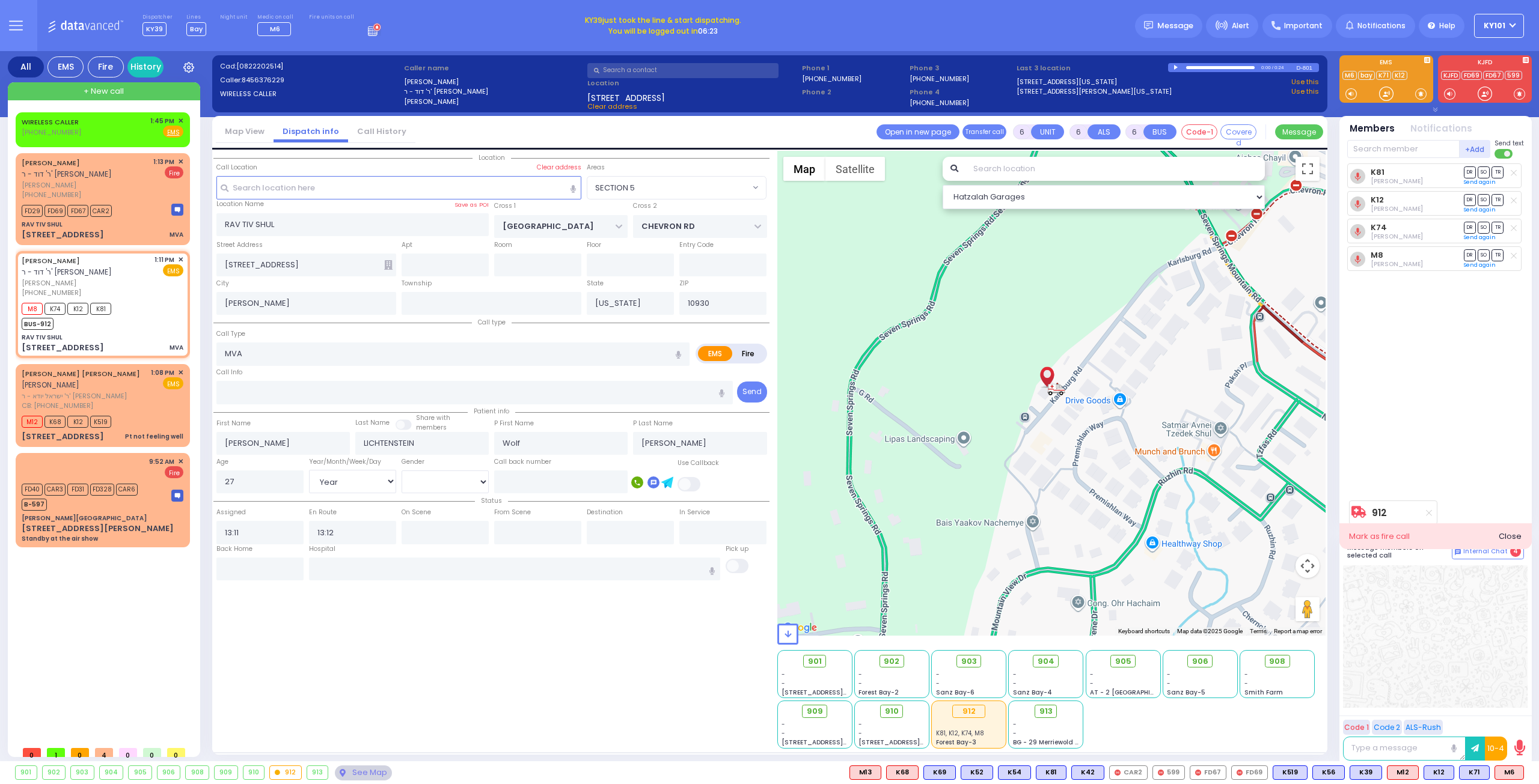
select select "SECTION 5"
select select "Year"
select select "[DEMOGRAPHIC_DATA]"
